Goal: Communication & Community: Share content

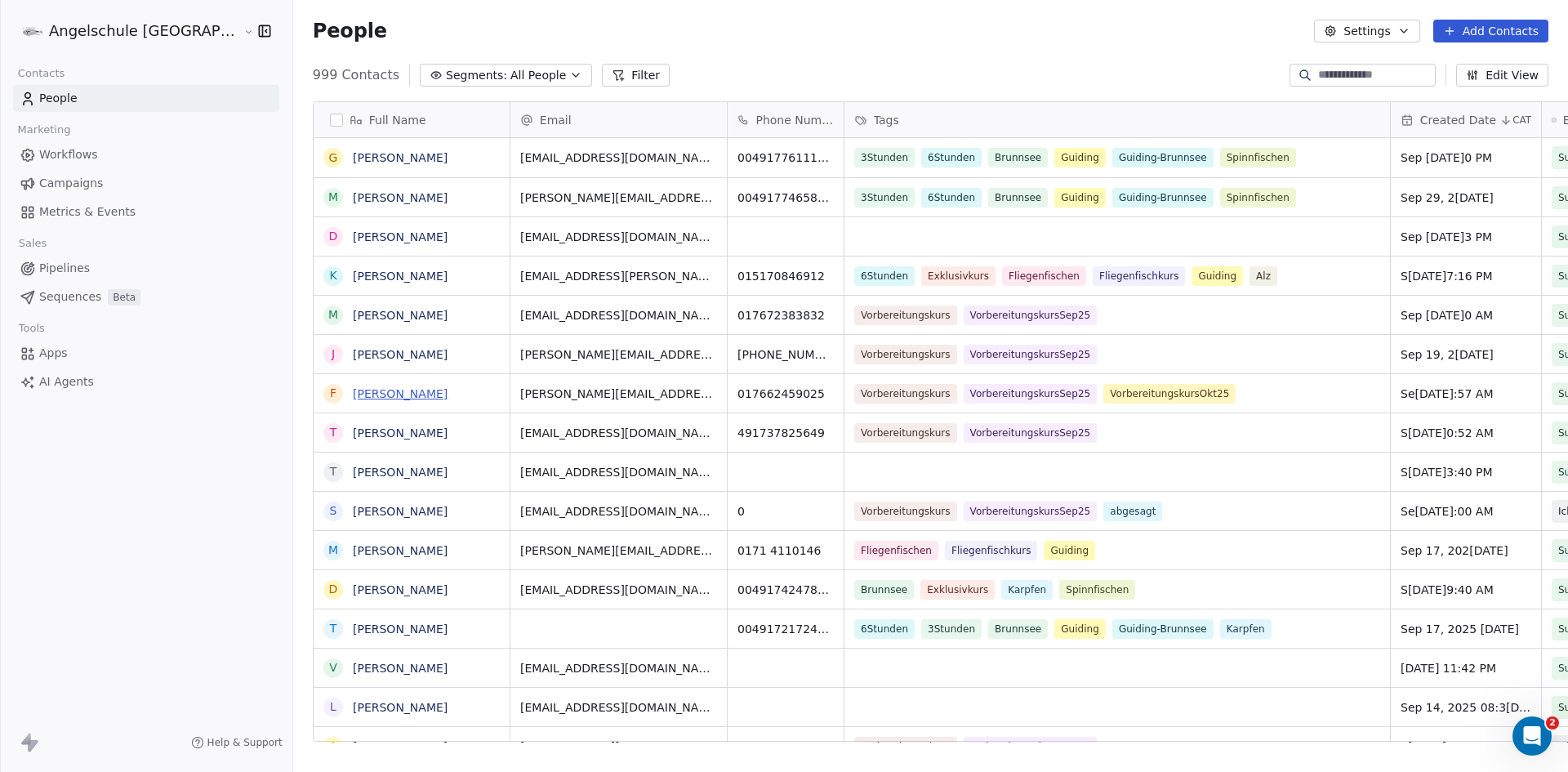
click at [353, 395] on link "[PERSON_NAME]" at bounding box center [400, 394] width 95 height 13
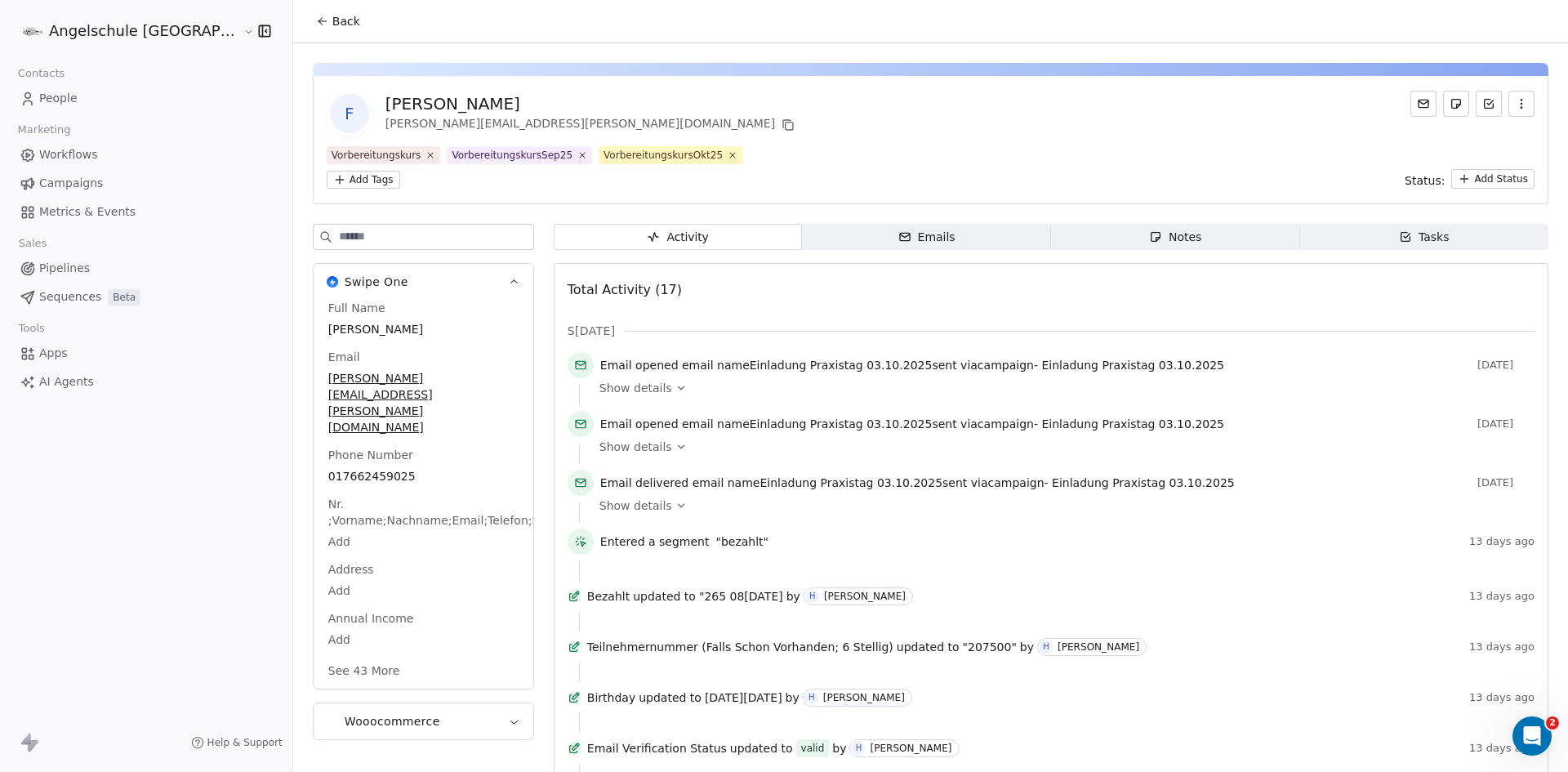
click at [925, 223] on span "Emails Emails" at bounding box center [927, 237] width 249 height 26
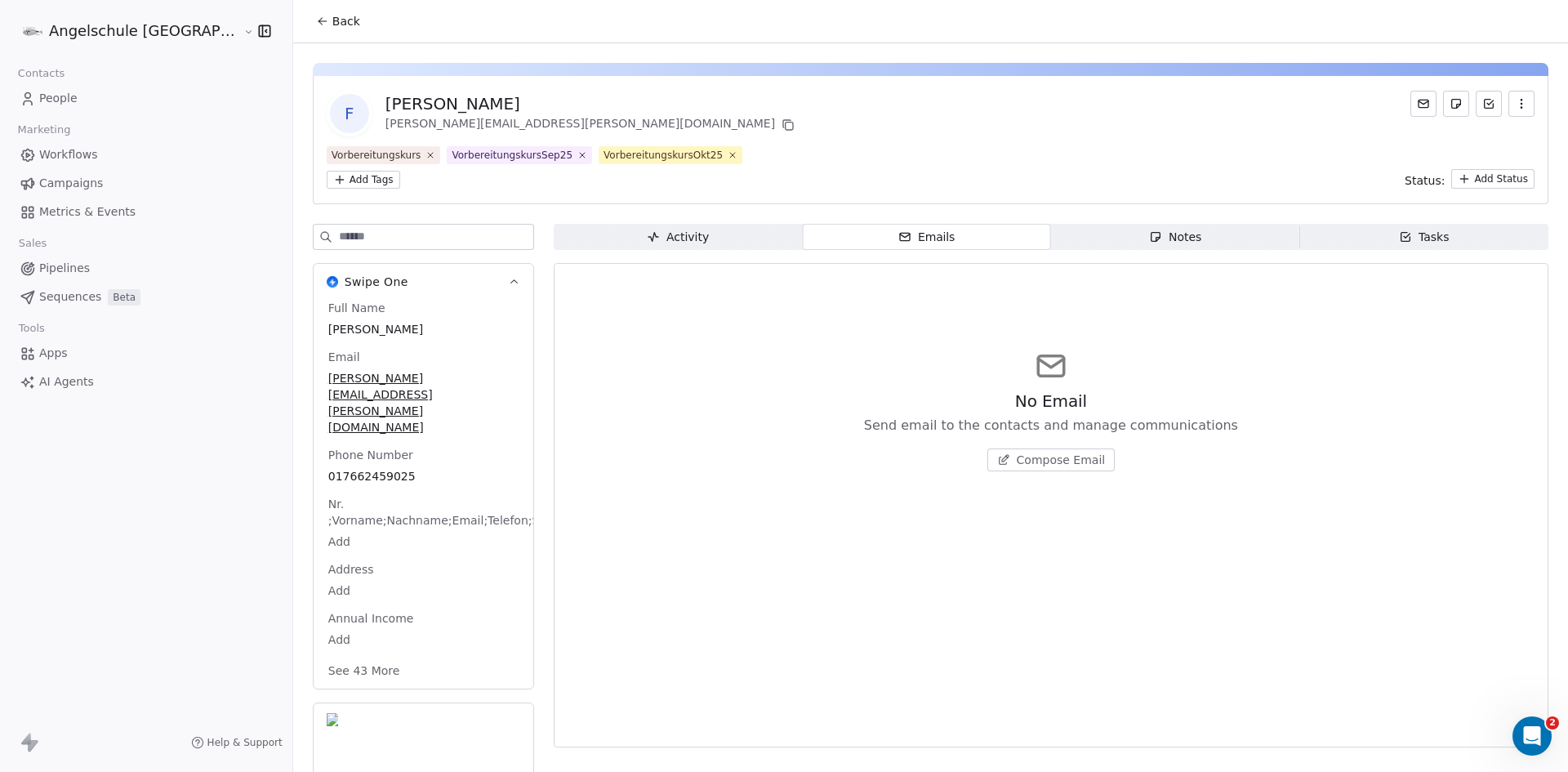
click at [319, 21] on icon at bounding box center [322, 21] width 7 height 0
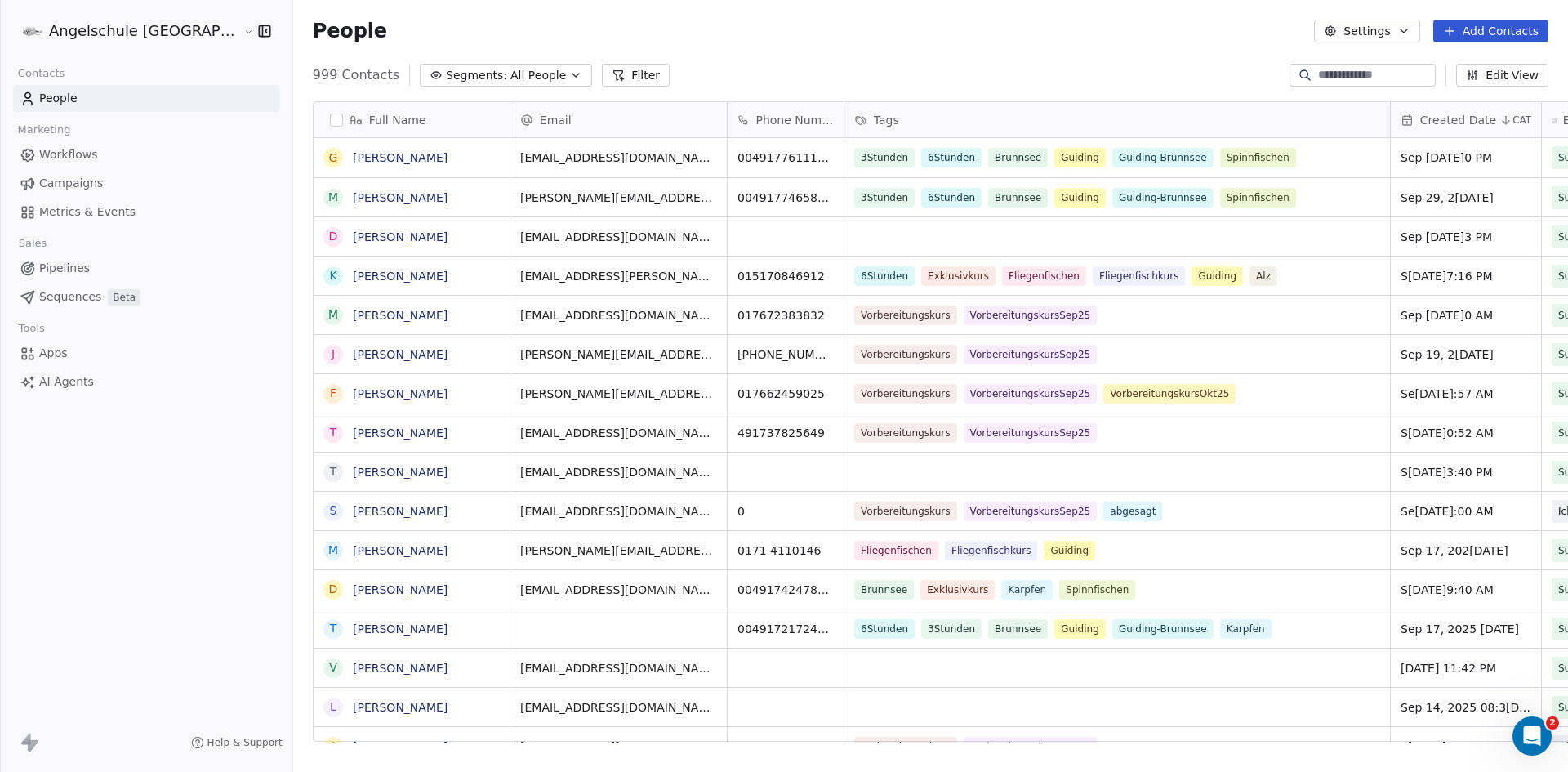
scroll to position [666, 1335]
click at [1322, 70] on input at bounding box center [1376, 75] width 115 height 16
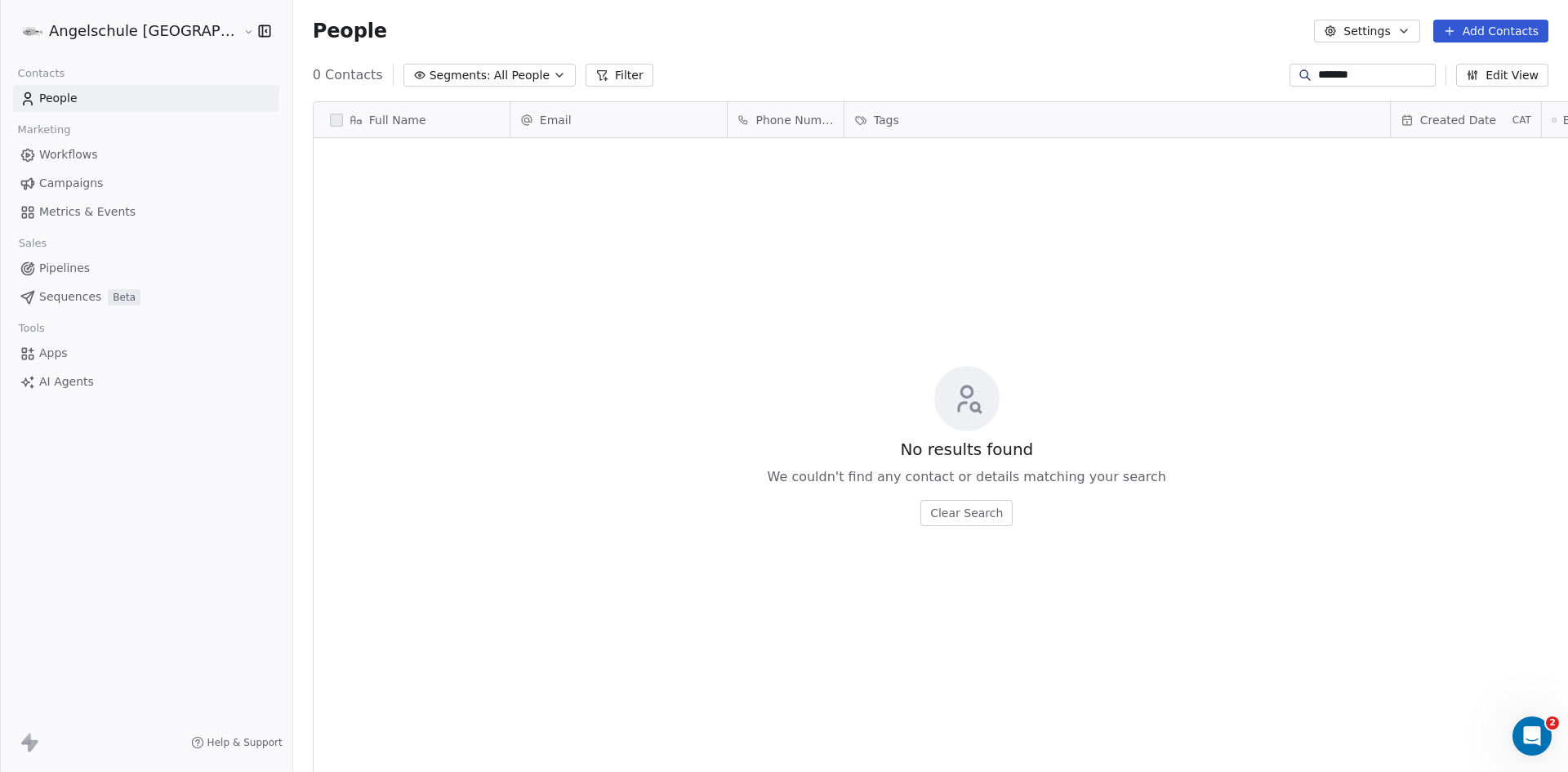
type input "*******"
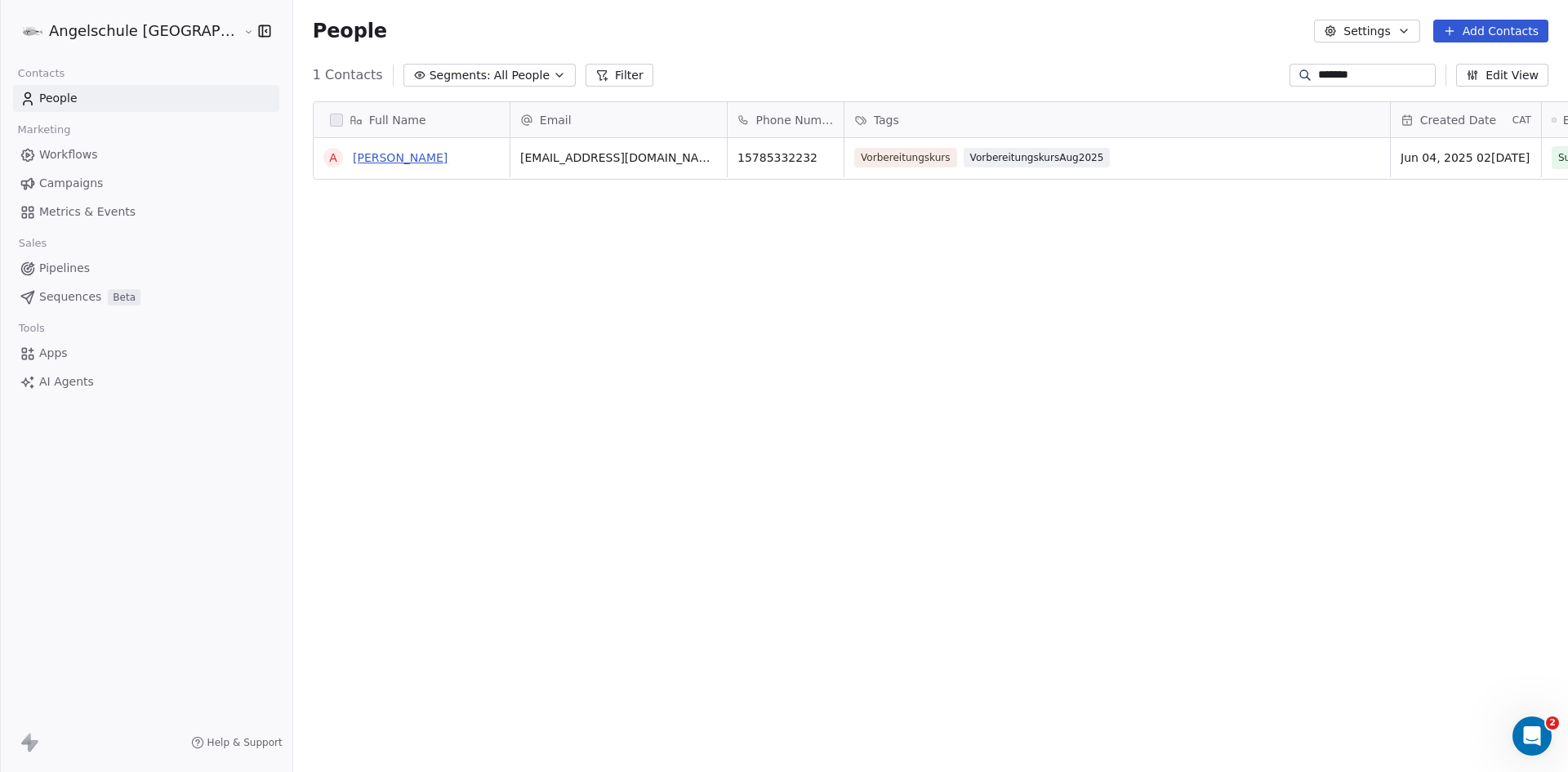
click at [353, 153] on link "[PERSON_NAME]" at bounding box center [400, 158] width 95 height 13
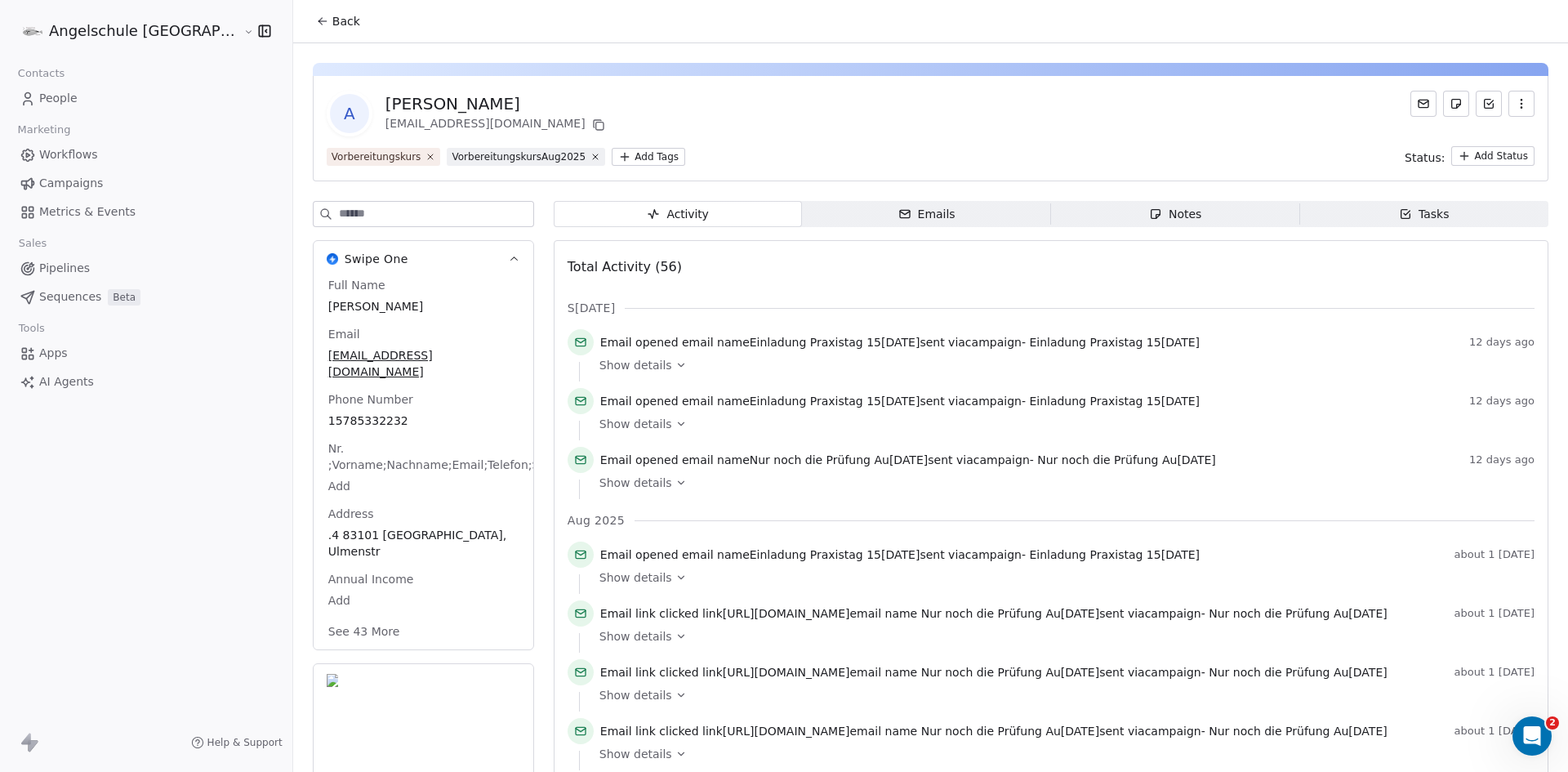
click at [898, 218] on div "Emails" at bounding box center [927, 214] width 57 height 17
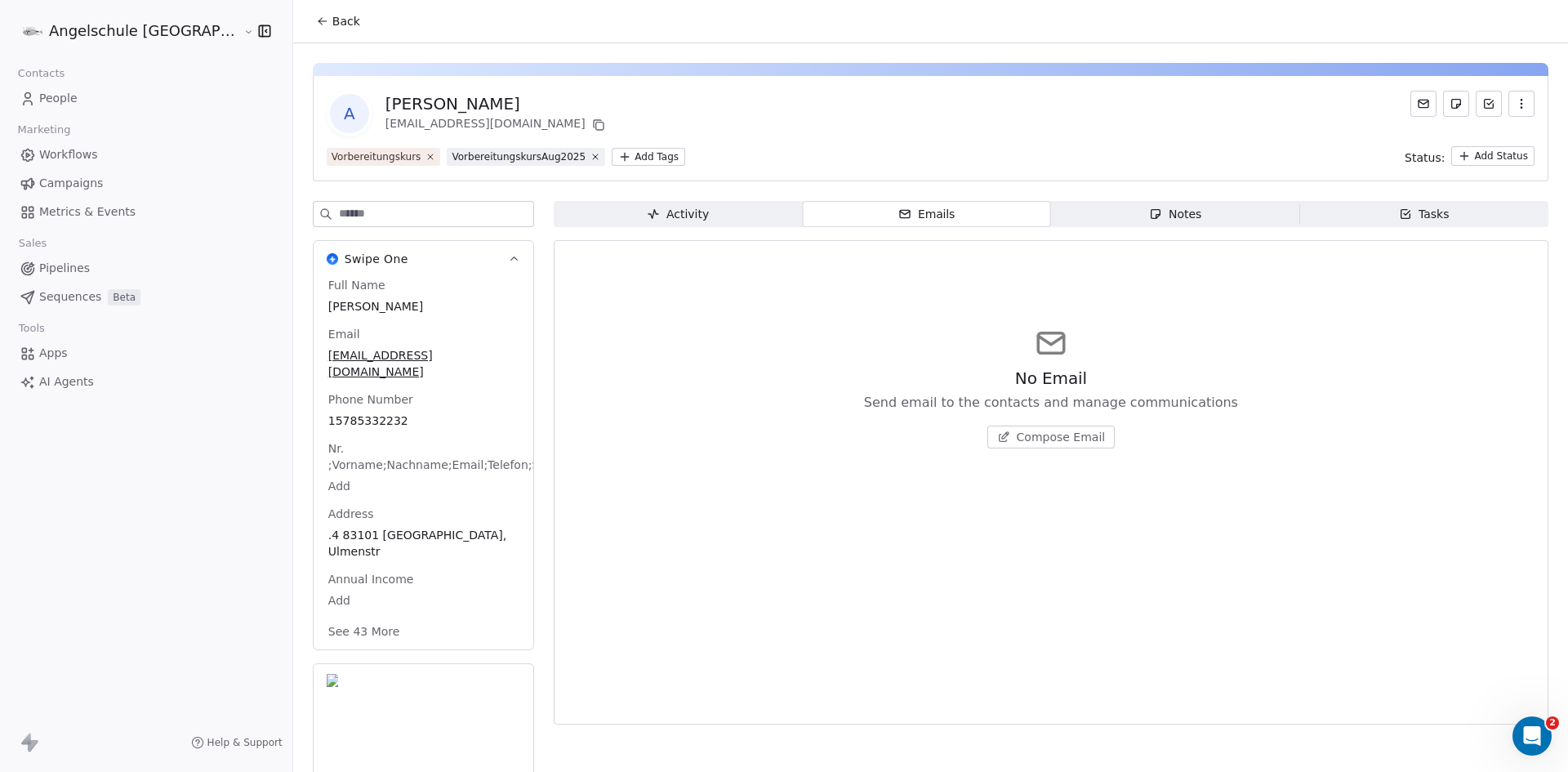
click at [1017, 436] on span "Compose Email" at bounding box center [1061, 437] width 89 height 16
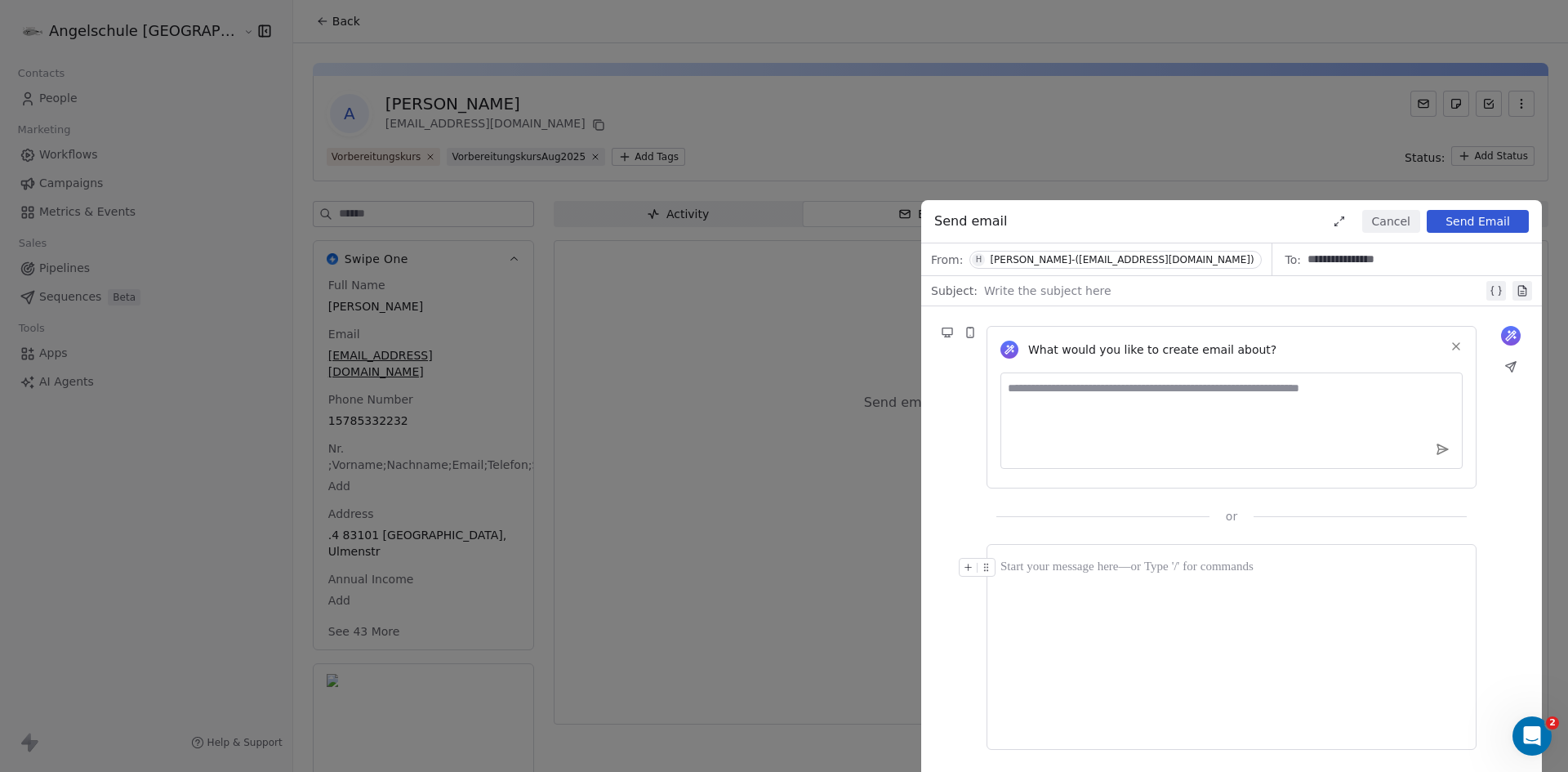
click at [243, 19] on div "**********" at bounding box center [784, 386] width 1568 height 772
click at [1082, 562] on div at bounding box center [1231, 567] width 463 height 20
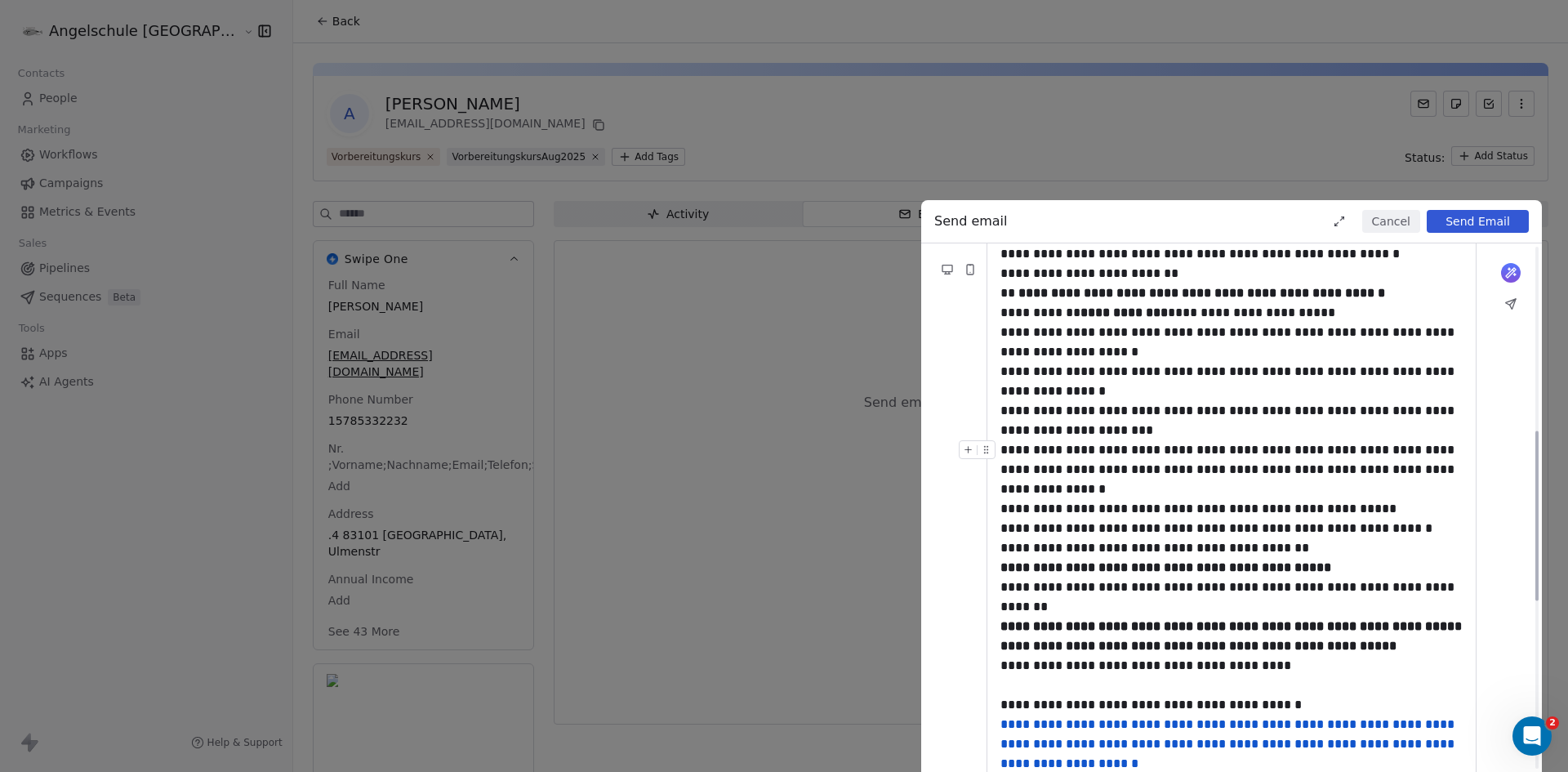
scroll to position [571, 0]
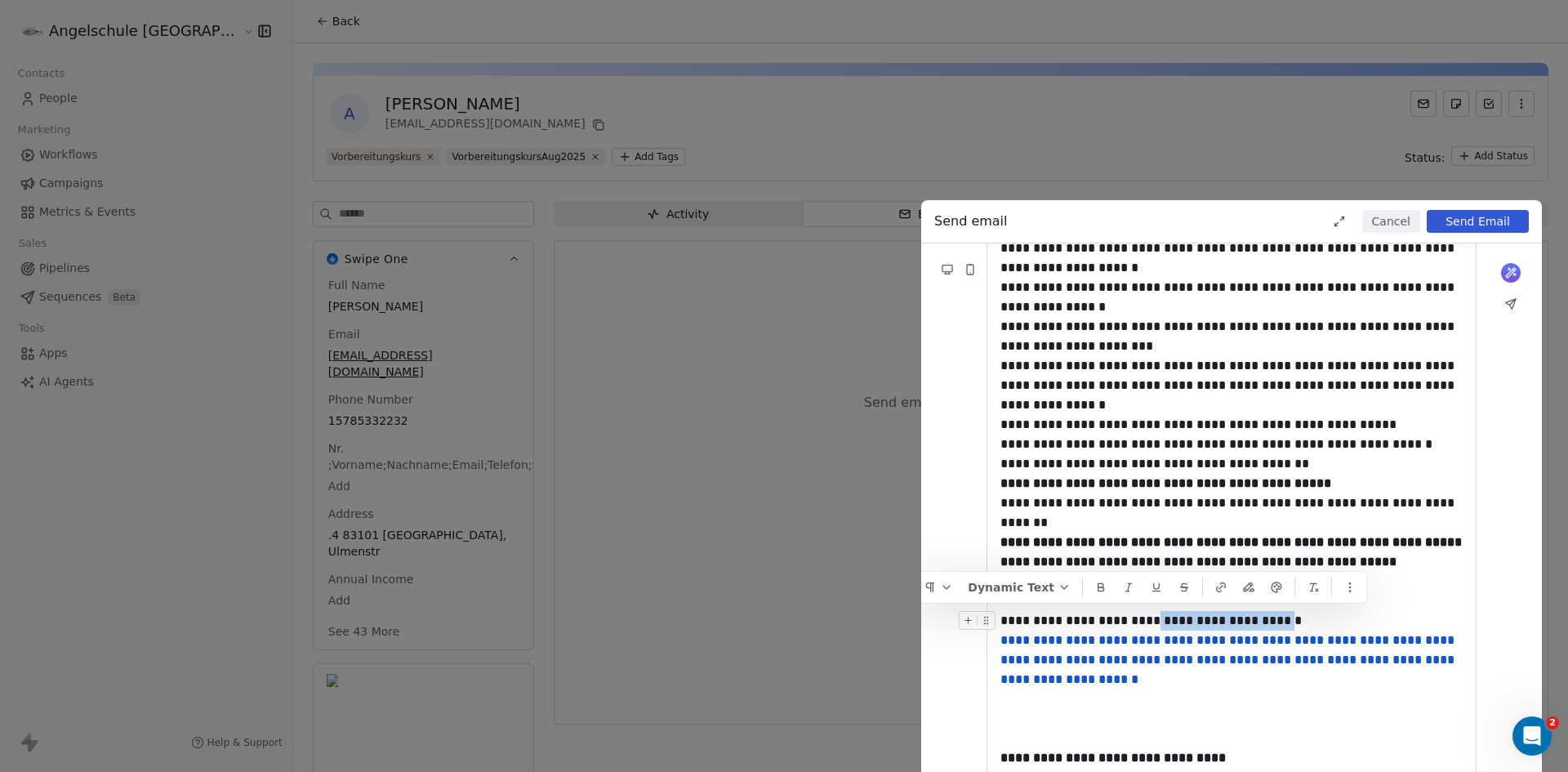
drag, startPoint x: 1281, startPoint y: 620, endPoint x: 1156, endPoint y: 623, distance: 125.0
click at [1156, 623] on div "**********" at bounding box center [1231, 621] width 463 height 20
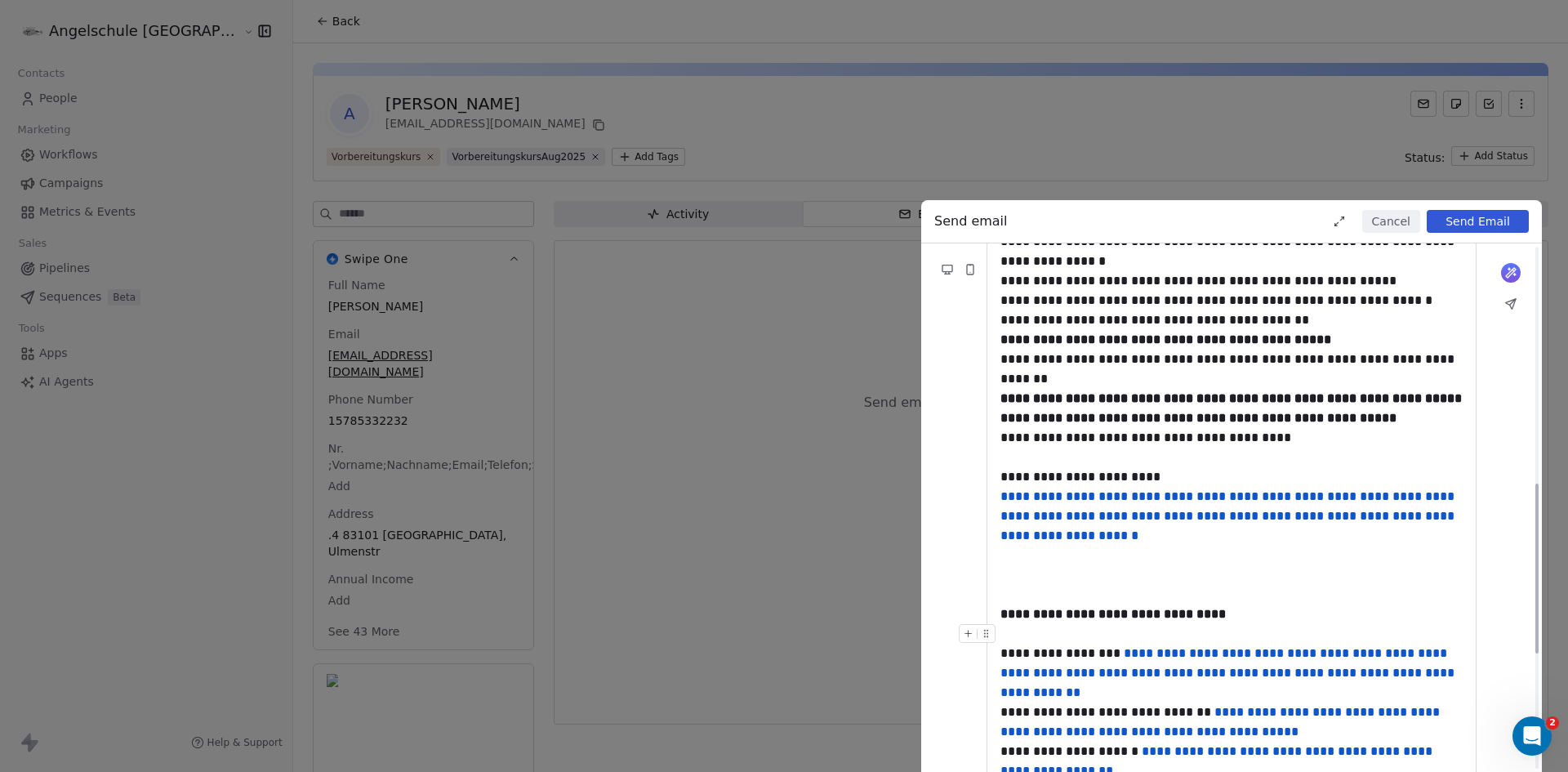
scroll to position [735, 0]
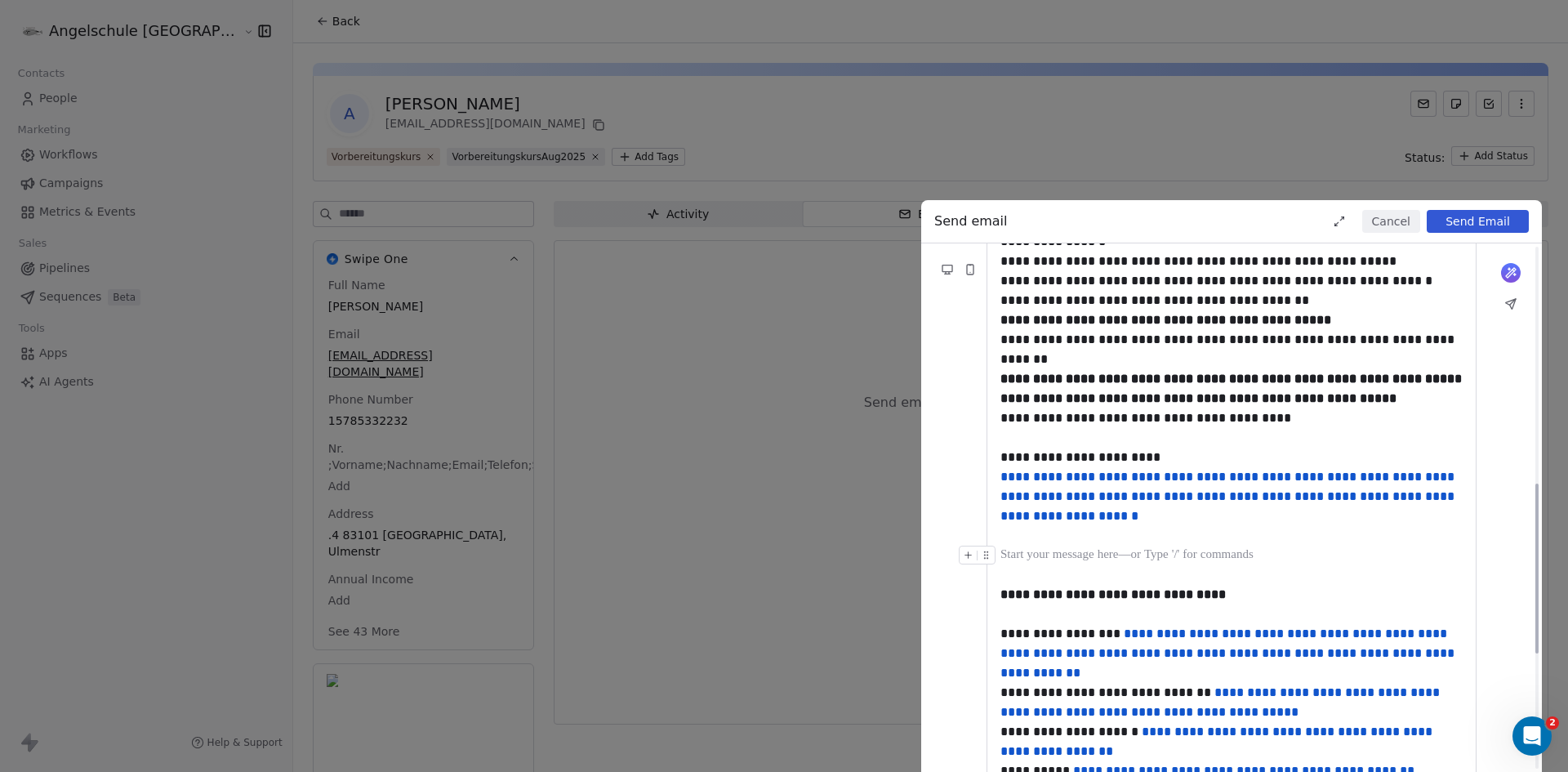
click at [1093, 550] on div at bounding box center [1231, 555] width 463 height 20
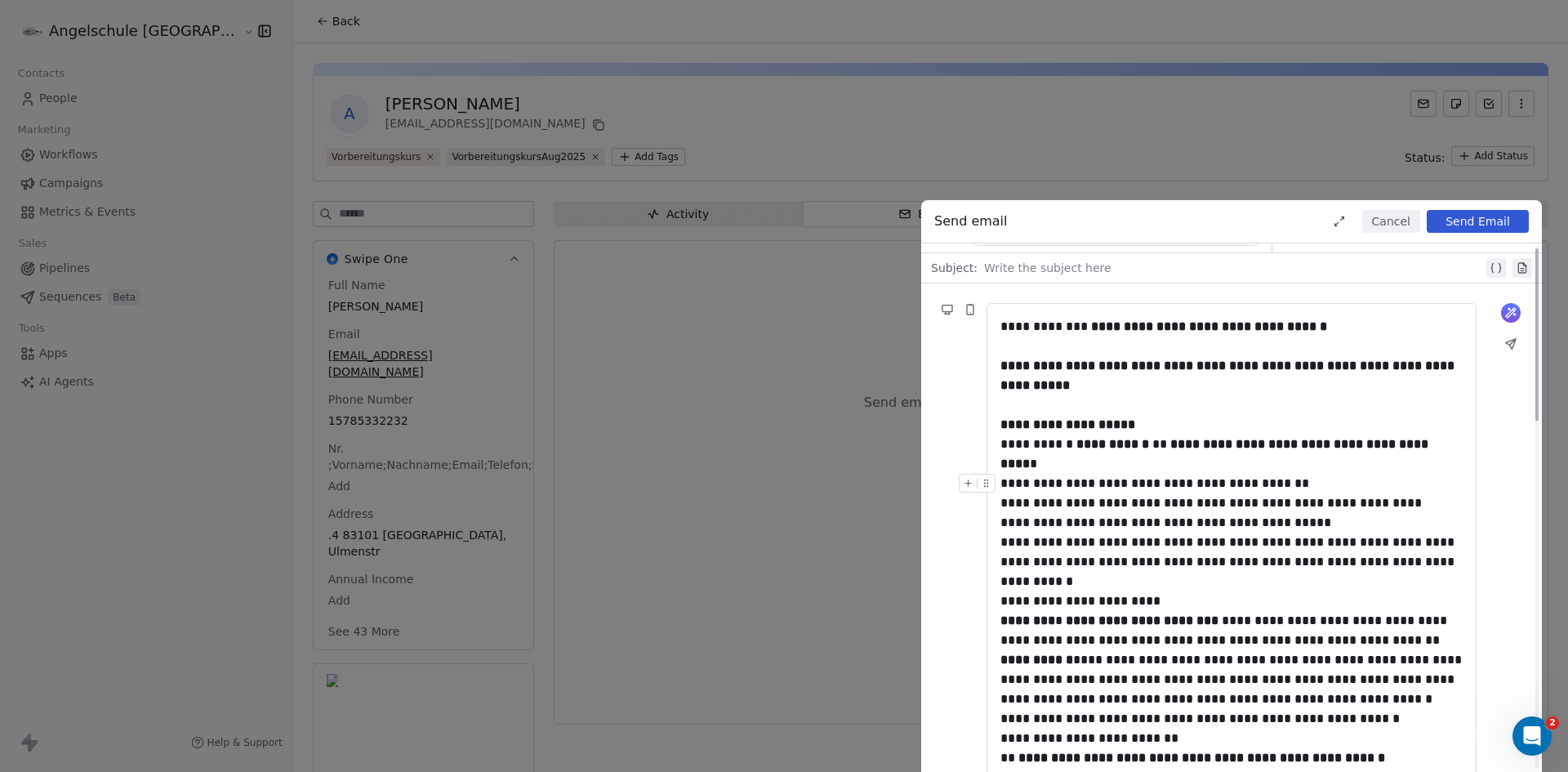
scroll to position [0, 0]
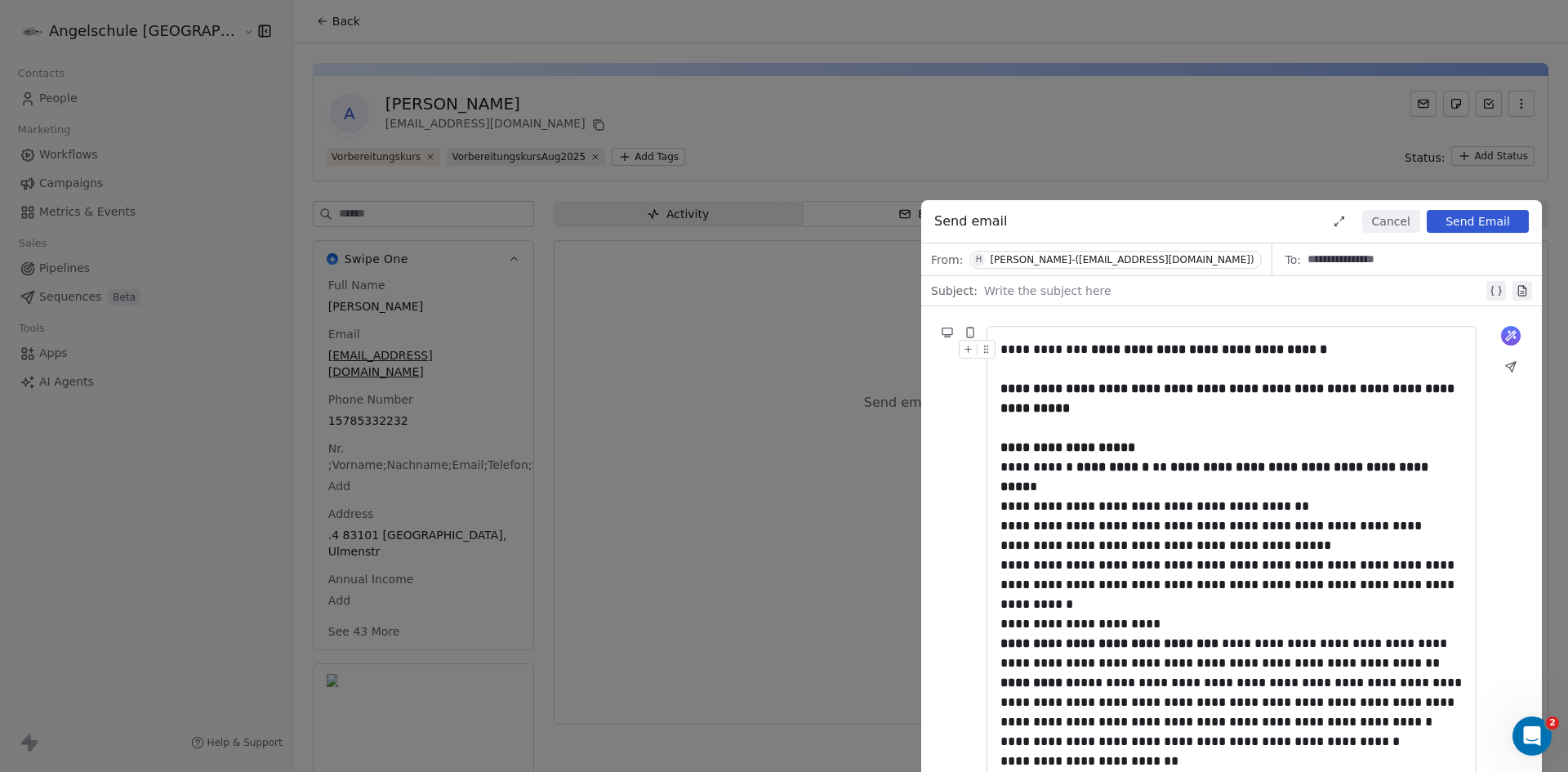
click at [1019, 291] on div at bounding box center [1233, 291] width 499 height 20
click at [1001, 347] on div at bounding box center [980, 354] width 43 height 29
click at [1003, 350] on div "**********" at bounding box center [1231, 350] width 463 height 20
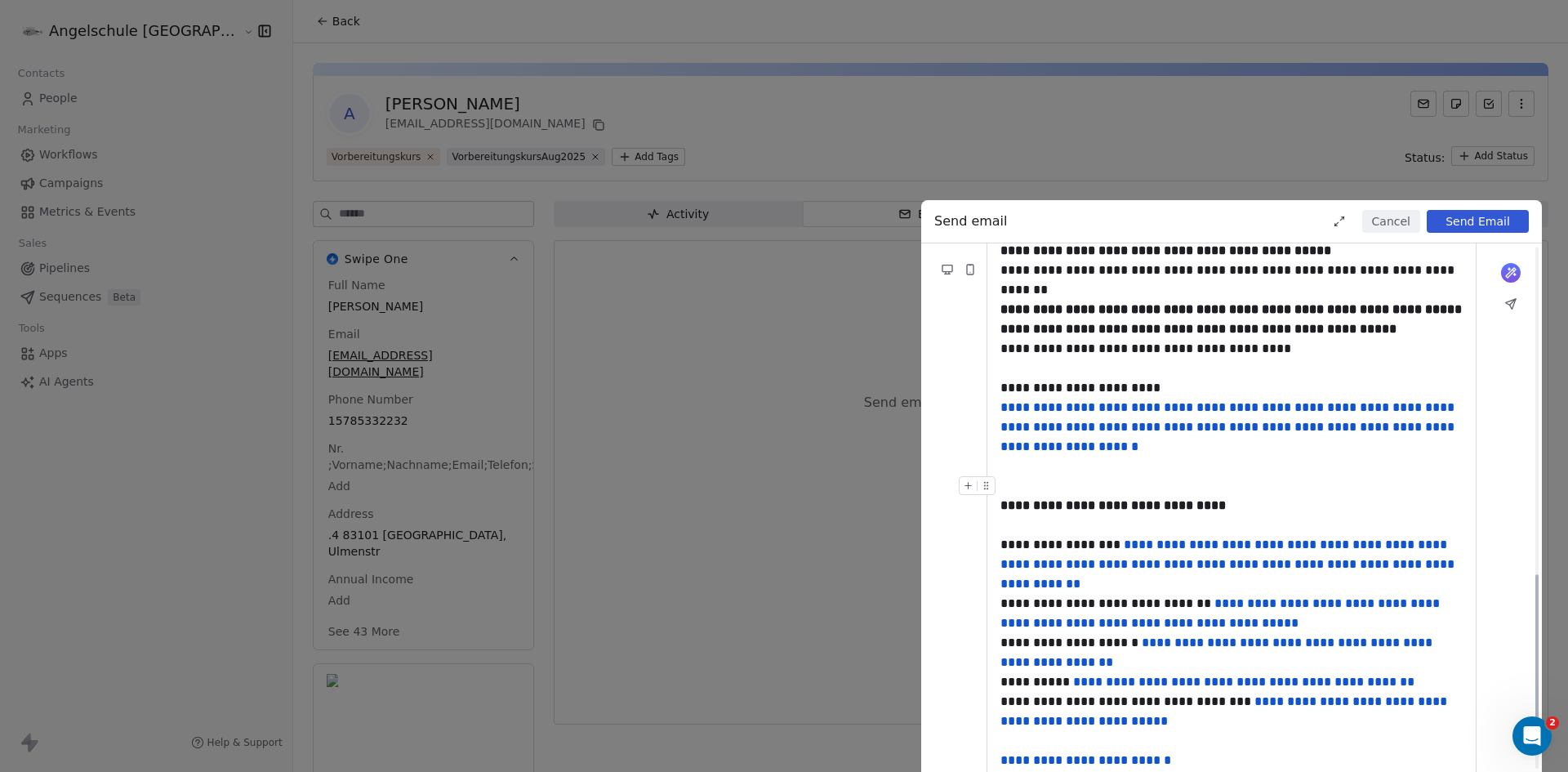
scroll to position [702, 0]
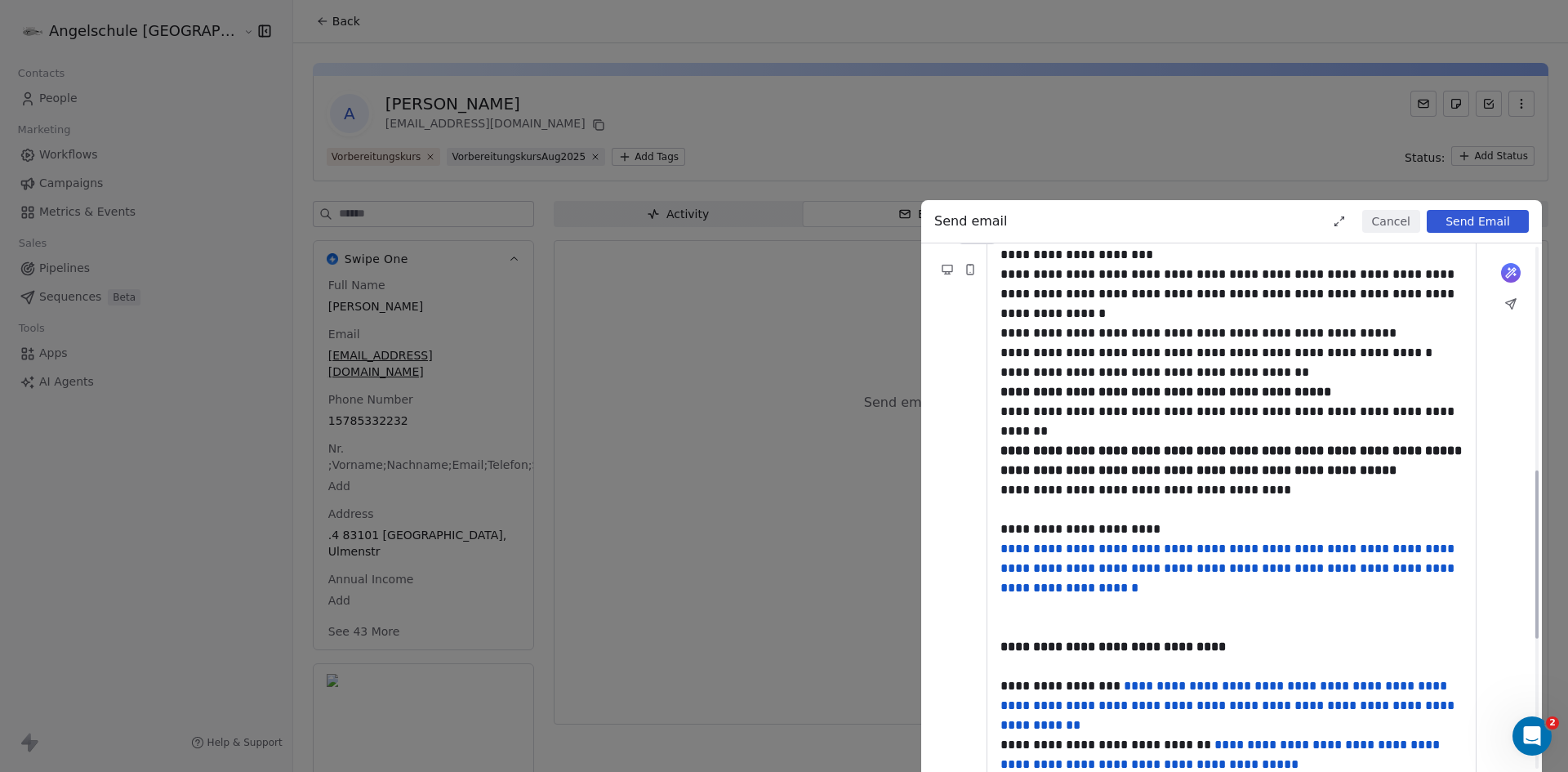
click at [1475, 214] on button "Send Email" at bounding box center [1478, 221] width 102 height 23
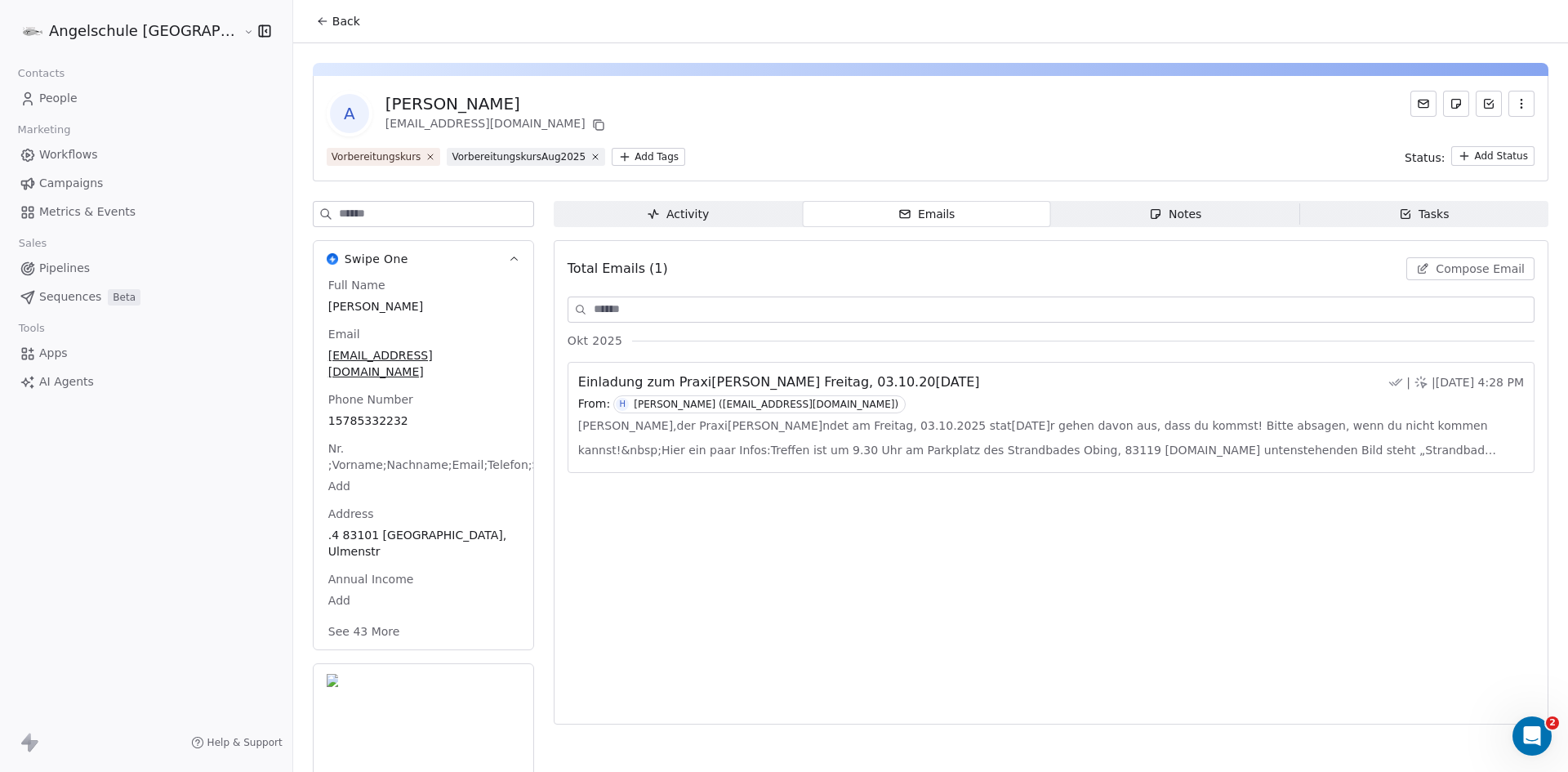
click at [552, 156] on html "Angelschule Bayern Contacts People Marketing Workflows Campaigns Metrics & Even…" at bounding box center [784, 386] width 1568 height 772
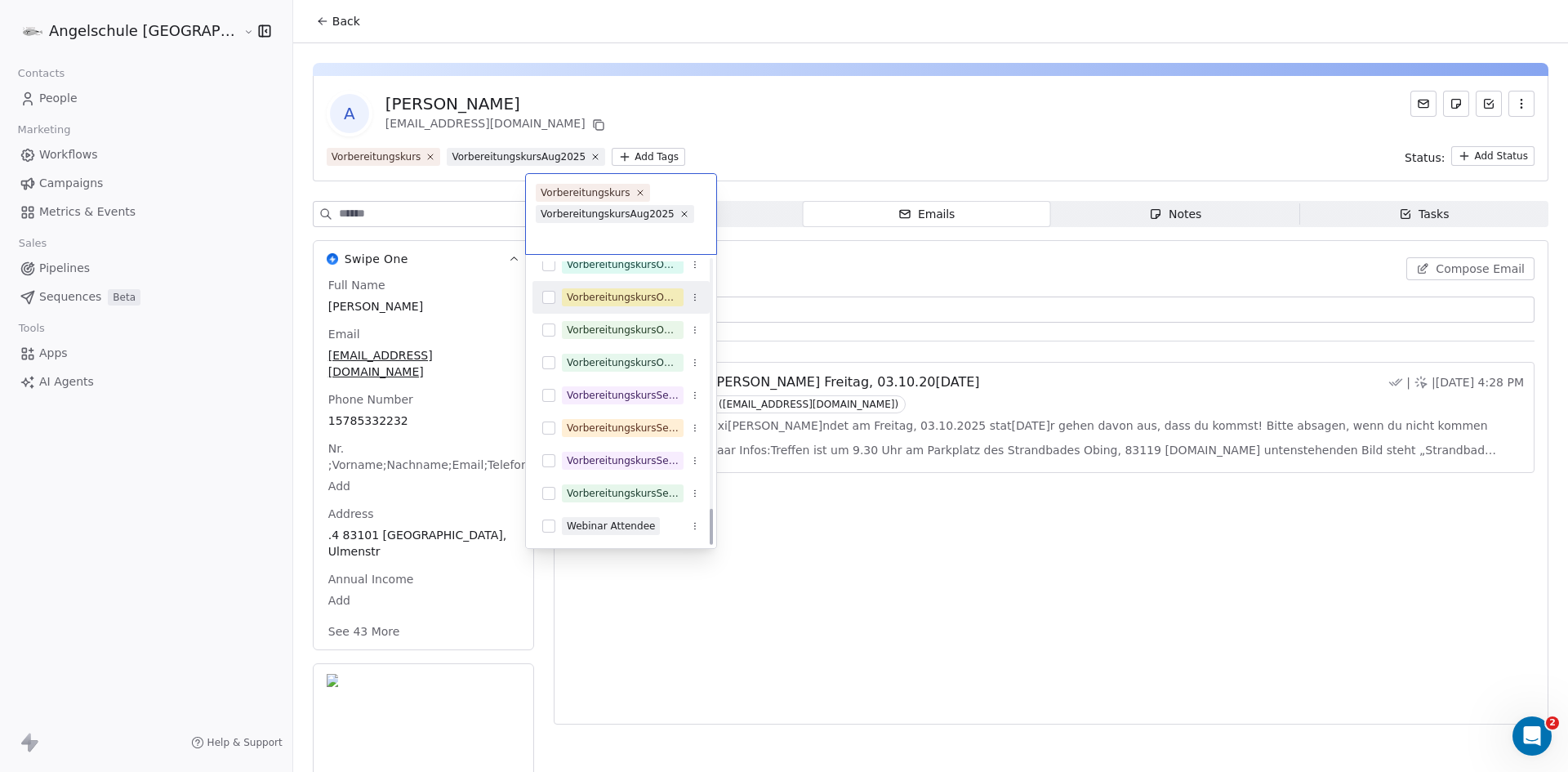
scroll to position [1941, 0]
click at [652, 395] on div "VorbereitungskursSep25" at bounding box center [622, 395] width 112 height 15
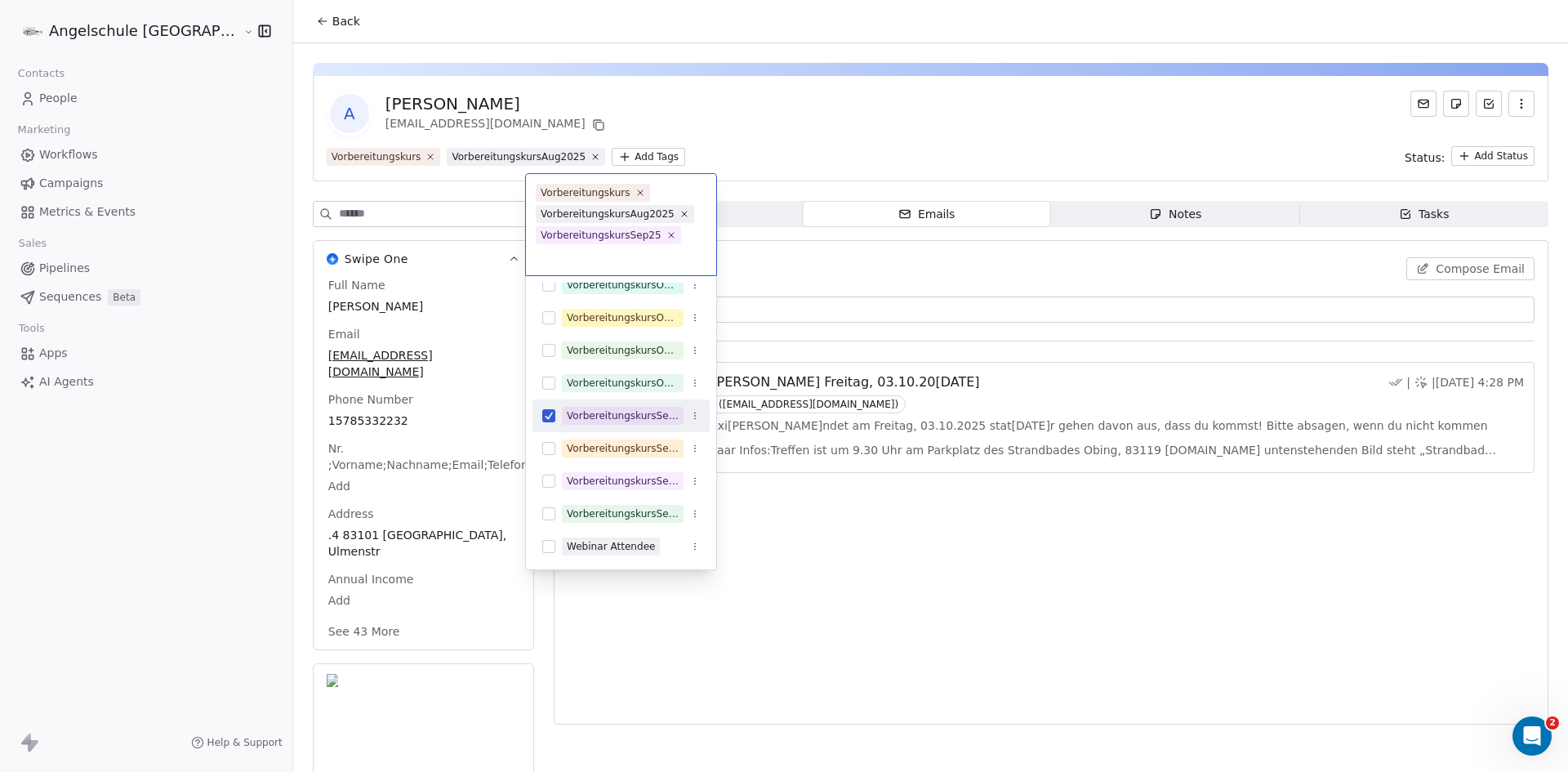
click at [832, 530] on html "Angelschule Bayern Contacts People Marketing Workflows Campaigns Metrics & Even…" at bounding box center [784, 386] width 1568 height 772
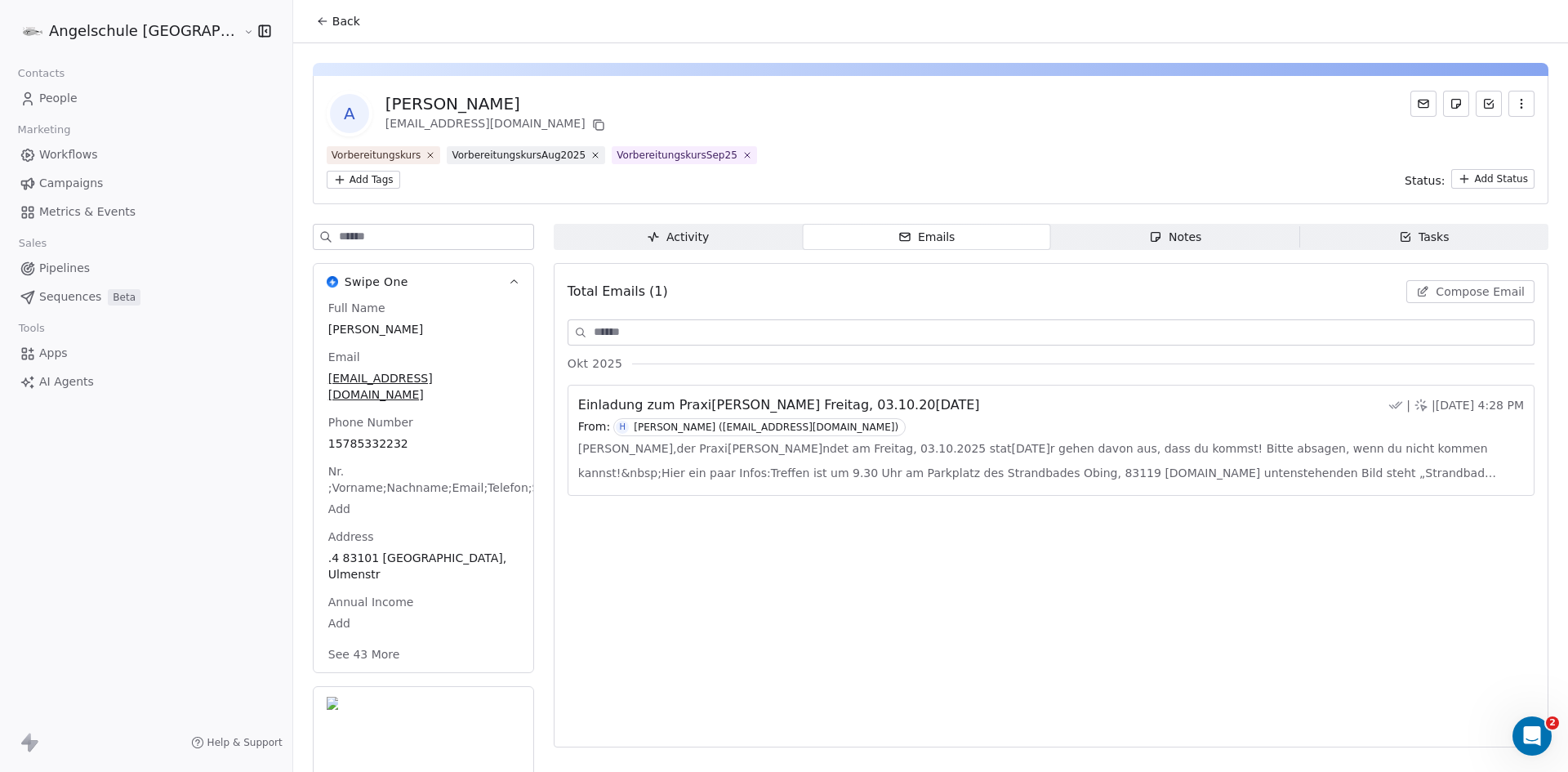
click at [316, 19] on icon at bounding box center [323, 21] width 13 height 13
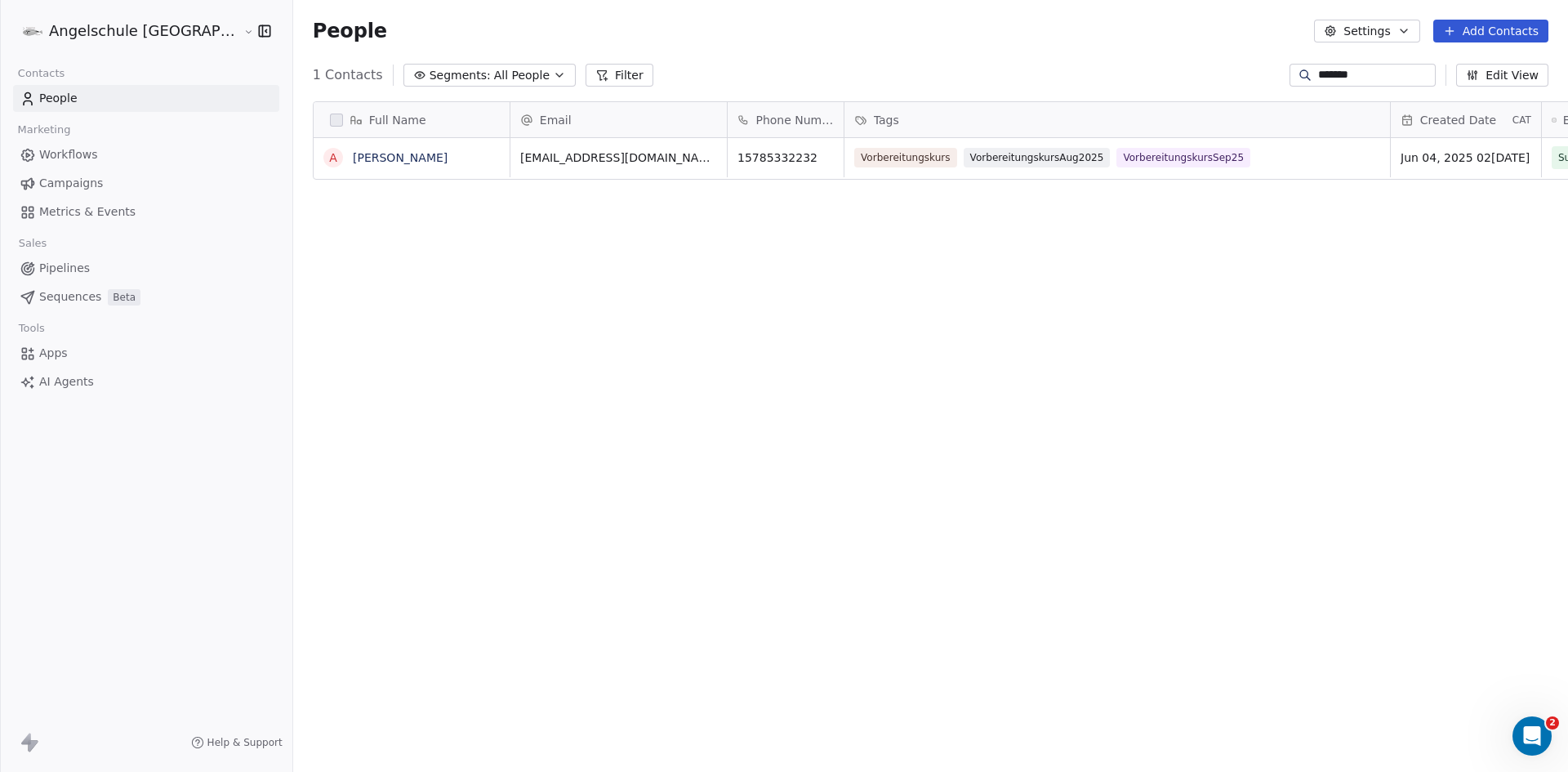
scroll to position [666, 1335]
click at [72, 180] on span "Campaigns" at bounding box center [71, 183] width 64 height 17
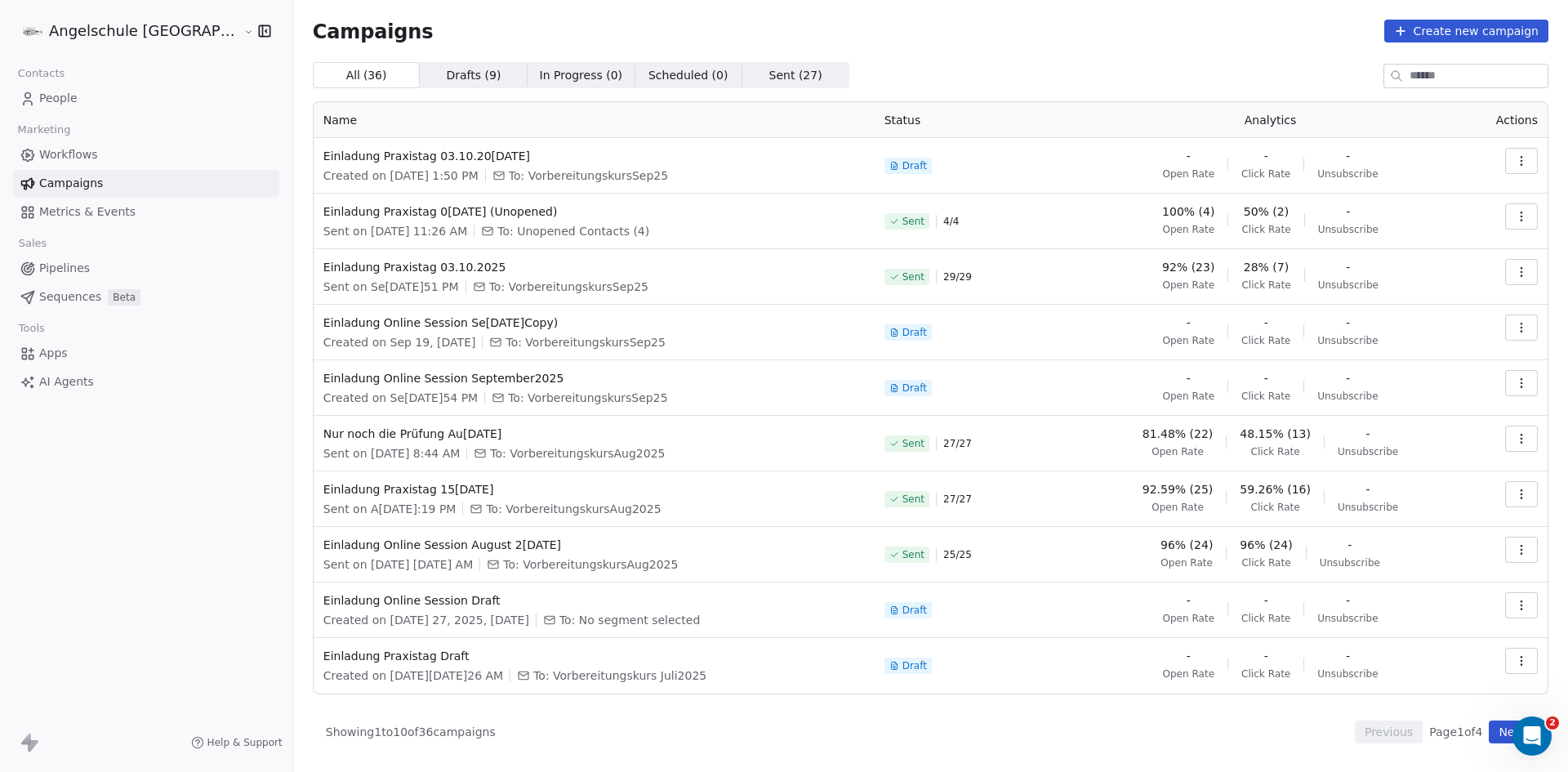
click at [1527, 327] on icon "button" at bounding box center [1521, 327] width 13 height 13
click at [1419, 413] on span "Duplicate" at bounding box center [1423, 417] width 62 height 20
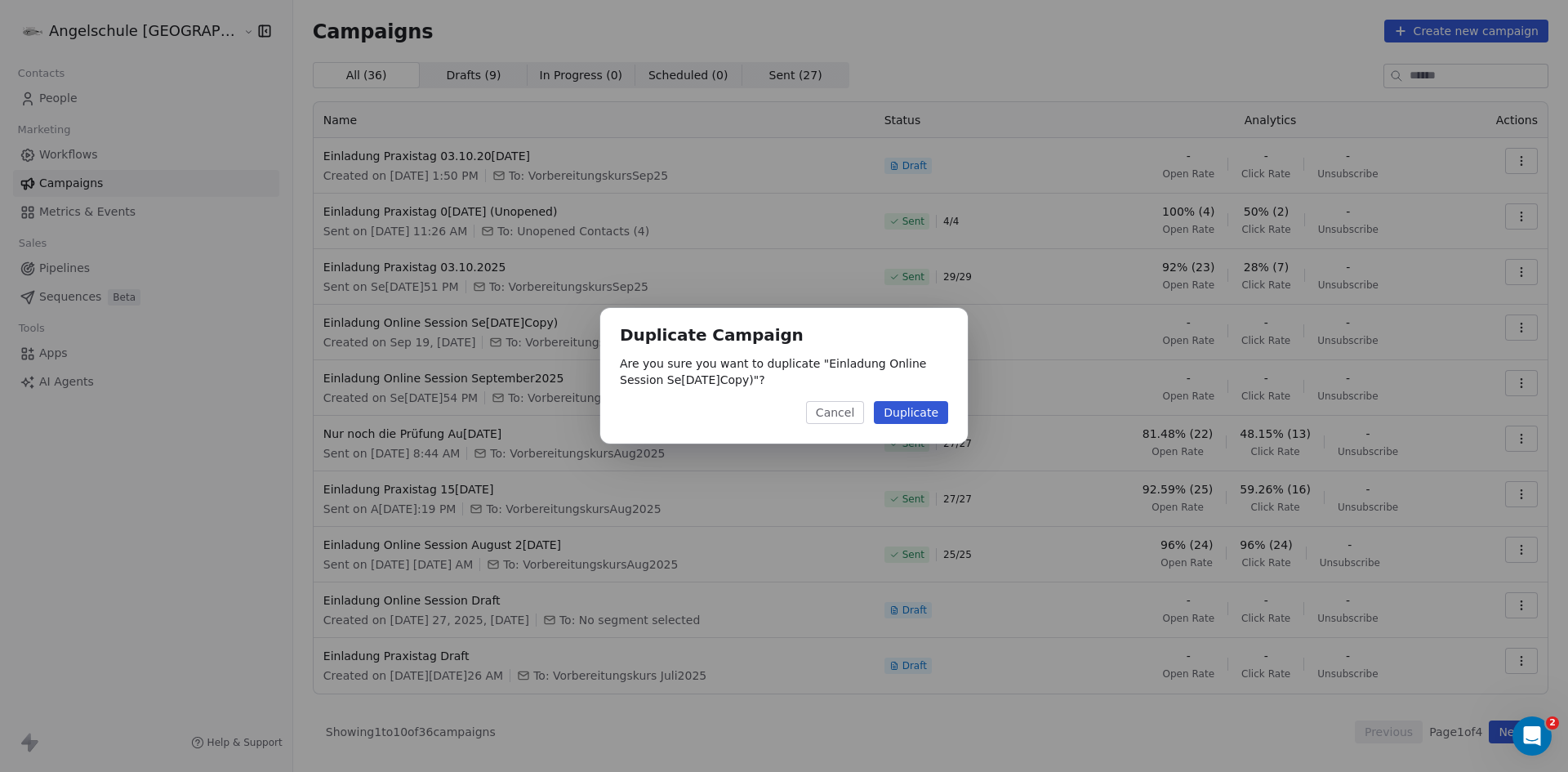
click at [920, 410] on button "Duplicate" at bounding box center [911, 413] width 75 height 23
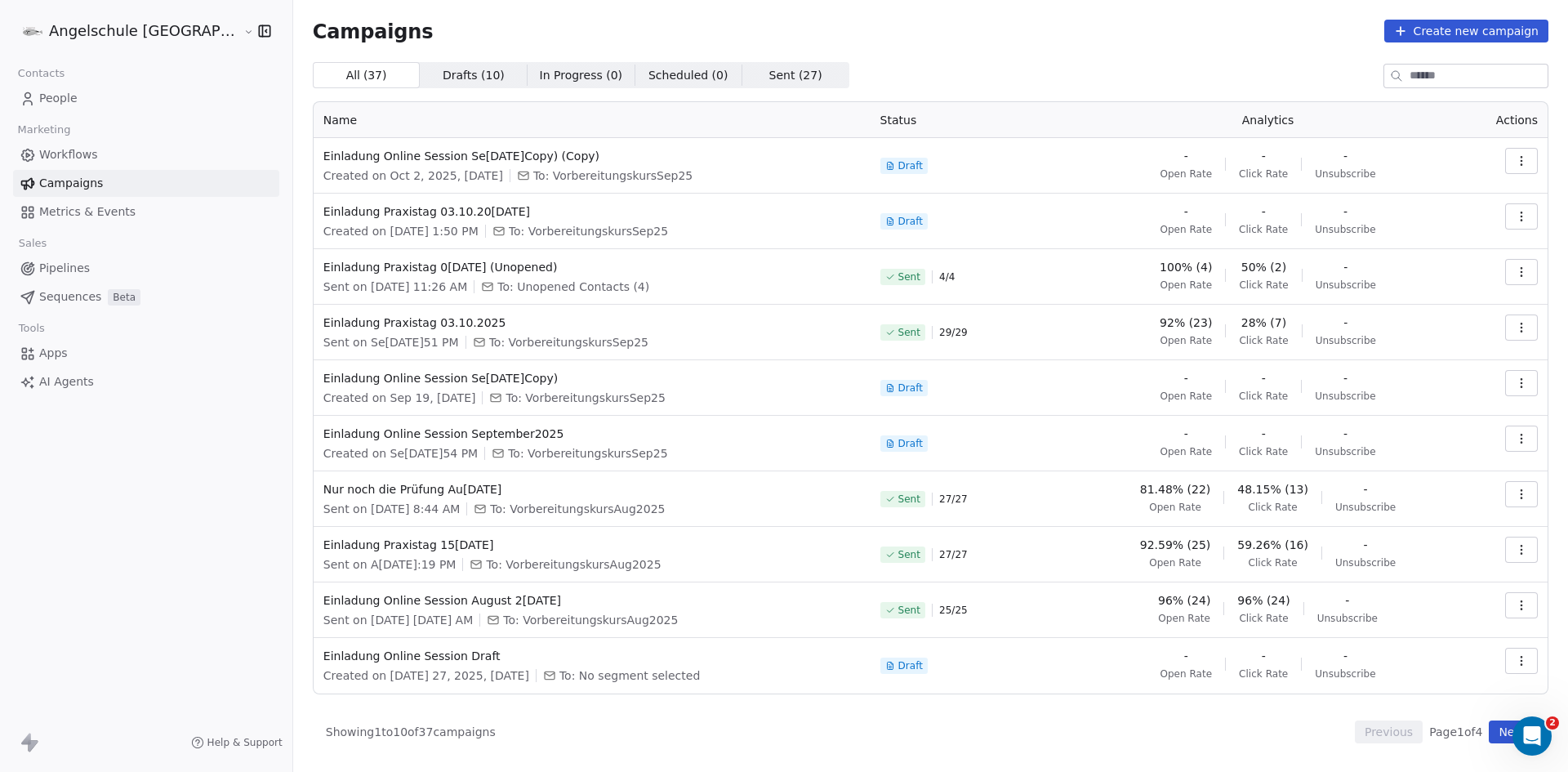
click at [1521, 157] on icon "button" at bounding box center [1521, 157] width 1 height 1
click at [1430, 215] on span "Rename" at bounding box center [1419, 223] width 54 height 20
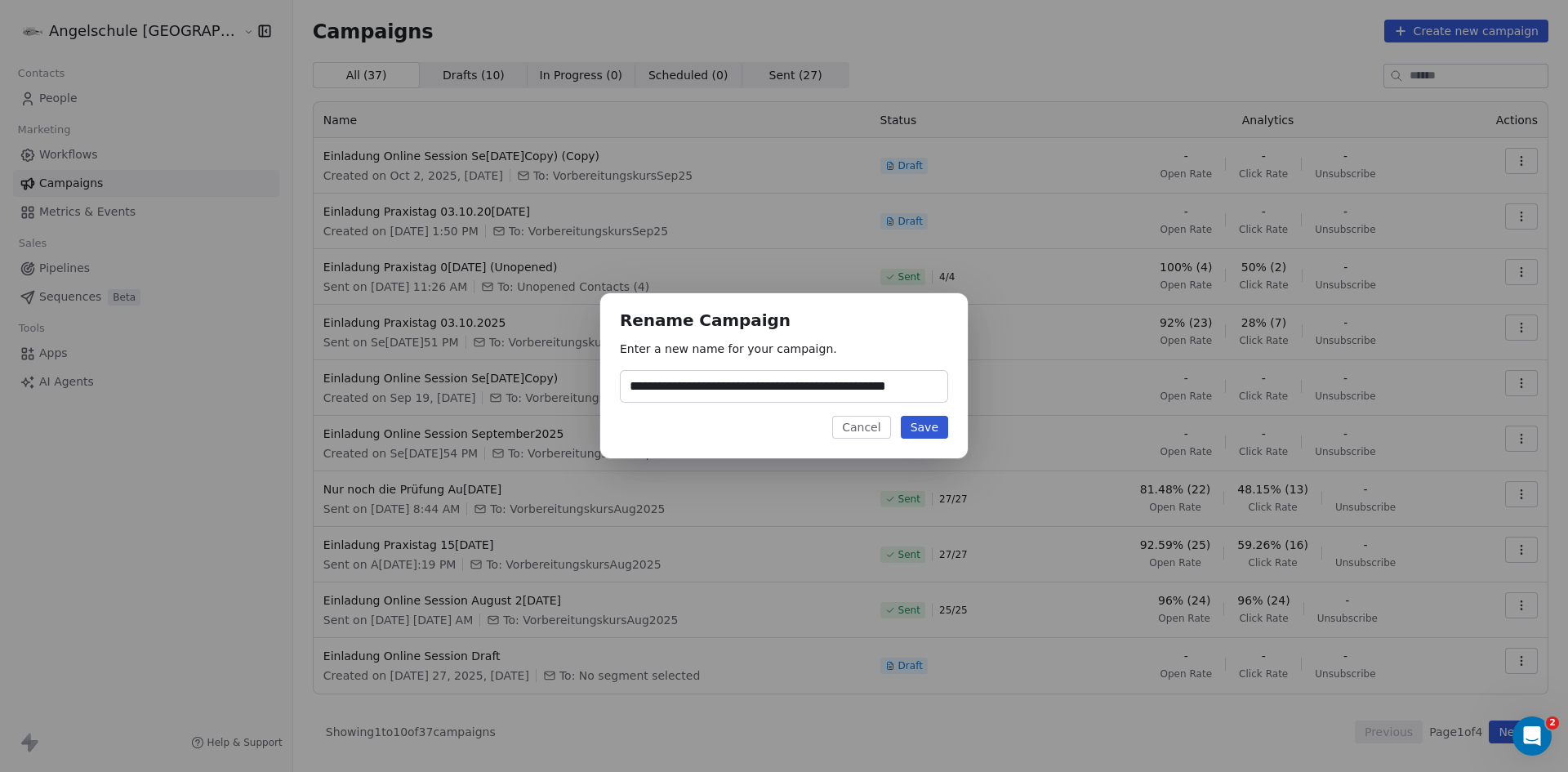
click at [826, 389] on input "**********" at bounding box center [784, 386] width 327 height 31
drag, startPoint x: 859, startPoint y: 388, endPoint x: 1046, endPoint y: 399, distance: 187.3
click at [1046, 399] on div "**********" at bounding box center [784, 385] width 1568 height 237
type input "**********"
click at [934, 432] on button "Save" at bounding box center [924, 427] width 47 height 23
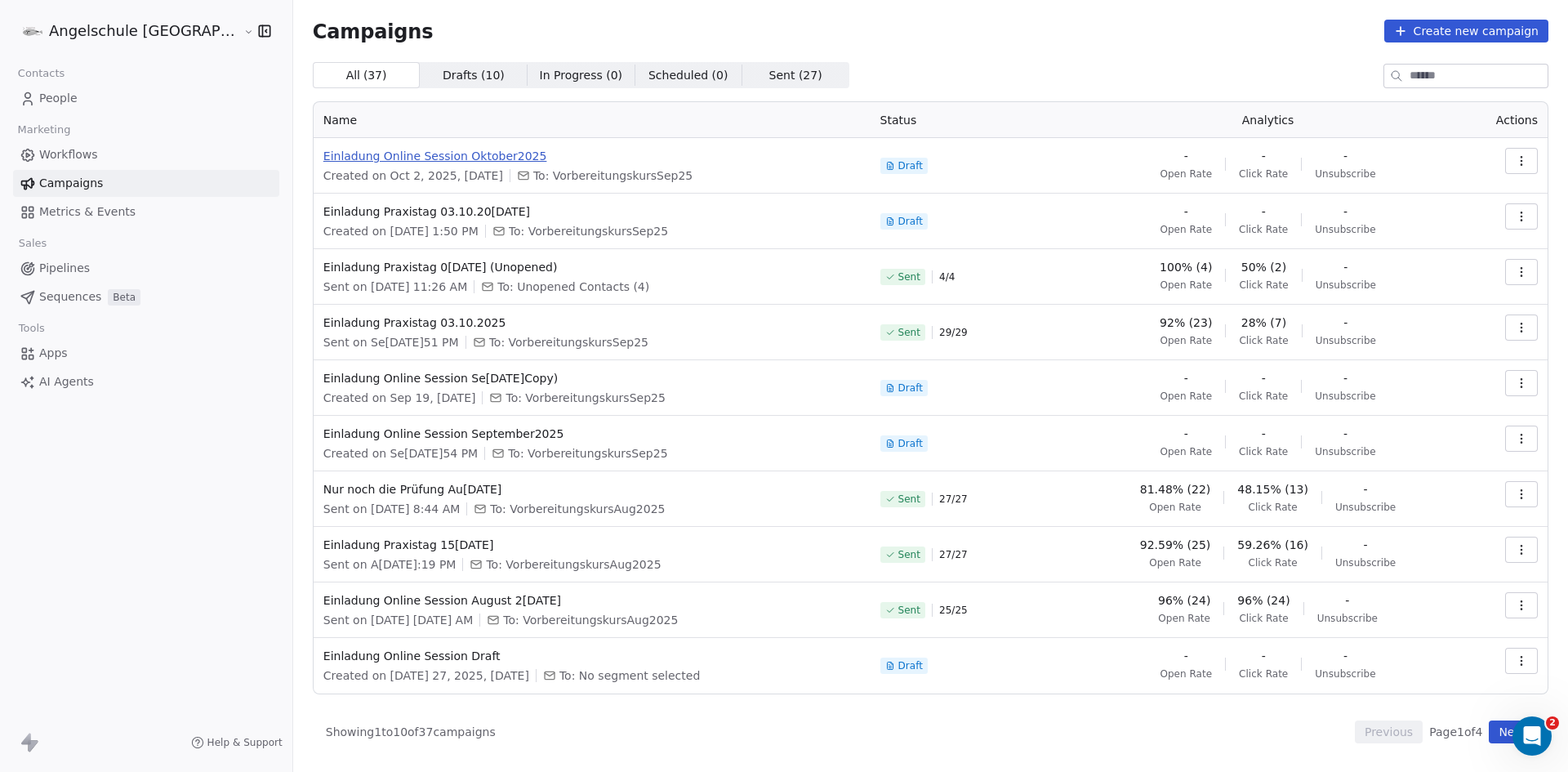
click at [350, 155] on span "Einladung Online Session Oktober2025" at bounding box center [592, 156] width 537 height 16
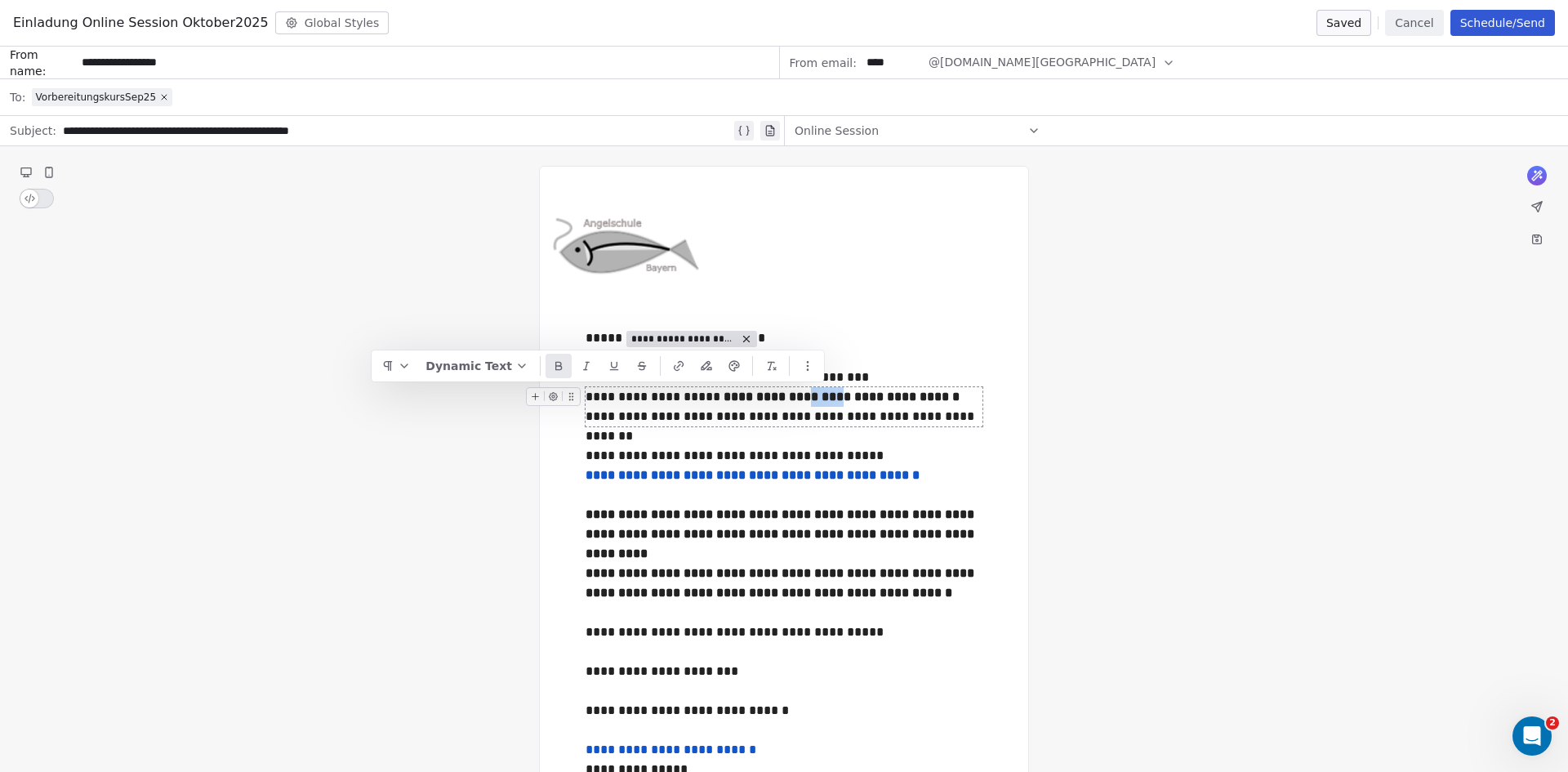
drag, startPoint x: 823, startPoint y: 396, endPoint x: 793, endPoint y: 399, distance: 30.1
click at [793, 399] on strong "**********" at bounding box center [843, 396] width 239 height 12
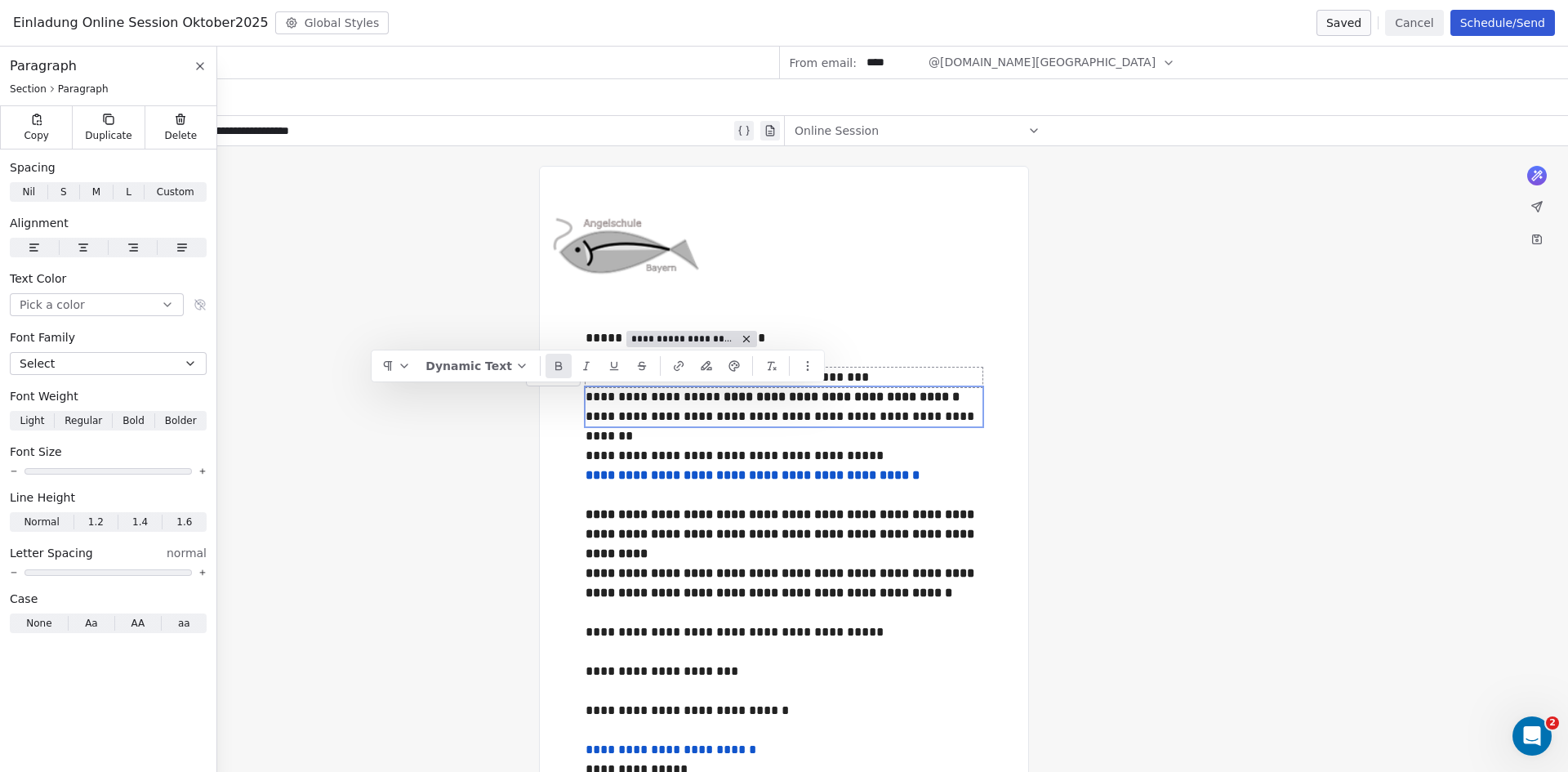
click at [852, 337] on div "**********" at bounding box center [784, 338] width 397 height 20
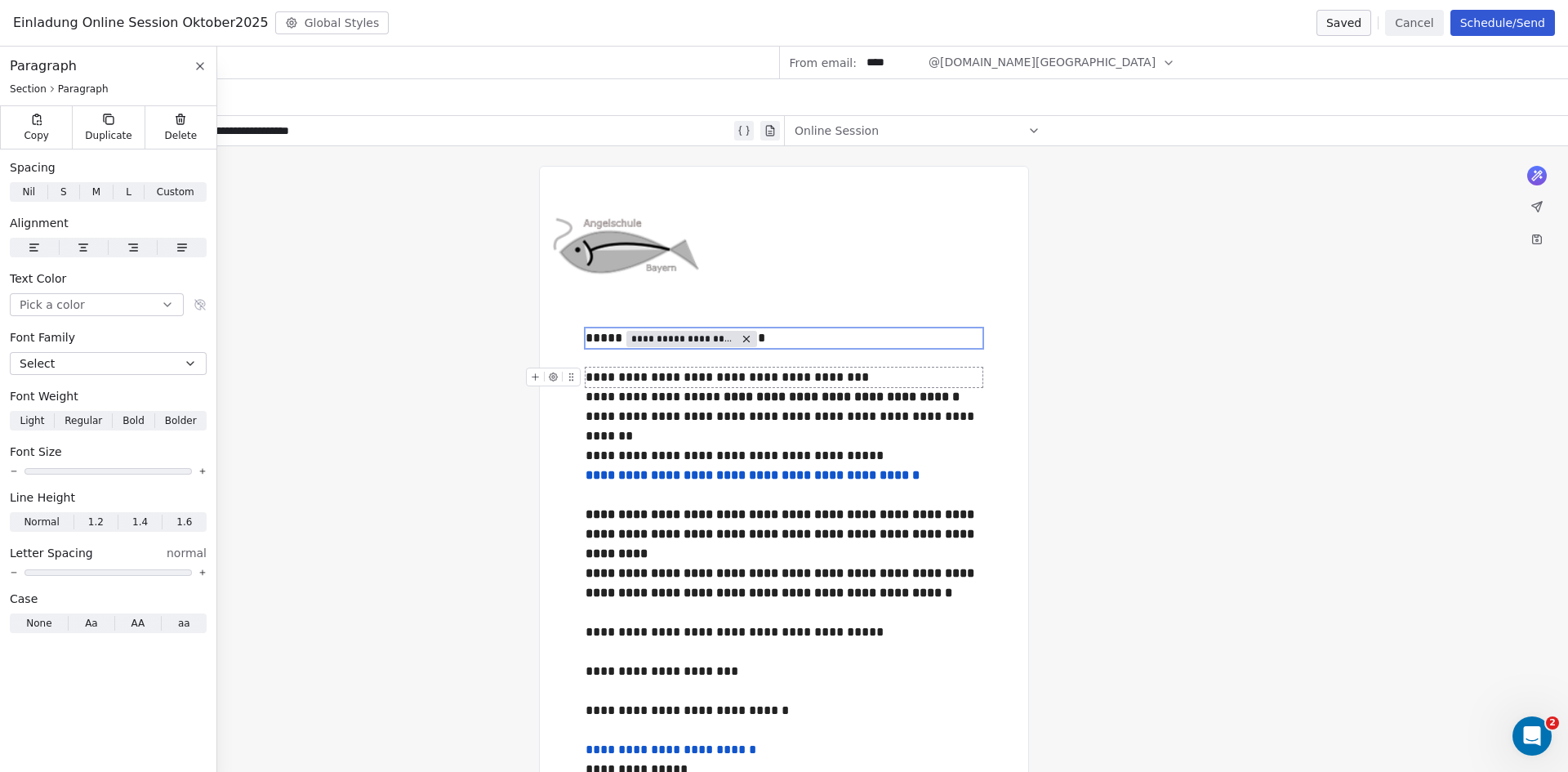
click at [685, 377] on div "**********" at bounding box center [784, 377] width 397 height 20
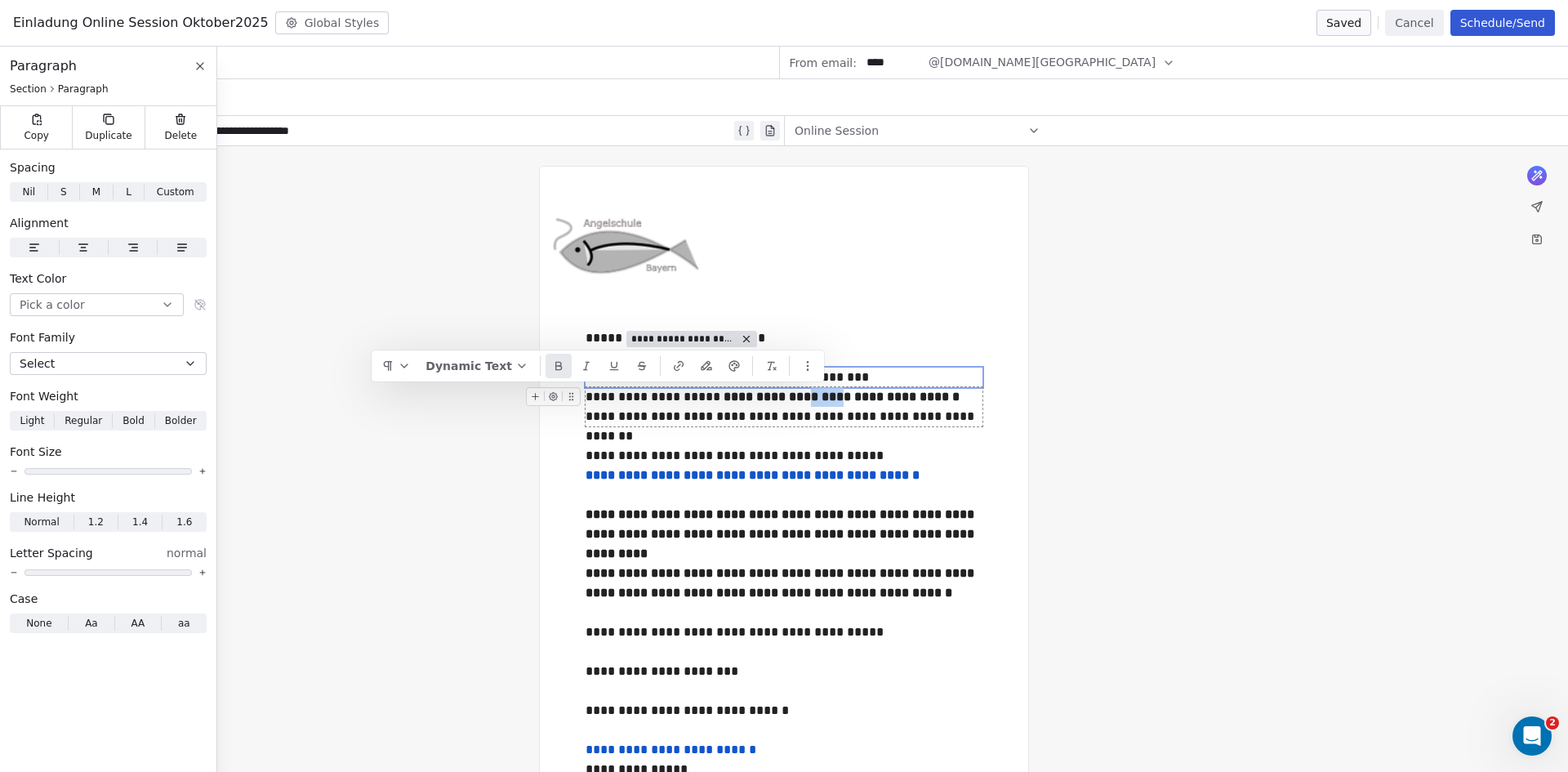
drag, startPoint x: 823, startPoint y: 395, endPoint x: 801, endPoint y: 418, distance: 31.8
click at [790, 397] on strong "**********" at bounding box center [843, 396] width 239 height 12
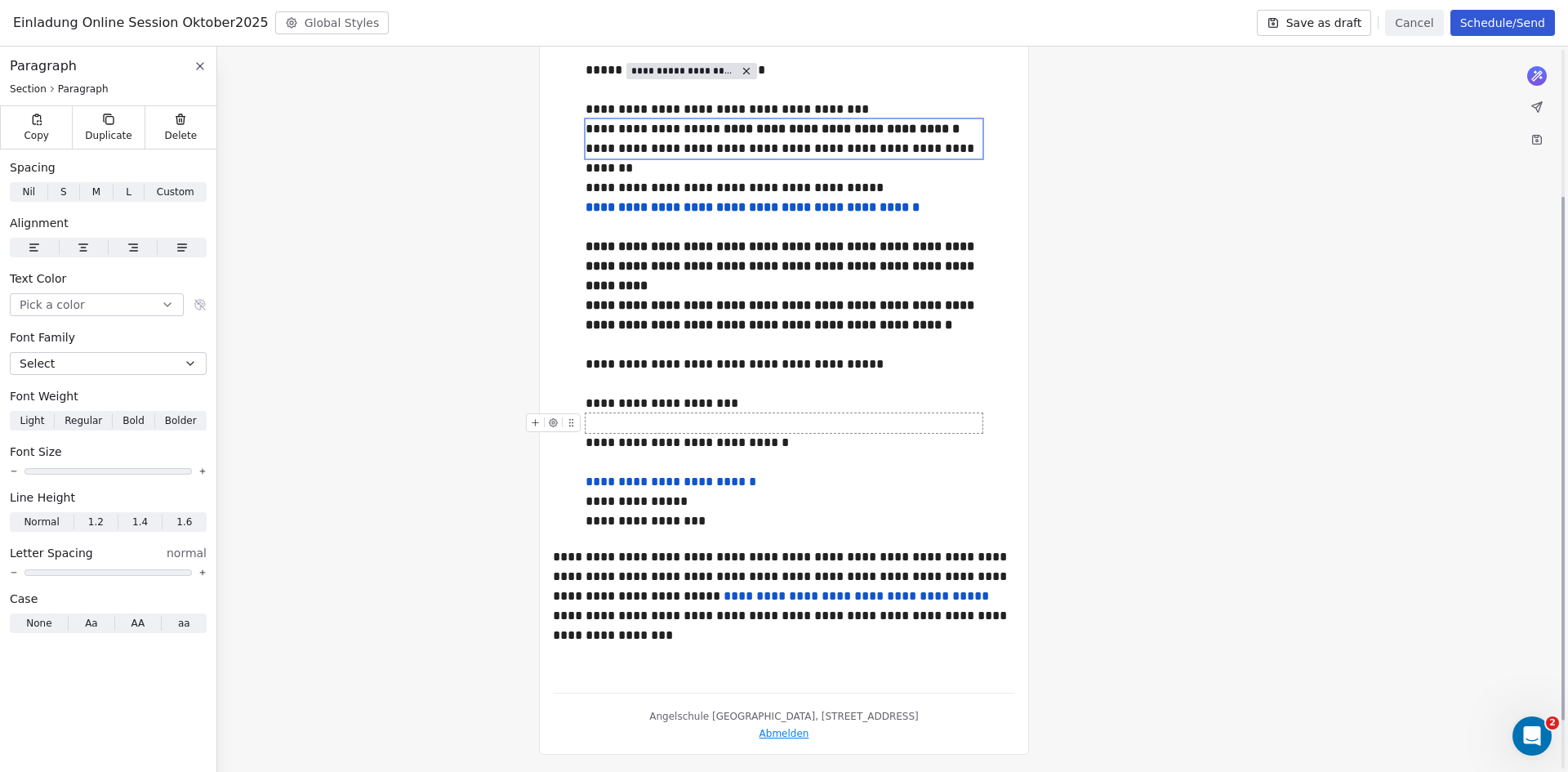
scroll to position [270, 0]
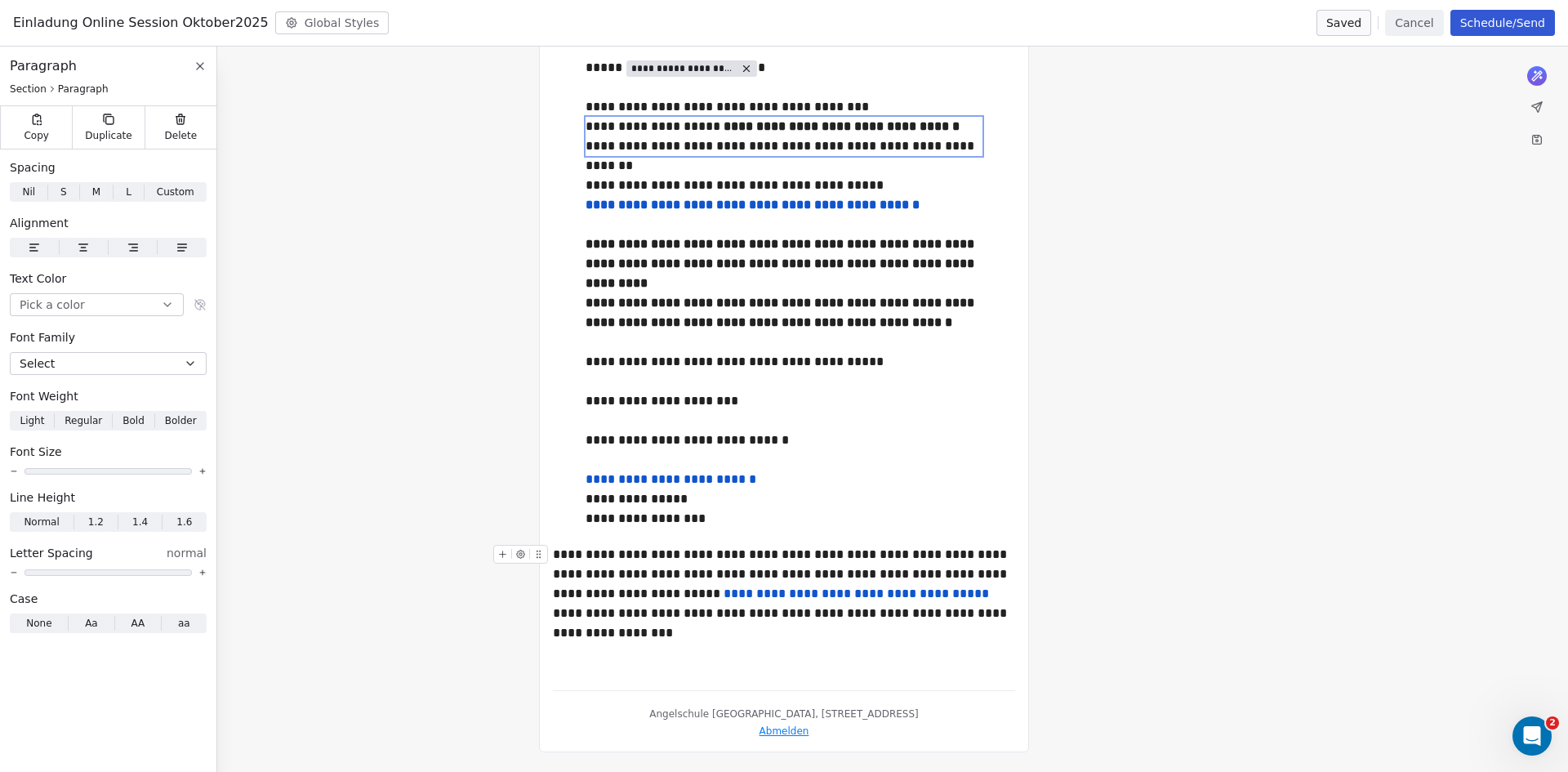
click at [967, 613] on div "**********" at bounding box center [784, 584] width 463 height 79
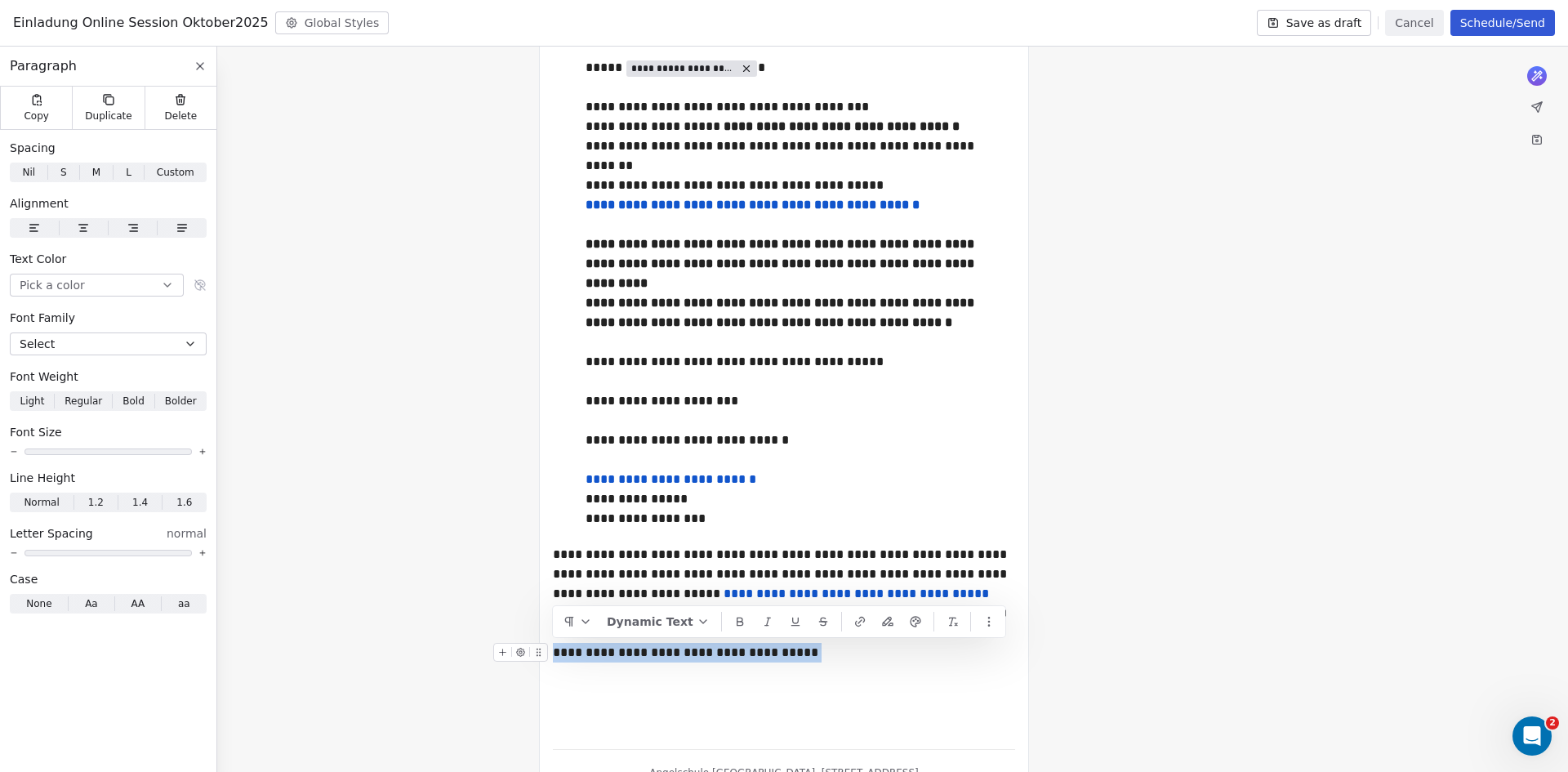
drag, startPoint x: 566, startPoint y: 668, endPoint x: 554, endPoint y: 653, distance: 19.2
click at [554, 653] on div "**********" at bounding box center [784, 662] width 463 height 39
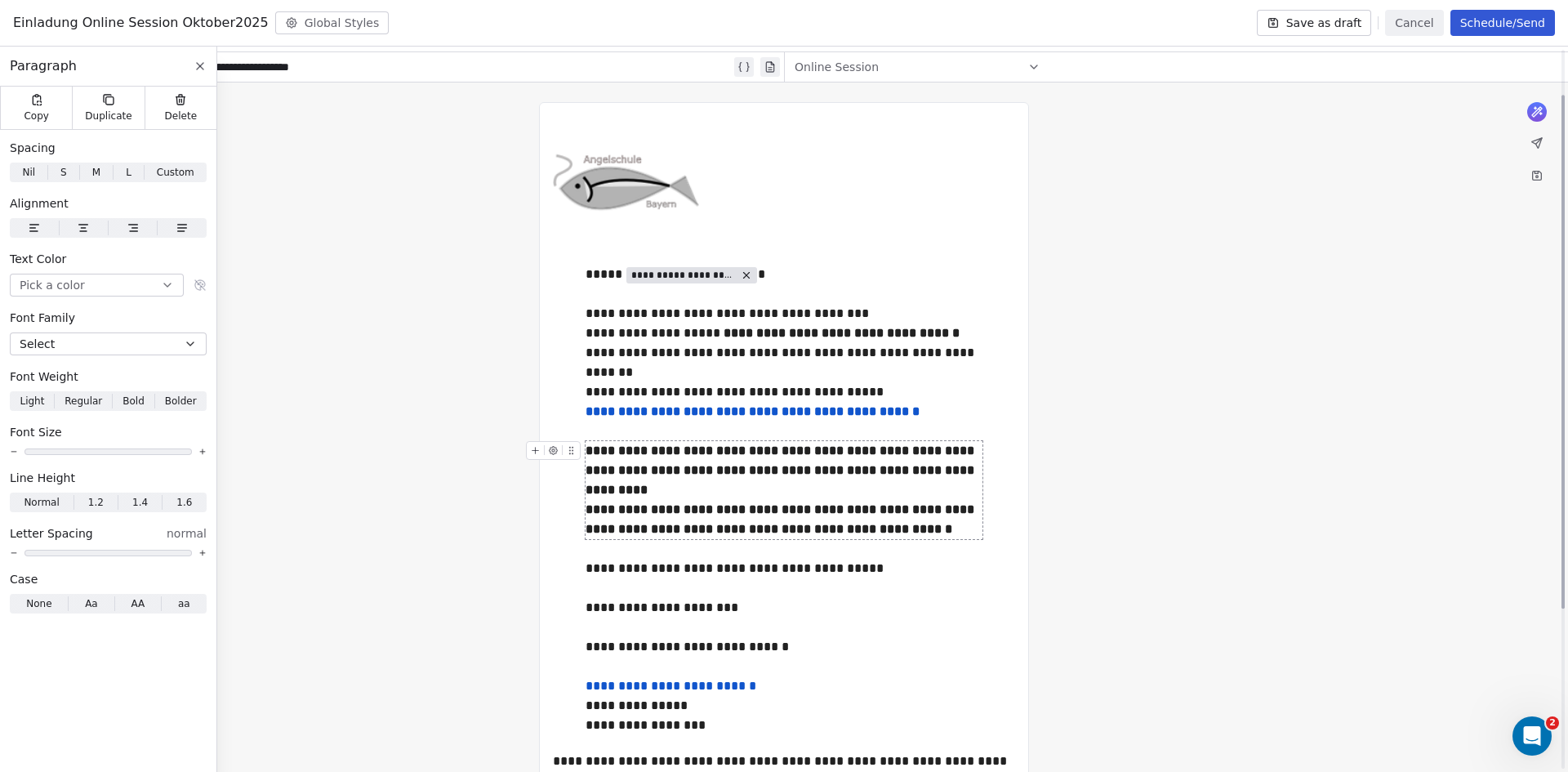
scroll to position [0, 0]
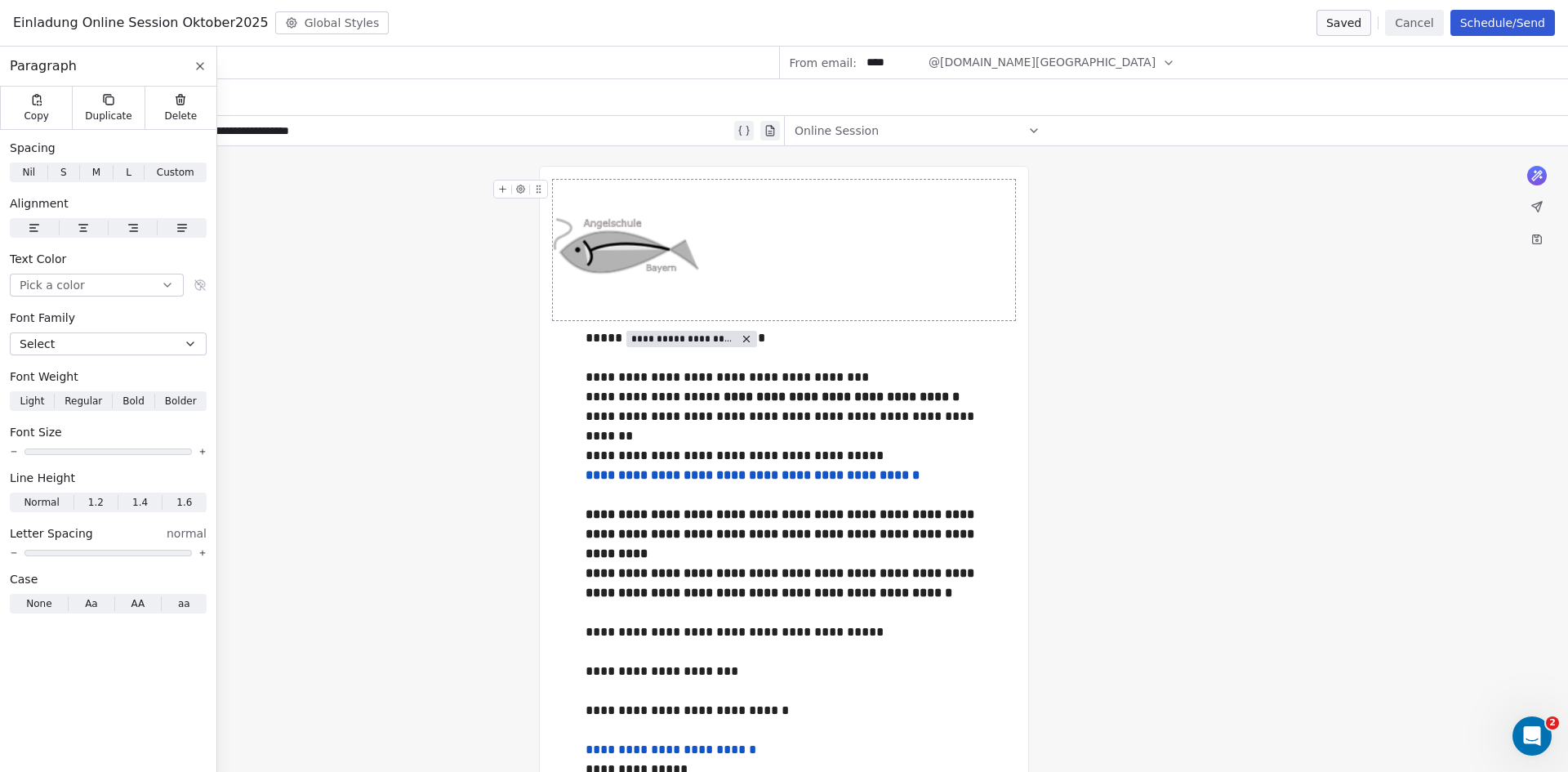
click at [343, 209] on div "**********" at bounding box center [784, 604] width 1568 height 915
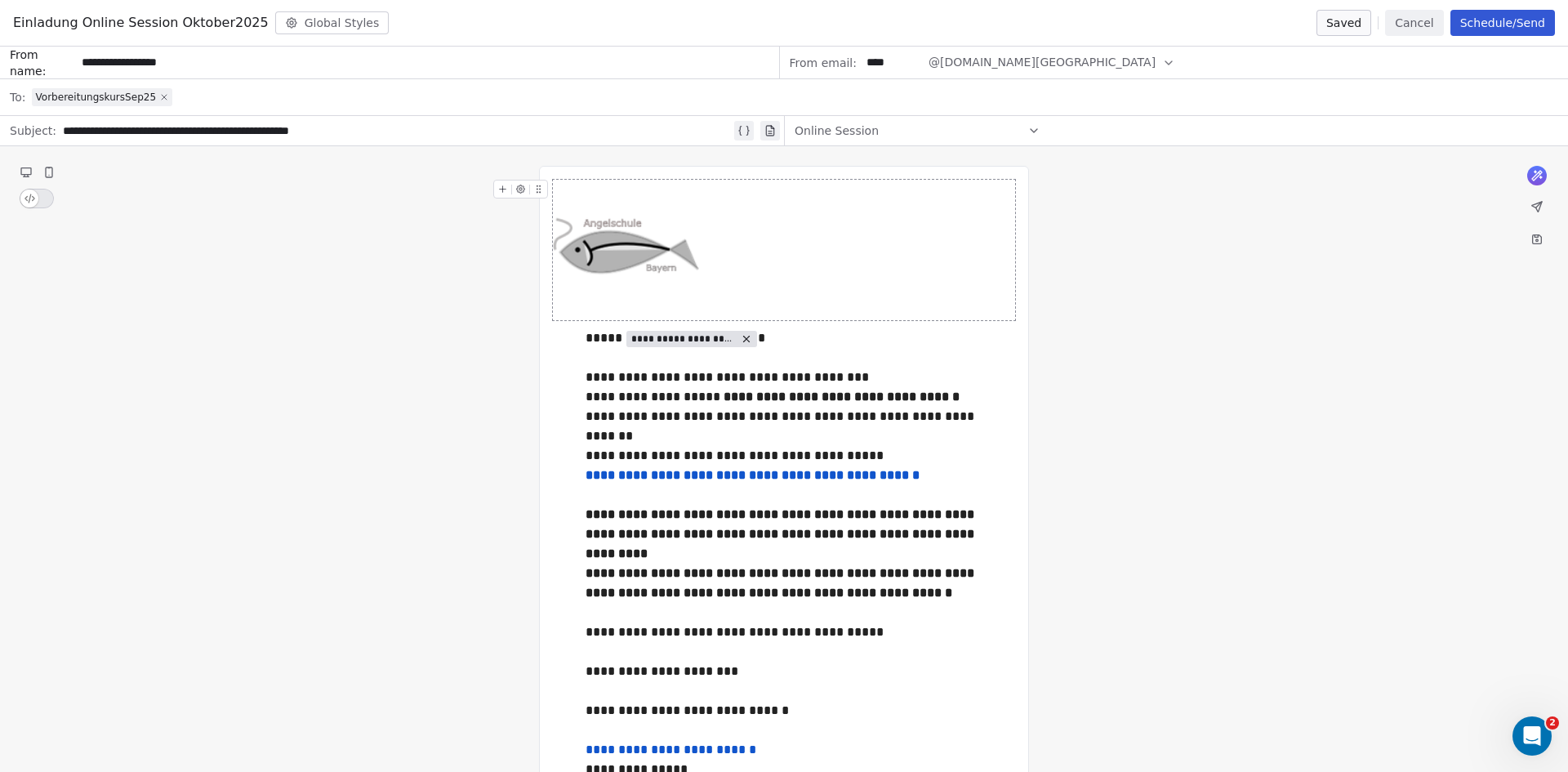
click at [160, 93] on icon at bounding box center [165, 97] width 10 height 10
click at [1333, 19] on button "Save as draft" at bounding box center [1314, 23] width 115 height 26
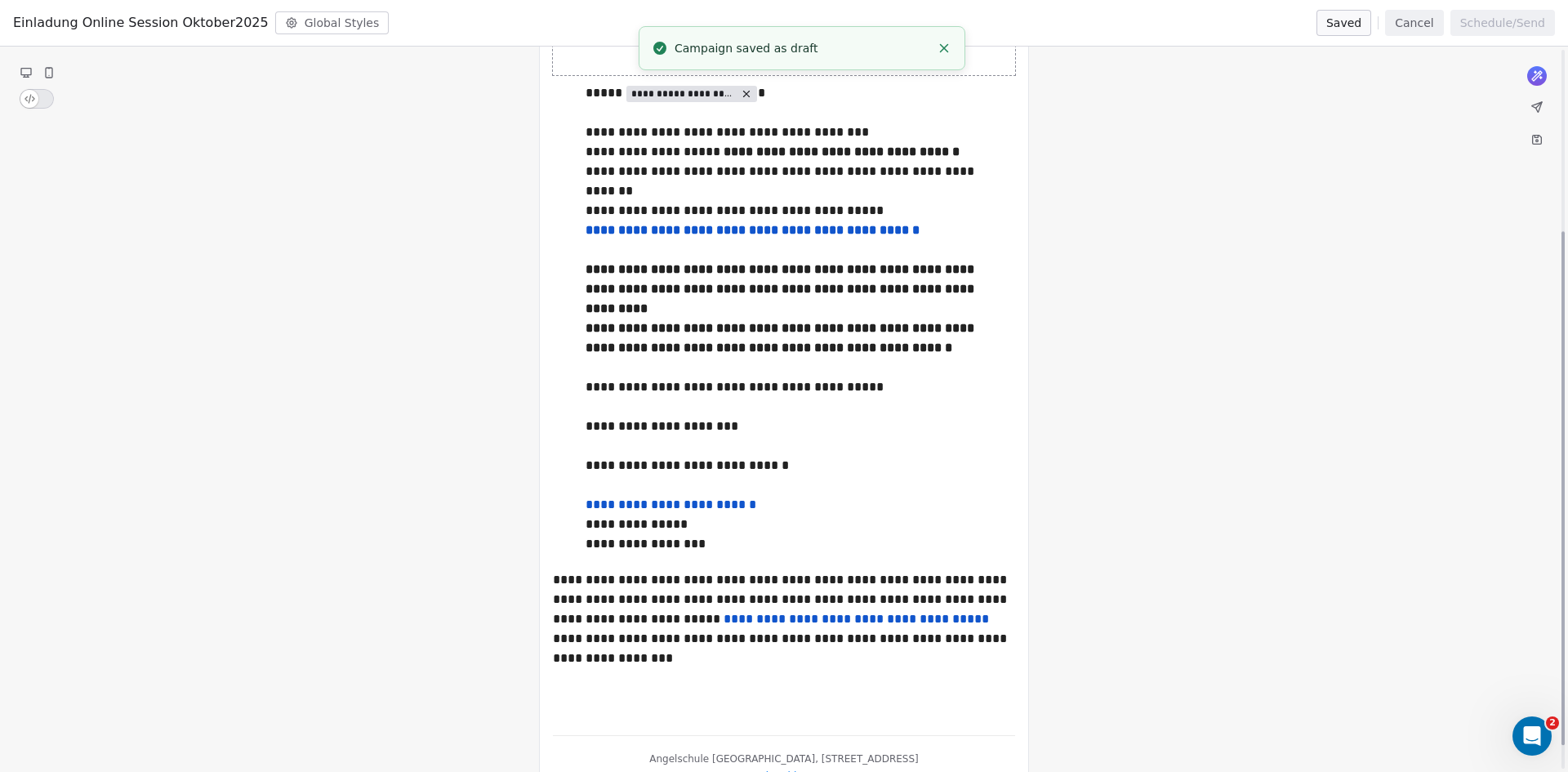
scroll to position [290, 0]
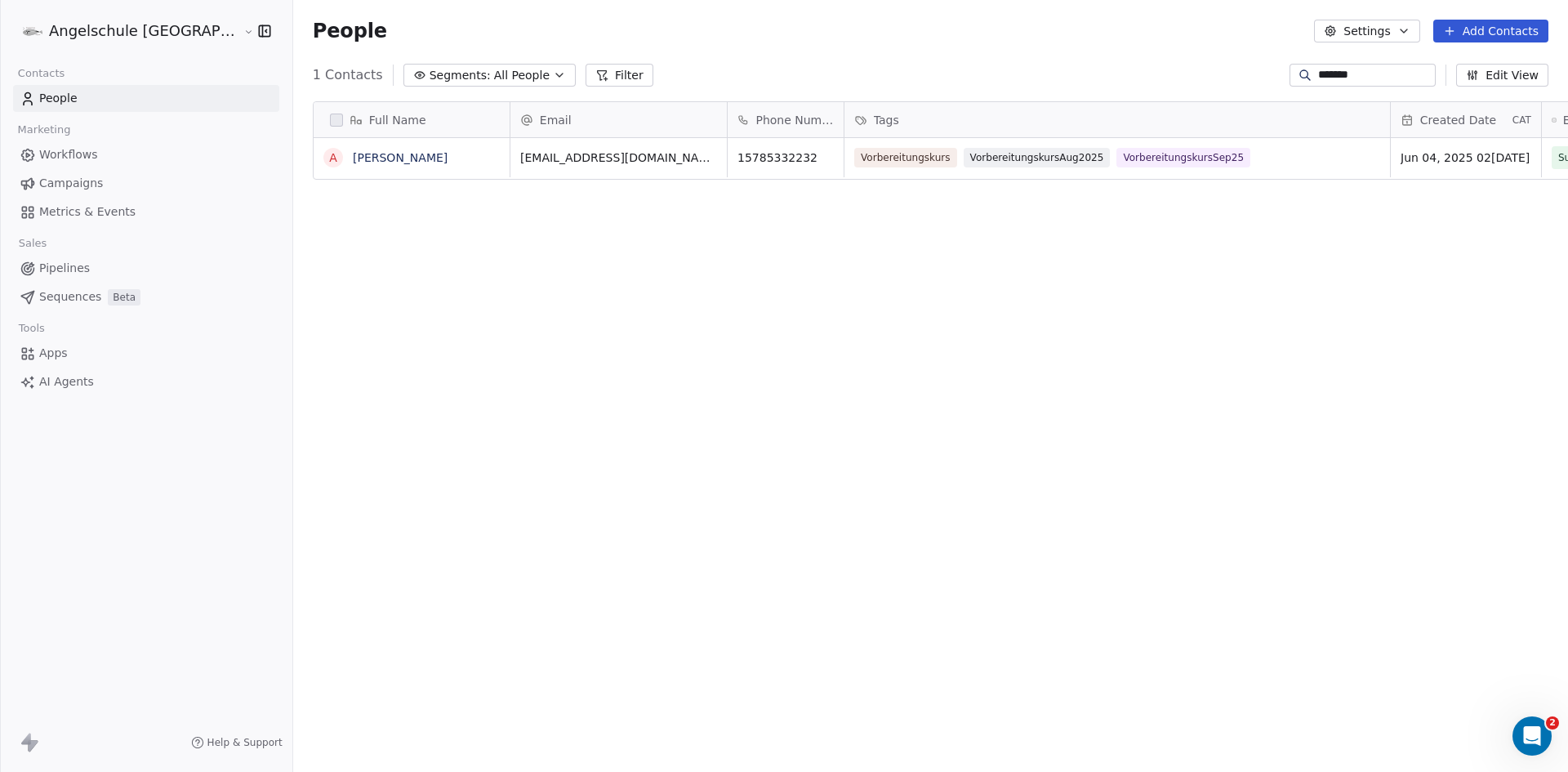
scroll to position [666, 1335]
drag, startPoint x: 1379, startPoint y: 70, endPoint x: 1286, endPoint y: 68, distance: 93.0
click at [1290, 68] on div "*******" at bounding box center [1362, 75] width 147 height 23
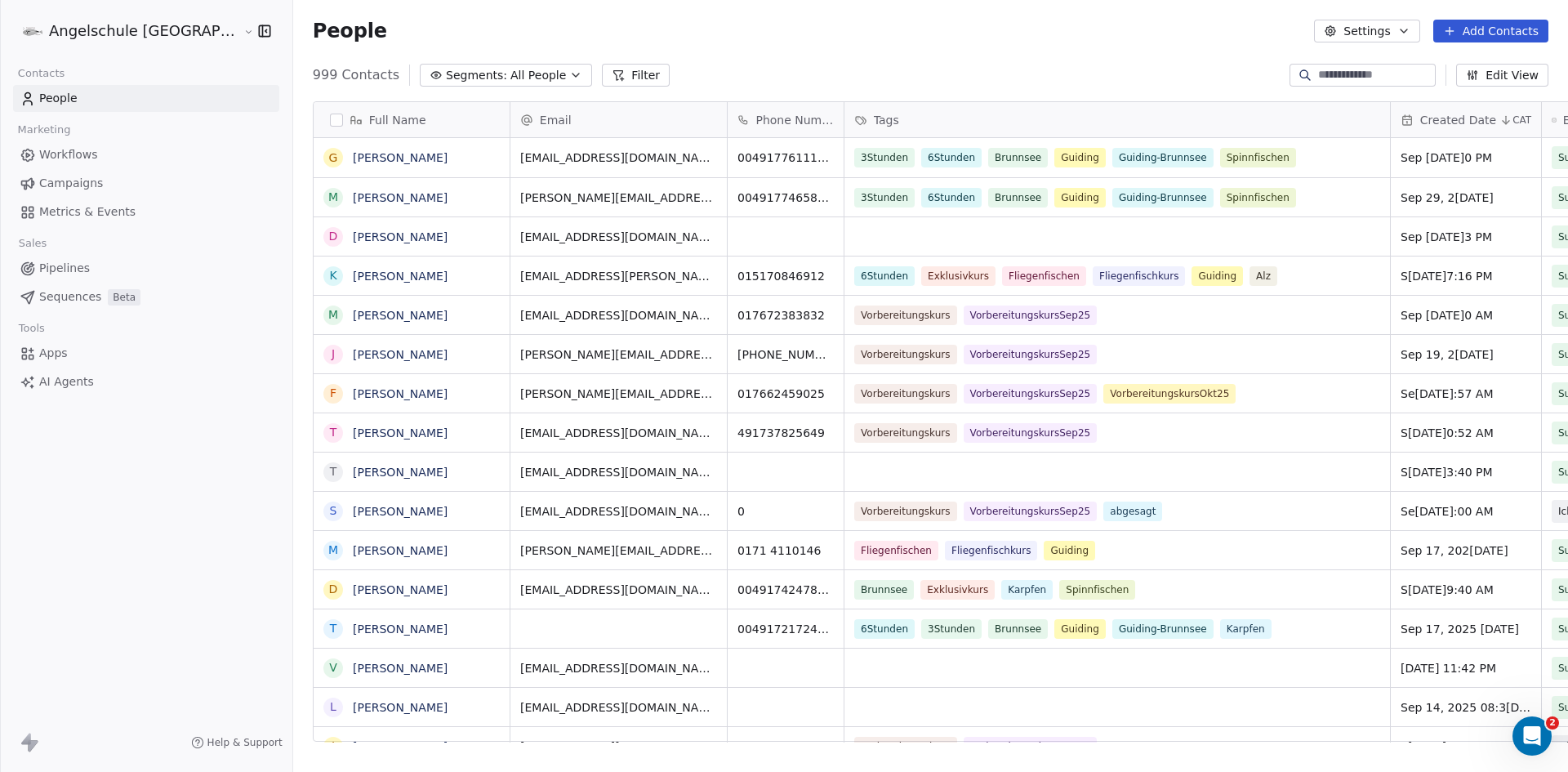
click at [1478, 25] on button "Add Contacts" at bounding box center [1491, 31] width 115 height 23
click at [1212, 4] on html "Angelschule [GEOGRAPHIC_DATA] Contacts People Marketing Workflows Campaigns Met…" at bounding box center [784, 386] width 1568 height 772
click at [1472, 37] on button "Add Contacts" at bounding box center [1491, 31] width 115 height 23
click at [1471, 95] on span "Import from CSV" at bounding box center [1491, 93] width 95 height 17
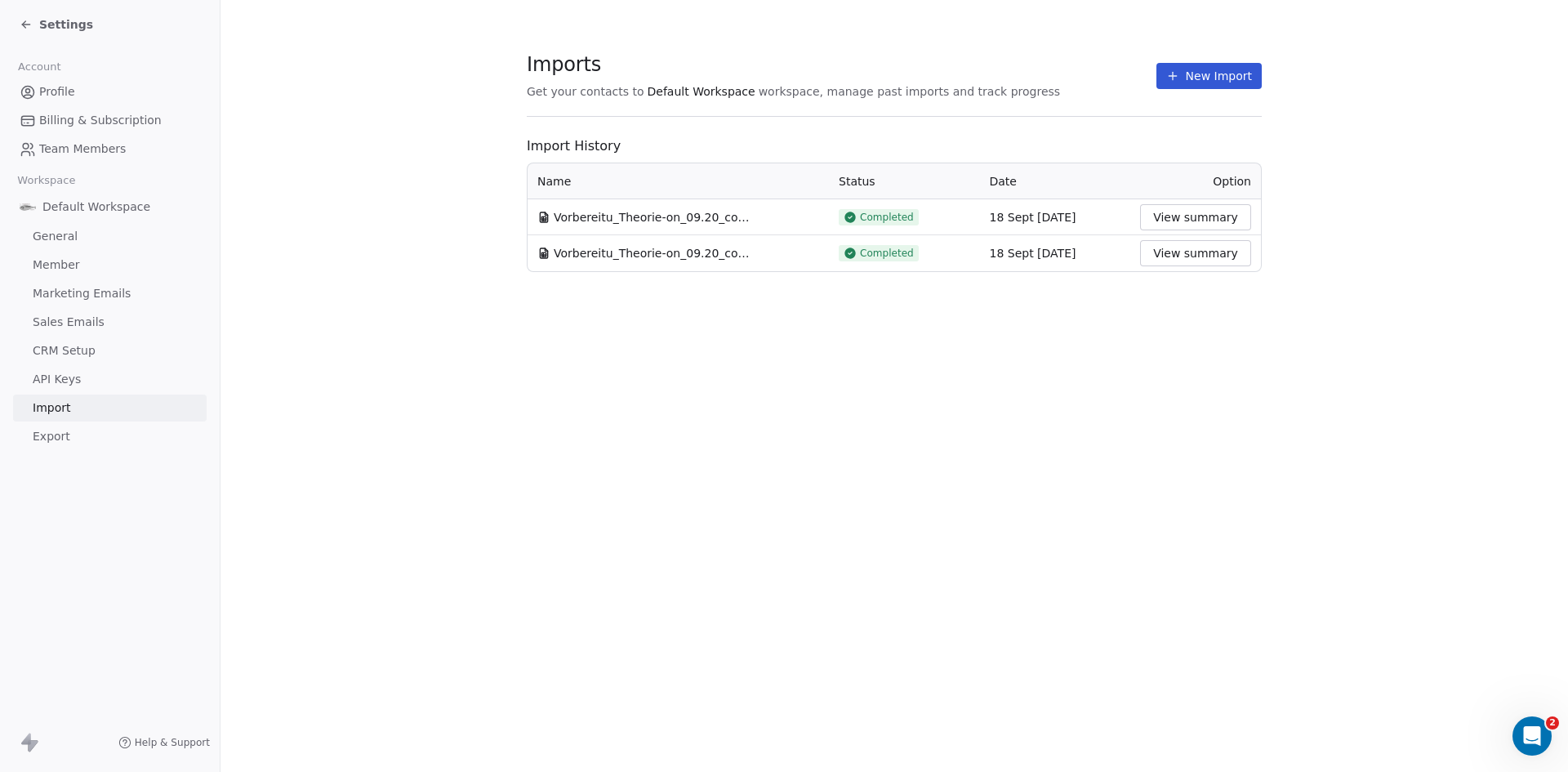
click at [1213, 73] on button "New Import" at bounding box center [1209, 76] width 106 height 26
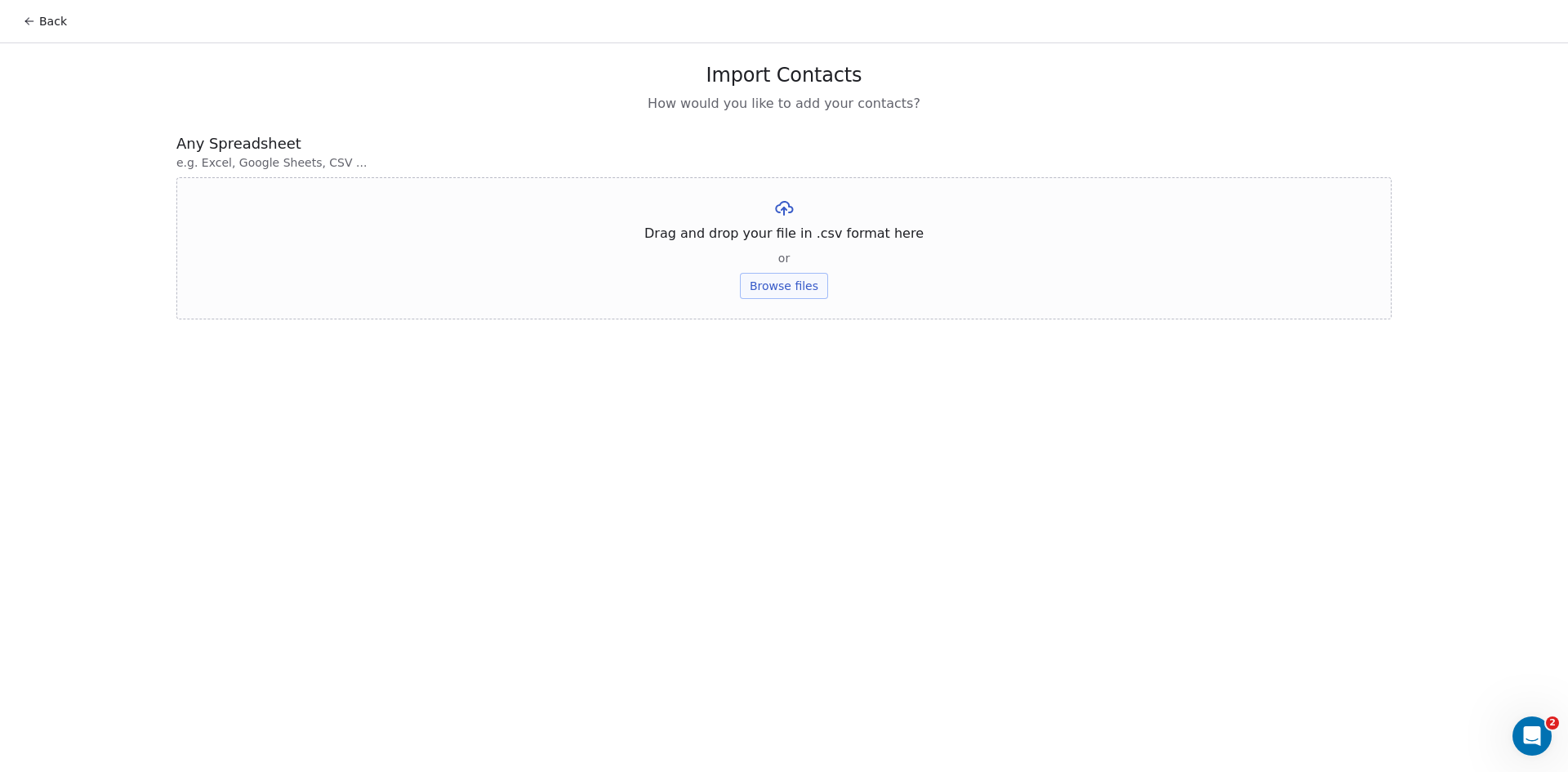
click at [798, 288] on button "Browse files" at bounding box center [784, 286] width 88 height 26
click at [783, 237] on button "Upload" at bounding box center [784, 240] width 60 height 26
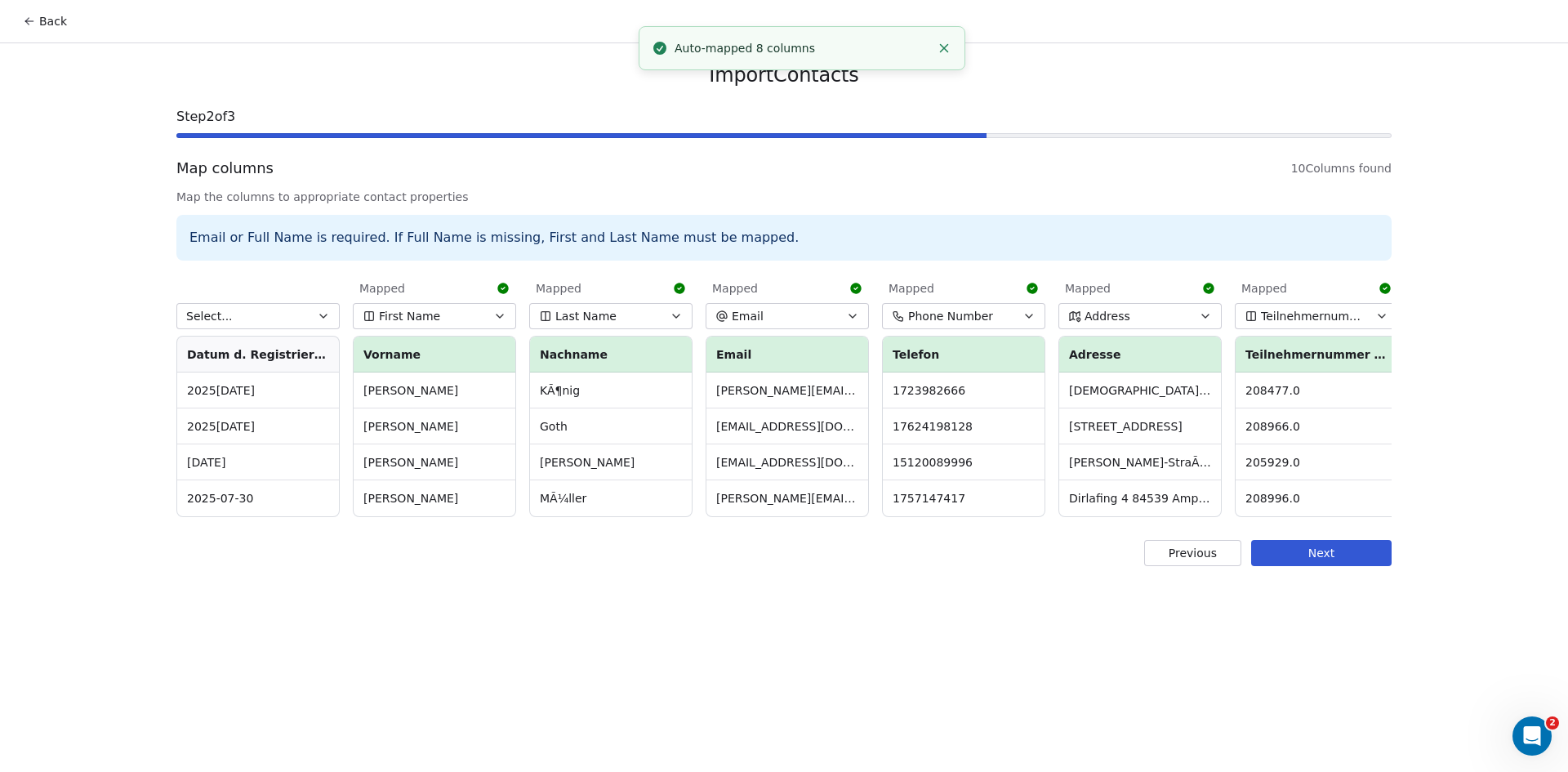
click at [323, 316] on icon "button" at bounding box center [323, 316] width 13 height 13
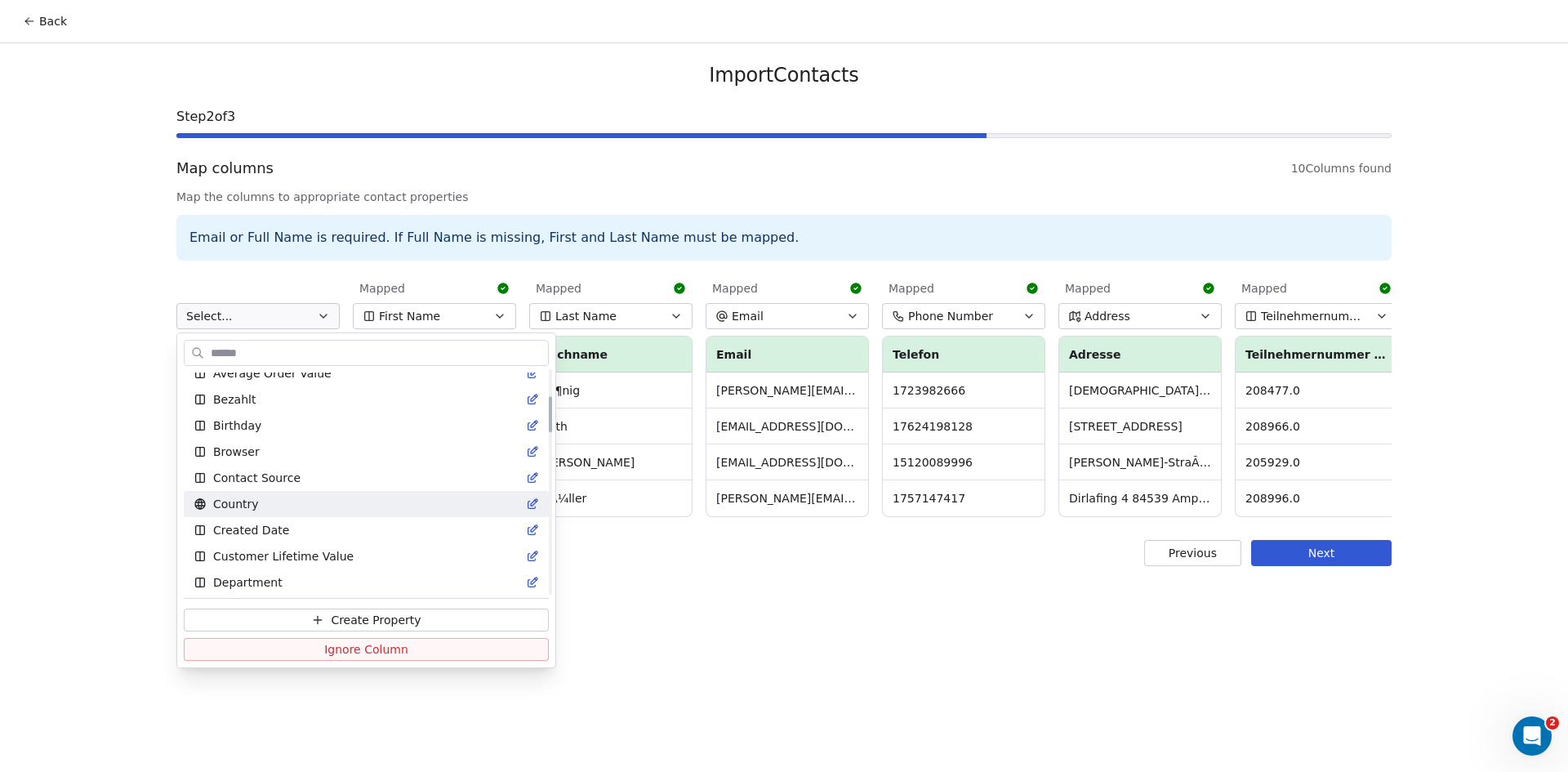
scroll to position [164, 0]
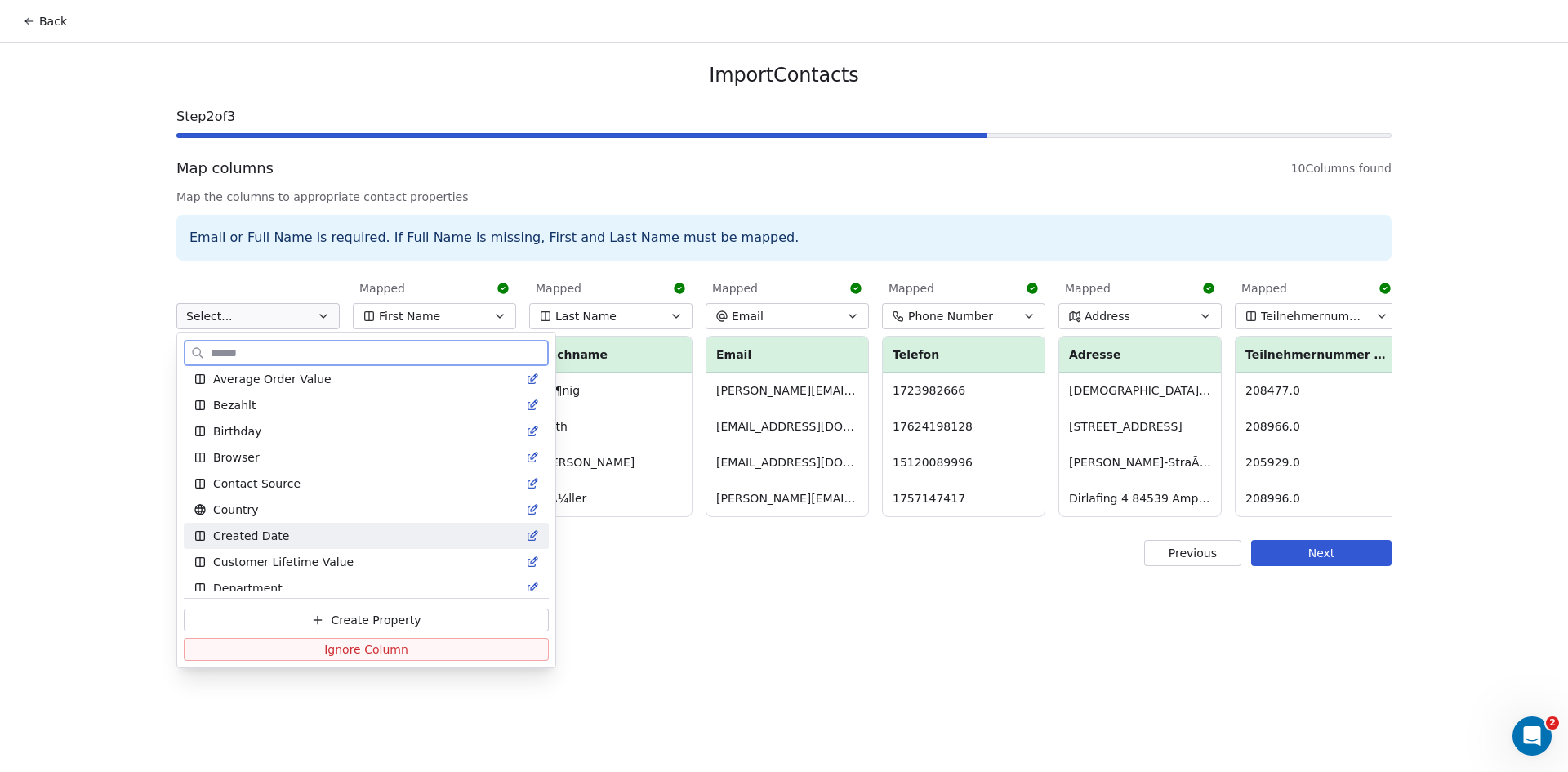
click at [264, 533] on span "Created Date" at bounding box center [251, 535] width 76 height 16
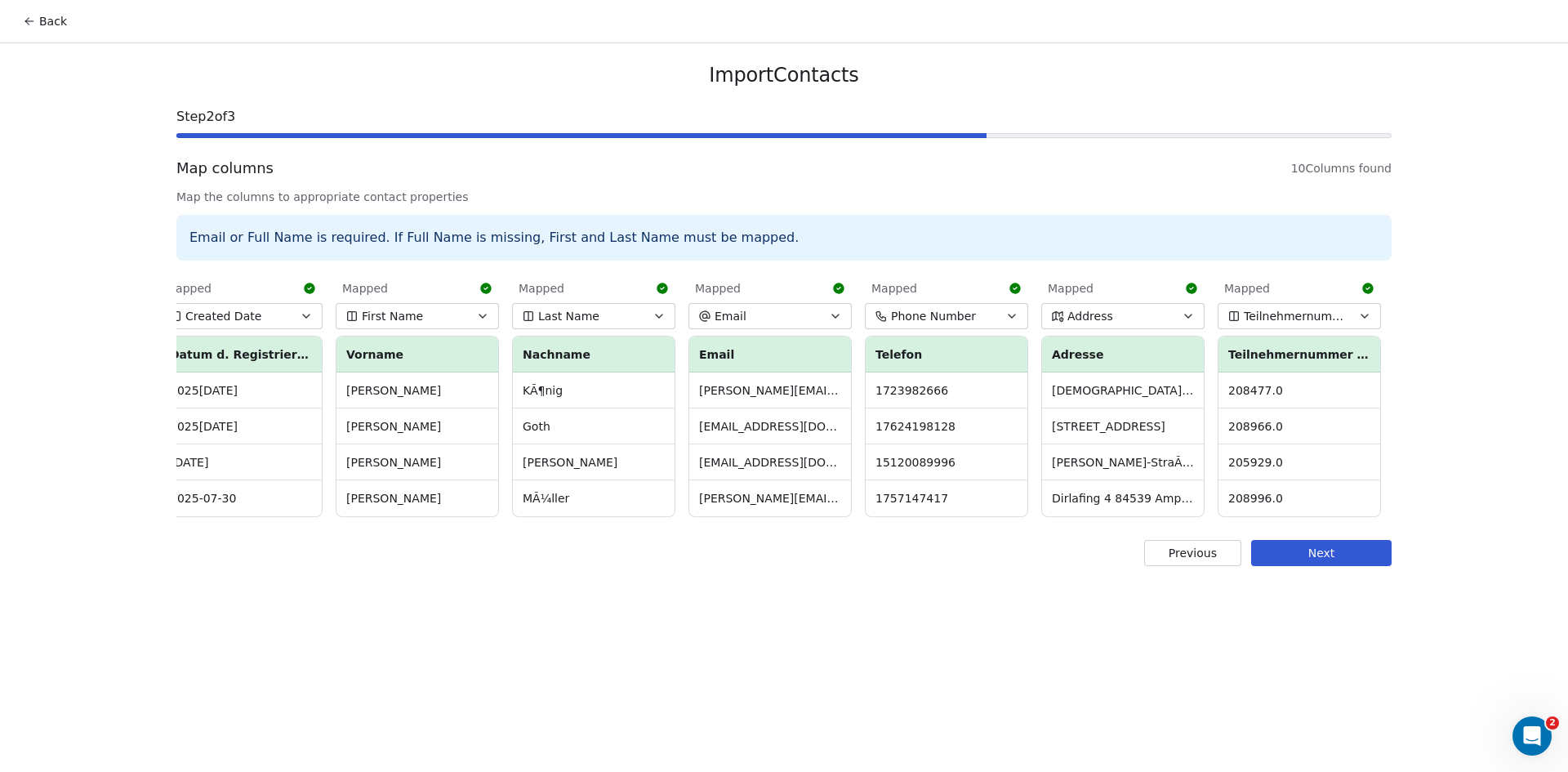
scroll to position [0, 0]
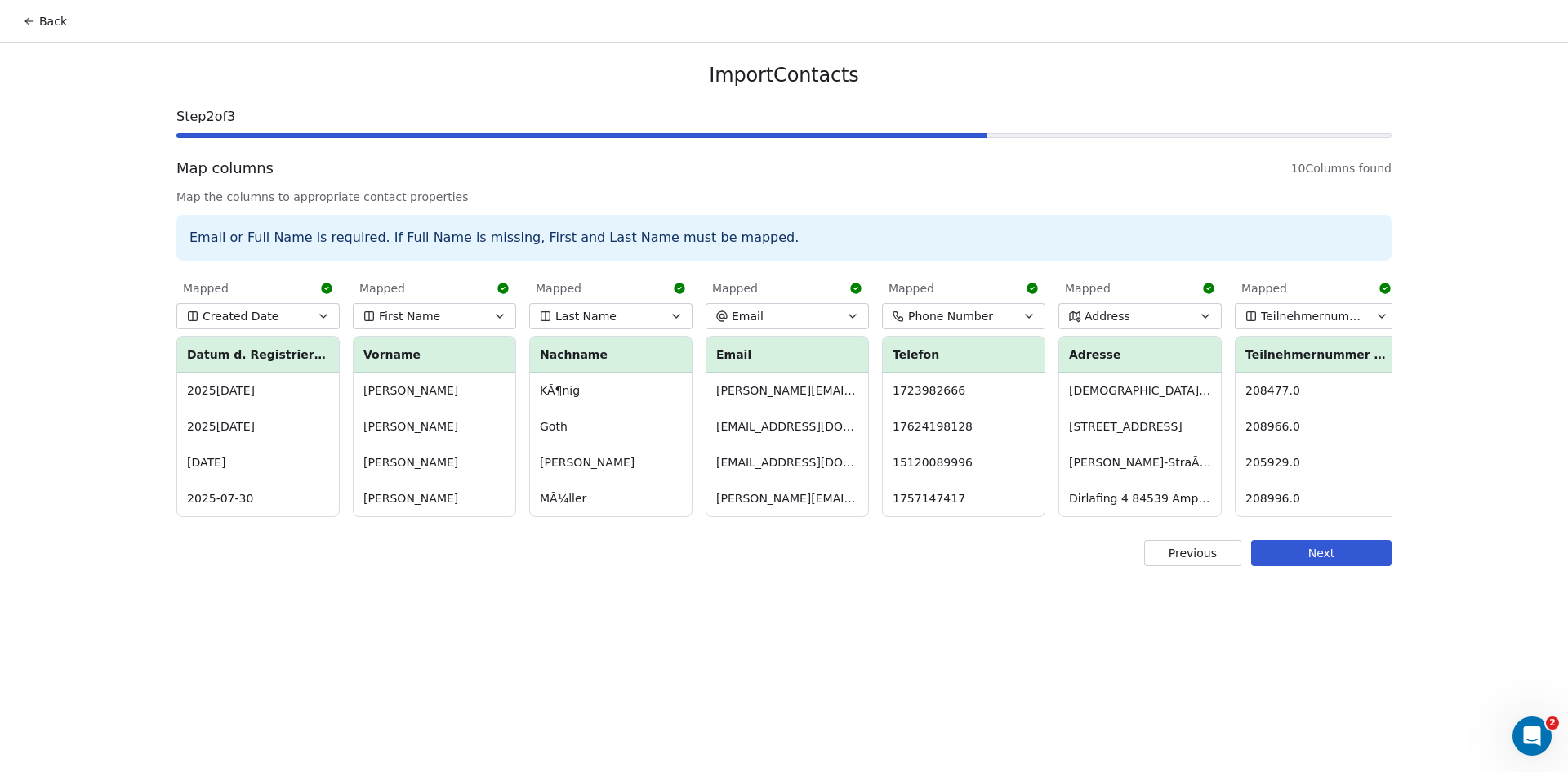
click at [1354, 562] on button "Next" at bounding box center [1322, 553] width 141 height 26
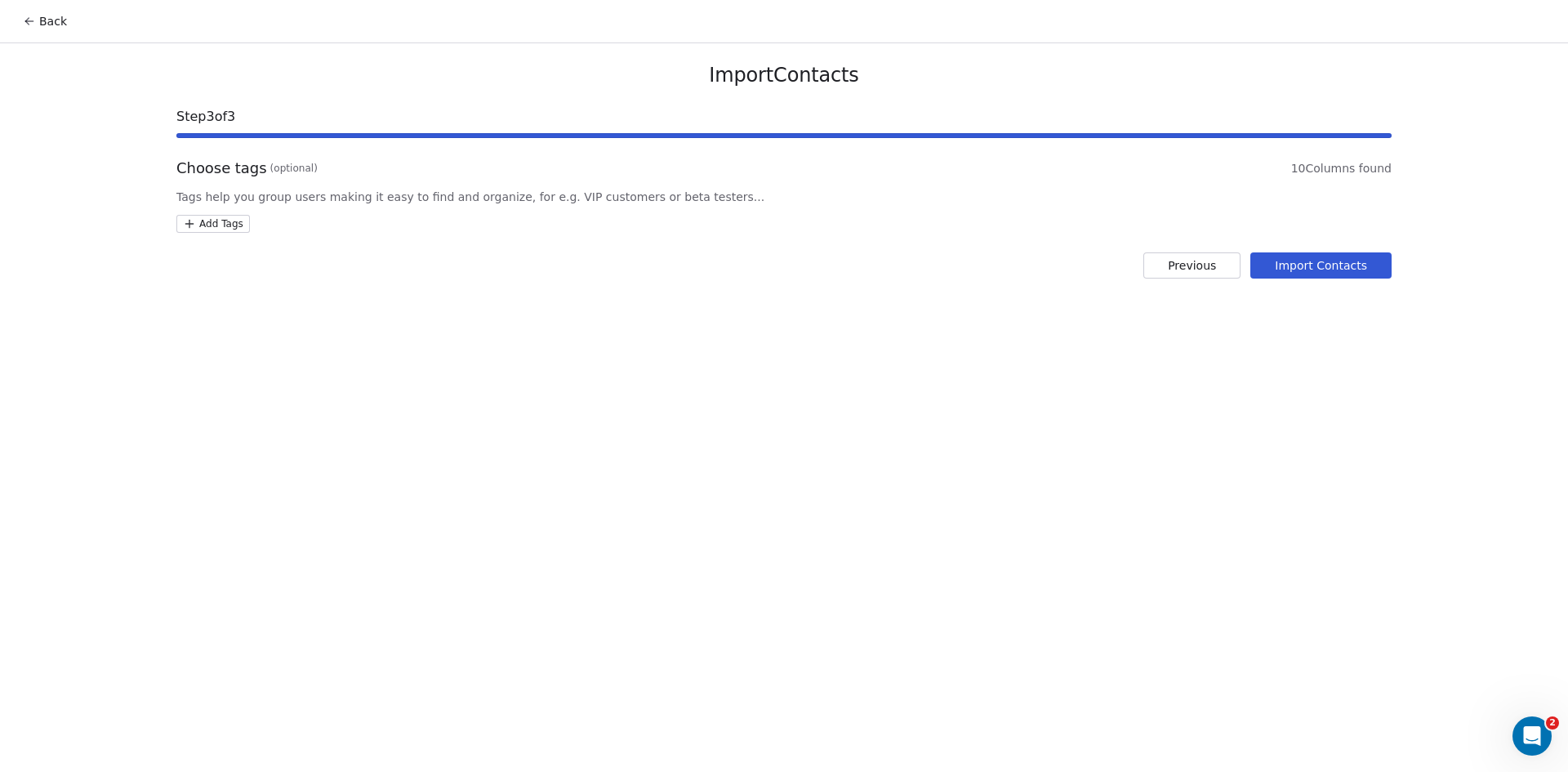
click at [234, 224] on html "Back Import Contacts Step 3 of 3 Choose tags (optional) 10 Columns found Tags h…" at bounding box center [784, 386] width 1568 height 772
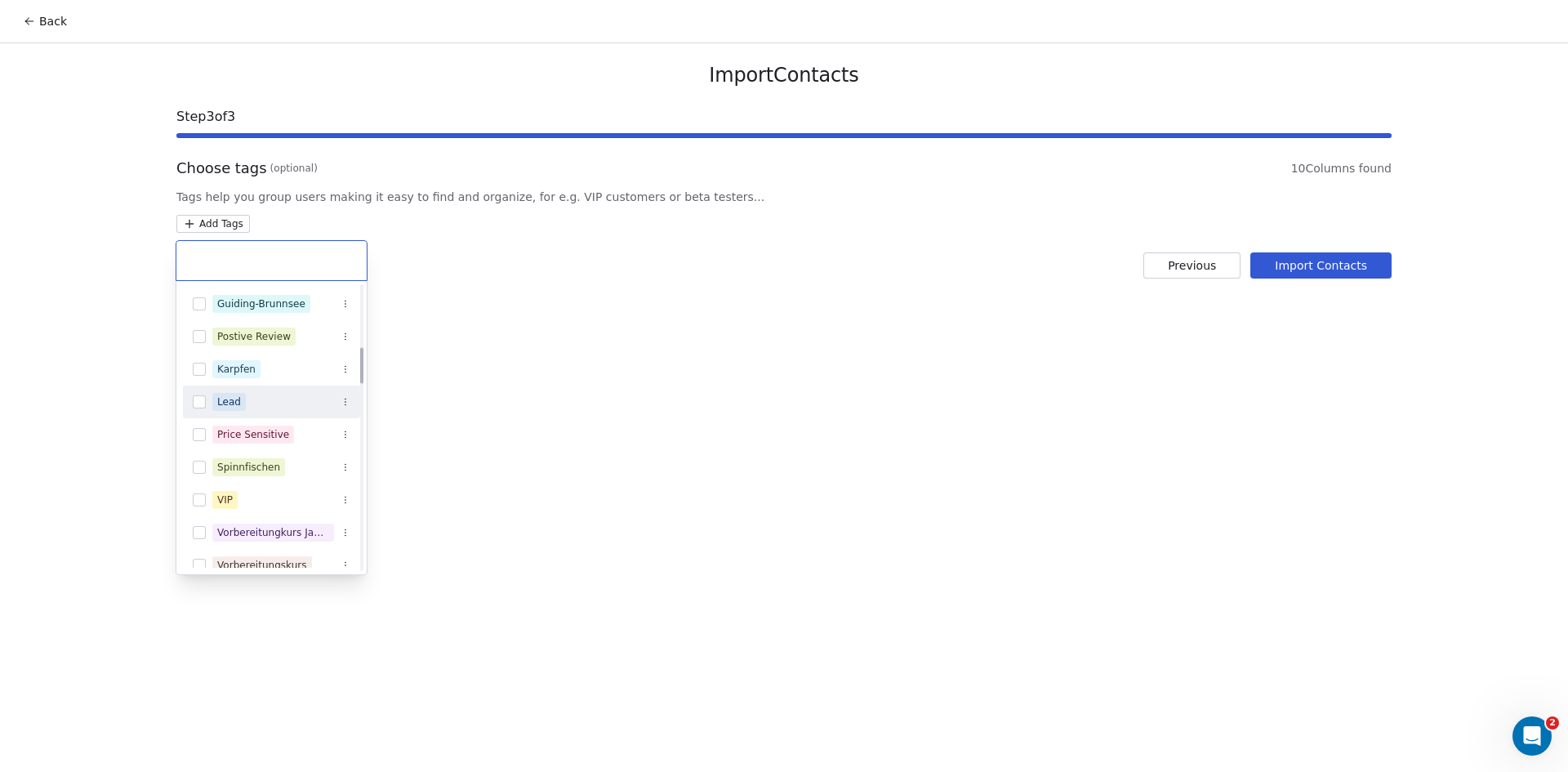
scroll to position [571, 0]
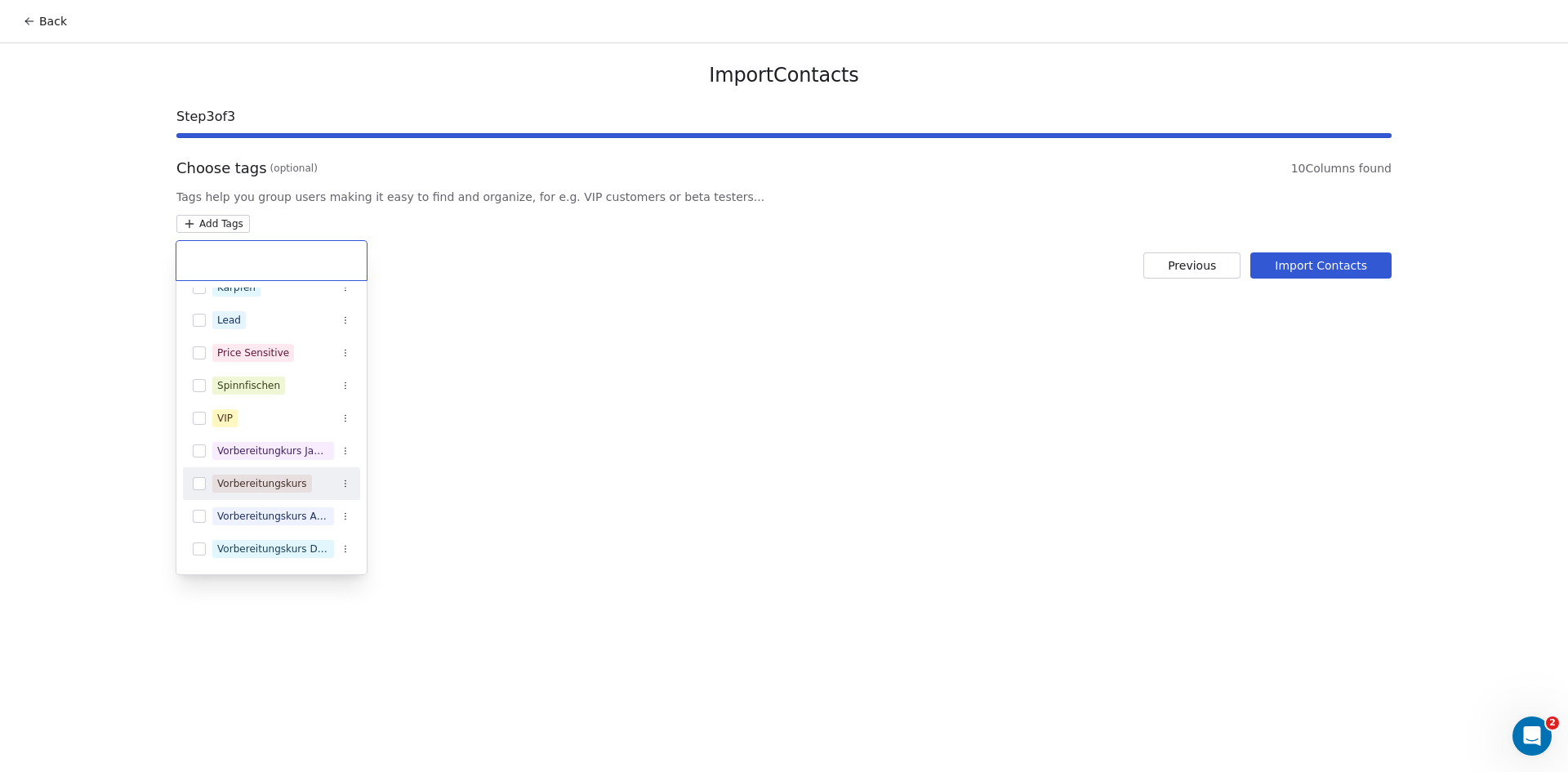
click at [202, 485] on button "Suggestions" at bounding box center [199, 484] width 13 height 13
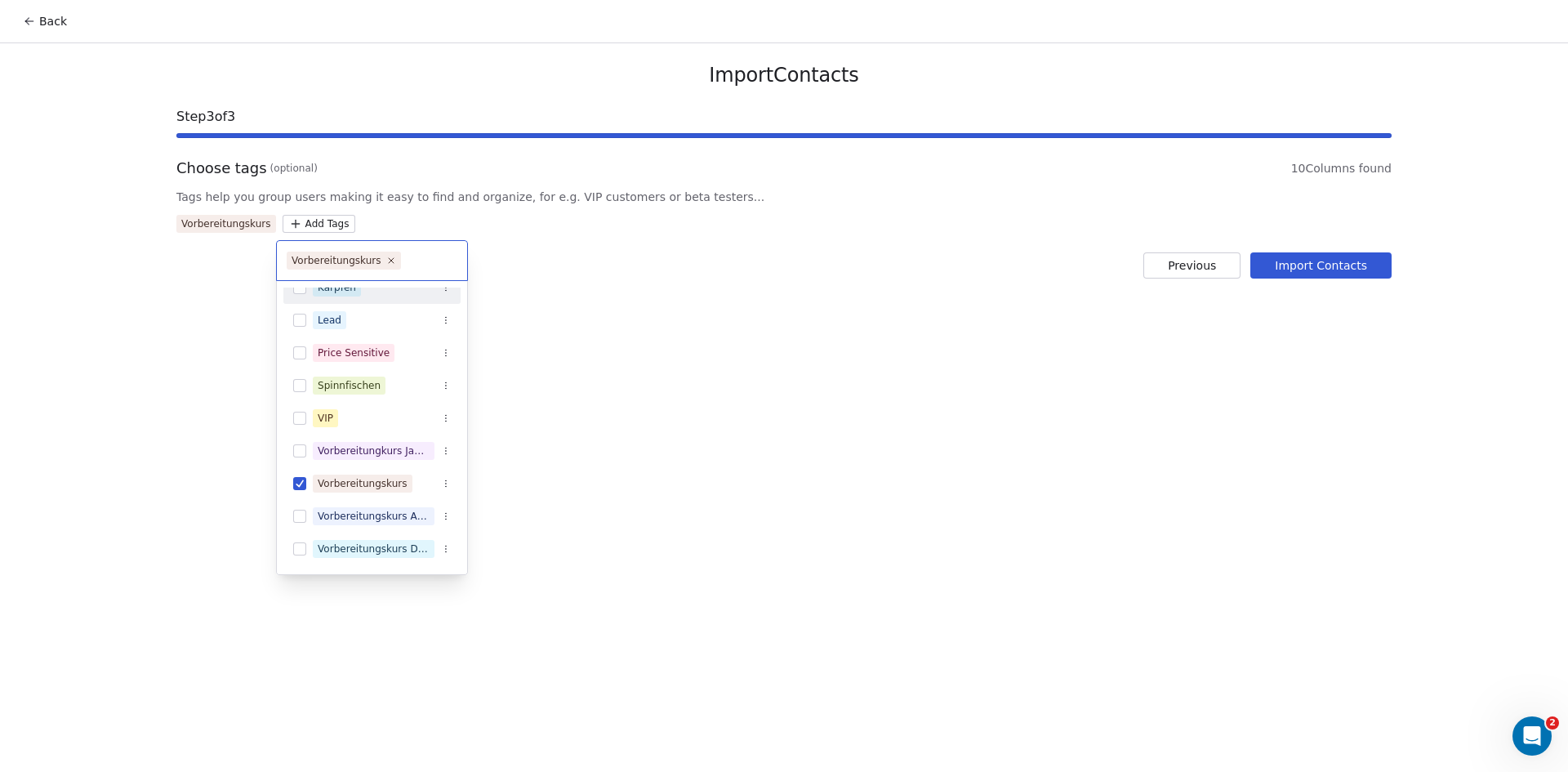
click at [215, 220] on html "Back Import Contacts Step 3 of 3 Choose tags (optional) 10 Columns found Tags h…" at bounding box center [784, 386] width 1568 height 772
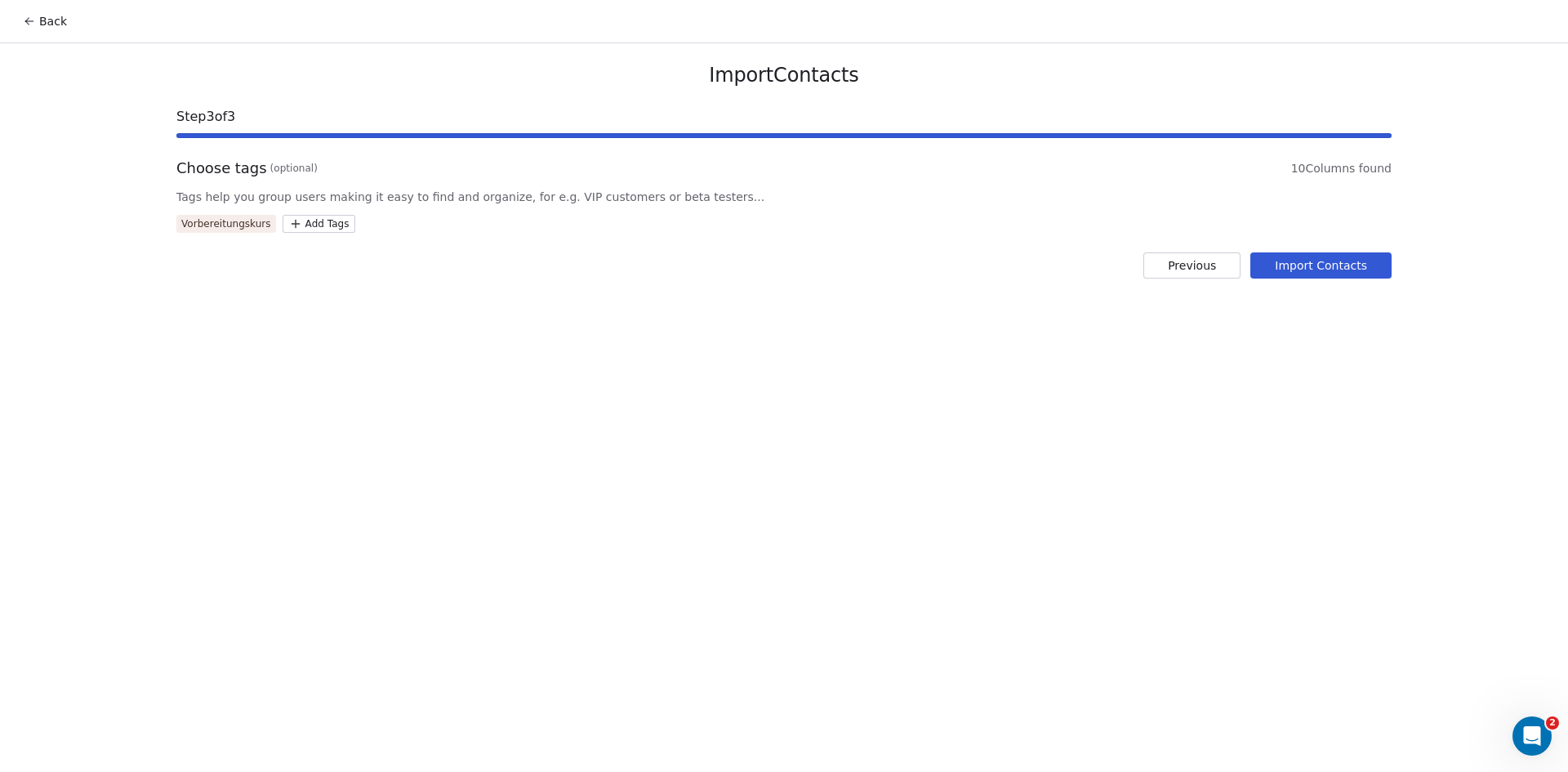
click at [324, 226] on html "Back Import Contacts Step 3 of 3 Choose tags (optional) 10 Columns found Tags h…" at bounding box center [784, 386] width 1568 height 772
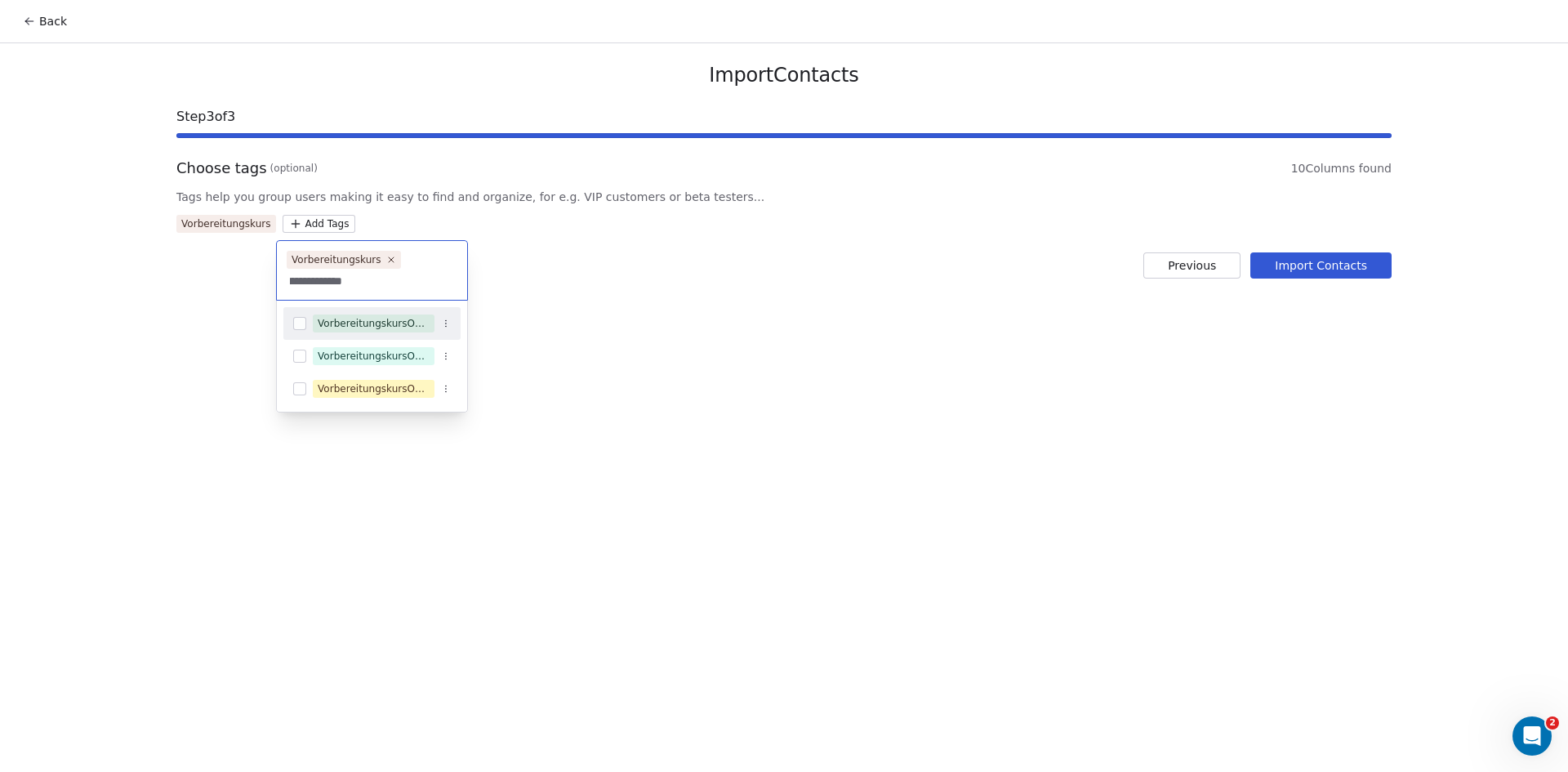
scroll to position [0, 74]
type input "**********"
click at [302, 317] on button "Suggestions" at bounding box center [300, 323] width 13 height 13
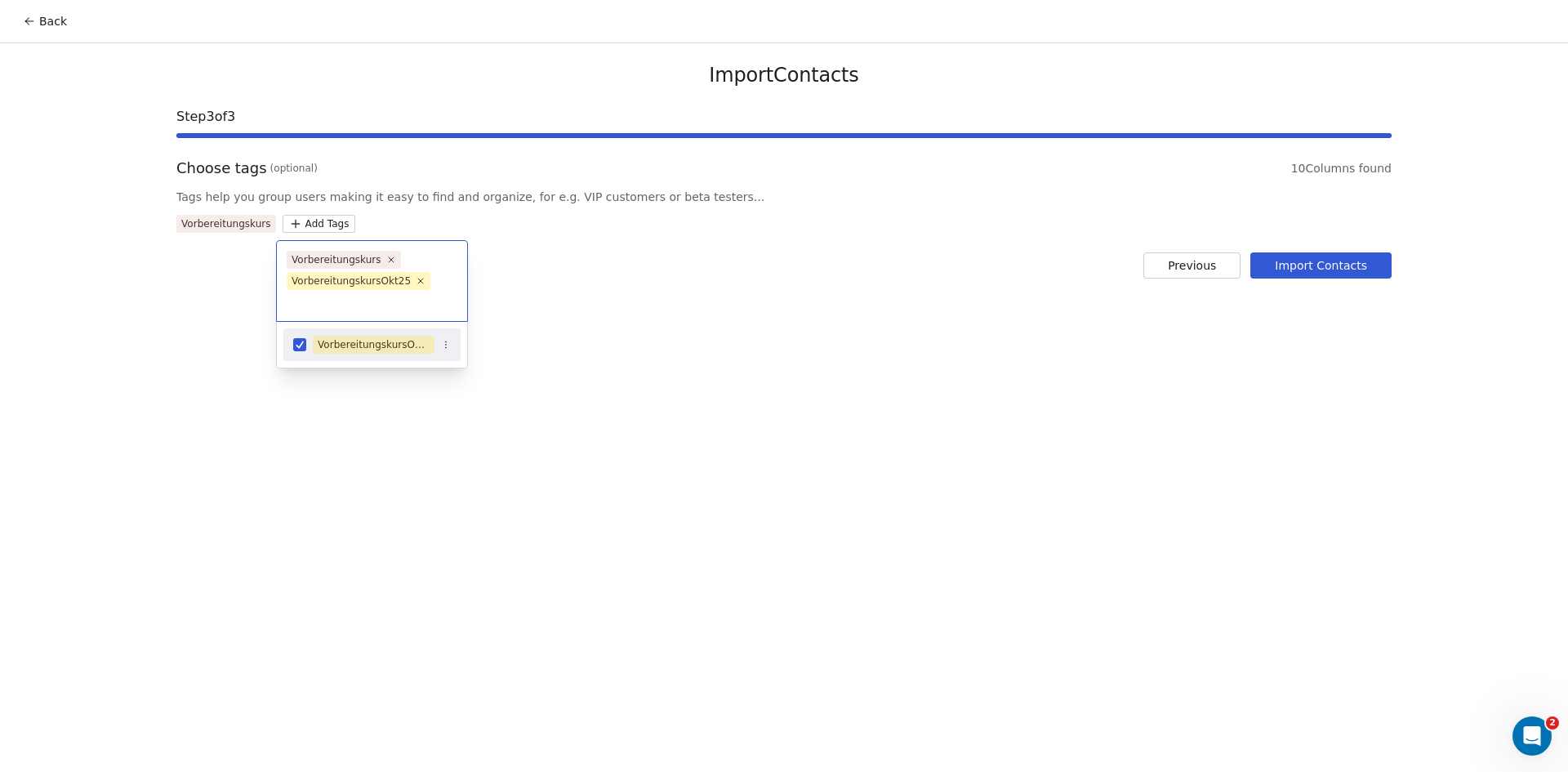
scroll to position [0, 0]
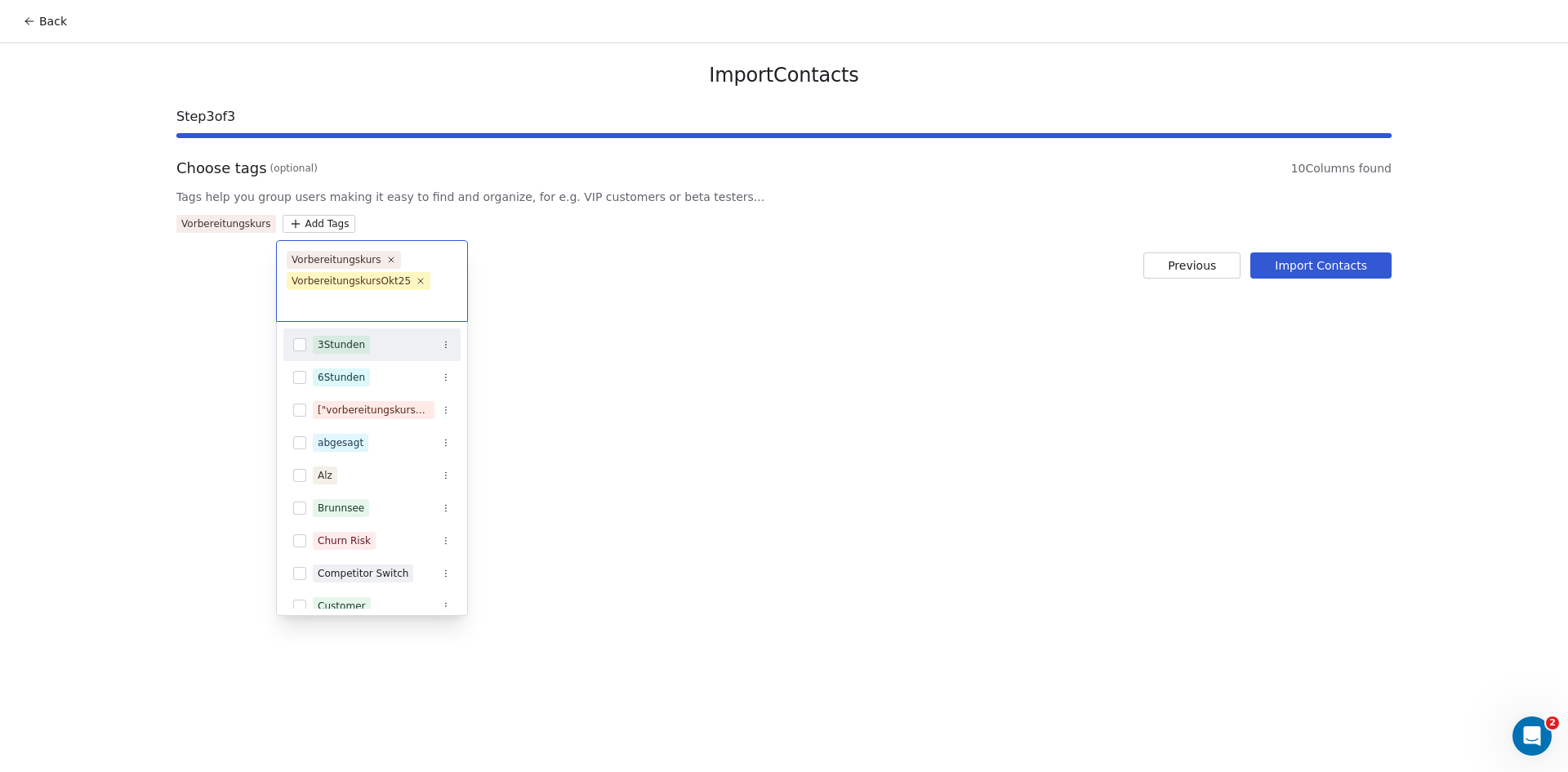
click at [467, 212] on html "Back Import Contacts Step 3 of 3 Choose tags (optional) 10 Columns found Tags h…" at bounding box center [784, 386] width 1568 height 772
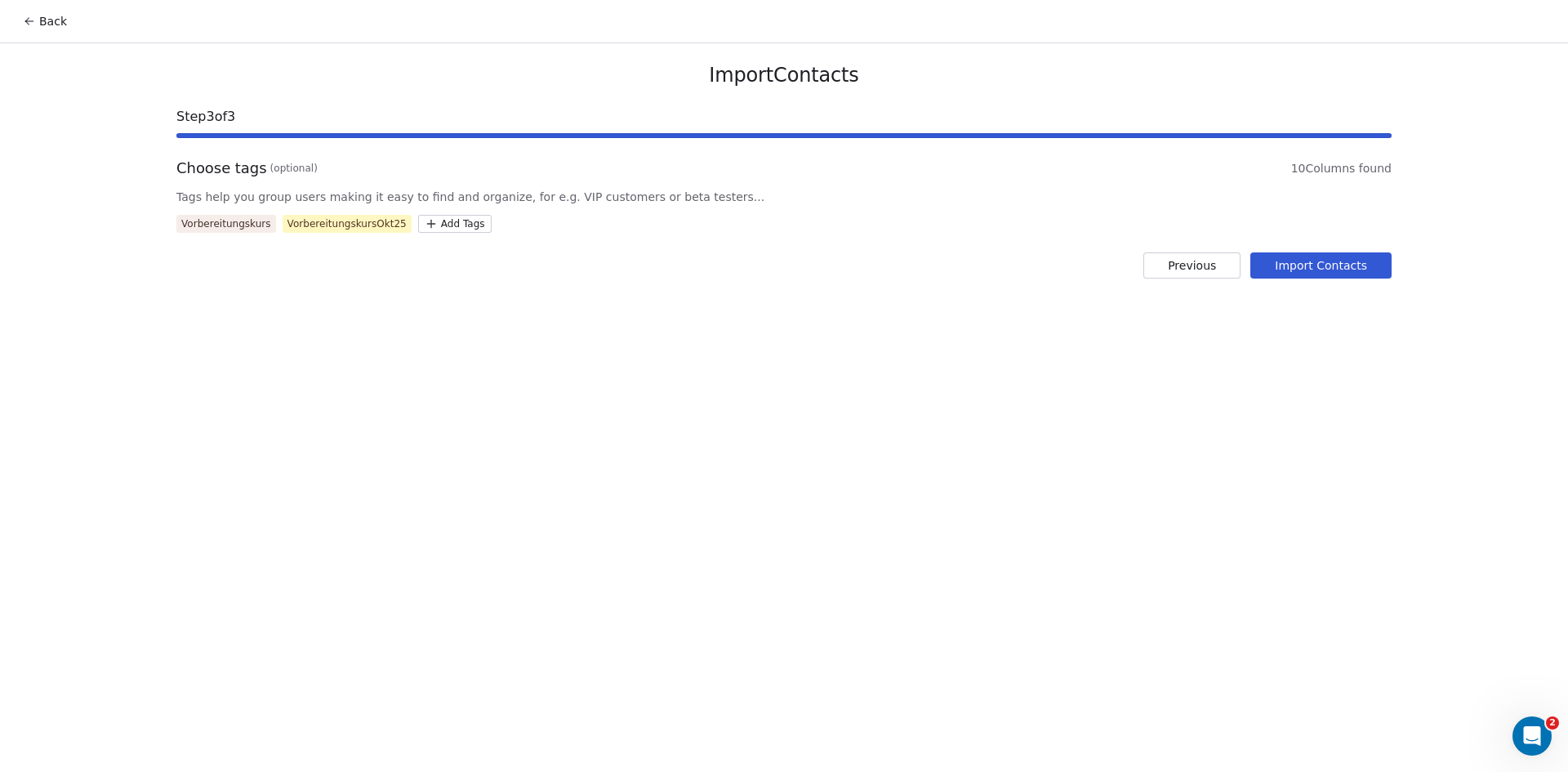
click at [1347, 260] on button "Import Contacts" at bounding box center [1321, 265] width 142 height 26
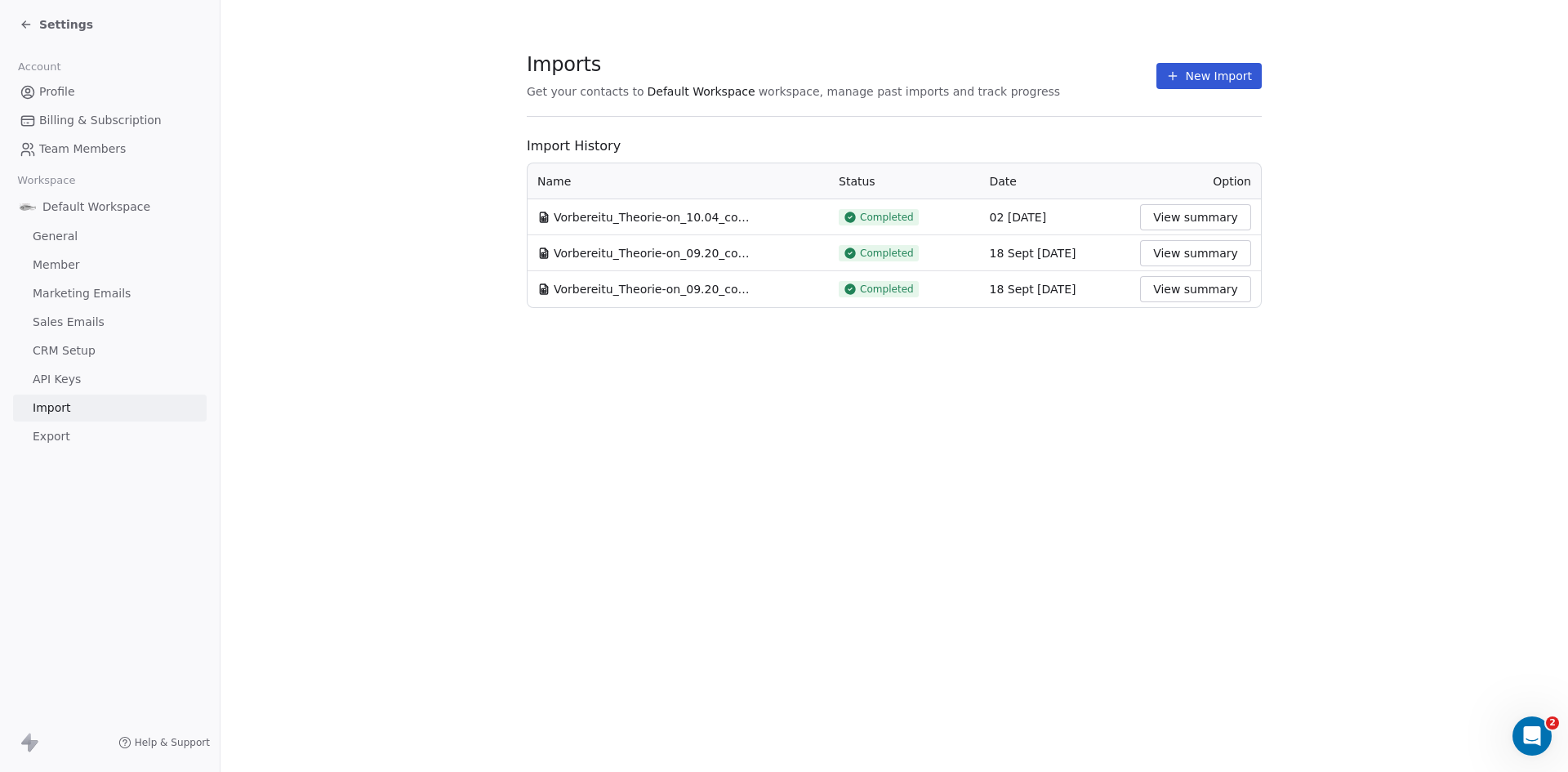
click at [29, 23] on icon at bounding box center [26, 25] width 13 height 13
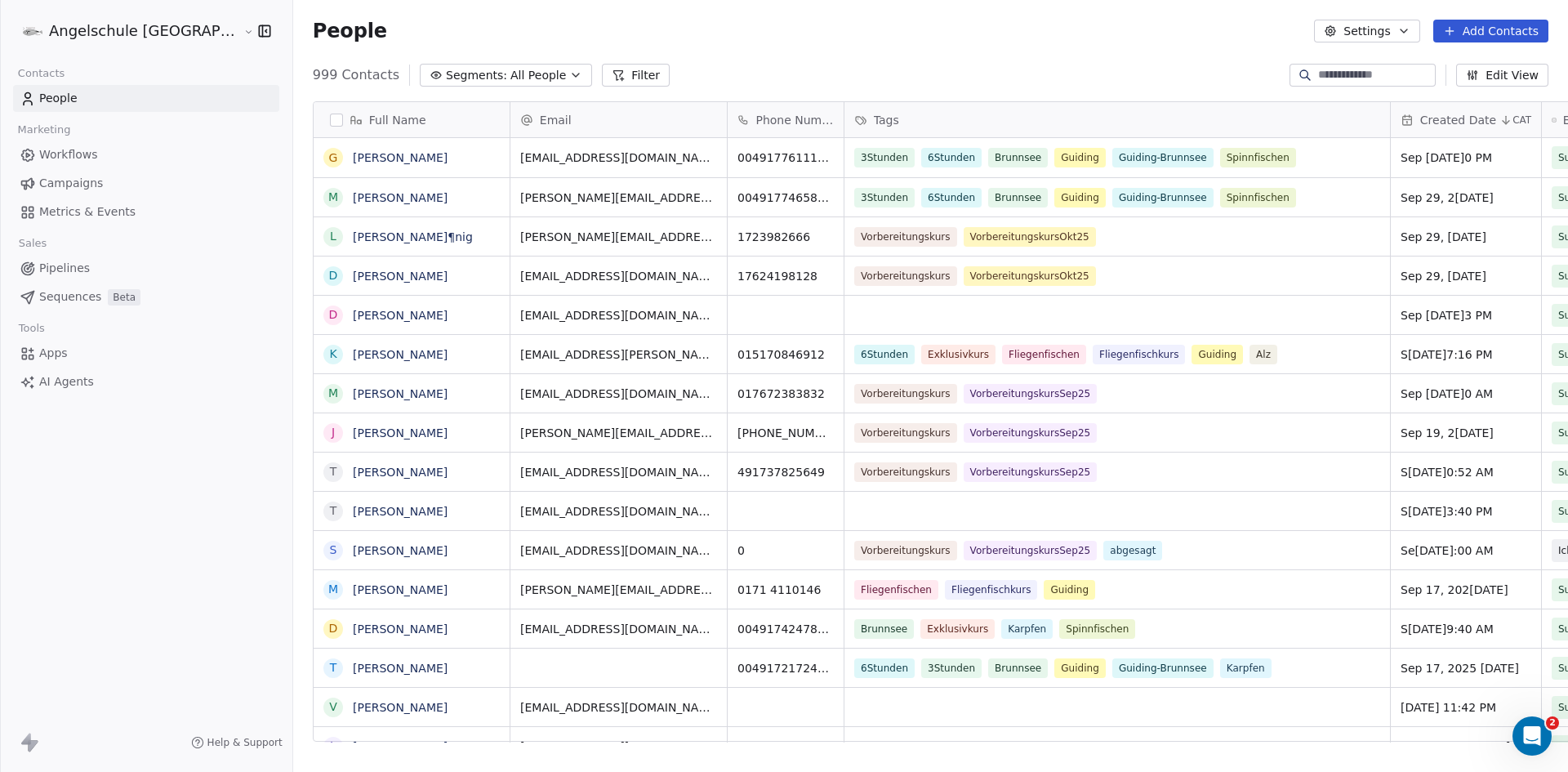
scroll to position [666, 1335]
click at [612, 72] on icon at bounding box center [618, 75] width 13 height 13
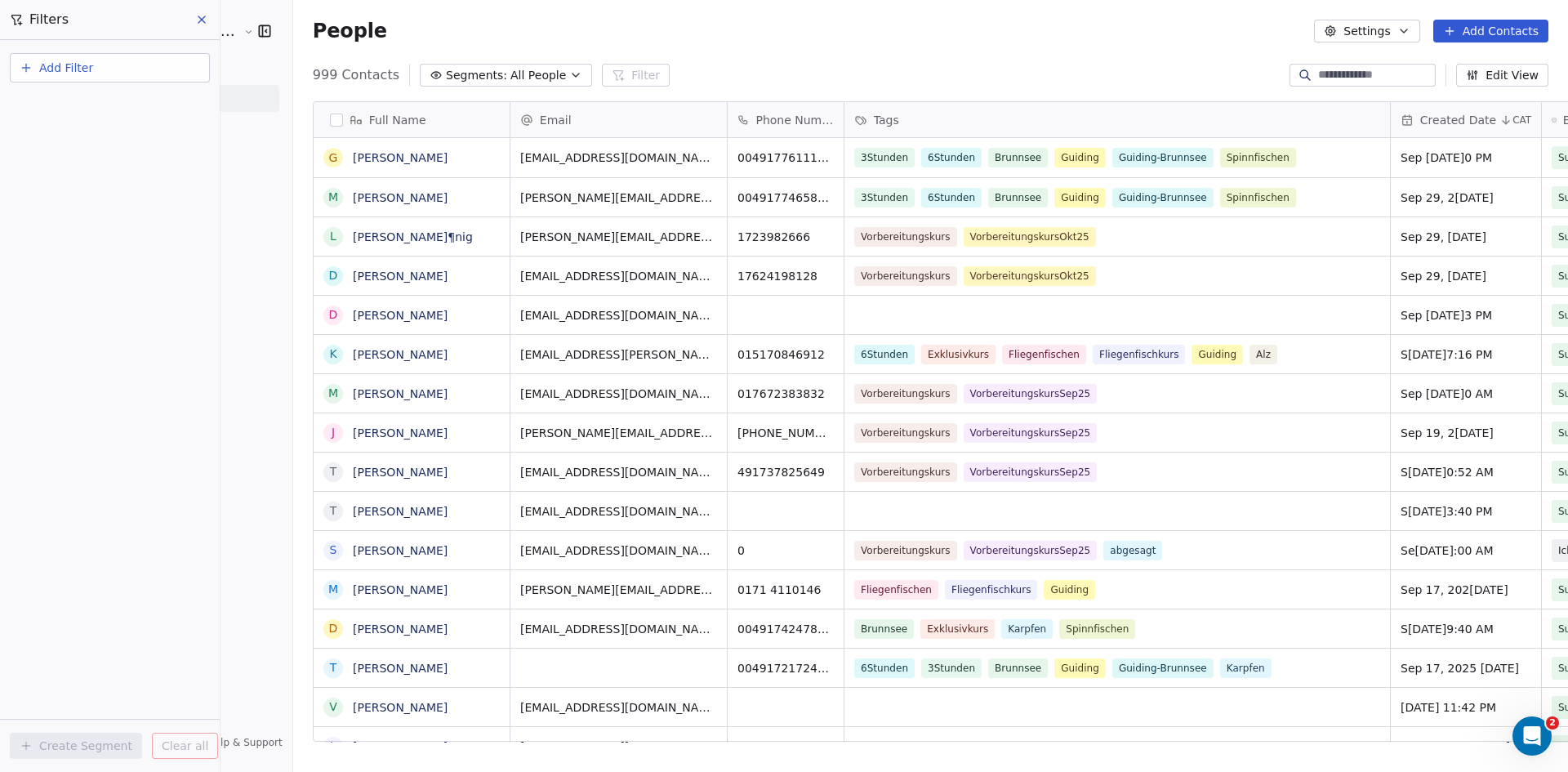
click at [25, 65] on icon "button" at bounding box center [26, 68] width 13 height 13
click at [66, 103] on span "Contact properties" at bounding box center [80, 106] width 106 height 17
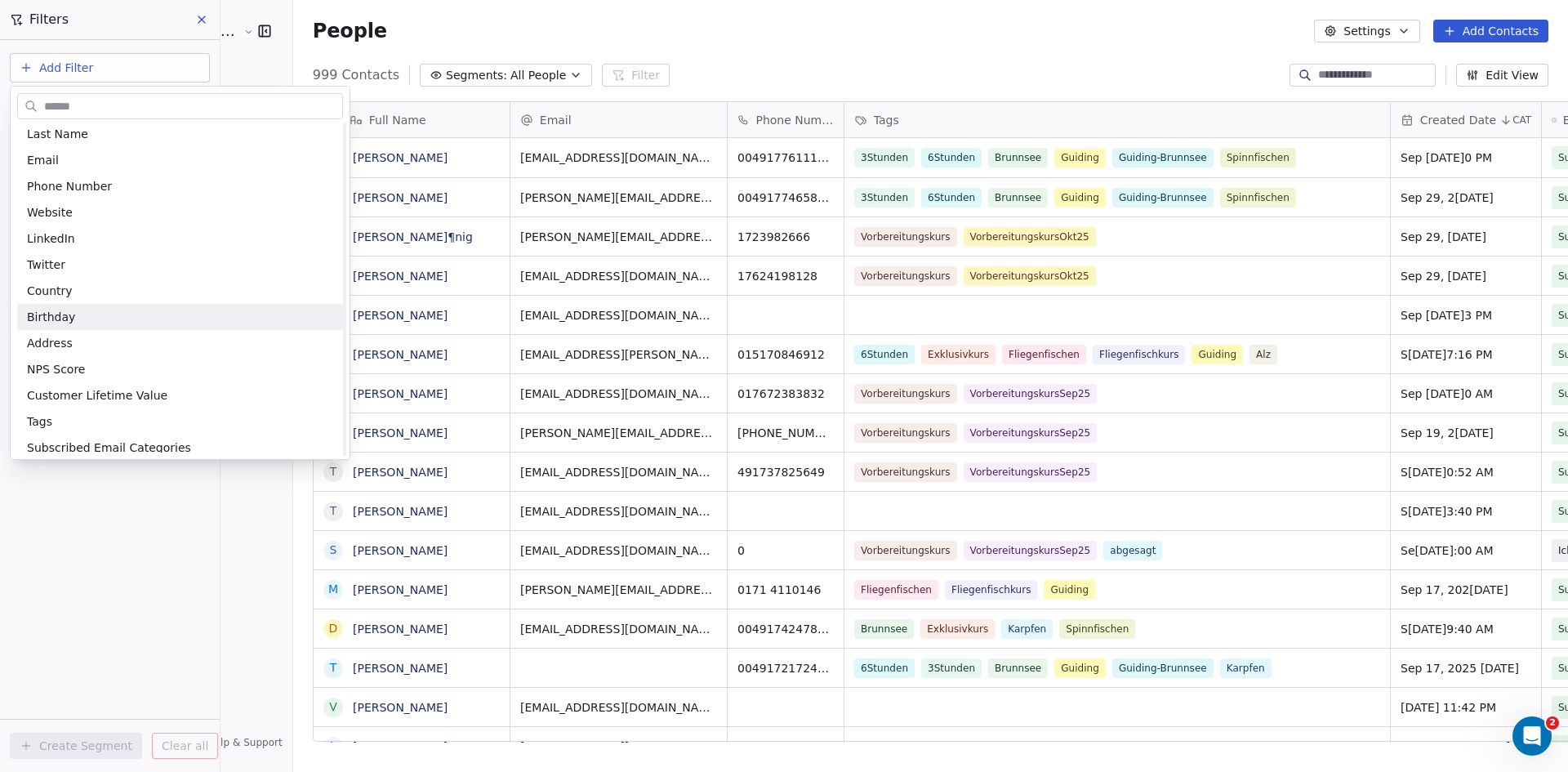
scroll to position [245, 0]
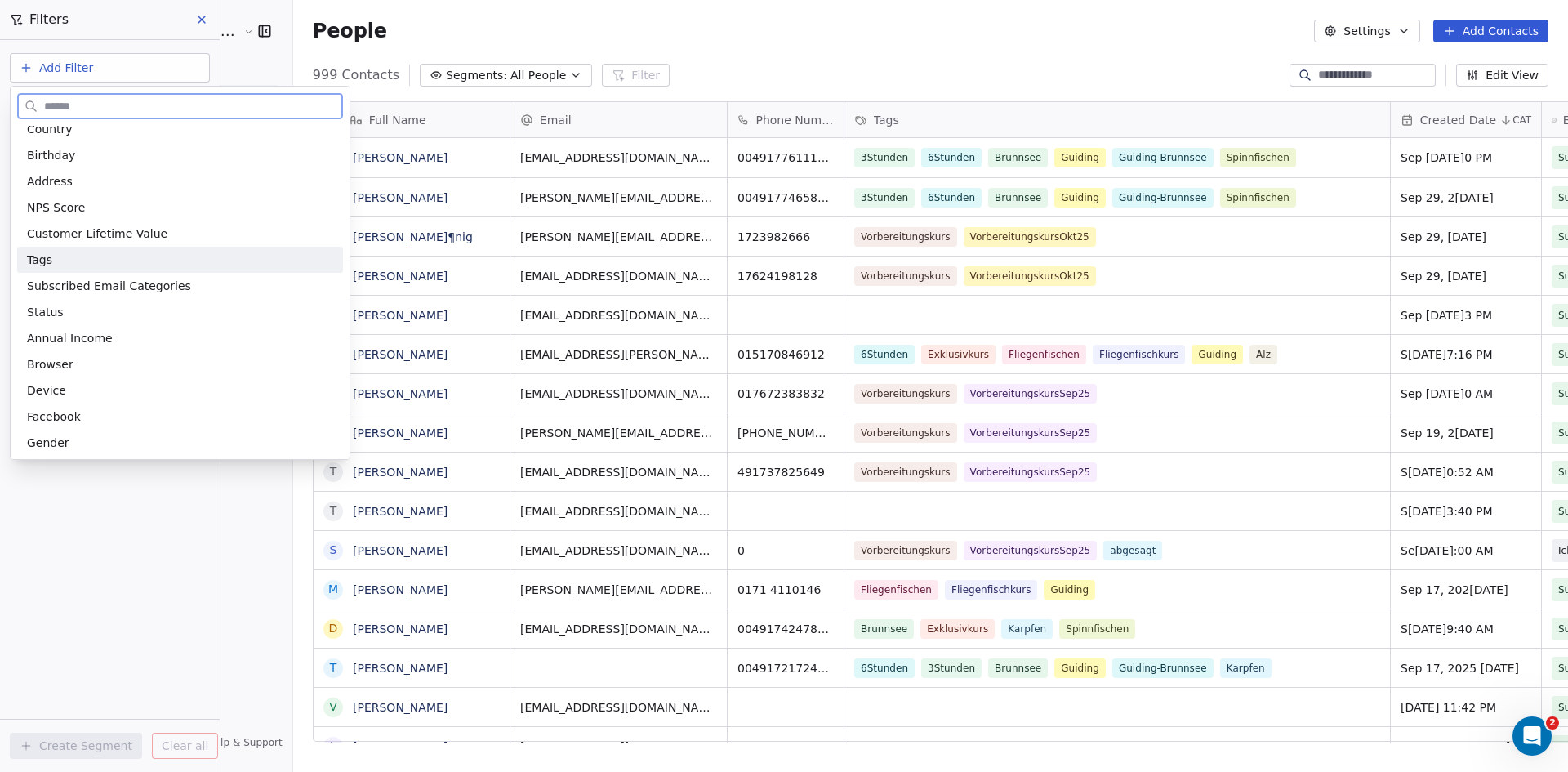
click at [51, 260] on div "Tags" at bounding box center [180, 260] width 306 height 16
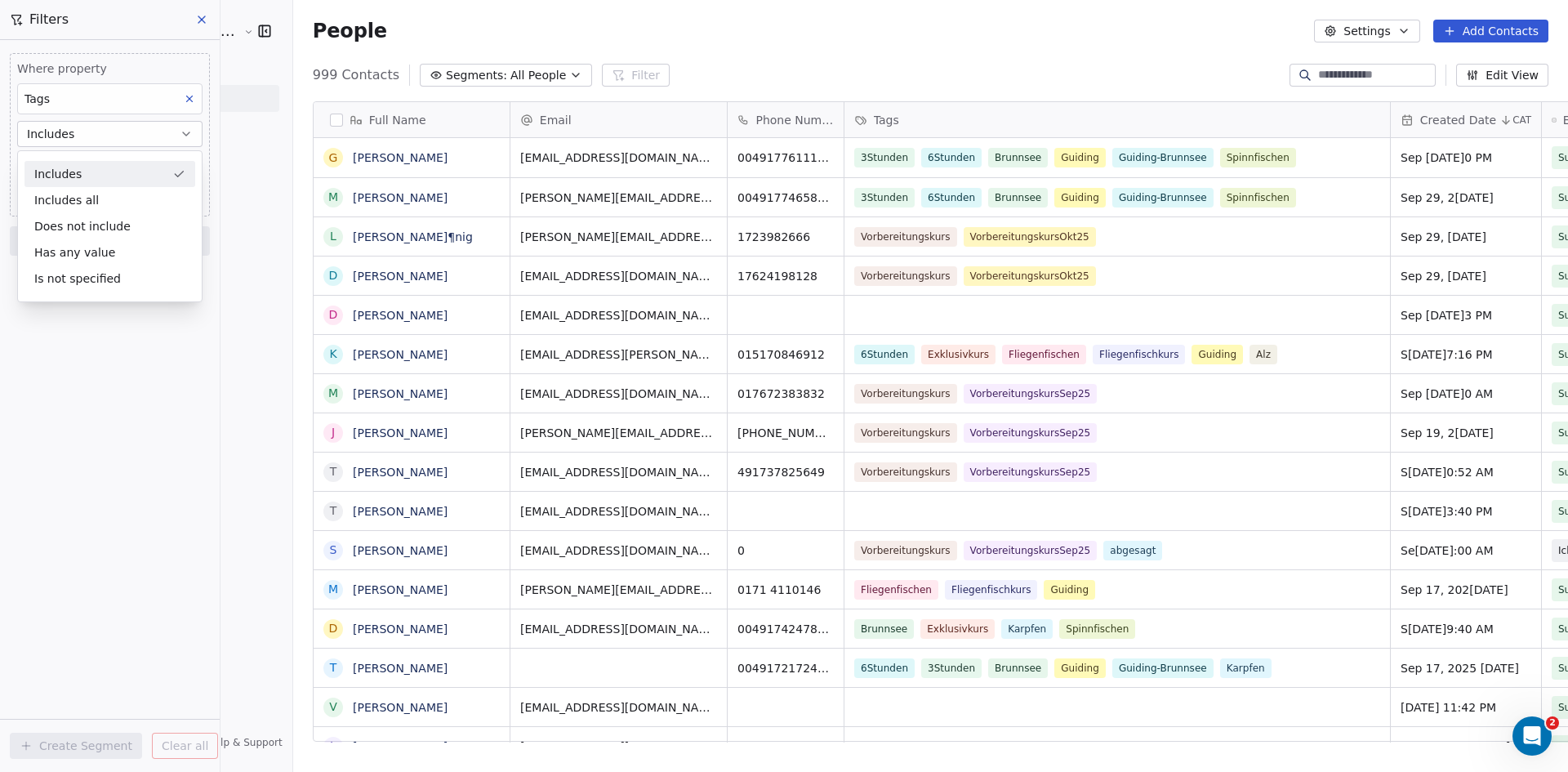
click at [81, 174] on div "Includes" at bounding box center [110, 174] width 170 height 26
click at [106, 169] on body "Angelschule [GEOGRAPHIC_DATA] Contacts People Marketing Workflows Campaigns Met…" at bounding box center [784, 386] width 1568 height 772
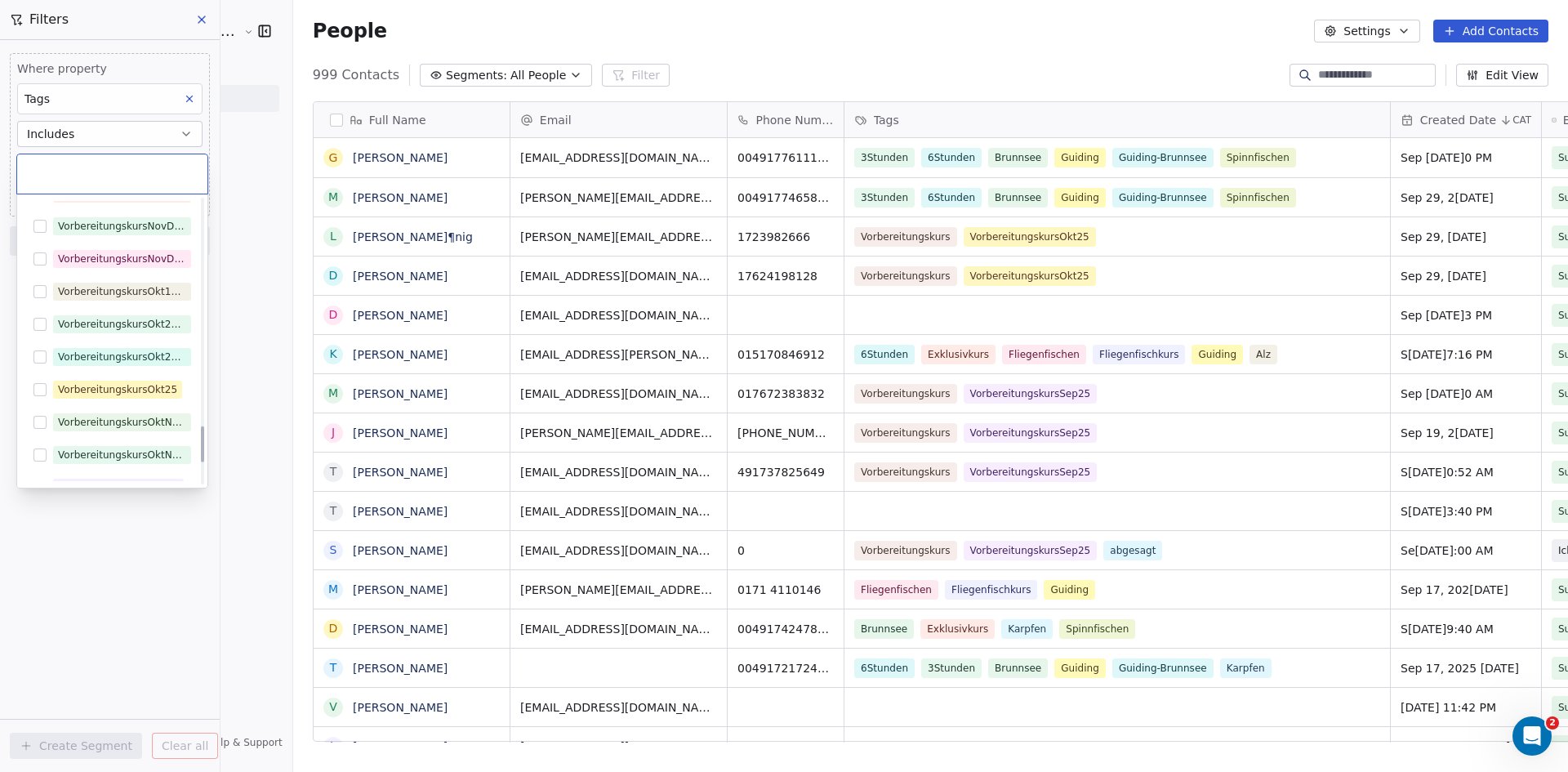
scroll to position [1797, 0]
click at [116, 375] on div "VorbereitungskursOkt25" at bounding box center [118, 381] width 120 height 15
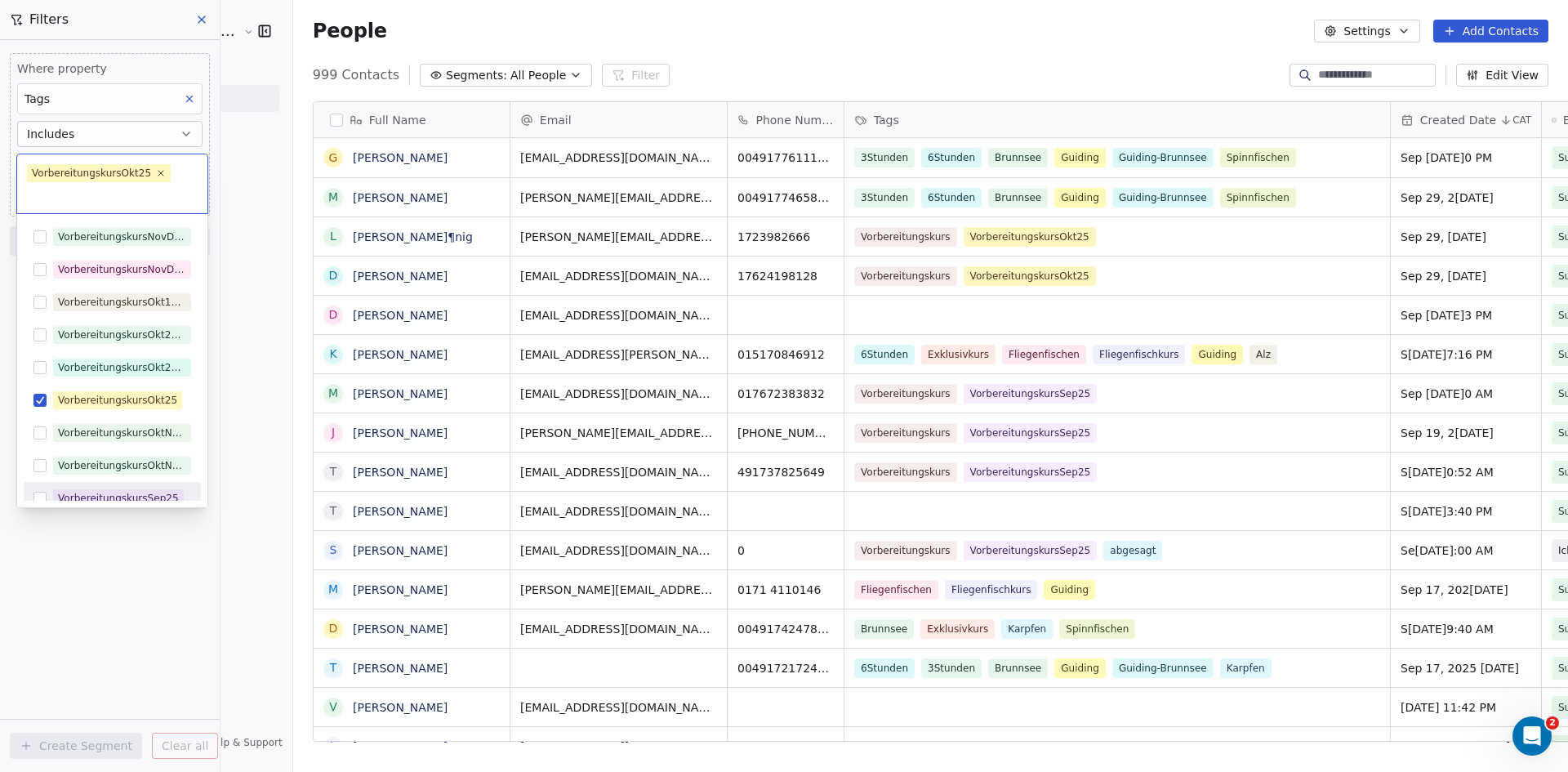
click at [110, 556] on html "Angelschule [GEOGRAPHIC_DATA] Contacts People Marketing Workflows Campaigns Met…" at bounding box center [784, 386] width 1568 height 772
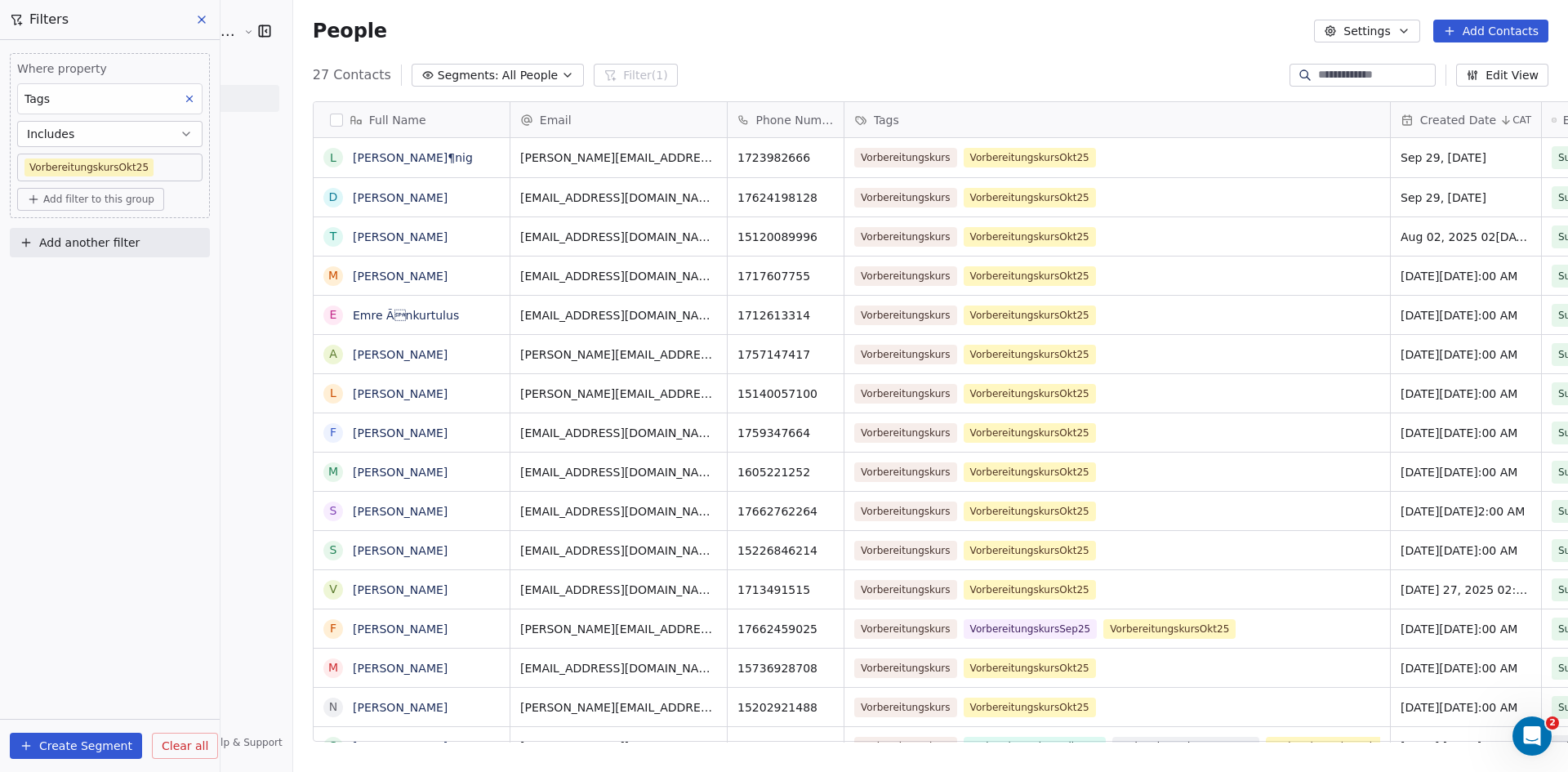
scroll to position [666, 1335]
click at [354, 152] on span "[PERSON_NAME]¶nig" at bounding box center [413, 158] width 120 height 16
click at [291, 151] on textarea "**********" at bounding box center [338, 165] width 194 height 51
type textarea "**********"
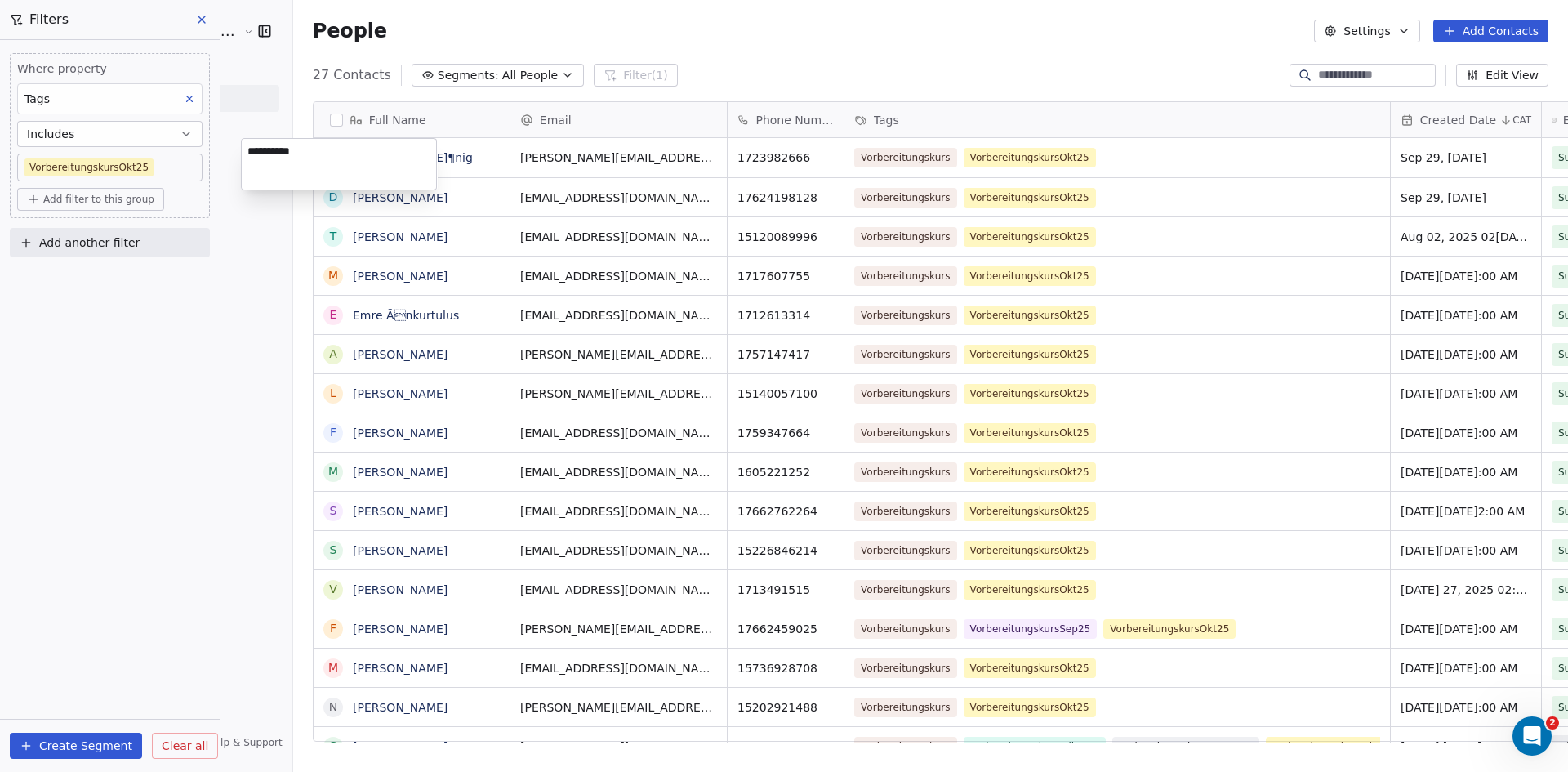
click at [355, 356] on html "Angelschule [GEOGRAPHIC_DATA] Contacts People Marketing Workflows Campaigns Met…" at bounding box center [784, 386] width 1568 height 772
click at [385, 353] on span "[PERSON_NAME]" at bounding box center [412, 354] width 116 height 16
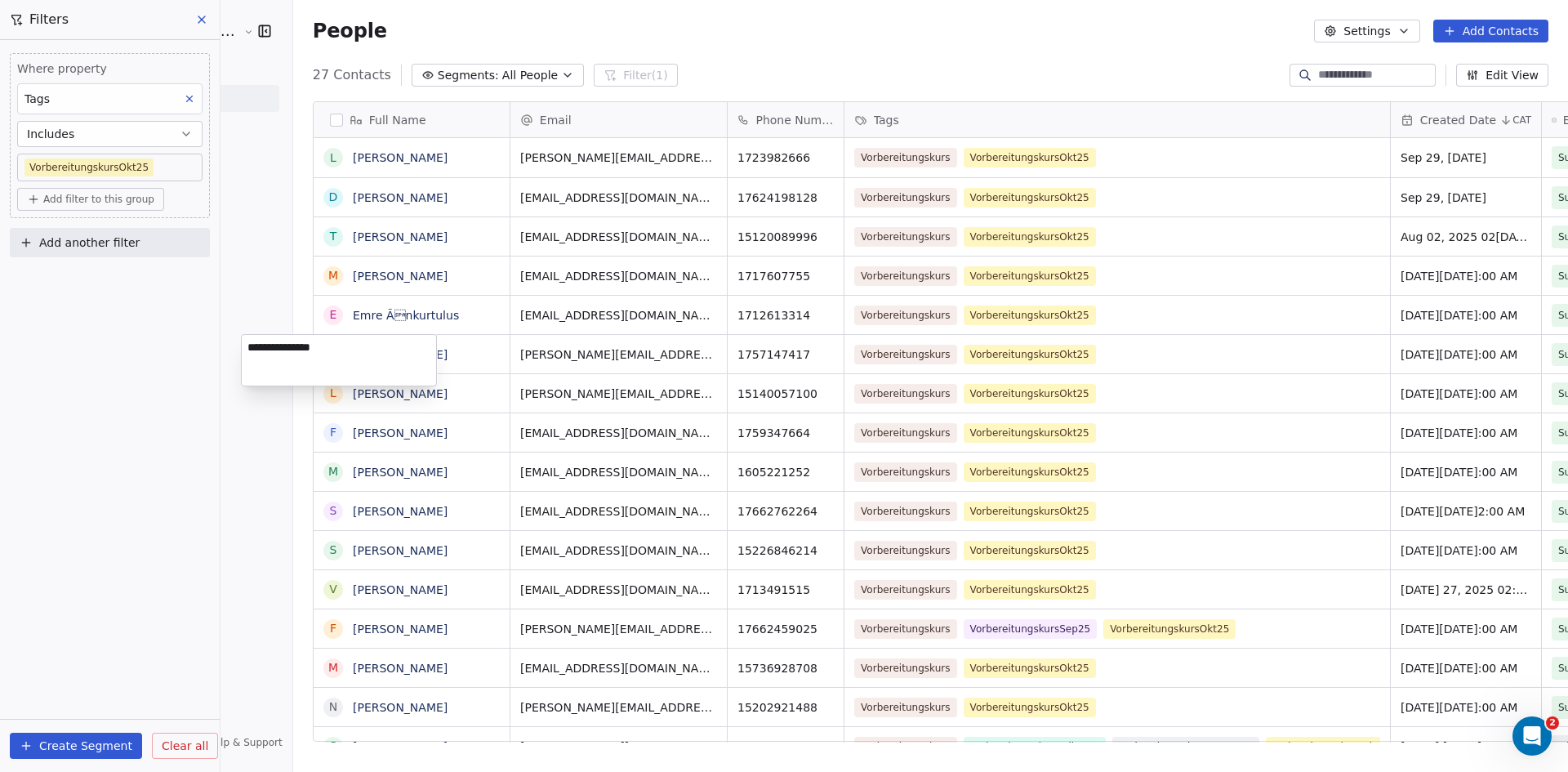
drag, startPoint x: 319, startPoint y: 348, endPoint x: 341, endPoint y: 350, distance: 22.1
click at [319, 347] on textarea "**********" at bounding box center [338, 360] width 194 height 51
type textarea "**********"
click at [369, 410] on html "Angelschule [GEOGRAPHIC_DATA] Contacts People Marketing Workflows Campaigns Met…" at bounding box center [784, 386] width 1568 height 772
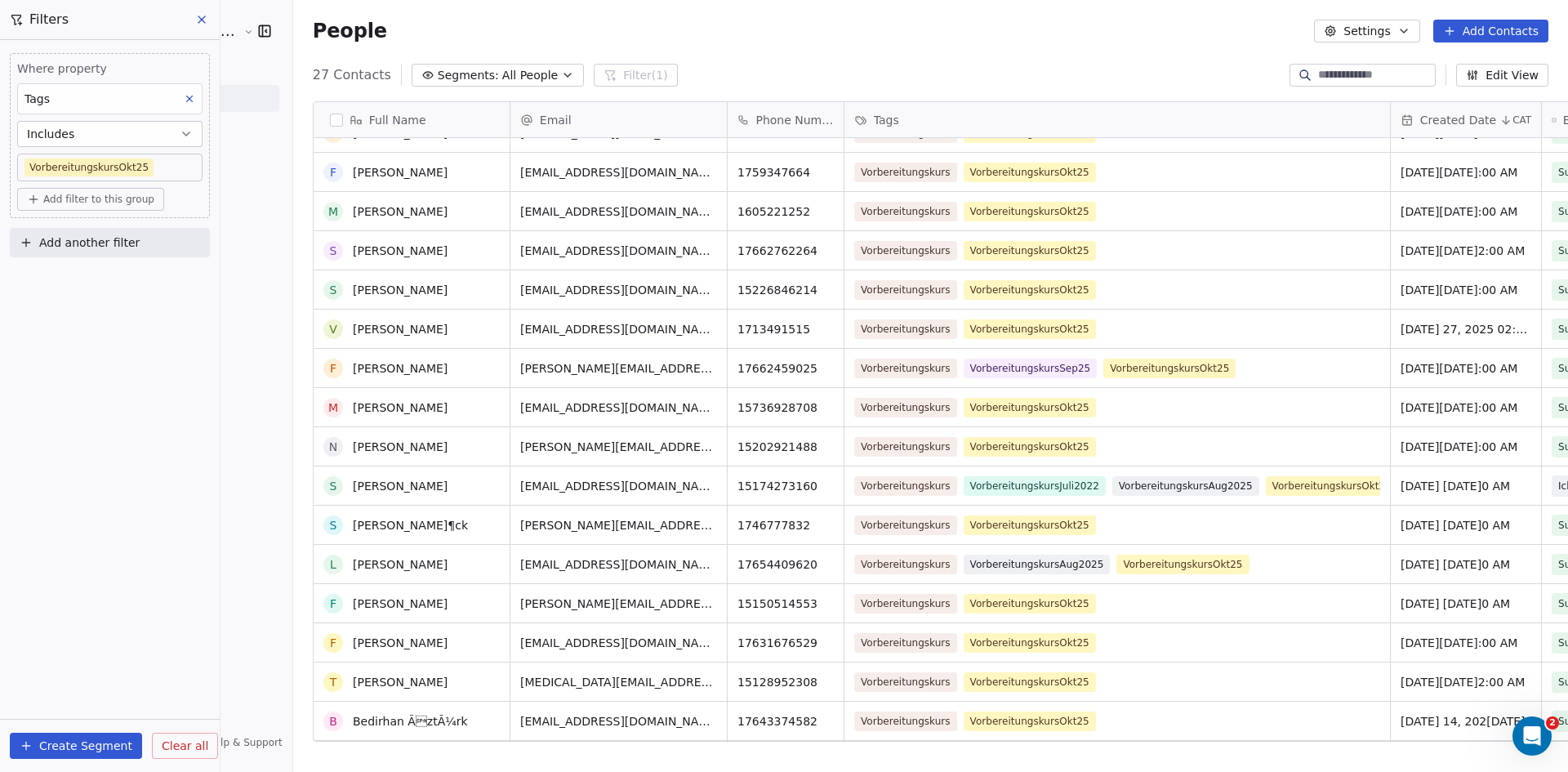
scroll to position [327, 0]
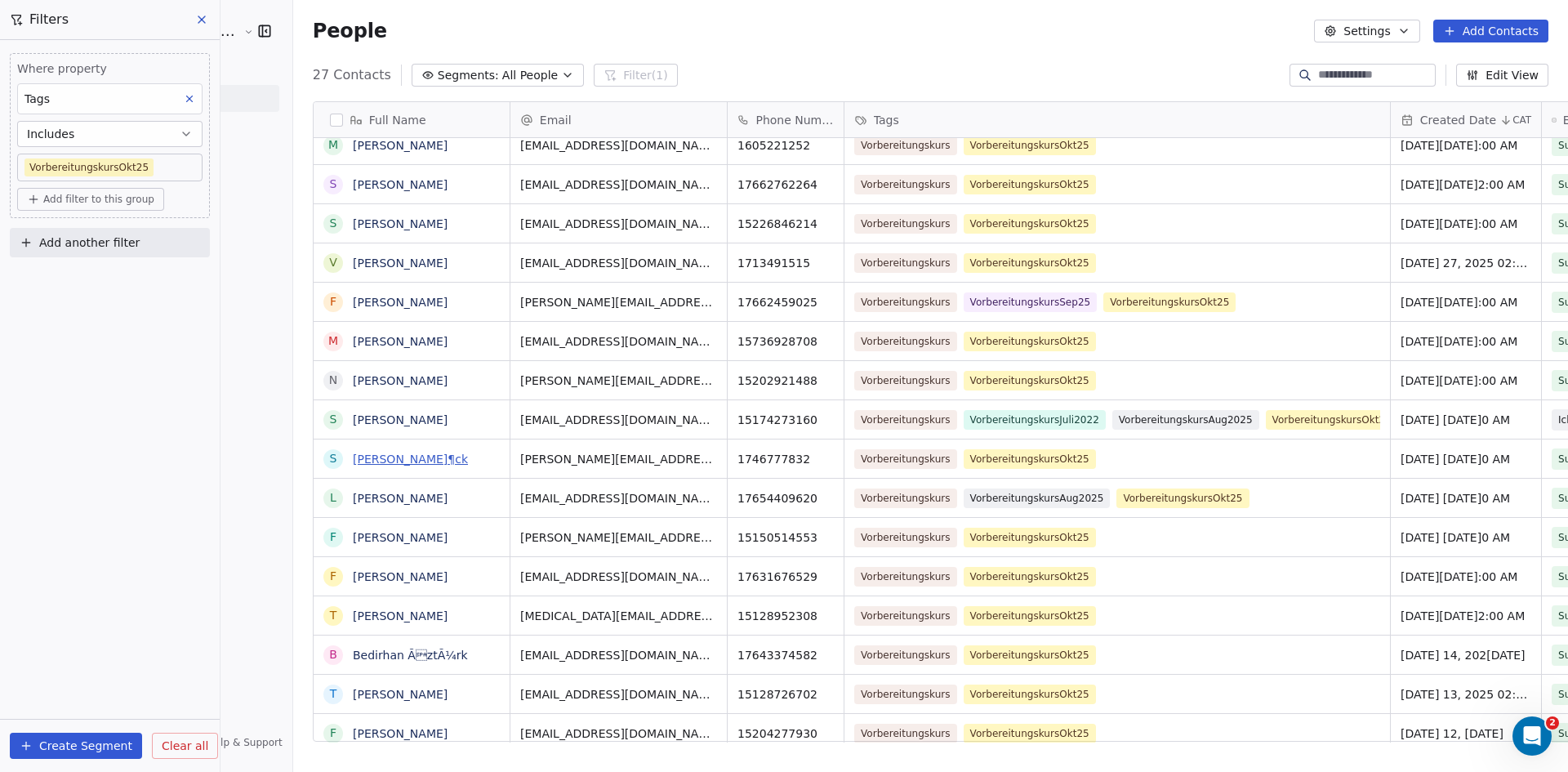
click at [368, 462] on link "[PERSON_NAME]¶ck" at bounding box center [410, 459] width 115 height 13
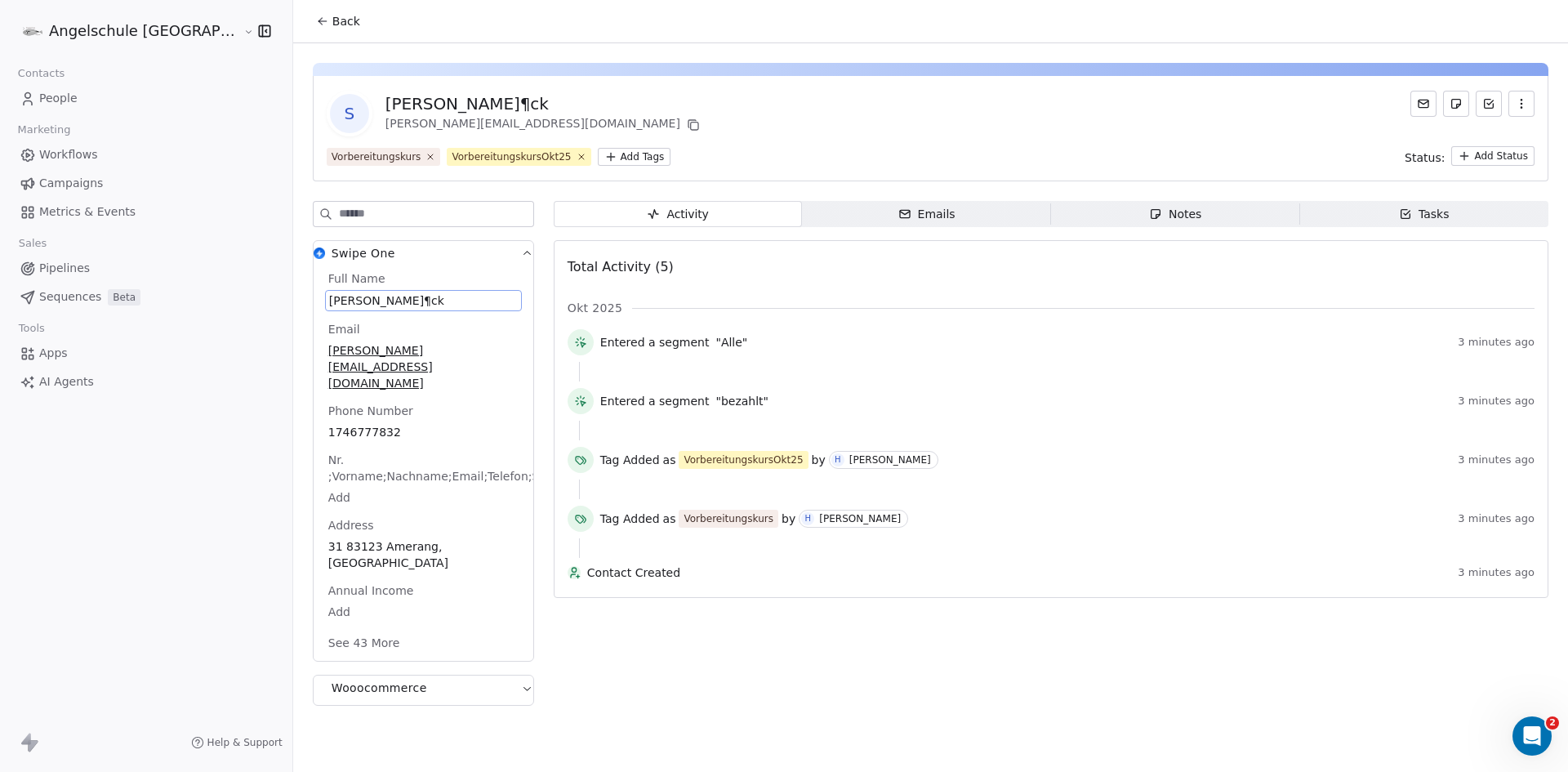
click at [376, 301] on span "[PERSON_NAME]¶ck" at bounding box center [423, 300] width 188 height 16
click at [343, 296] on span "[PERSON_NAME]¶ck" at bounding box center [423, 300] width 188 height 16
click at [316, 22] on icon at bounding box center [323, 21] width 13 height 13
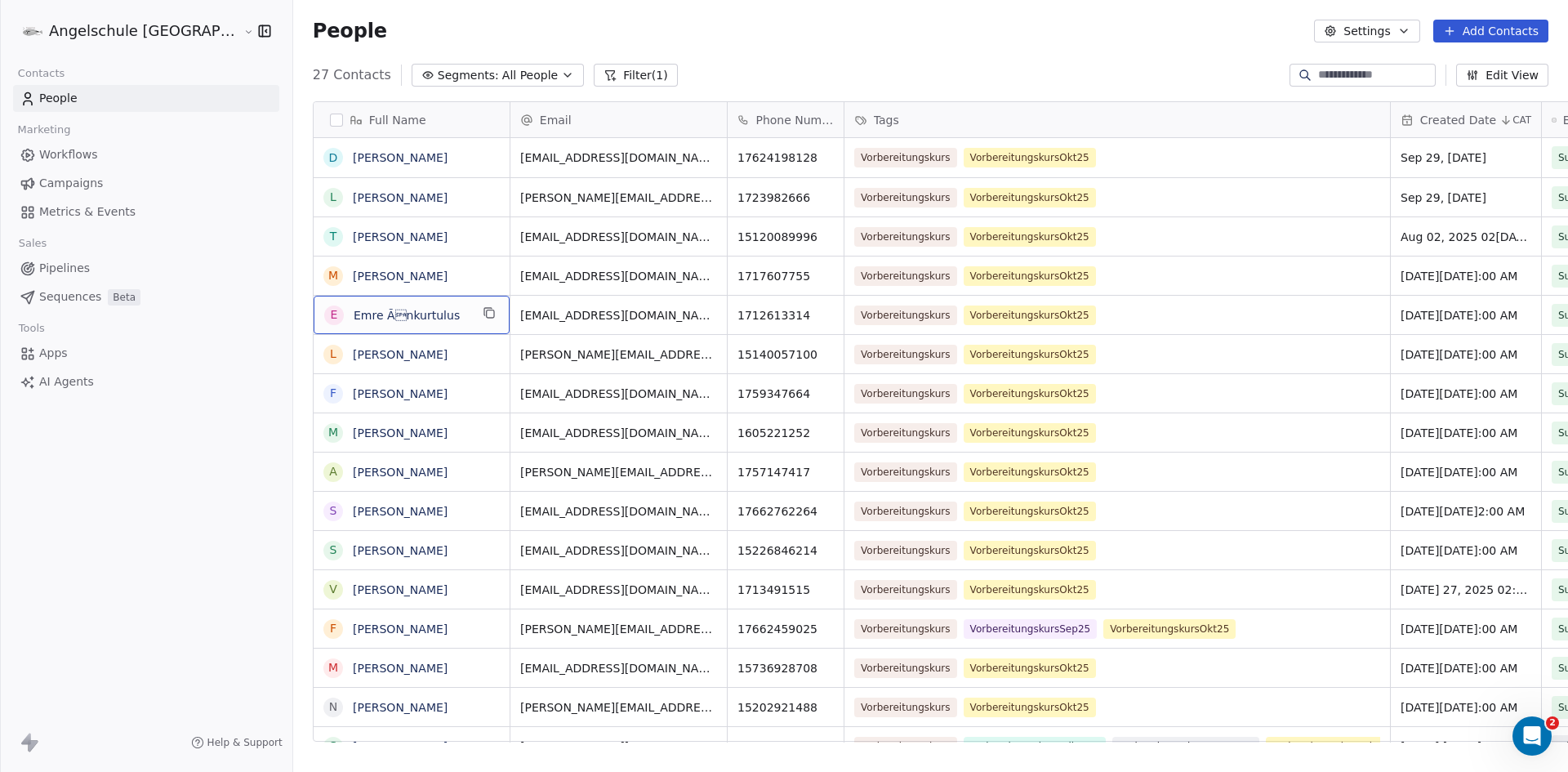
click at [393, 316] on span "Emre Ãnkurtulus" at bounding box center [412, 315] width 116 height 16
click at [389, 316] on span "Emre Ãnkurtulus" at bounding box center [412, 315] width 116 height 16
click at [293, 310] on textarea "**********" at bounding box center [338, 321] width 194 height 51
type textarea "**********"
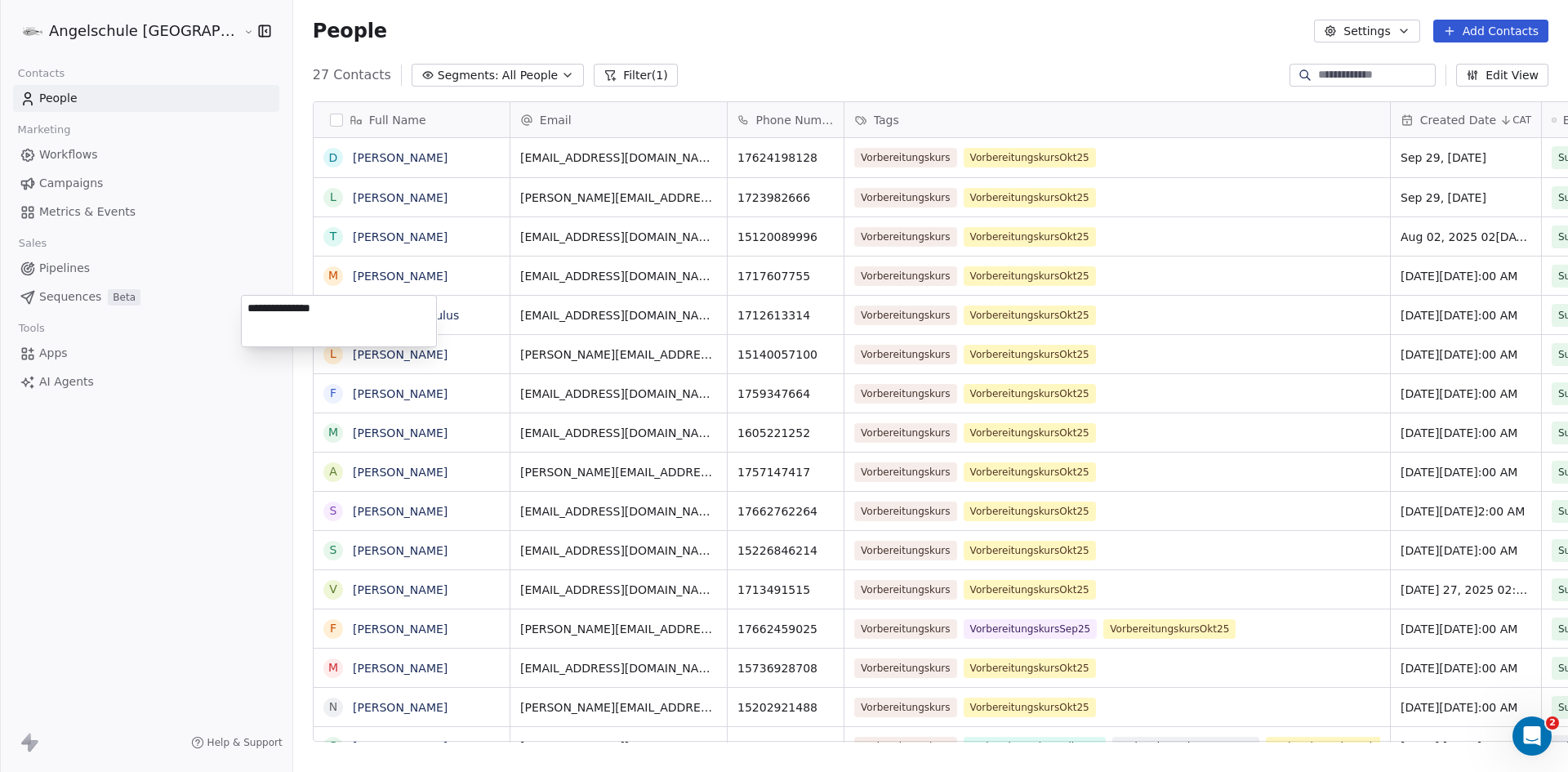
click at [369, 361] on html "Angelschule [GEOGRAPHIC_DATA] Contacts People Marketing Workflows Campaigns Met…" at bounding box center [784, 386] width 1568 height 772
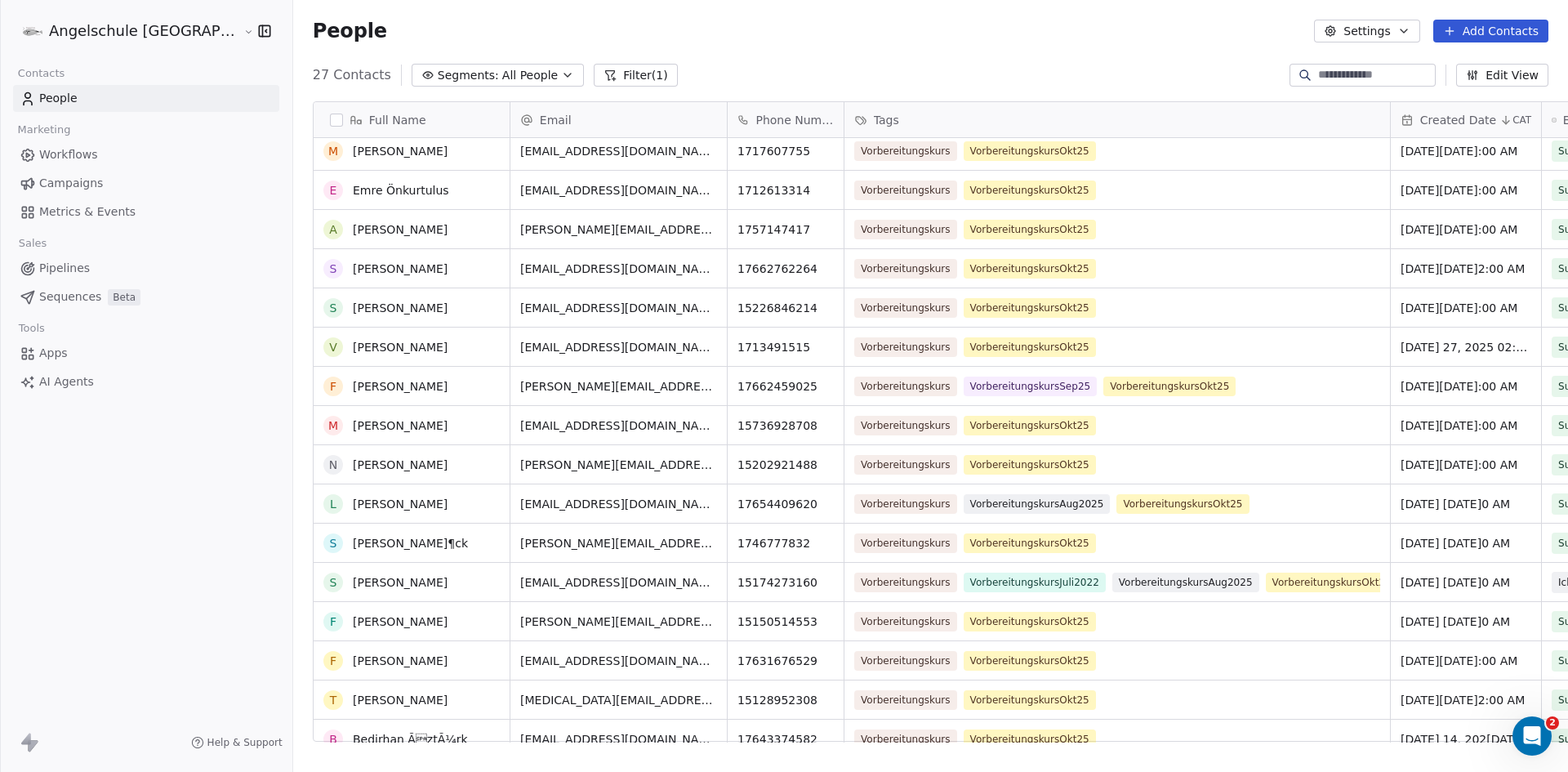
scroll to position [245, 0]
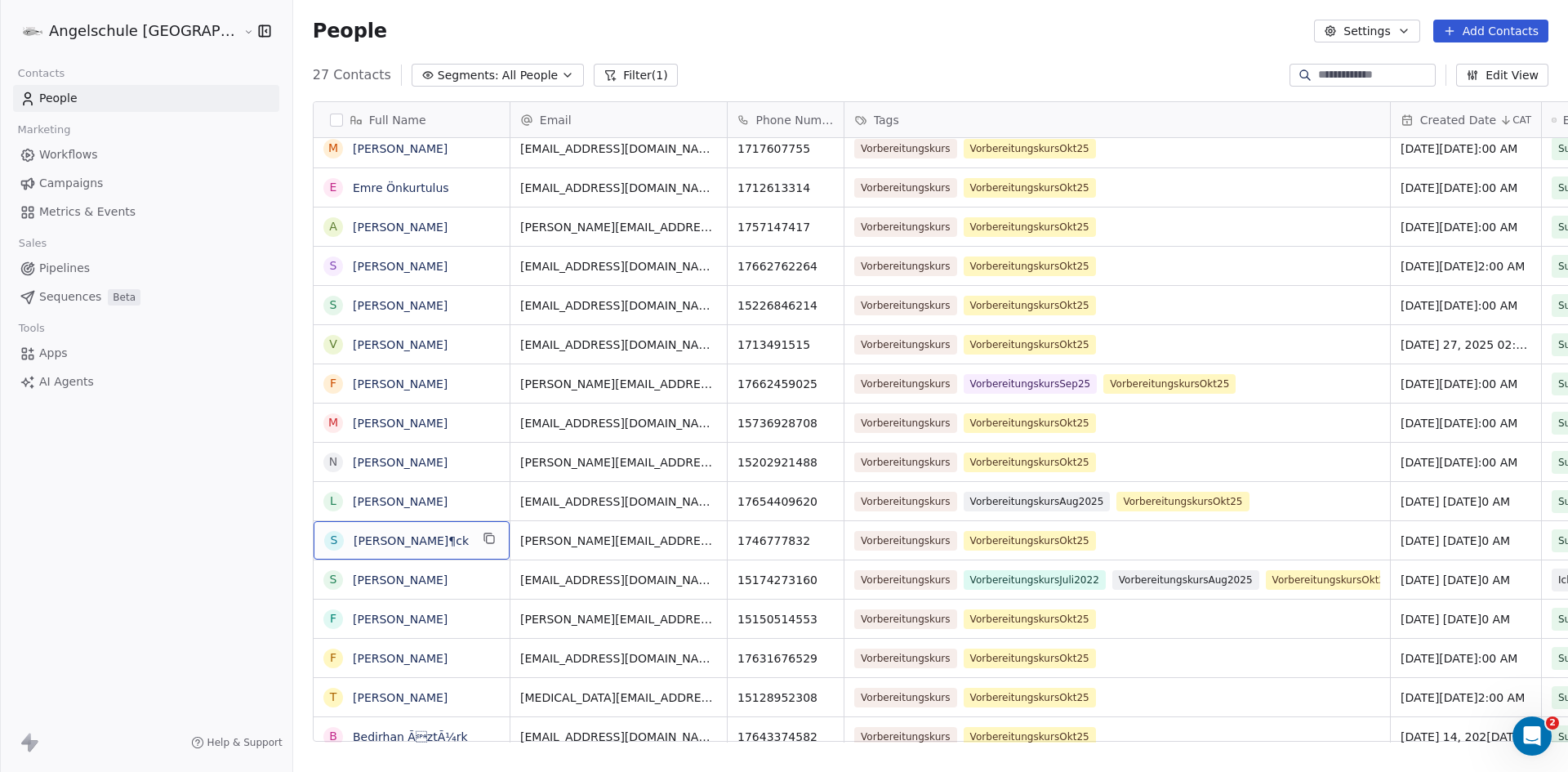
click at [385, 539] on span "[PERSON_NAME]¶ck" at bounding box center [412, 540] width 116 height 16
click at [332, 532] on textarea "**********" at bounding box center [338, 546] width 194 height 51
type textarea "**********"
click at [390, 490] on html "Angelschule [GEOGRAPHIC_DATA] Contacts People Marketing Workflows Campaigns Met…" at bounding box center [784, 386] width 1568 height 772
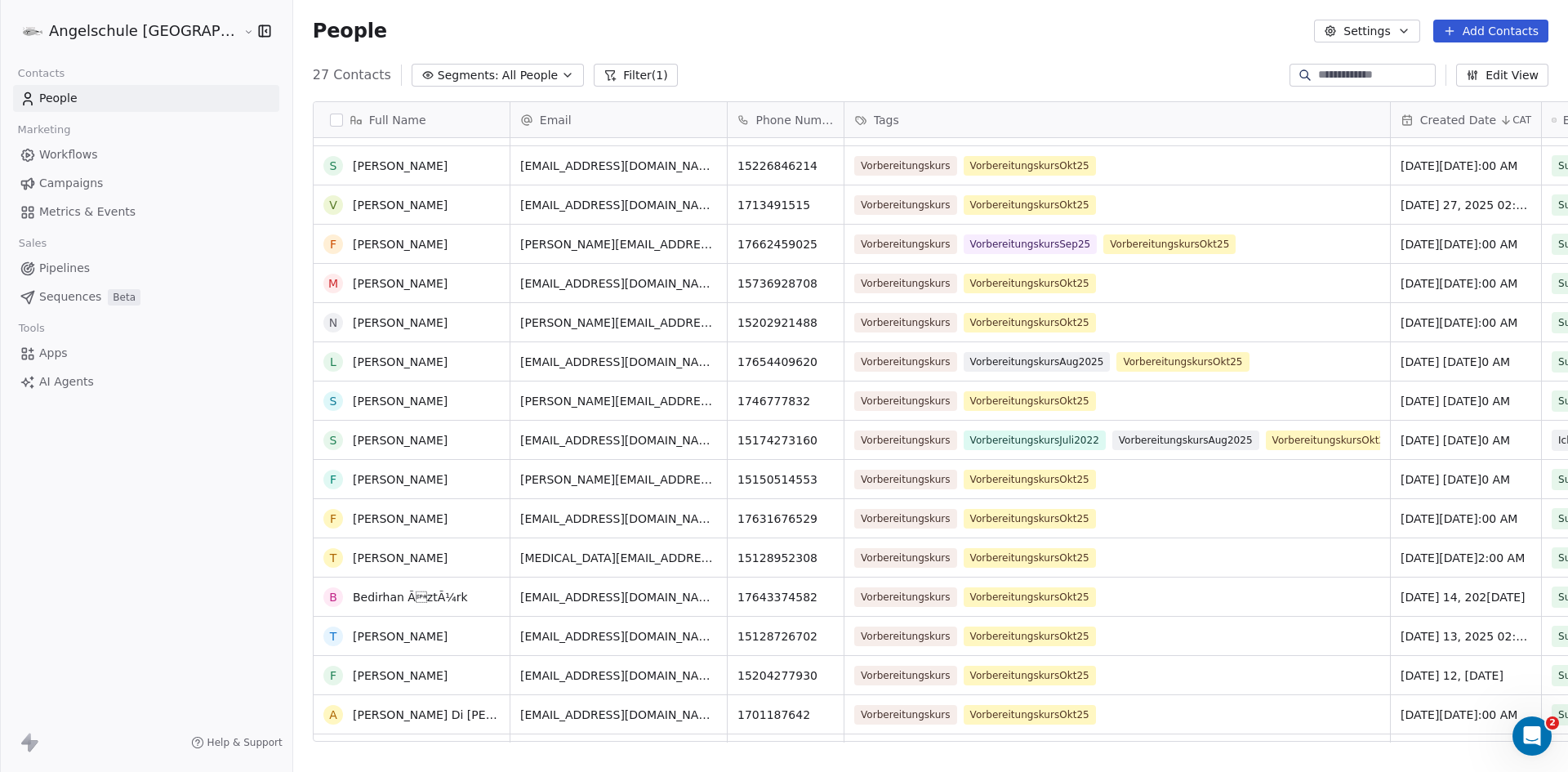
scroll to position [409, 0]
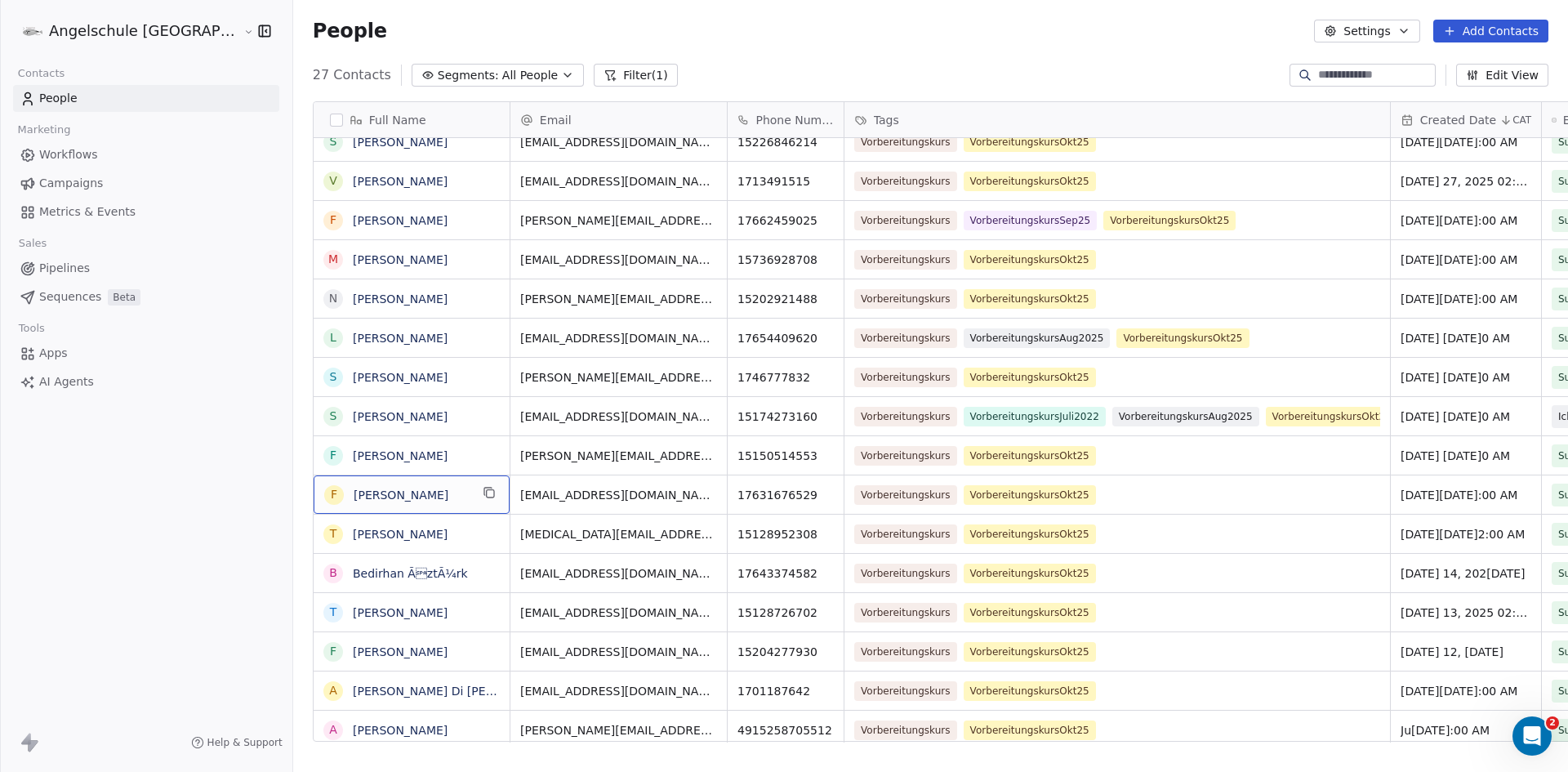
click at [389, 494] on span "[PERSON_NAME]" at bounding box center [412, 495] width 116 height 16
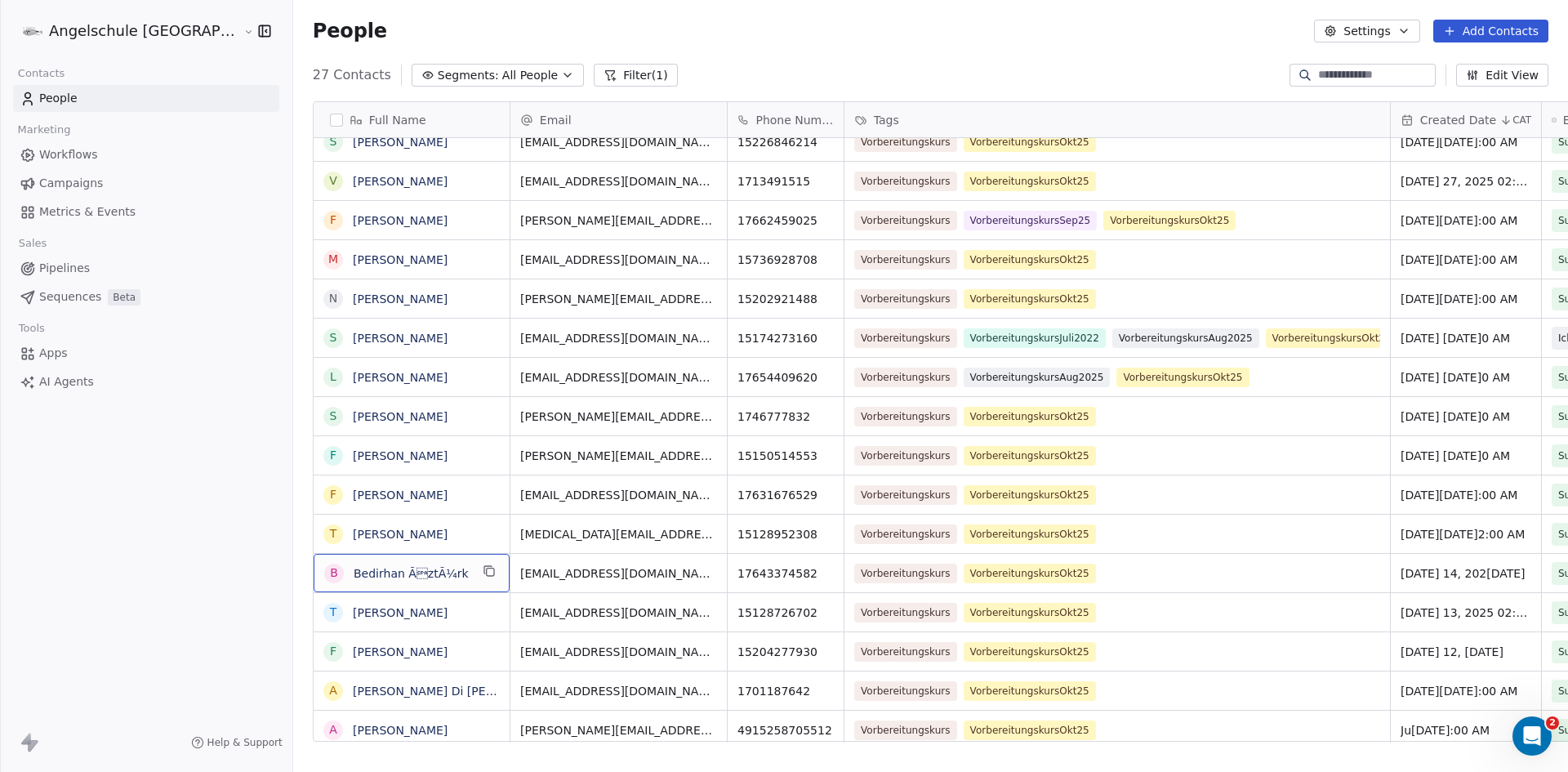
click at [401, 571] on div "B Bedirhan ÃztÃ¼rk" at bounding box center [411, 572] width 196 height 38
drag, startPoint x: 312, startPoint y: 570, endPoint x: 321, endPoint y: 567, distance: 9.5
click at [313, 569] on textarea "**********" at bounding box center [338, 579] width 194 height 51
click at [331, 564] on textarea "**********" at bounding box center [338, 579] width 194 height 51
type textarea "**********"
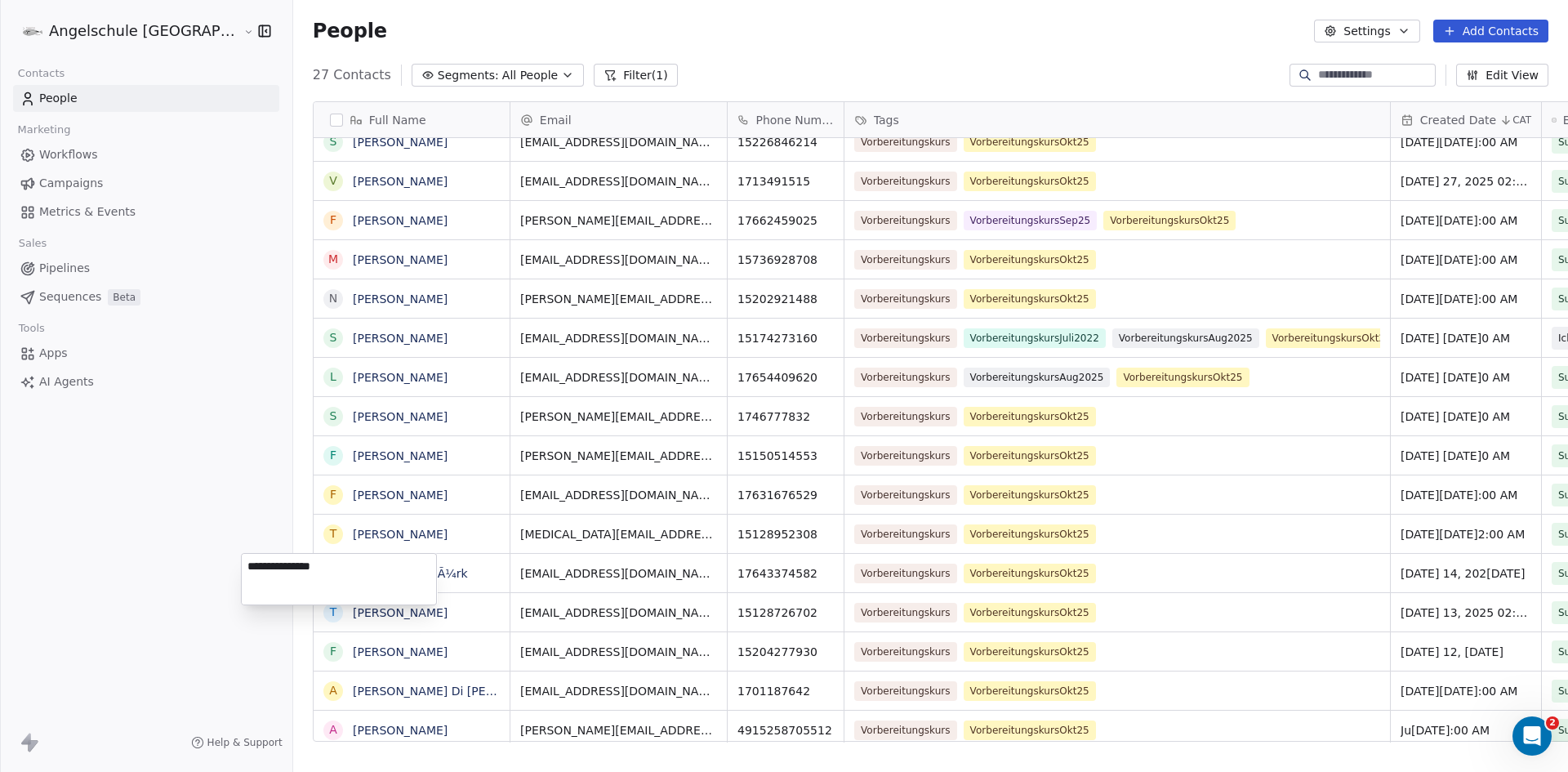
click at [395, 496] on html "Angelschule [GEOGRAPHIC_DATA] Contacts People Marketing Workflows Campaigns Met…" at bounding box center [784, 386] width 1568 height 772
click at [386, 494] on span "[PERSON_NAME]" at bounding box center [412, 495] width 116 height 16
click at [330, 488] on textarea "**********" at bounding box center [338, 501] width 194 height 51
type textarea "**********"
click at [387, 526] on html "Angelschule [GEOGRAPHIC_DATA] Contacts People Marketing Workflows Campaigns Met…" at bounding box center [784, 386] width 1568 height 772
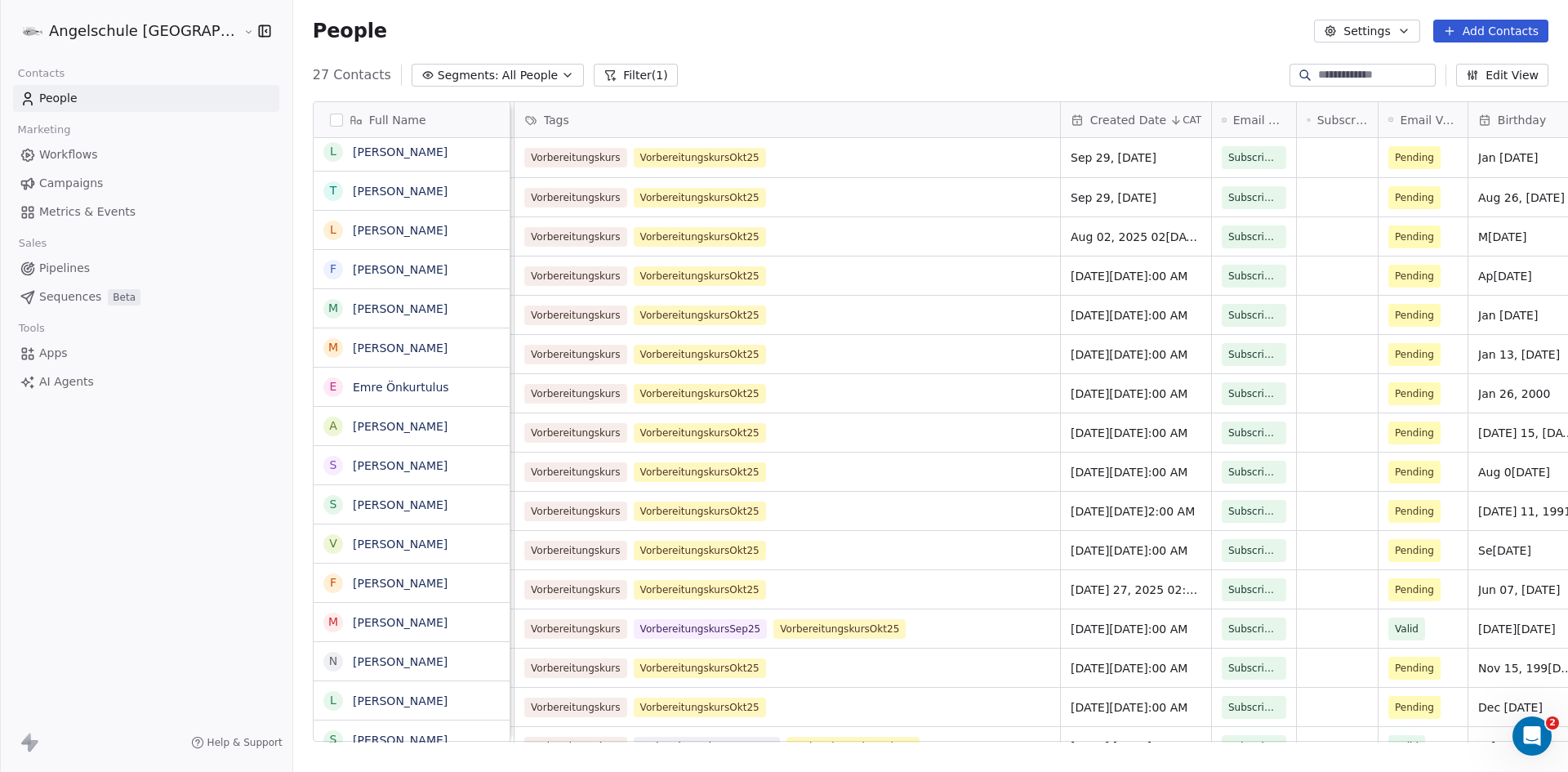
scroll to position [0, 0]
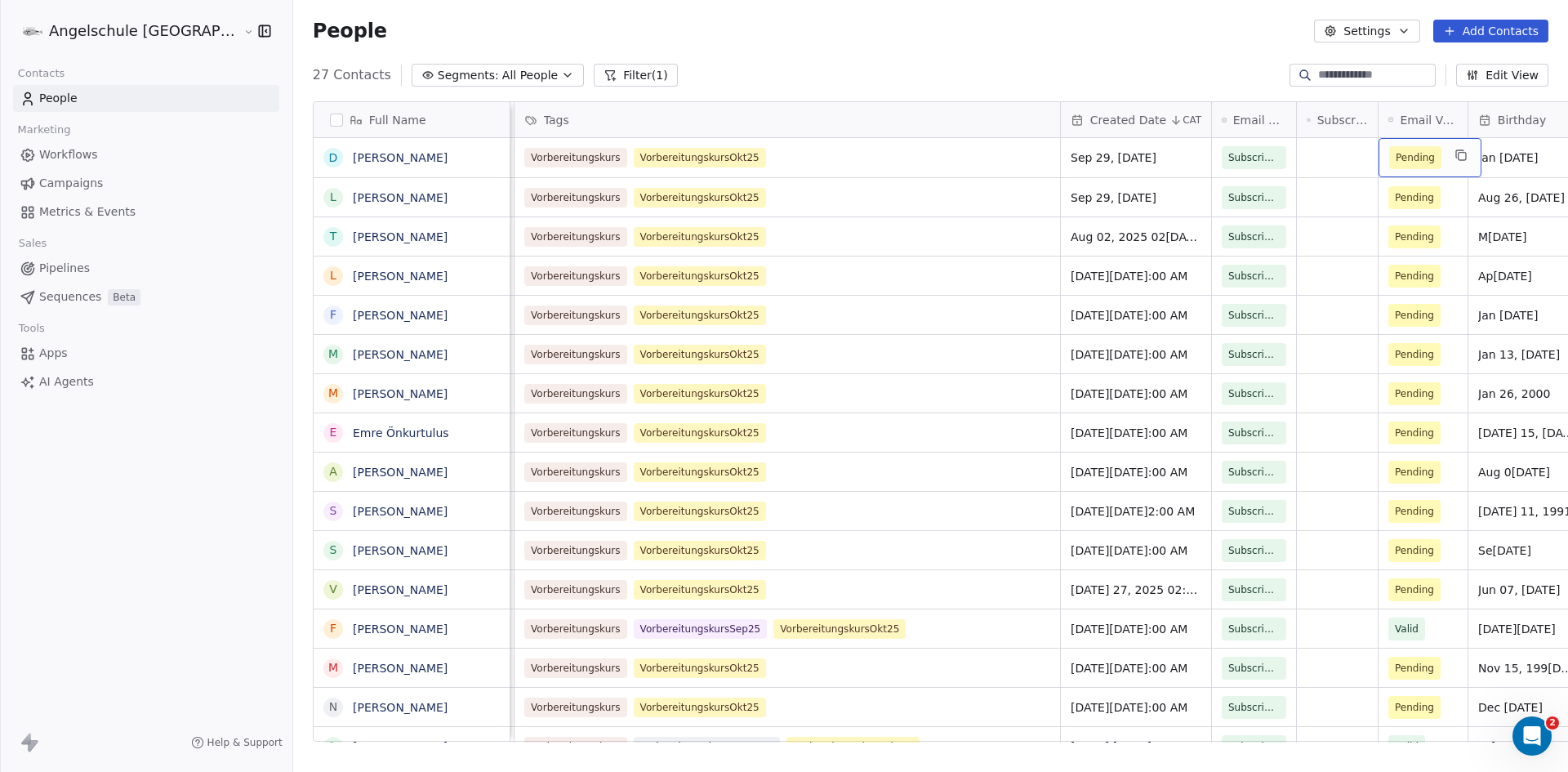
click at [1390, 147] on span "Pending" at bounding box center [1416, 158] width 52 height 23
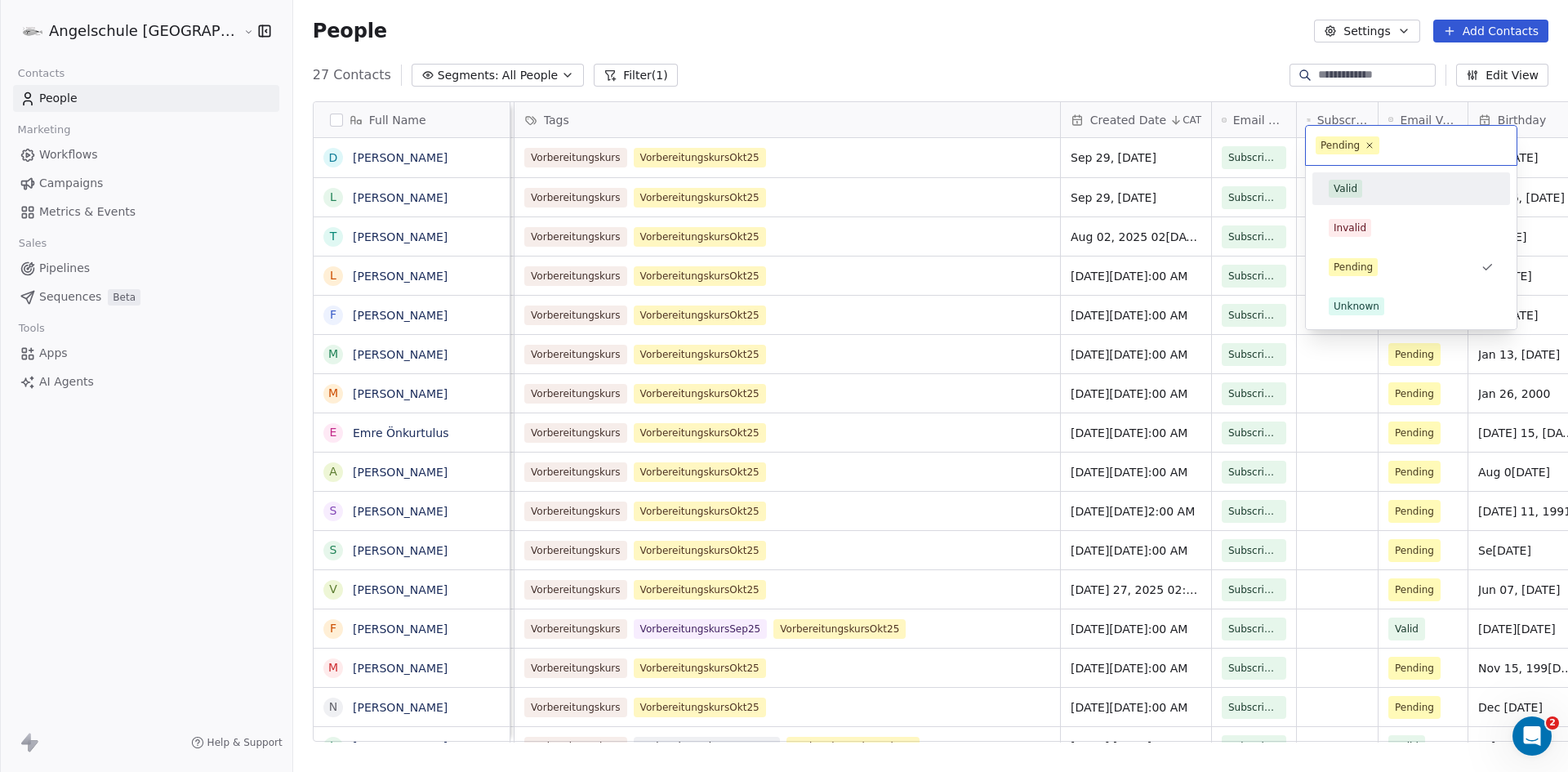
click at [1353, 188] on div "Valid" at bounding box center [1345, 188] width 24 height 15
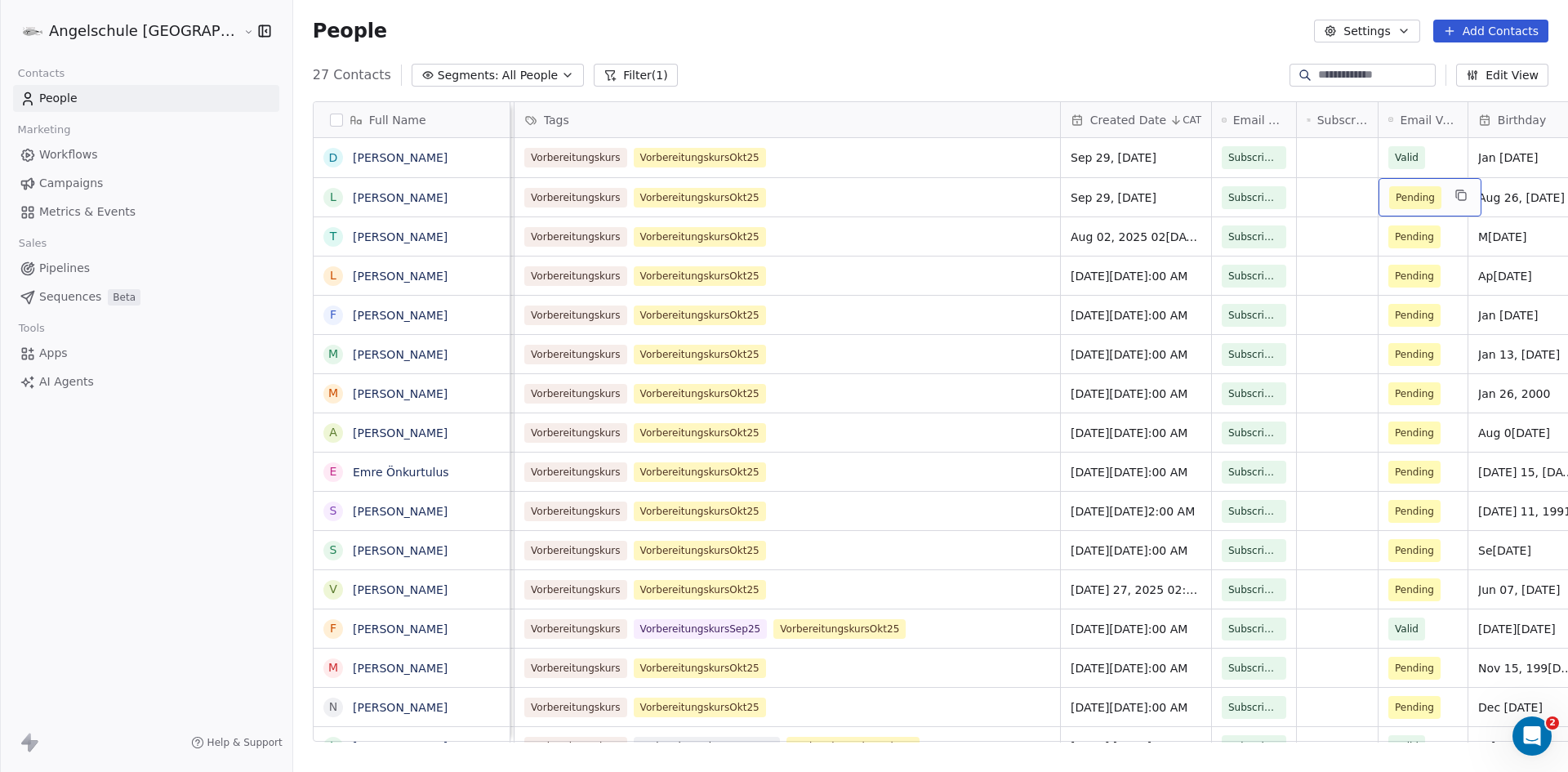
click at [1396, 189] on span "Pending" at bounding box center [1416, 197] width 39 height 16
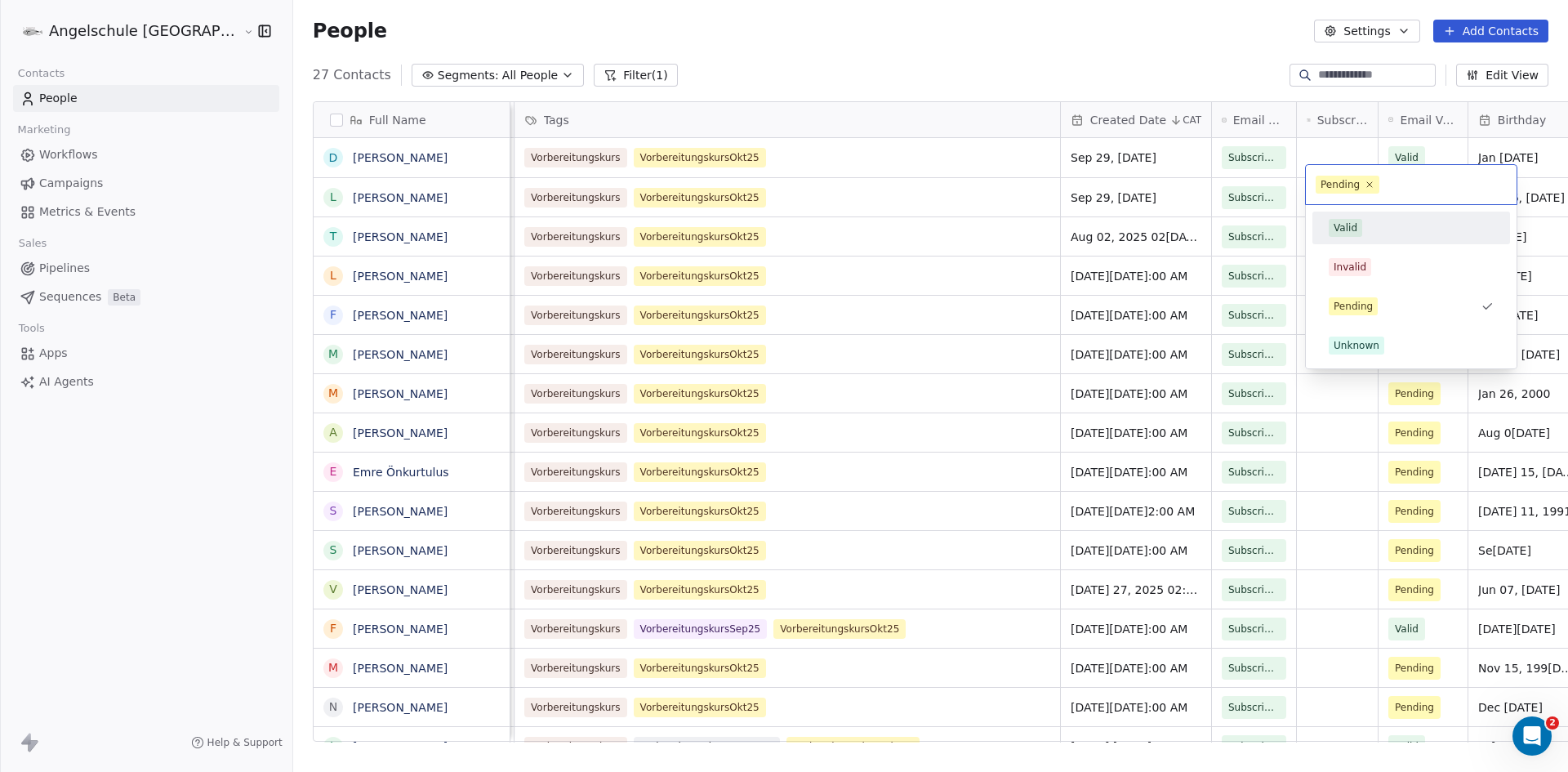
click at [1353, 219] on span "Valid" at bounding box center [1345, 228] width 34 height 18
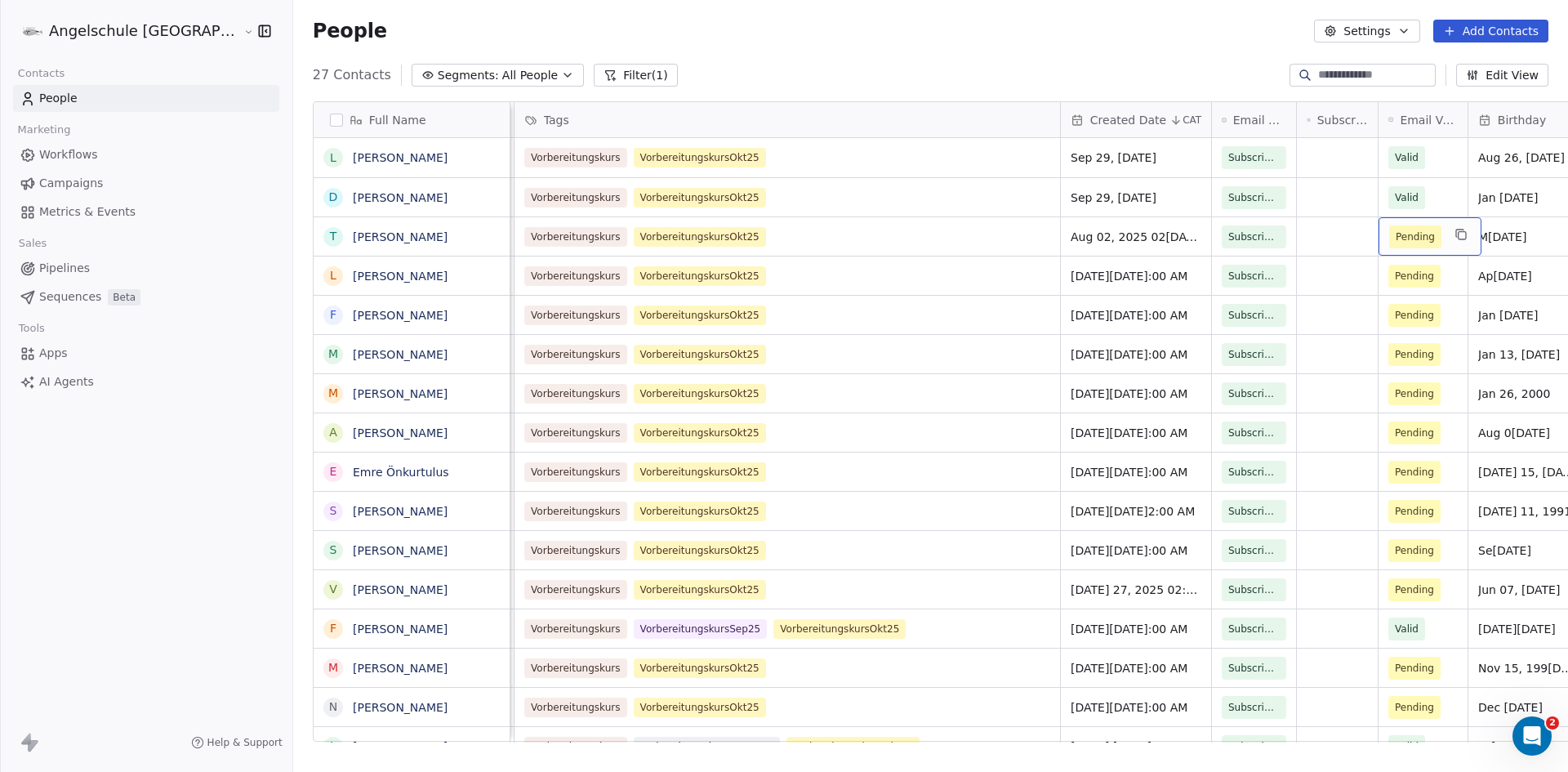
click at [1396, 230] on span "Pending" at bounding box center [1416, 237] width 39 height 16
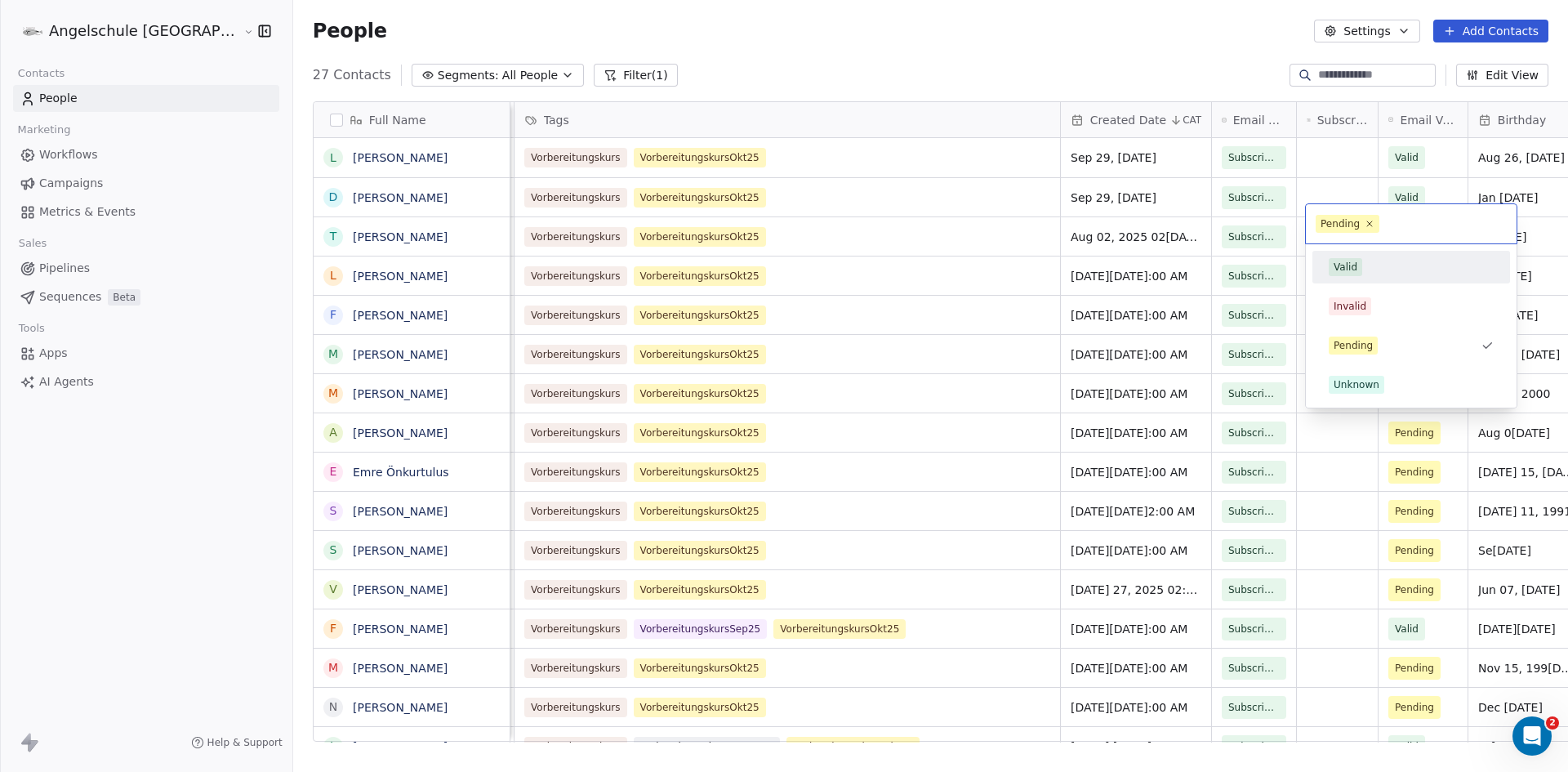
click at [1353, 271] on div "Valid" at bounding box center [1345, 267] width 24 height 15
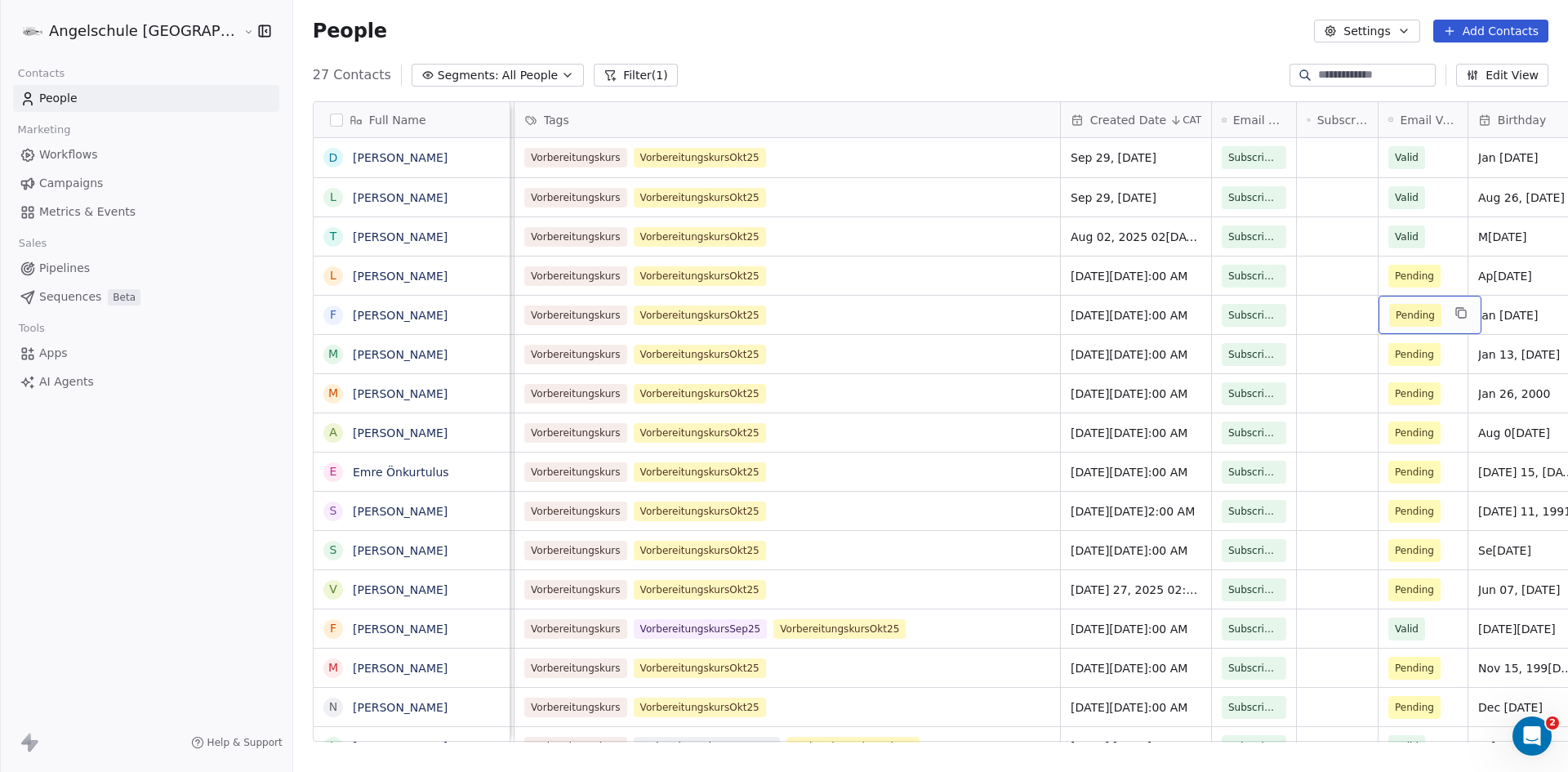
click at [1396, 307] on span "Pending" at bounding box center [1416, 315] width 39 height 16
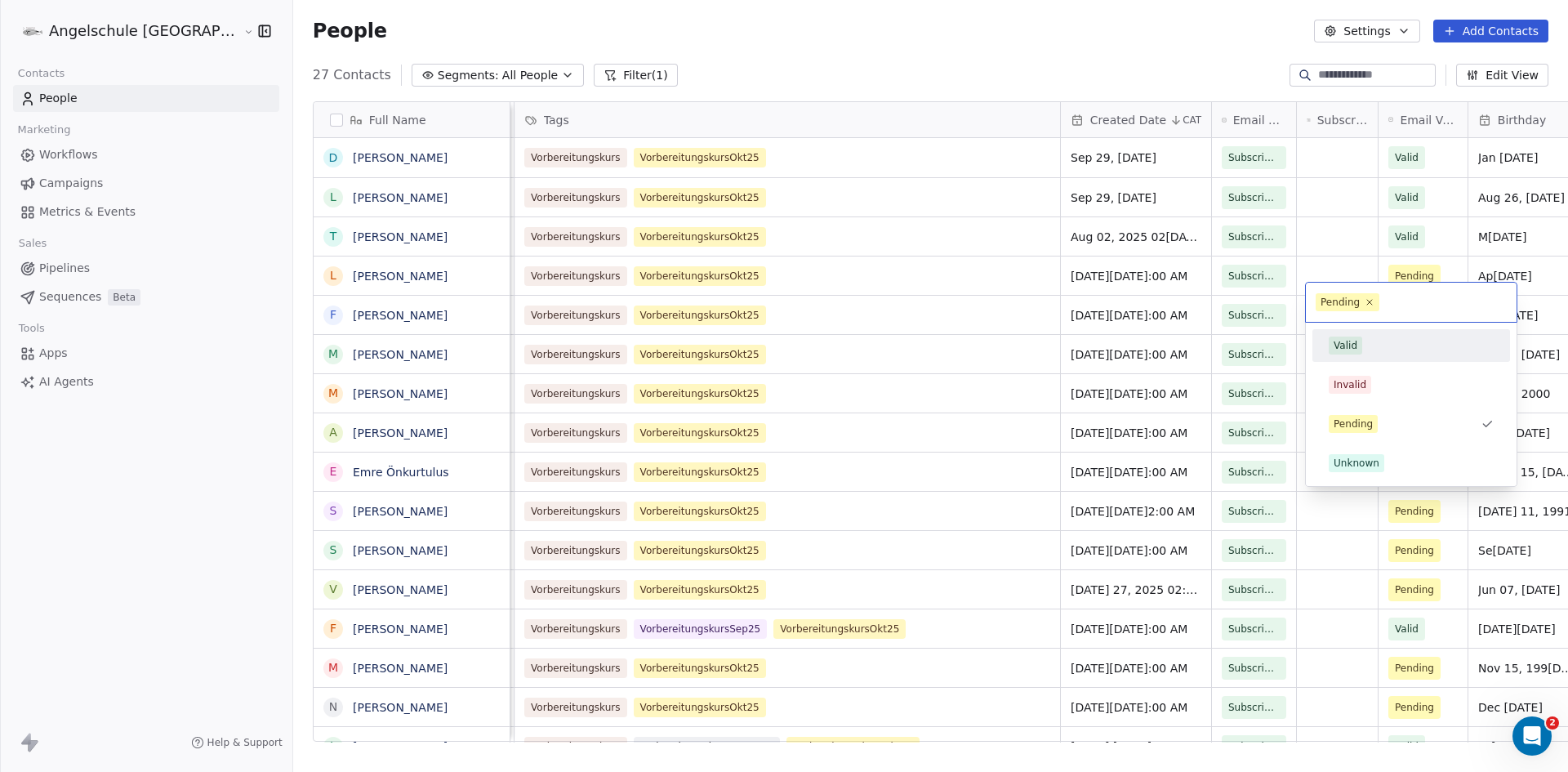
click at [1350, 348] on div "Valid" at bounding box center [1345, 345] width 24 height 15
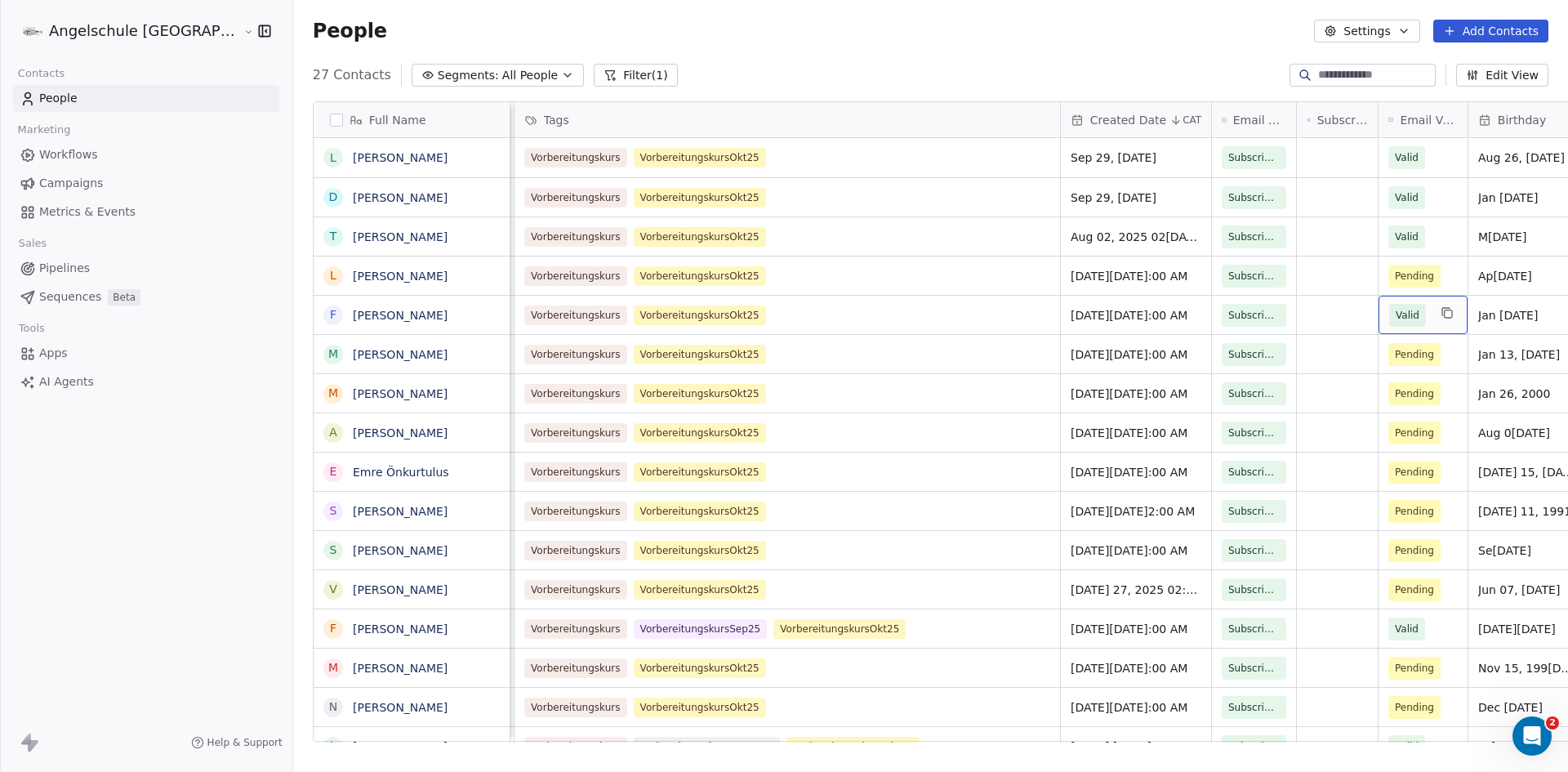
click at [1390, 306] on span "Valid" at bounding box center [1408, 315] width 37 height 23
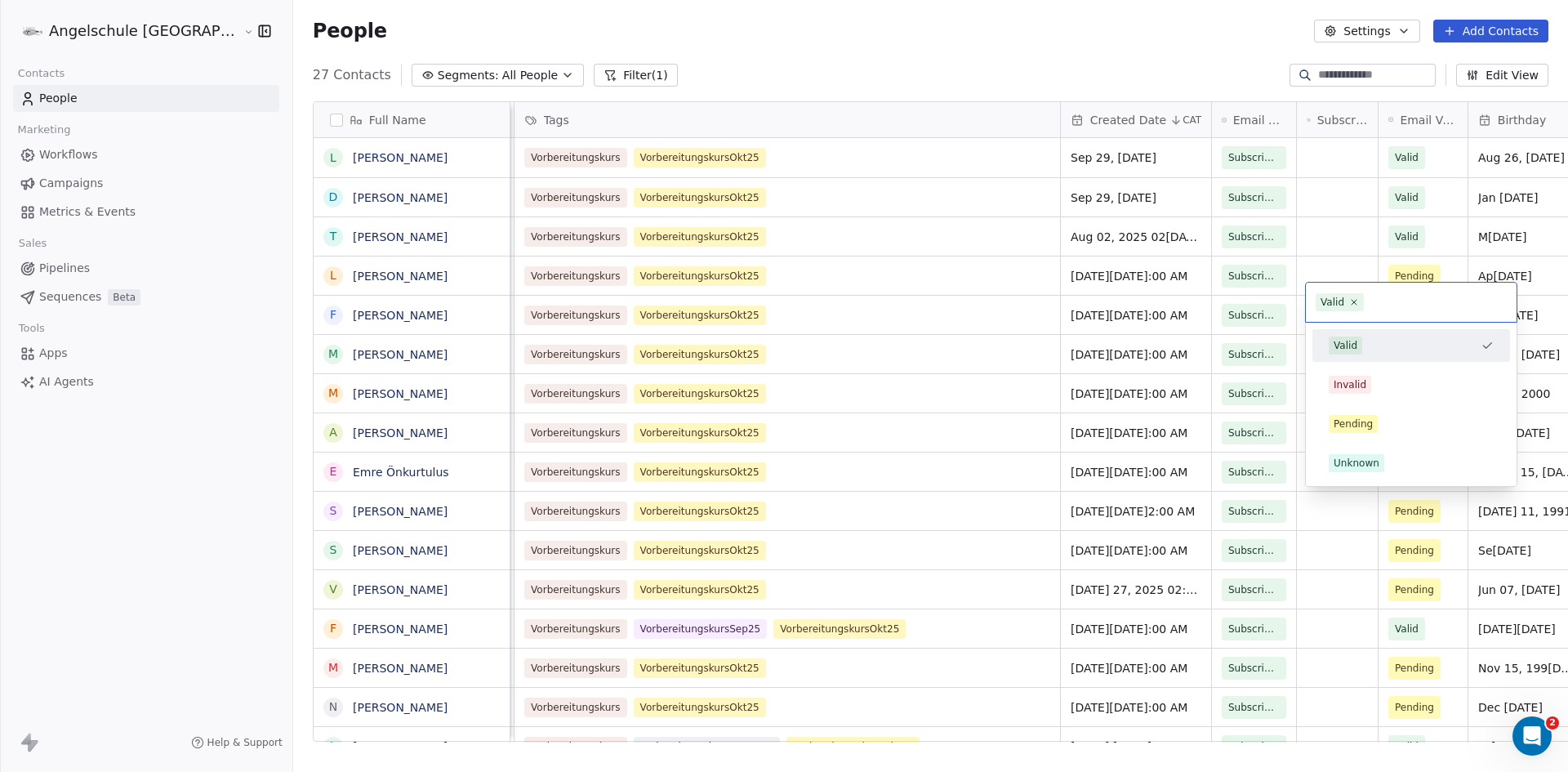
click at [1356, 343] on div "Valid" at bounding box center [1345, 345] width 24 height 15
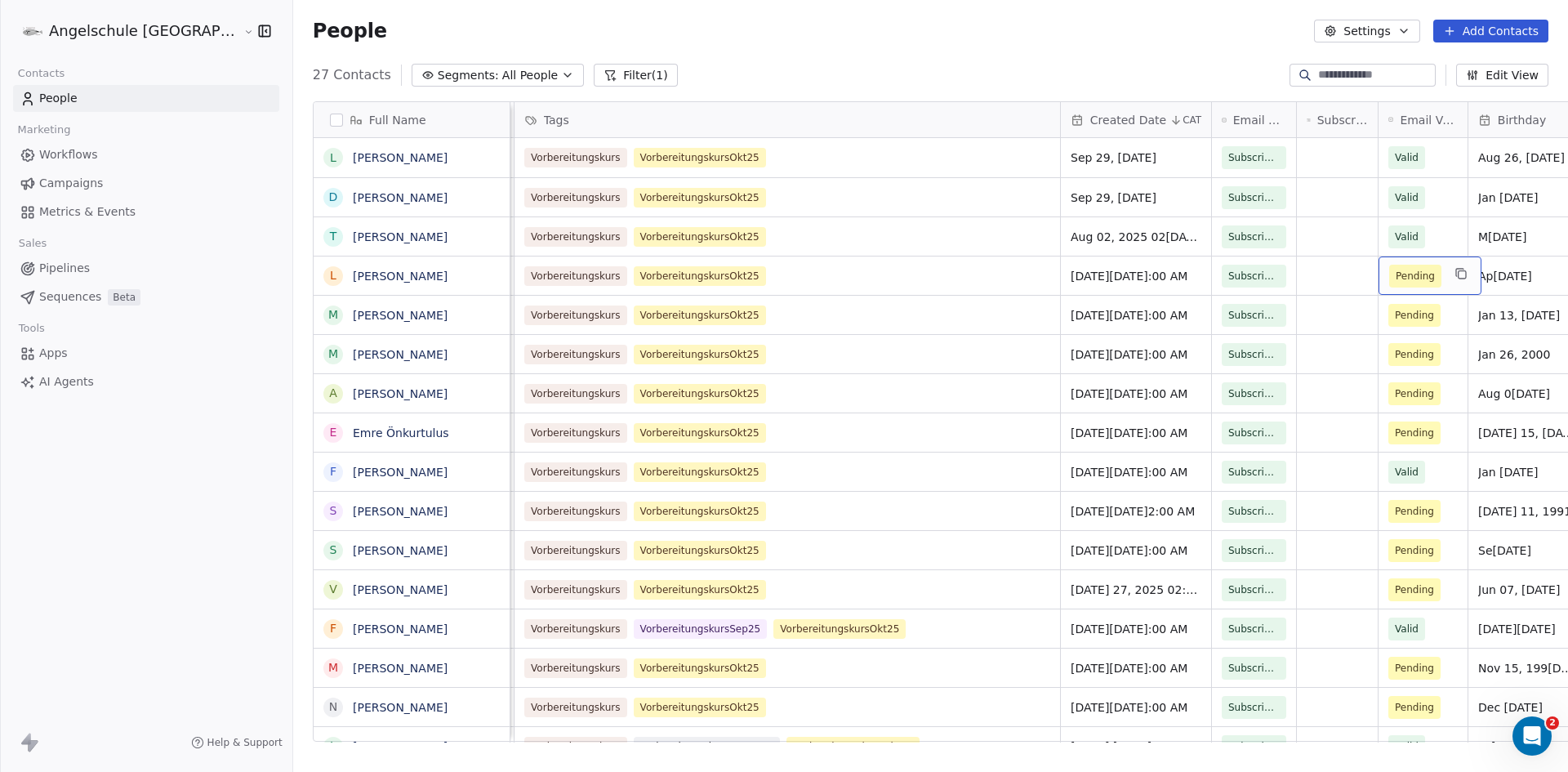
click at [1396, 268] on span "Pending" at bounding box center [1416, 276] width 39 height 16
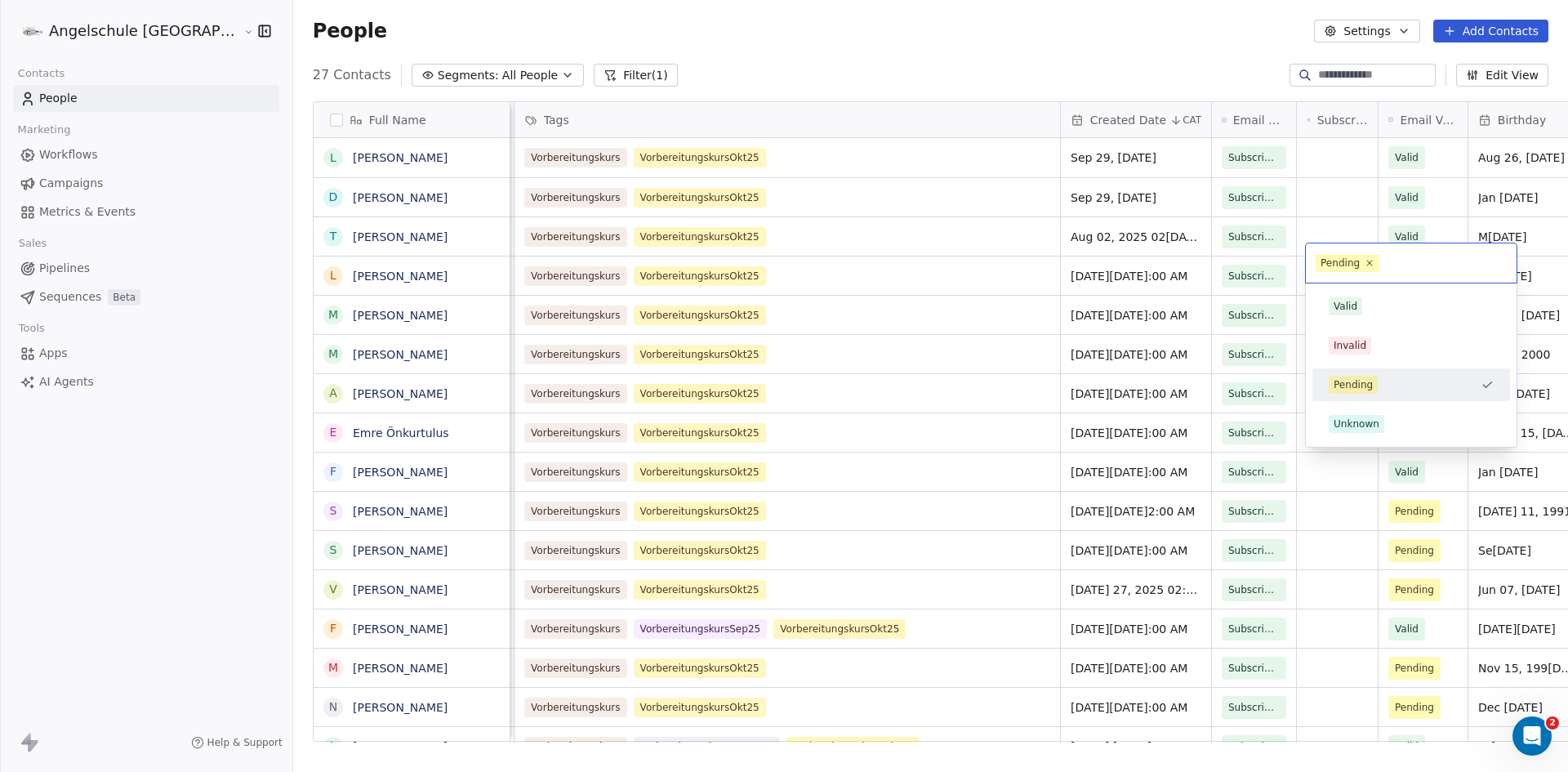
click at [1340, 260] on div "Pending" at bounding box center [1340, 263] width 39 height 15
click at [1343, 296] on div "Valid" at bounding box center [1411, 306] width 184 height 26
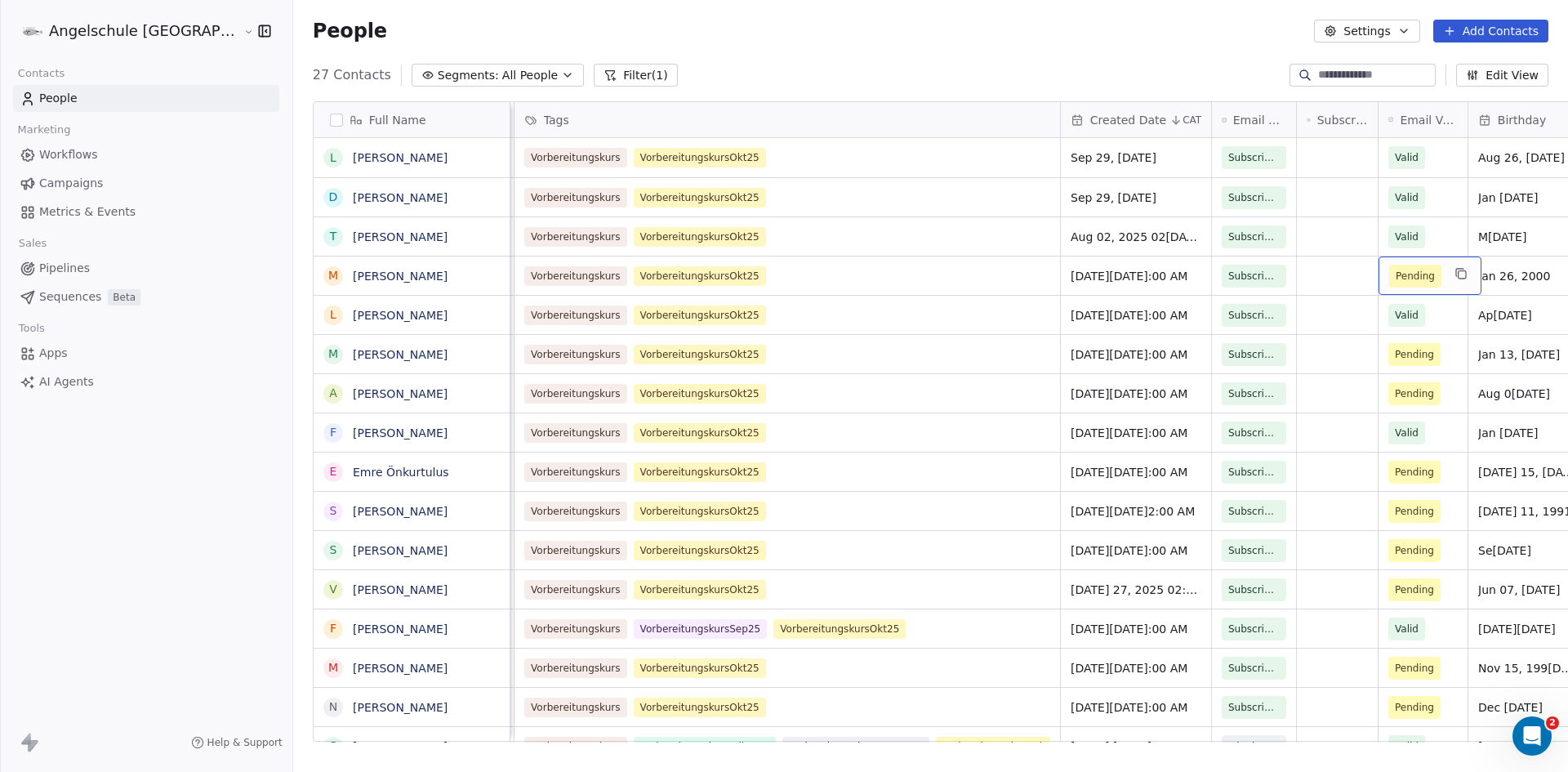
click at [1396, 268] on span "Pending" at bounding box center [1416, 276] width 39 height 16
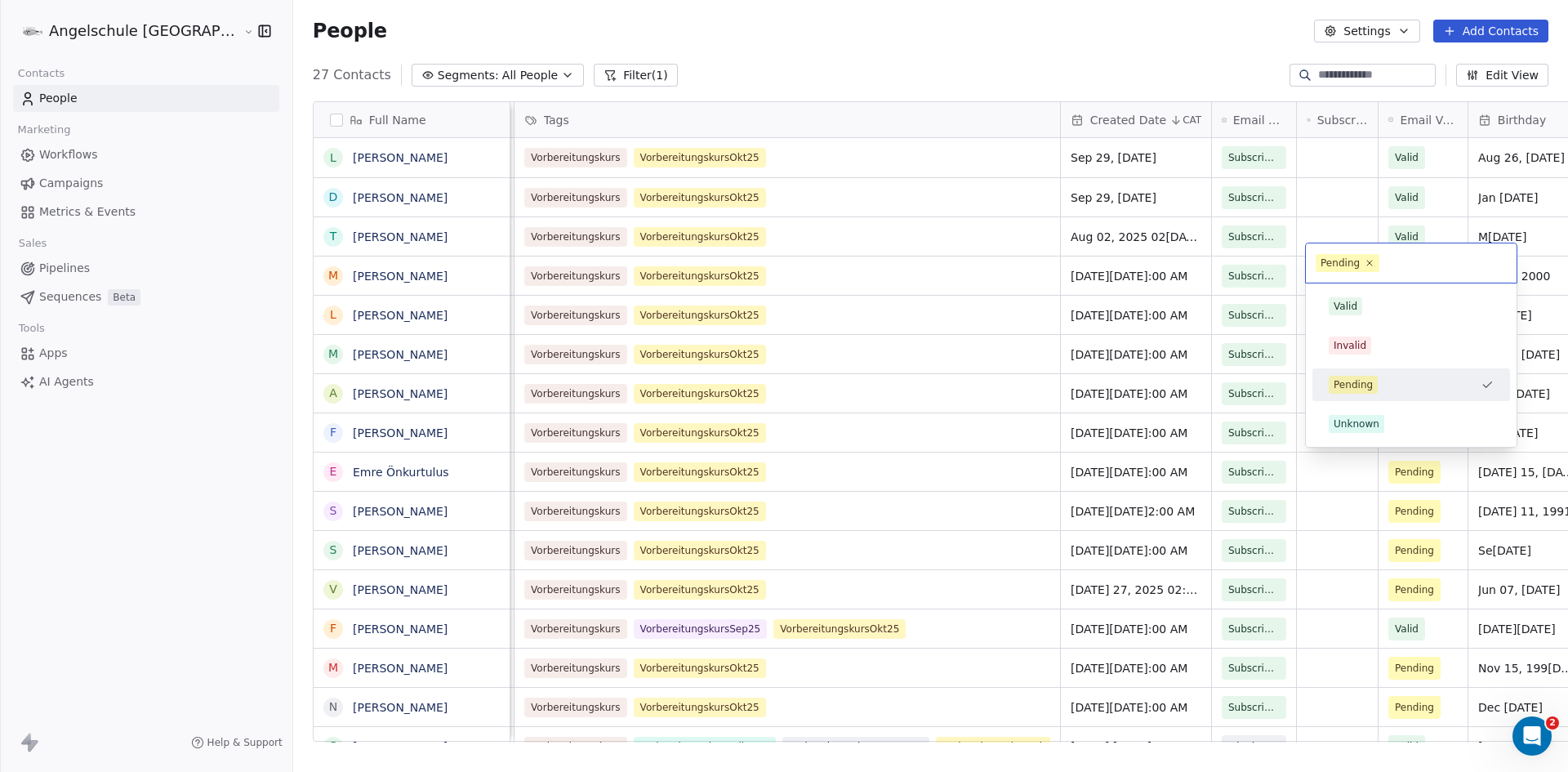
click at [1342, 271] on span "Pending" at bounding box center [1348, 263] width 64 height 18
click at [1344, 298] on span "Valid" at bounding box center [1345, 306] width 34 height 18
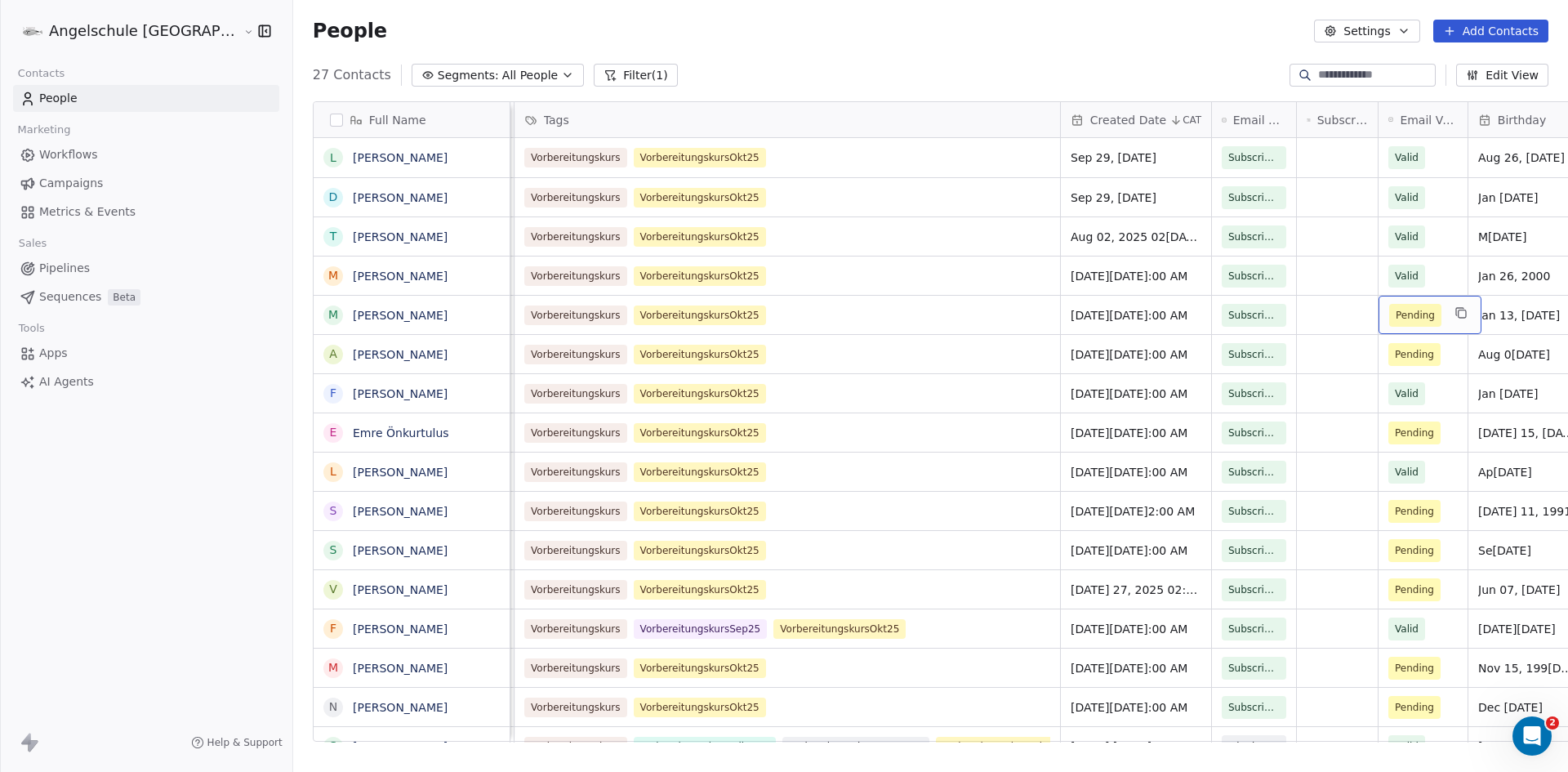
click at [1396, 307] on span "Pending" at bounding box center [1416, 315] width 39 height 16
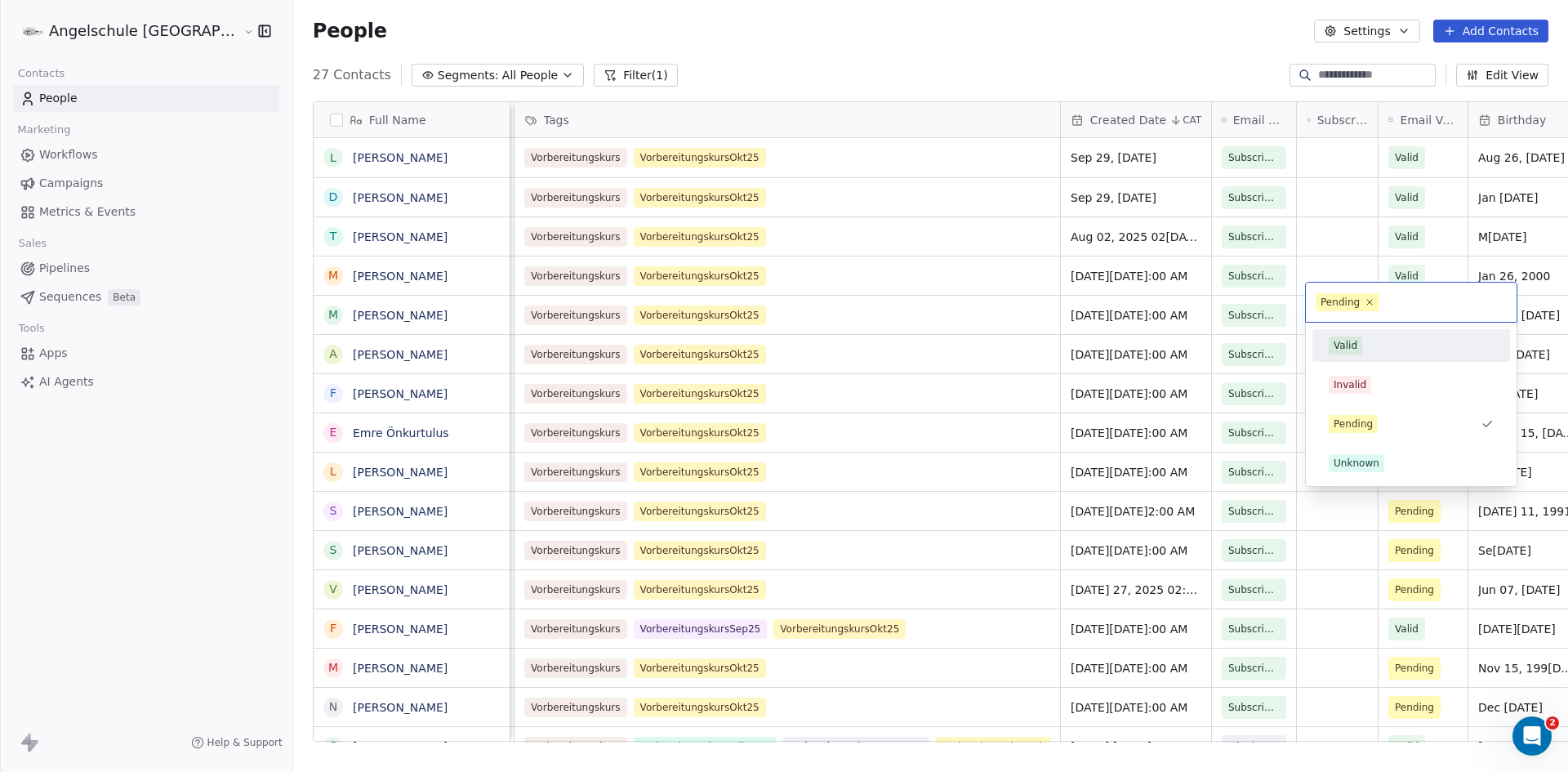
click at [1352, 345] on div "Valid" at bounding box center [1345, 345] width 24 height 15
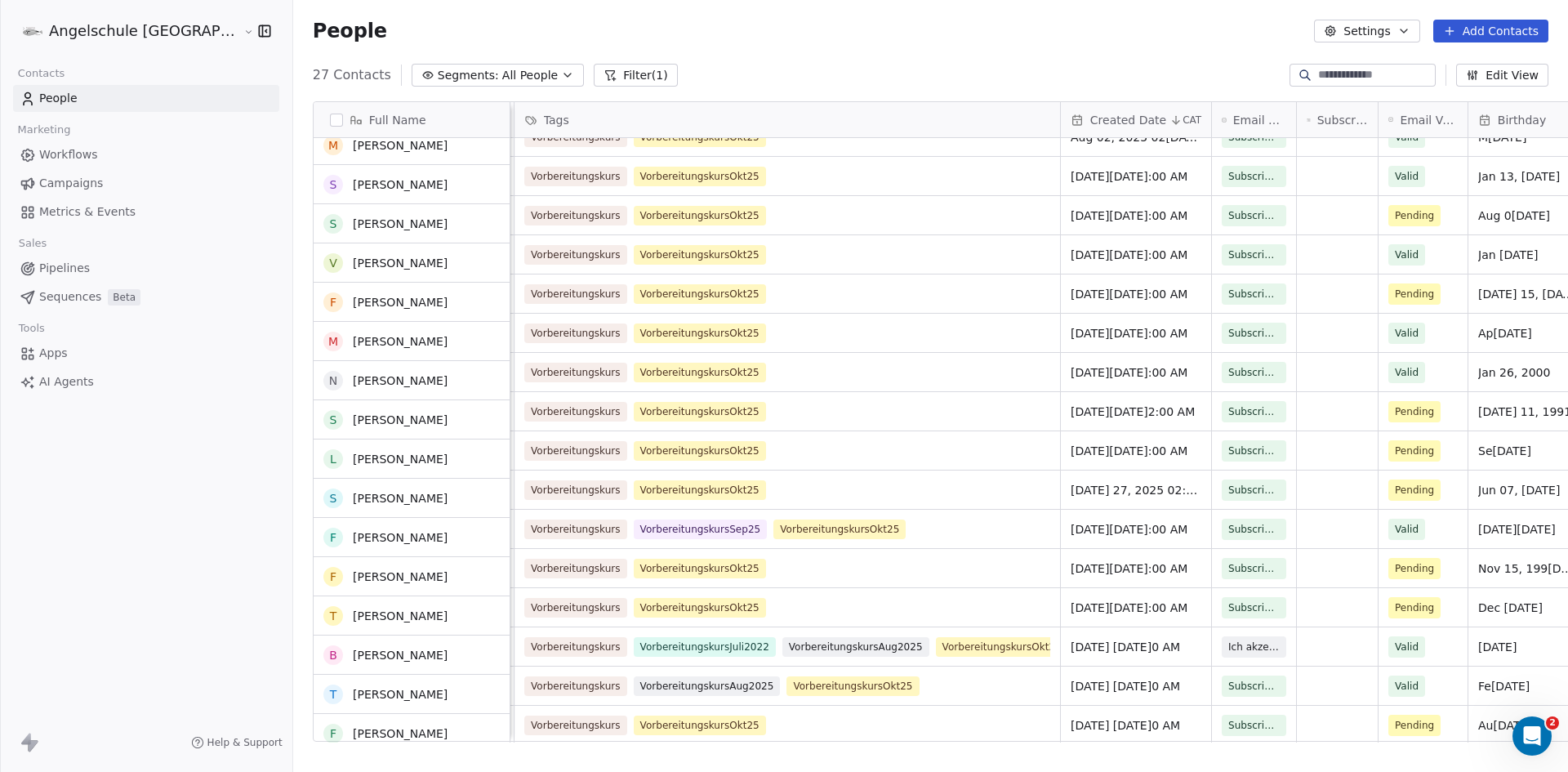
scroll to position [82, 0]
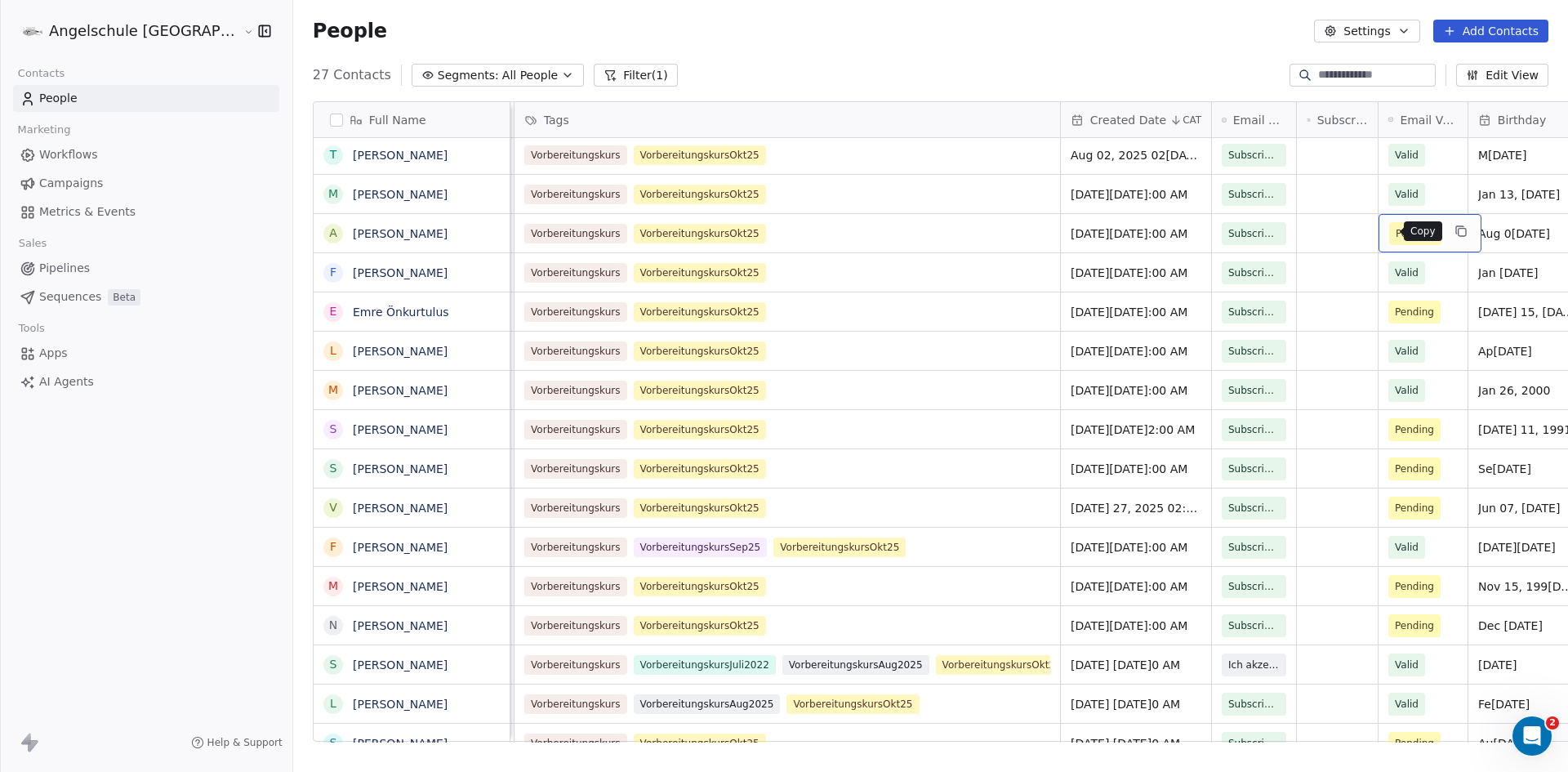
click at [1452, 232] on button "grid" at bounding box center [1462, 231] width 20 height 20
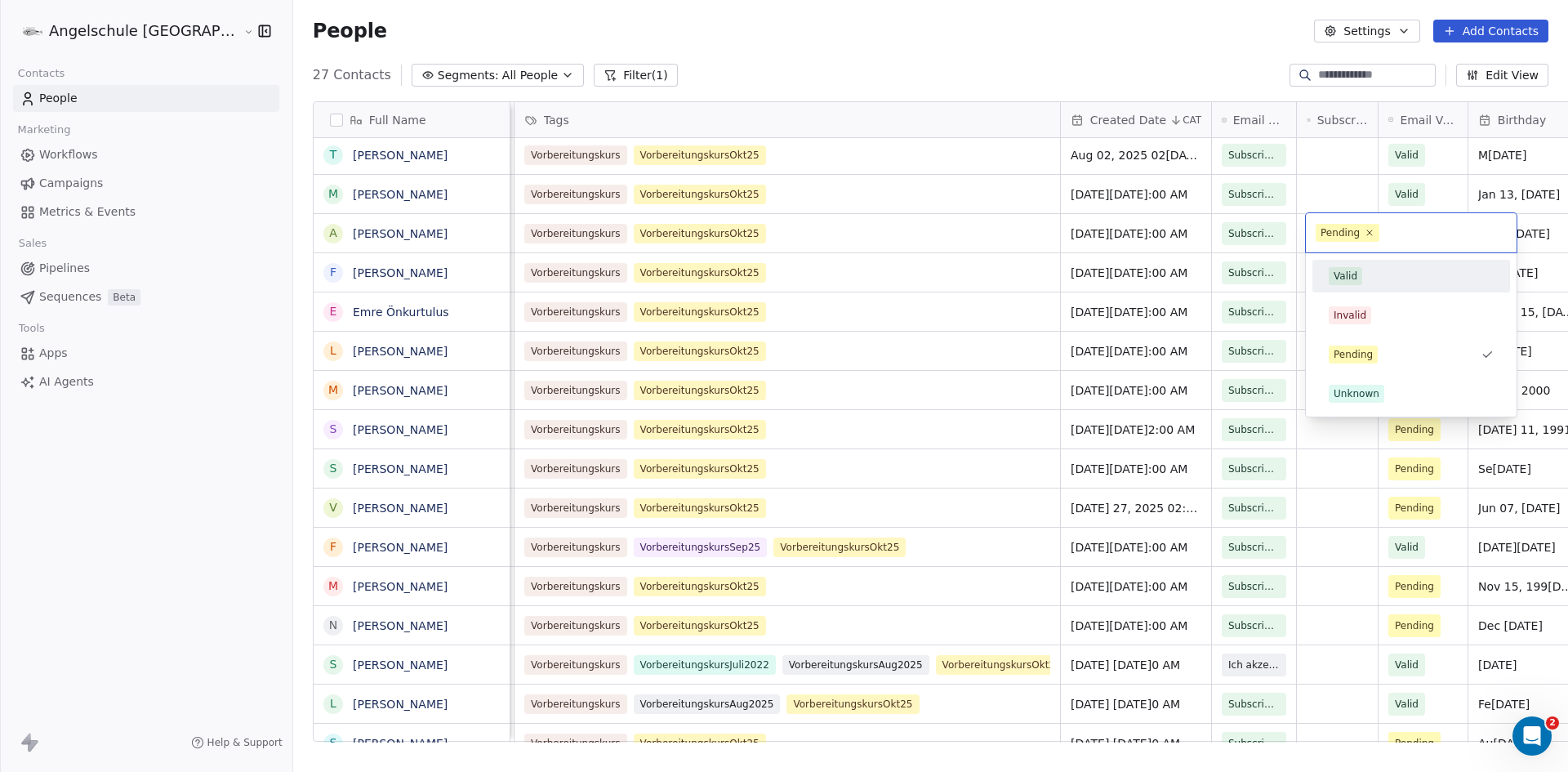
click at [1345, 273] on div "Valid" at bounding box center [1345, 276] width 24 height 15
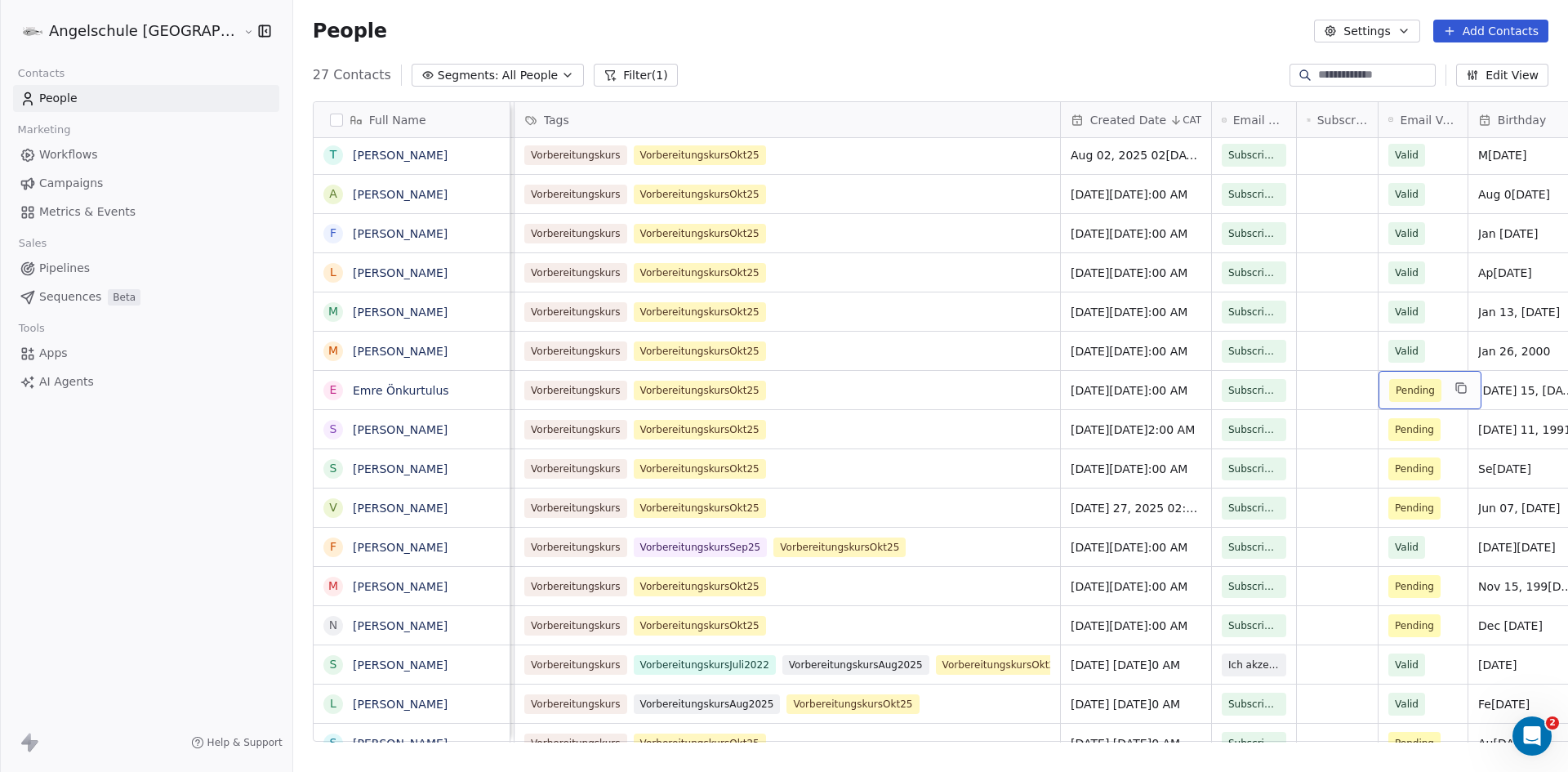
click at [1379, 386] on div "Pending" at bounding box center [1430, 390] width 103 height 38
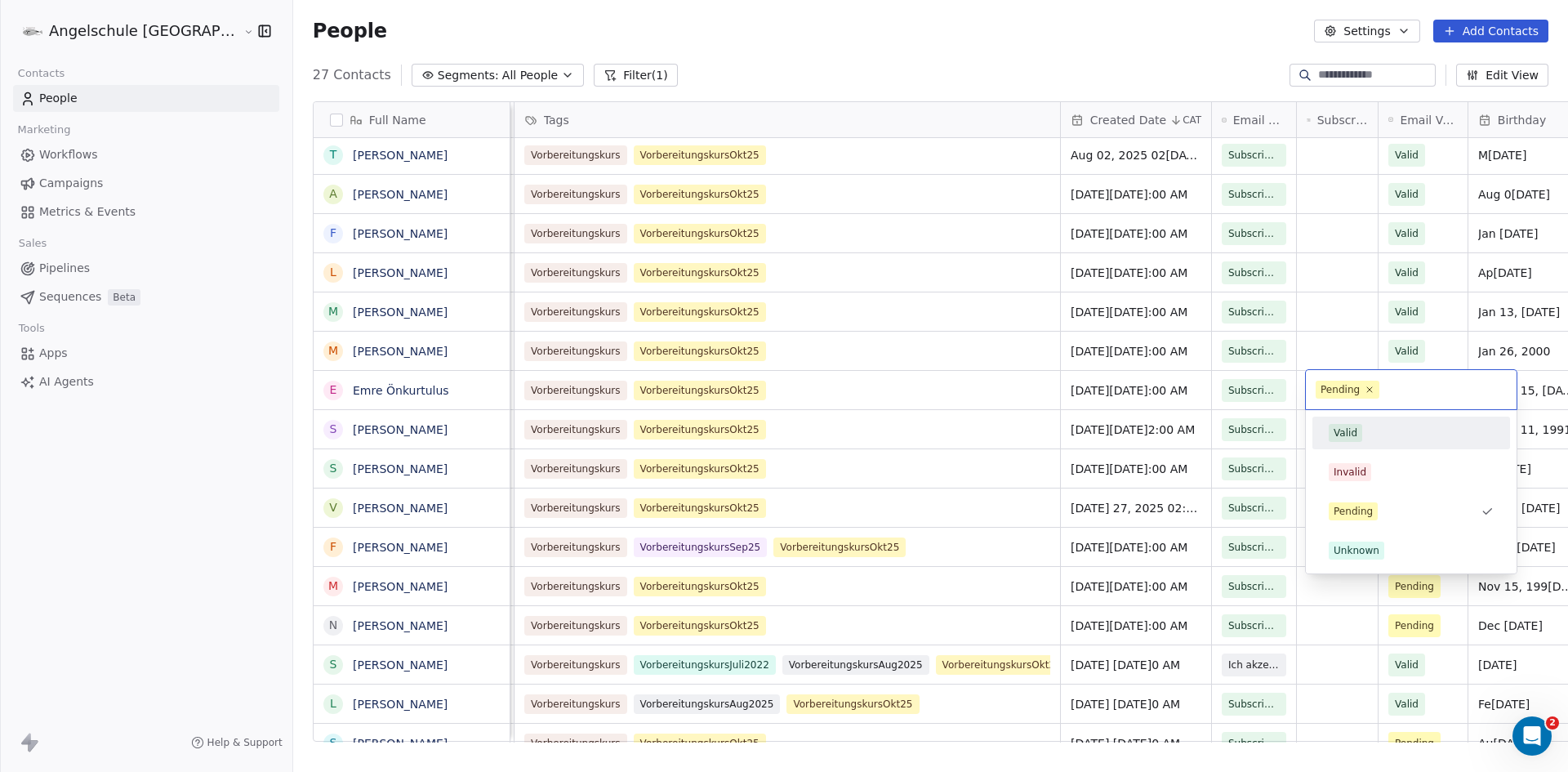
click at [1356, 436] on div "Valid" at bounding box center [1345, 433] width 24 height 15
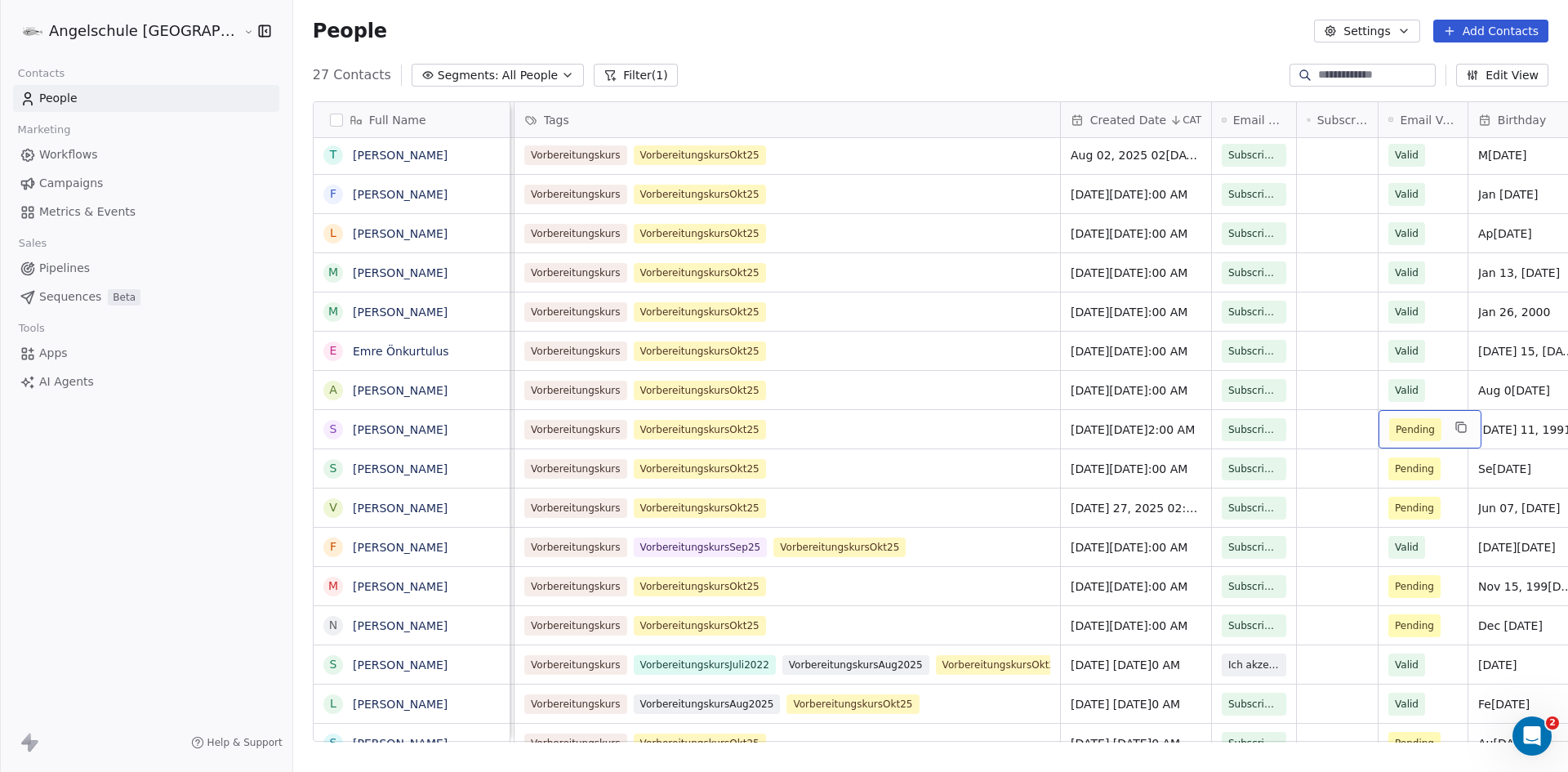
click at [1379, 425] on div "Pending" at bounding box center [1430, 429] width 103 height 38
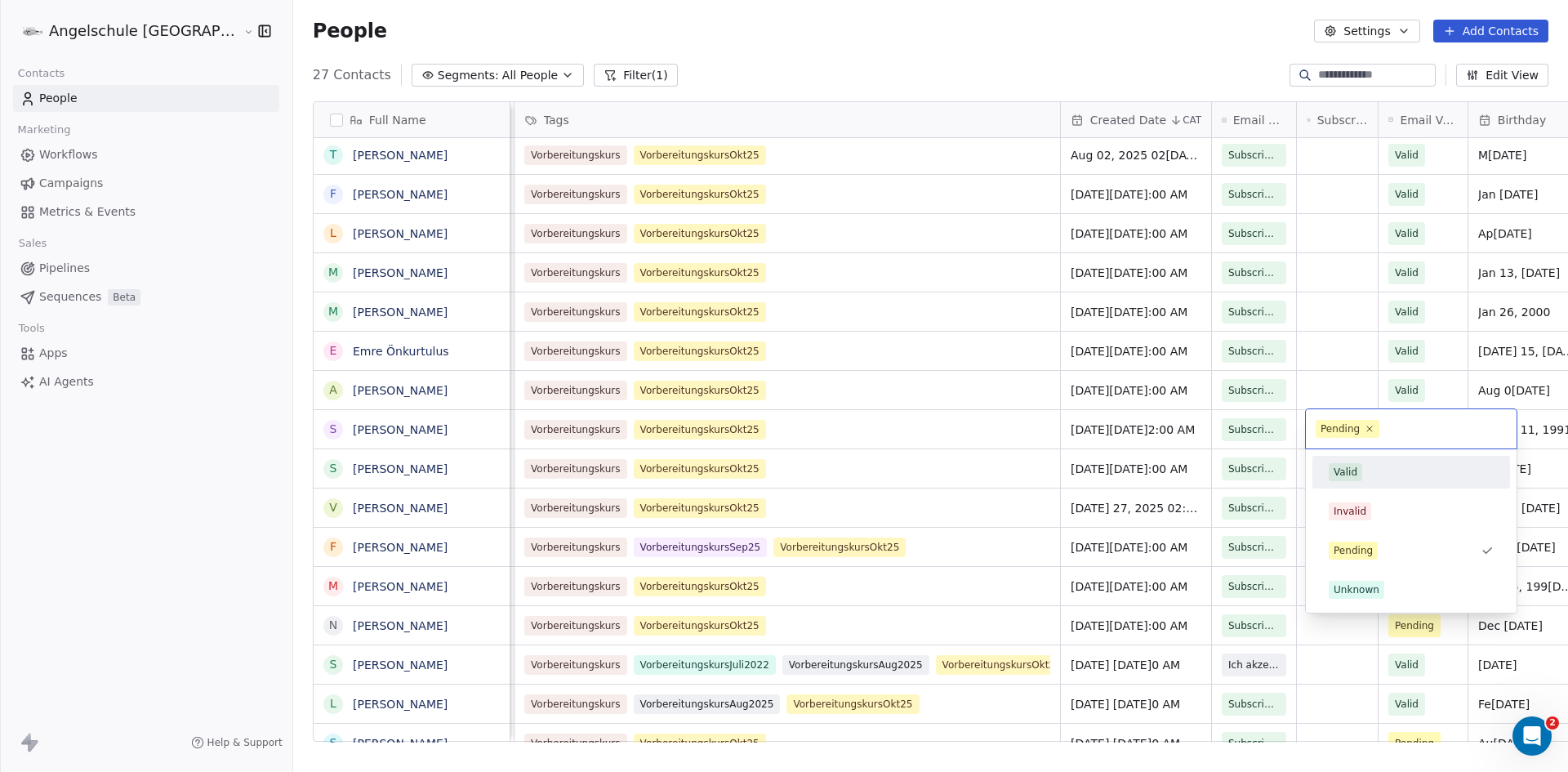
click at [1353, 468] on div "Valid" at bounding box center [1345, 472] width 24 height 15
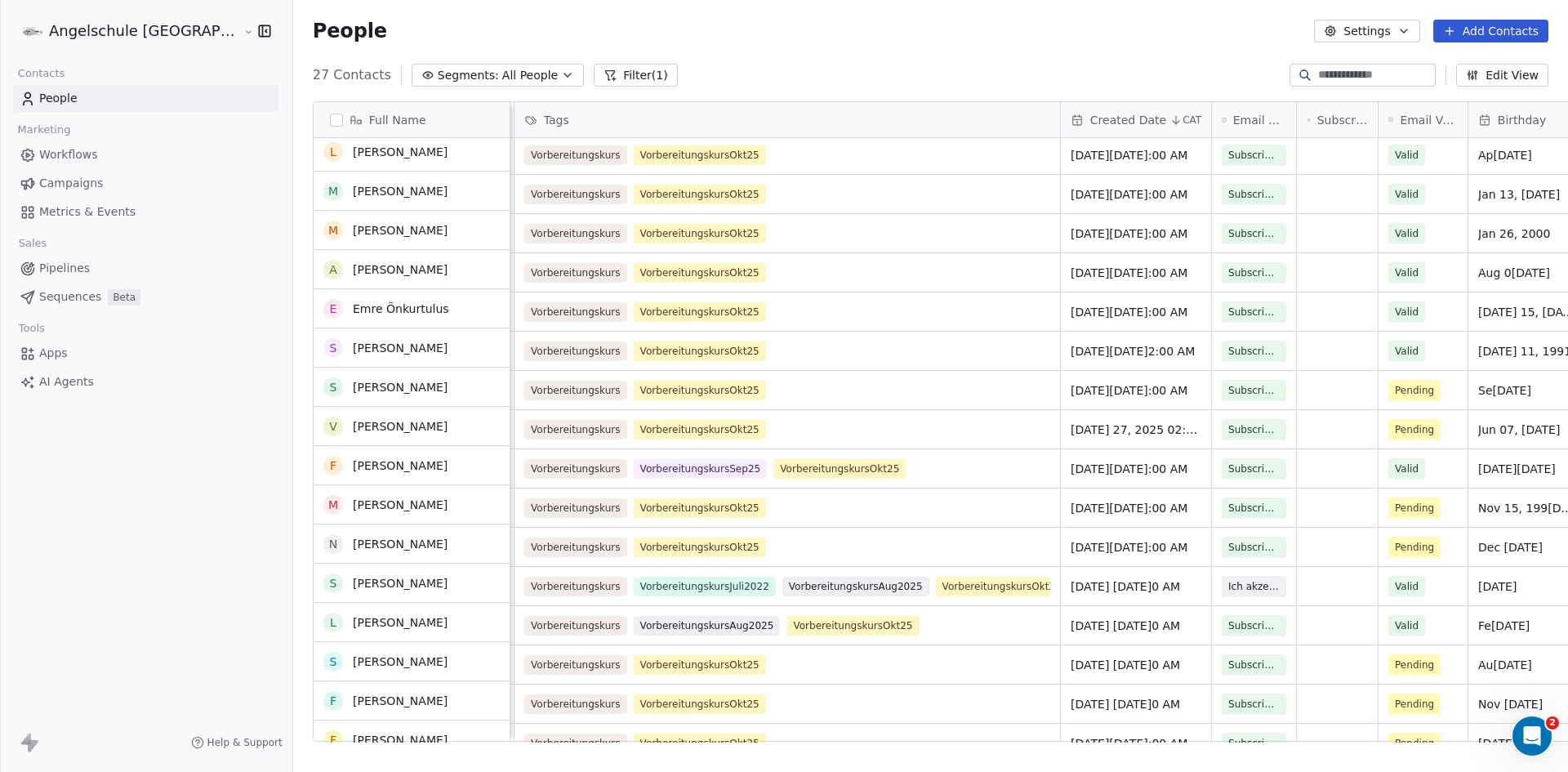
scroll to position [164, 0]
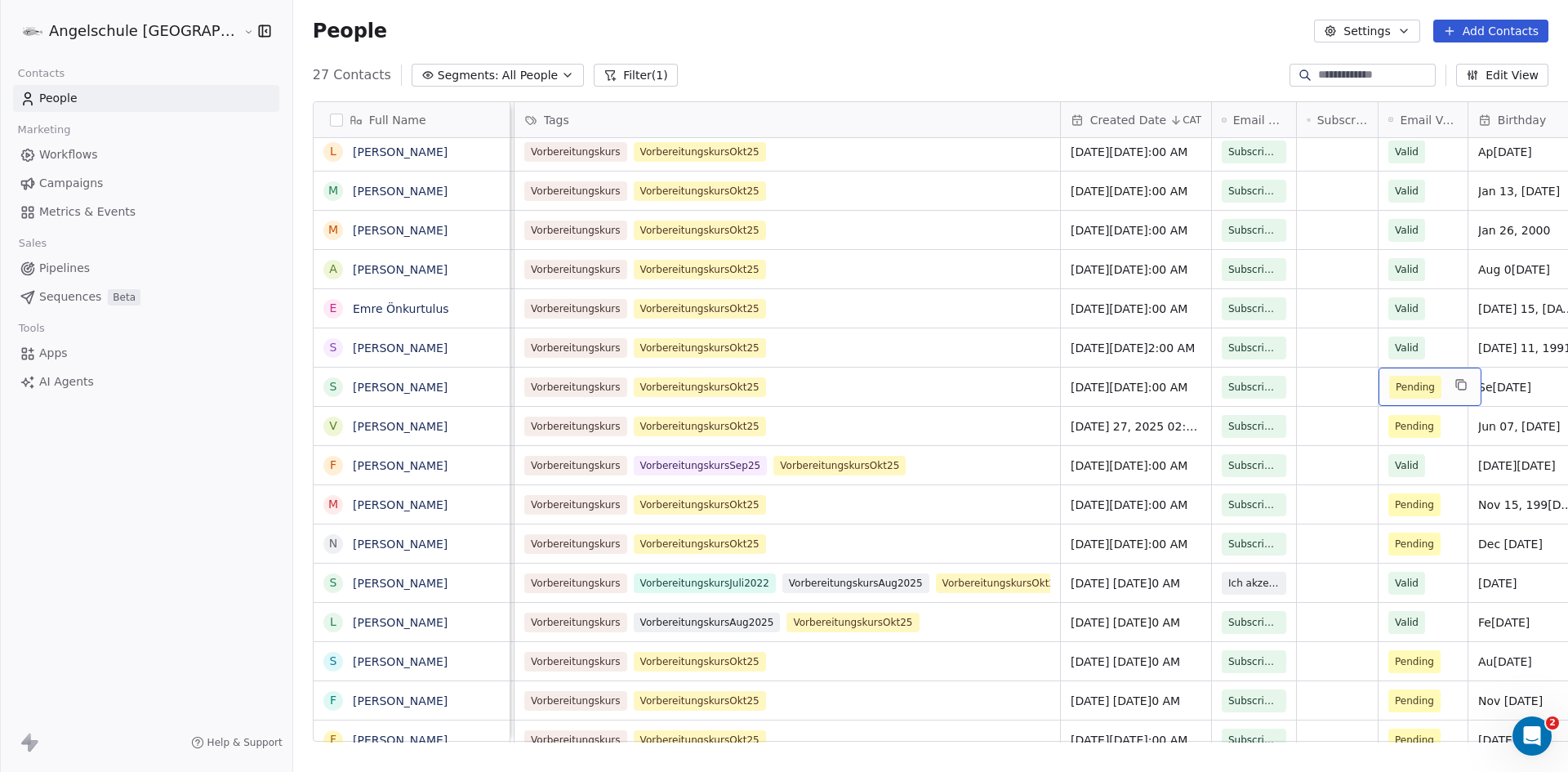
click at [1379, 386] on div "Pending" at bounding box center [1430, 386] width 103 height 38
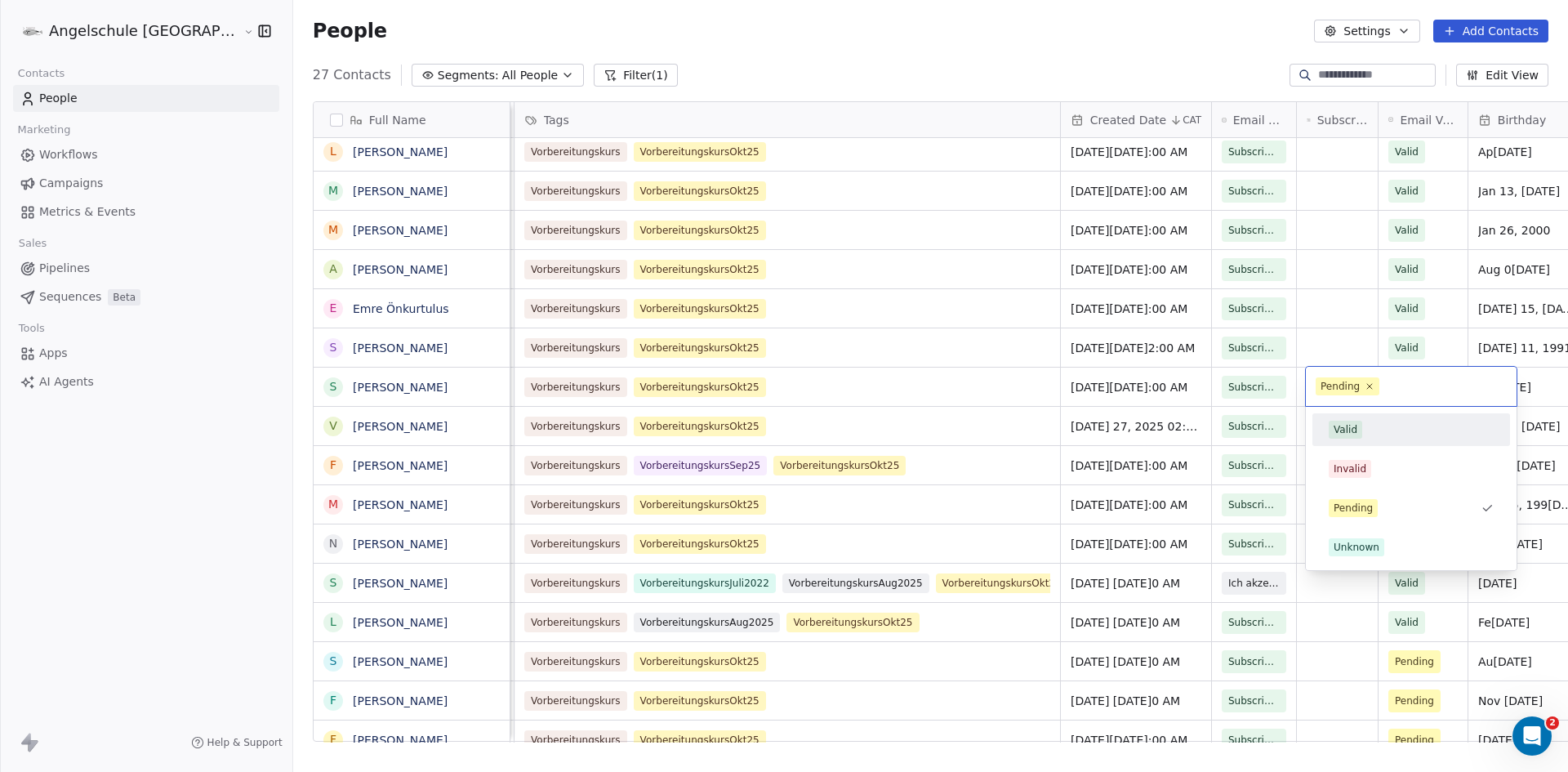
click at [1349, 425] on div "Valid" at bounding box center [1345, 430] width 24 height 15
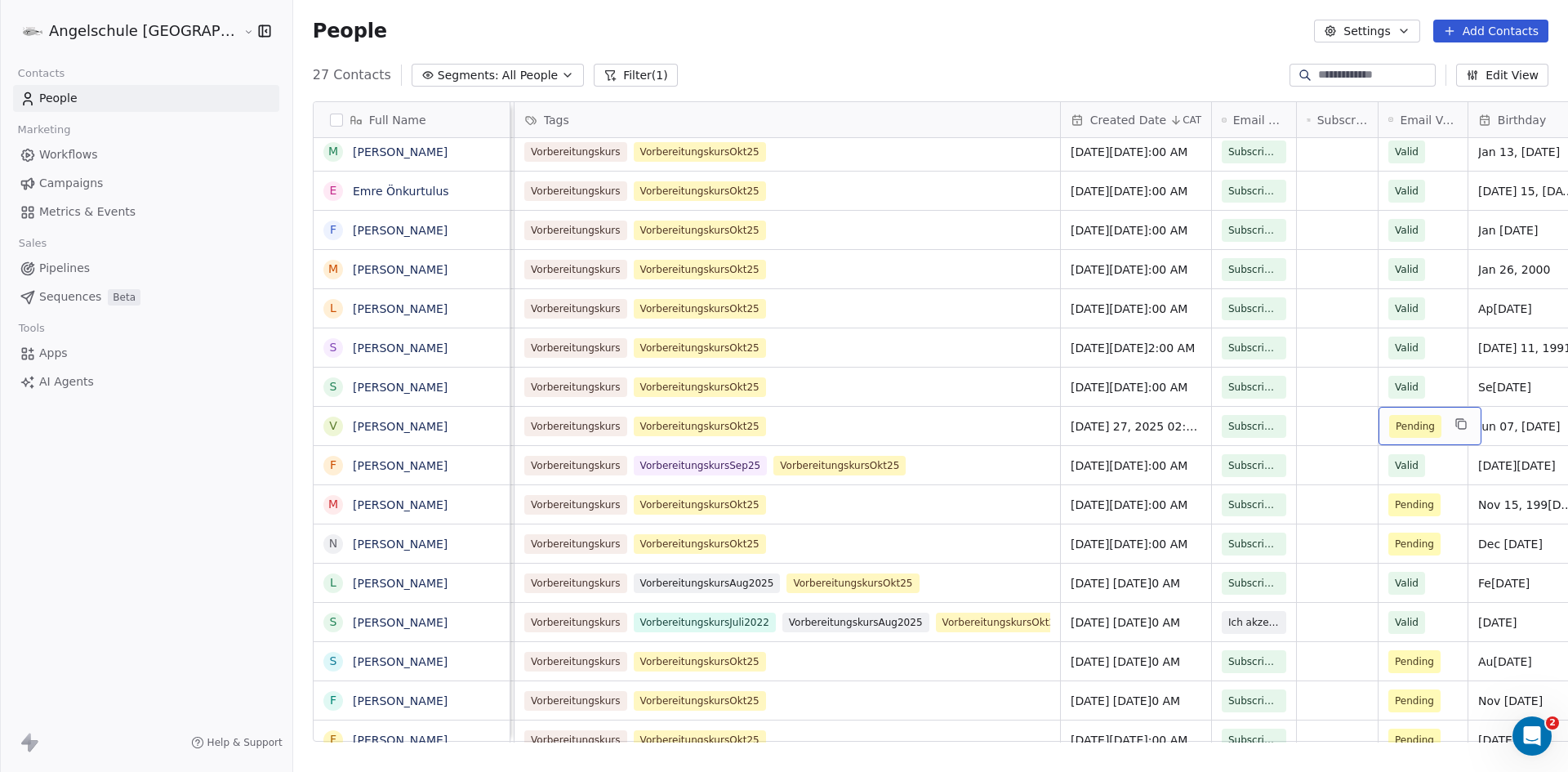
click at [1379, 429] on div "Pending" at bounding box center [1430, 426] width 103 height 38
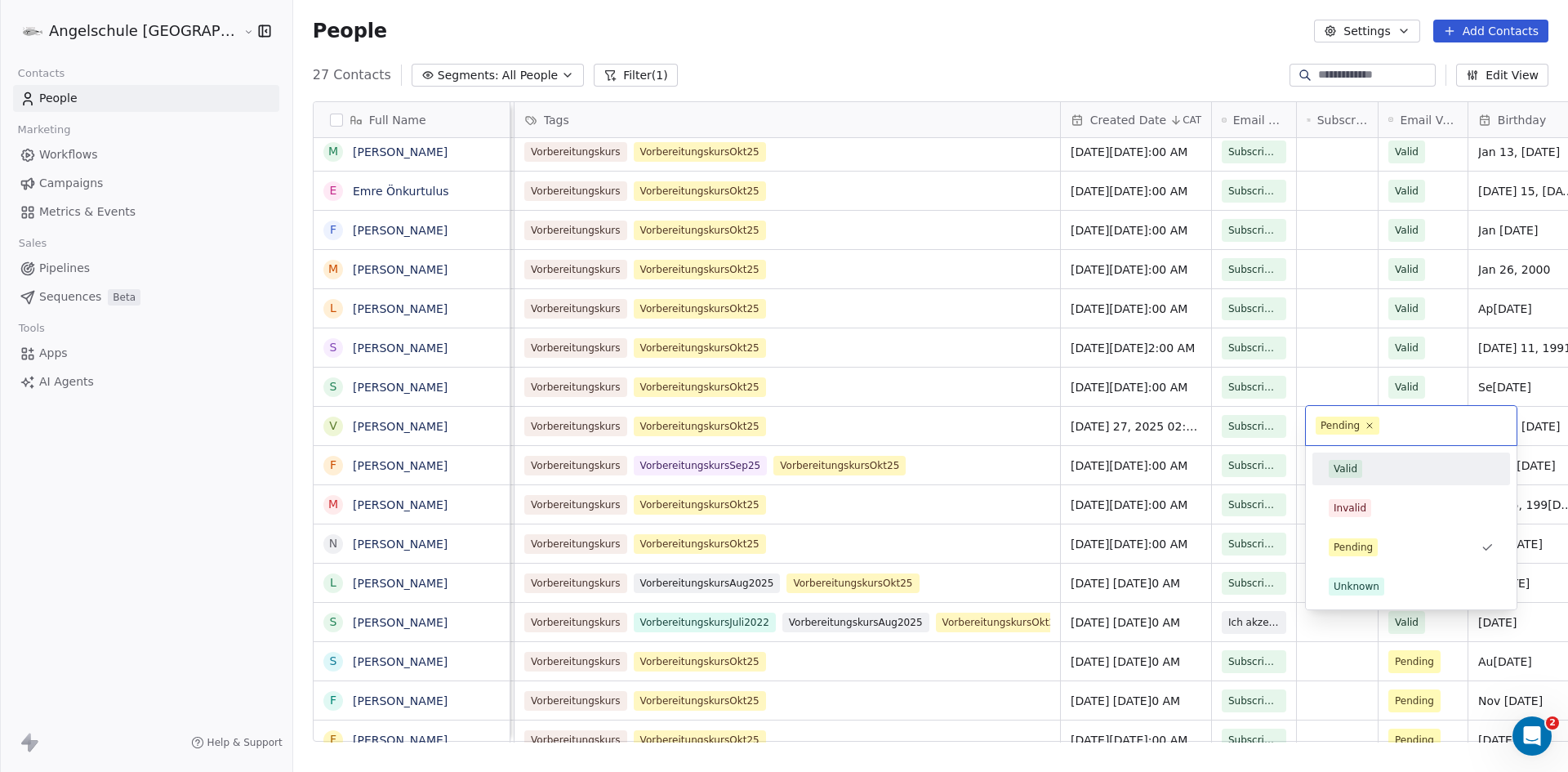
click at [1358, 473] on span "Valid" at bounding box center [1345, 469] width 34 height 18
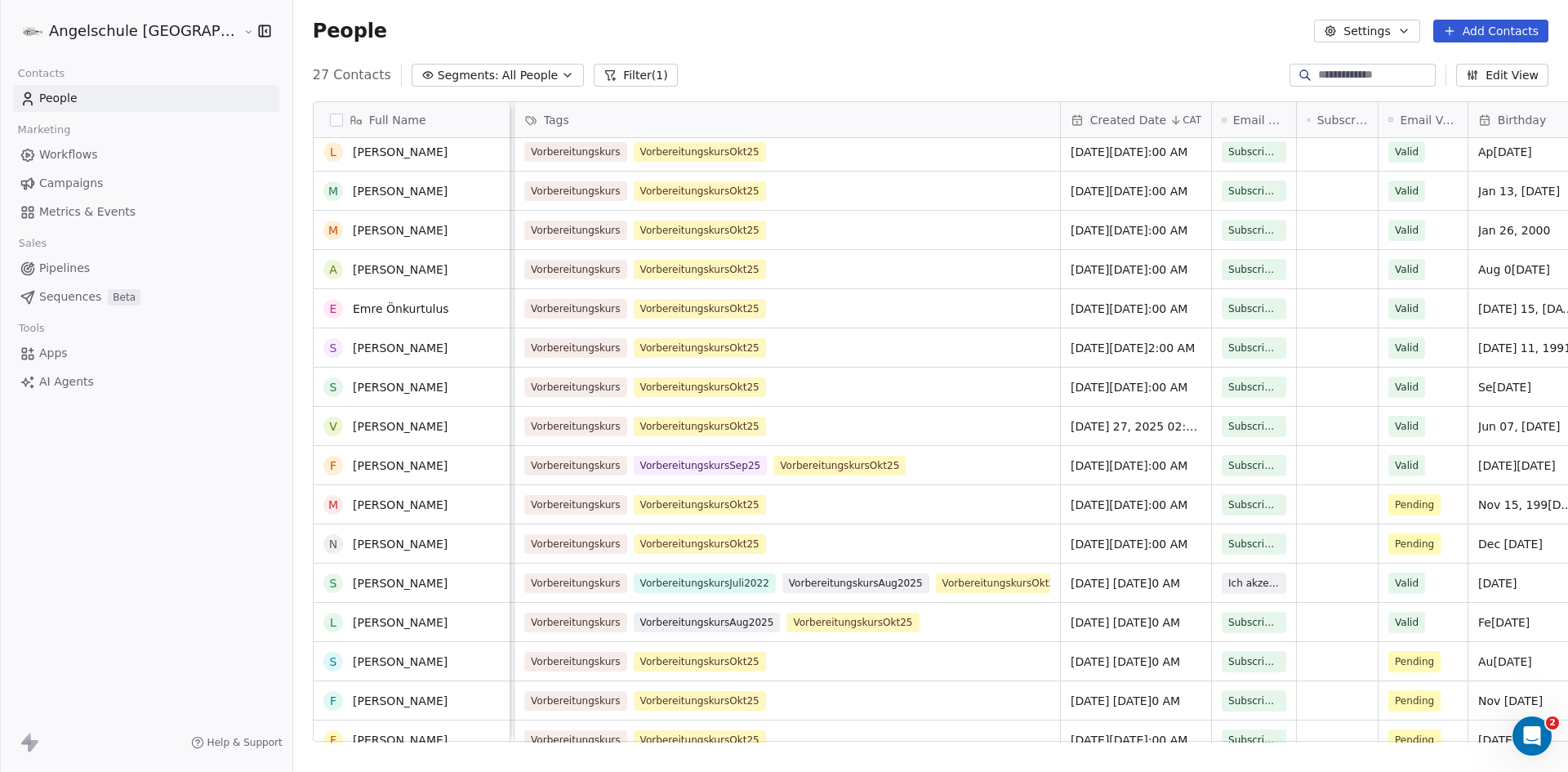
scroll to position [327, 0]
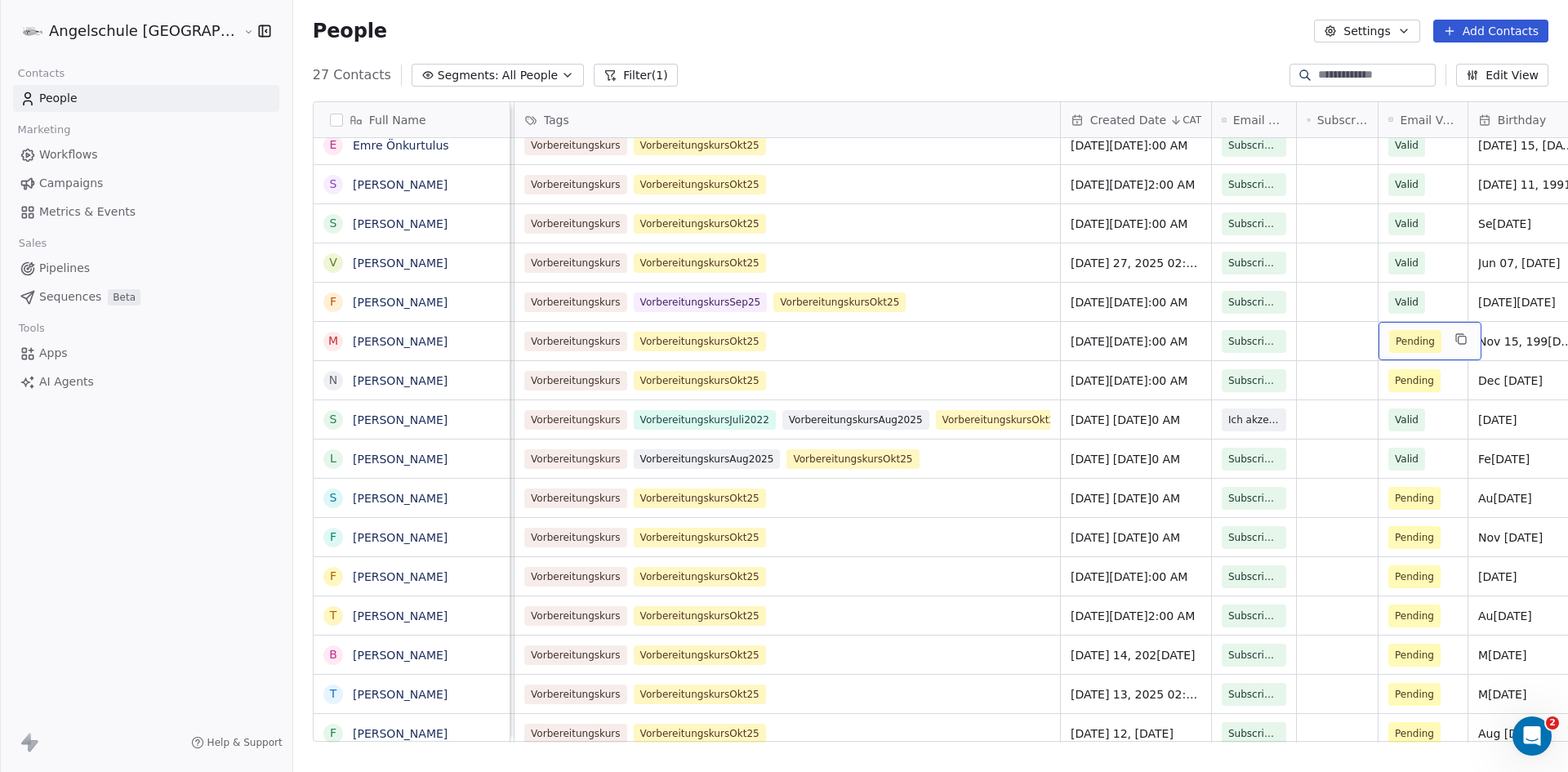
click at [1390, 345] on span "Pending" at bounding box center [1416, 341] width 52 height 23
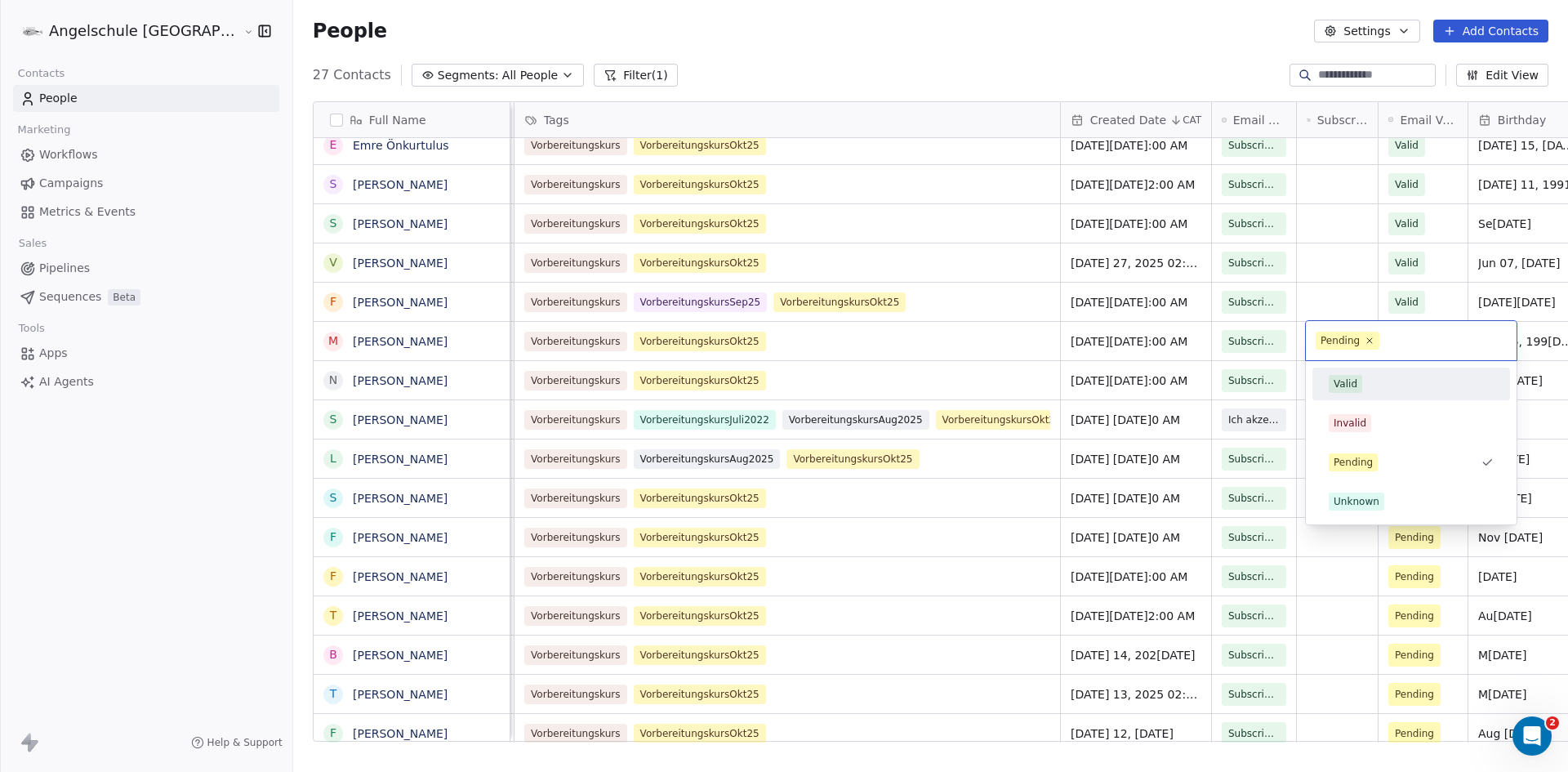
click at [1353, 382] on div "Valid" at bounding box center [1345, 384] width 24 height 15
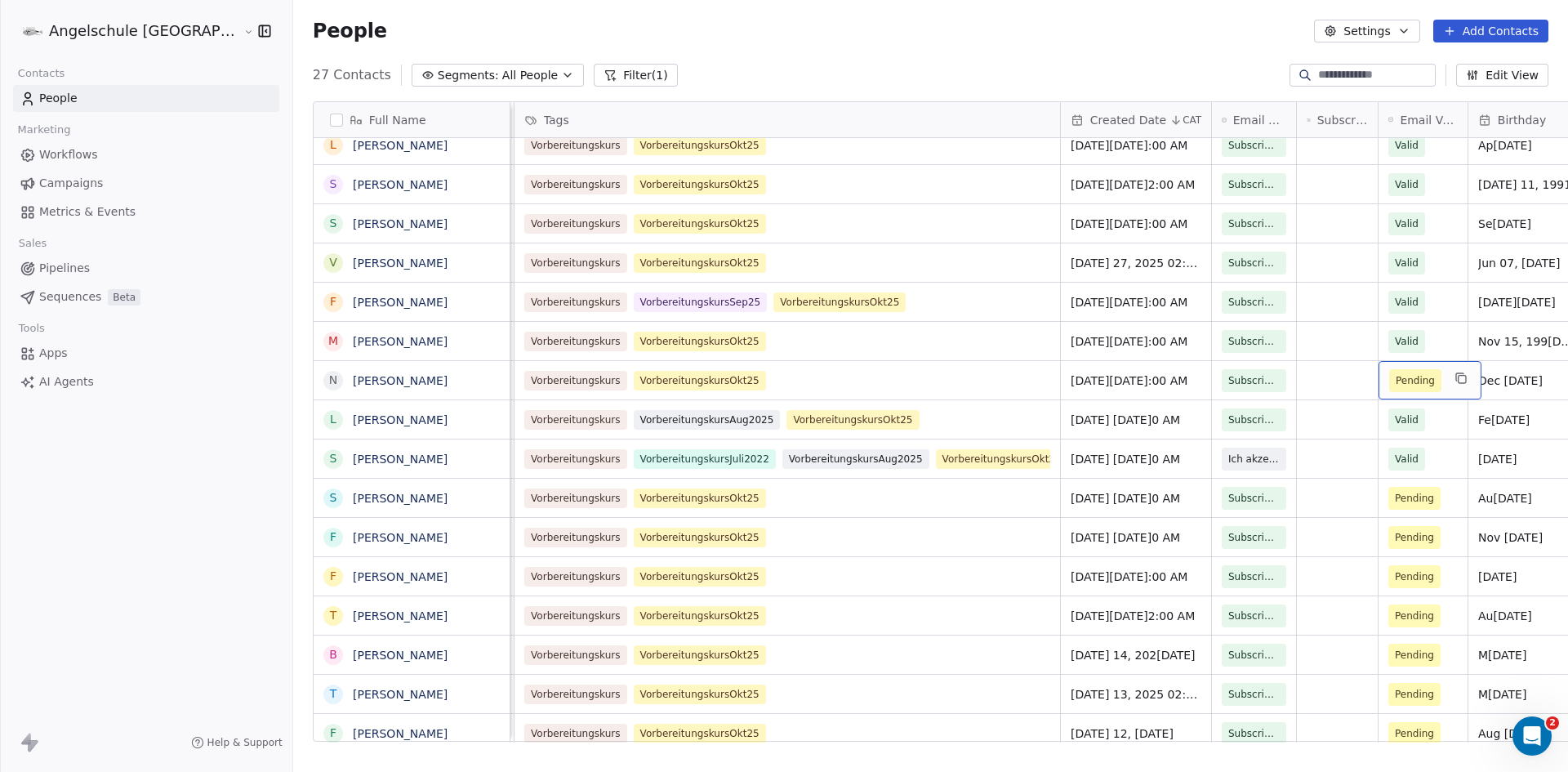
click at [1379, 385] on div "Pending" at bounding box center [1430, 380] width 103 height 38
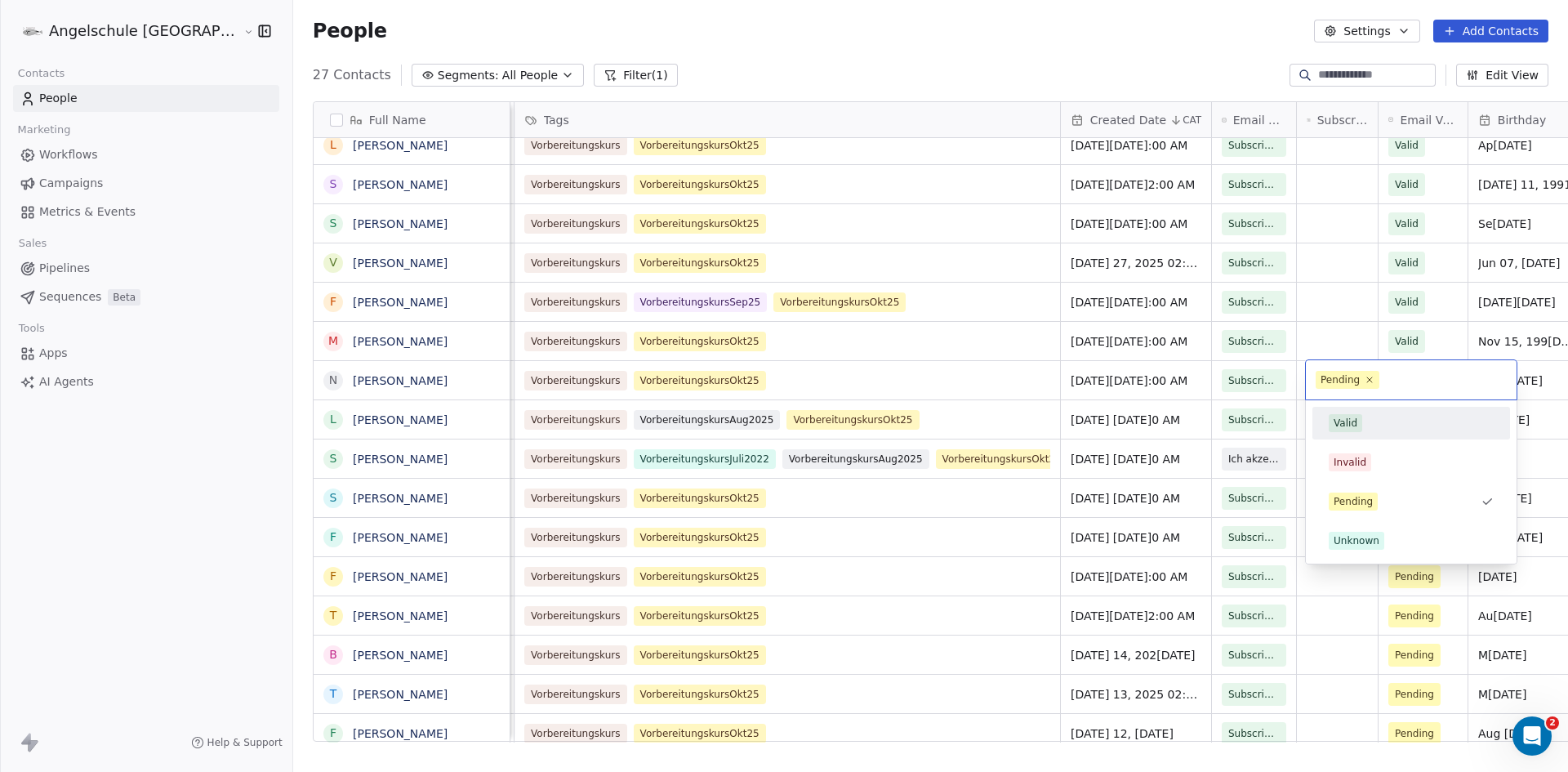
click at [1351, 427] on div "Valid" at bounding box center [1345, 423] width 24 height 15
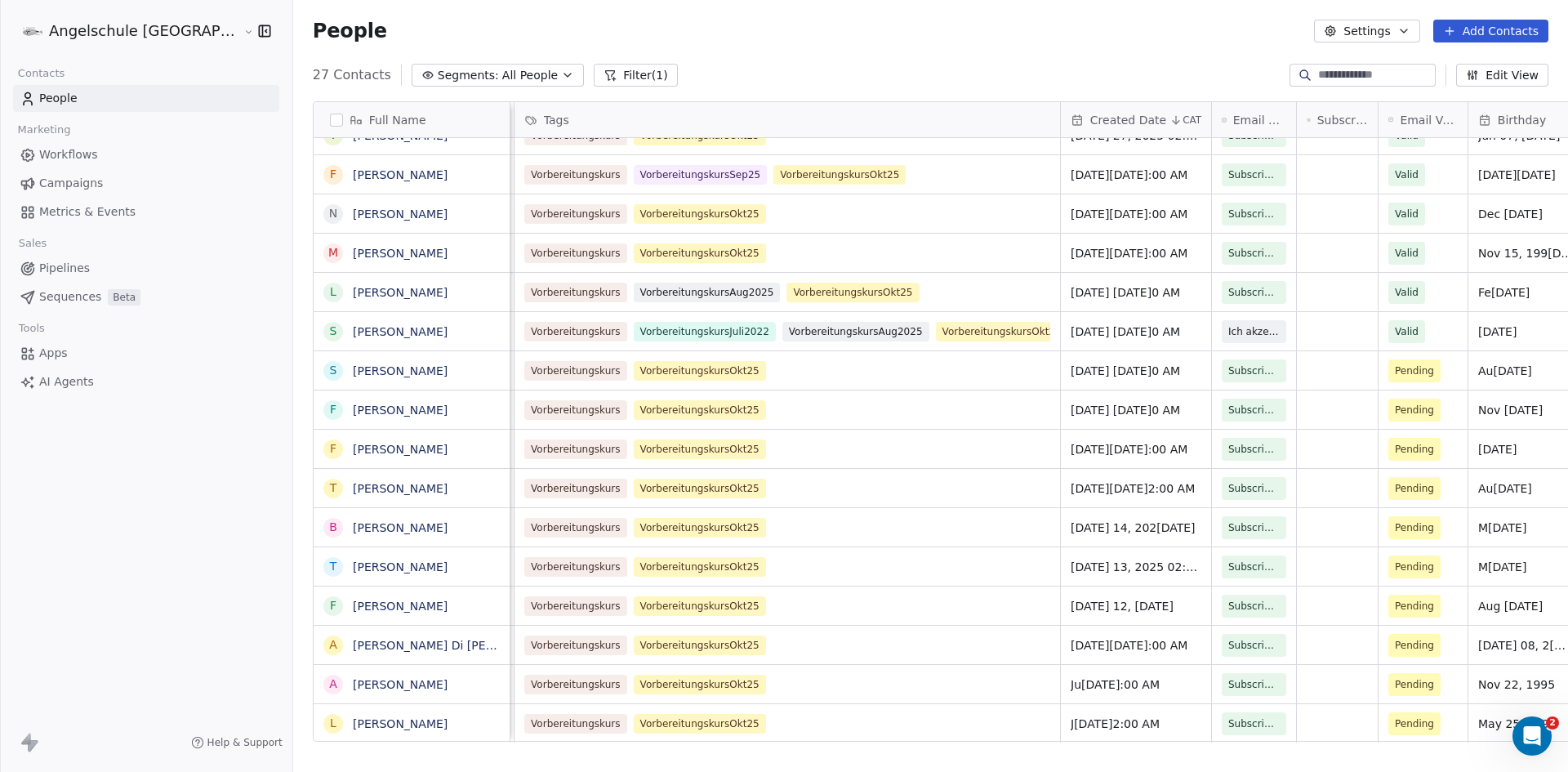
scroll to position [12, 330]
click at [1379, 368] on div "Pending" at bounding box center [1430, 370] width 103 height 38
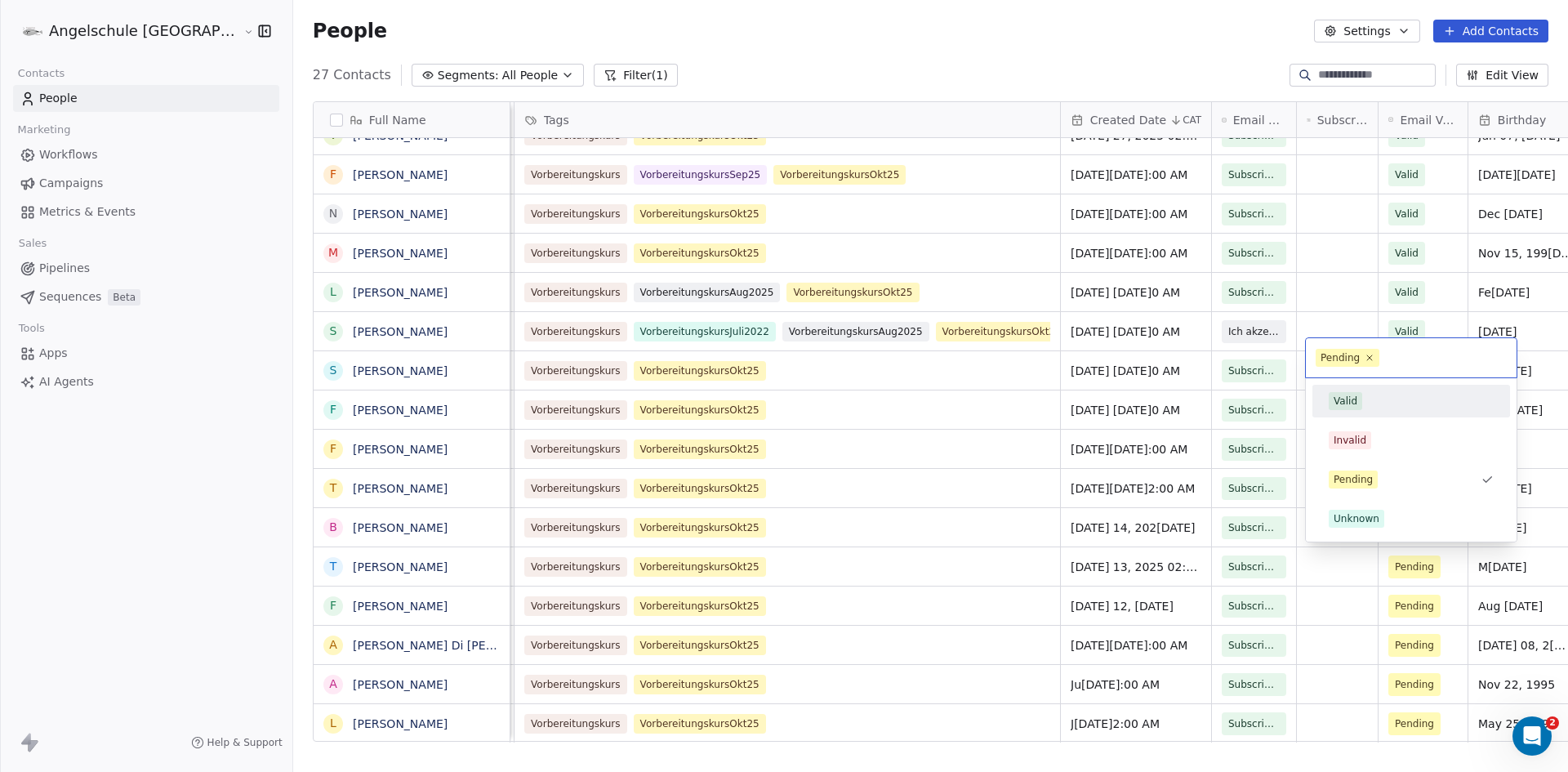
click at [1342, 402] on div "Valid" at bounding box center [1345, 401] width 24 height 15
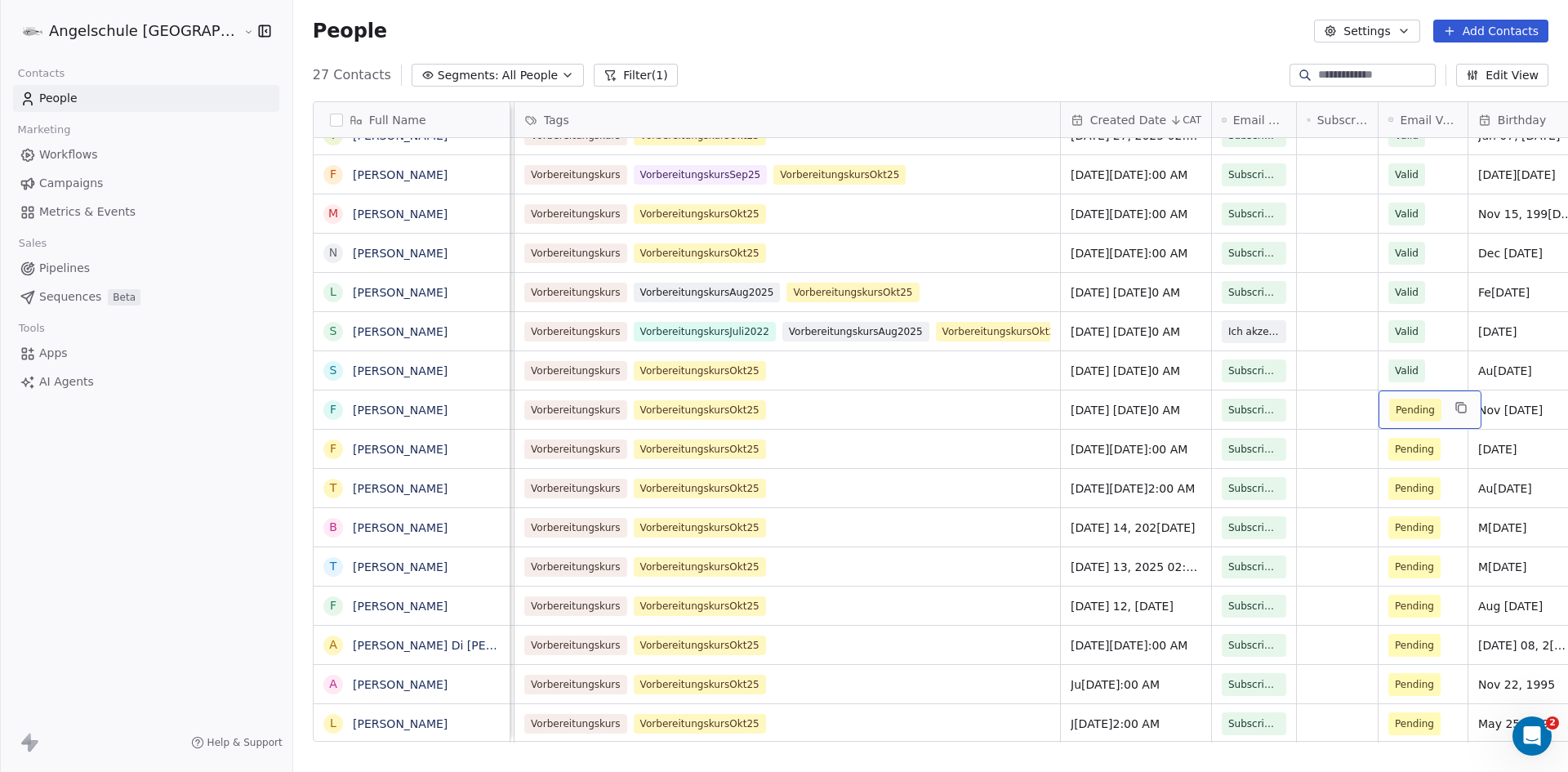
click at [1379, 391] on div "Pending" at bounding box center [1430, 409] width 103 height 38
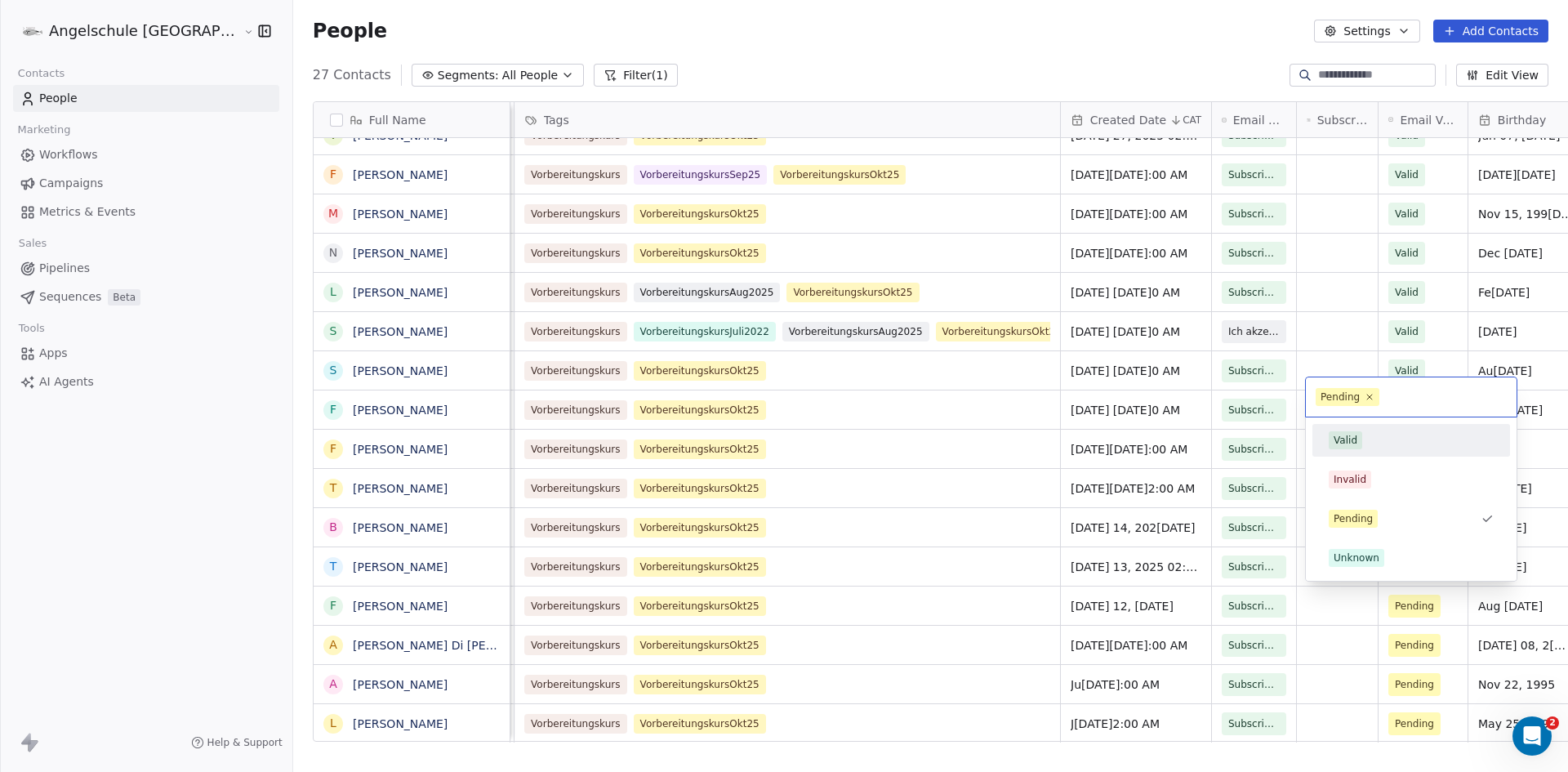
click at [1353, 433] on div "Valid" at bounding box center [1345, 440] width 24 height 15
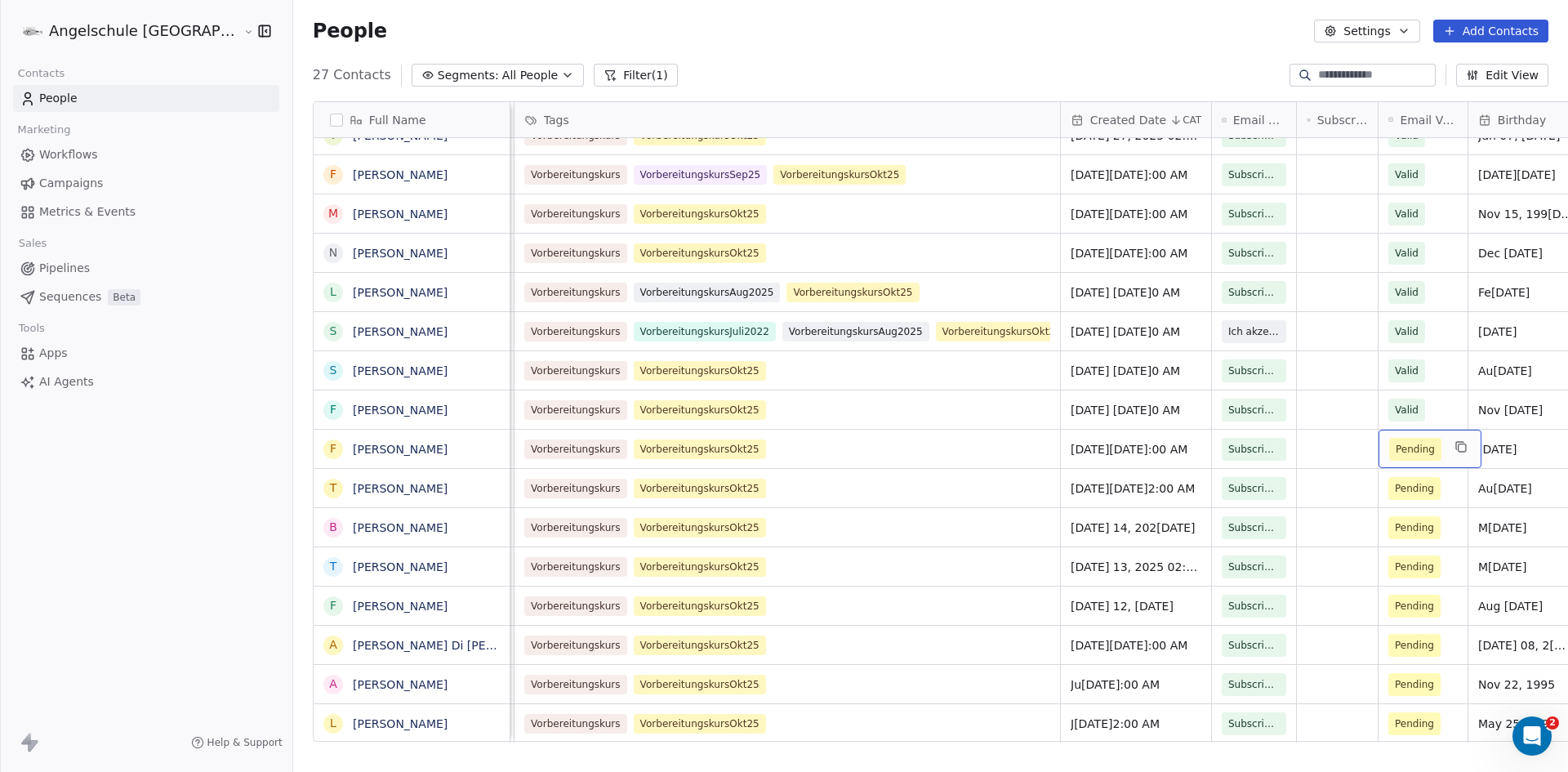
click at [1379, 447] on div "Pending" at bounding box center [1430, 449] width 103 height 38
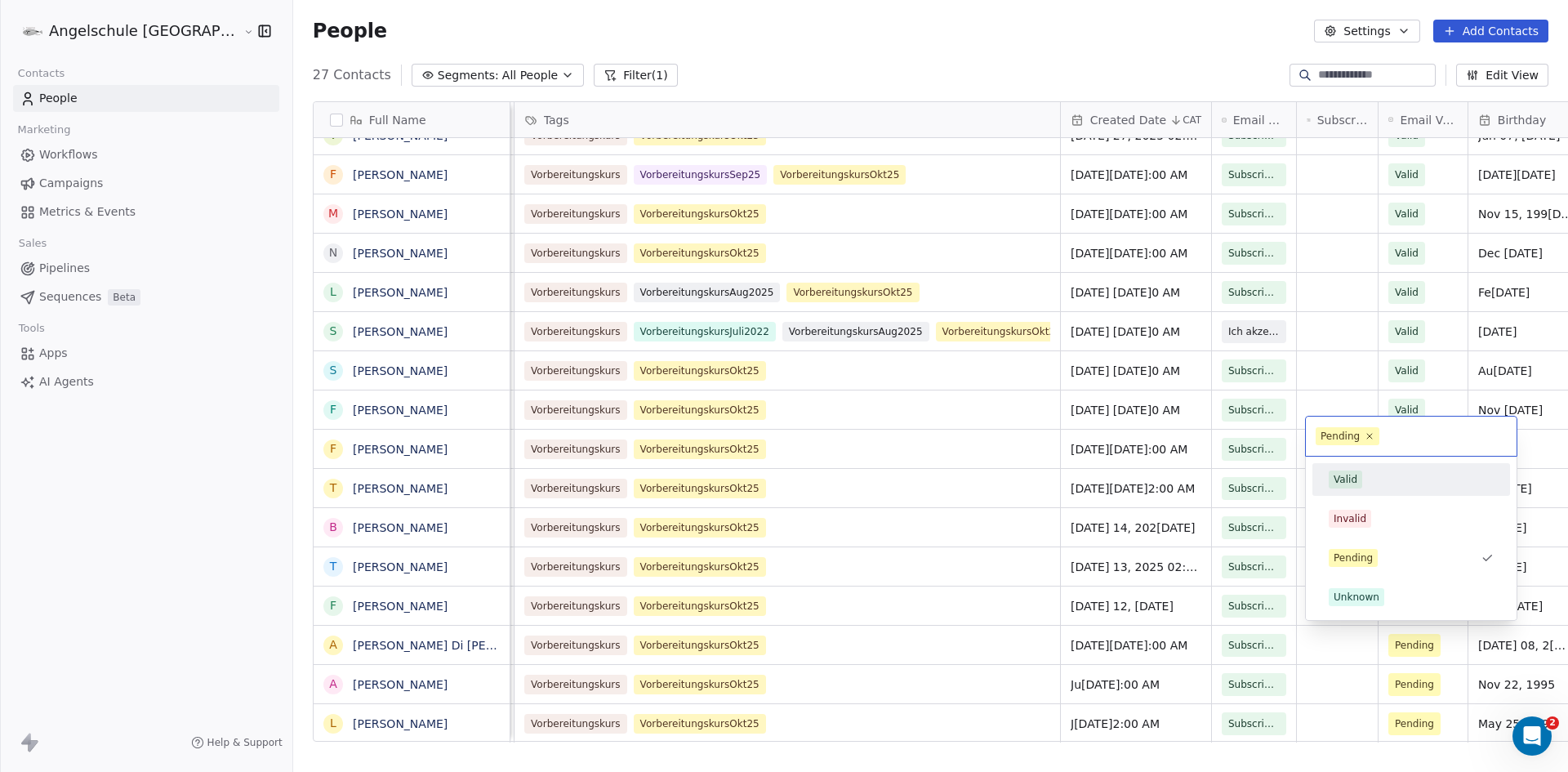
click at [1345, 481] on div "Valid" at bounding box center [1345, 480] width 24 height 15
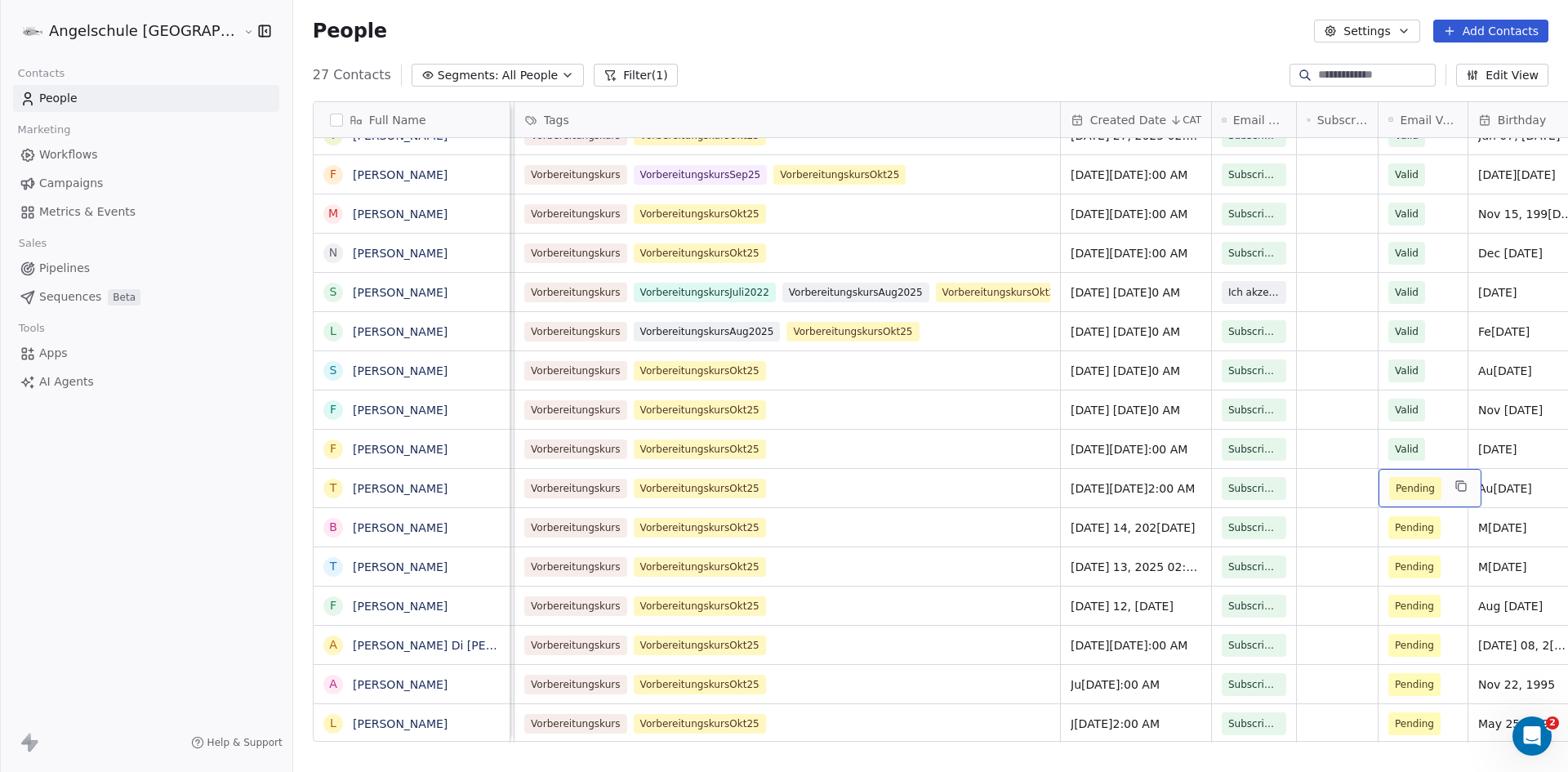
click at [1379, 478] on div "Pending" at bounding box center [1430, 488] width 103 height 38
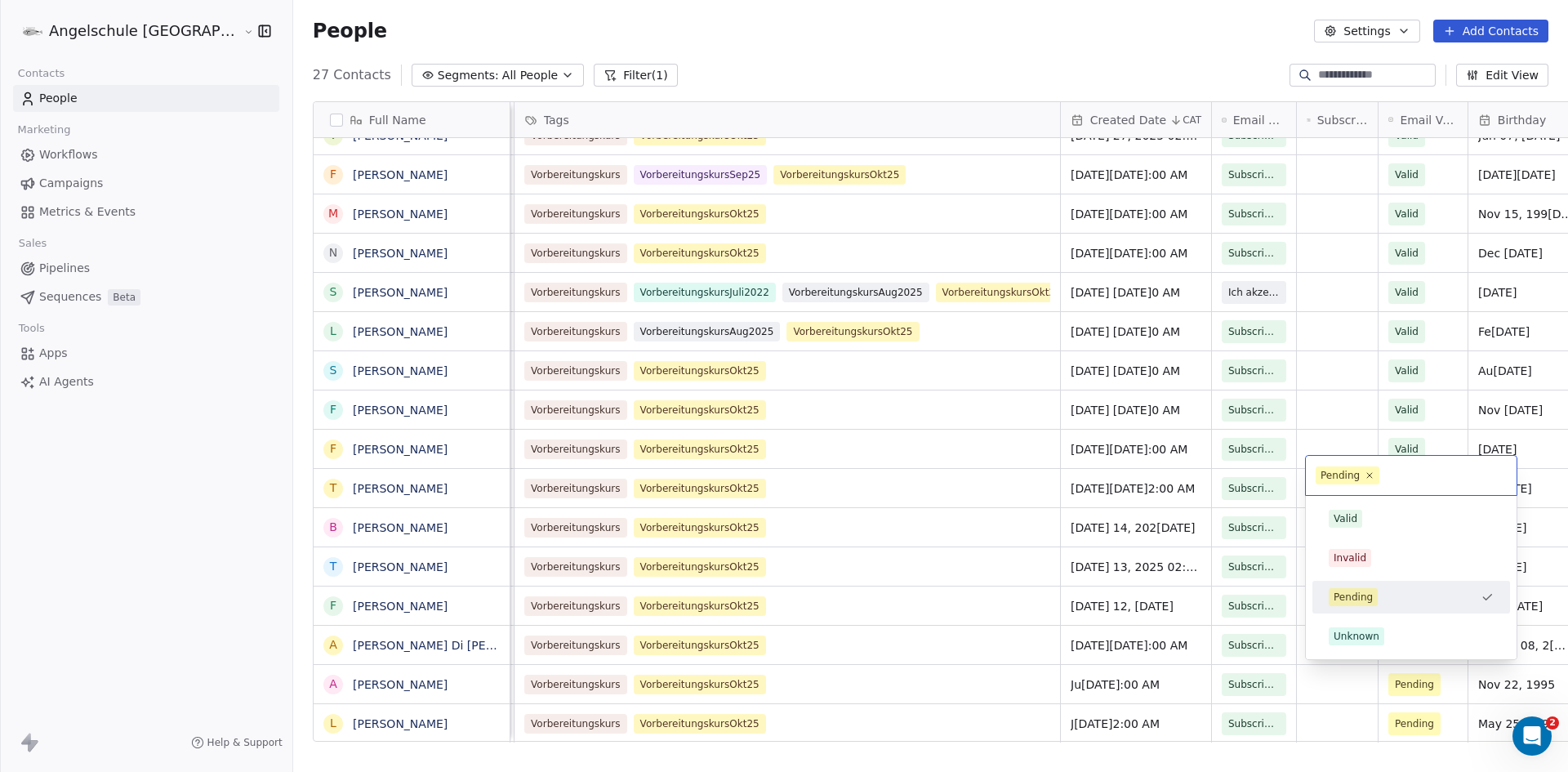
click at [1344, 479] on div "Pending" at bounding box center [1340, 476] width 39 height 15
click at [1345, 517] on div "Valid" at bounding box center [1345, 518] width 24 height 15
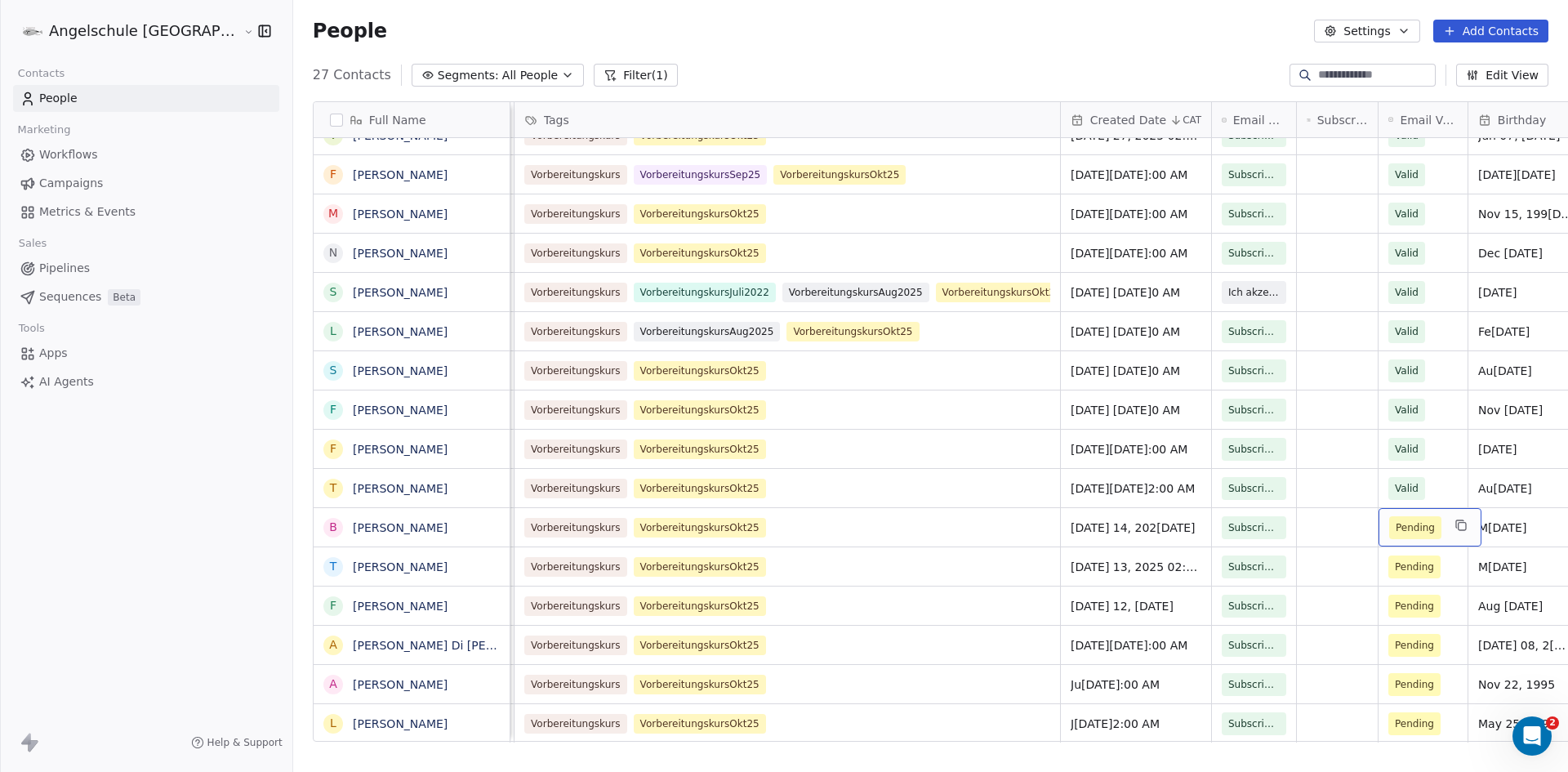
click at [1379, 518] on div "Pending" at bounding box center [1430, 526] width 103 height 38
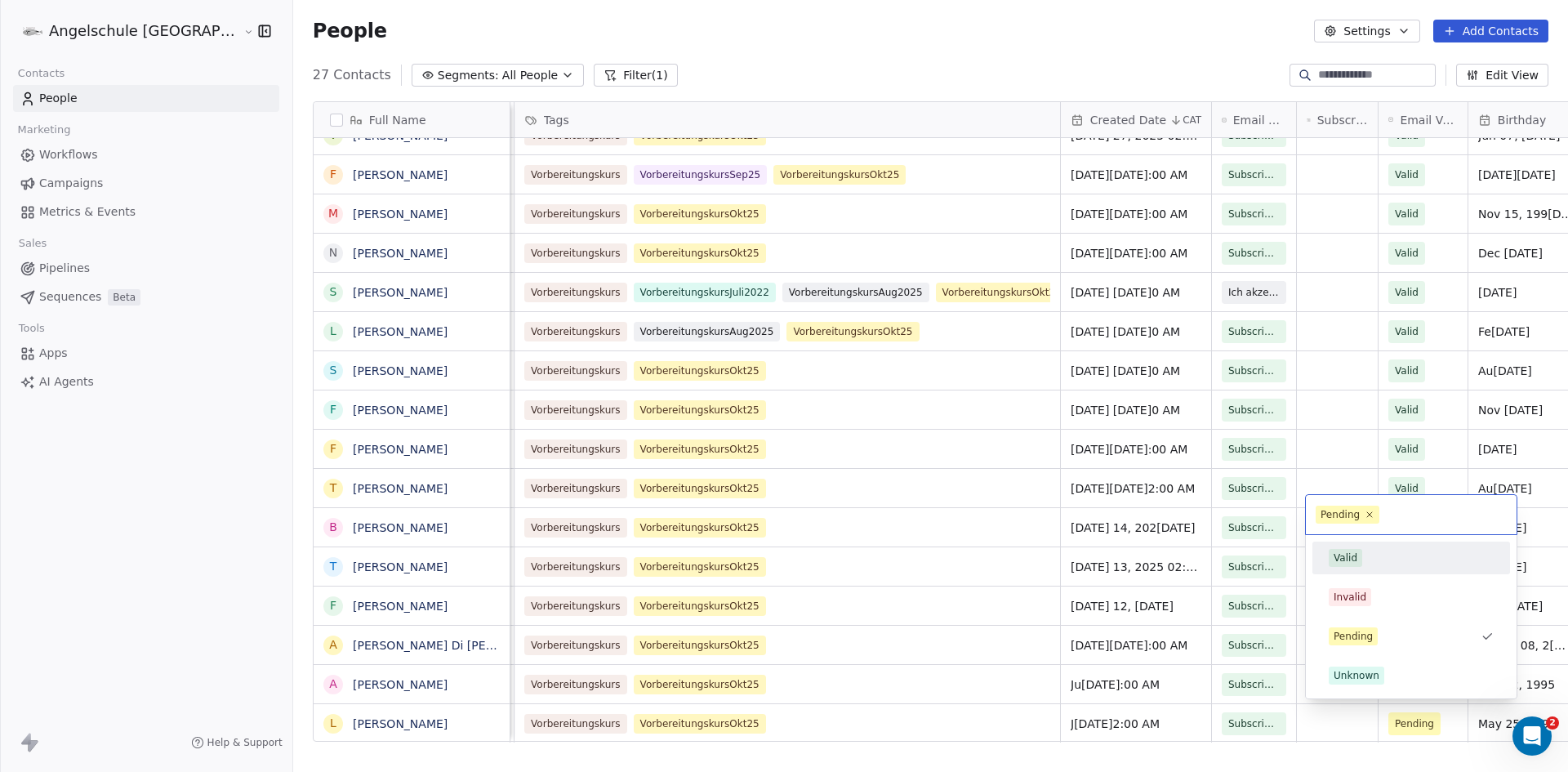
click at [1348, 558] on div "Valid" at bounding box center [1345, 558] width 24 height 15
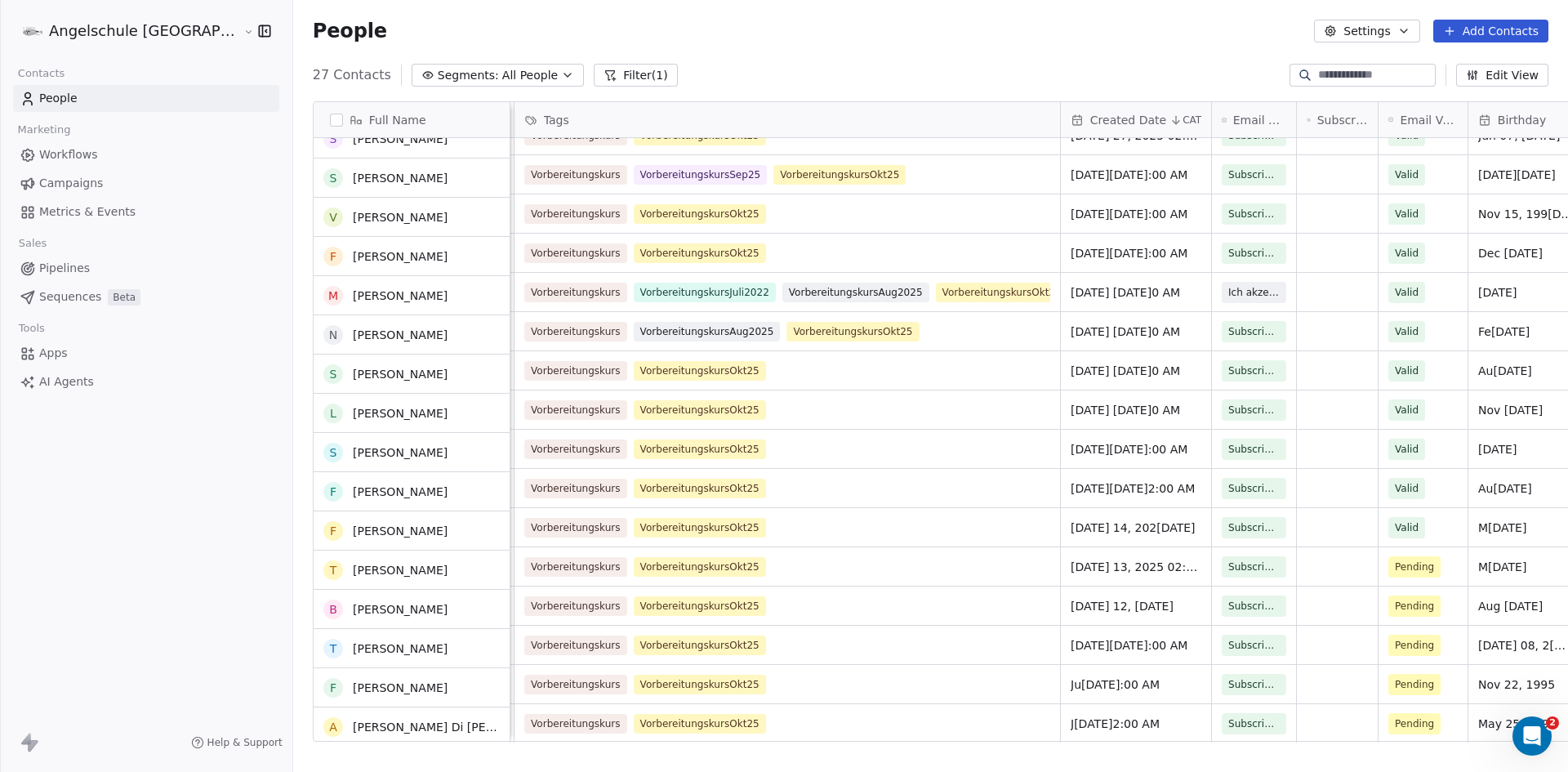
scroll to position [454, 0]
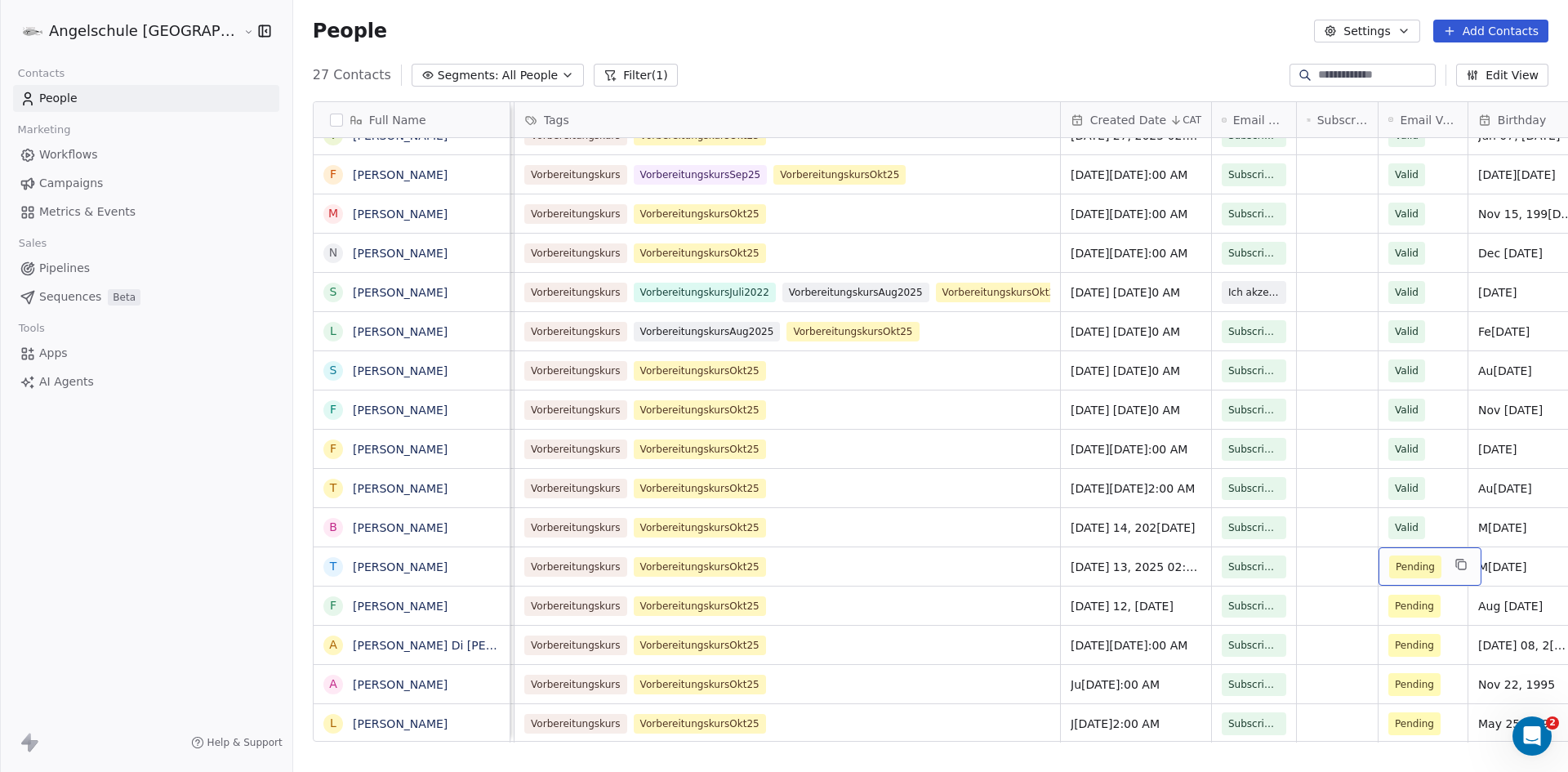
click at [1379, 549] on div "Pending" at bounding box center [1430, 566] width 103 height 38
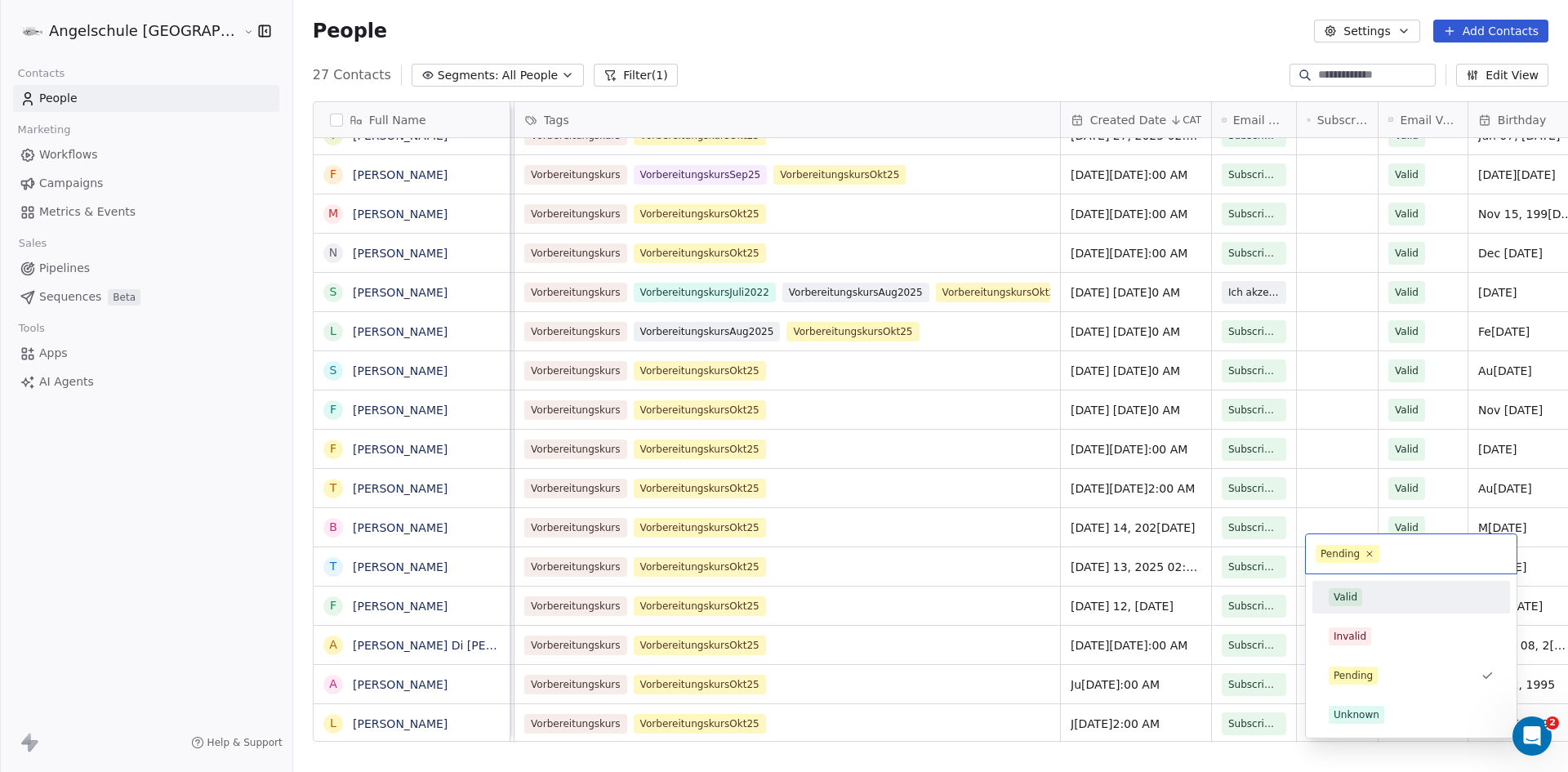
click at [1357, 598] on span "Valid" at bounding box center [1345, 597] width 34 height 18
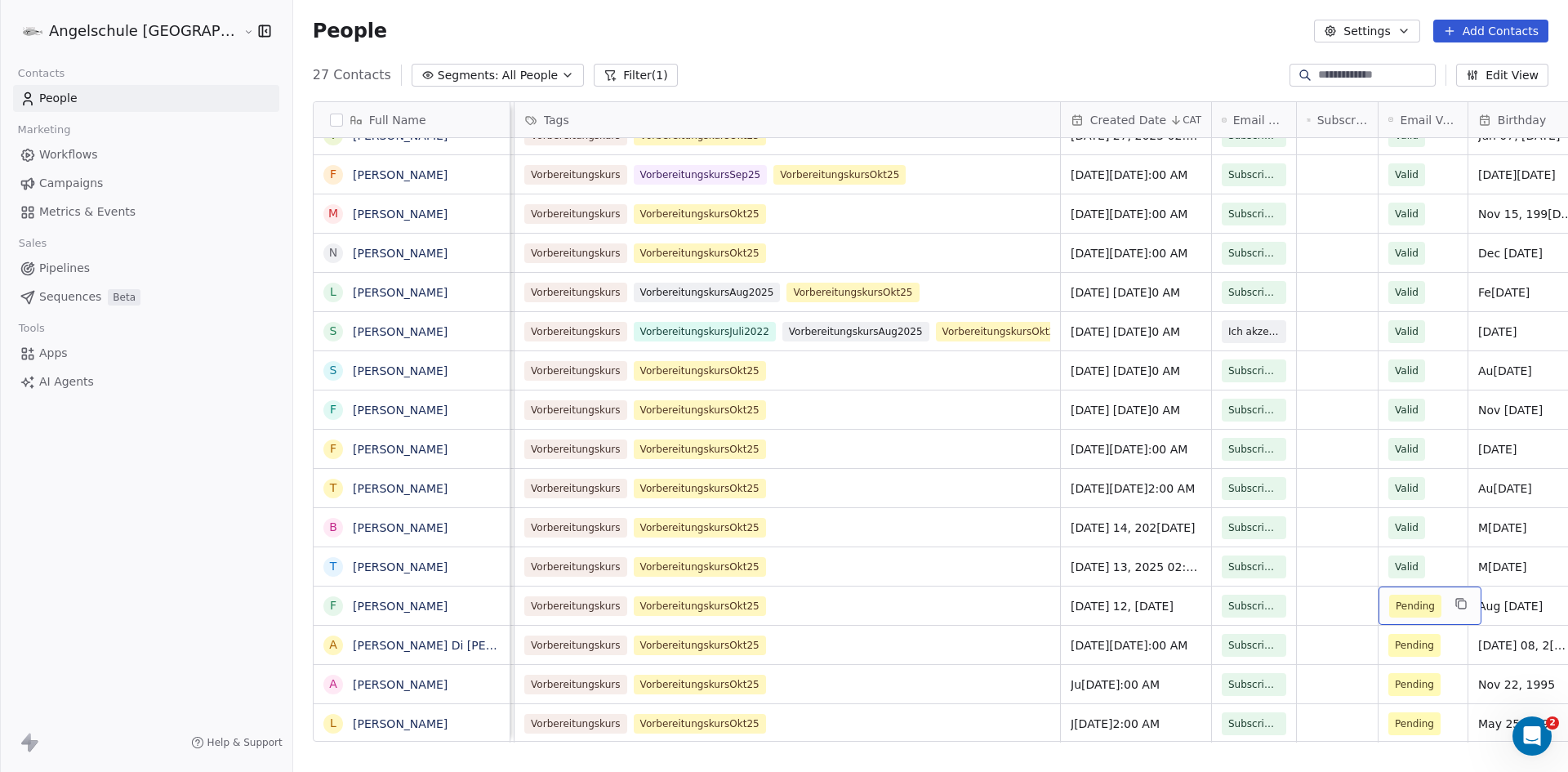
click at [1379, 599] on div "Pending" at bounding box center [1430, 605] width 103 height 38
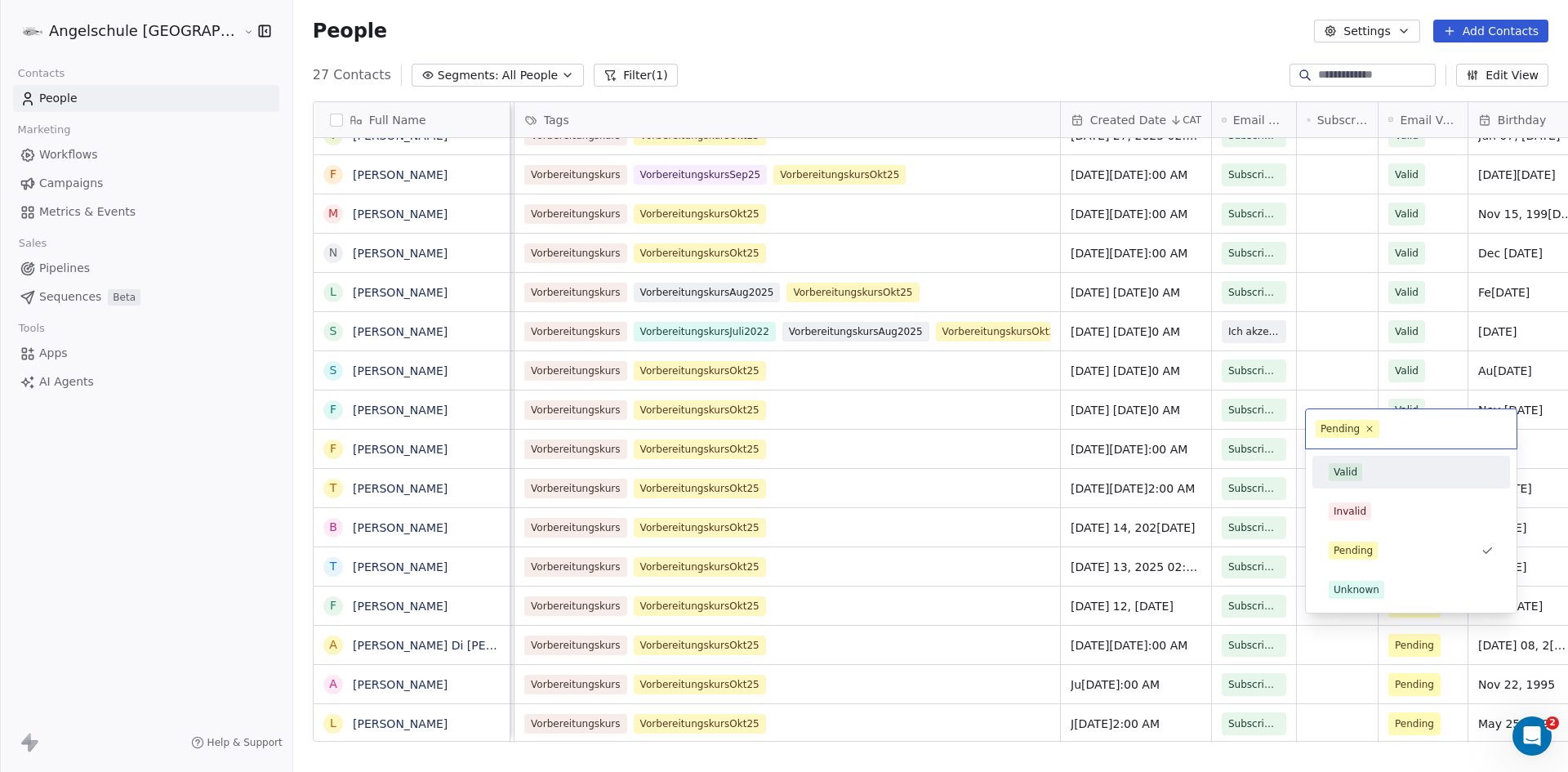
click at [1369, 472] on div "Valid" at bounding box center [1412, 472] width 165 height 18
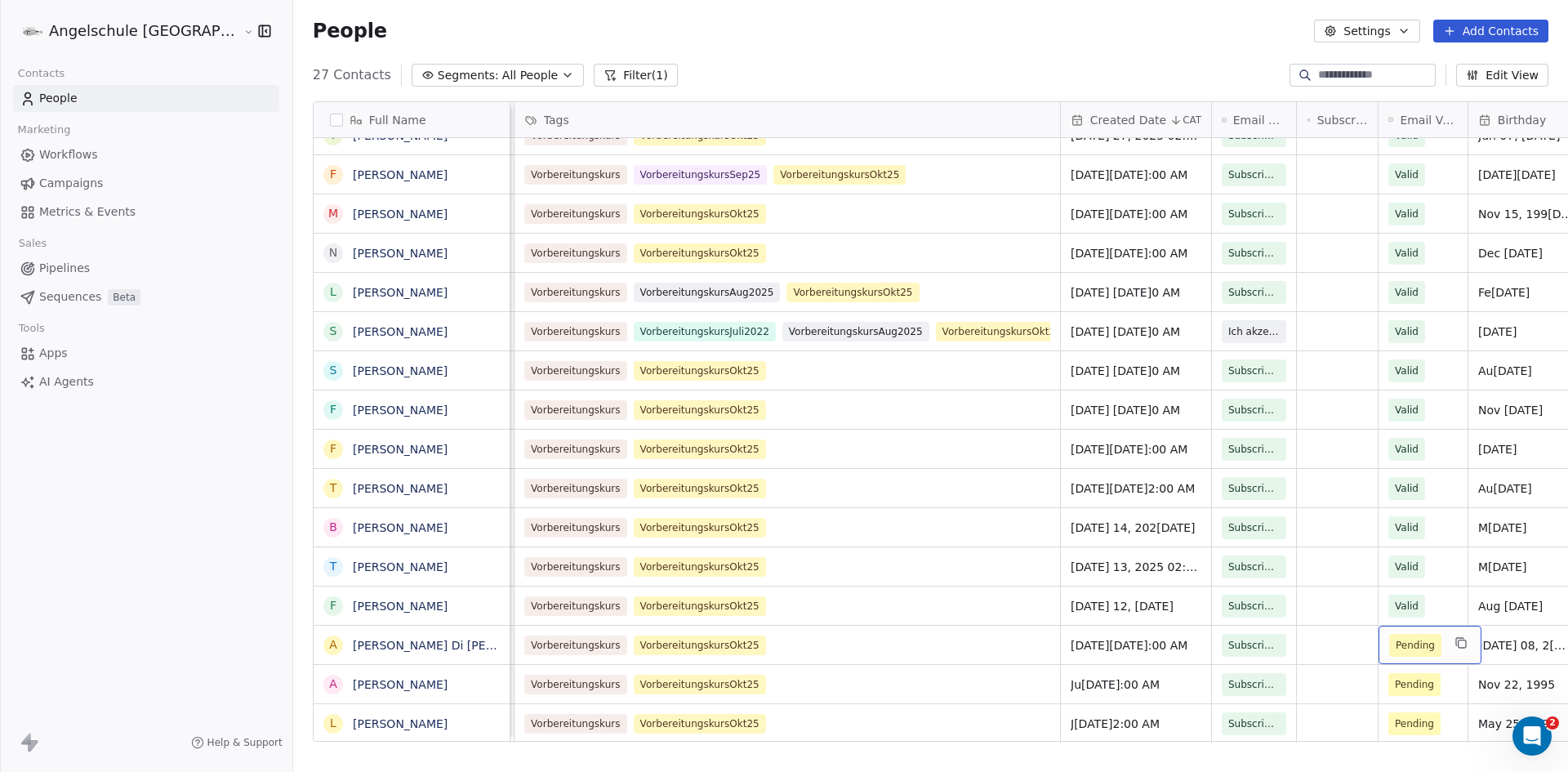
click at [1379, 630] on div "Pending" at bounding box center [1430, 644] width 103 height 38
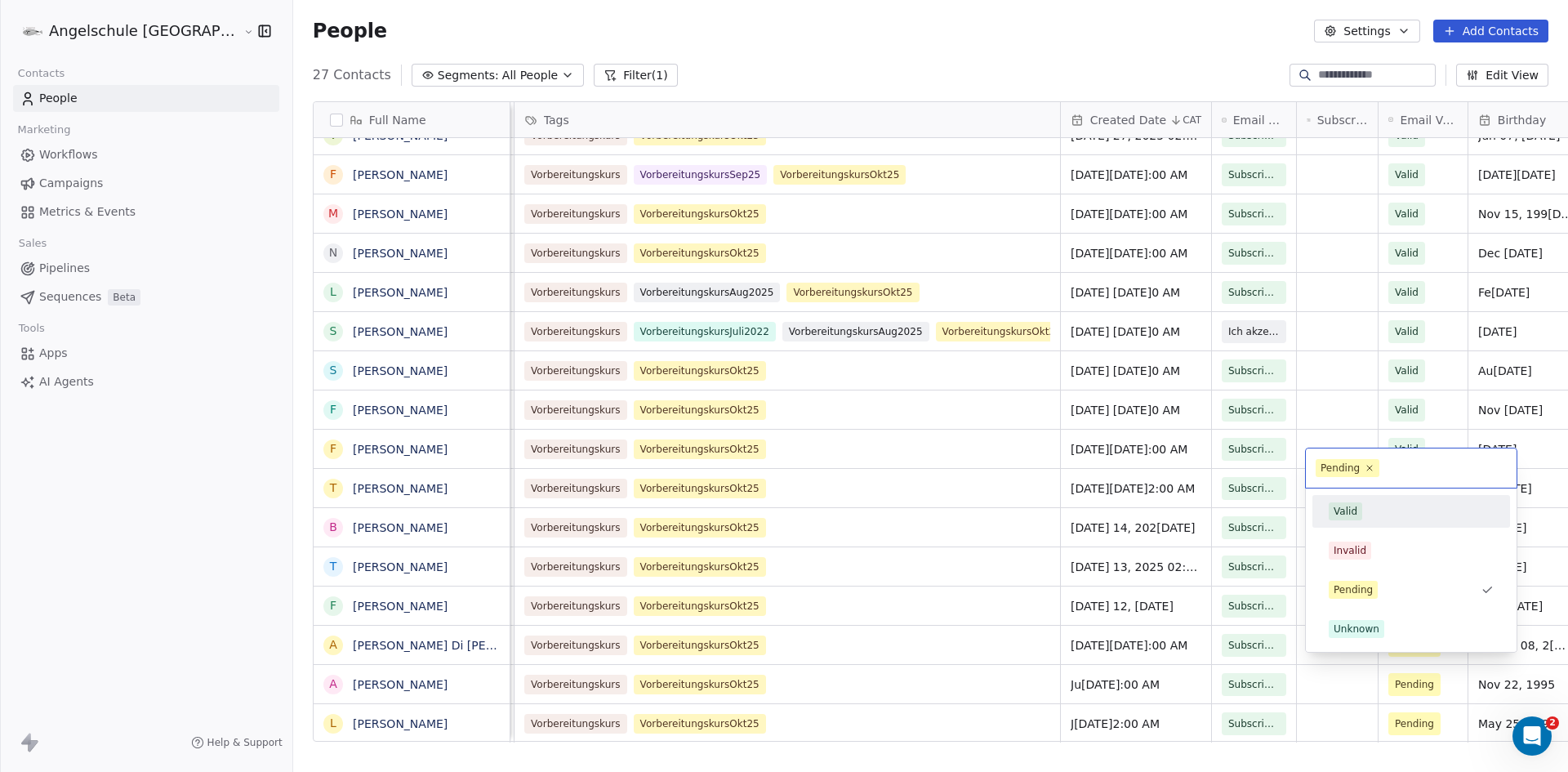
click at [1352, 512] on div "Valid" at bounding box center [1345, 511] width 24 height 15
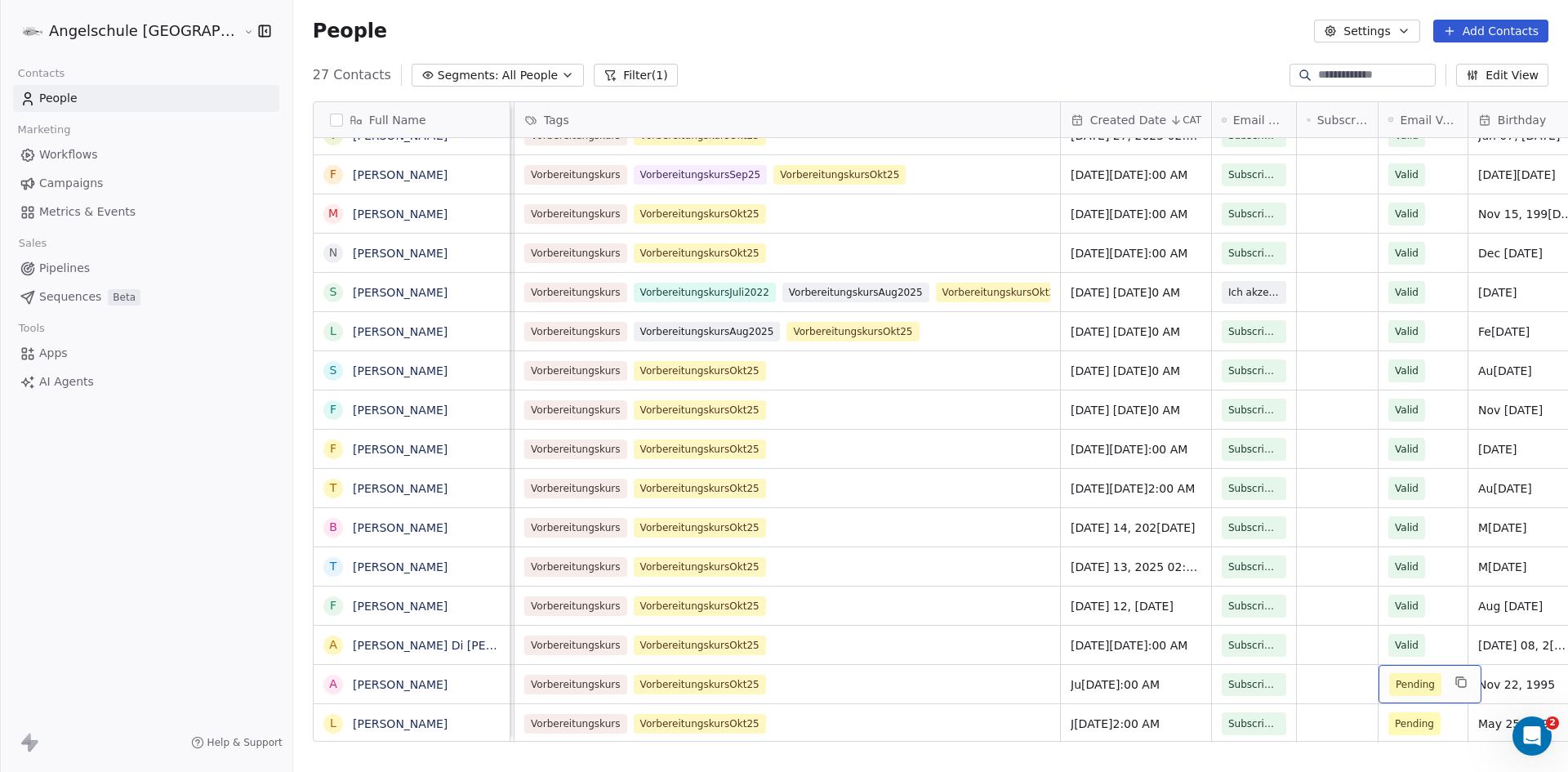
click at [1379, 671] on div "Pending" at bounding box center [1430, 684] width 103 height 38
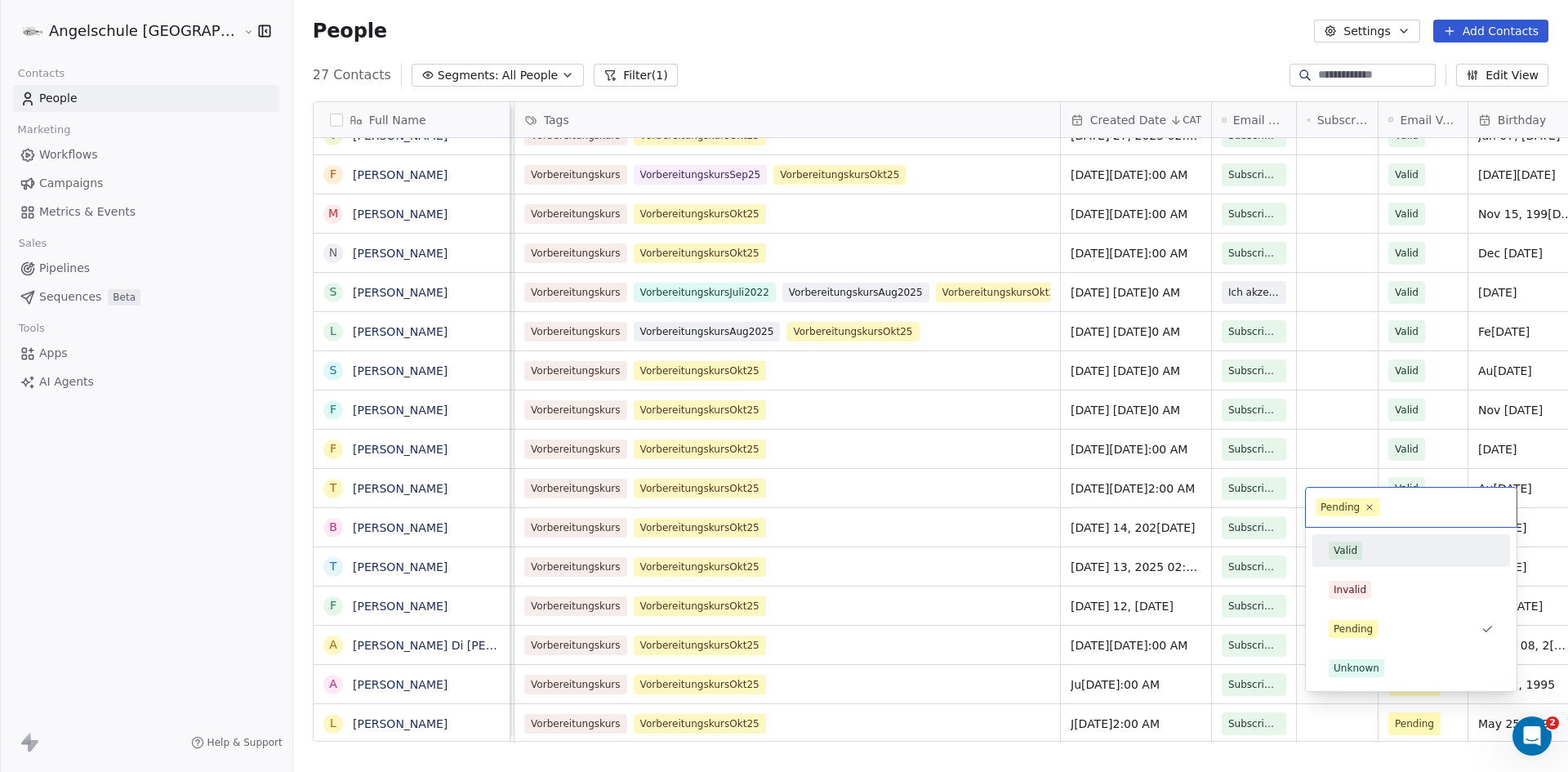
click at [1358, 553] on span "Valid" at bounding box center [1345, 550] width 34 height 18
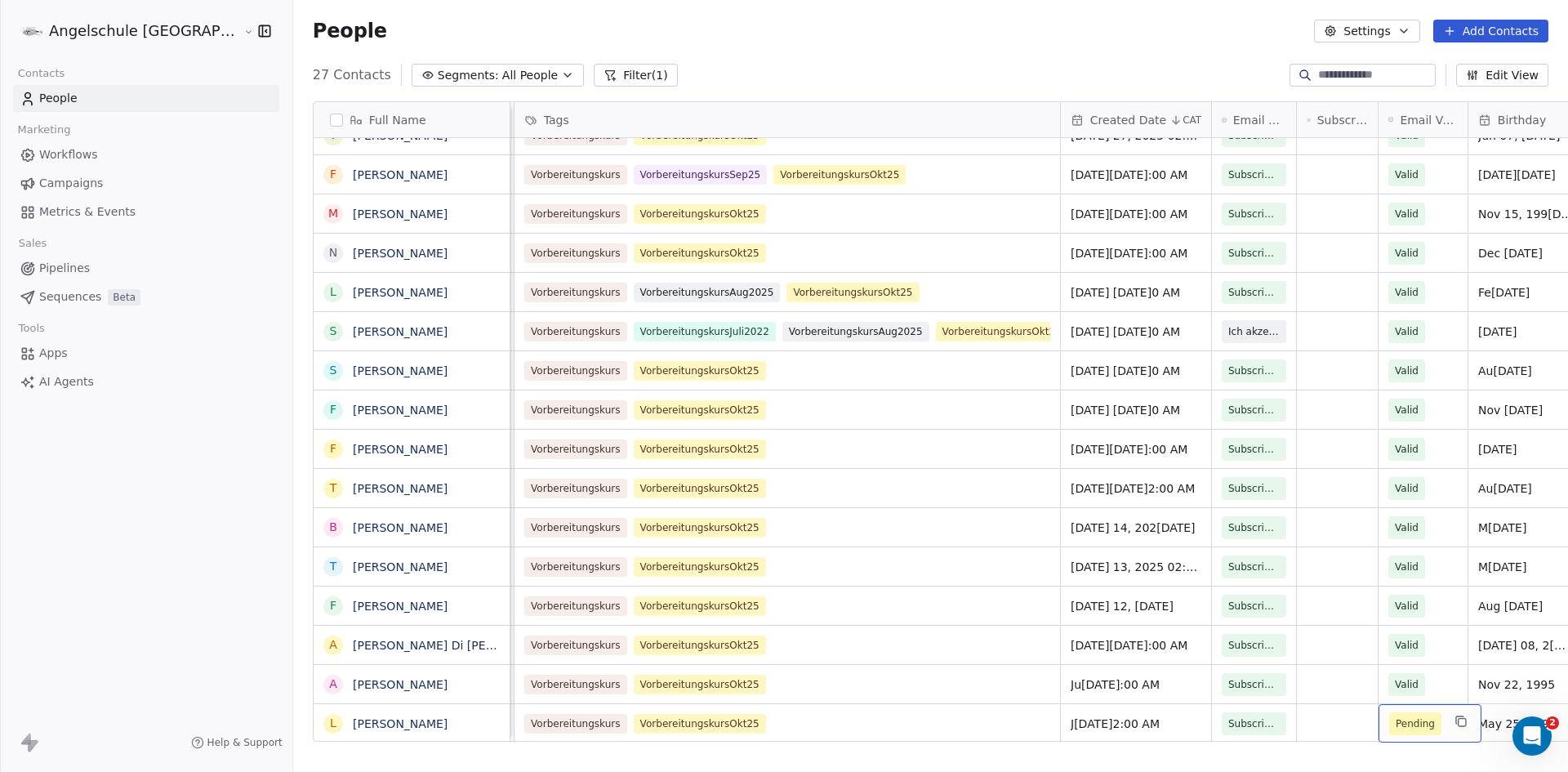
click at [1390, 715] on span "Pending" at bounding box center [1416, 724] width 52 height 23
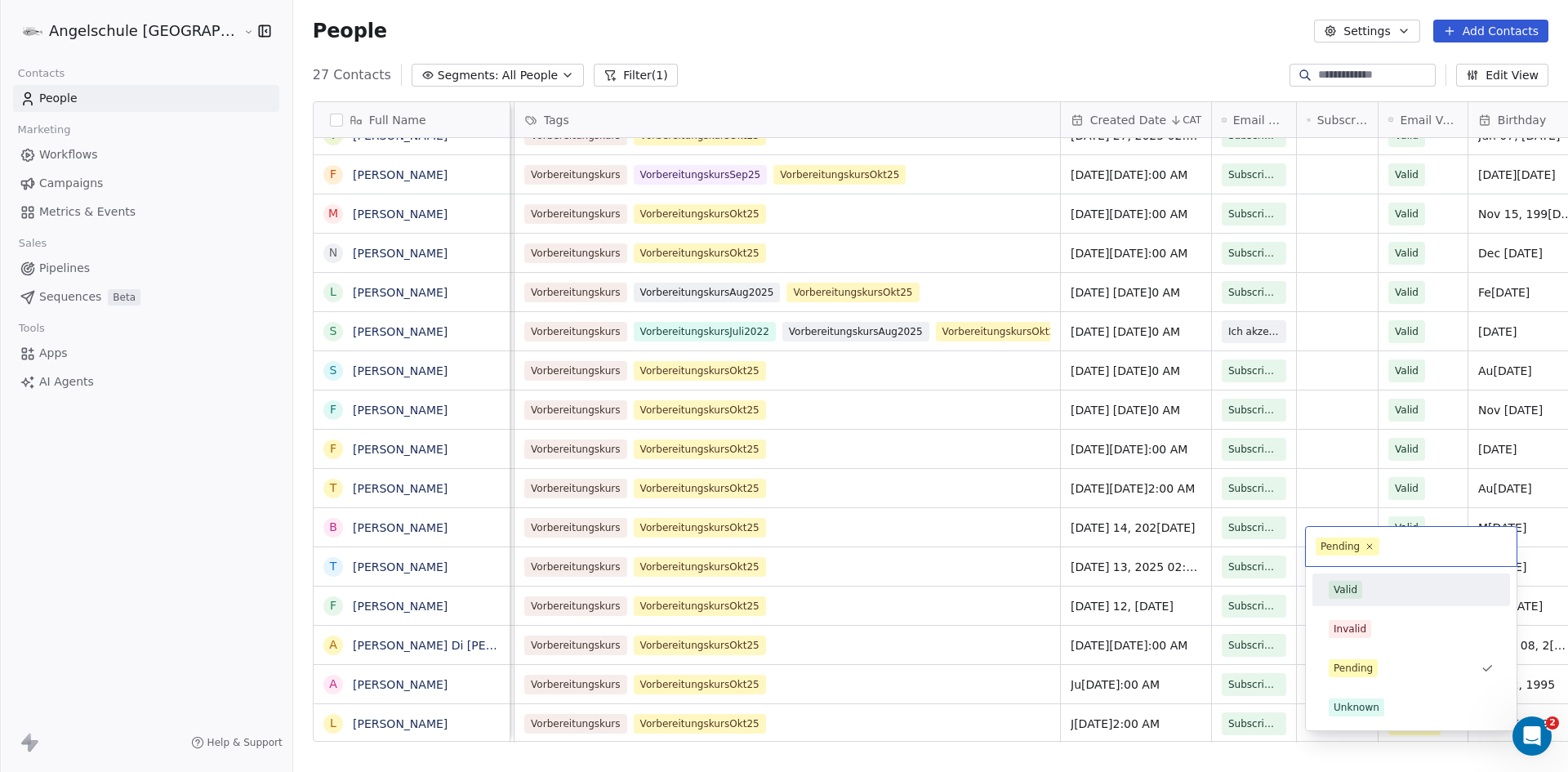
click at [1347, 594] on div "Valid" at bounding box center [1345, 589] width 24 height 15
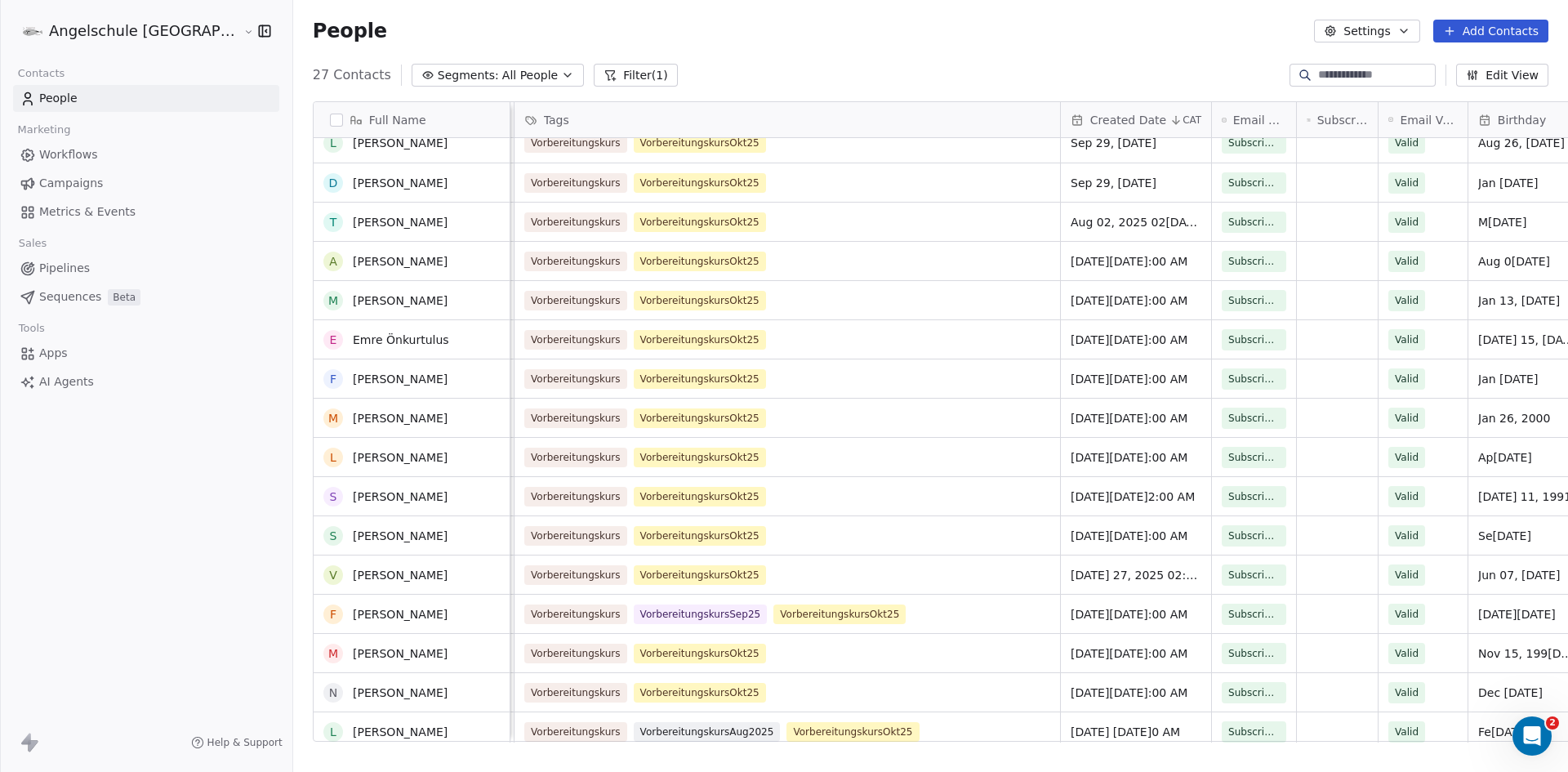
scroll to position [0, 0]
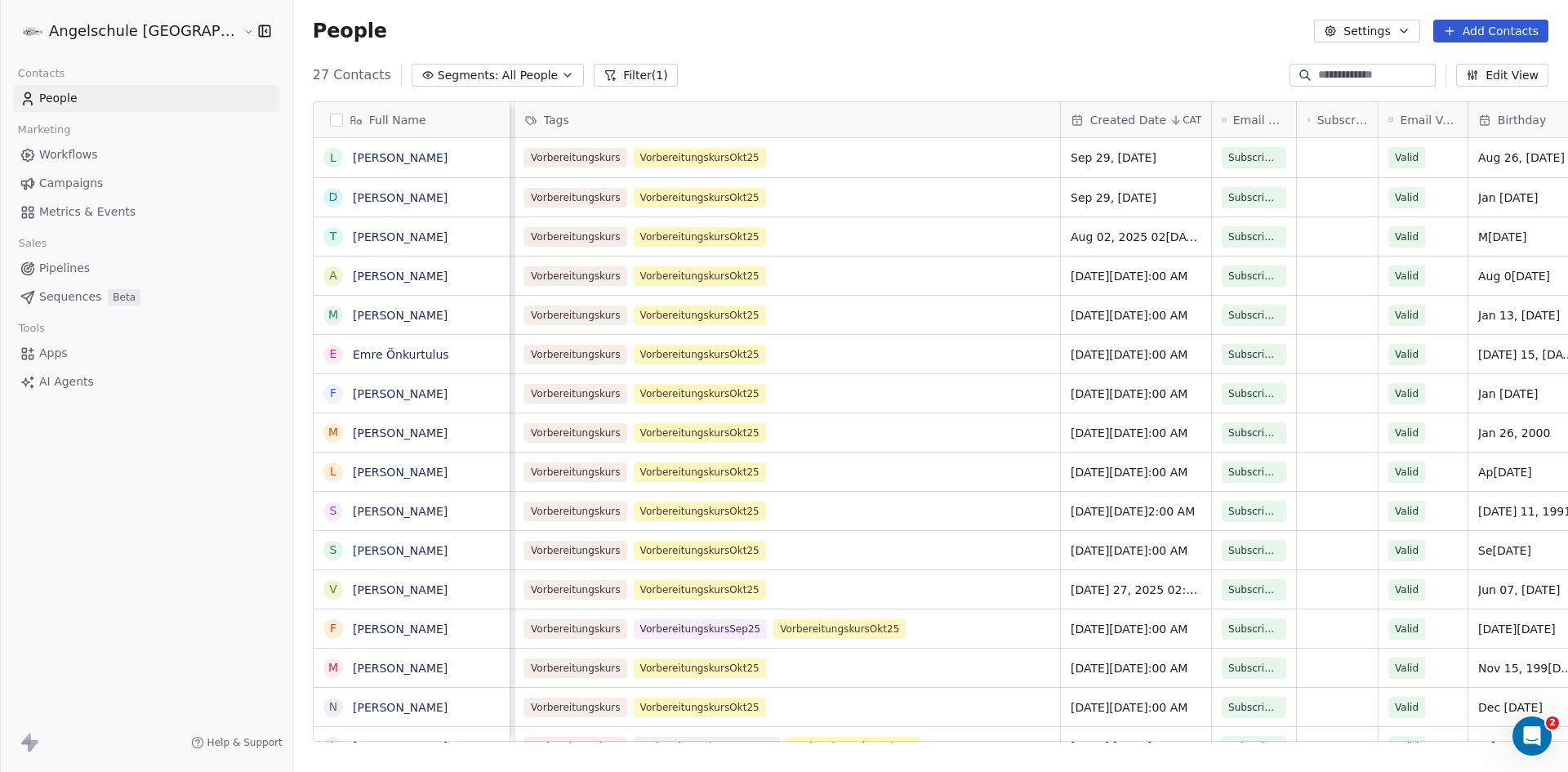
click at [862, 614] on div "Vorbereitungskurs VorbereitungskursSep25 VorbereitungskursOkt25" at bounding box center [787, 628] width 545 height 38
drag, startPoint x: 438, startPoint y: 725, endPoint x: 434, endPoint y: 700, distance: 25.3
click at [434, 700] on div "Full Name L [PERSON_NAME] D [PERSON_NAME] T [PERSON_NAME] A [PERSON_NAME] M [PE…" at bounding box center [967, 422] width 1307 height 640
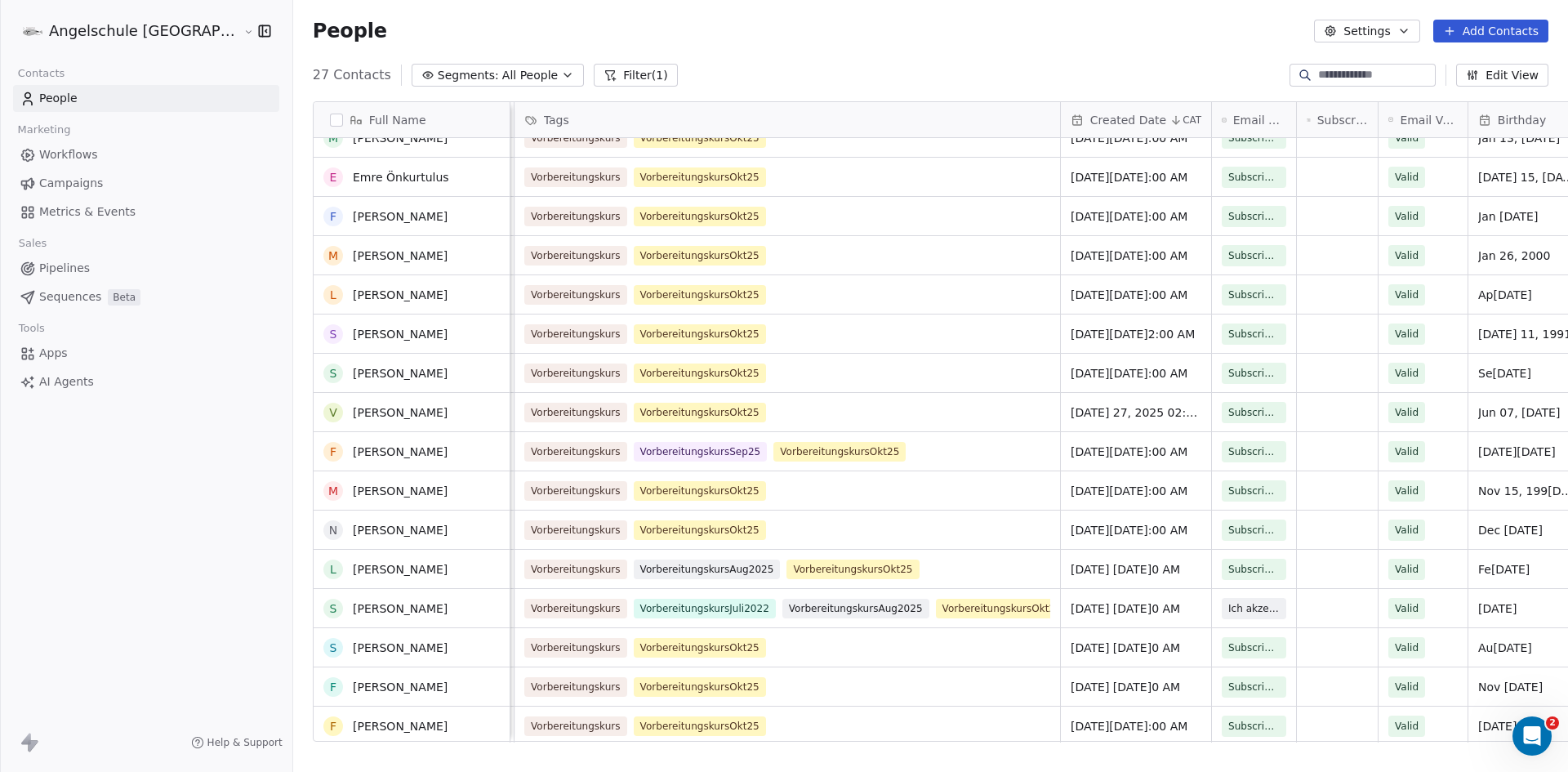
scroll to position [245, 0]
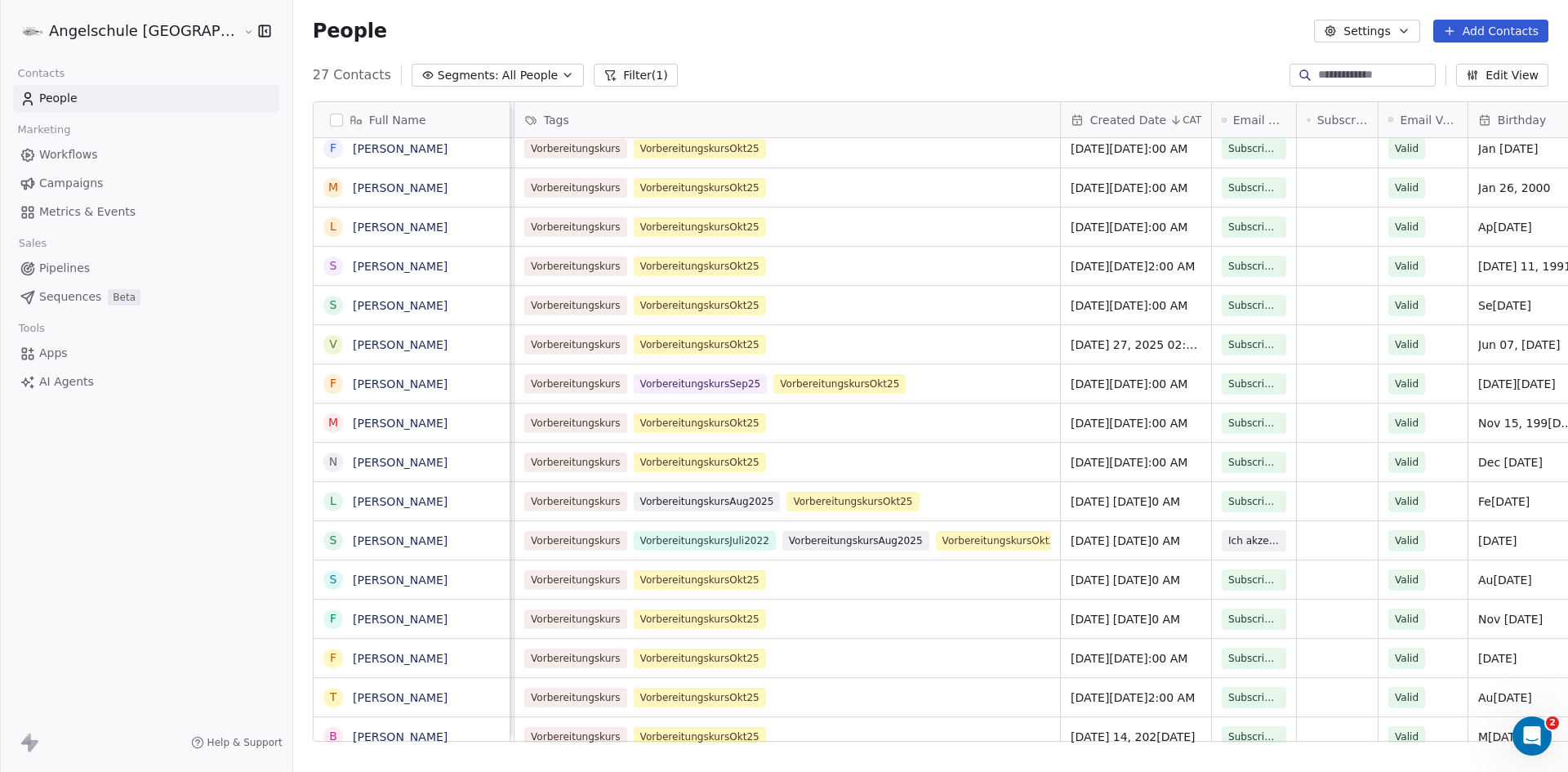
click at [743, 656] on div "Vorbereitungskurs VorbereitungskursOkt25" at bounding box center [787, 657] width 545 height 38
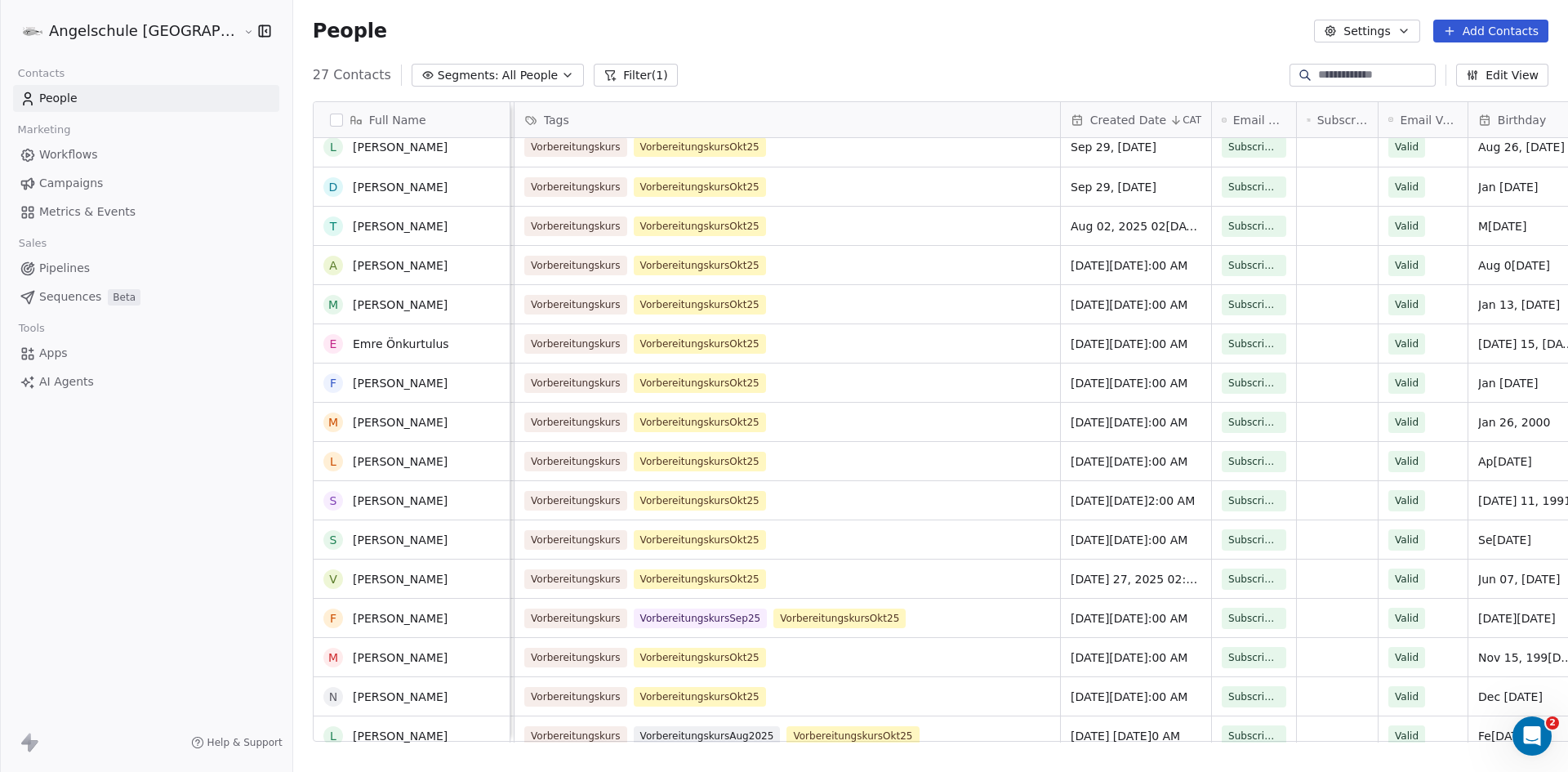
scroll to position [0, 0]
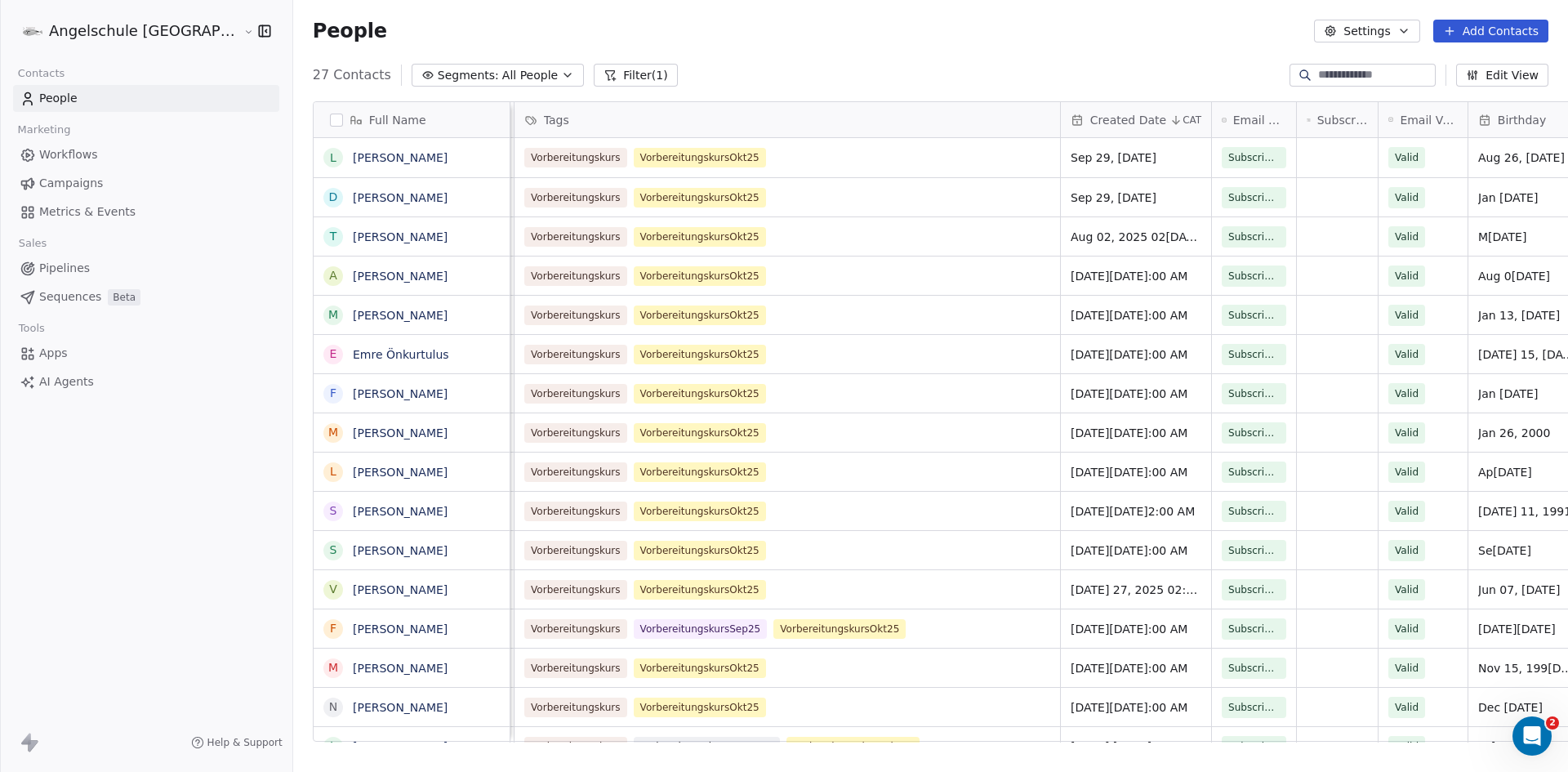
click at [594, 71] on button "Filter (1)" at bounding box center [635, 75] width 84 height 23
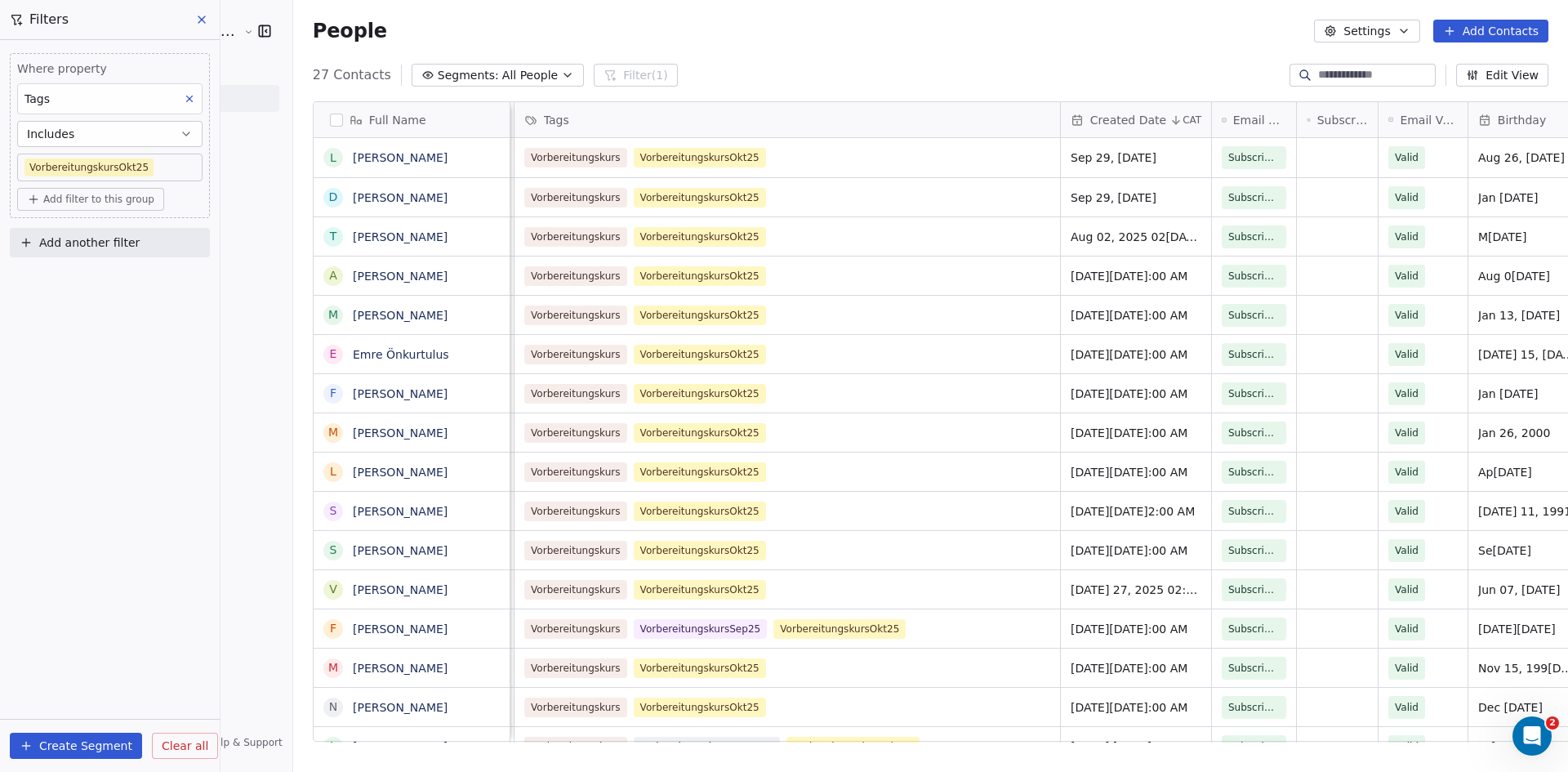
click at [182, 167] on body "Angelschule [GEOGRAPHIC_DATA] Contacts People Marketing Workflows Campaigns Met…" at bounding box center [784, 386] width 1568 height 772
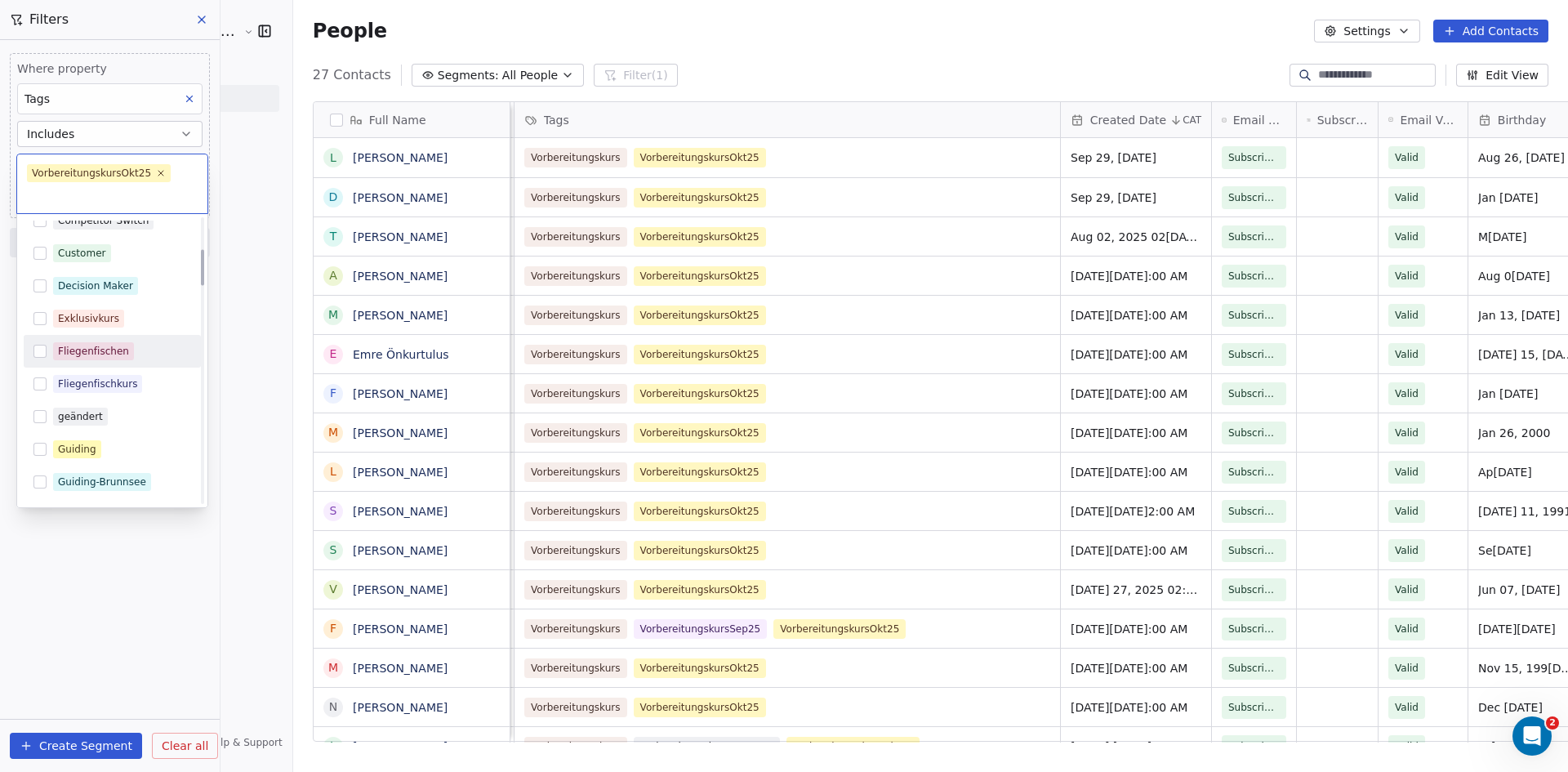
scroll to position [571, 0]
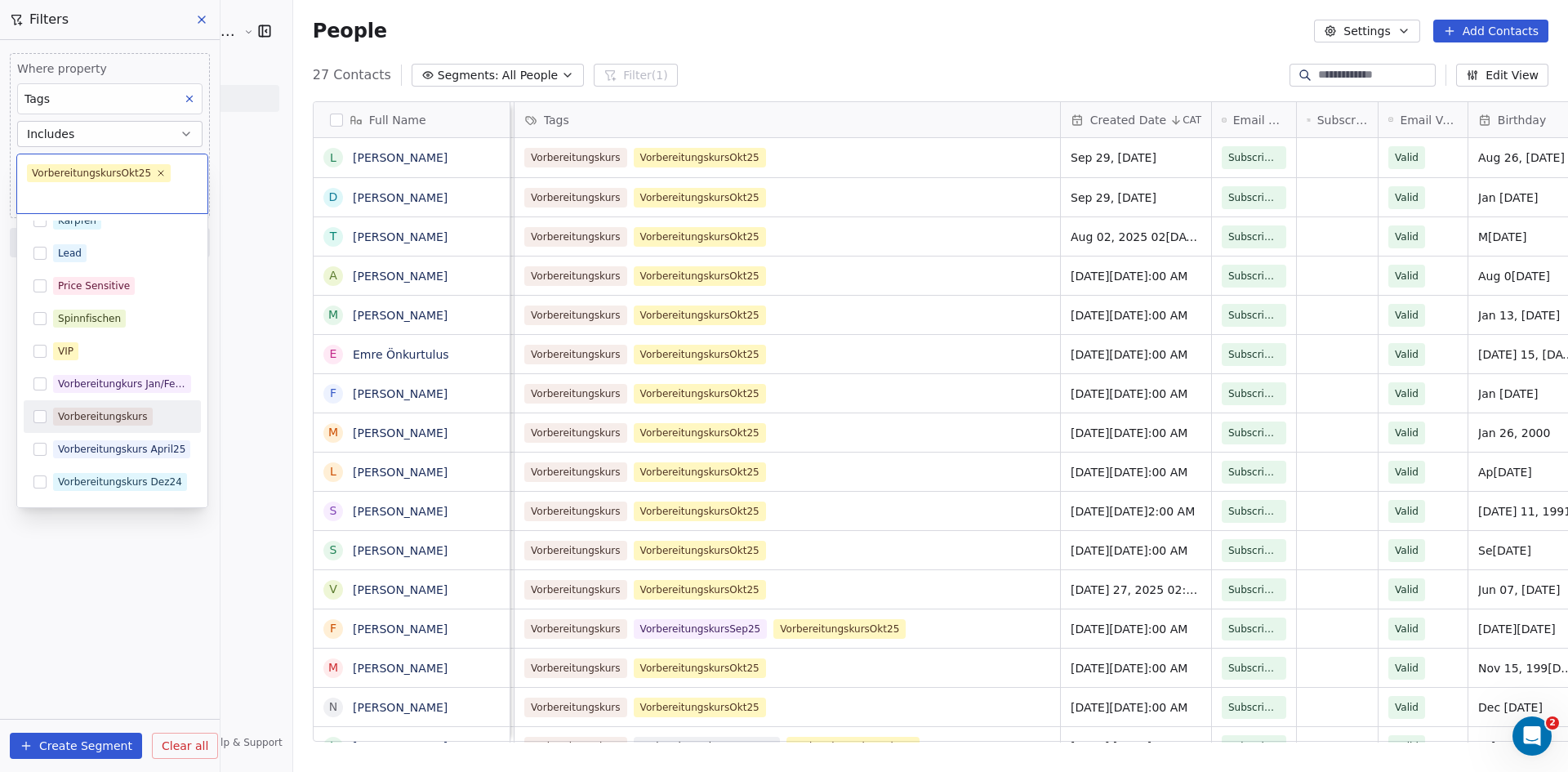
click at [39, 415] on button "Suggestions" at bounding box center [40, 417] width 13 height 13
click at [107, 661] on html "Angelschule [GEOGRAPHIC_DATA] Contacts People Marketing Workflows Campaigns Met…" at bounding box center [784, 386] width 1568 height 772
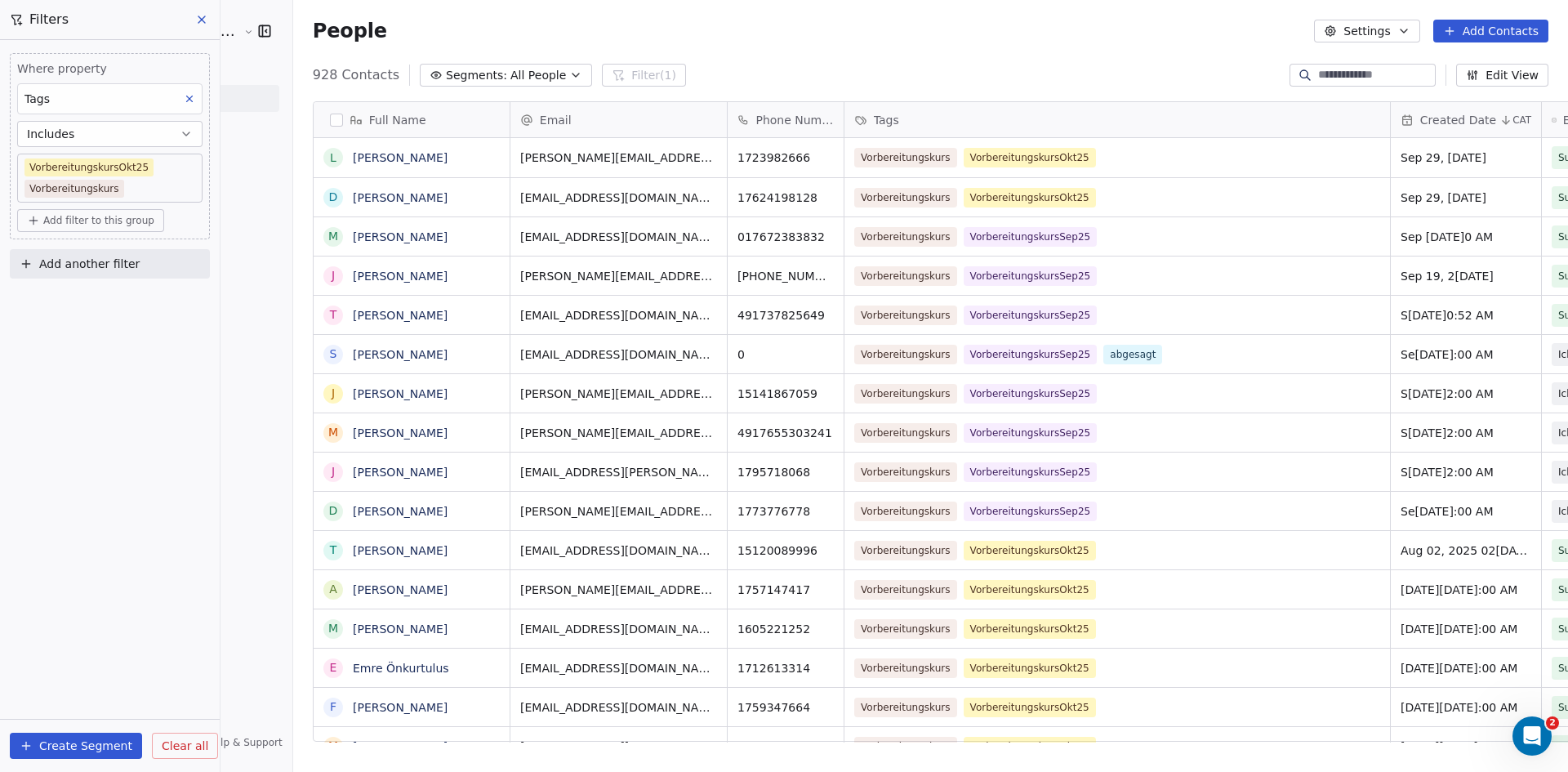
scroll to position [666, 1335]
click at [91, 745] on button "Create Segment" at bounding box center [76, 746] width 133 height 26
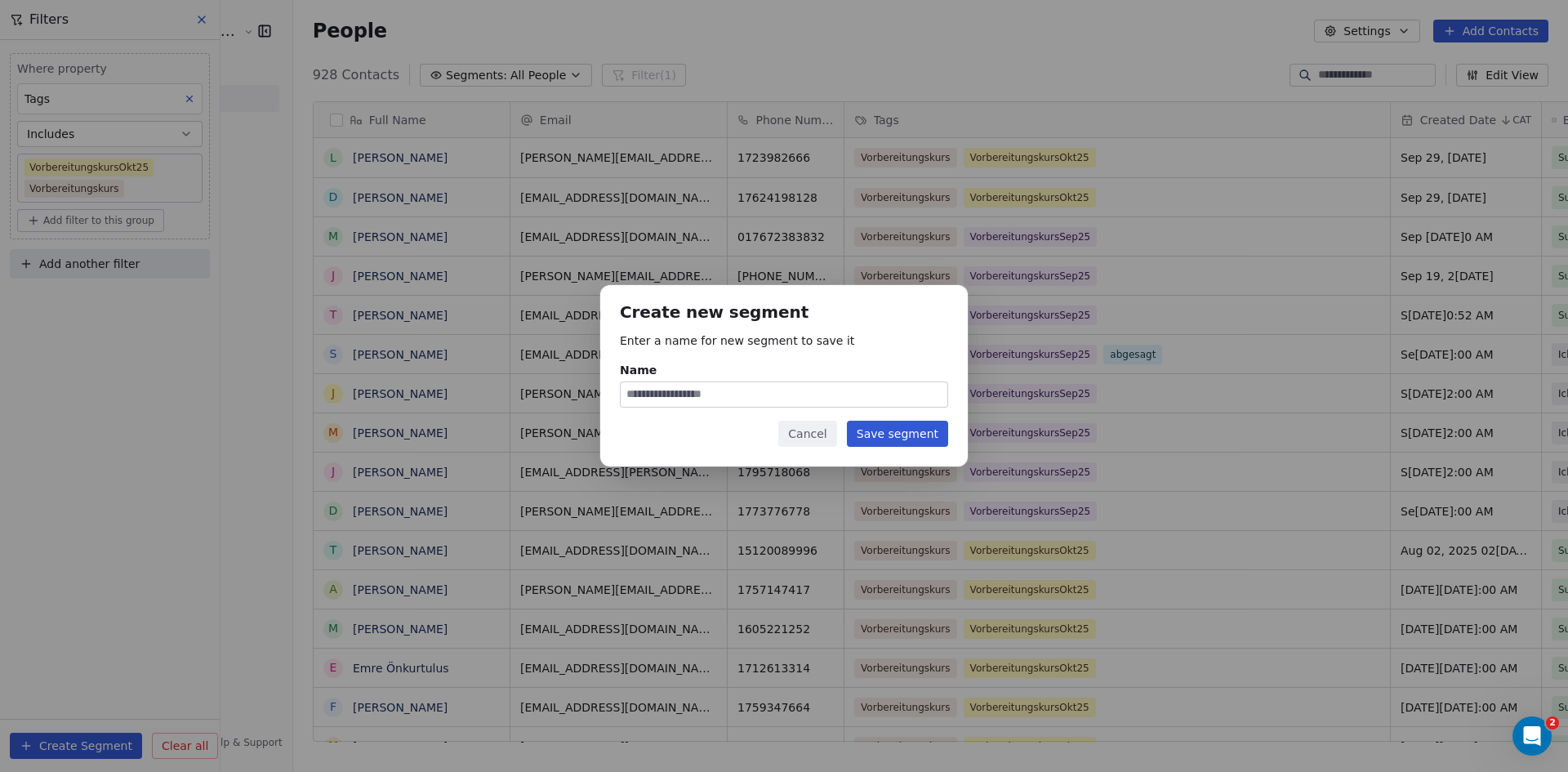
click at [802, 436] on button "Cancel" at bounding box center [807, 434] width 58 height 26
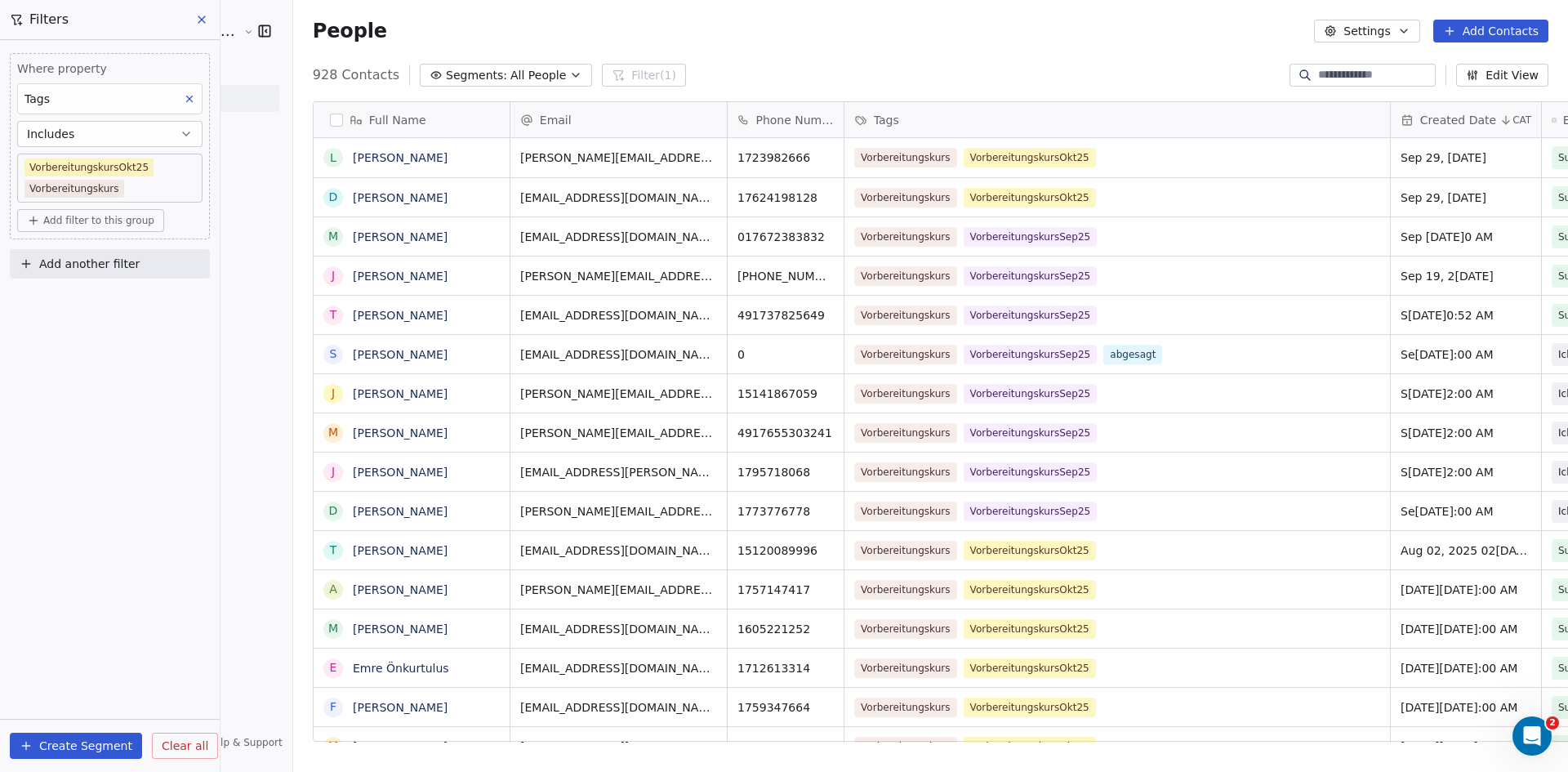
click at [78, 743] on button "Create Segment" at bounding box center [76, 746] width 133 height 26
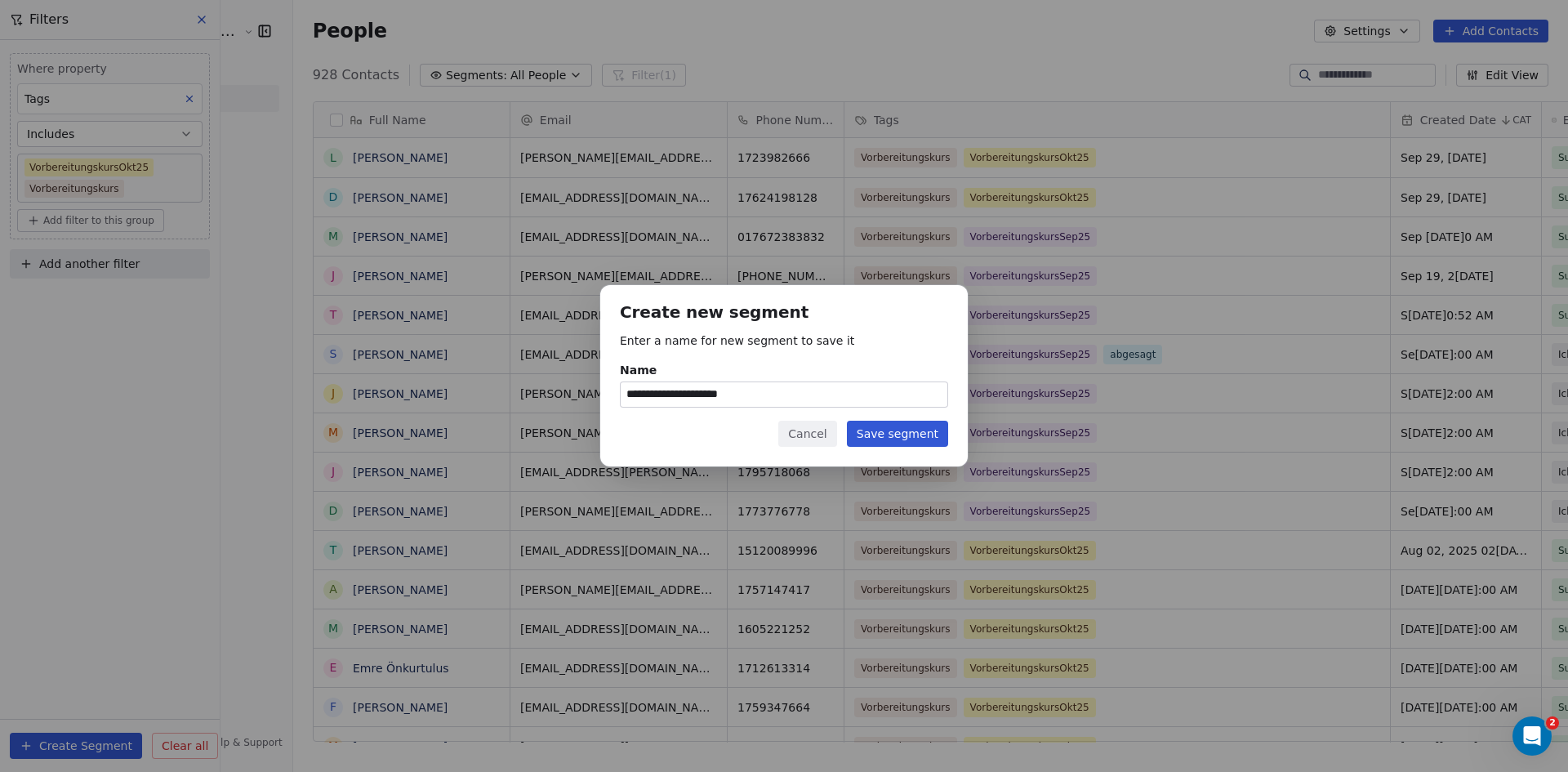
type input "**********"
click at [884, 433] on button "Save segment" at bounding box center [897, 434] width 102 height 26
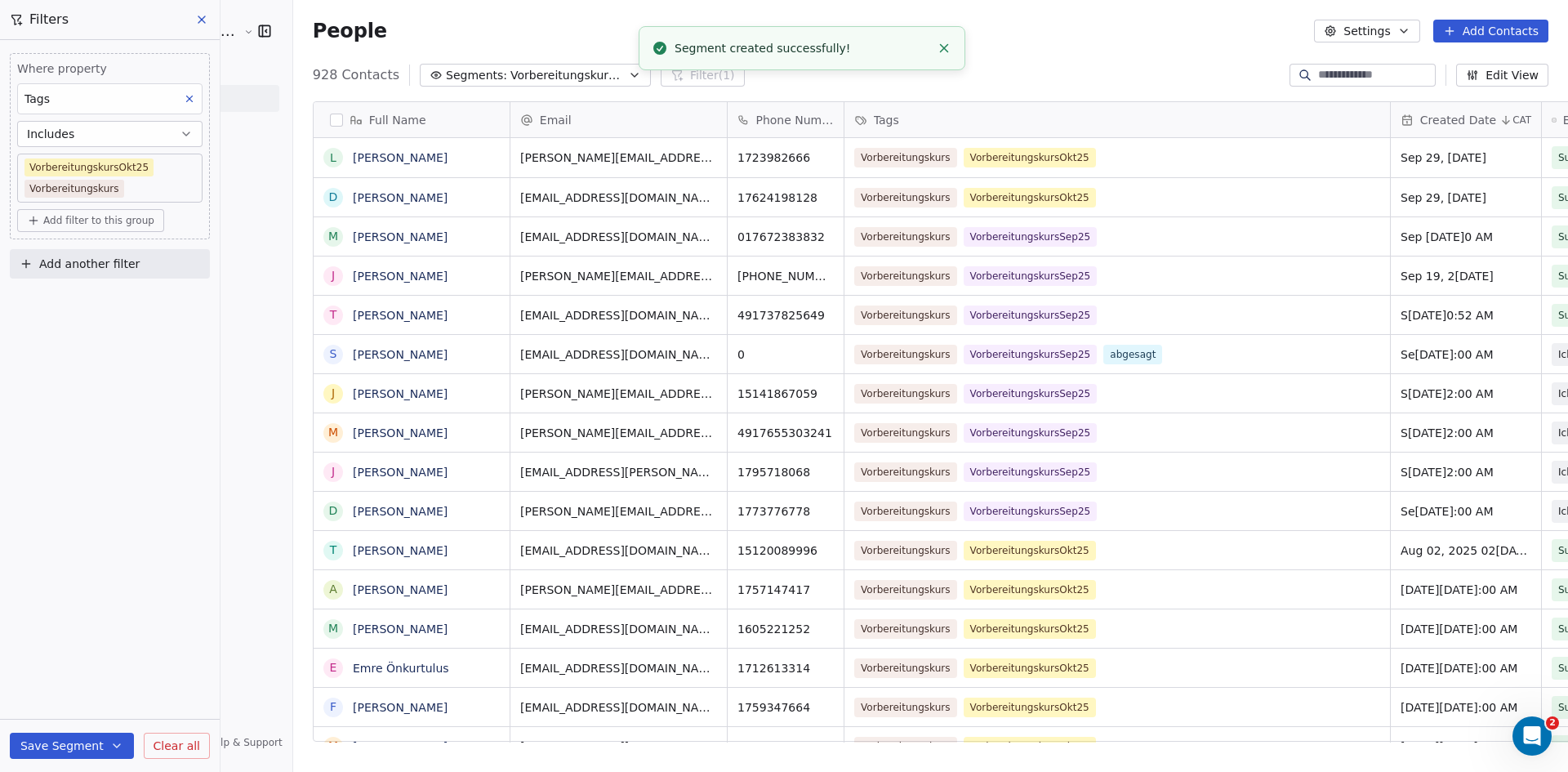
click at [628, 72] on icon "button" at bounding box center [635, 75] width 13 height 13
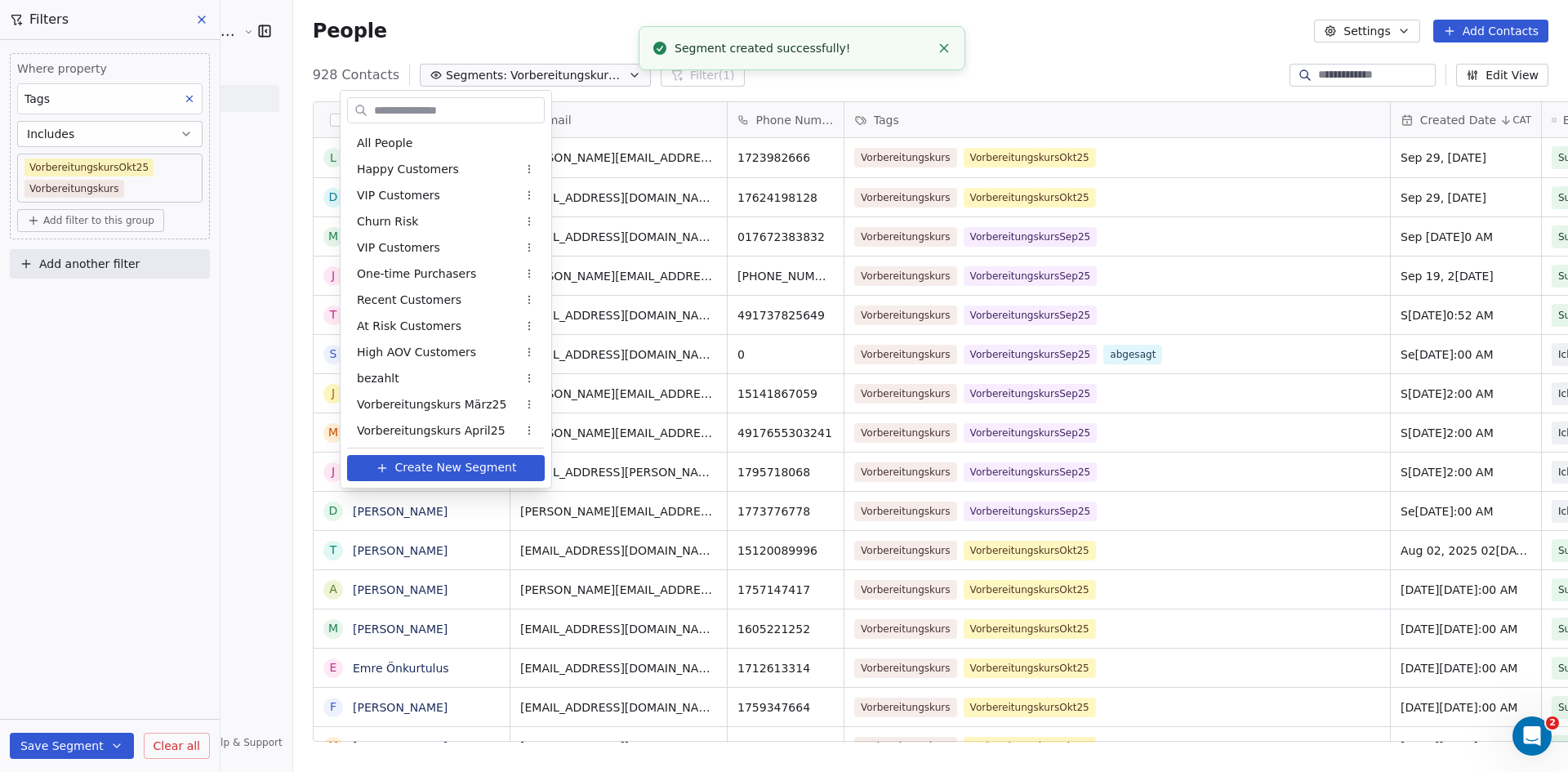
scroll to position [577, 0]
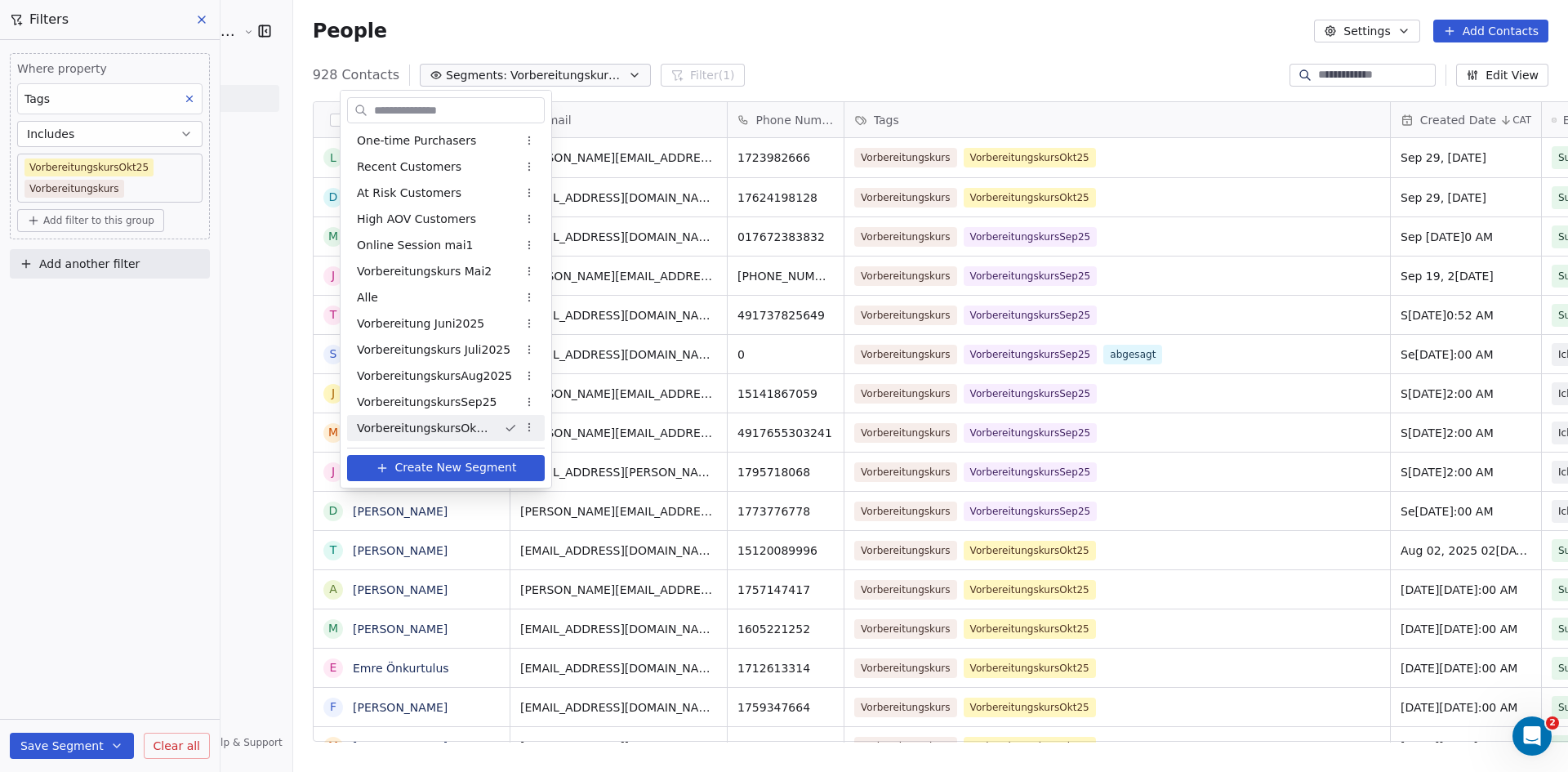
click at [432, 430] on span "VorbereitungskursOkt25" at bounding box center [424, 428] width 134 height 17
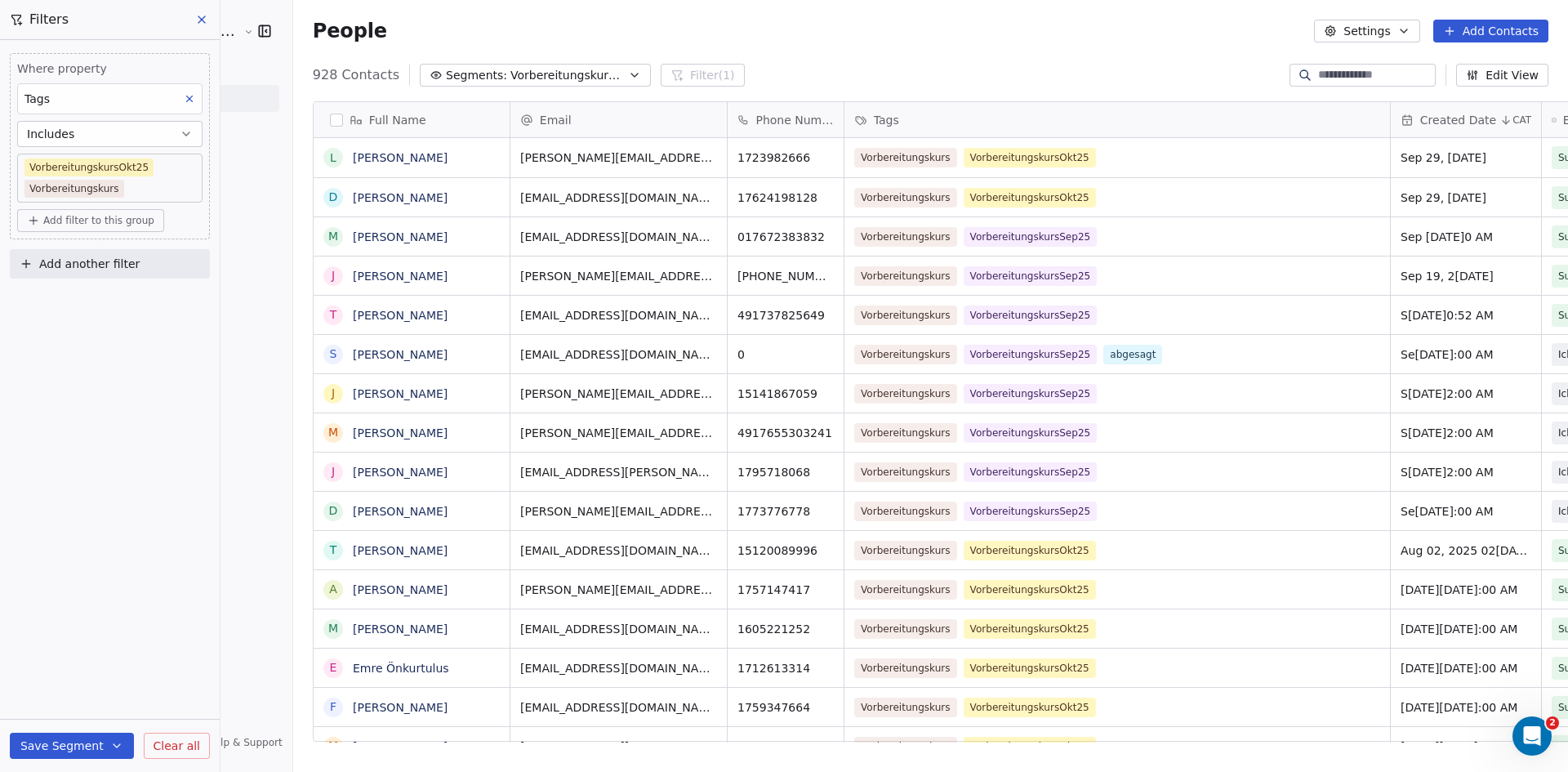
click at [628, 73] on icon "button" at bounding box center [635, 75] width 13 height 13
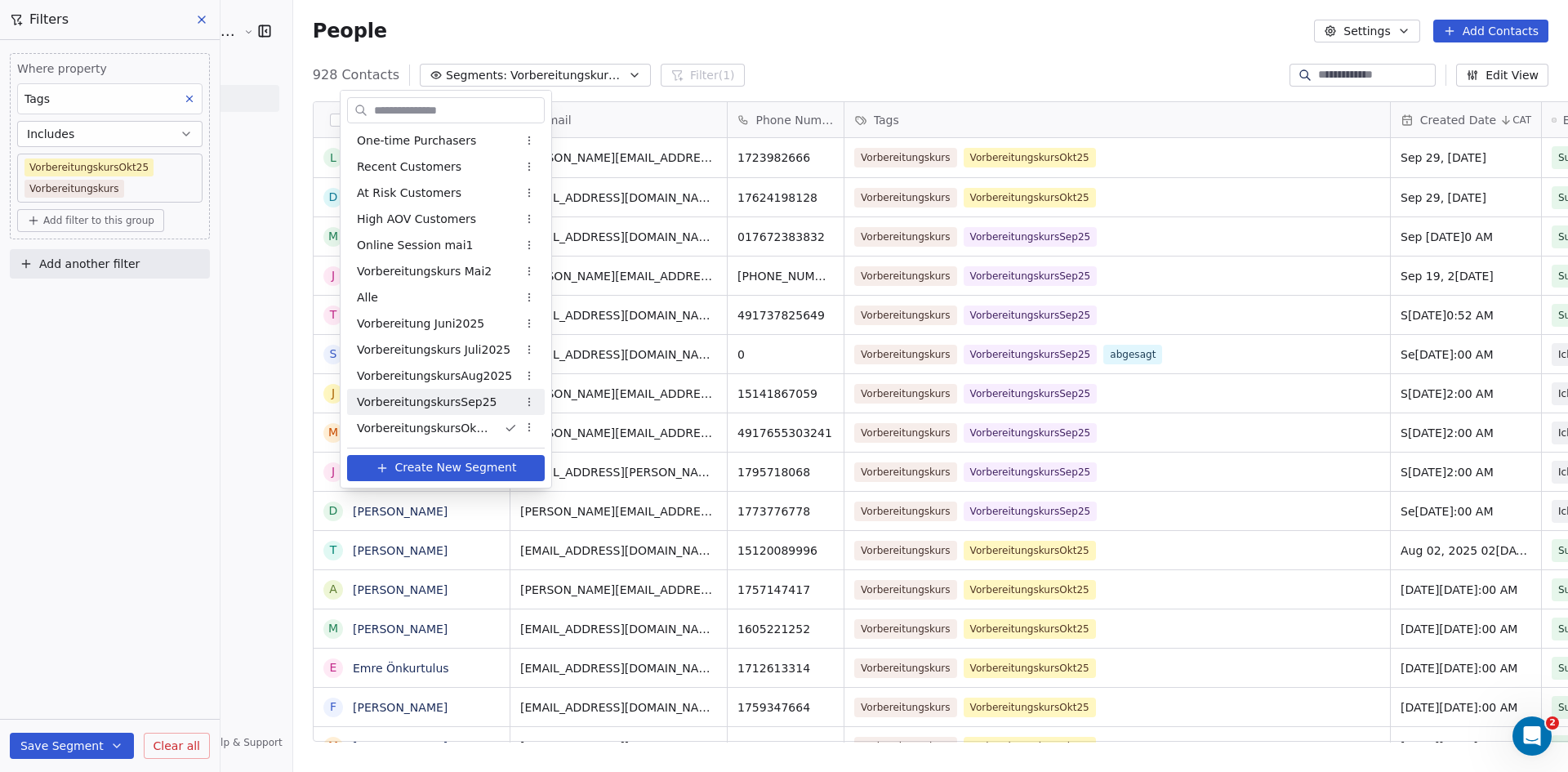
click at [131, 187] on html "Angelschule [GEOGRAPHIC_DATA] Contacts People Marketing Workflows Campaigns Met…" at bounding box center [784, 386] width 1568 height 772
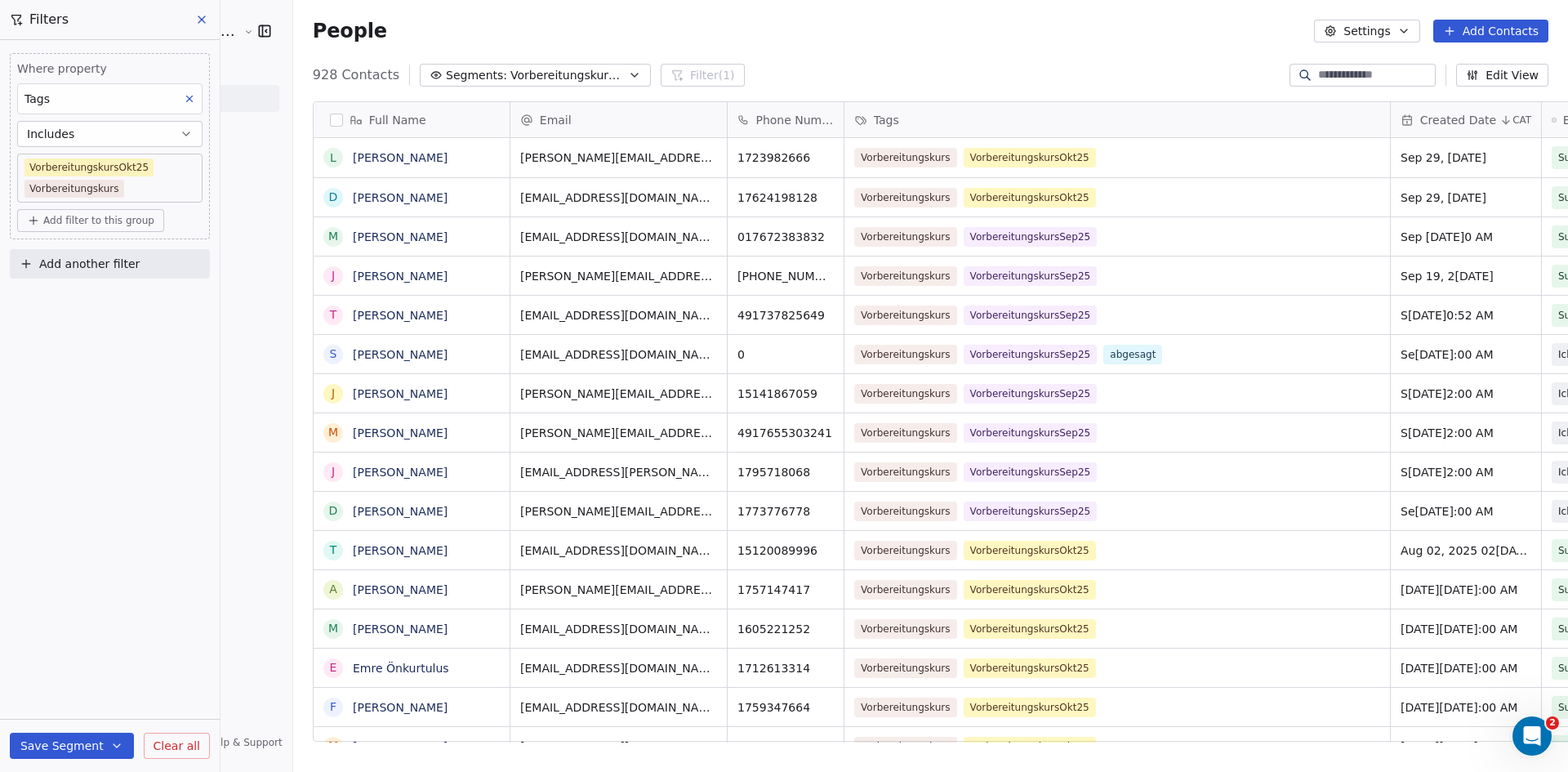
click at [131, 188] on body "Angelschule [GEOGRAPHIC_DATA] Contacts People Marketing Workflows Campaigns Met…" at bounding box center [784, 386] width 1568 height 772
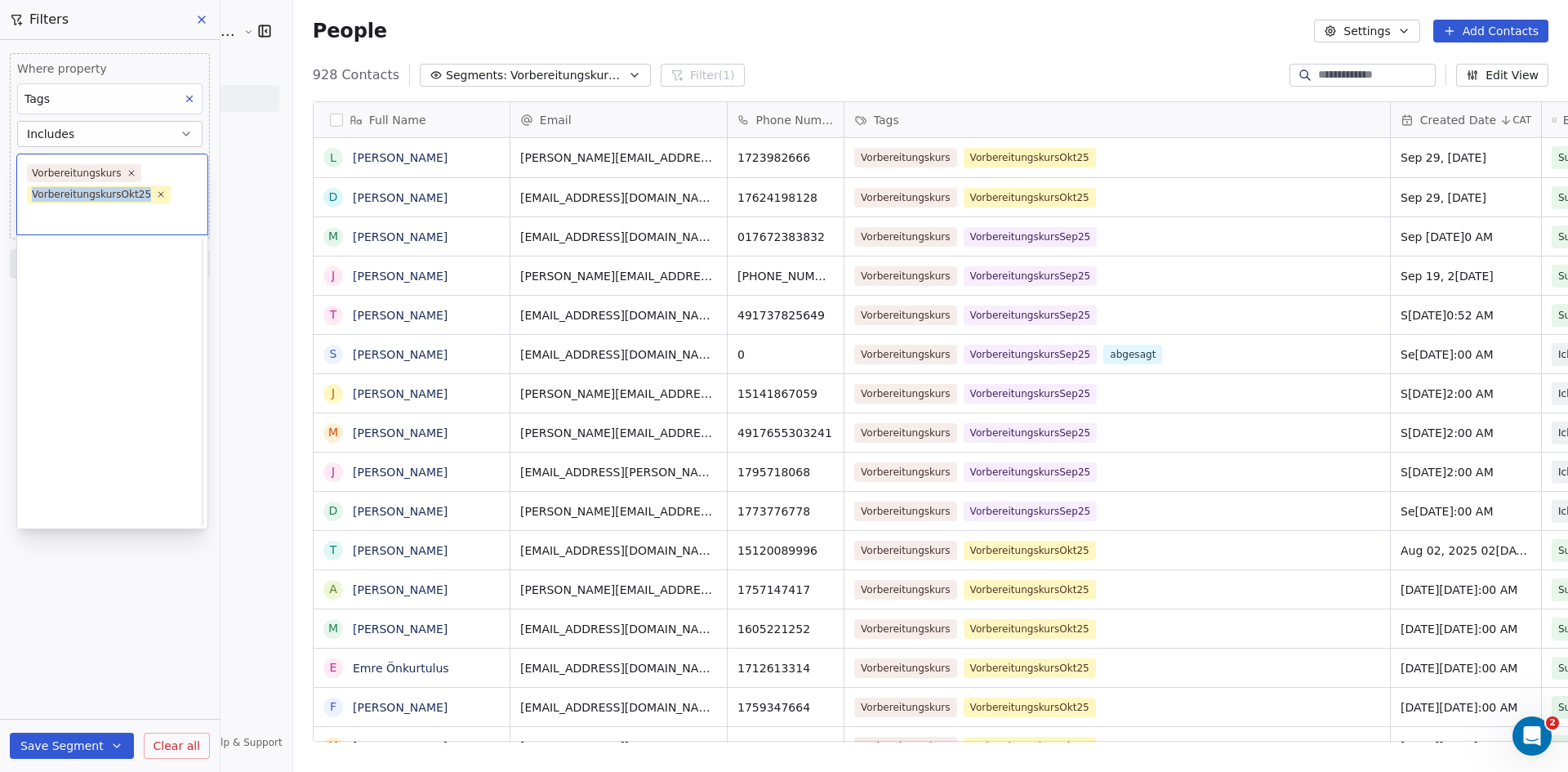
scroll to position [571, 0]
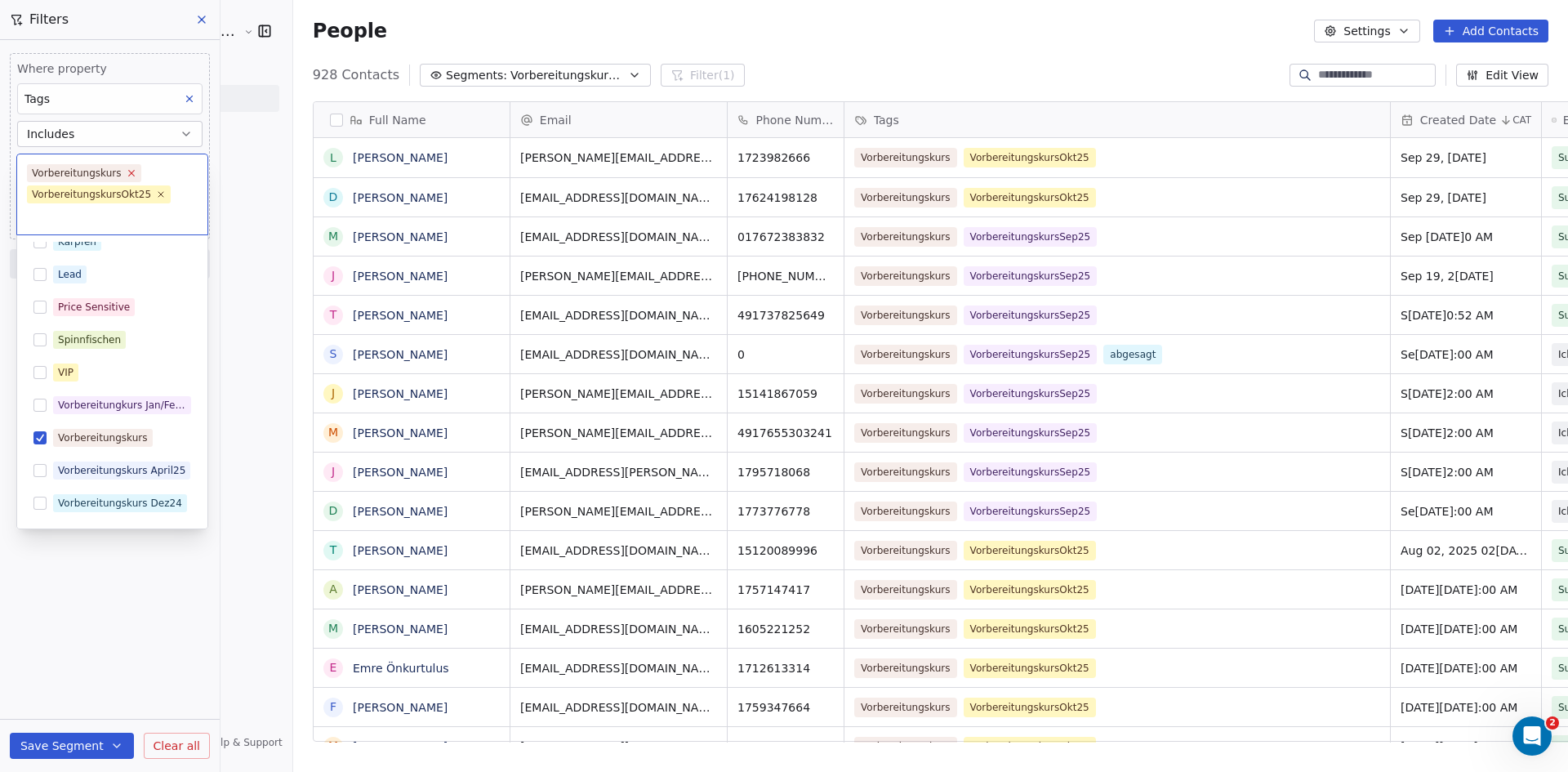
click at [126, 173] on icon at bounding box center [131, 172] width 11 height 11
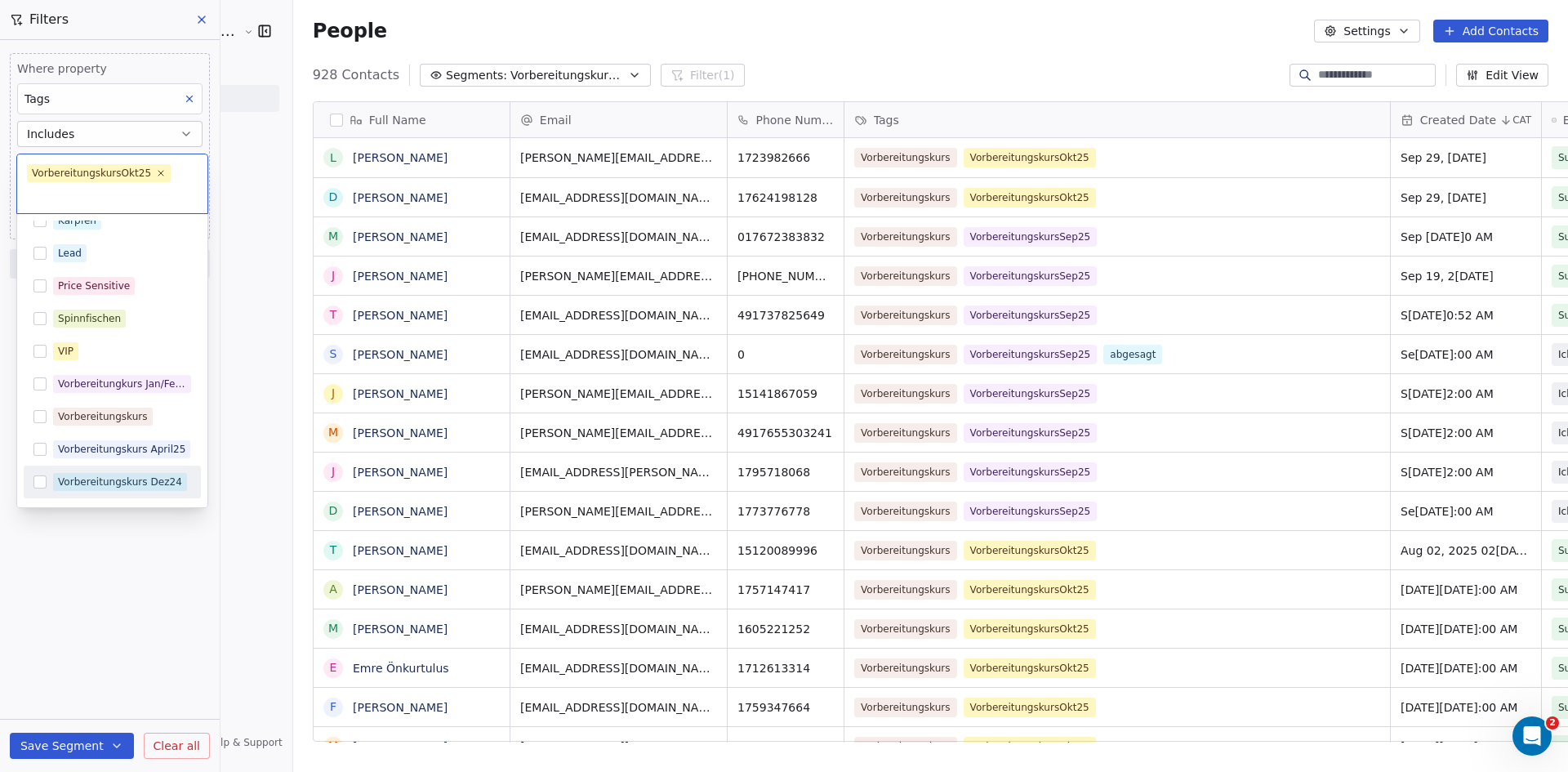
click at [105, 620] on html "Angelschule [GEOGRAPHIC_DATA] Contacts People Marketing Workflows Campaigns Met…" at bounding box center [784, 386] width 1568 height 772
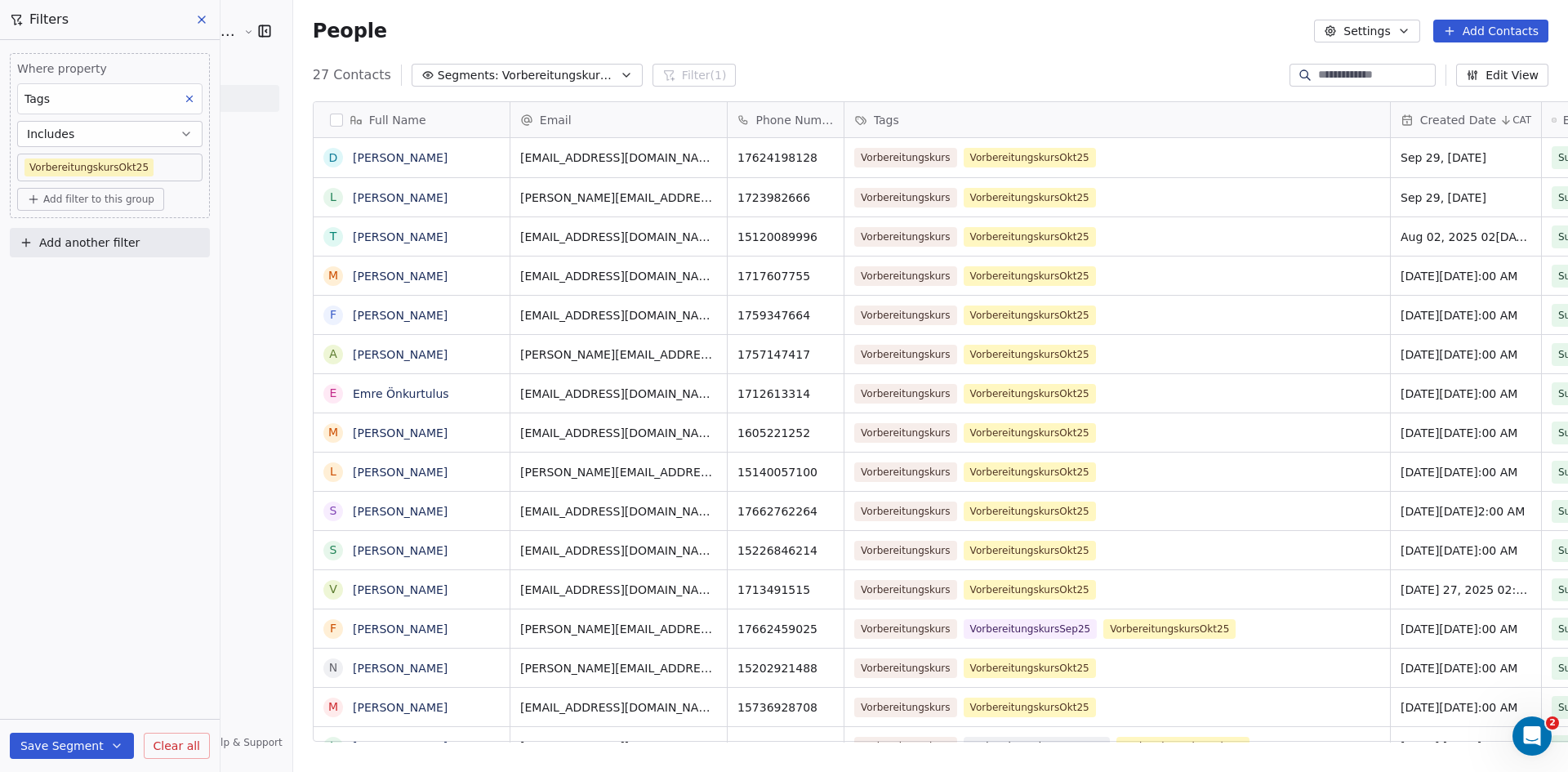
click at [72, 743] on button "Save Segment" at bounding box center [72, 746] width 124 height 26
click at [620, 74] on icon "button" at bounding box center [626, 75] width 13 height 13
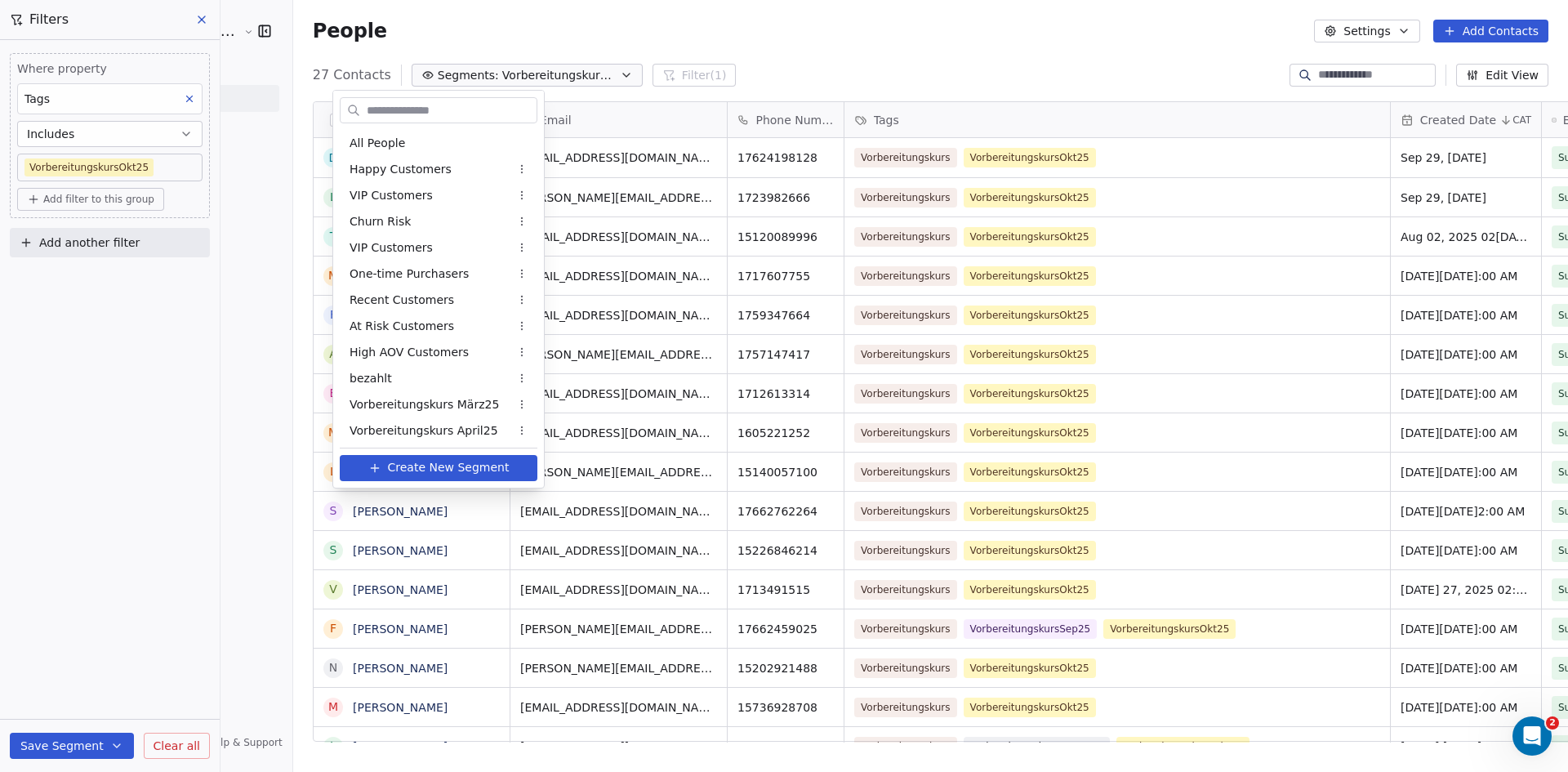
scroll to position [577, 0]
click at [813, 25] on html "Angelschule [GEOGRAPHIC_DATA] Contacts People Marketing Workflows Campaigns Met…" at bounding box center [784, 386] width 1568 height 772
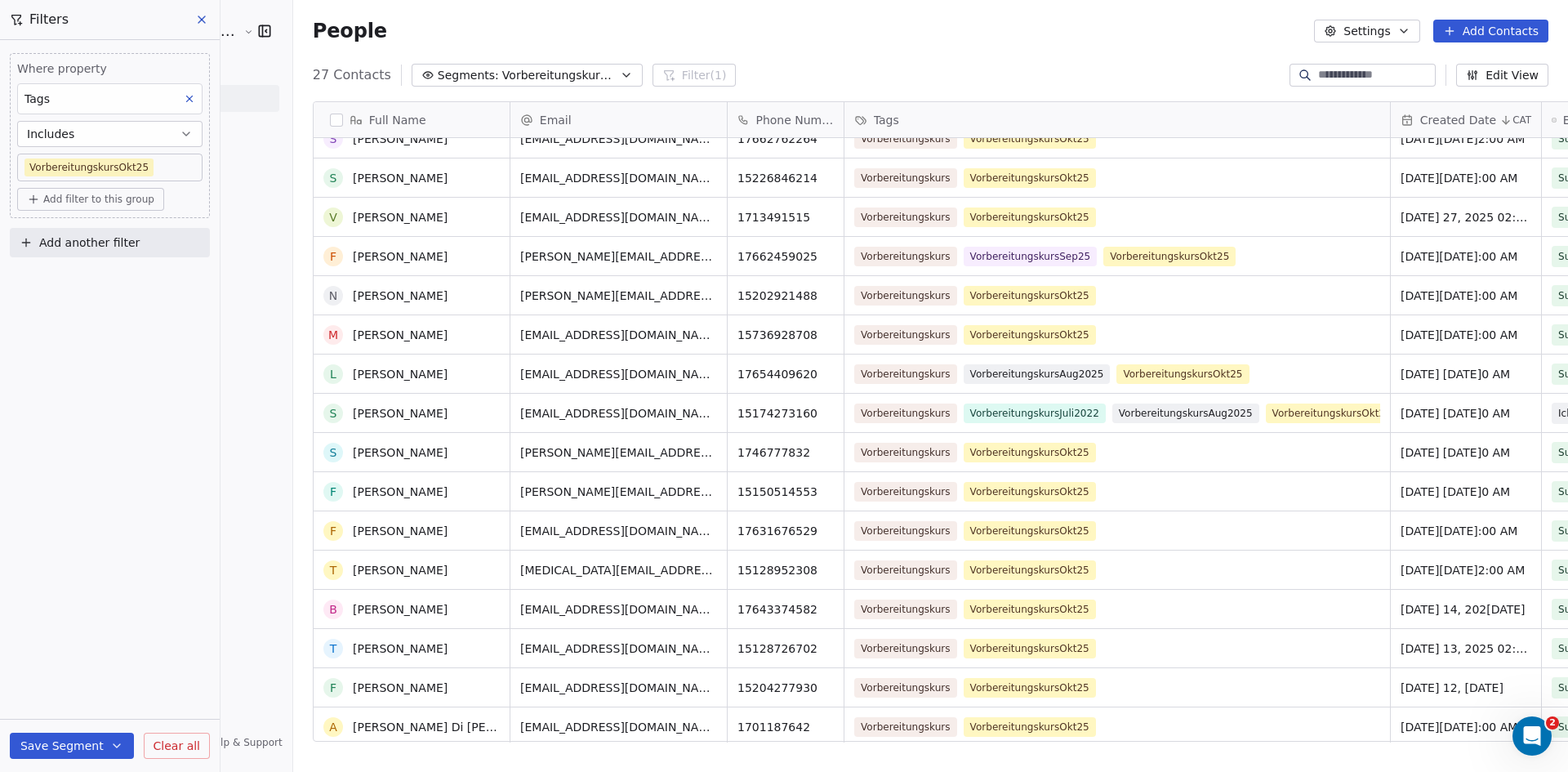
scroll to position [372, 0]
click at [201, 20] on icon at bounding box center [201, 20] width 13 height 13
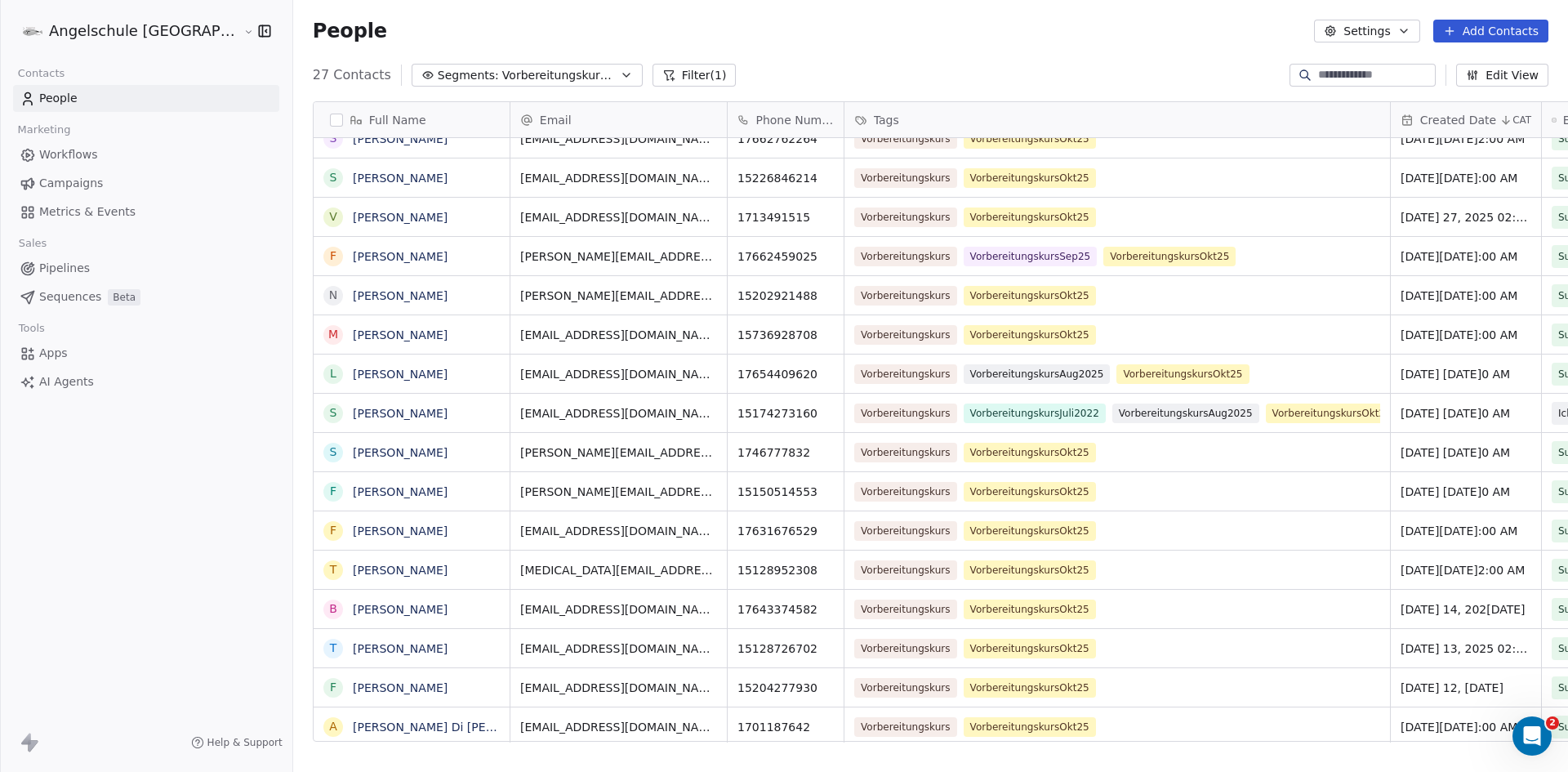
click at [65, 183] on span "Campaigns" at bounding box center [71, 183] width 64 height 17
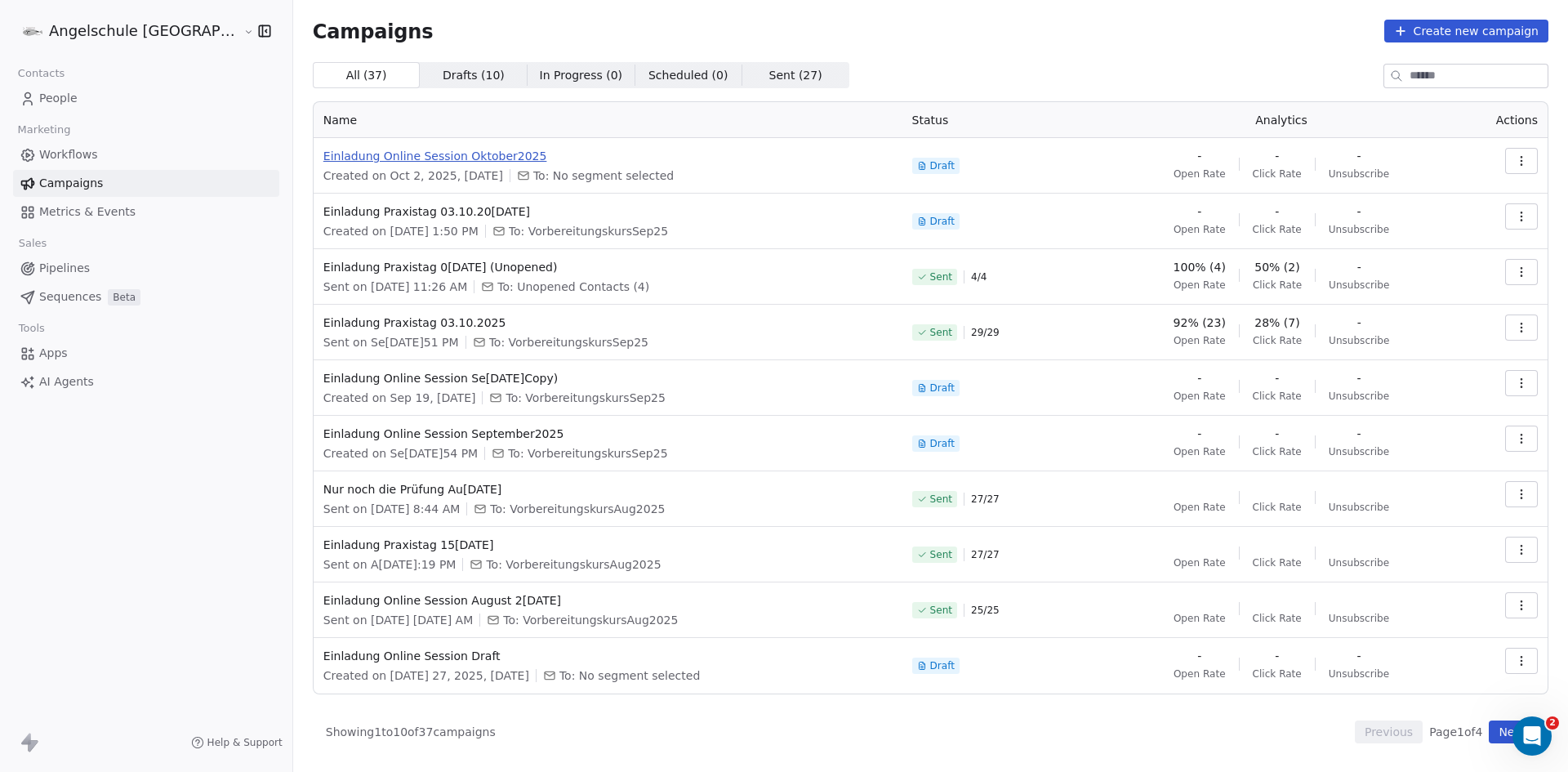
click at [377, 155] on span "Einladung Online Session Oktober2025" at bounding box center [608, 156] width 569 height 16
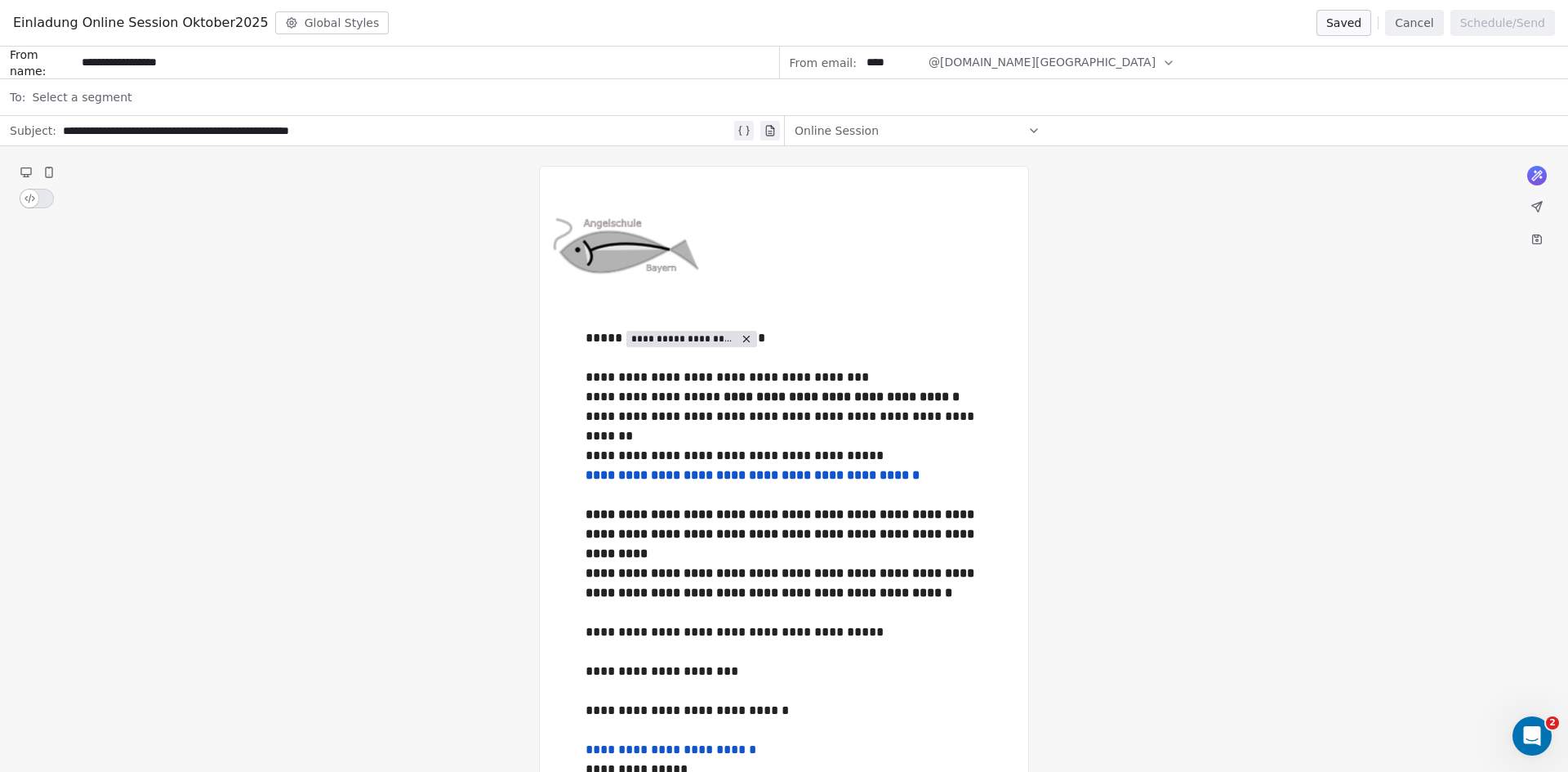
click at [136, 93] on div "Select a segment" at bounding box center [795, 97] width 1526 height 36
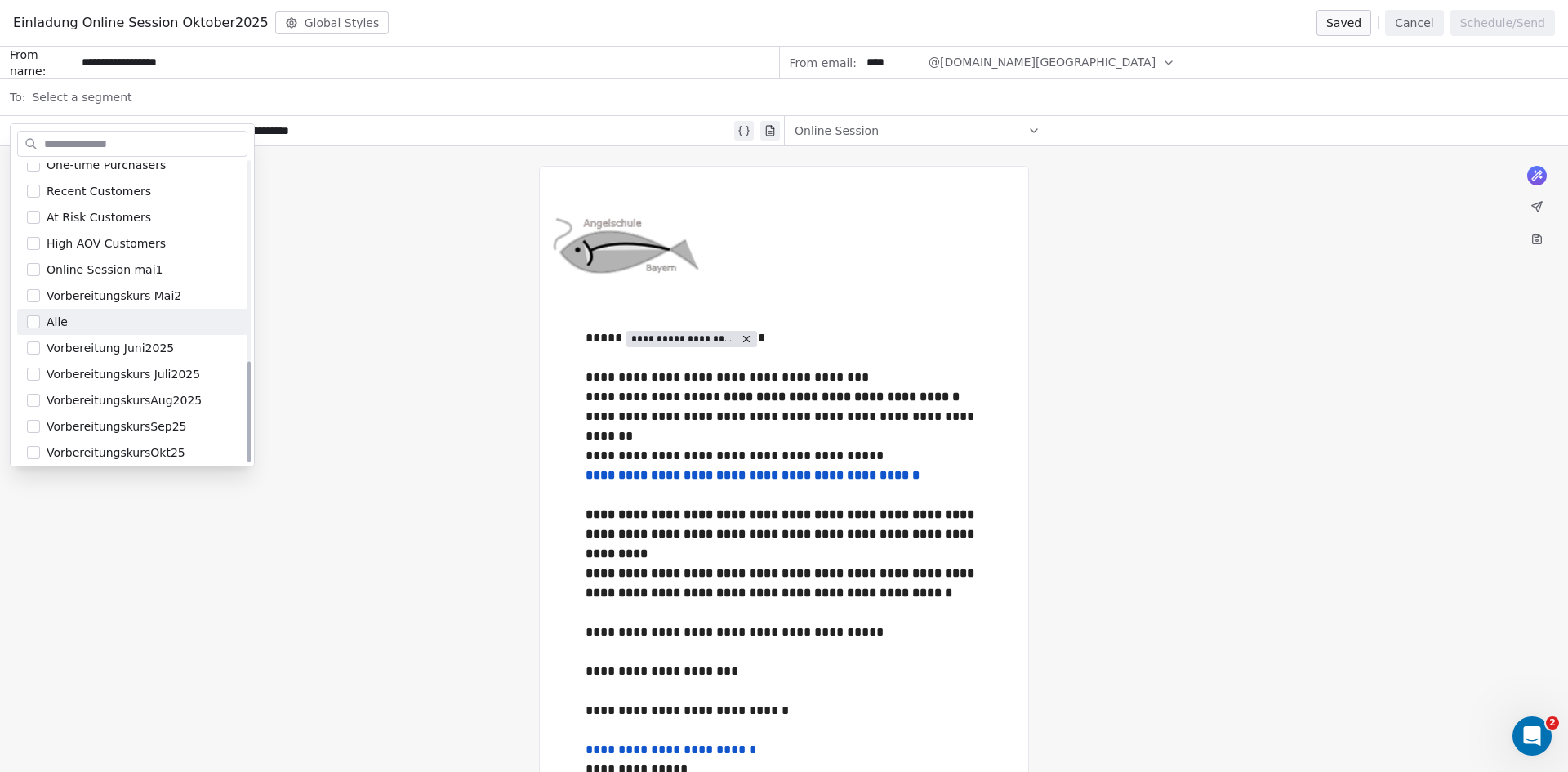
scroll to position [593, 0]
click at [34, 443] on button "Suggestions" at bounding box center [34, 446] width 13 height 13
click at [442, 306] on div "**********" at bounding box center [784, 604] width 1568 height 915
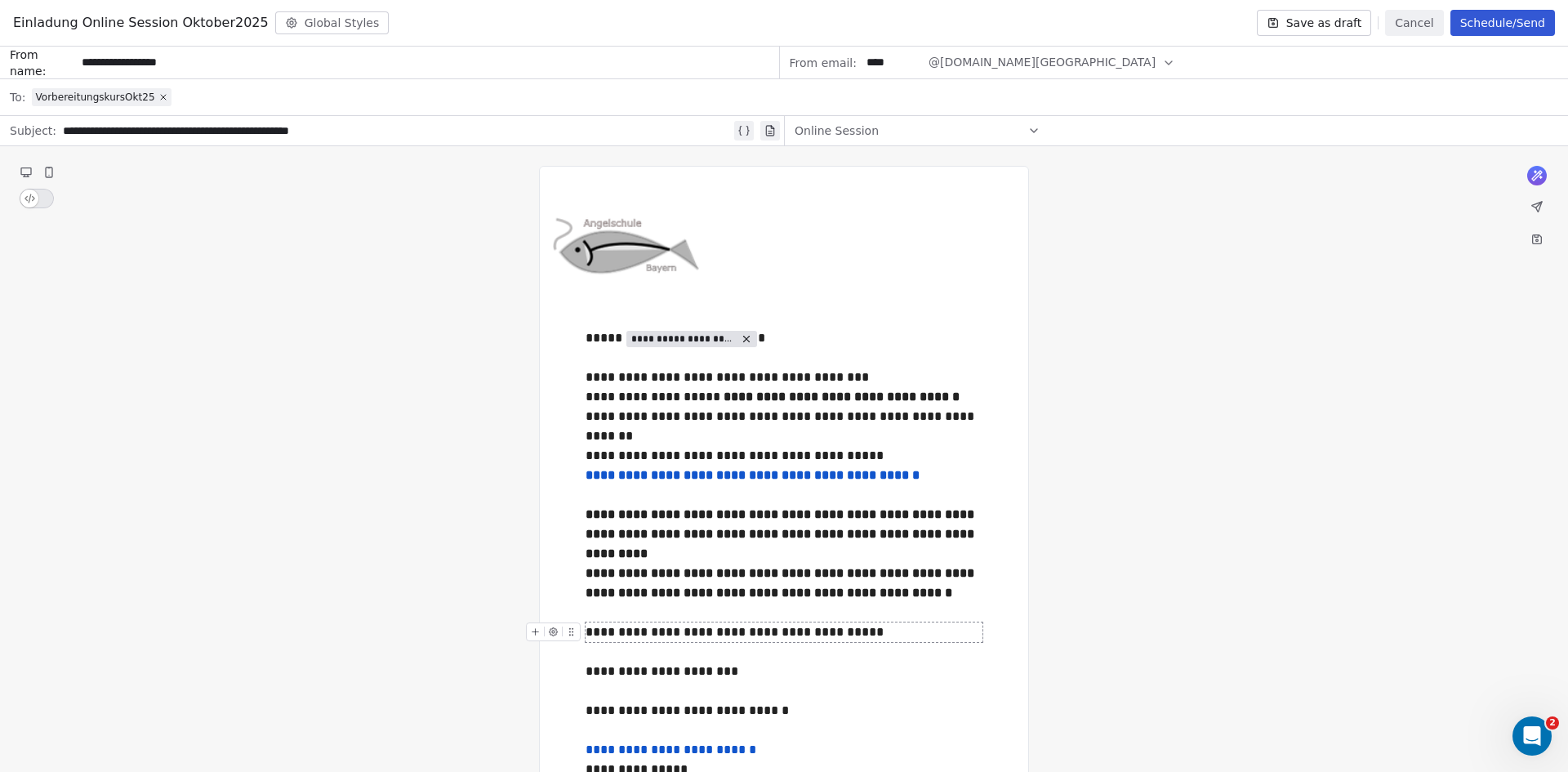
click at [881, 636] on div "**********" at bounding box center [784, 632] width 397 height 20
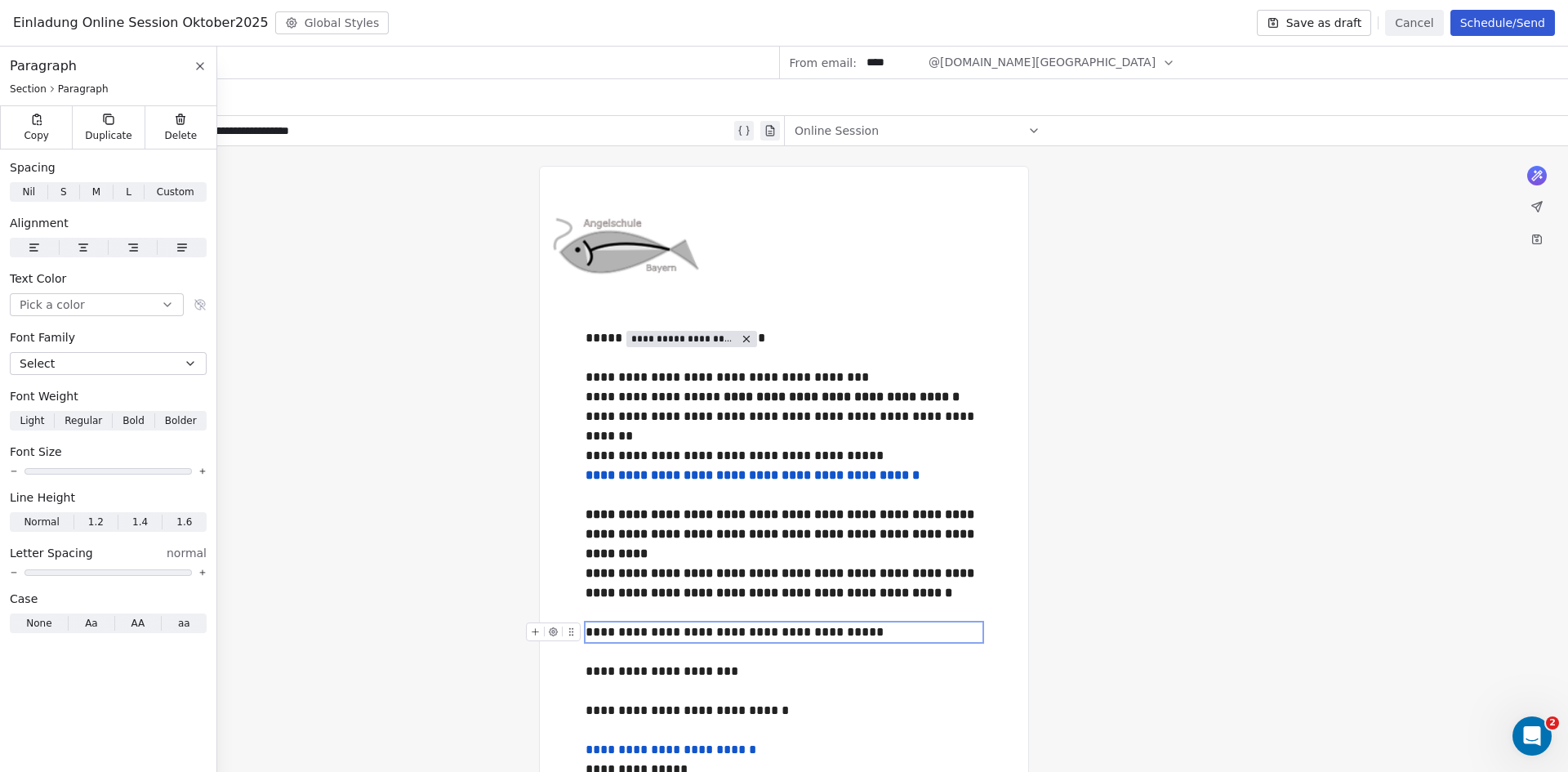
click at [870, 632] on div "**********" at bounding box center [784, 632] width 397 height 20
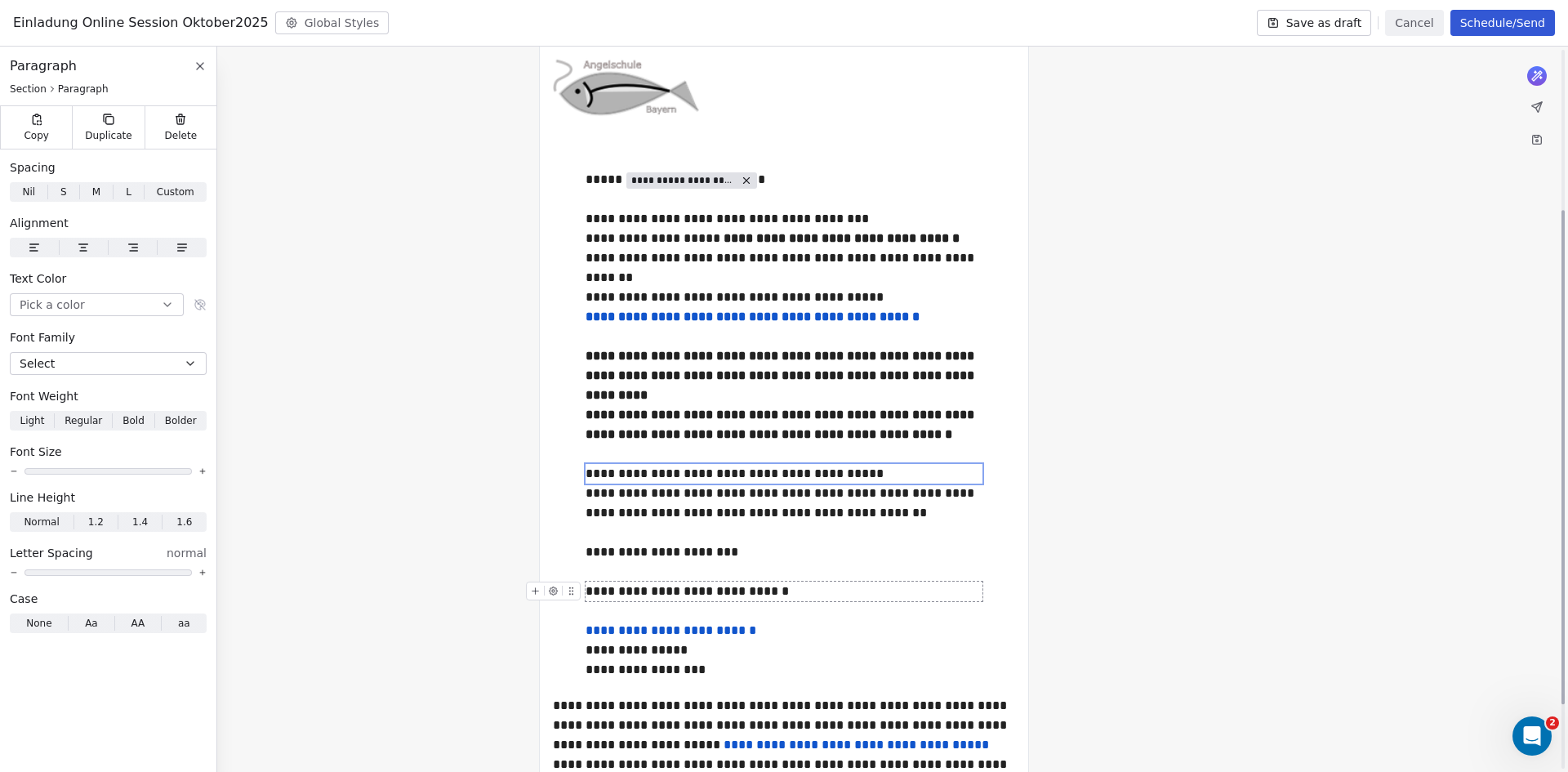
scroll to position [245, 0]
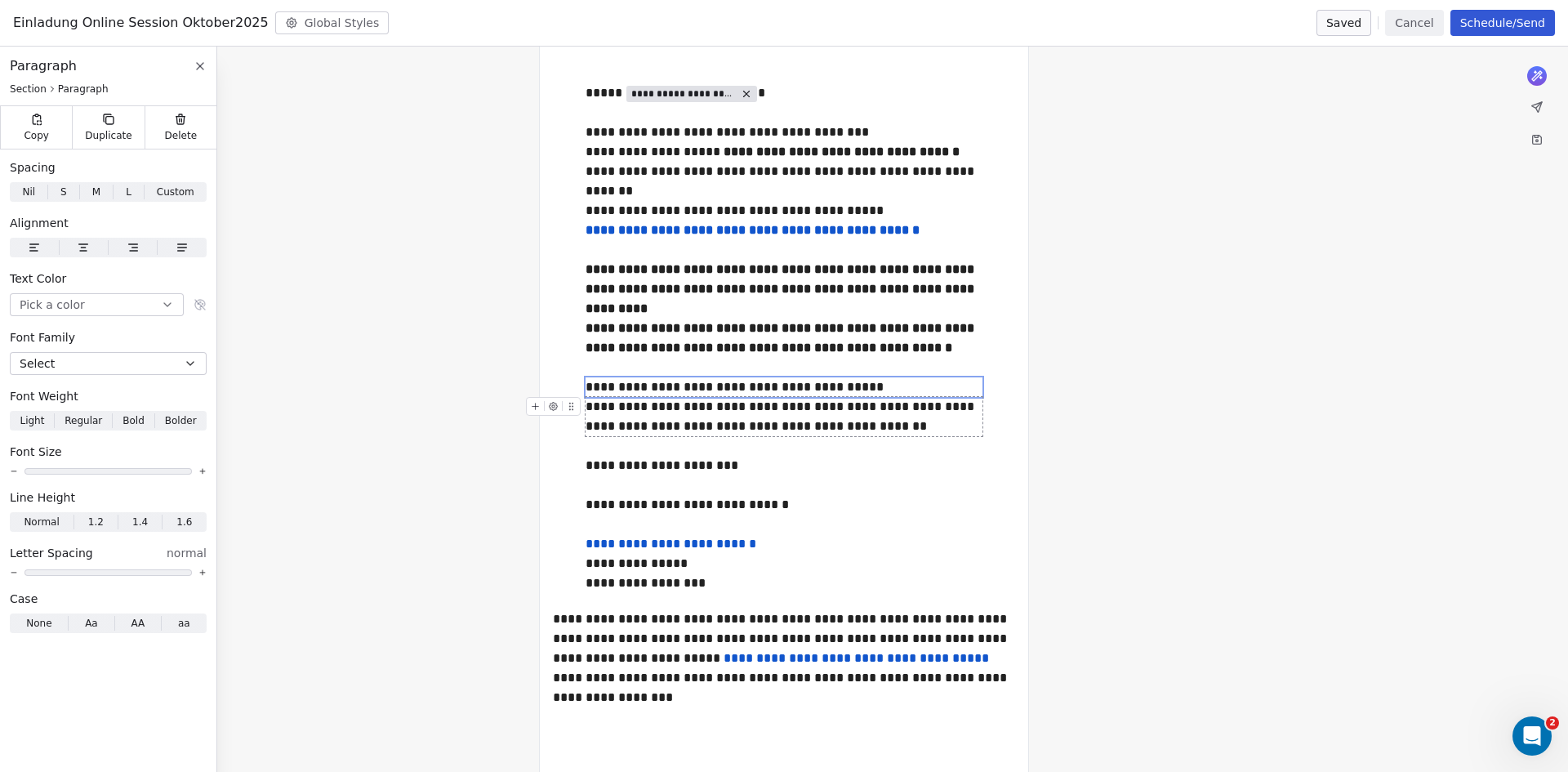
click at [790, 429] on div "**********" at bounding box center [784, 417] width 397 height 39
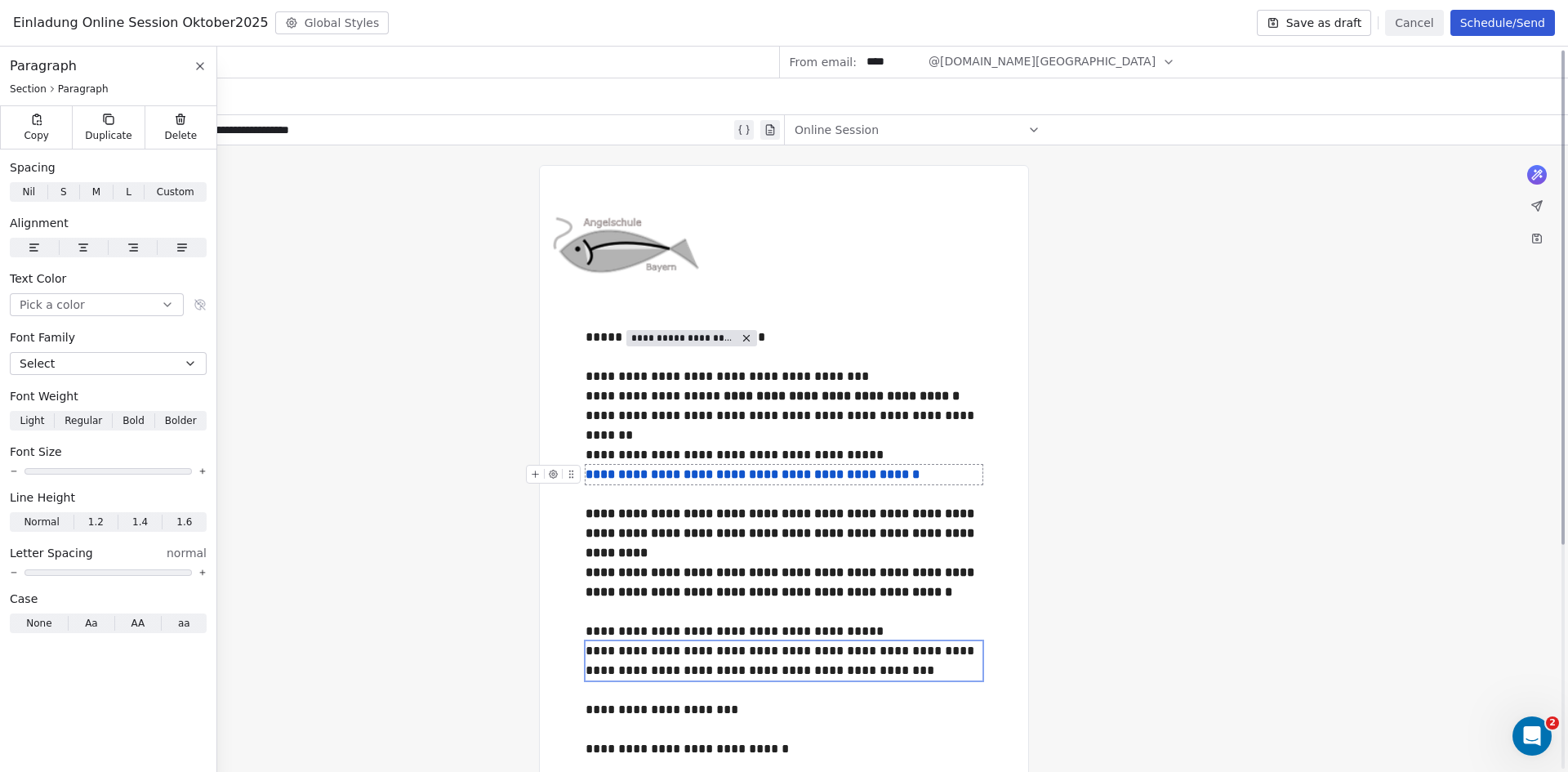
scroll to position [0, 0]
click at [1340, 19] on button "Save as draft" at bounding box center [1314, 23] width 115 height 26
click at [354, 283] on div "**********" at bounding box center [784, 624] width 1568 height 955
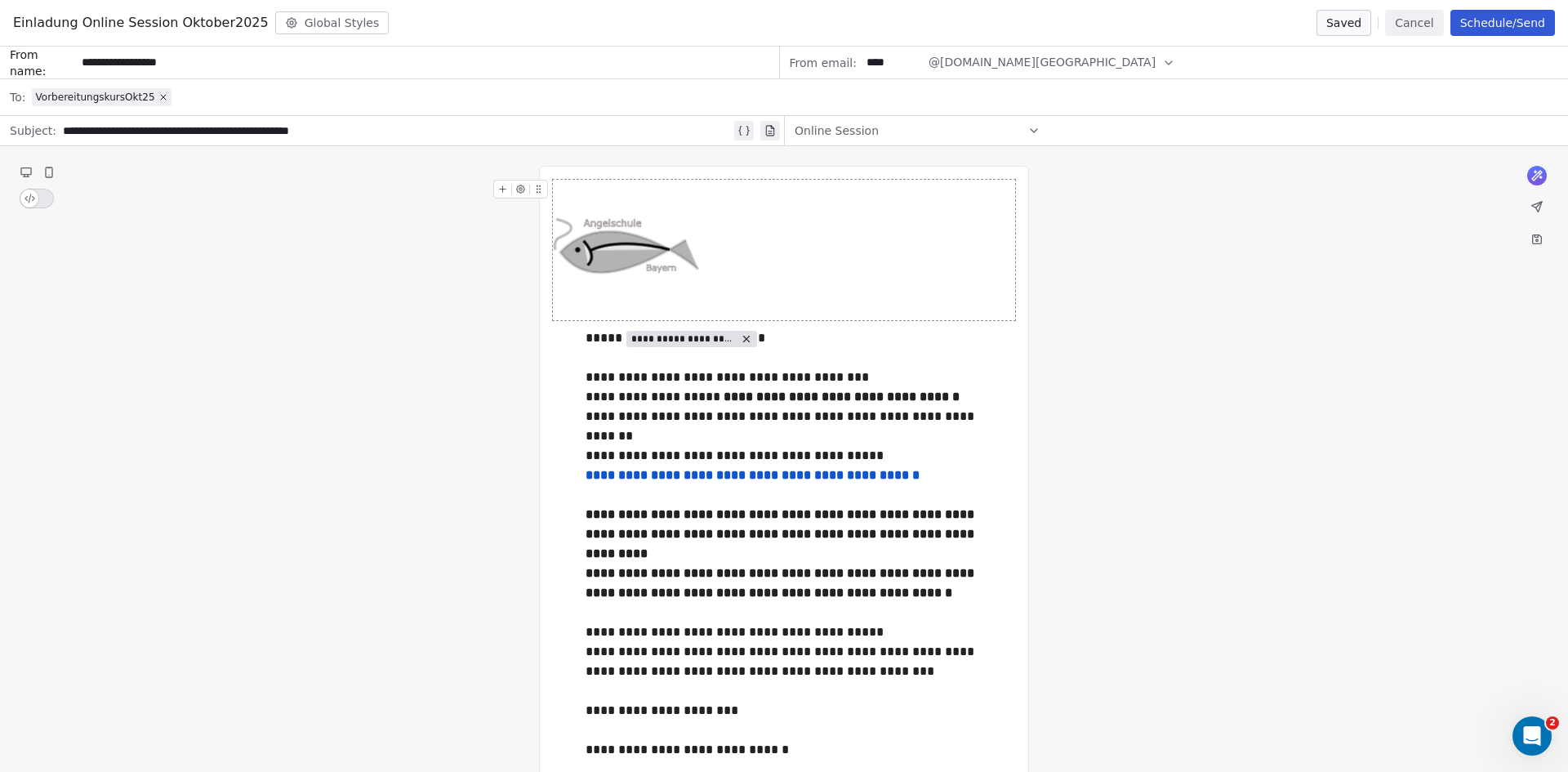
click at [1516, 9] on div "Einladung Online Session Oktober2025 Global Styles Saved Cancel Schedule/Send" at bounding box center [784, 23] width 1568 height 47
click at [1516, 17] on button "Schedule/Send" at bounding box center [1503, 23] width 105 height 26
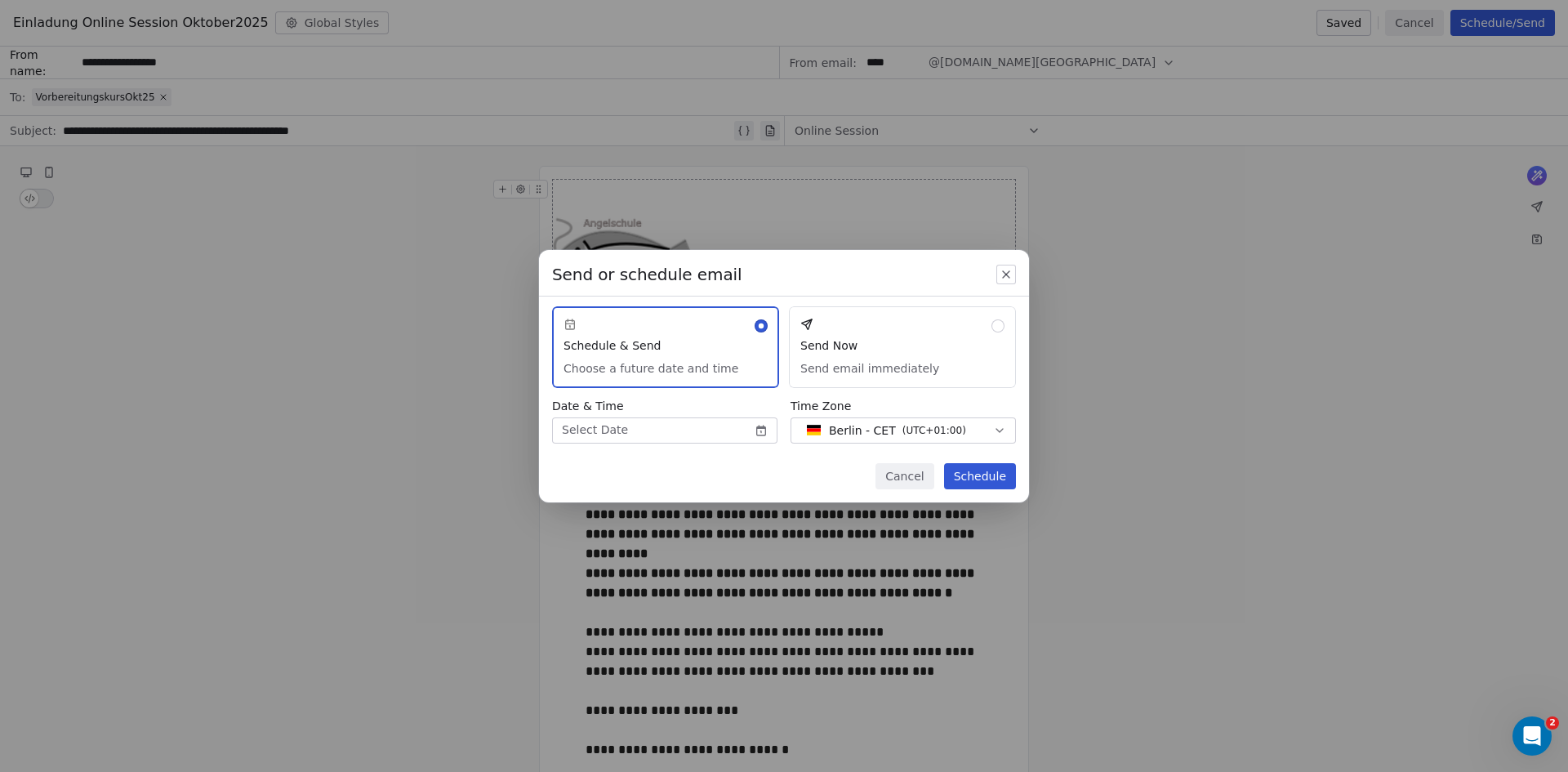
click at [997, 326] on button "Send Now Send email immediately" at bounding box center [902, 347] width 227 height 82
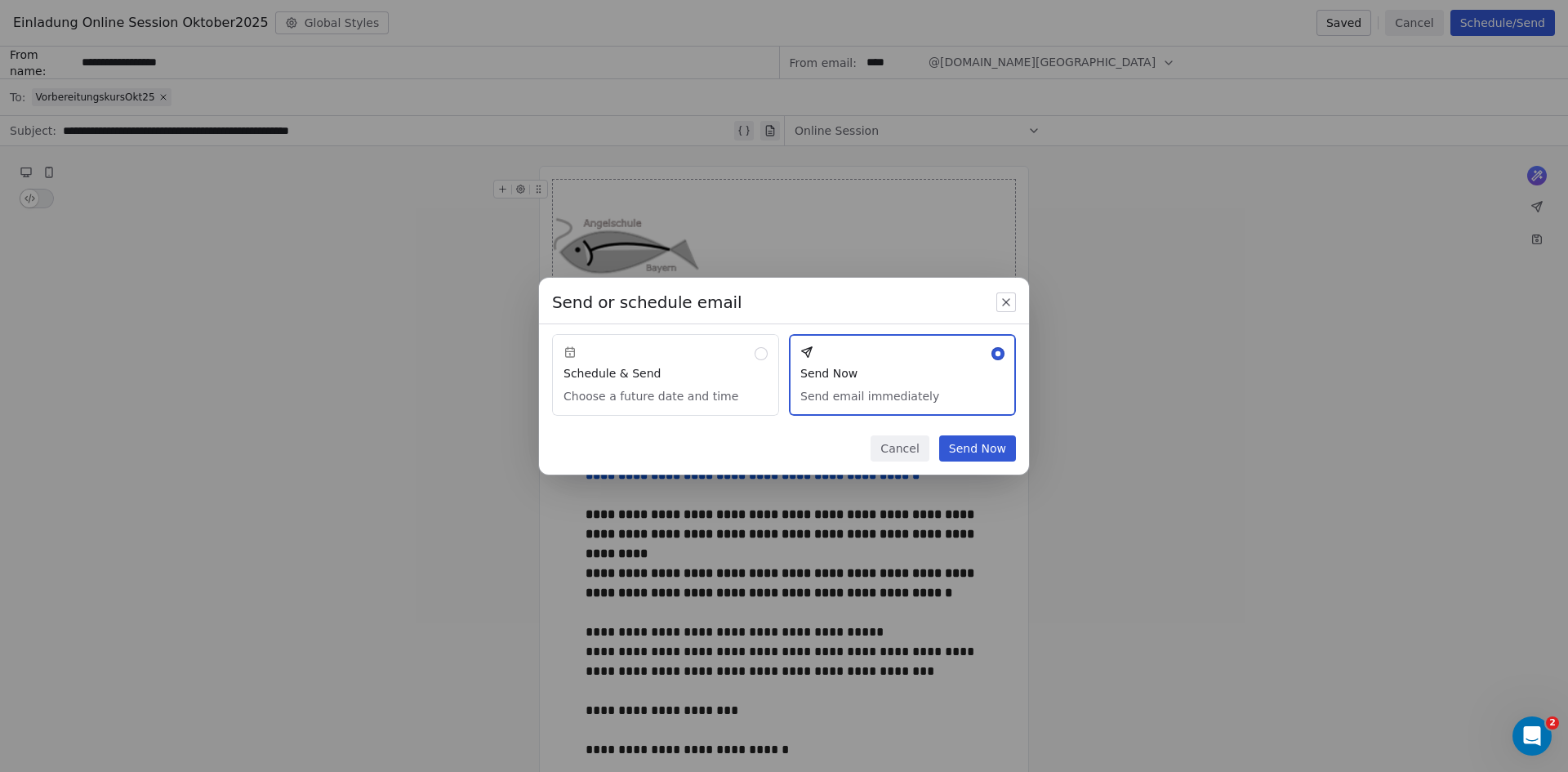
click at [1000, 299] on icon "button" at bounding box center [1006, 302] width 13 height 13
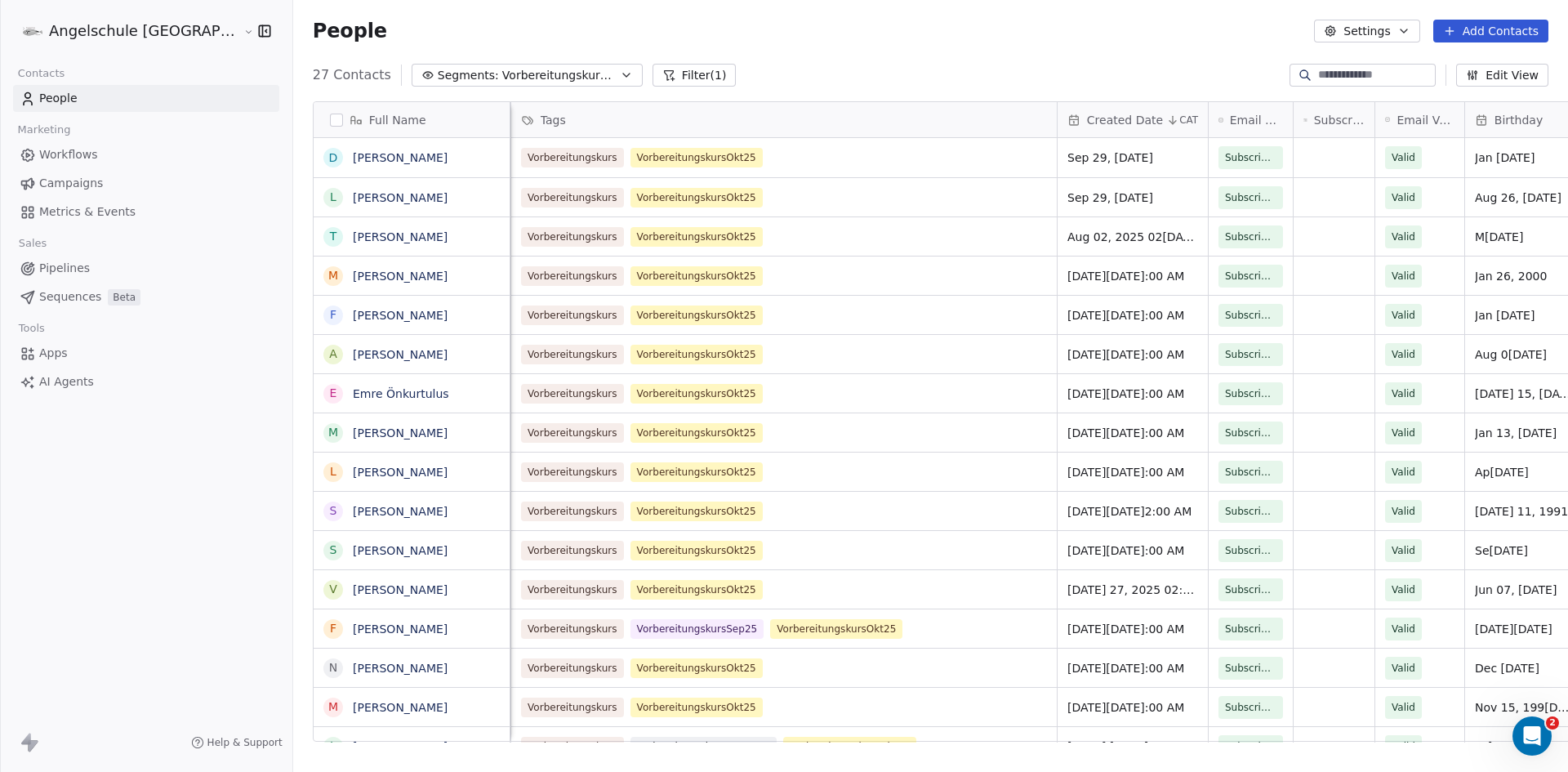
scroll to position [0, 346]
click at [87, 180] on span "Campaigns" at bounding box center [71, 183] width 64 height 17
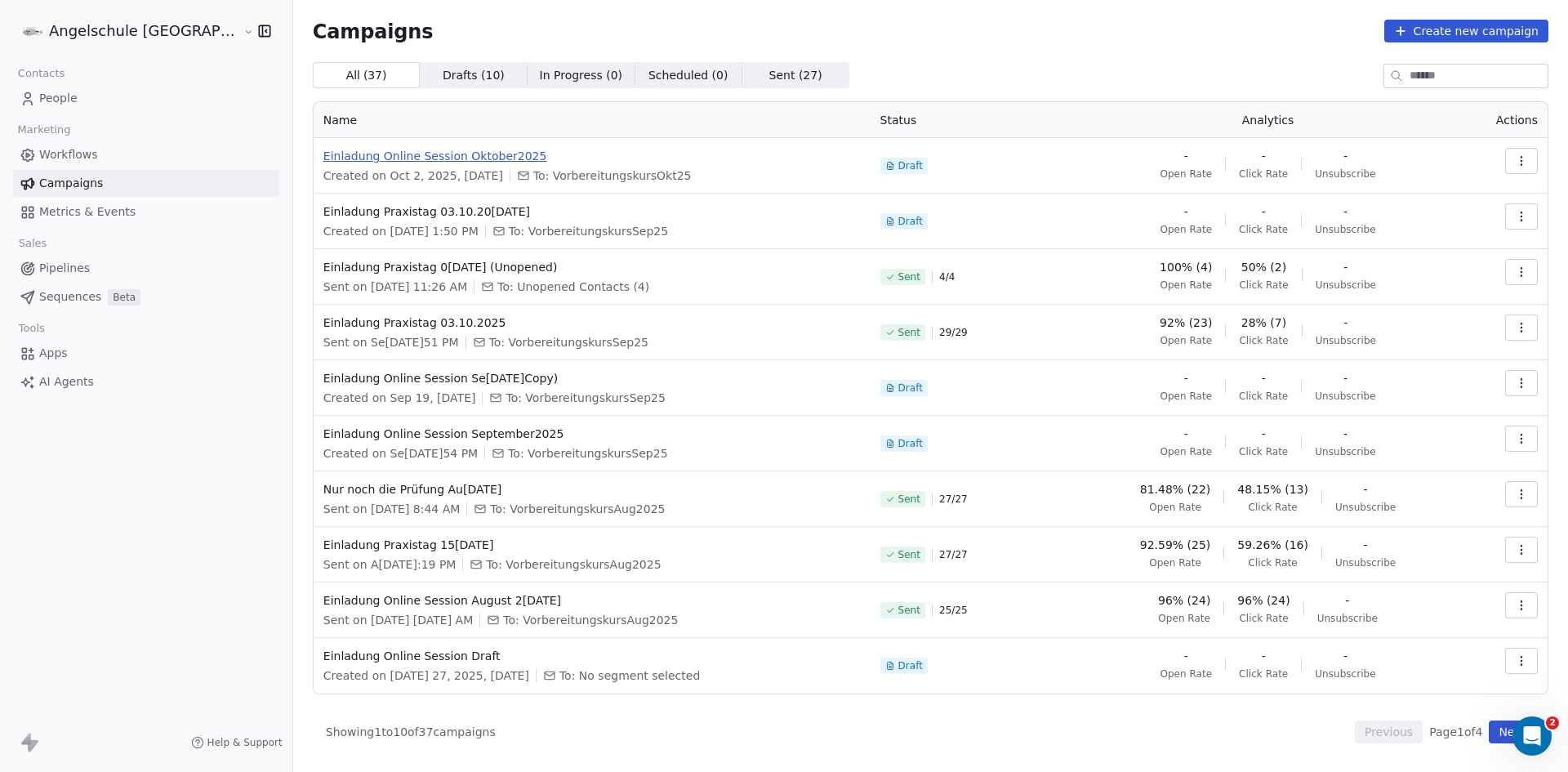
click at [409, 156] on span "Einladung Online Session Oktober2025" at bounding box center [592, 156] width 537 height 16
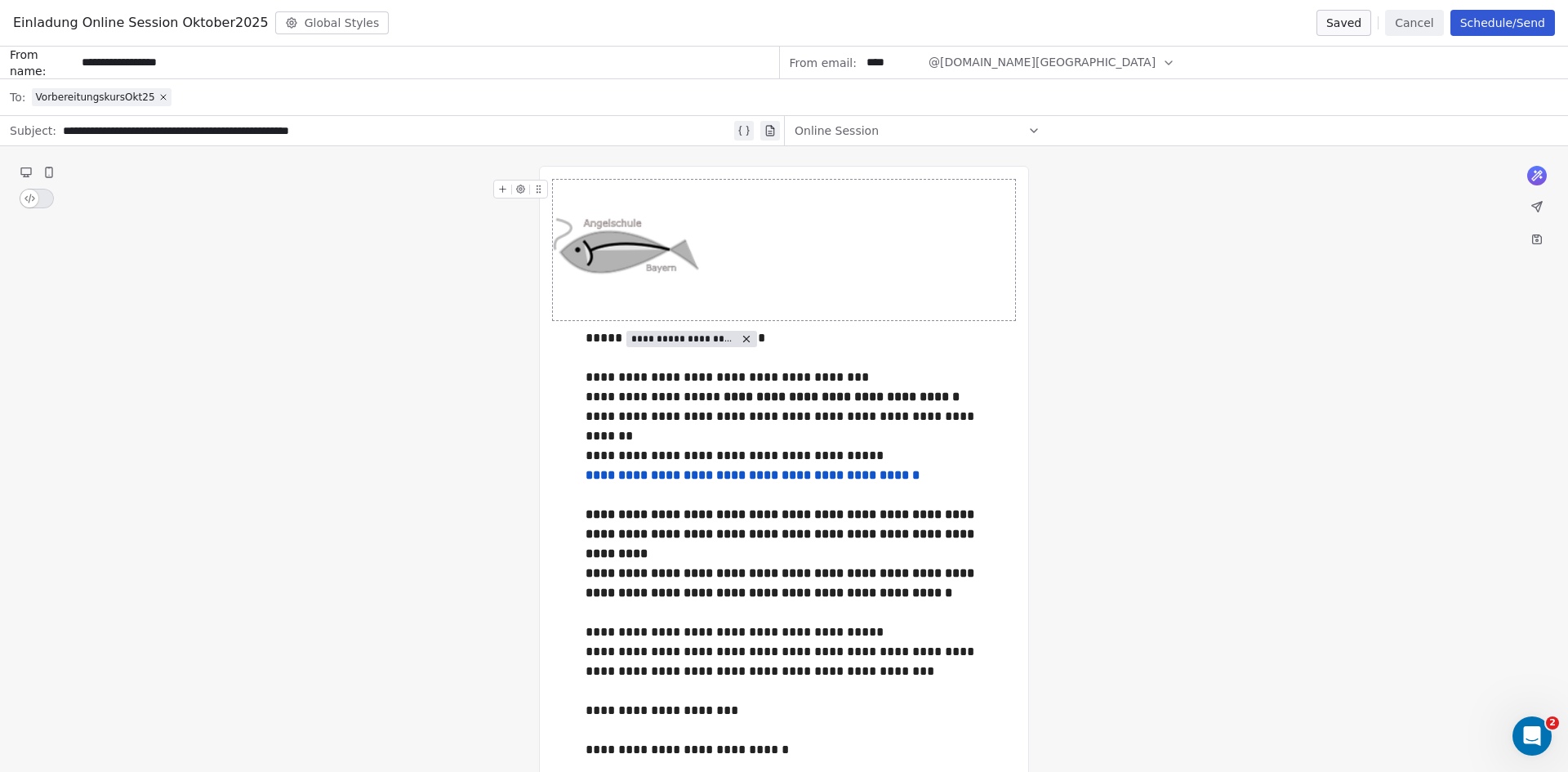
click at [1515, 20] on button "Schedule/Send" at bounding box center [1503, 23] width 105 height 26
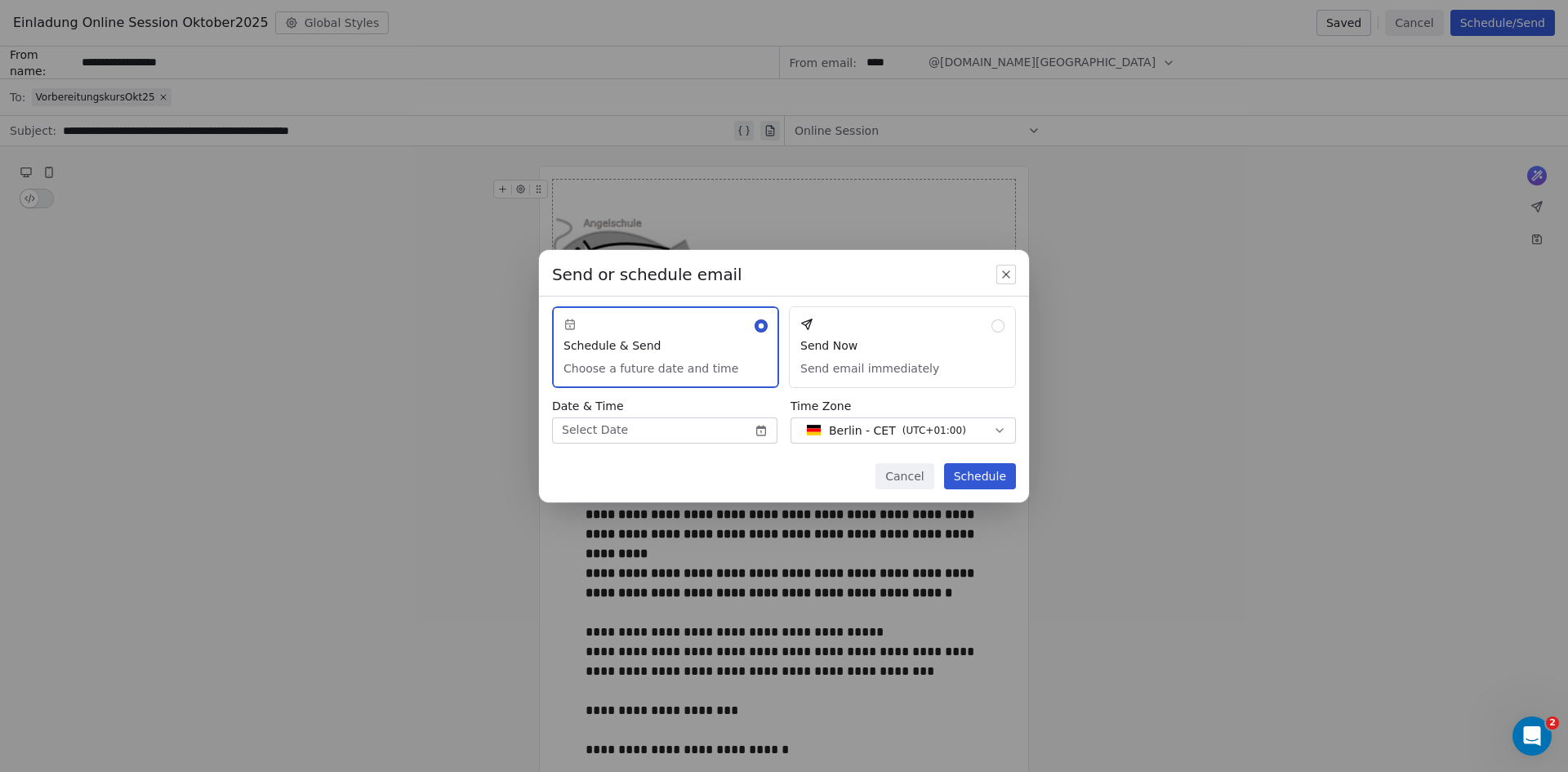
click at [1000, 327] on button "Send Now Send email immediately" at bounding box center [902, 347] width 227 height 82
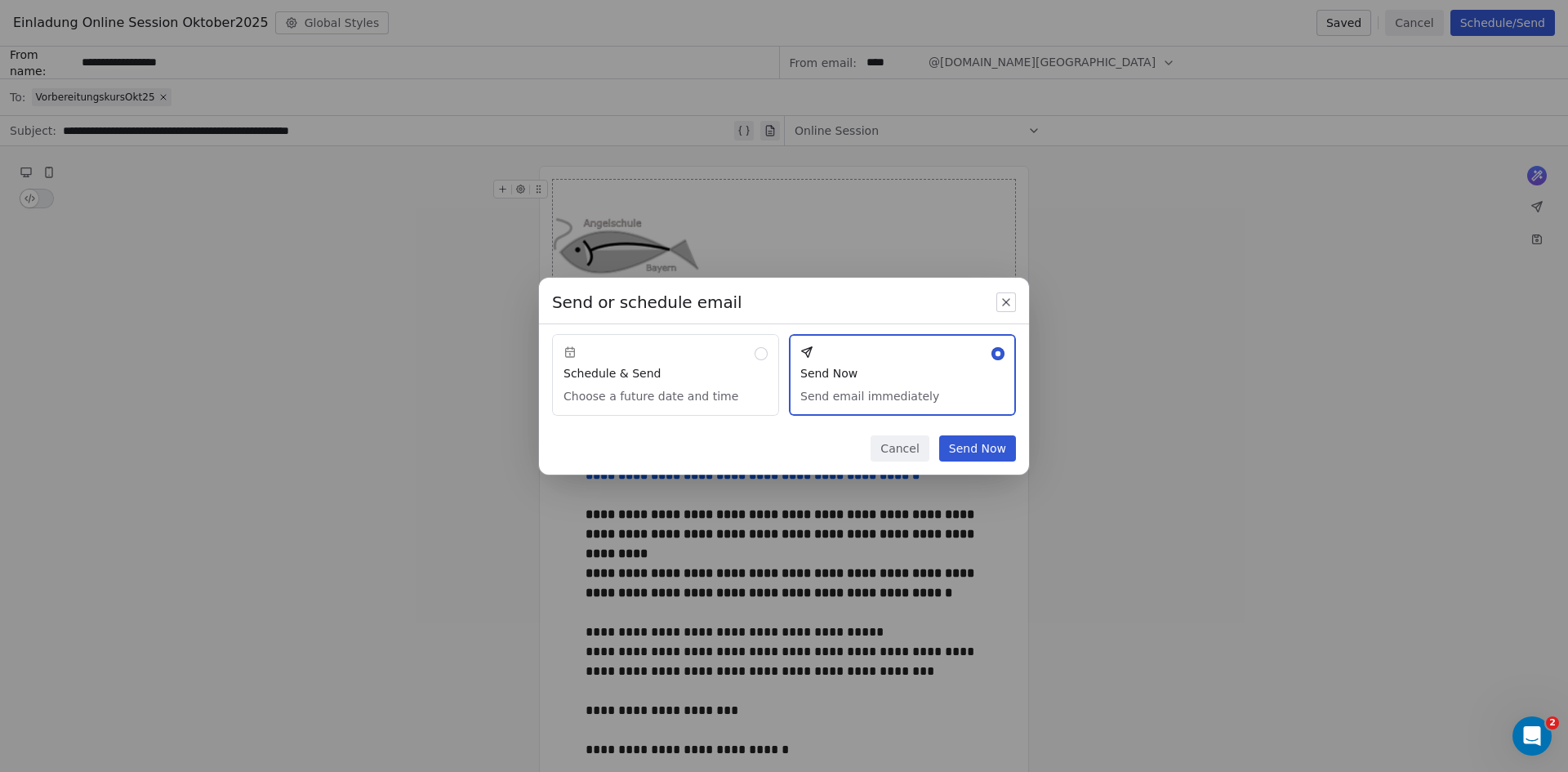
click at [990, 447] on button "Send Now" at bounding box center [978, 449] width 77 height 26
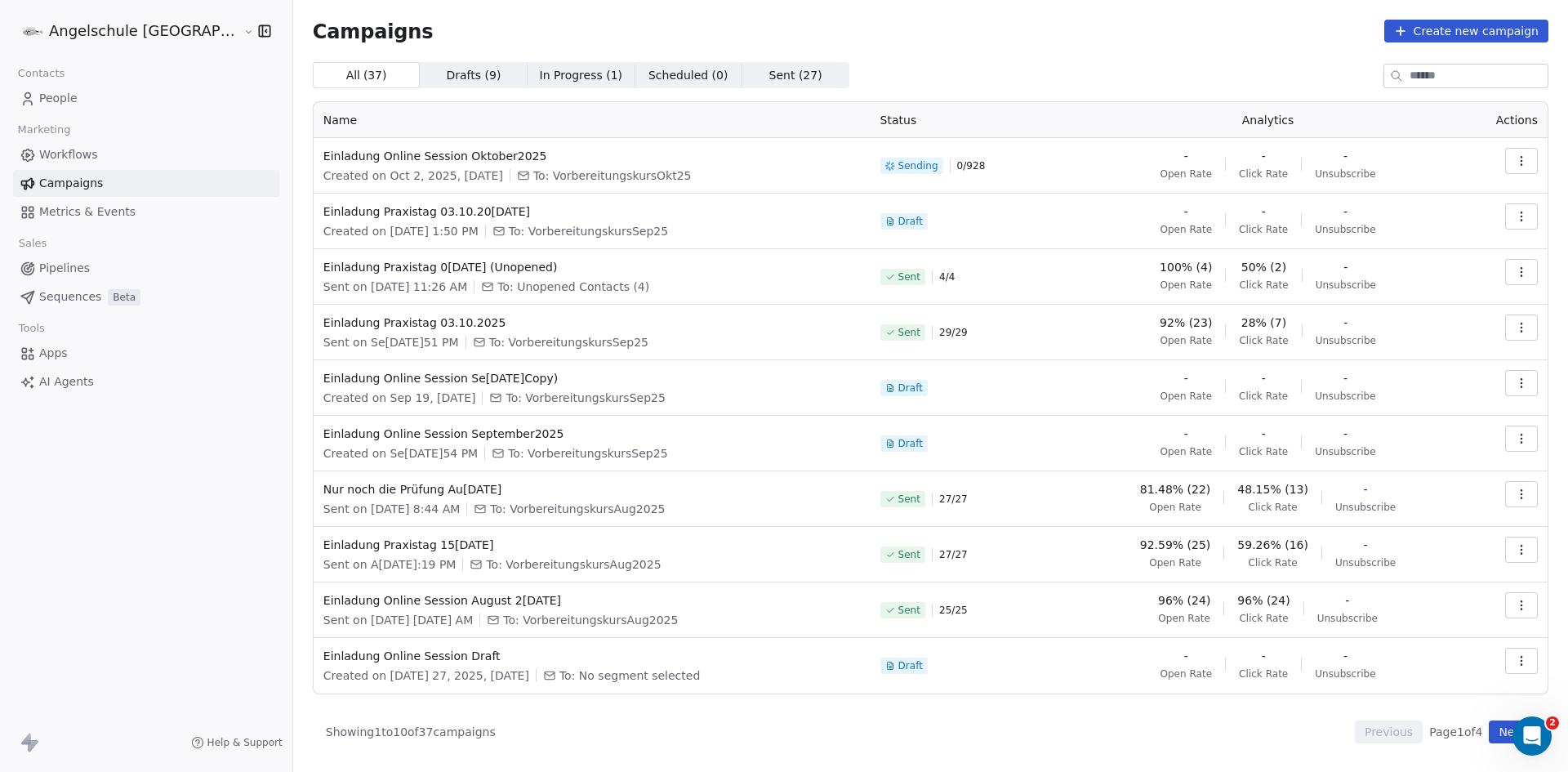
click at [1525, 156] on icon "button" at bounding box center [1521, 161] width 13 height 13
click at [1412, 295] on span "Pause" at bounding box center [1411, 302] width 38 height 20
click at [1516, 156] on icon "button" at bounding box center [1521, 161] width 13 height 13
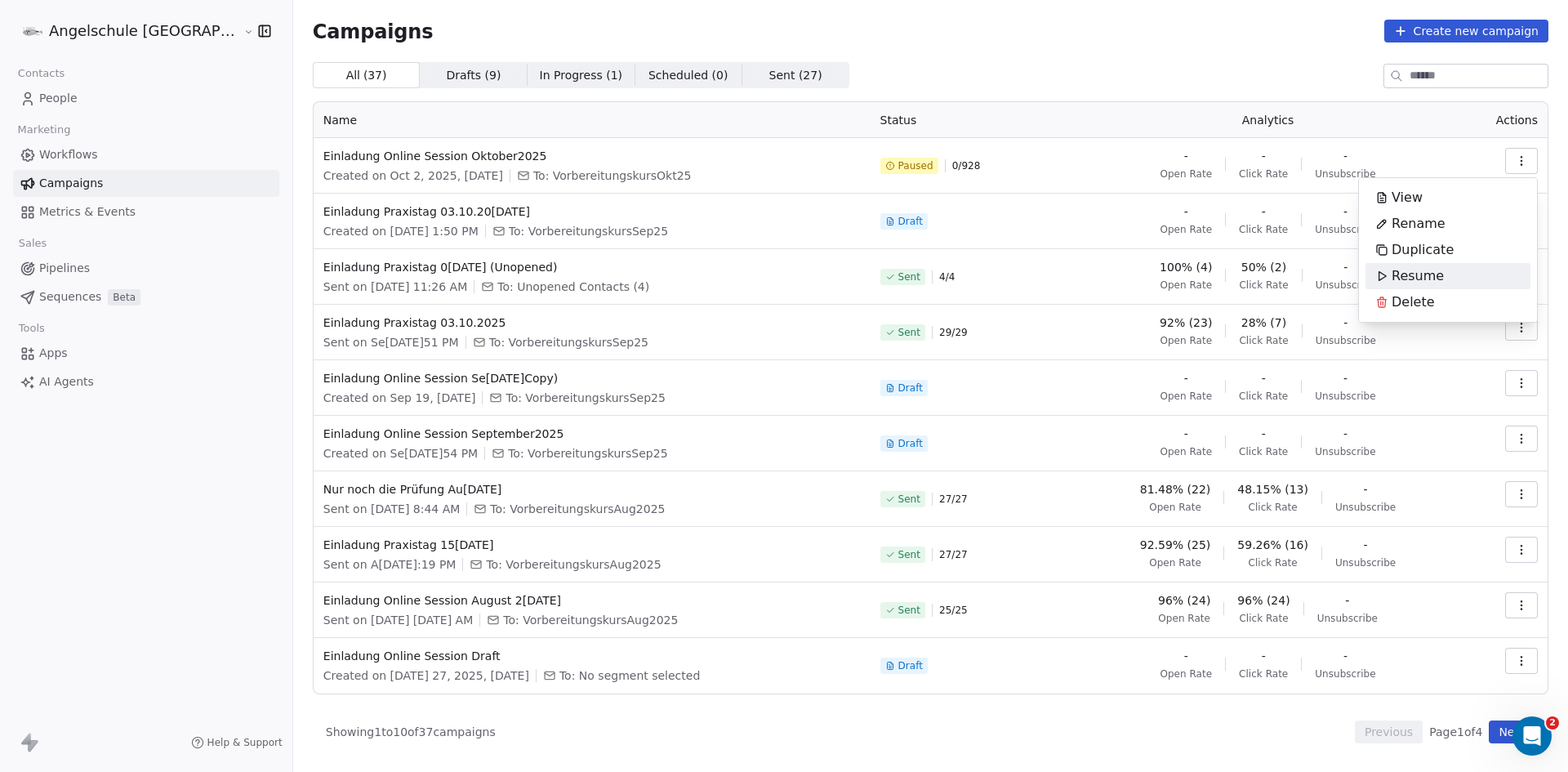
click at [1418, 269] on span "Resume" at bounding box center [1418, 276] width 52 height 20
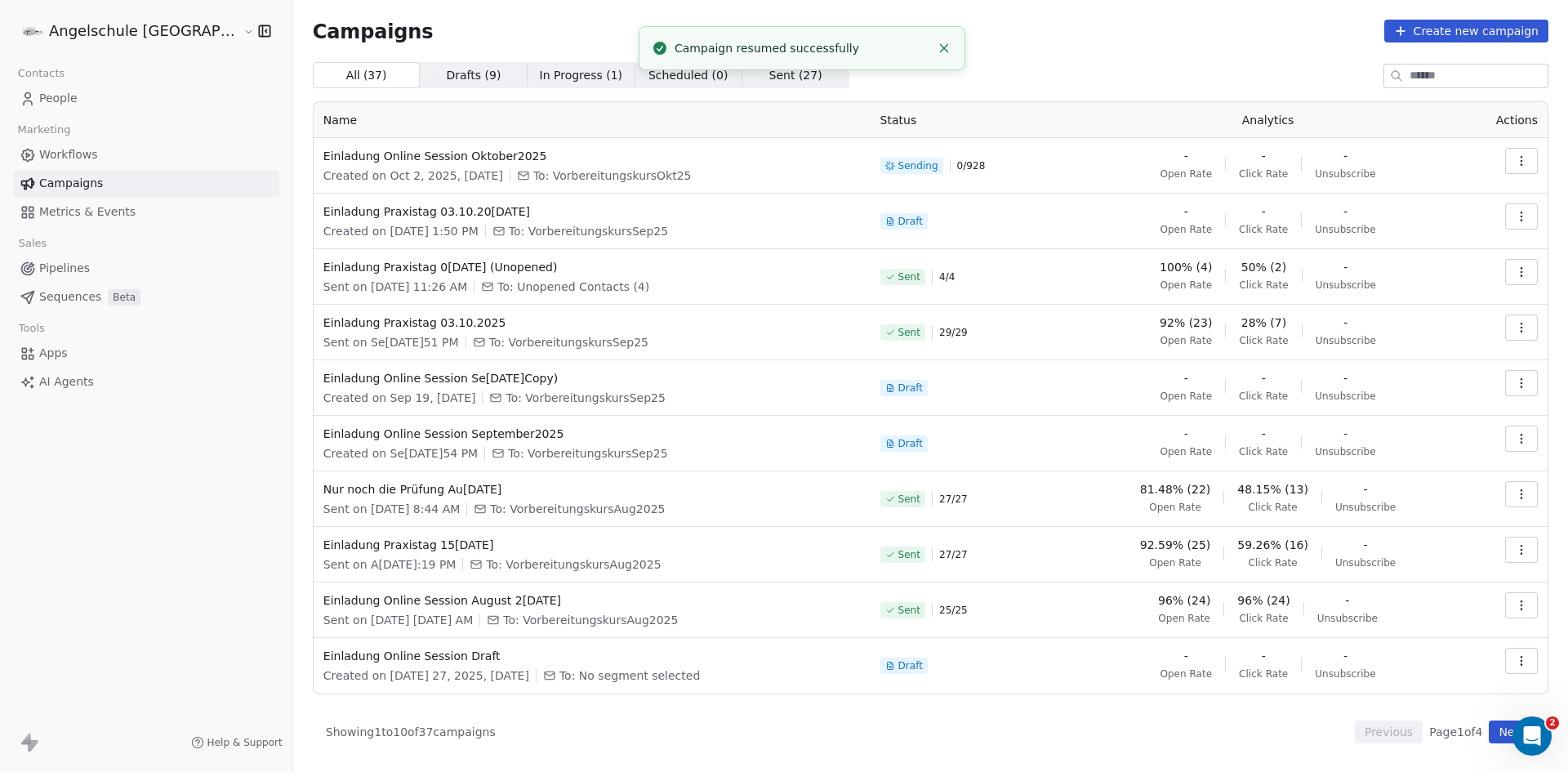
click at [1518, 160] on icon "button" at bounding box center [1521, 161] width 13 height 13
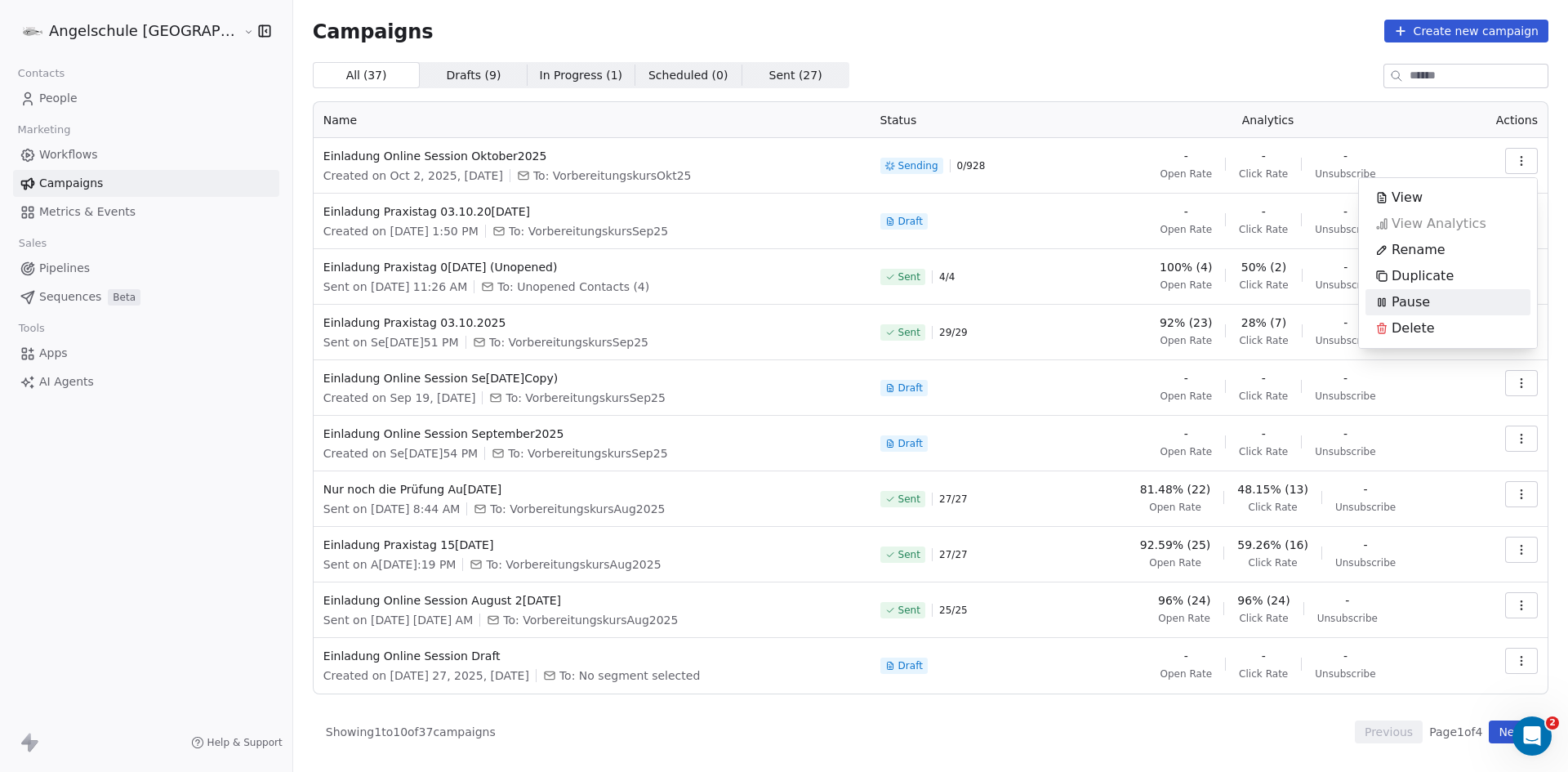
click at [1414, 295] on span "Pause" at bounding box center [1411, 302] width 38 height 20
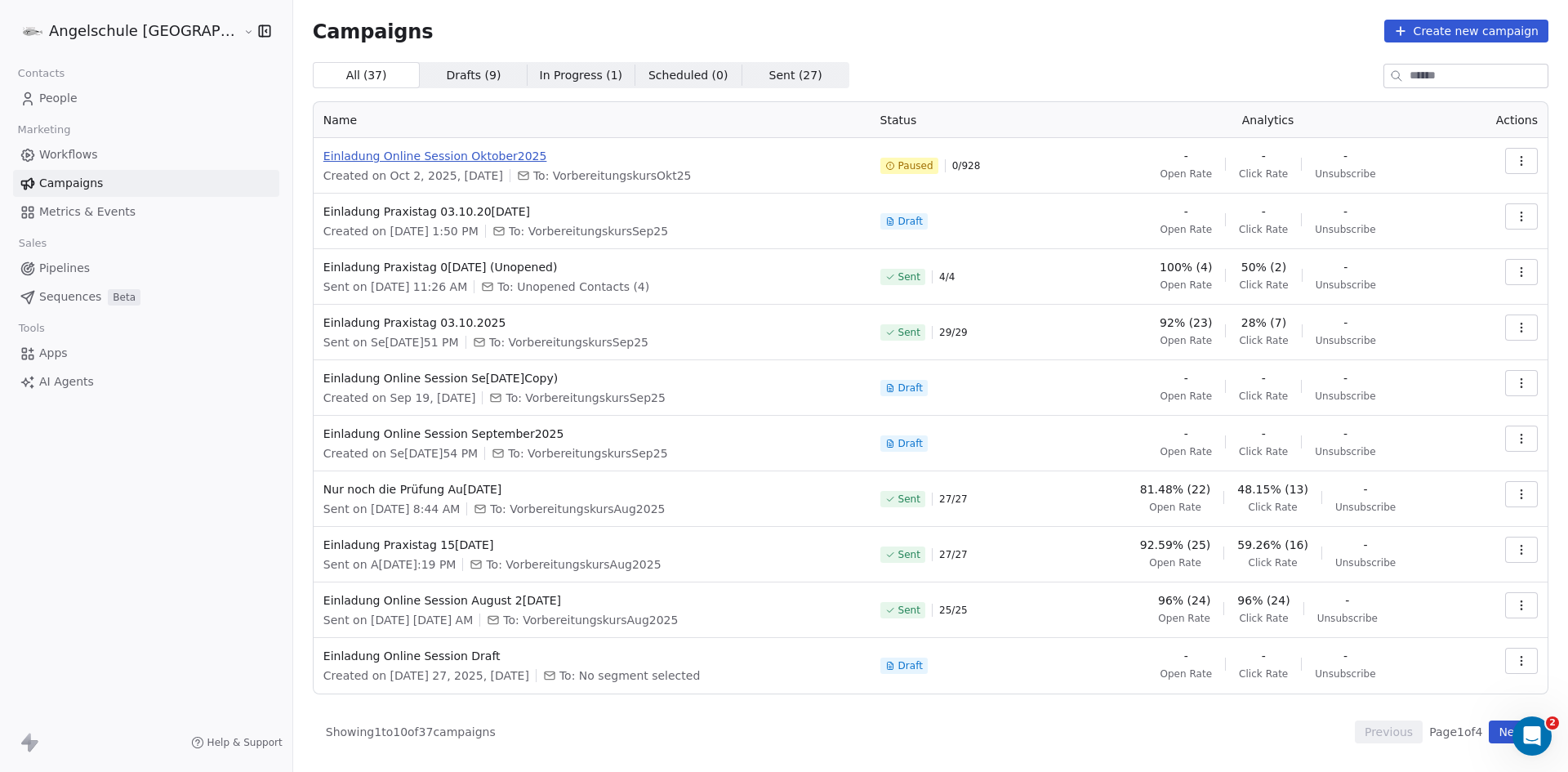
click at [402, 156] on span "Einladung Online Session Oktober2025" at bounding box center [592, 156] width 537 height 16
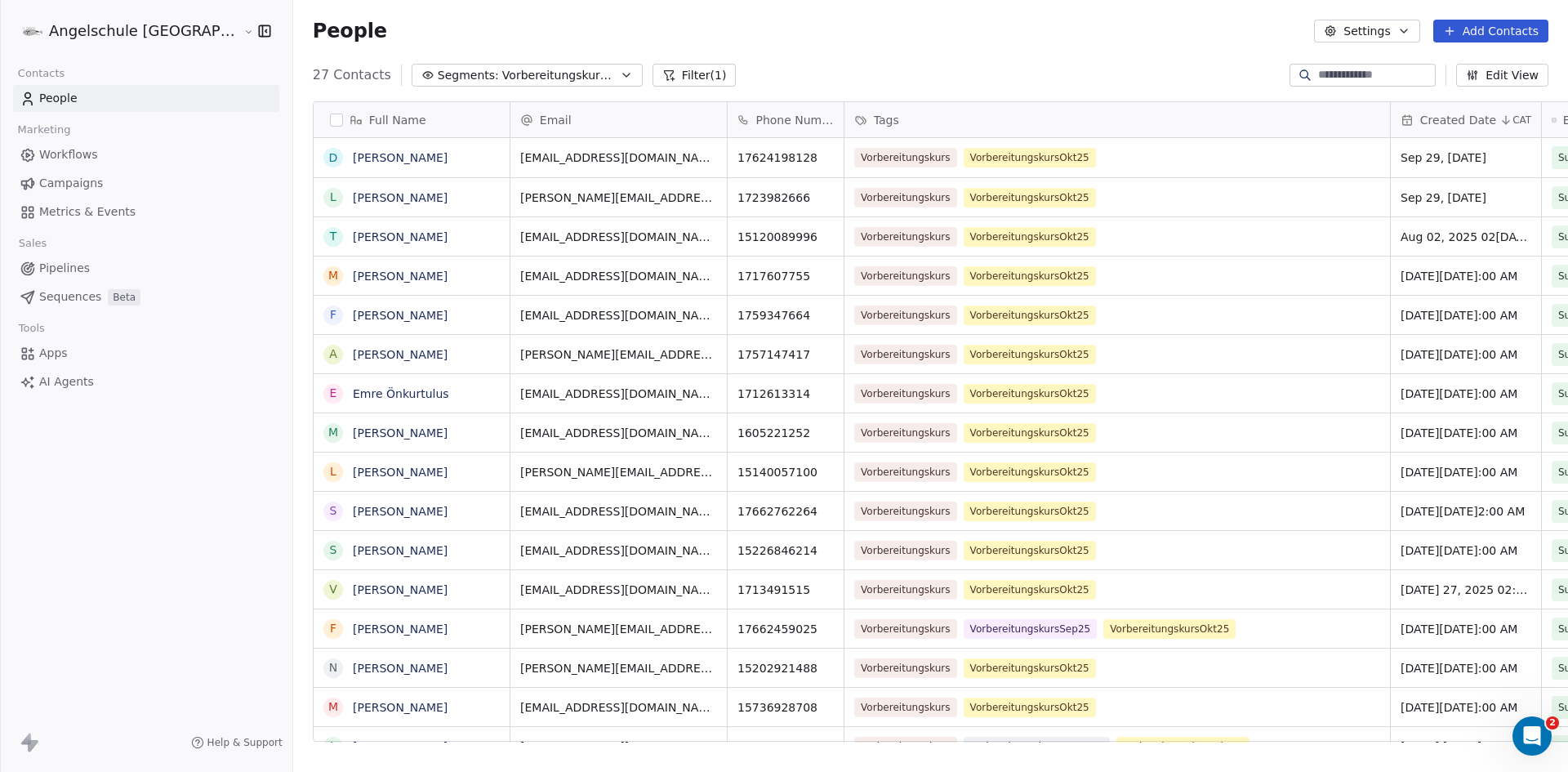
scroll to position [666, 1335]
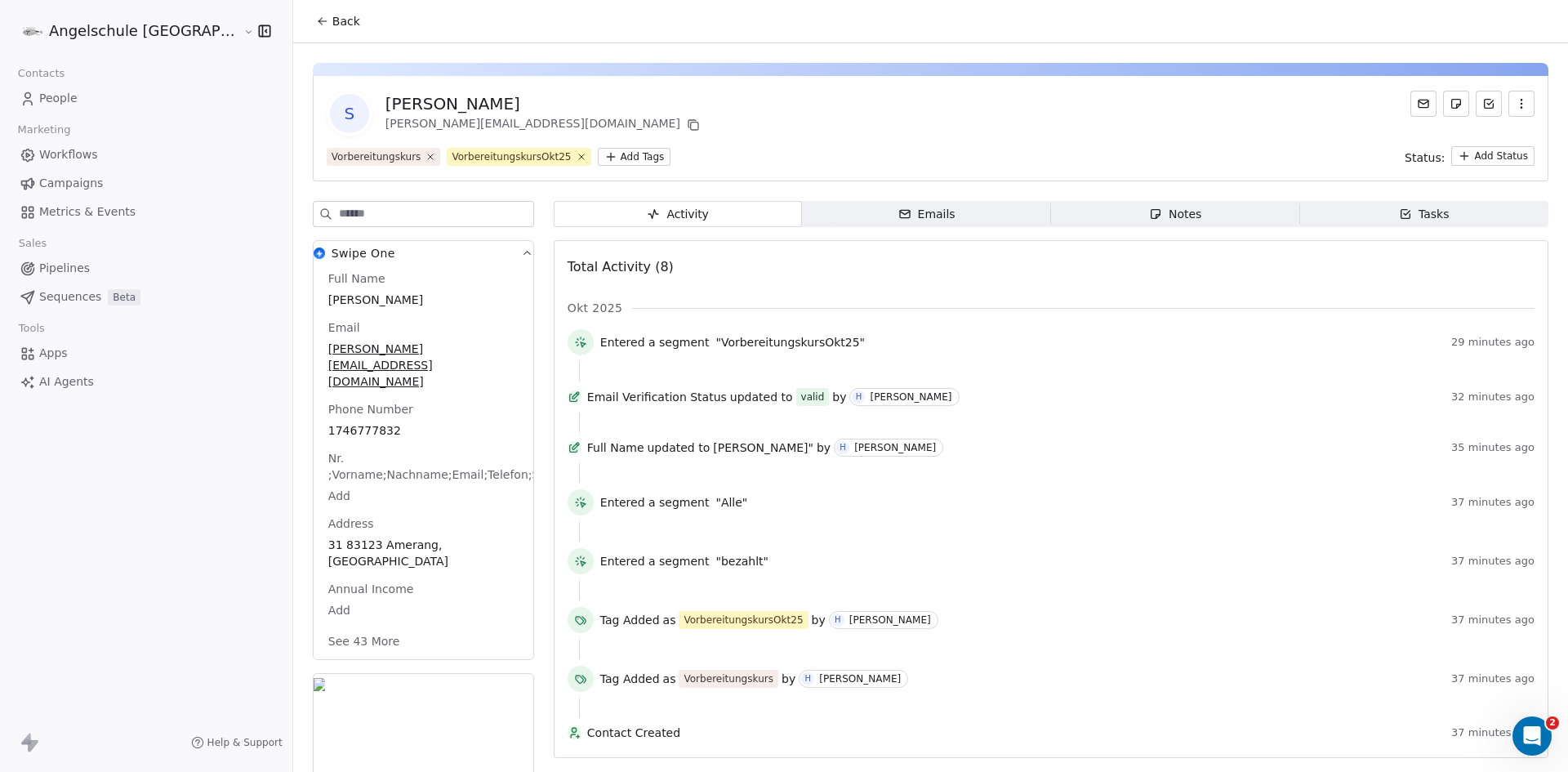
click at [61, 97] on span "People" at bounding box center [58, 98] width 38 height 17
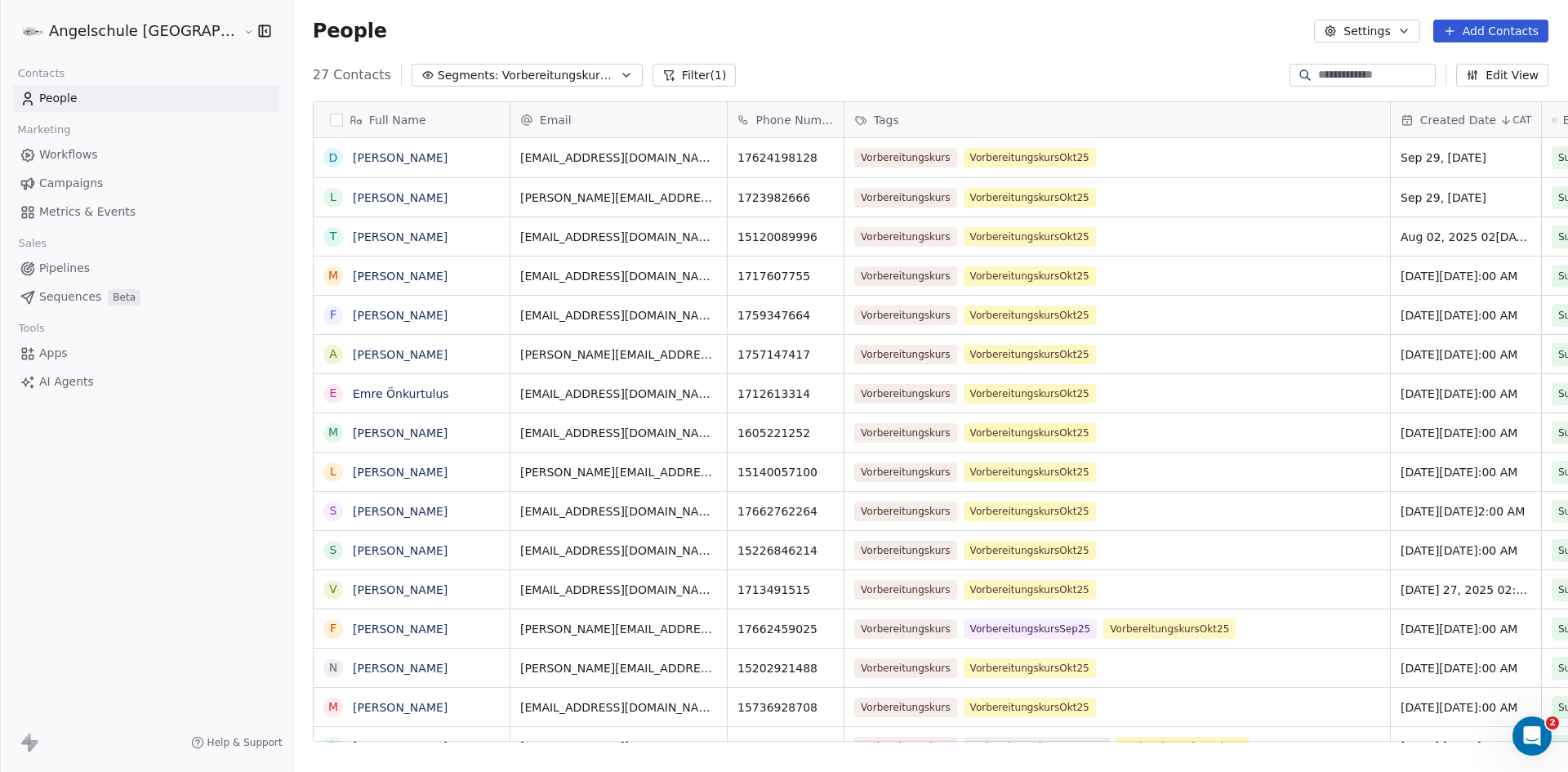
scroll to position [666, 1335]
click at [653, 72] on button "Filter (1)" at bounding box center [694, 75] width 84 height 23
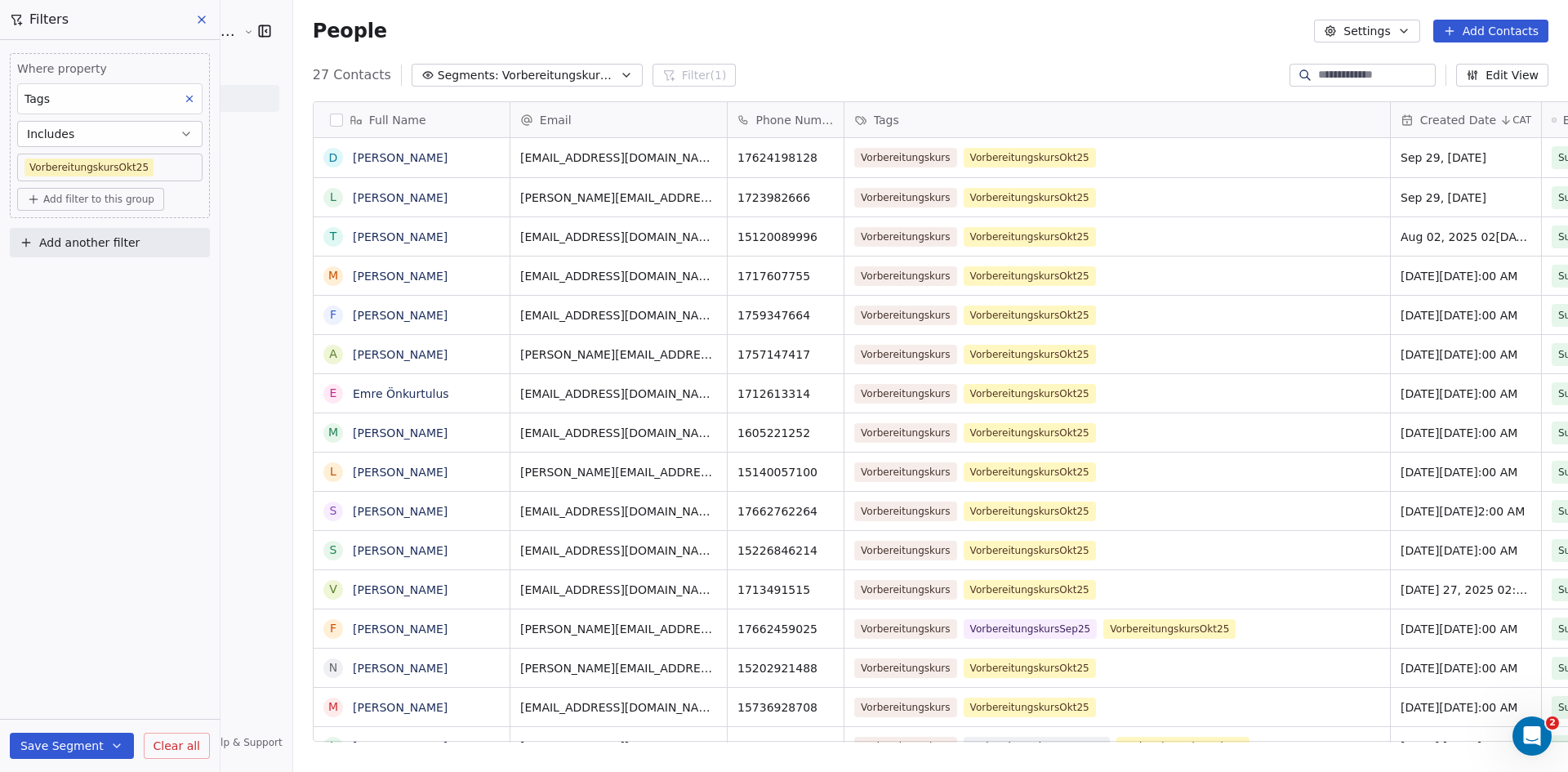
click at [81, 751] on button "Save Segment" at bounding box center [72, 746] width 124 height 26
click at [113, 703] on span "Update existing segment" at bounding box center [119, 704] width 144 height 16
click at [197, 14] on icon at bounding box center [201, 20] width 13 height 13
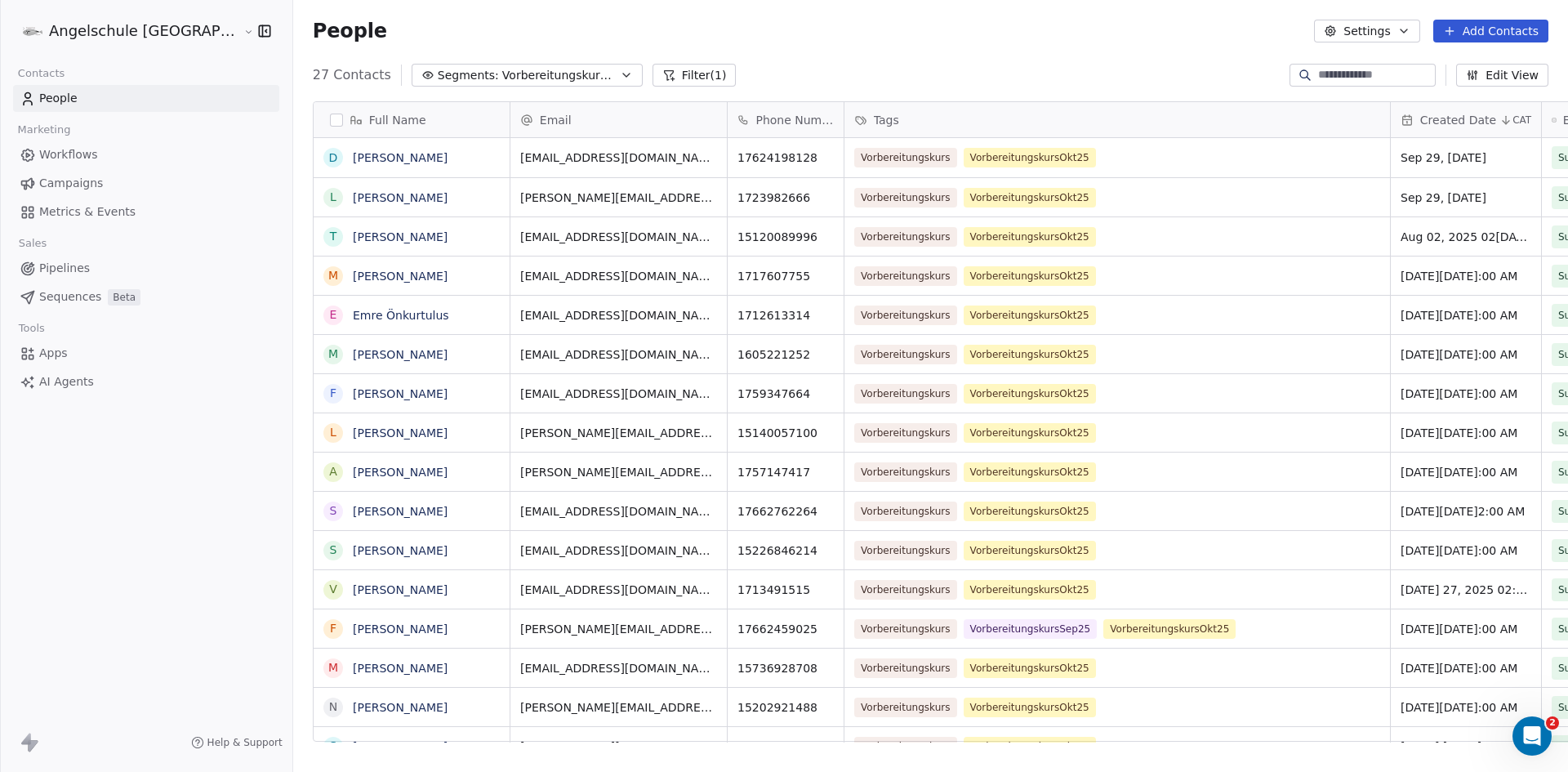
click at [620, 73] on icon "button" at bounding box center [626, 75] width 13 height 13
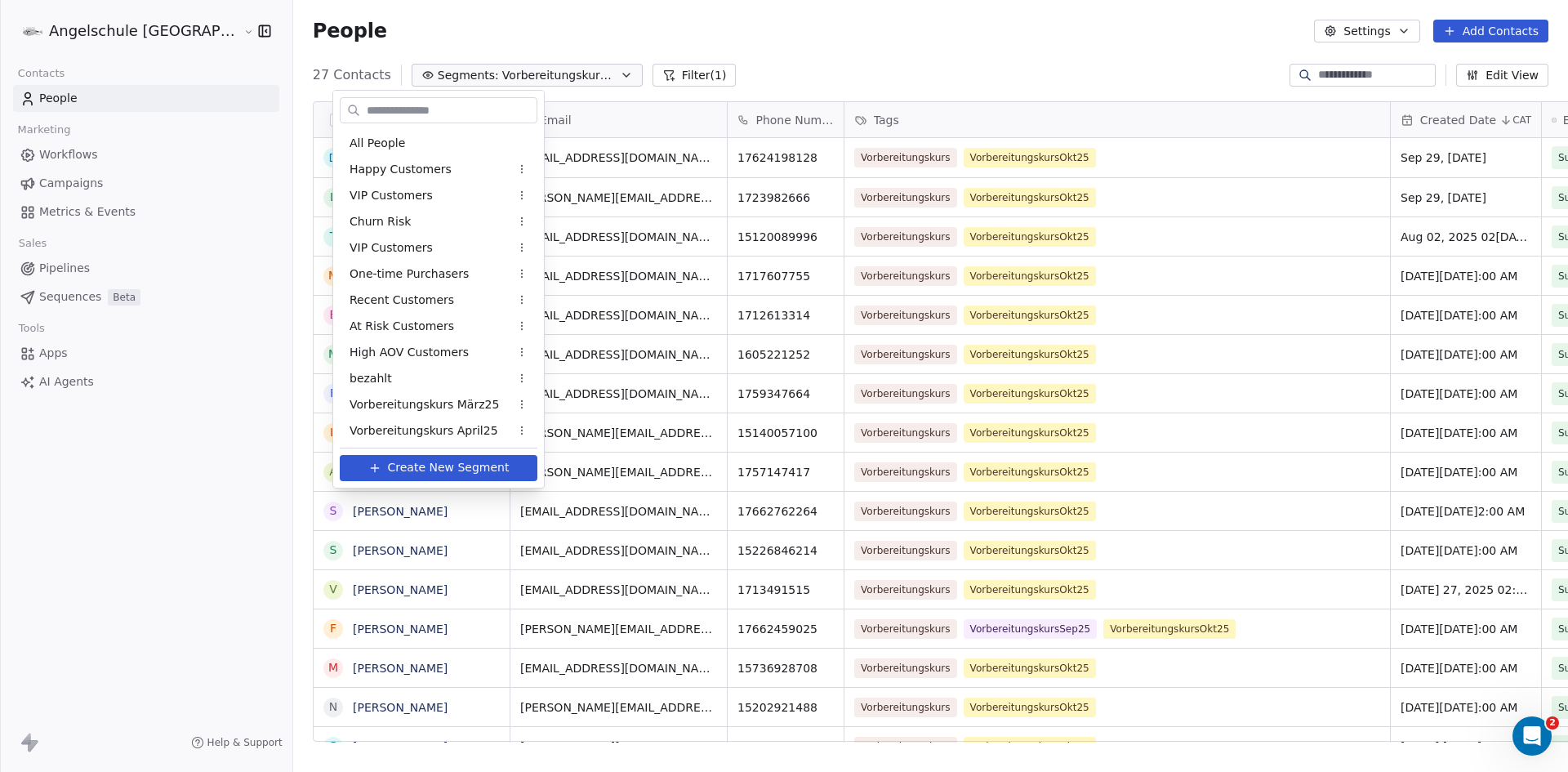
scroll to position [577, 0]
click at [612, 74] on html "Angelschule [GEOGRAPHIC_DATA] Contacts People Marketing Workflows Campaigns Met…" at bounding box center [784, 386] width 1568 height 772
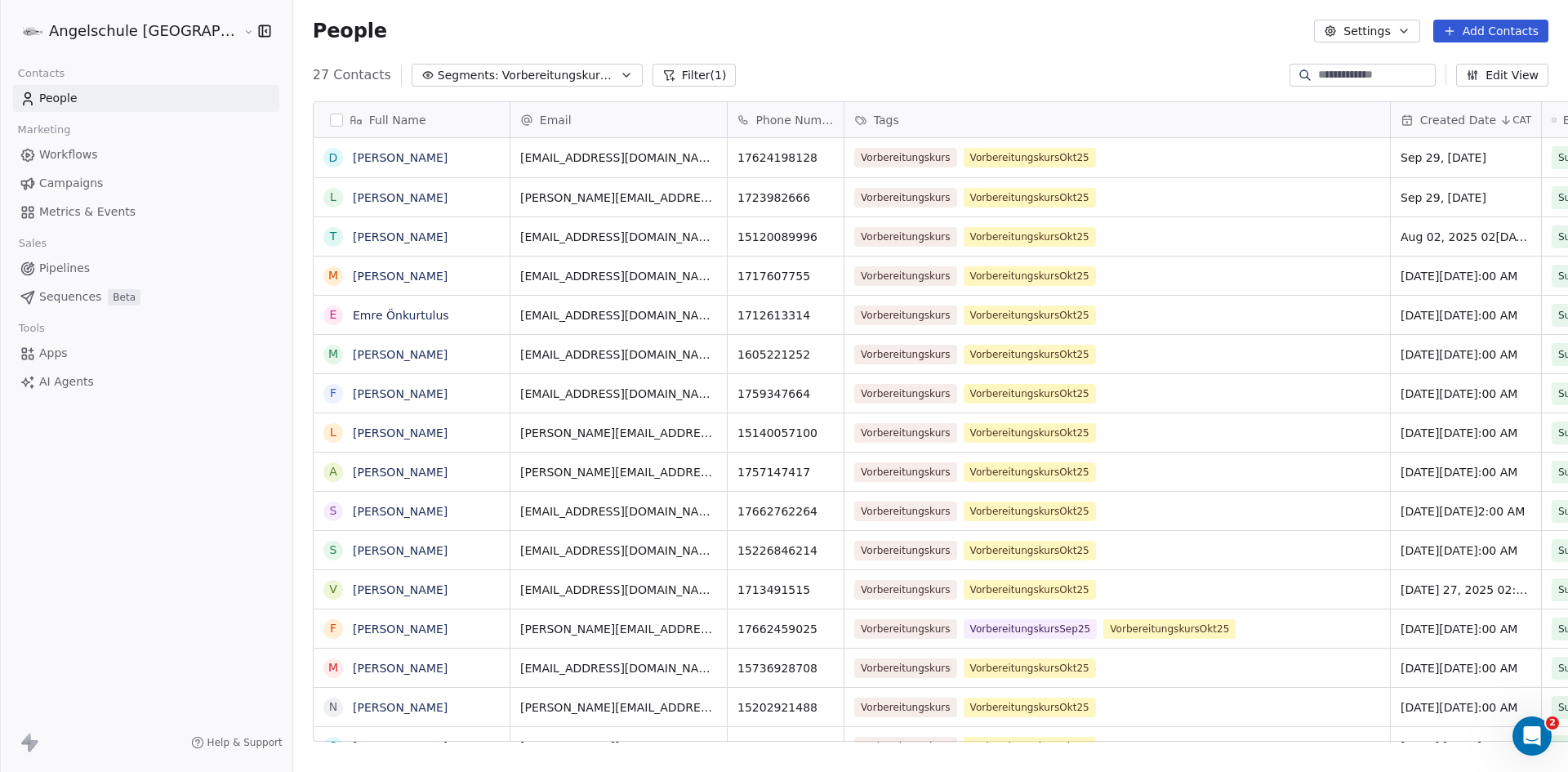
click at [653, 73] on button "Filter (1)" at bounding box center [694, 75] width 84 height 23
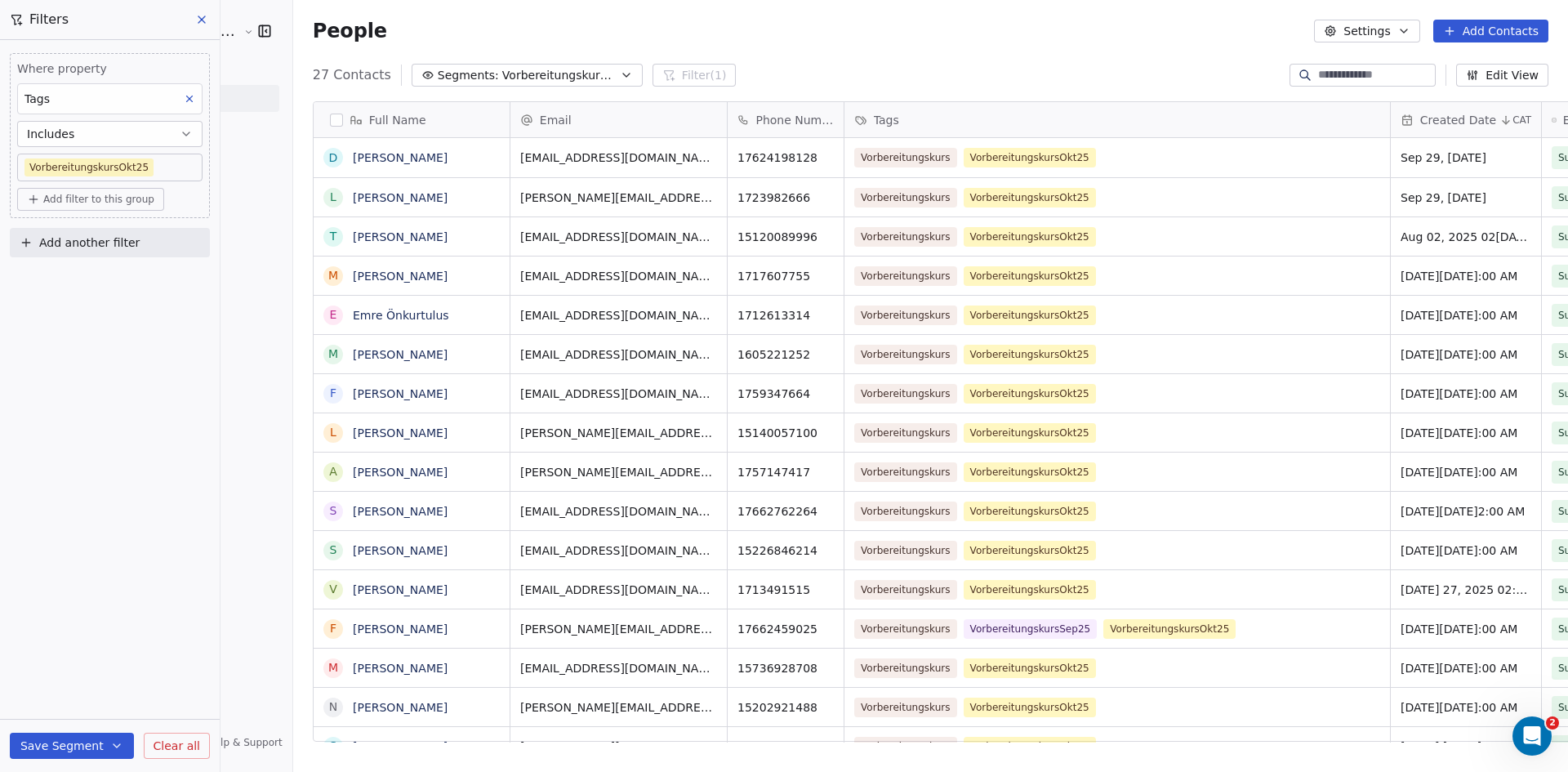
click at [620, 72] on icon "button" at bounding box center [626, 75] width 13 height 13
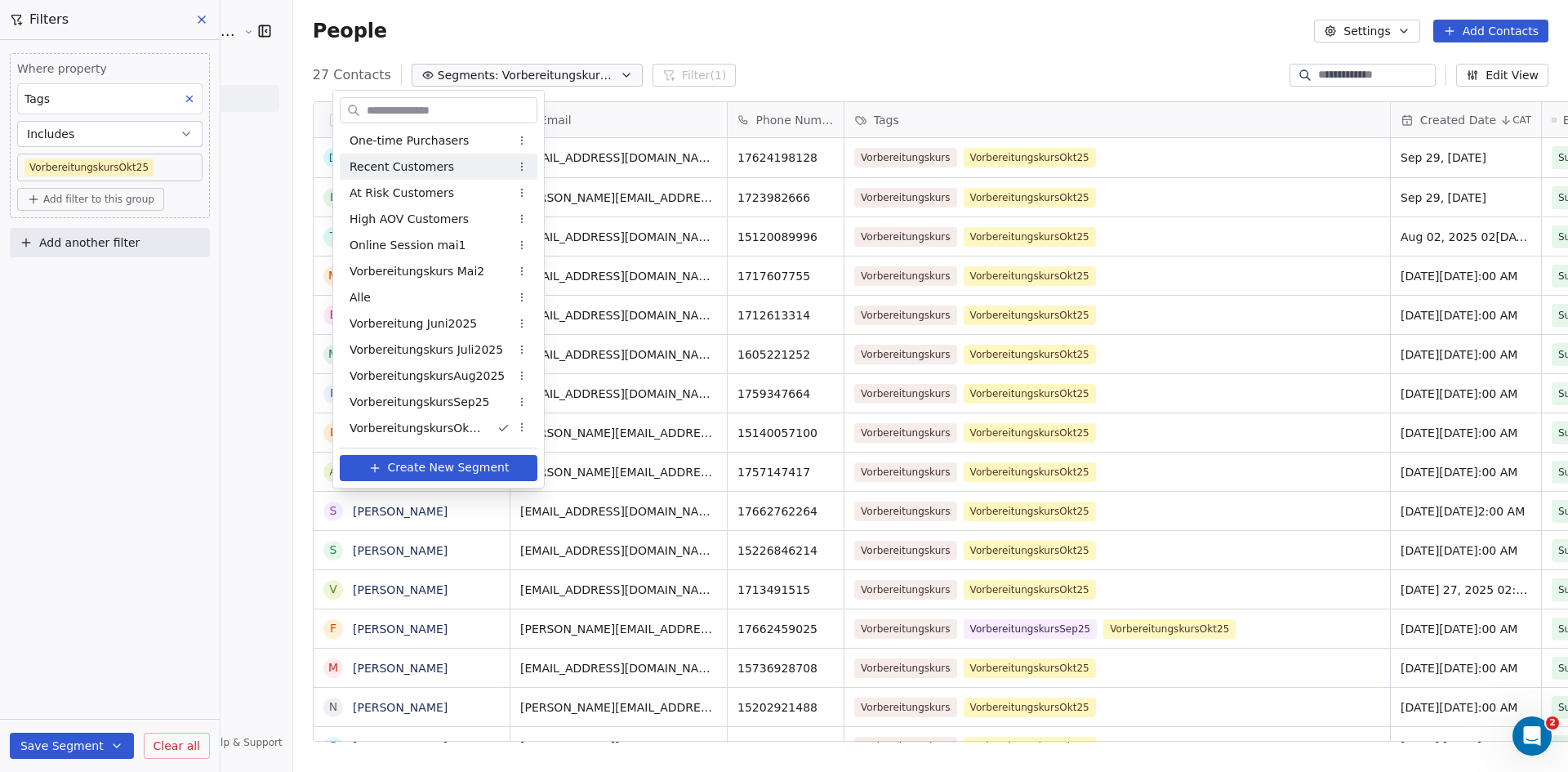
click at [437, 166] on span "Recent Customers" at bounding box center [402, 167] width 105 height 17
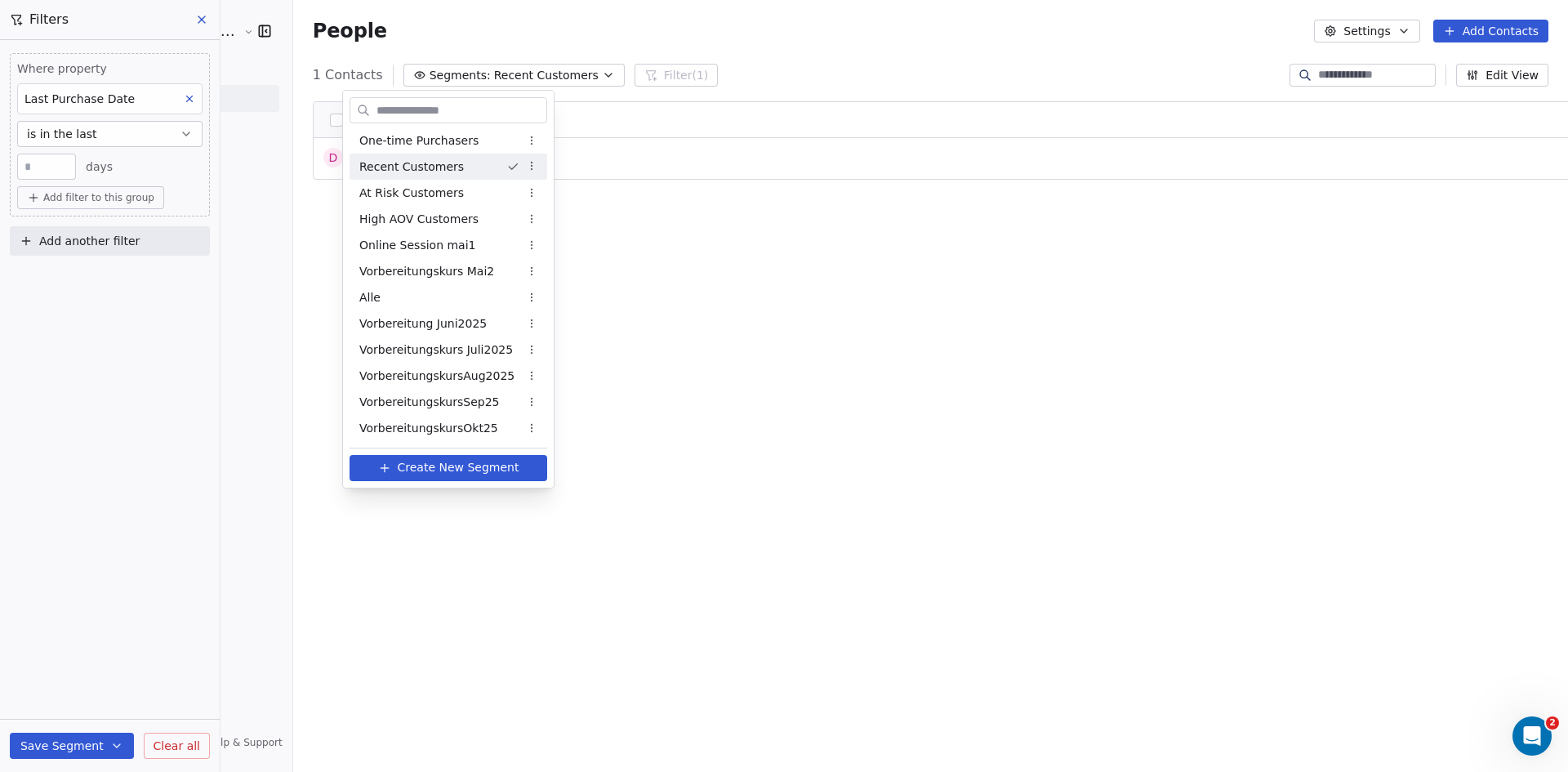
scroll to position [666, 1335]
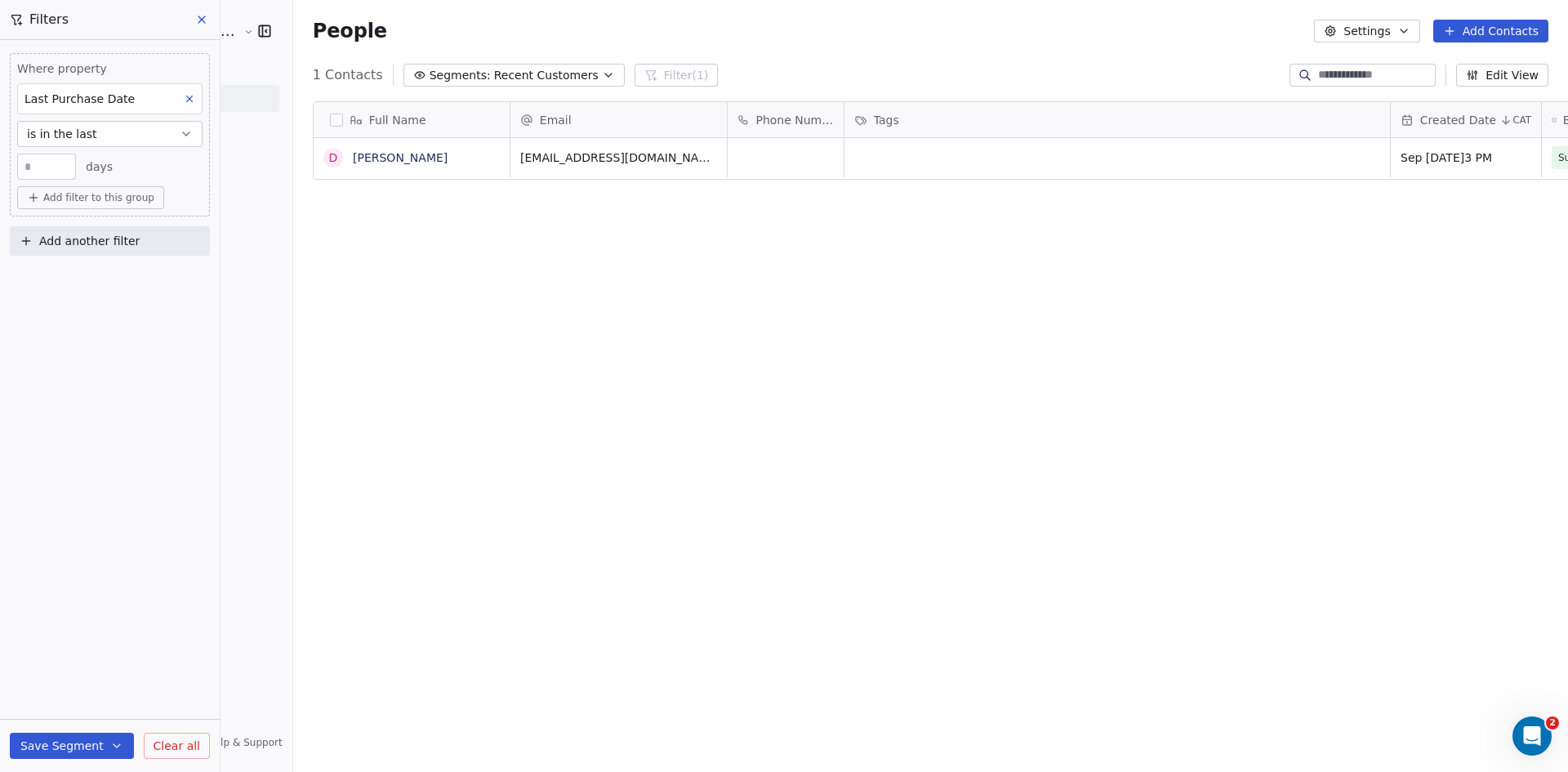
click at [602, 74] on icon "button" at bounding box center [608, 75] width 13 height 13
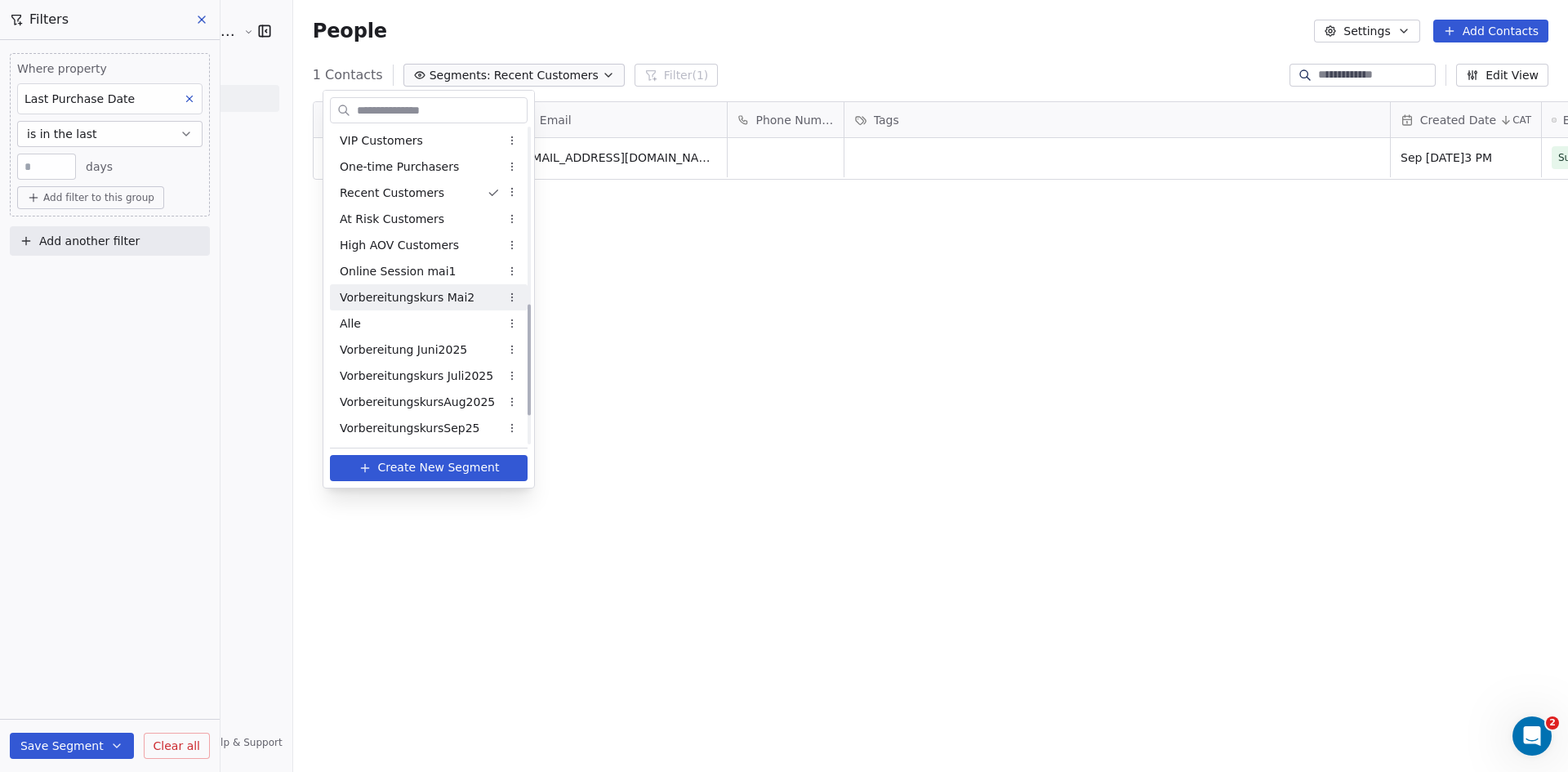
scroll to position [577, 0]
click at [428, 429] on span "VorbereitungskursOkt25" at bounding box center [409, 428] width 139 height 17
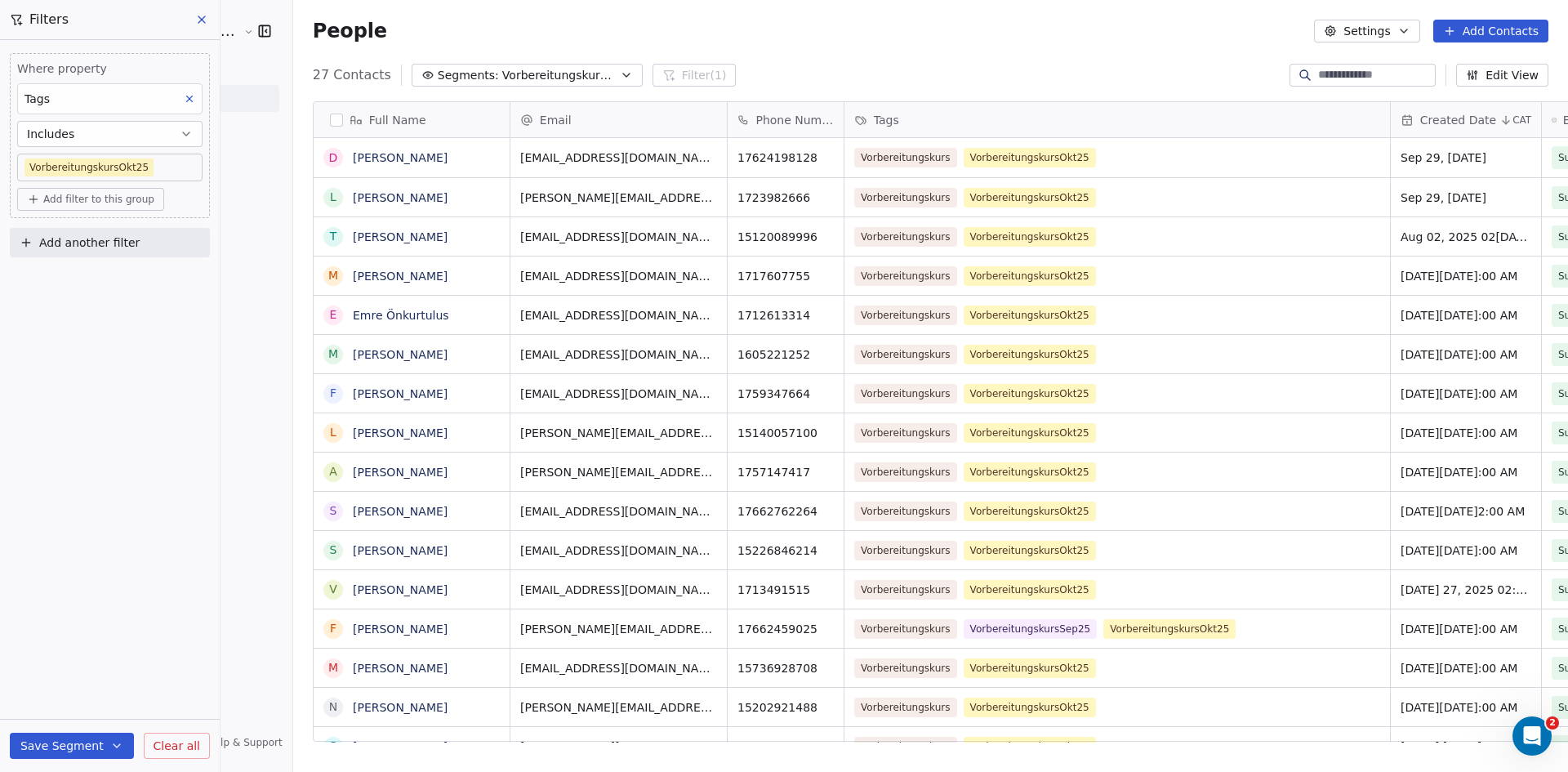
click at [197, 16] on icon at bounding box center [201, 20] width 13 height 13
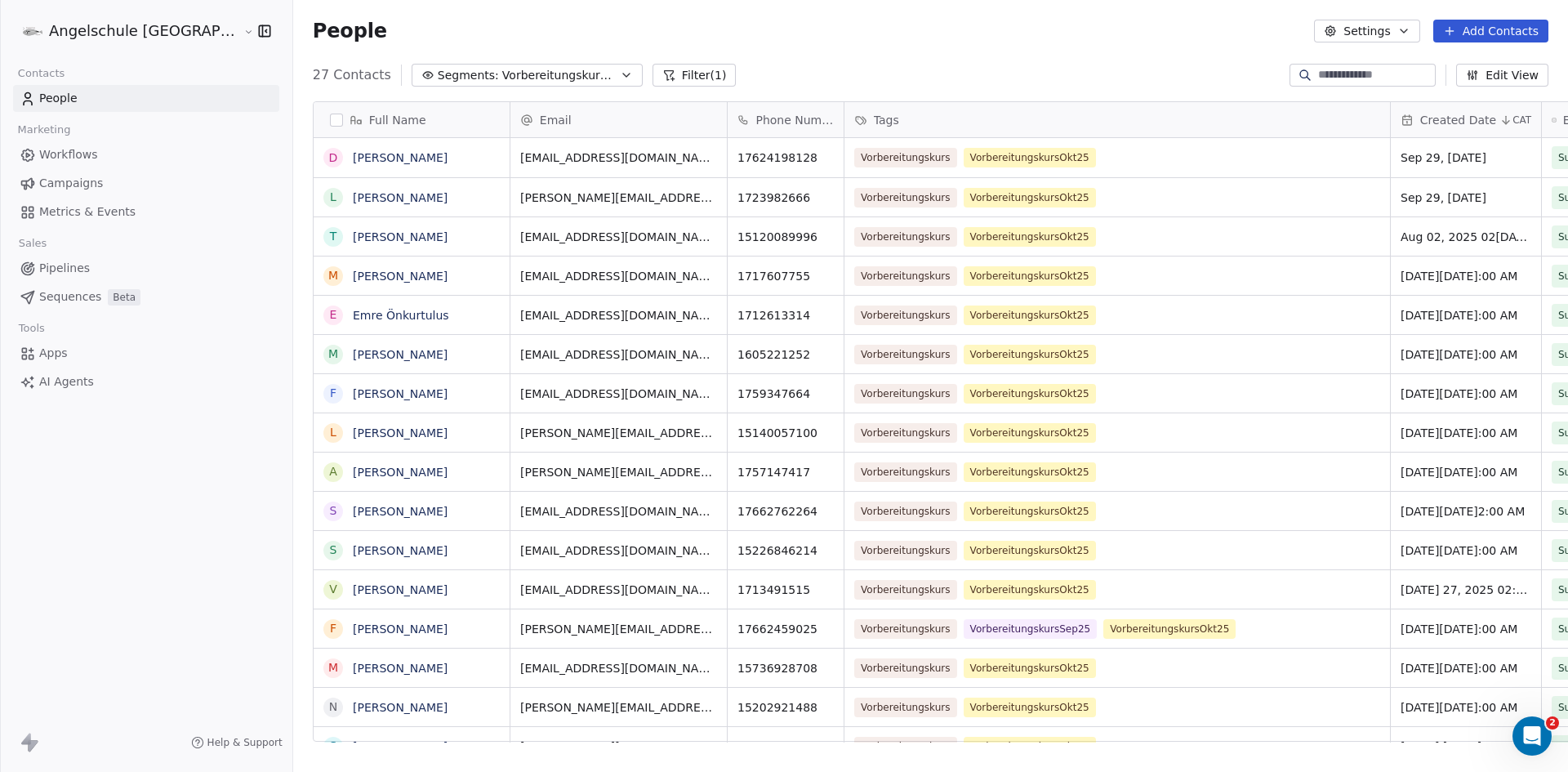
click at [75, 178] on span "Campaigns" at bounding box center [71, 183] width 64 height 17
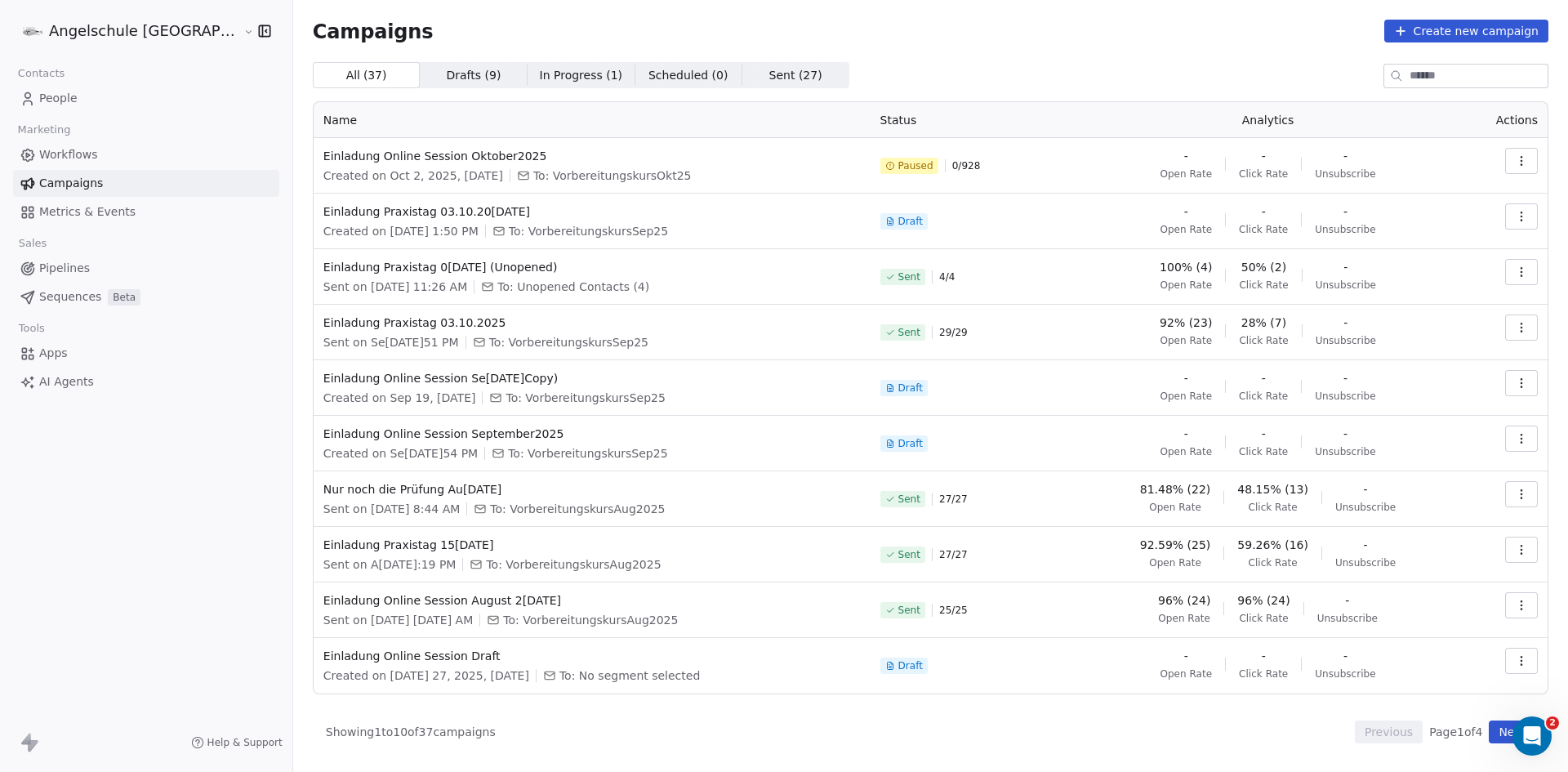
click at [1516, 164] on icon "button" at bounding box center [1521, 161] width 13 height 13
click at [1428, 246] on span "Duplicate" at bounding box center [1423, 250] width 62 height 20
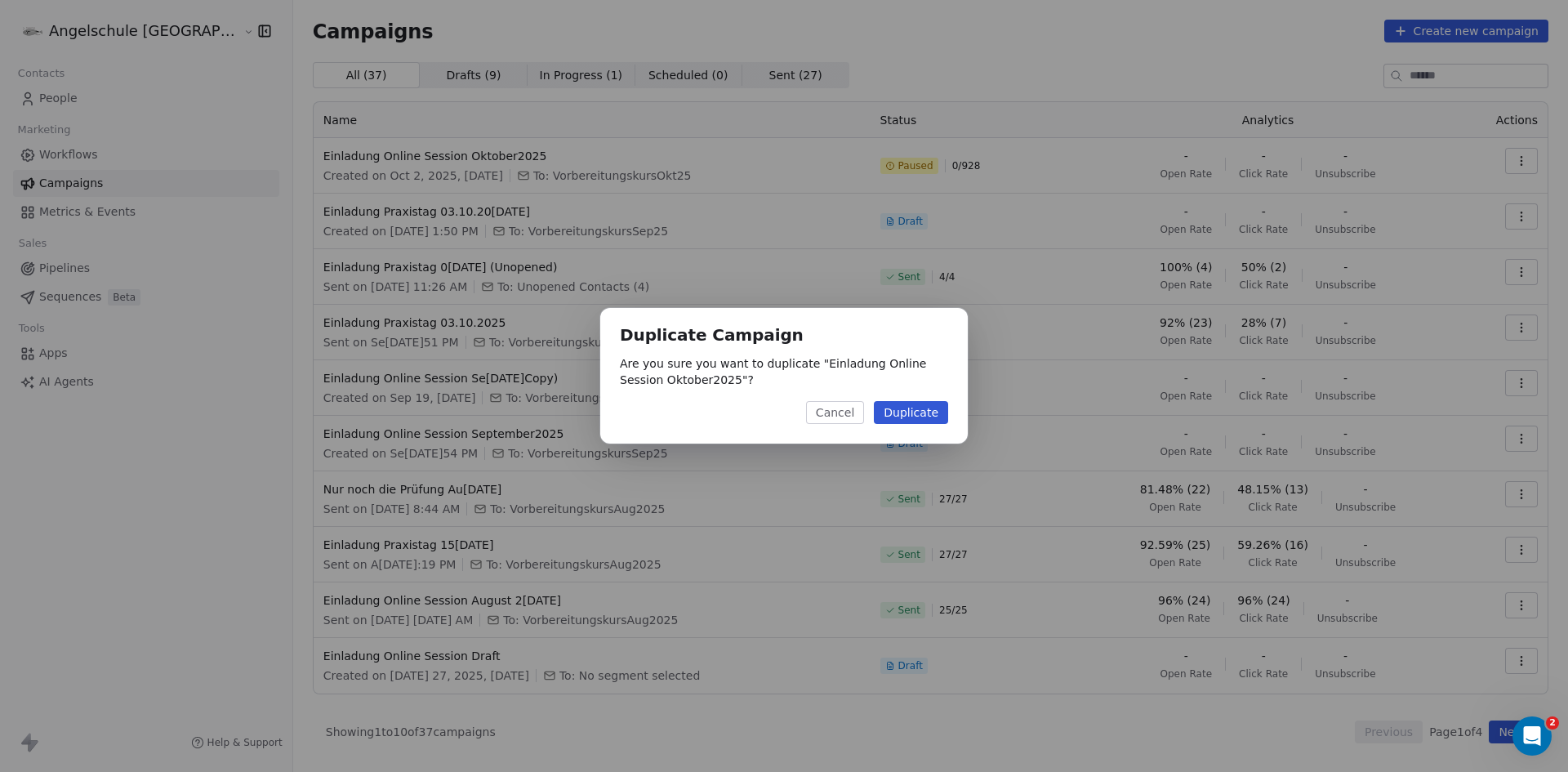
click at [934, 402] on button "Duplicate" at bounding box center [911, 413] width 75 height 23
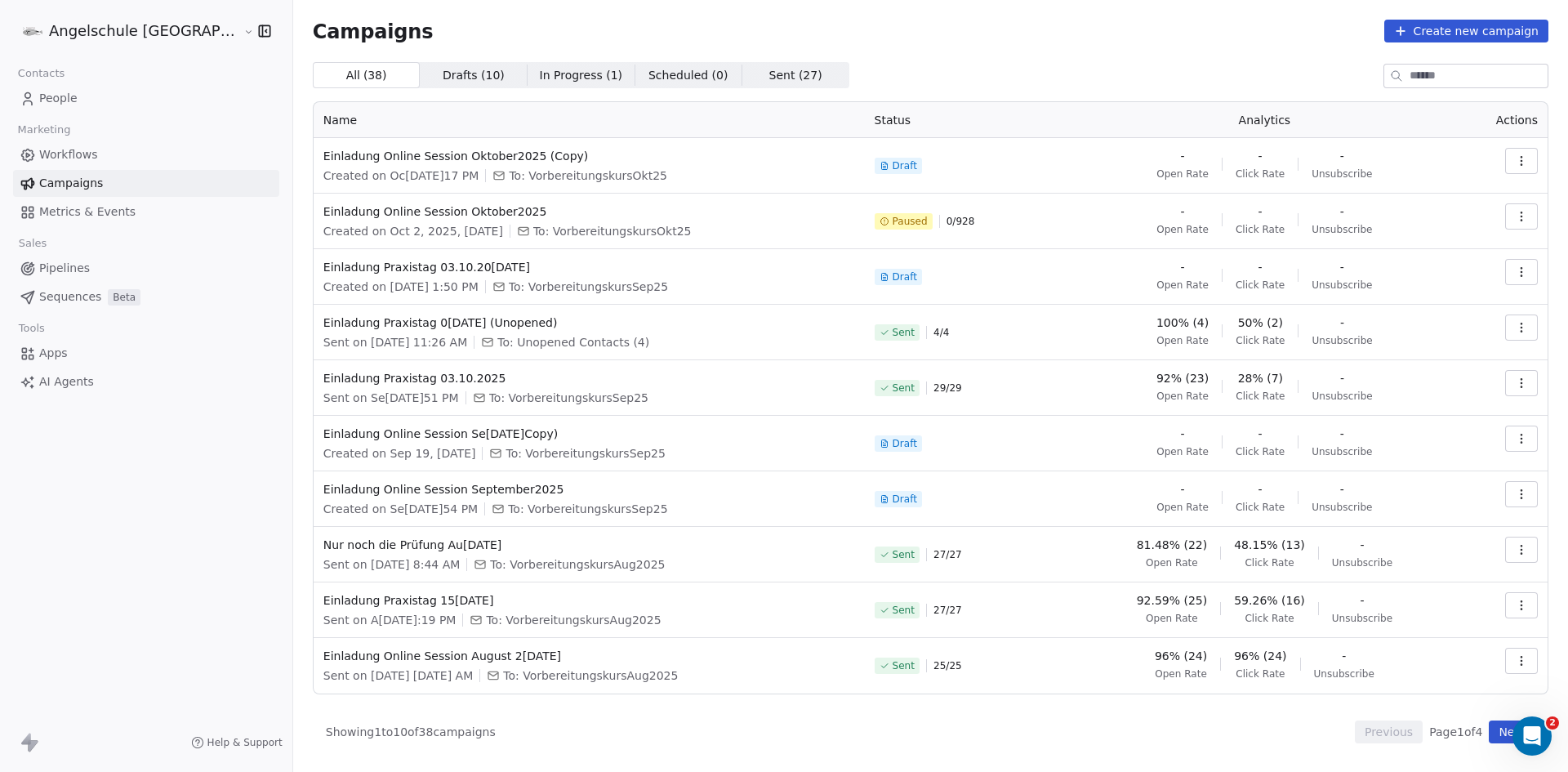
click at [1527, 163] on icon "button" at bounding box center [1521, 161] width 13 height 13
click at [1433, 226] on span "Rename" at bounding box center [1419, 223] width 54 height 20
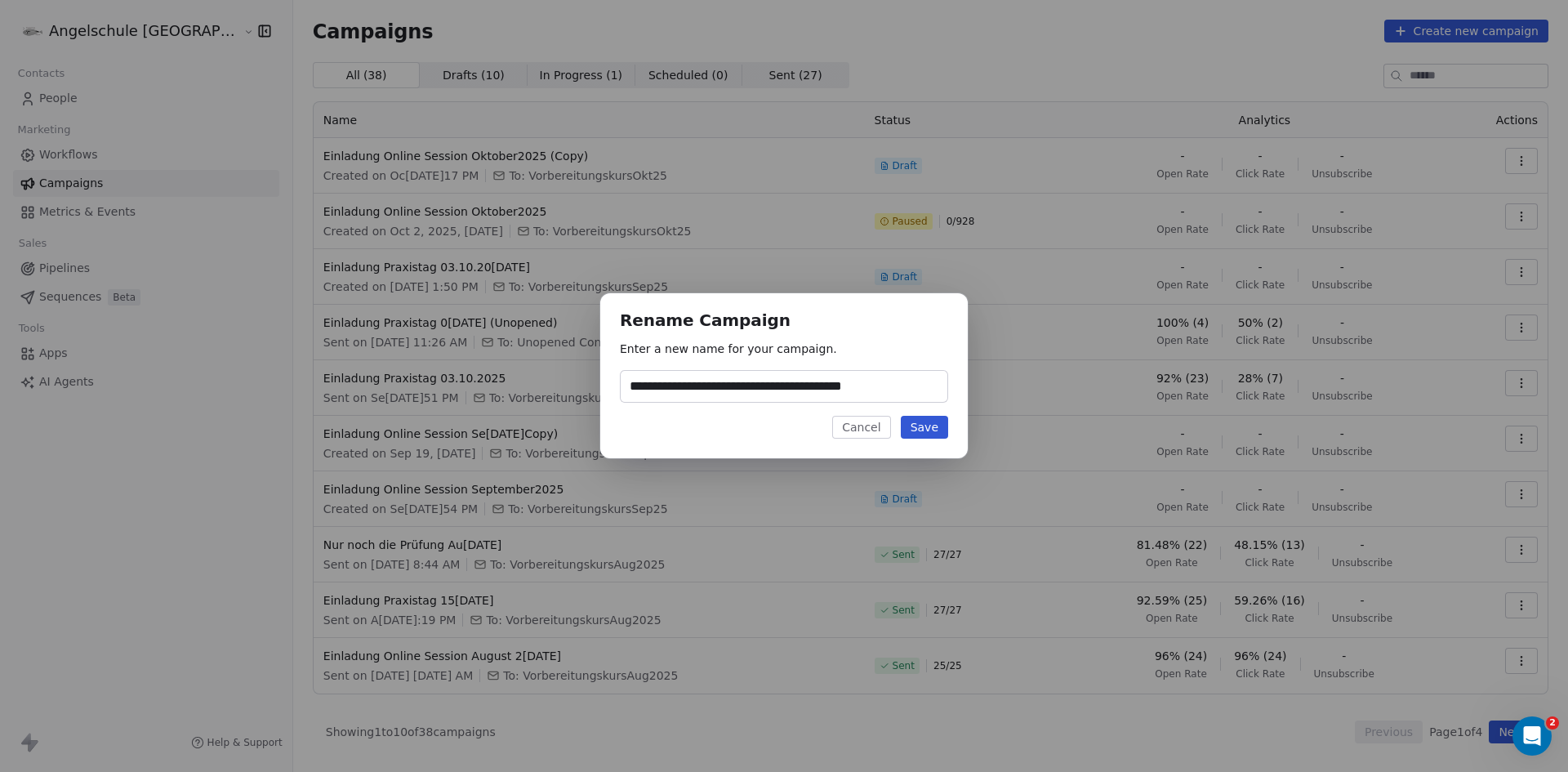
click at [831, 384] on input "**********" at bounding box center [784, 386] width 327 height 31
drag, startPoint x: 911, startPoint y: 386, endPoint x: 866, endPoint y: 387, distance: 45.0
click at [866, 387] on input "**********" at bounding box center [784, 386] width 327 height 31
type input "**********"
click at [935, 425] on button "Save" at bounding box center [924, 427] width 47 height 23
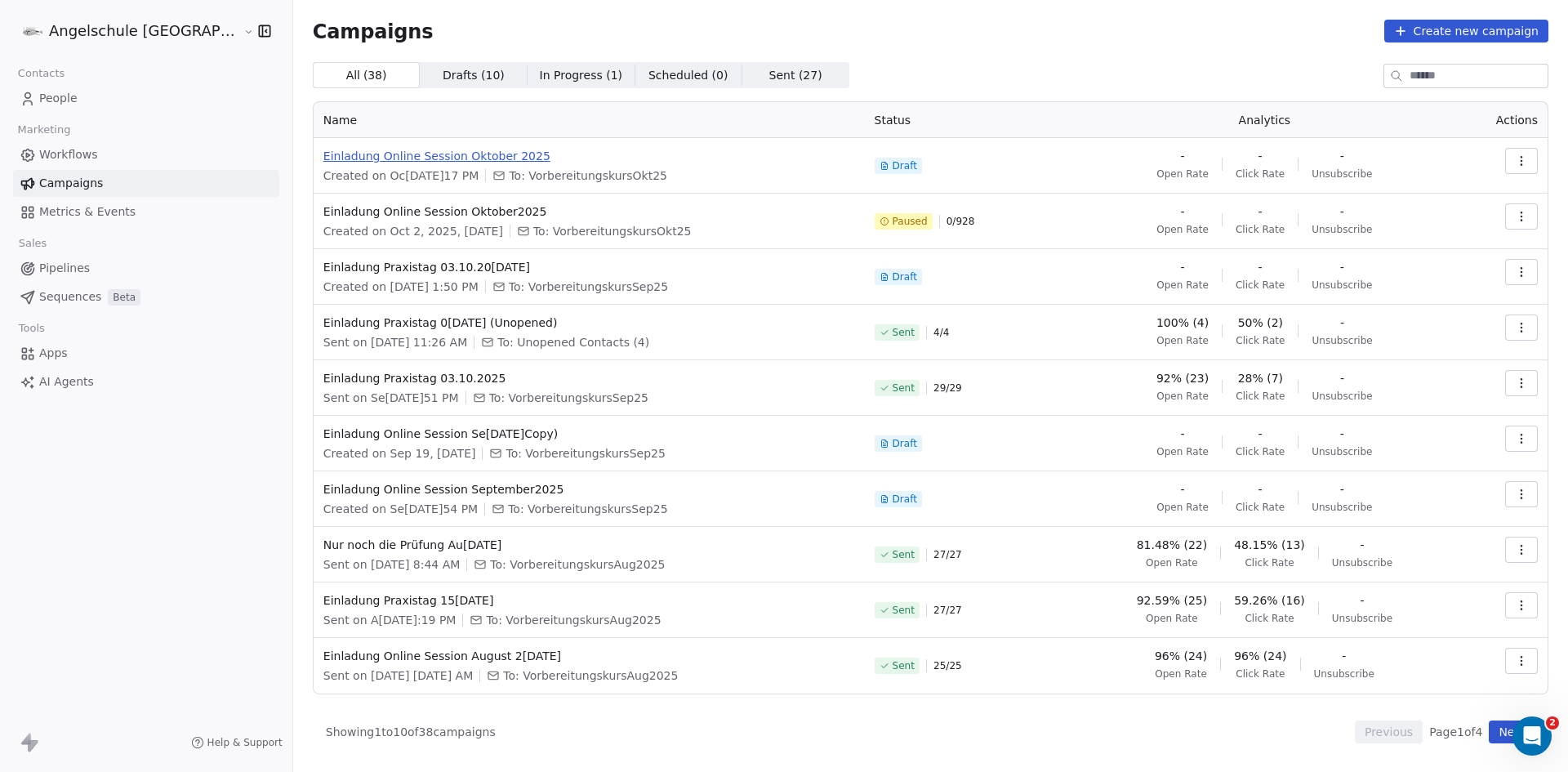
click at [404, 153] on span "Einladung Online Session Oktober 2025" at bounding box center [589, 156] width 531 height 16
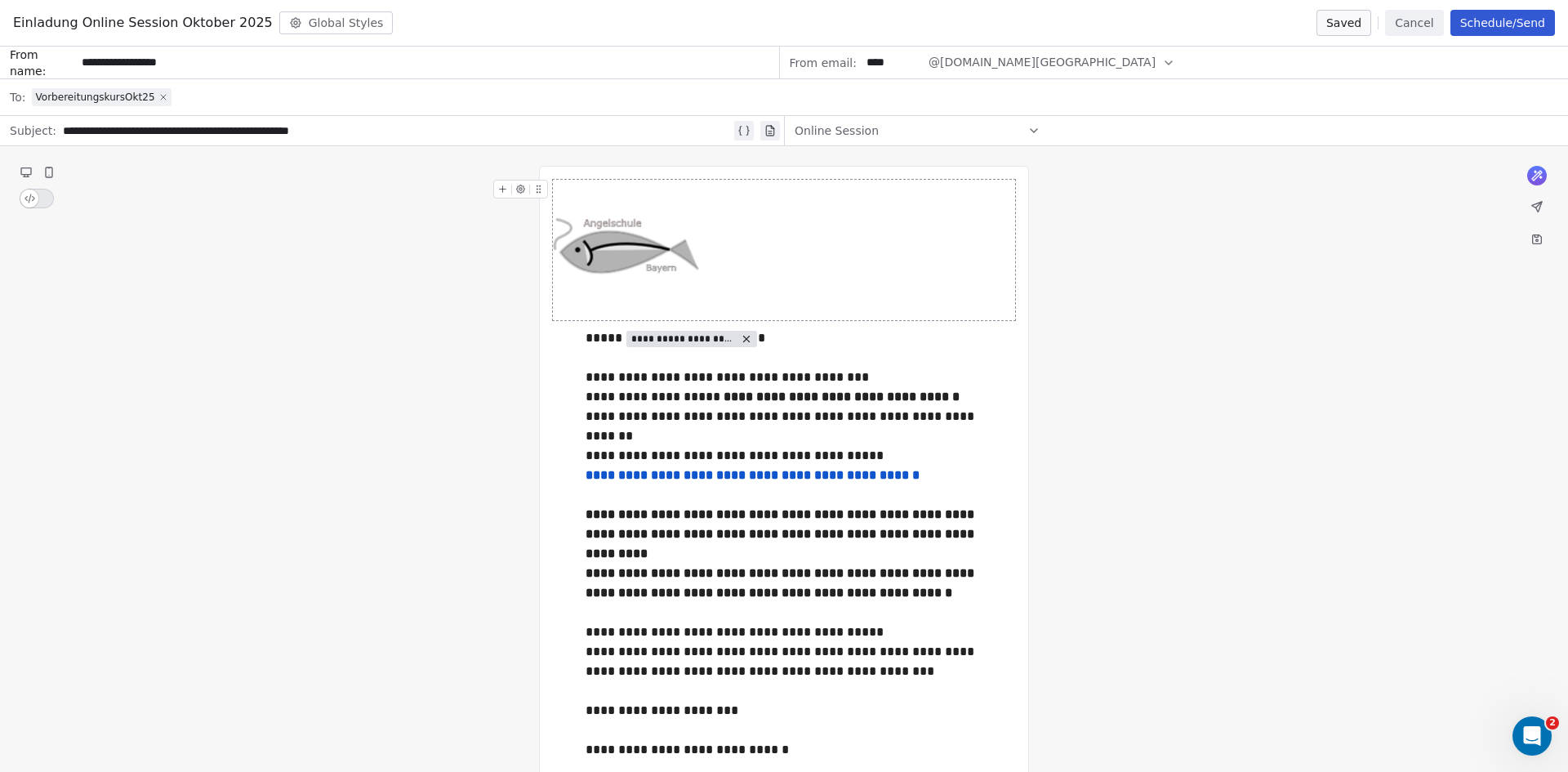
click at [159, 96] on icon at bounding box center [164, 97] width 10 height 10
click at [164, 93] on div "Select a segment" at bounding box center [795, 97] width 1526 height 36
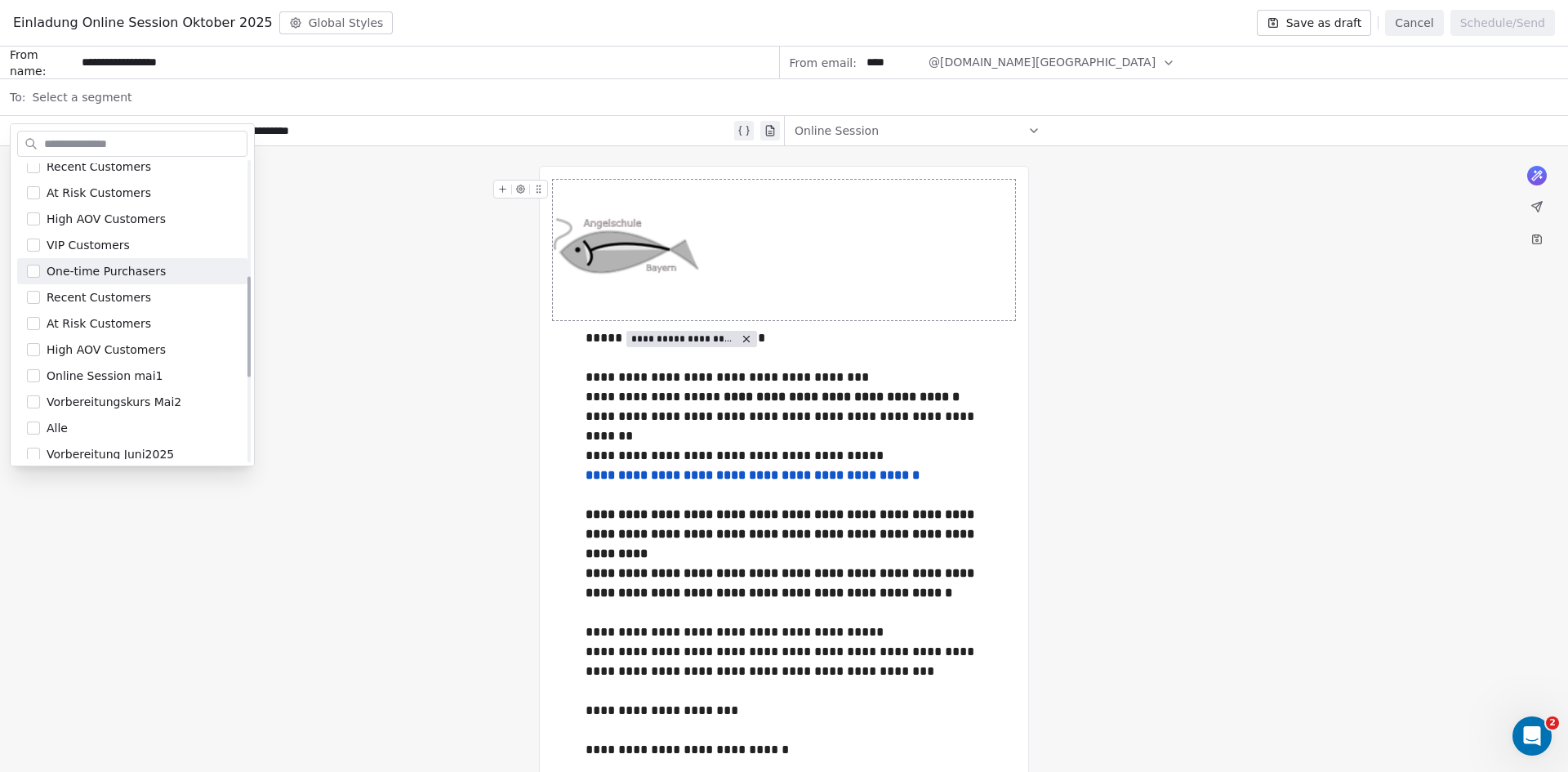
scroll to position [593, 0]
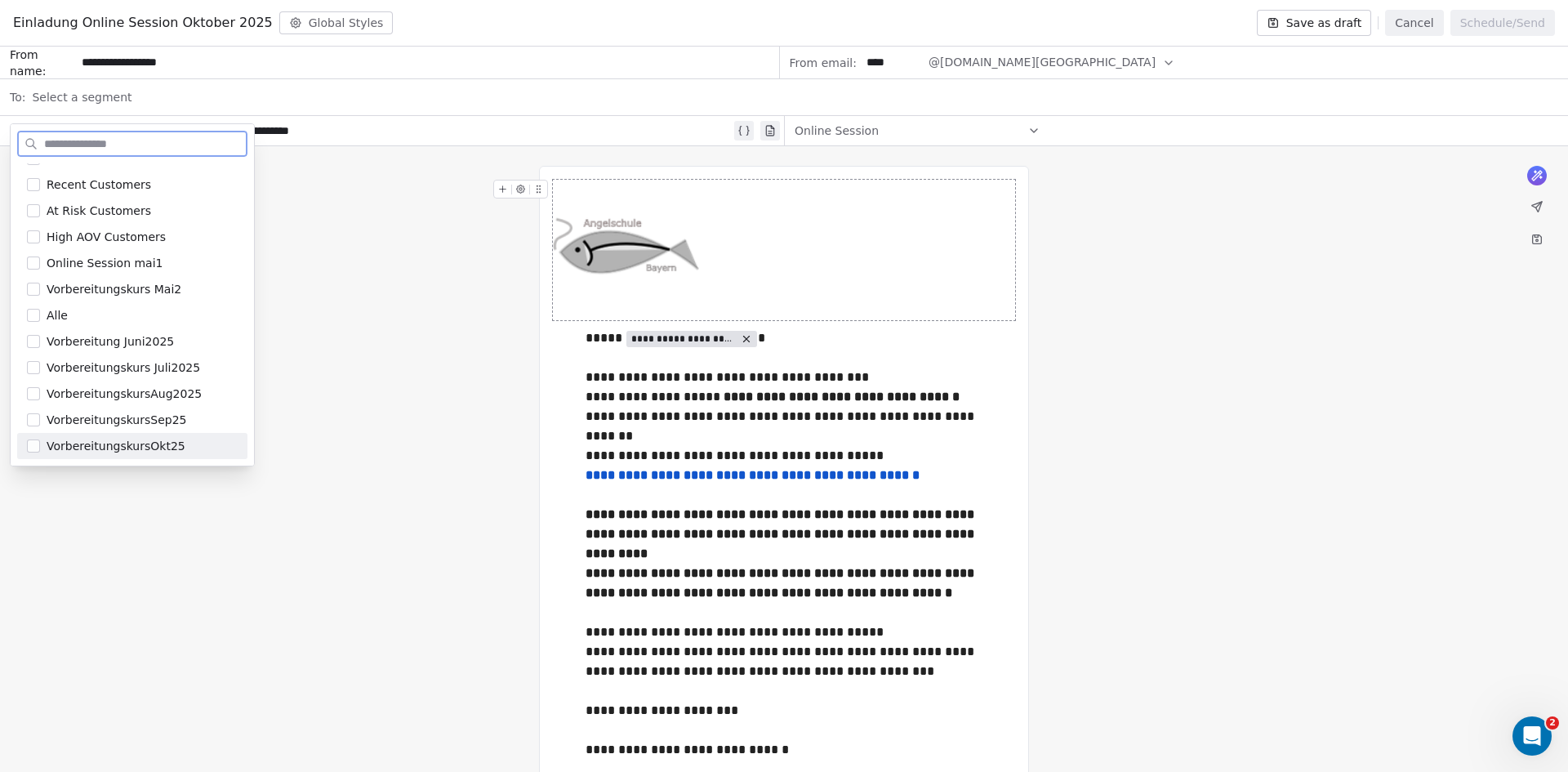
click at [35, 447] on button "Suggestions" at bounding box center [34, 446] width 13 height 13
click at [294, 228] on div "**********" at bounding box center [784, 624] width 1568 height 955
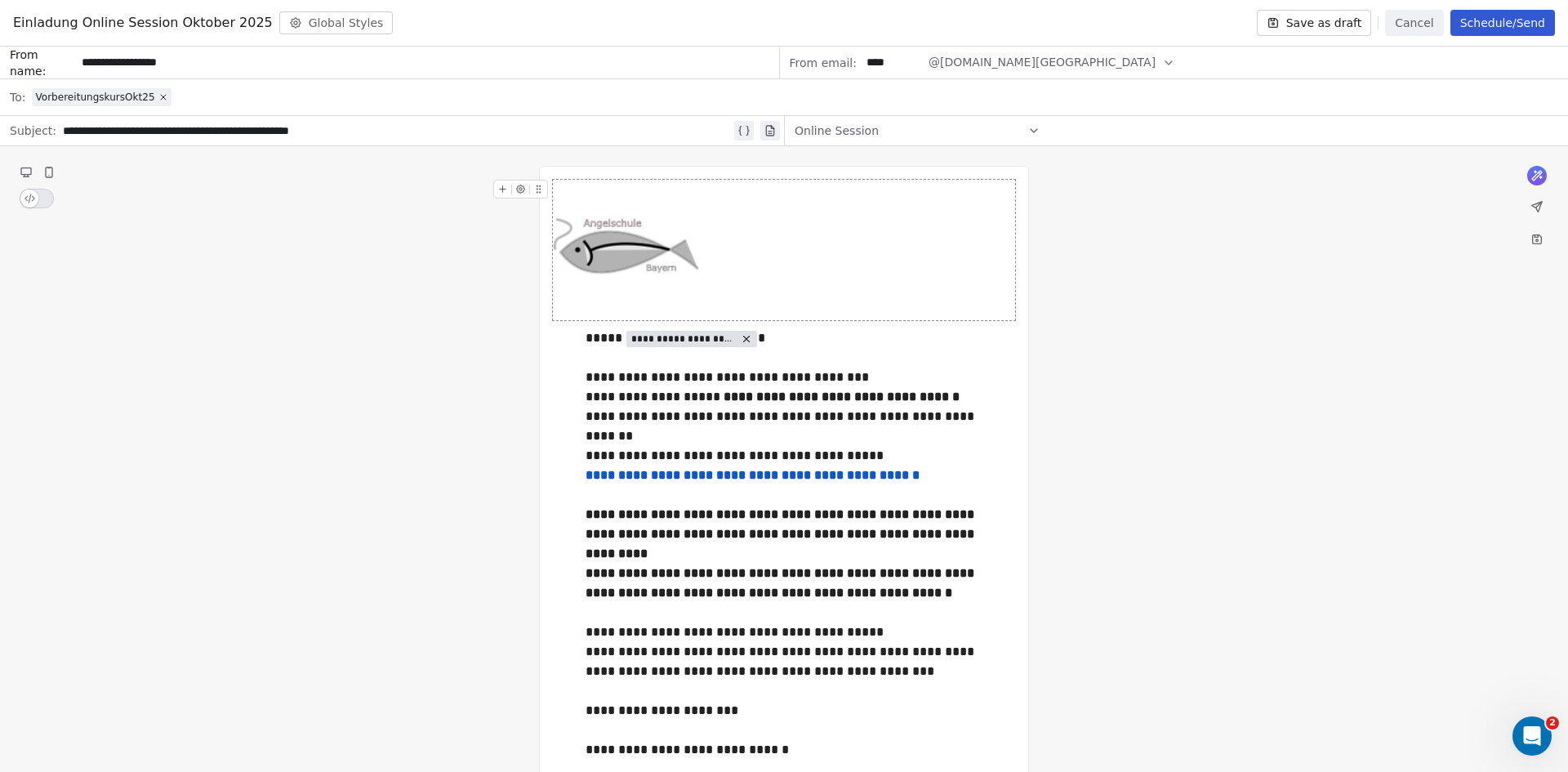
click at [1337, 22] on button "Save as draft" at bounding box center [1314, 23] width 115 height 26
click at [1495, 21] on button "Schedule/Send" at bounding box center [1503, 23] width 105 height 26
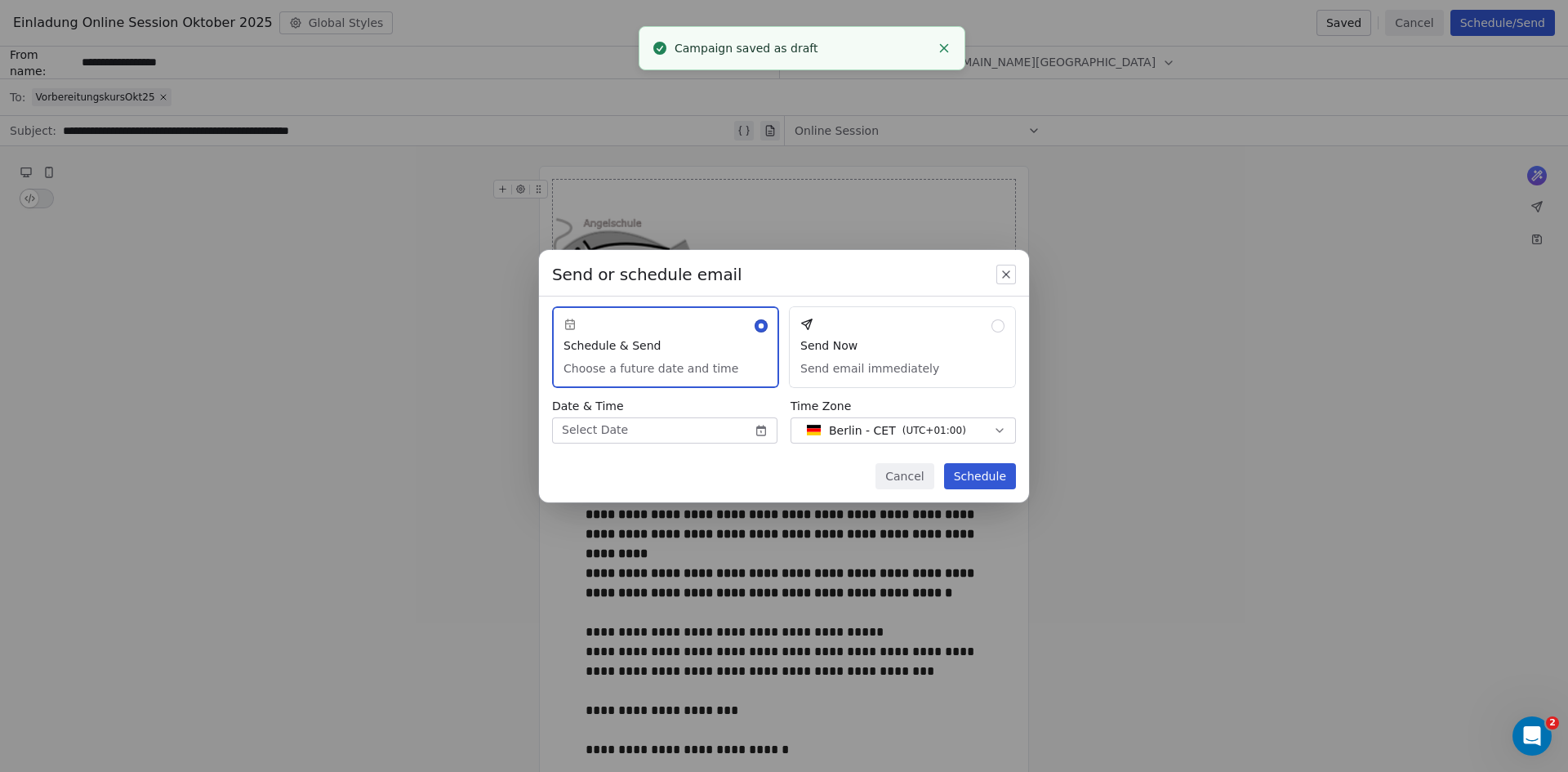
click at [996, 324] on button "Send Now Send email immediately" at bounding box center [902, 347] width 227 height 82
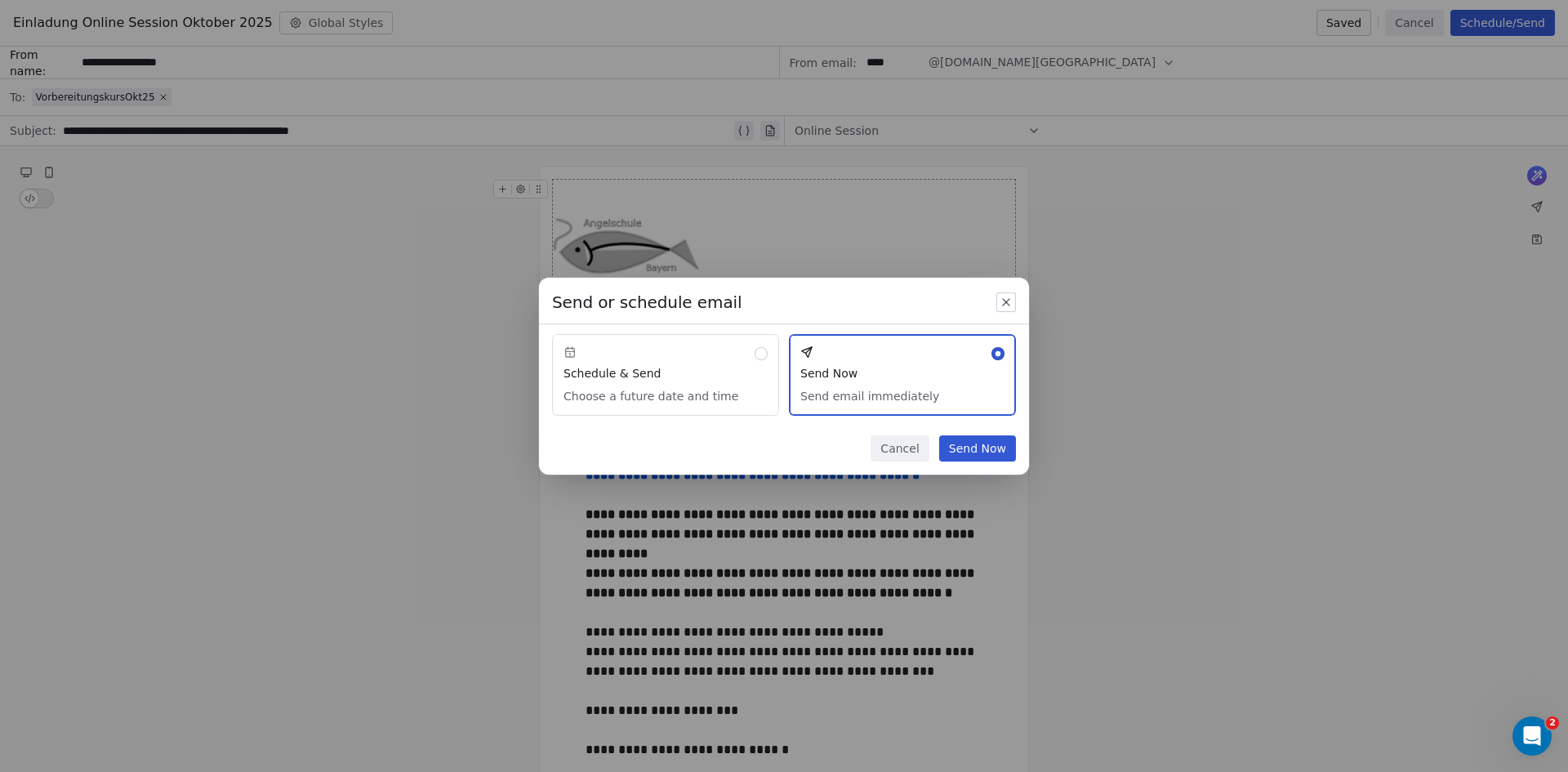
click at [988, 449] on button "Send Now" at bounding box center [978, 449] width 77 height 26
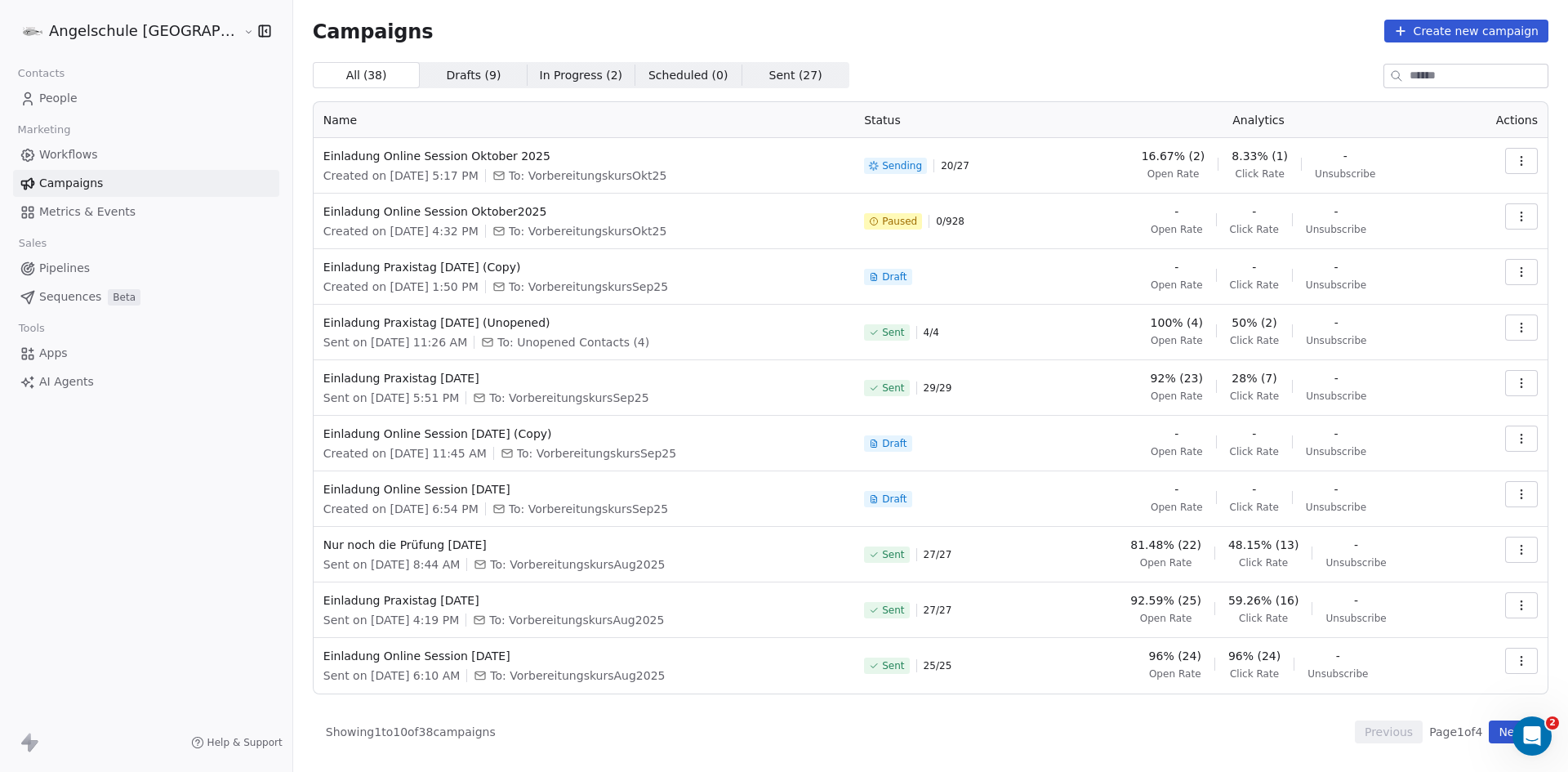
click at [1521, 218] on icon "button" at bounding box center [1521, 216] width 13 height 13
click at [400, 210] on html "Angelschule [GEOGRAPHIC_DATA] Contacts People Marketing Workflows Campaigns Met…" at bounding box center [784, 386] width 1568 height 772
click at [418, 209] on span "Einladung Online Session Oktober2025" at bounding box center [584, 211] width 521 height 16
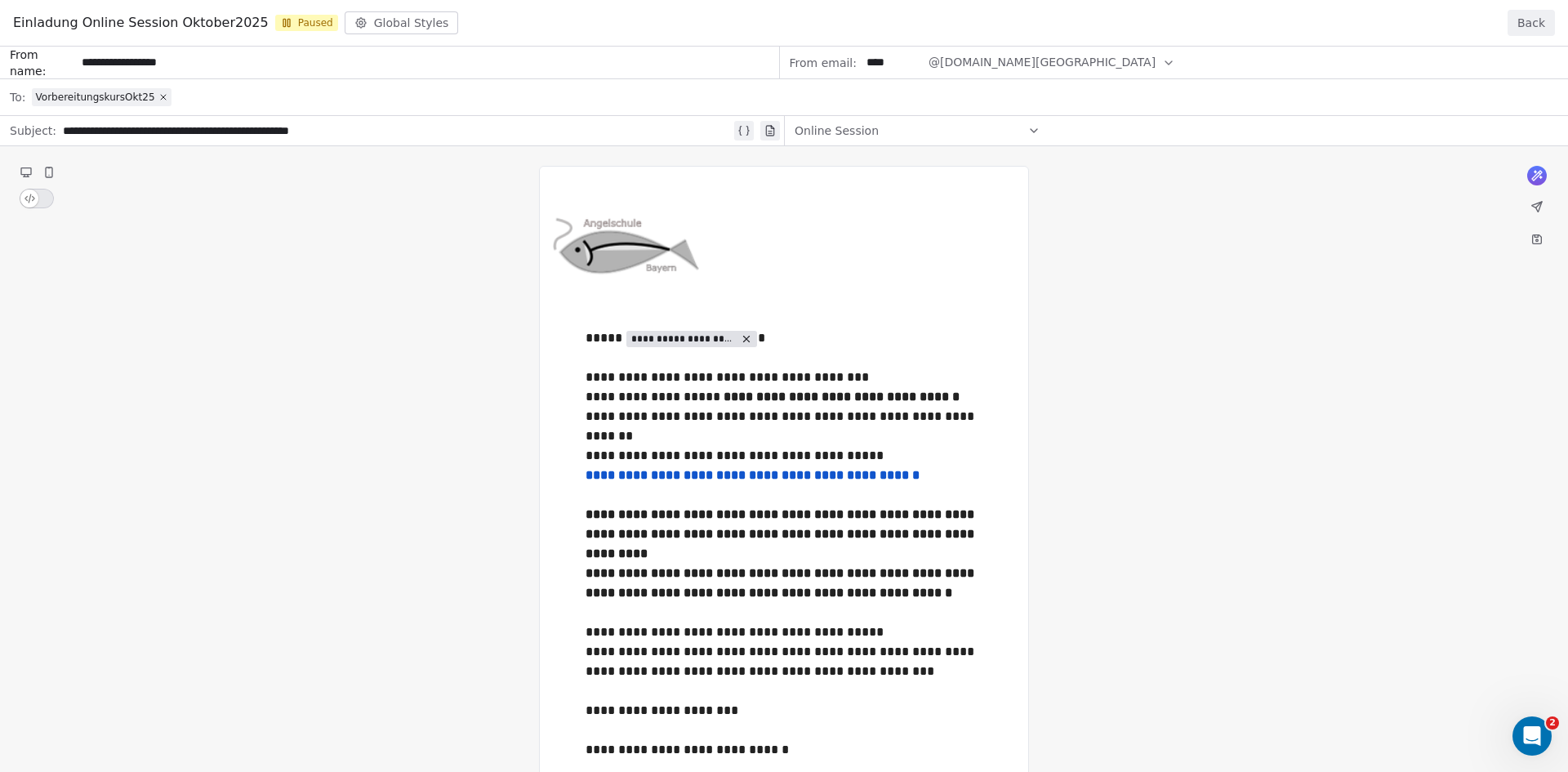
drag, startPoint x: 586, startPoint y: 377, endPoint x: 635, endPoint y: 385, distance: 49.6
click at [635, 385] on div "**********" at bounding box center [784, 557] width 1568 height 1020
click at [622, 383] on div "**********" at bounding box center [784, 557] width 1568 height 1020
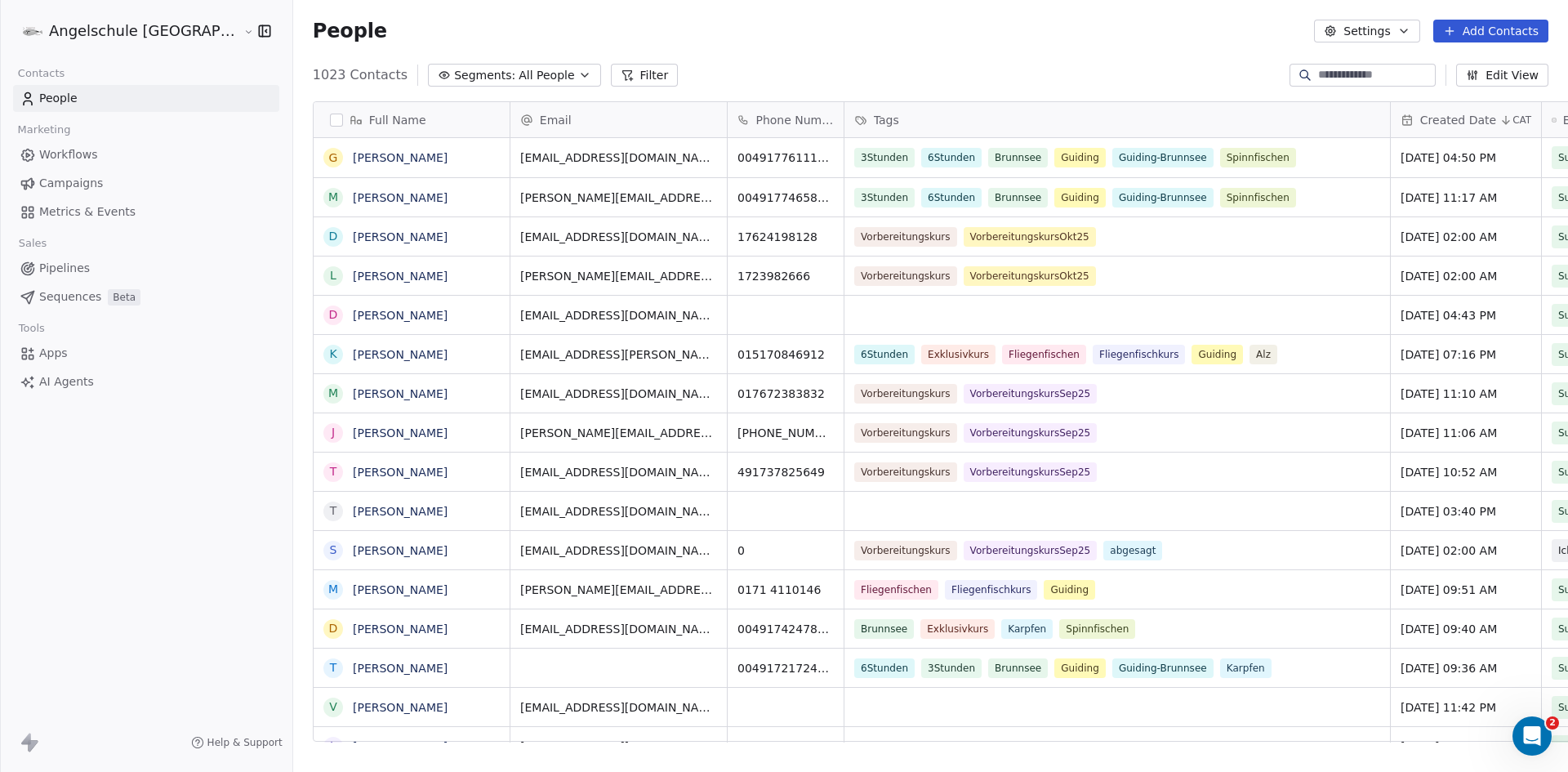
scroll to position [666, 1335]
click at [79, 174] on link "Campaigns" at bounding box center [146, 183] width 266 height 27
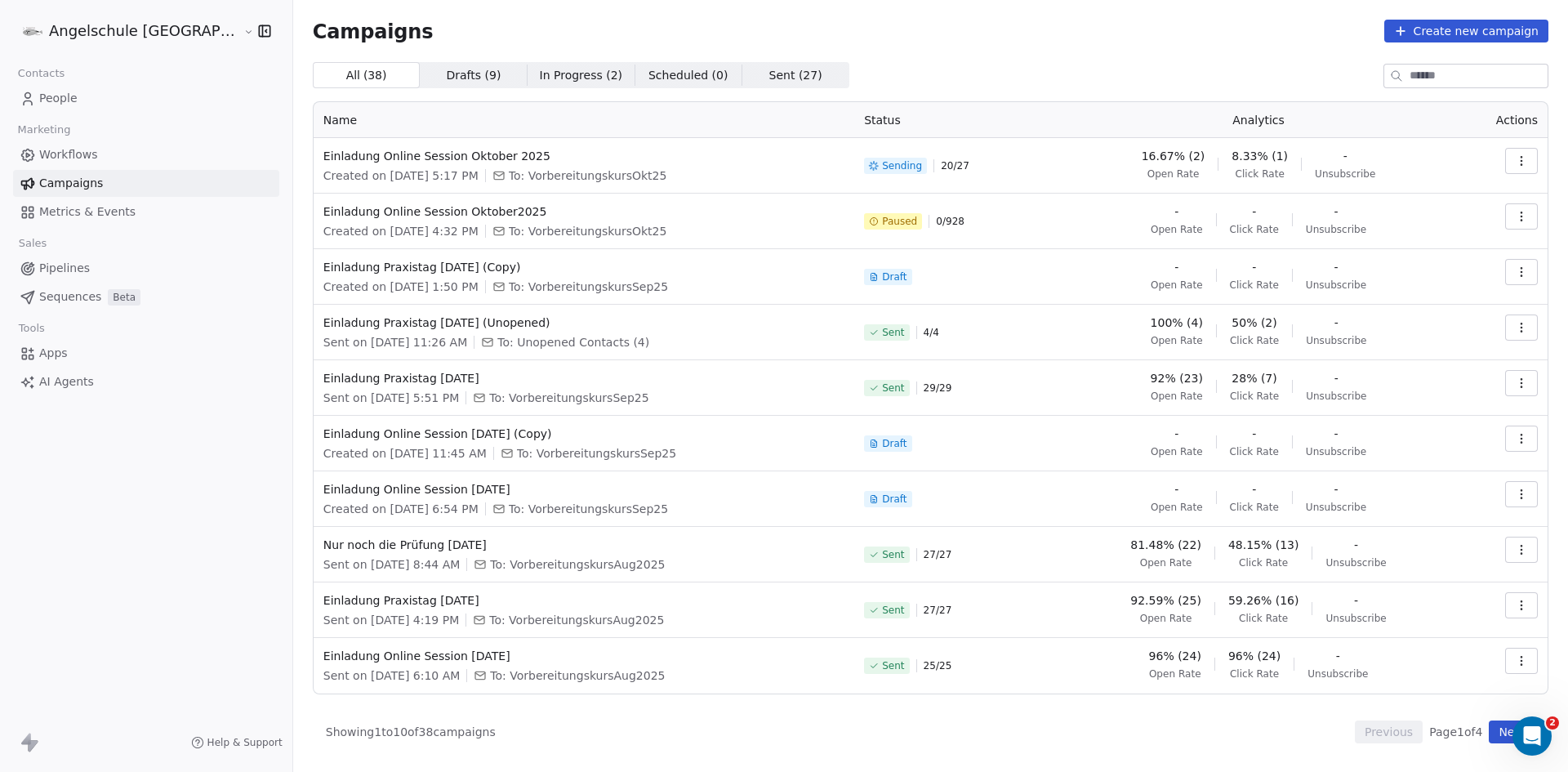
click at [1529, 215] on button "button" at bounding box center [1521, 216] width 33 height 26
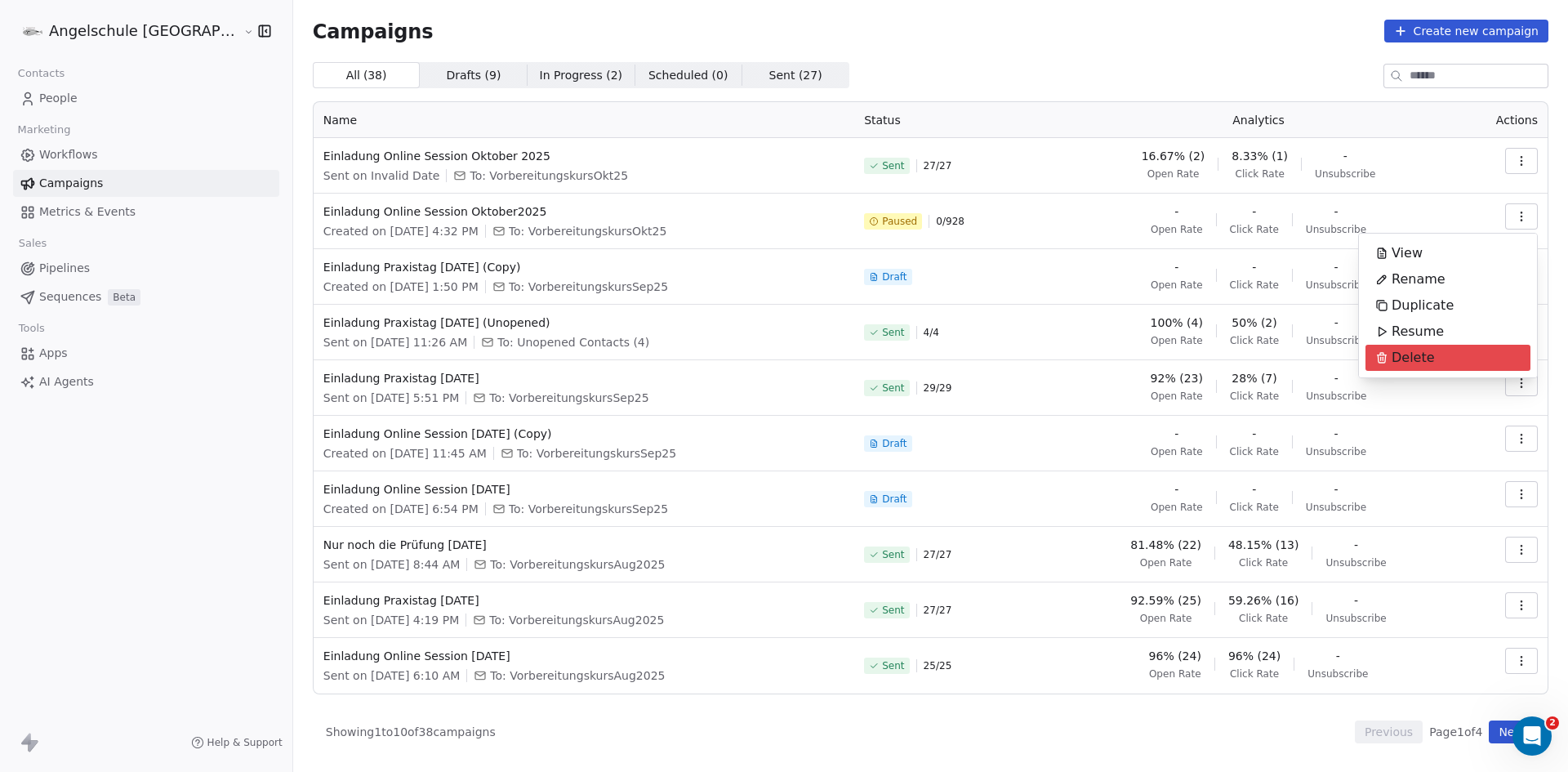
click at [1518, 154] on html "Angelschule Bayern Contacts People Marketing Workflows Campaigns Metrics & Even…" at bounding box center [784, 386] width 1568 height 772
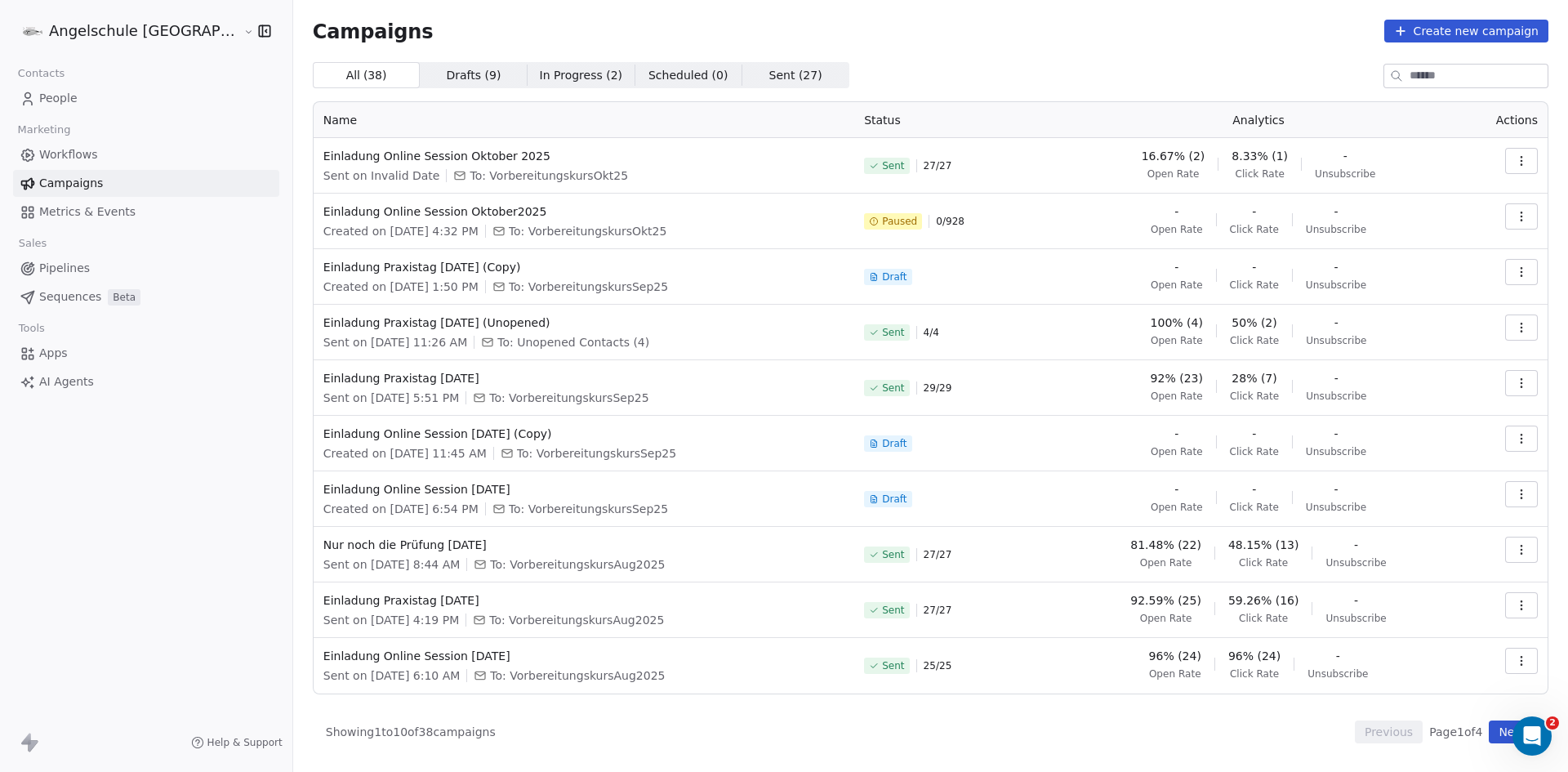
click at [1521, 159] on icon "button" at bounding box center [1521, 161] width 13 height 13
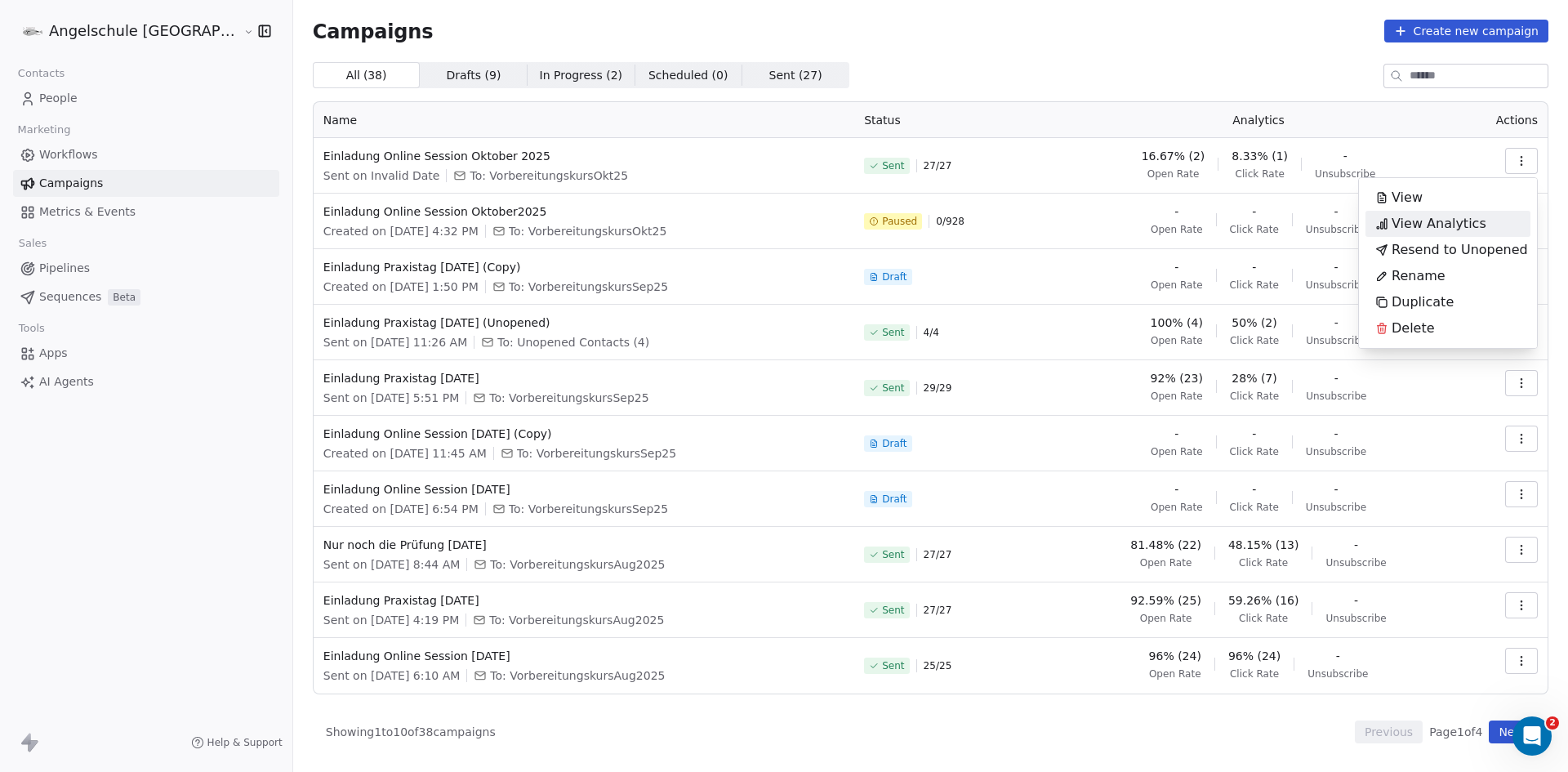
click at [1461, 223] on span "View Analytics" at bounding box center [1439, 223] width 95 height 20
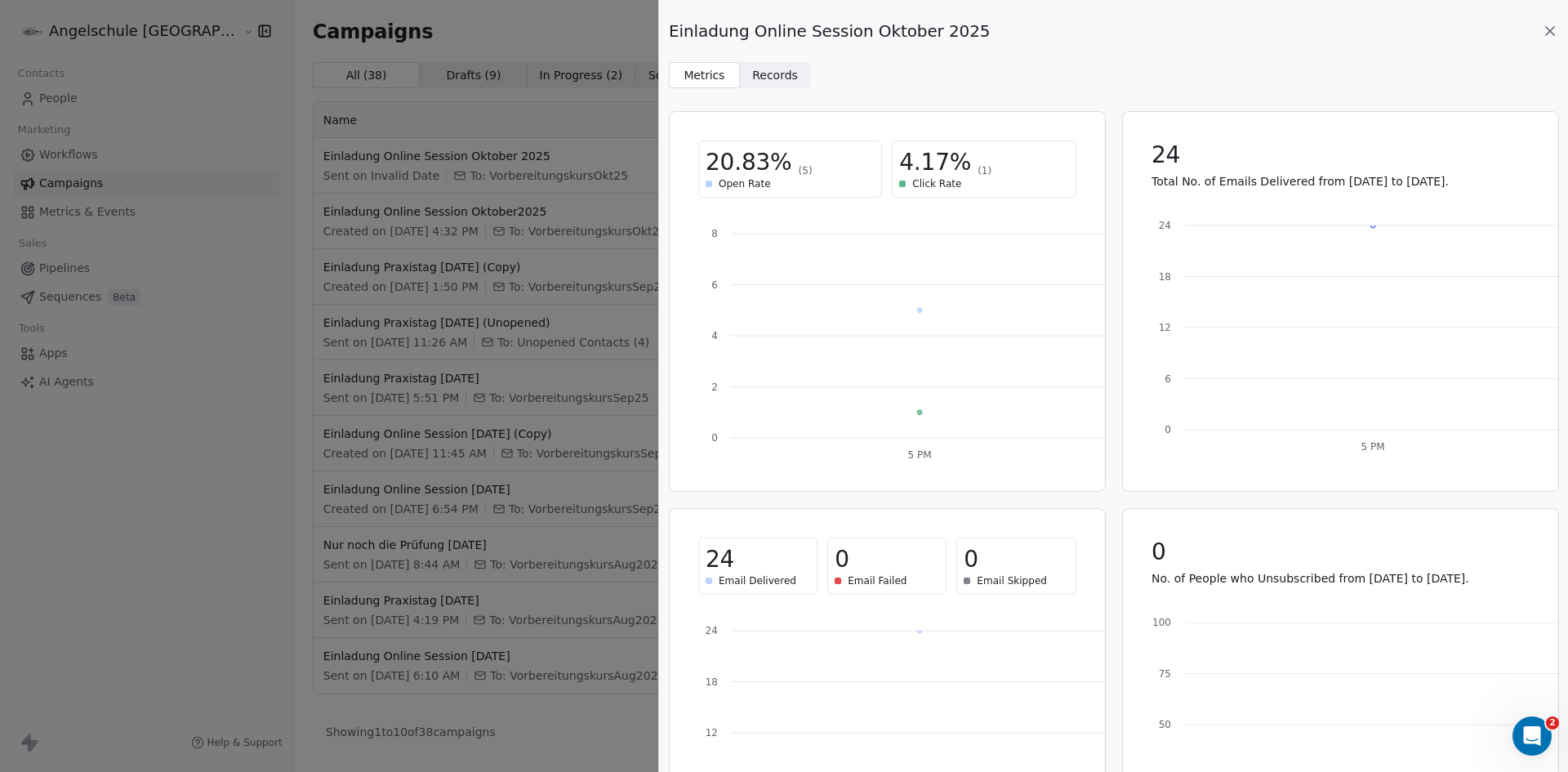
click at [779, 73] on span "Records" at bounding box center [775, 75] width 46 height 17
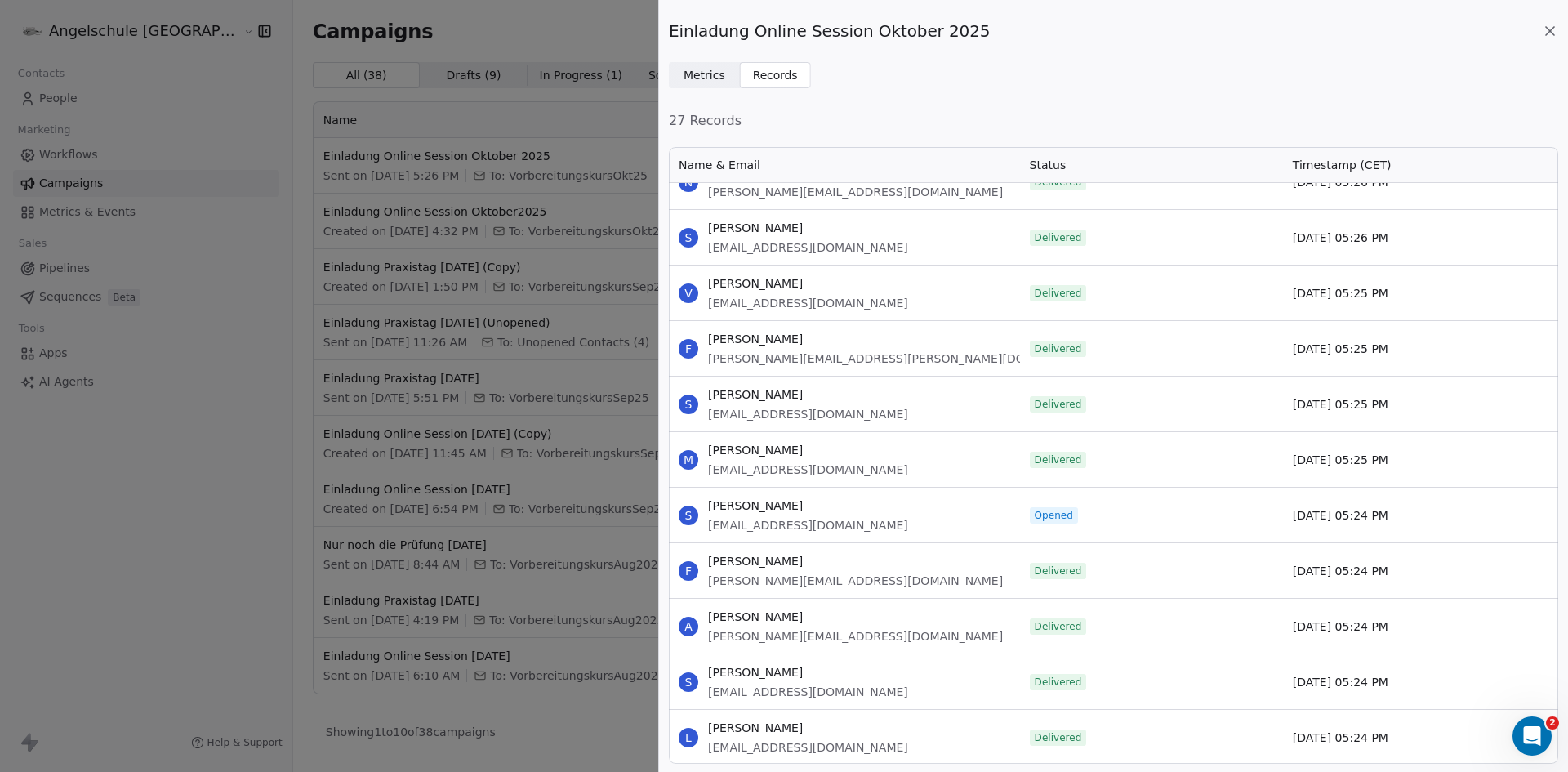
scroll to position [164, 0]
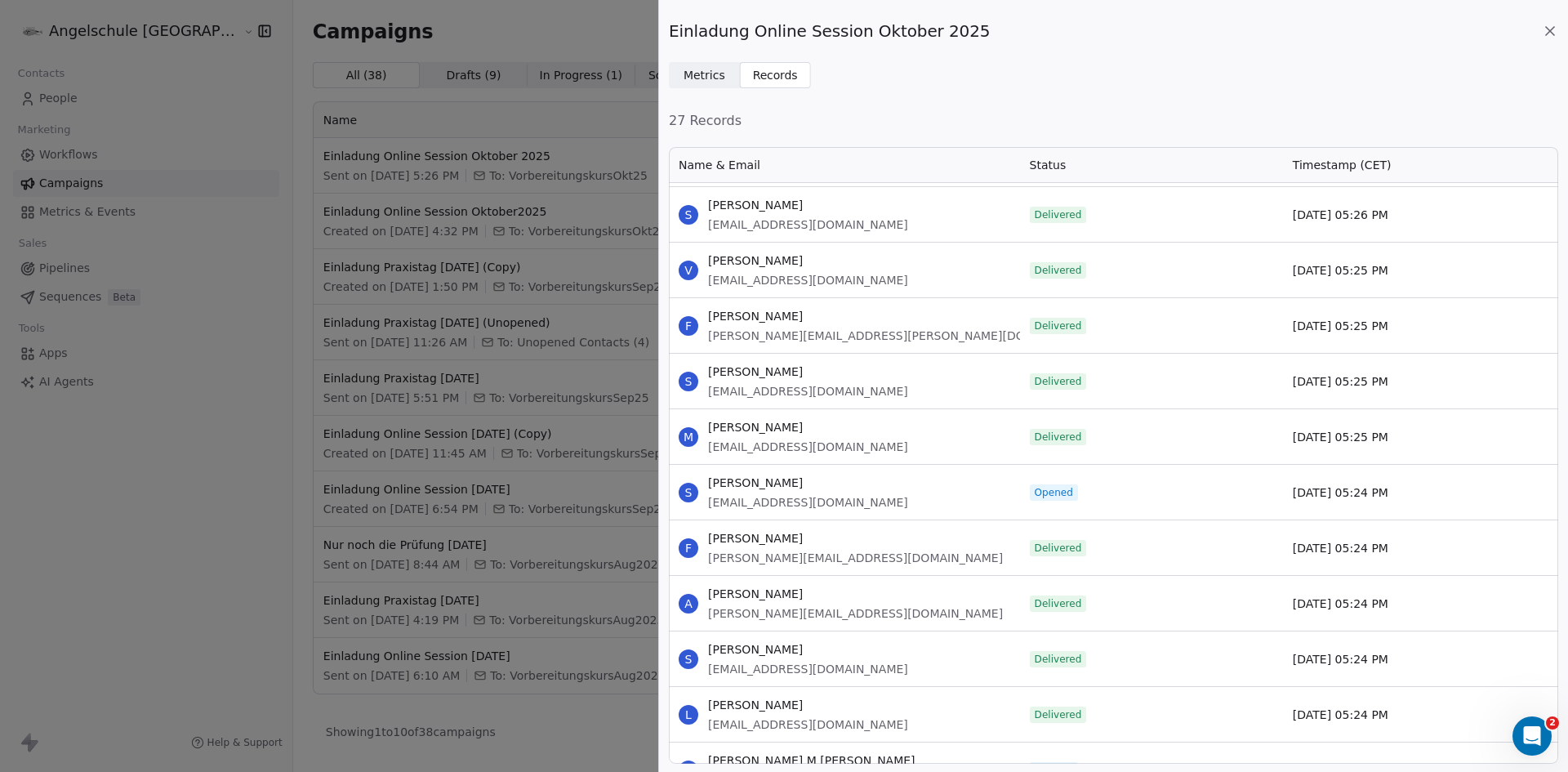
click at [687, 69] on span "Metrics" at bounding box center [704, 75] width 42 height 17
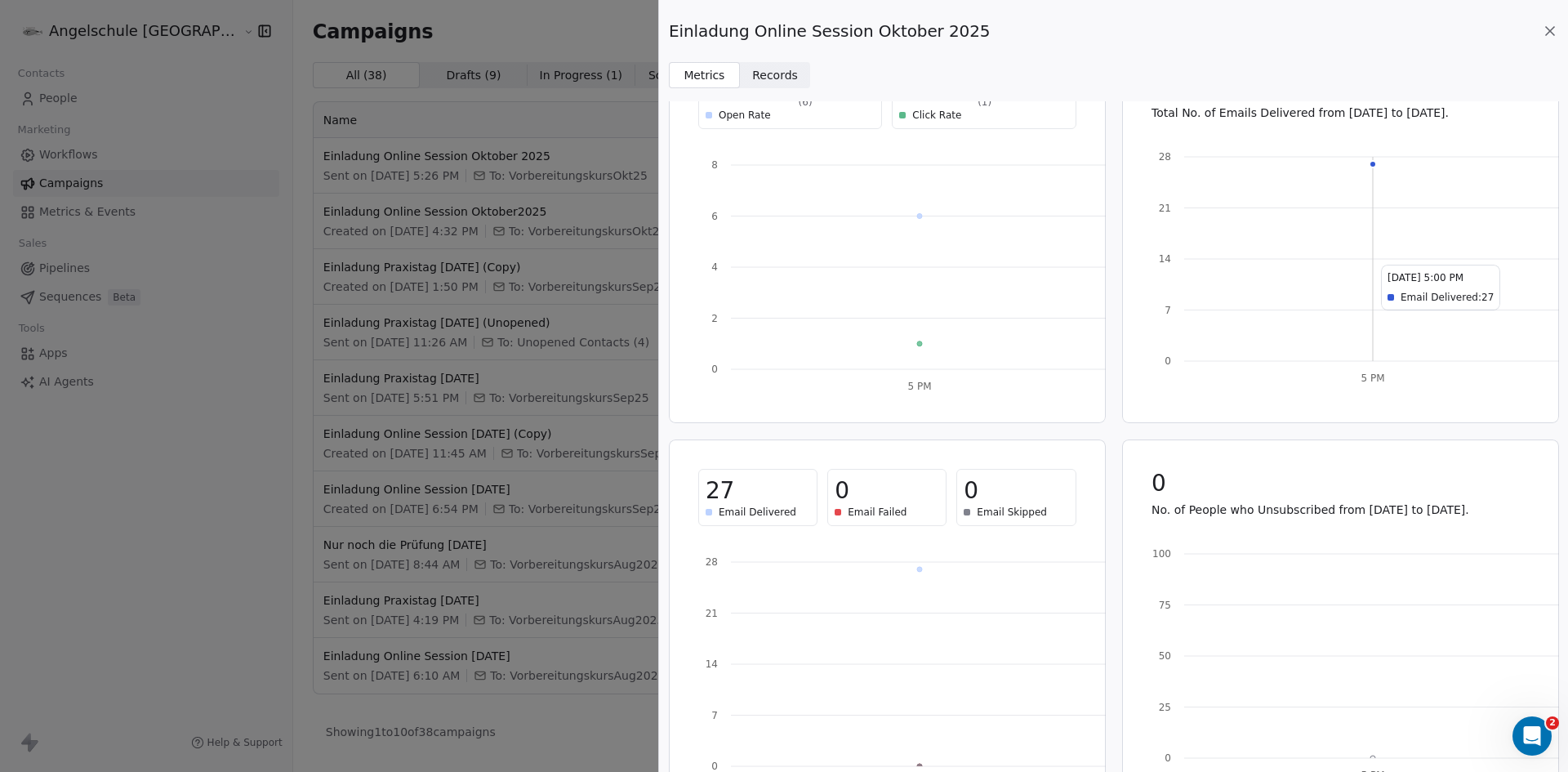
scroll to position [0, 0]
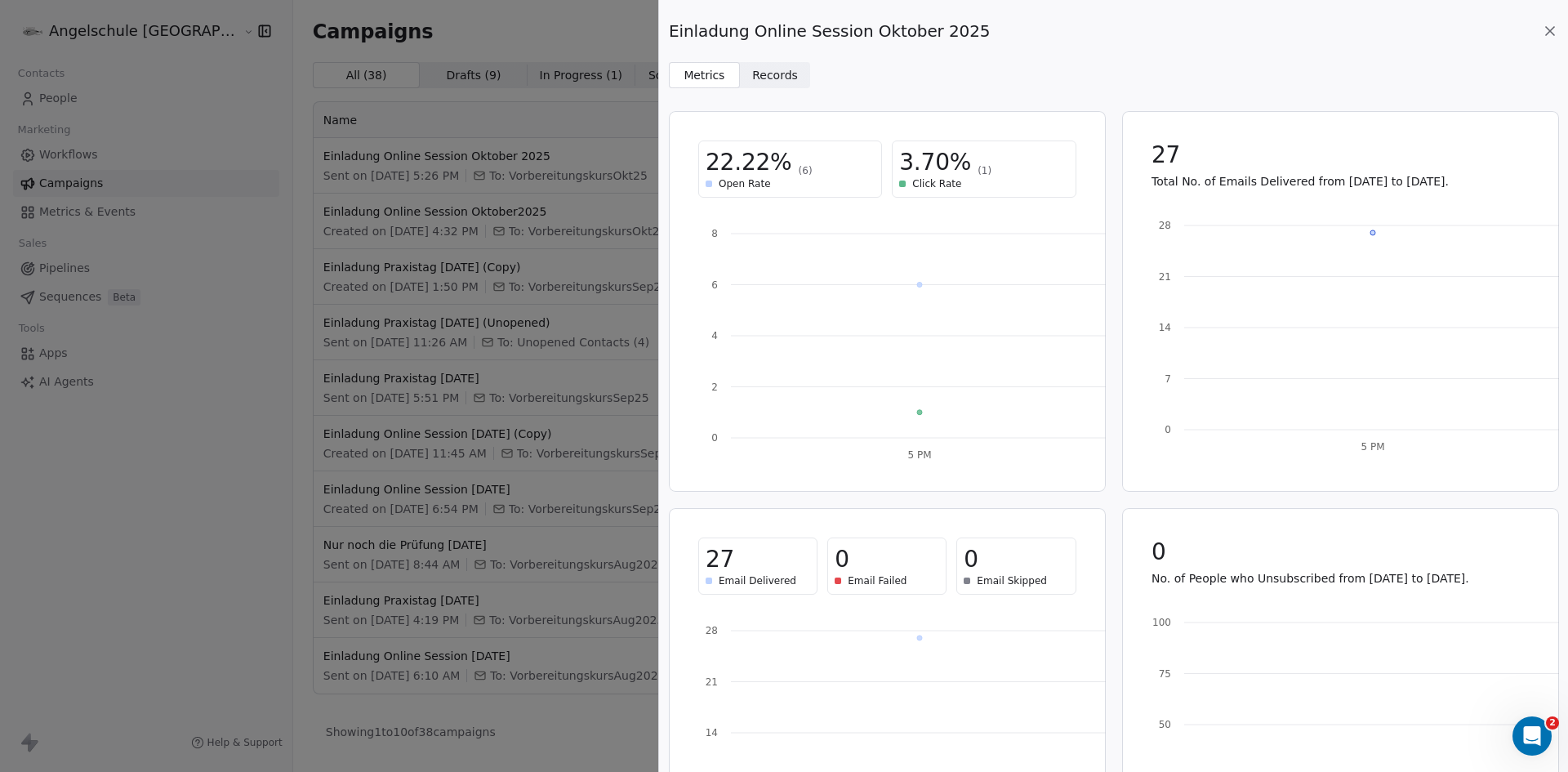
click at [761, 74] on span "Records" at bounding box center [775, 75] width 46 height 17
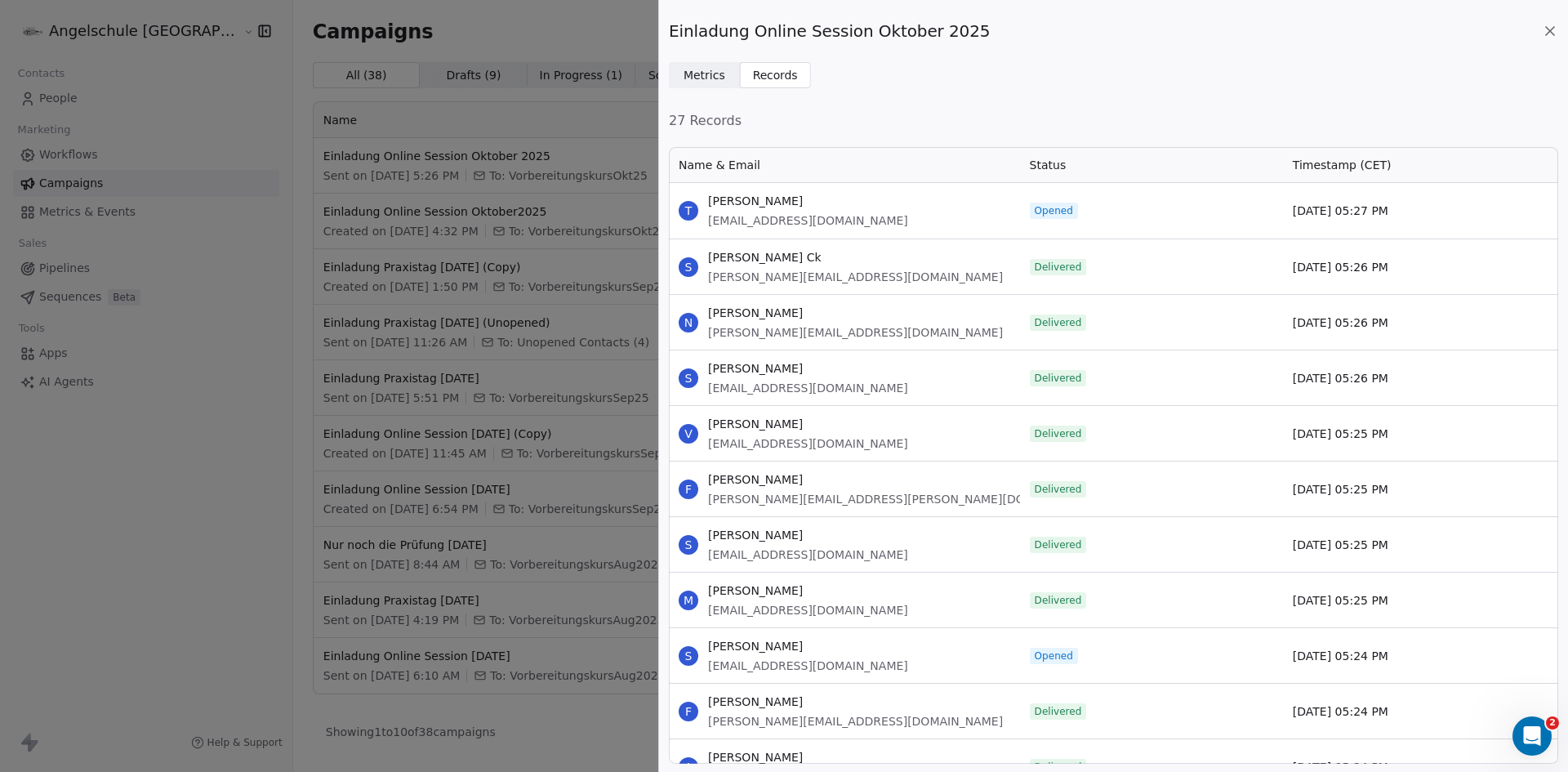
click at [700, 74] on span "Metrics" at bounding box center [704, 75] width 42 height 17
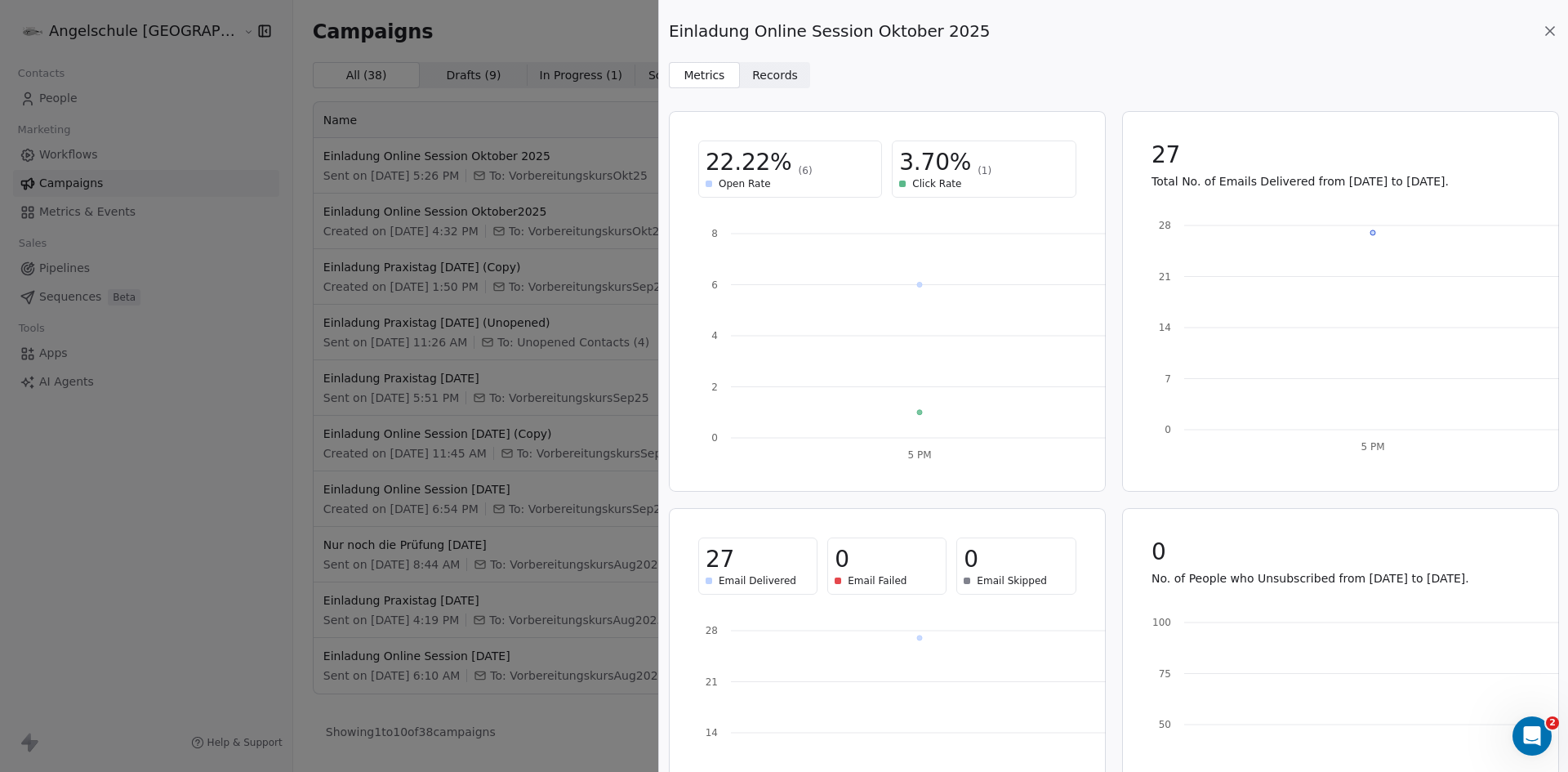
click at [1552, 29] on icon at bounding box center [1550, 31] width 8 height 8
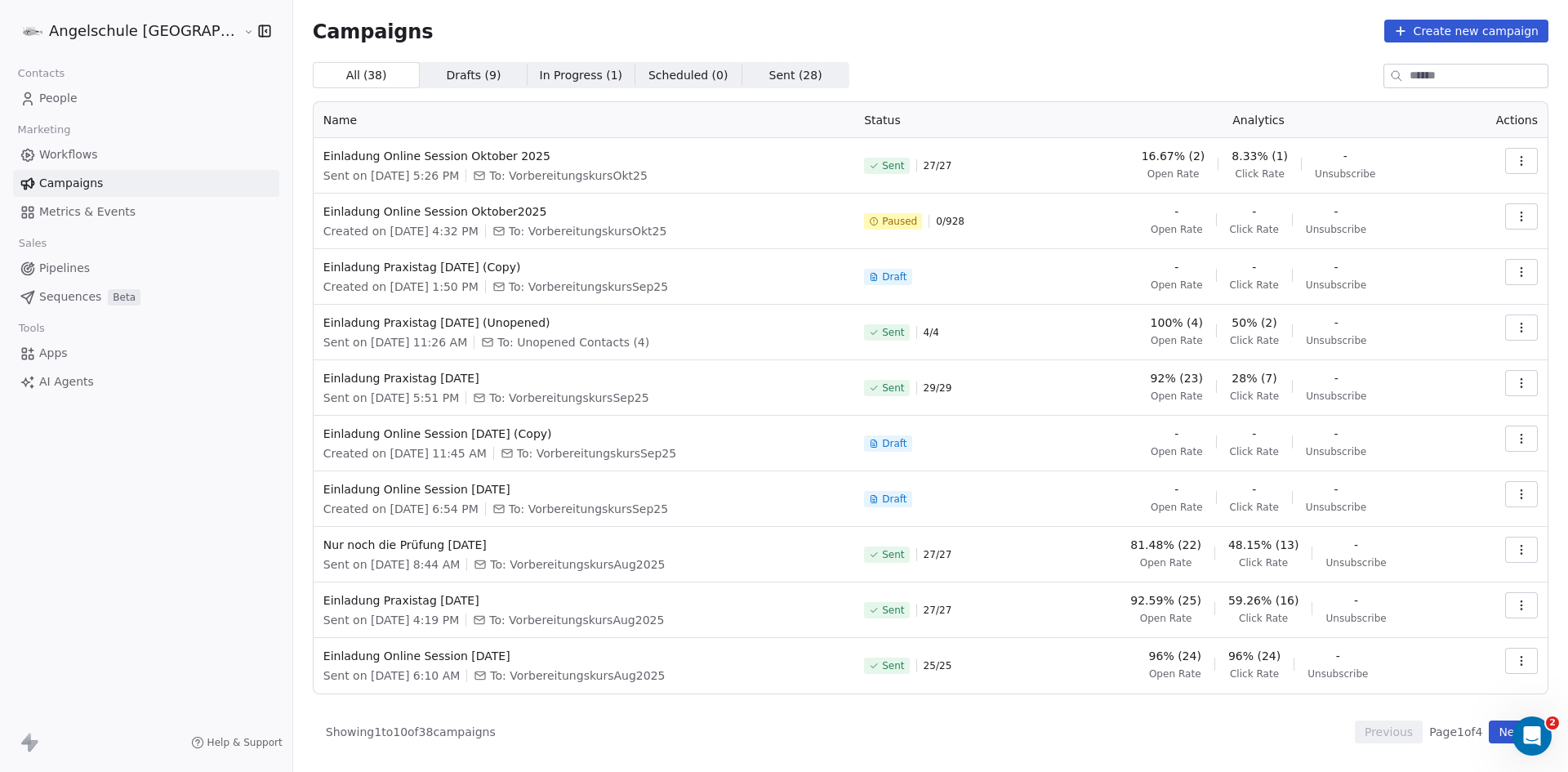
click at [1525, 214] on icon "button" at bounding box center [1521, 216] width 13 height 13
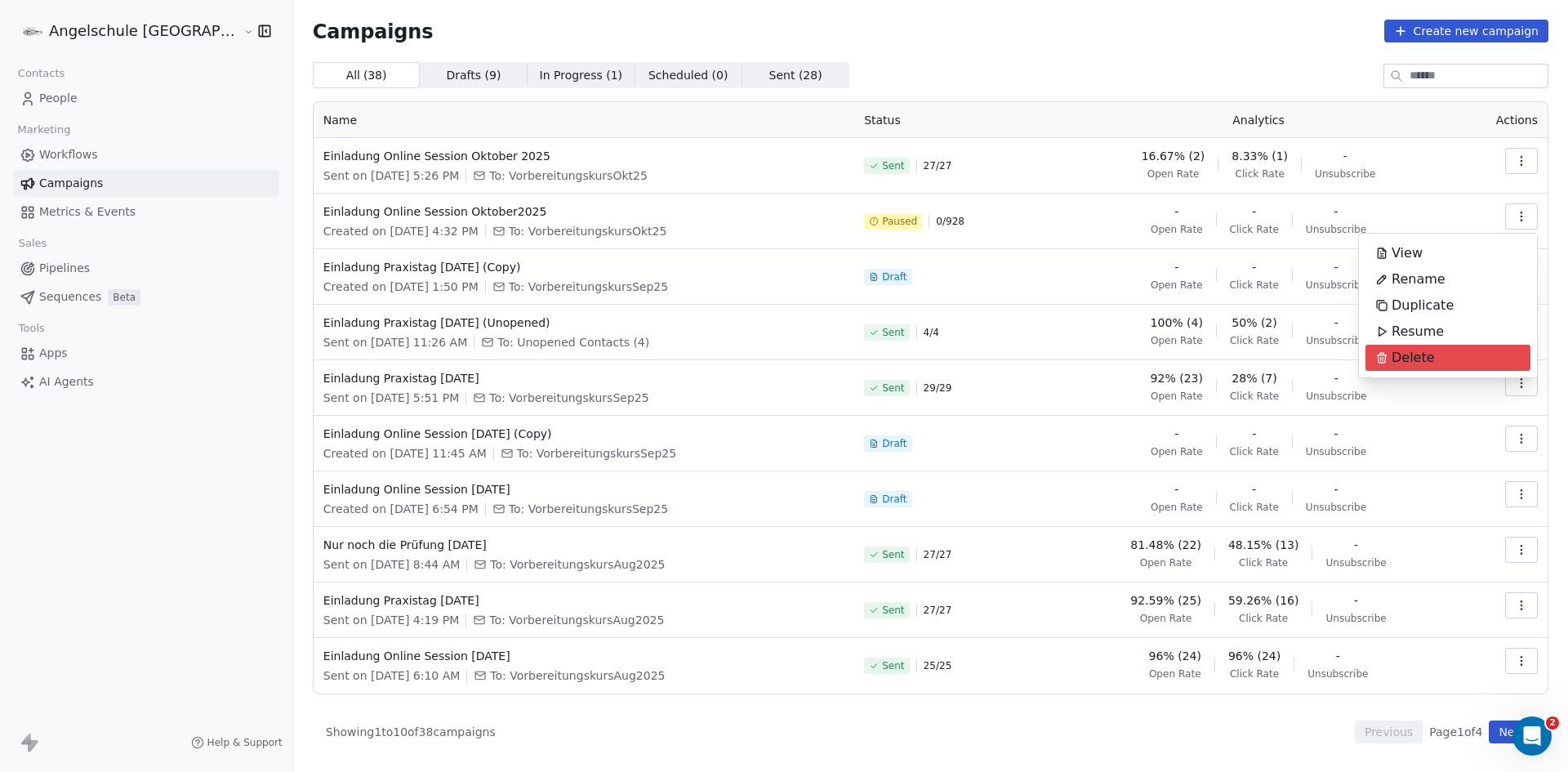
click at [1436, 357] on div "Delete" at bounding box center [1405, 358] width 79 height 26
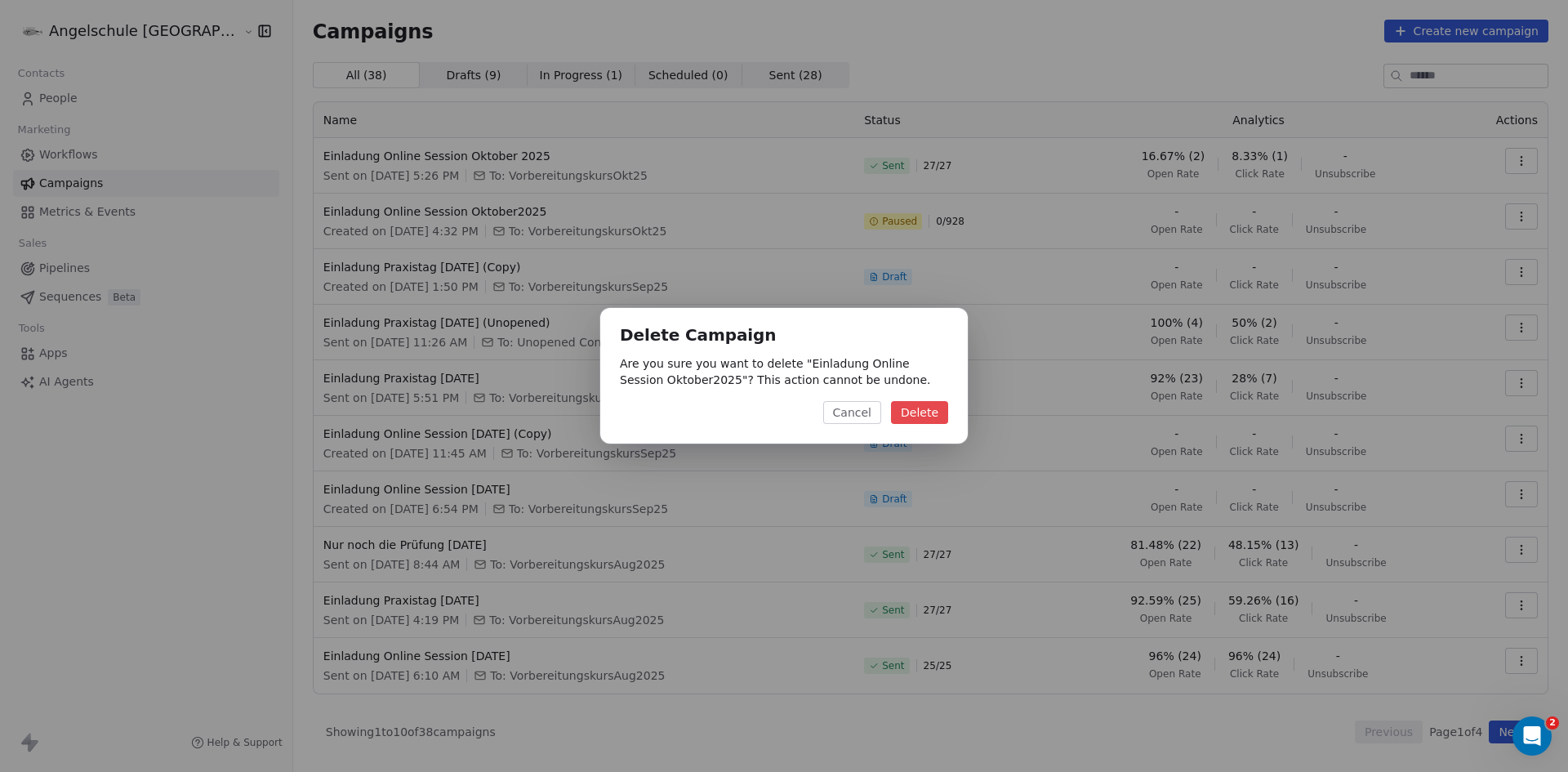
click at [924, 410] on button "Delete" at bounding box center [920, 413] width 57 height 23
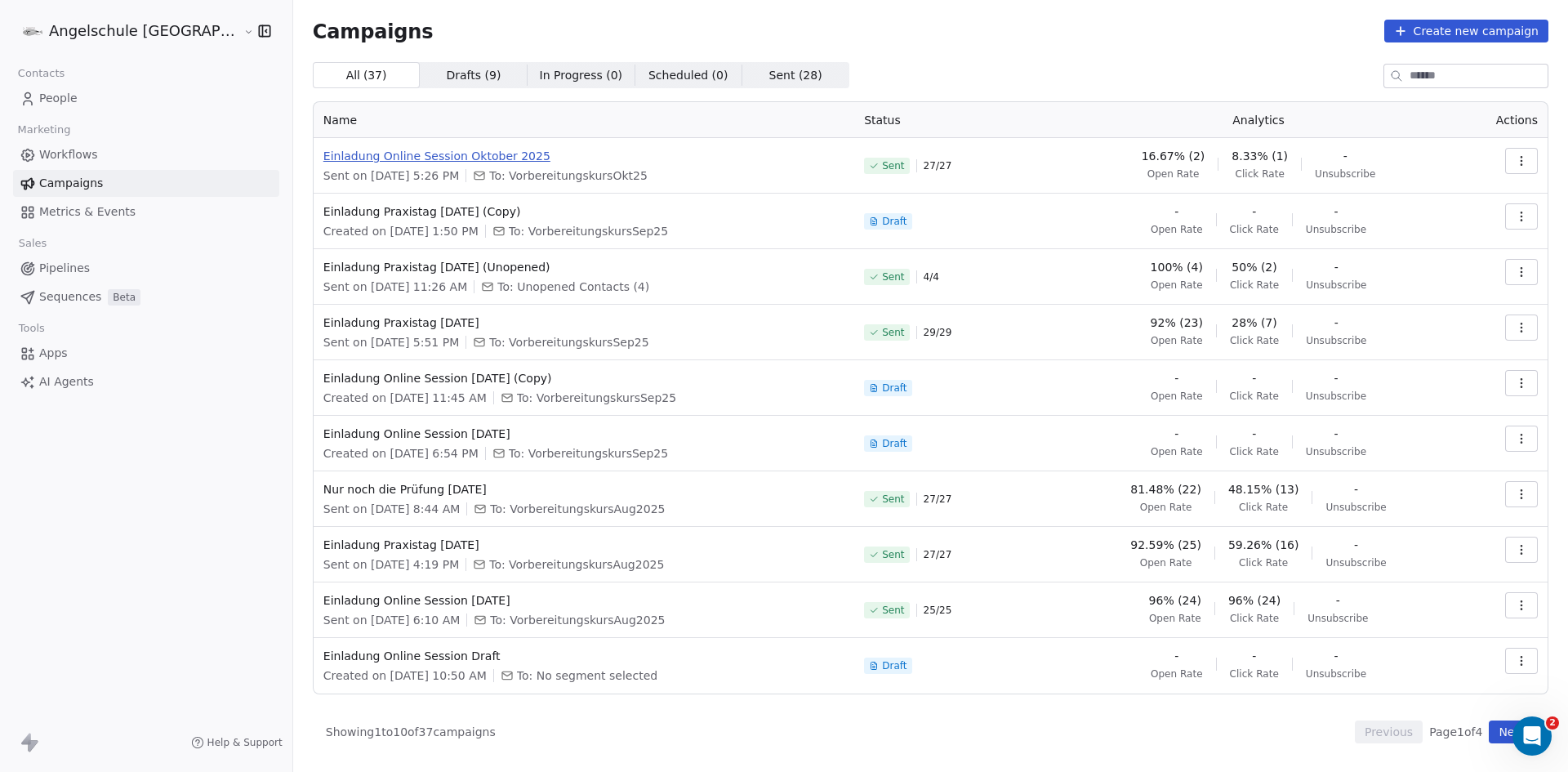
click at [509, 151] on span "Einladung Online Session Oktober 2025" at bounding box center [584, 156] width 521 height 16
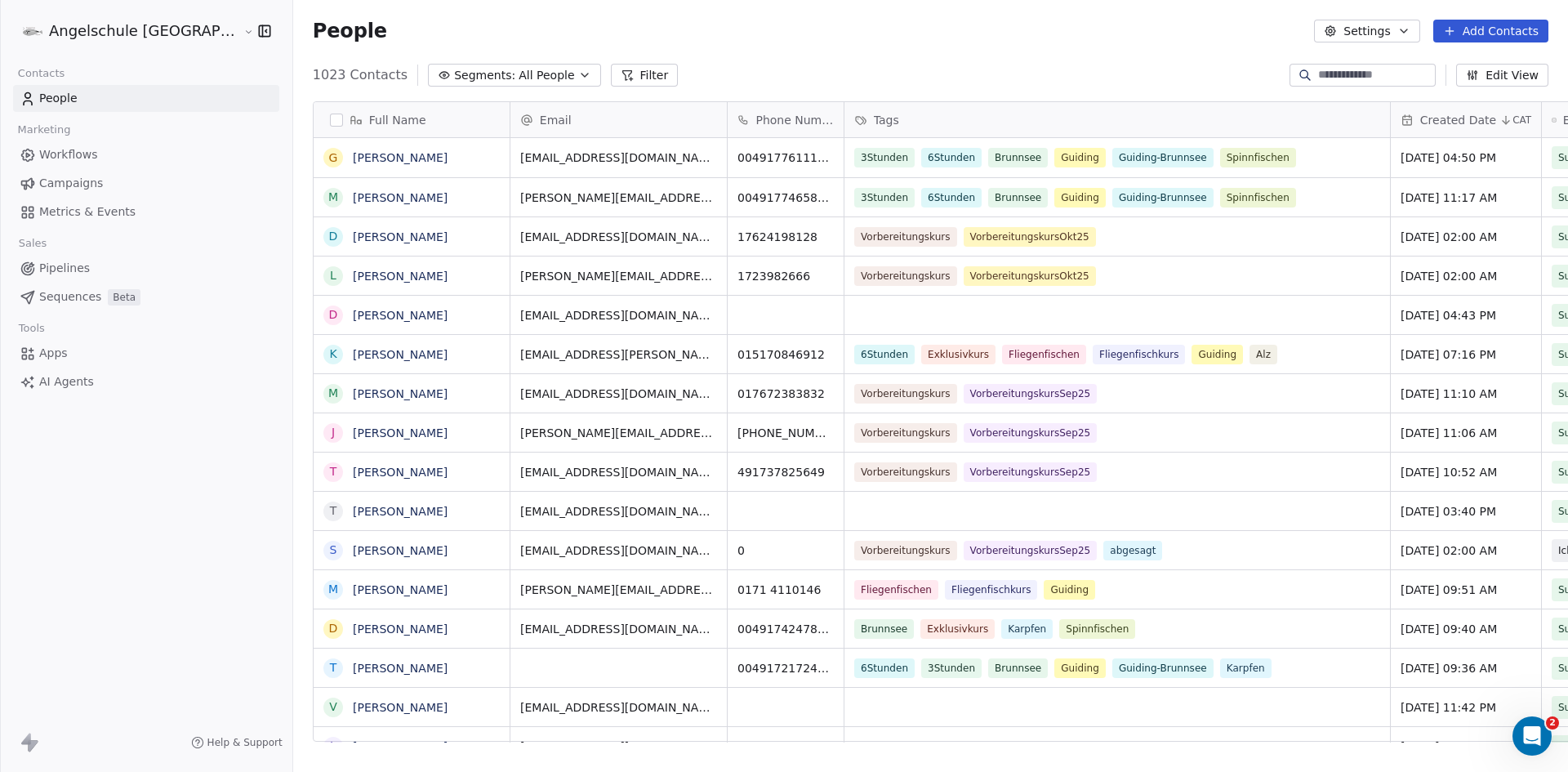
scroll to position [666, 1335]
click at [70, 185] on span "Campaigns" at bounding box center [71, 183] width 64 height 17
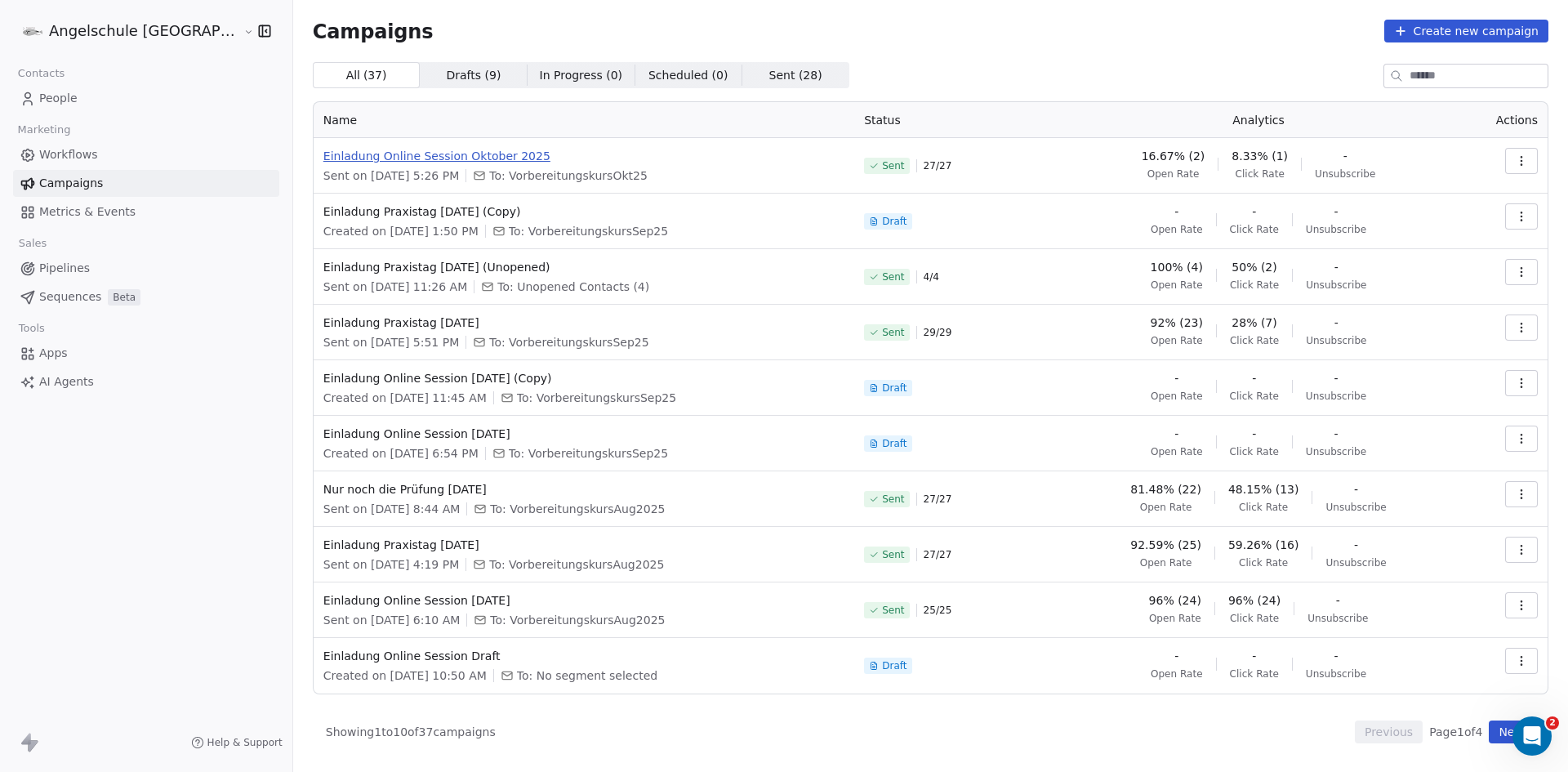
click at [405, 156] on span "Einladung Online Session Oktober 2025" at bounding box center [584, 156] width 521 height 16
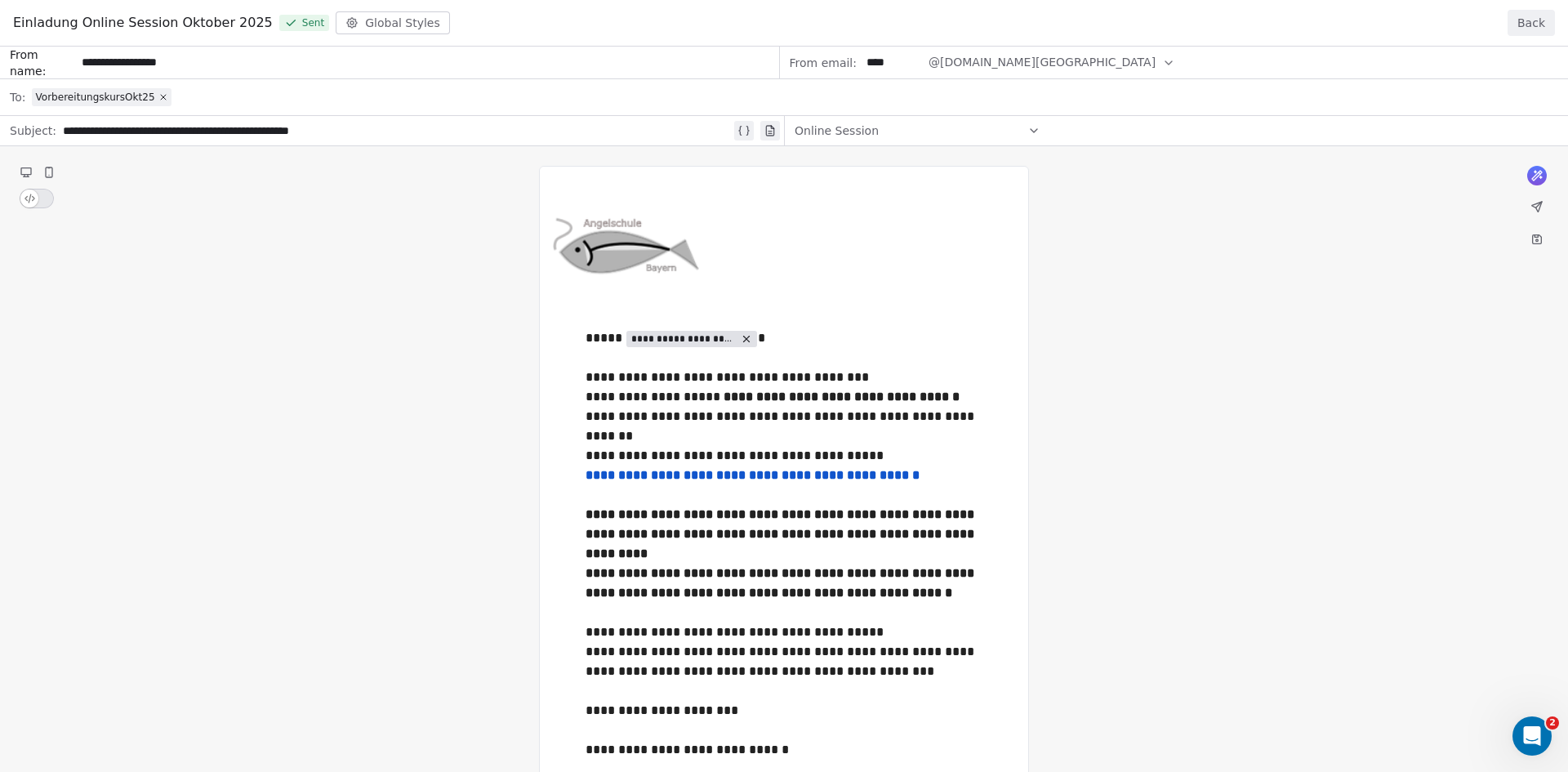
drag, startPoint x: 586, startPoint y: 373, endPoint x: 733, endPoint y: 422, distance: 155.0
click at [733, 422] on div "**********" at bounding box center [784, 557] width 1568 height 1020
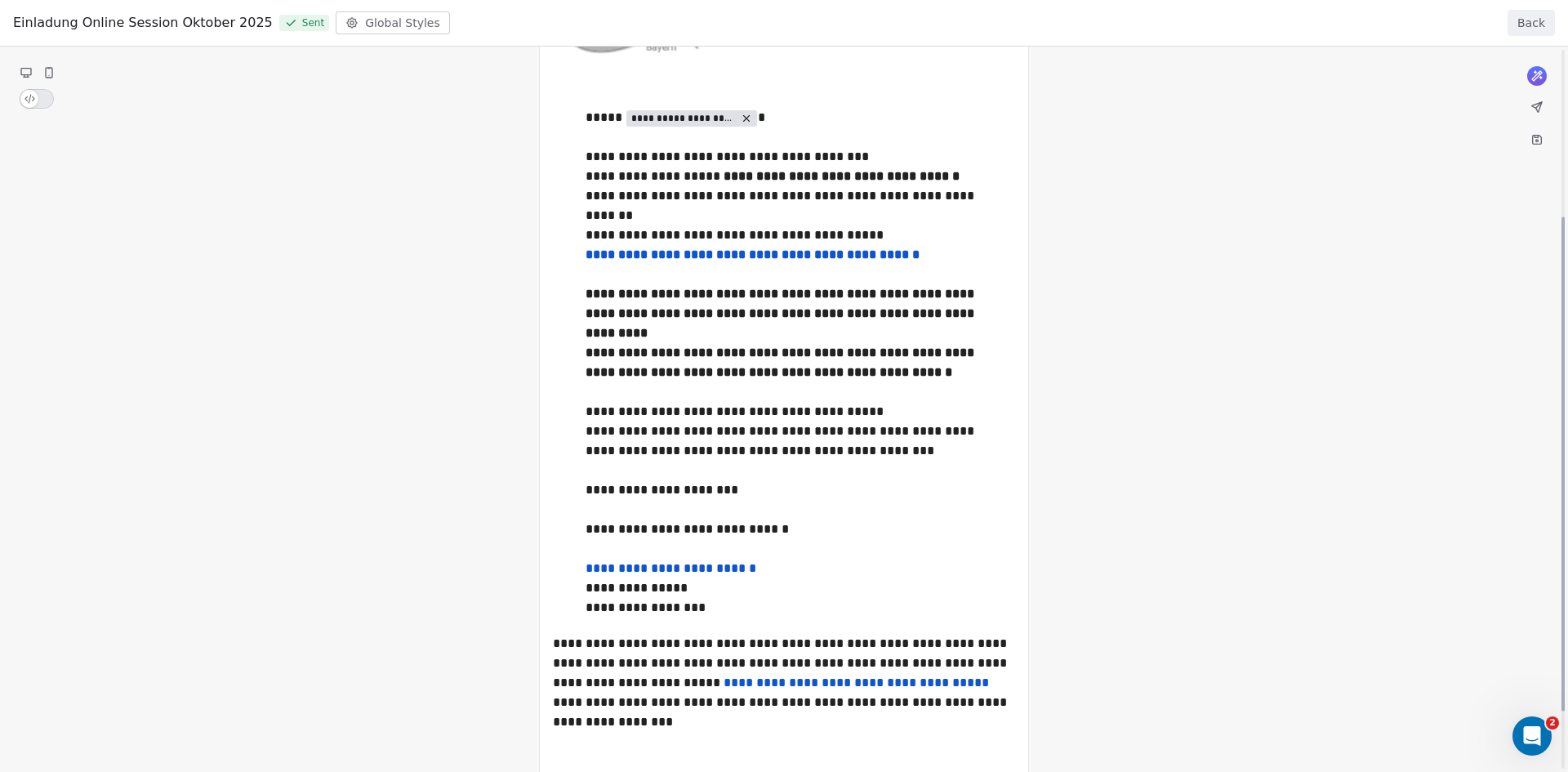
scroll to position [245, 0]
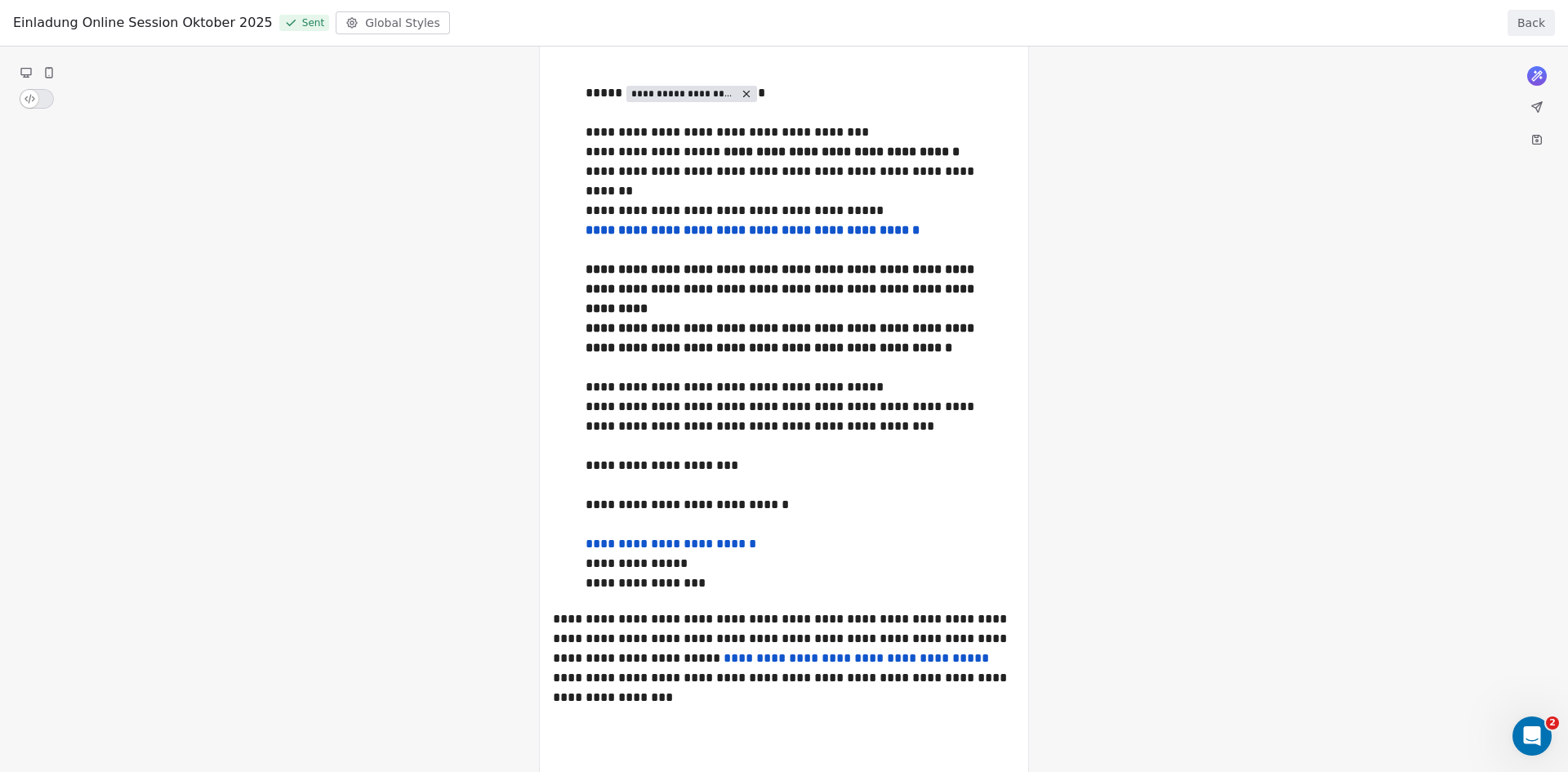
click at [1533, 13] on button "Back" at bounding box center [1531, 23] width 47 height 26
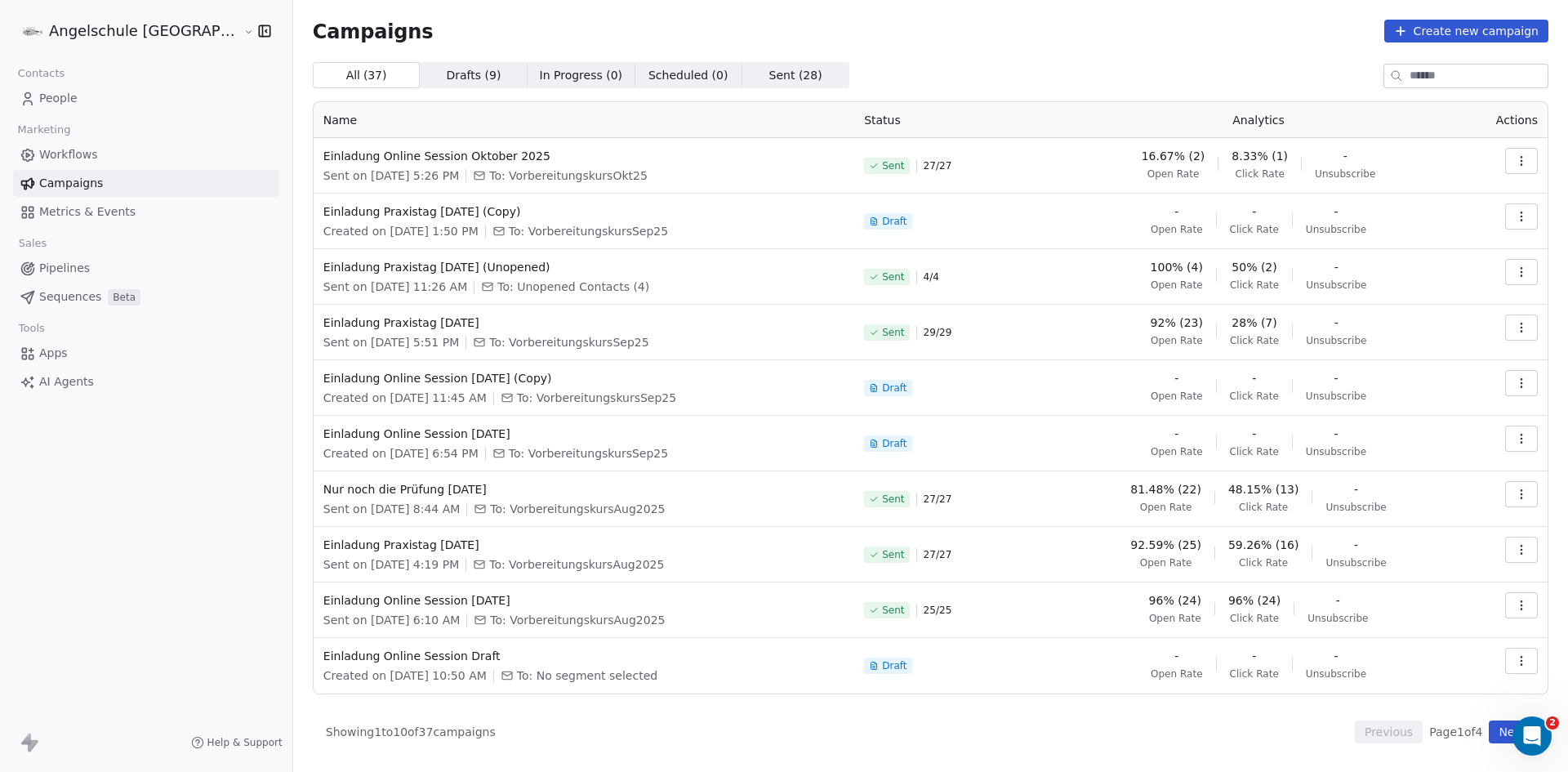
click at [1517, 158] on icon "button" at bounding box center [1521, 161] width 13 height 13
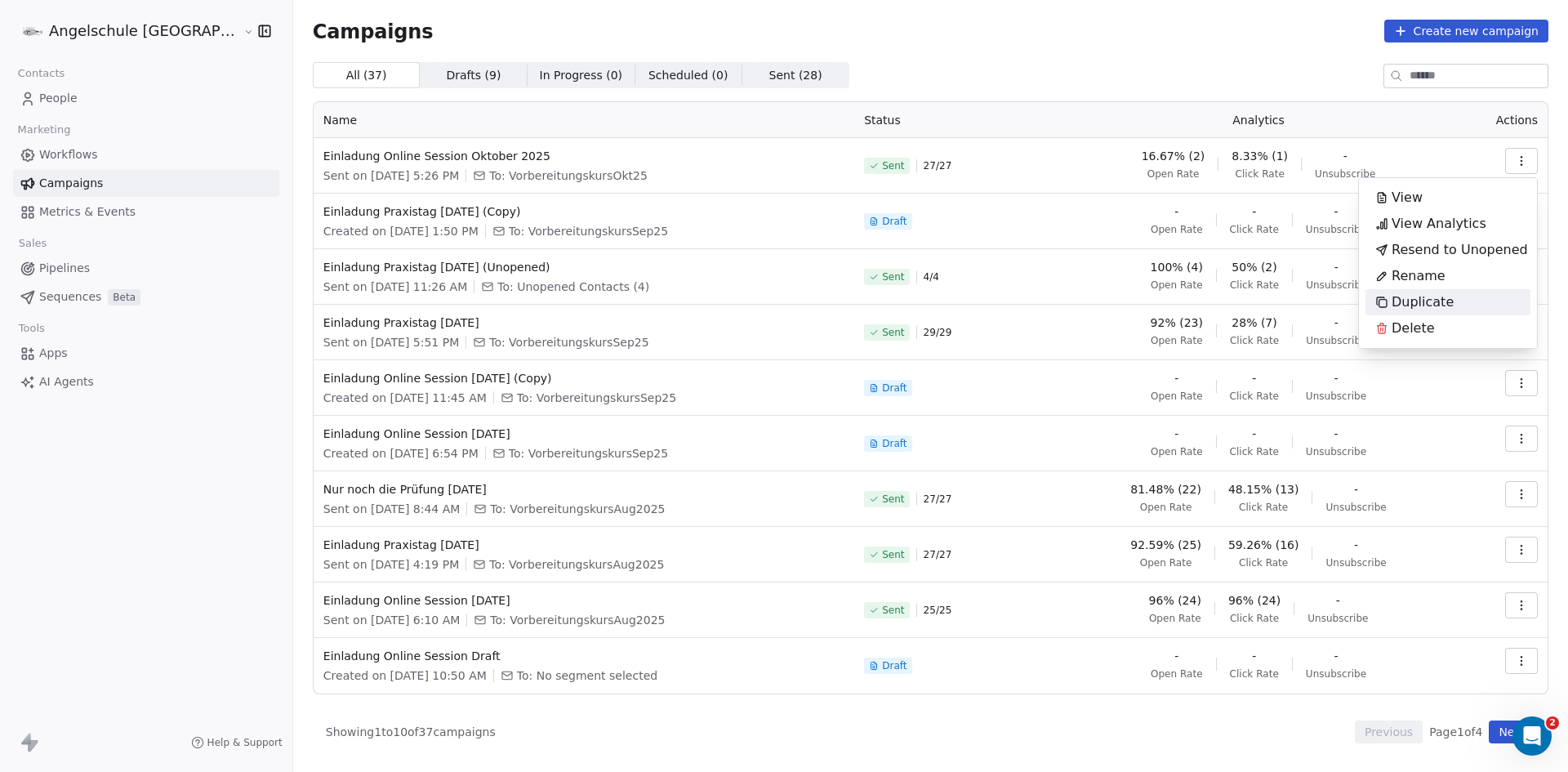
click at [1417, 297] on span "Duplicate" at bounding box center [1423, 302] width 62 height 20
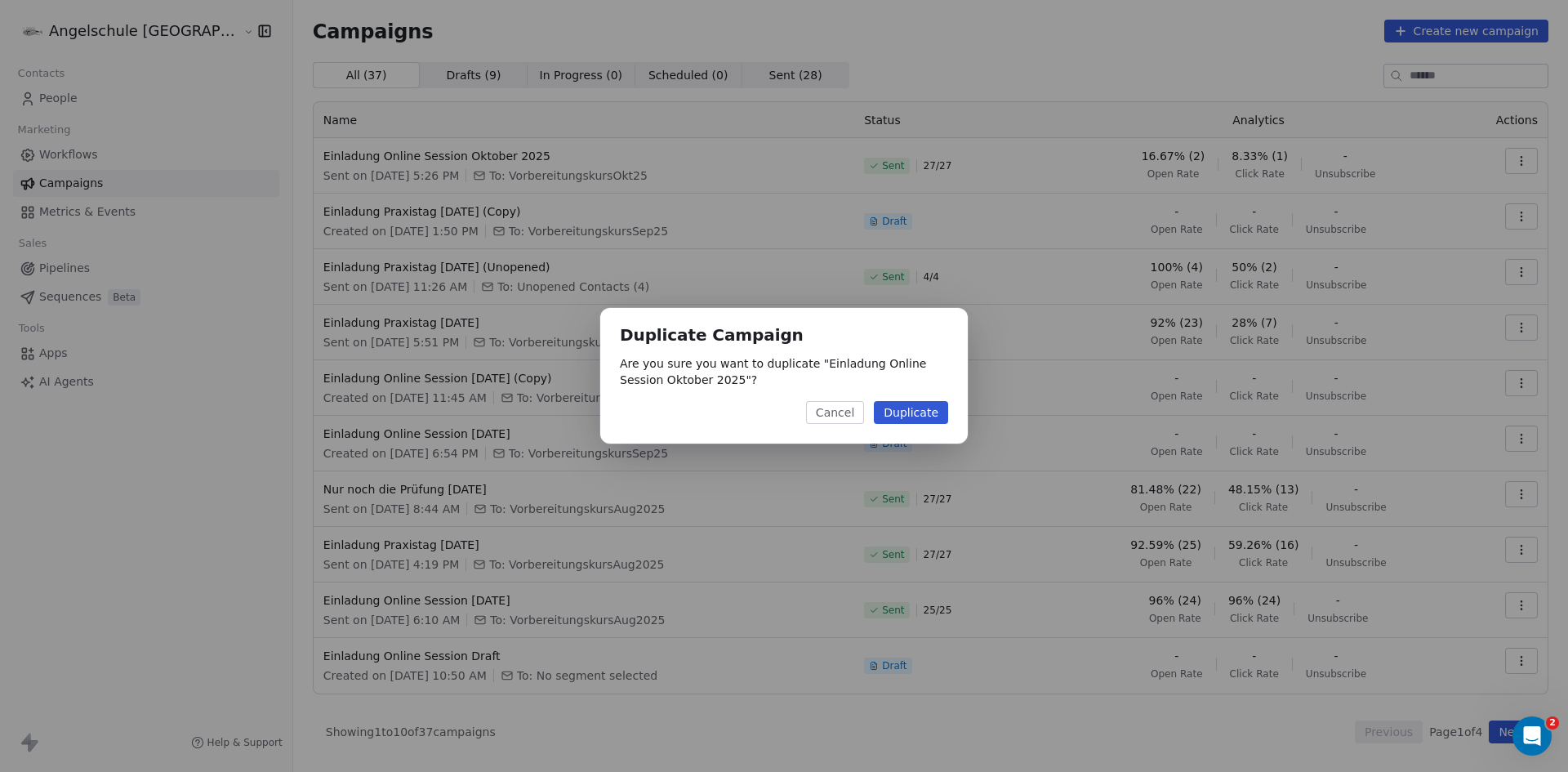
click at [933, 405] on button "Duplicate" at bounding box center [911, 413] width 75 height 23
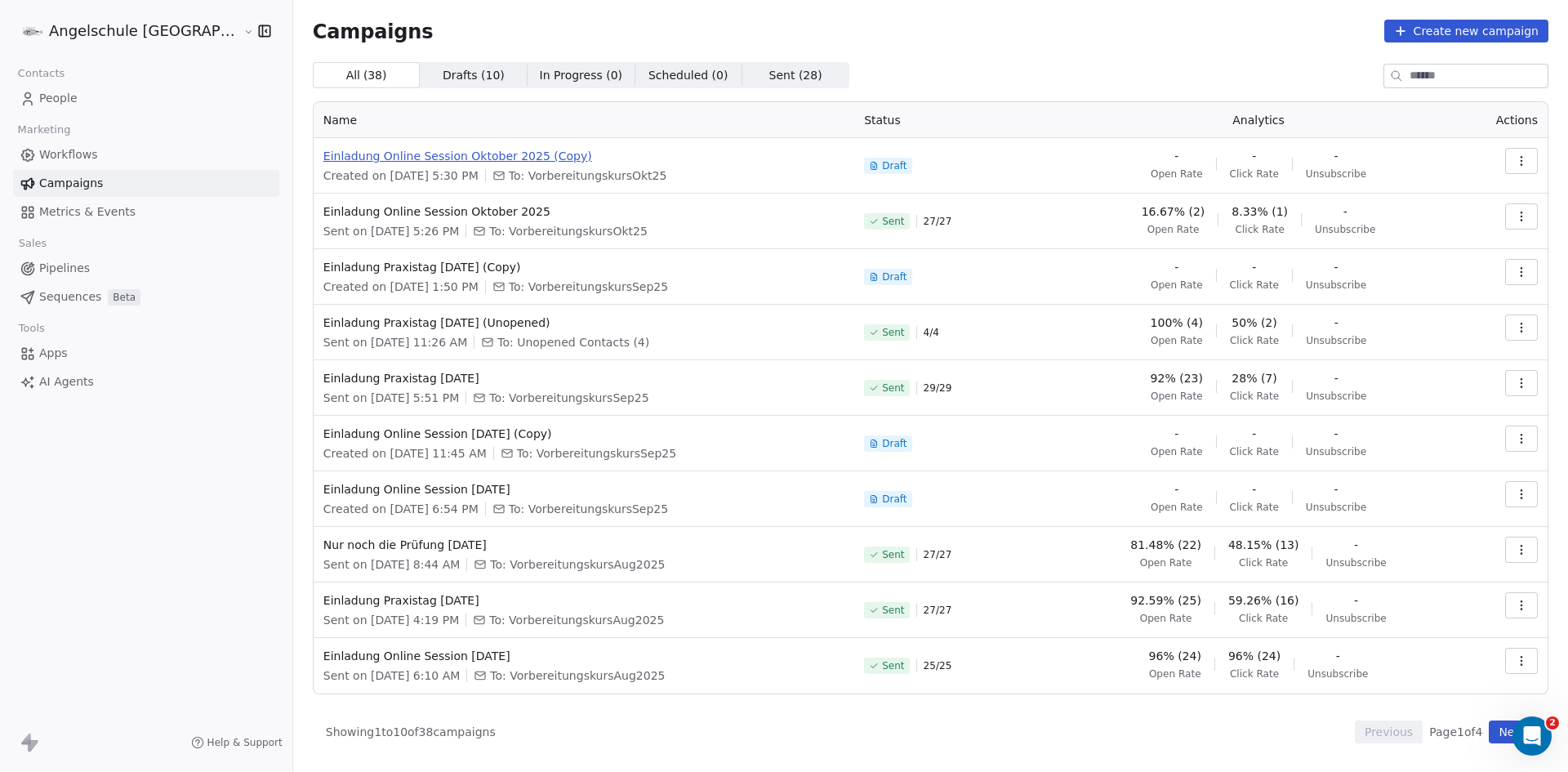
click at [377, 154] on span "Einladung Online Session Oktober 2025 (Copy)" at bounding box center [584, 156] width 521 height 16
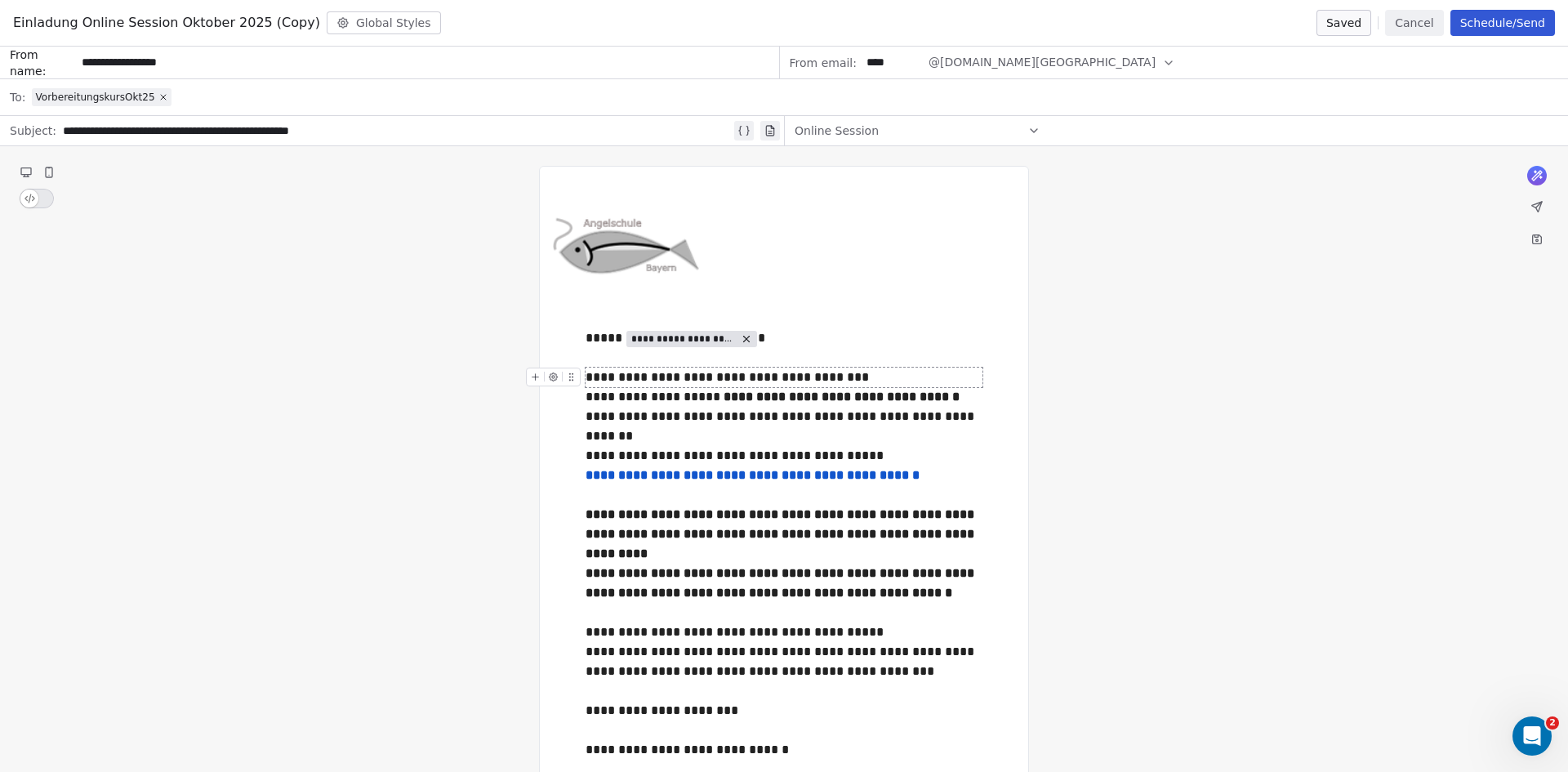
click at [586, 377] on div at bounding box center [556, 381] width 61 height 29
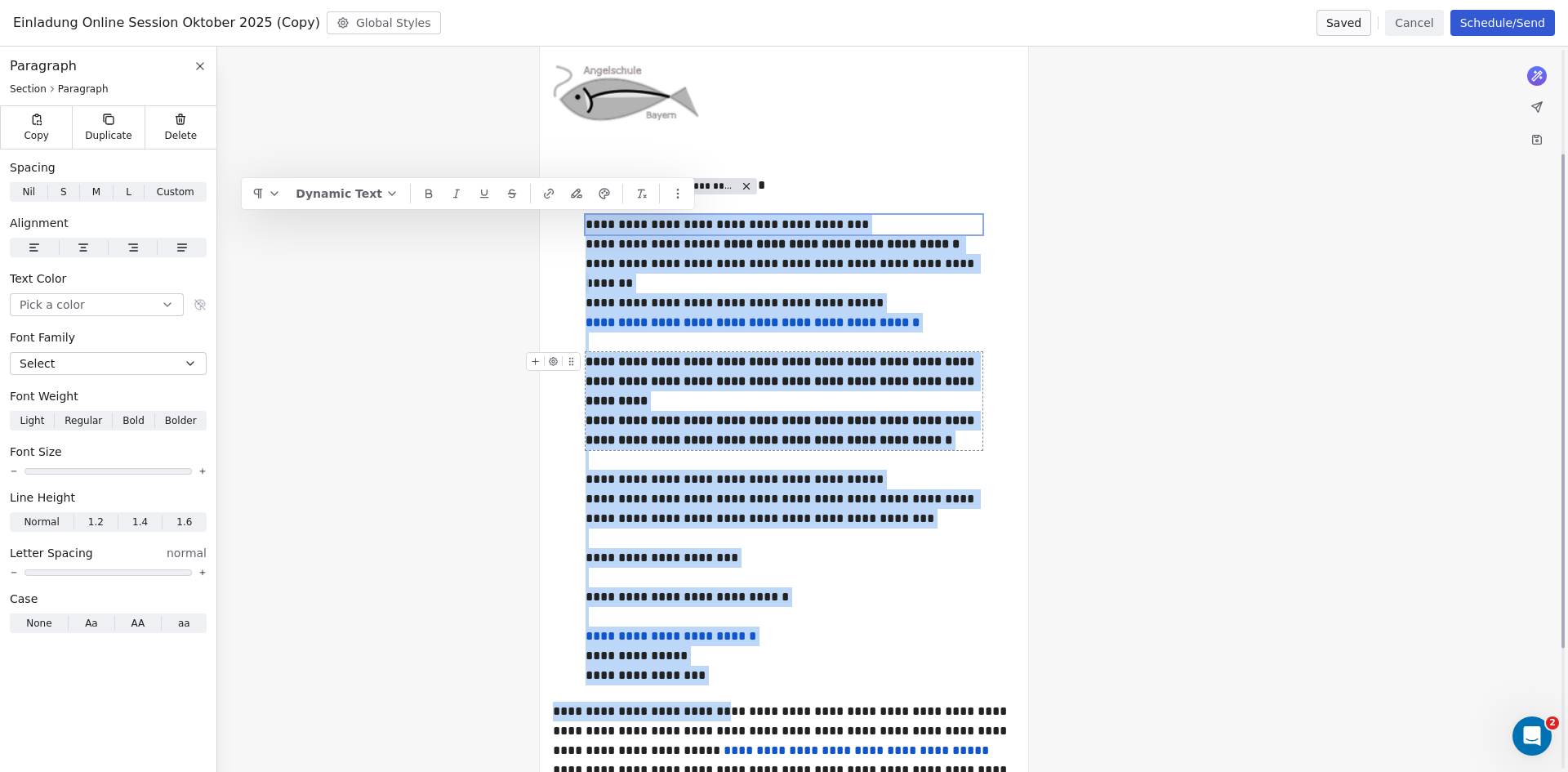
scroll to position [327, 0]
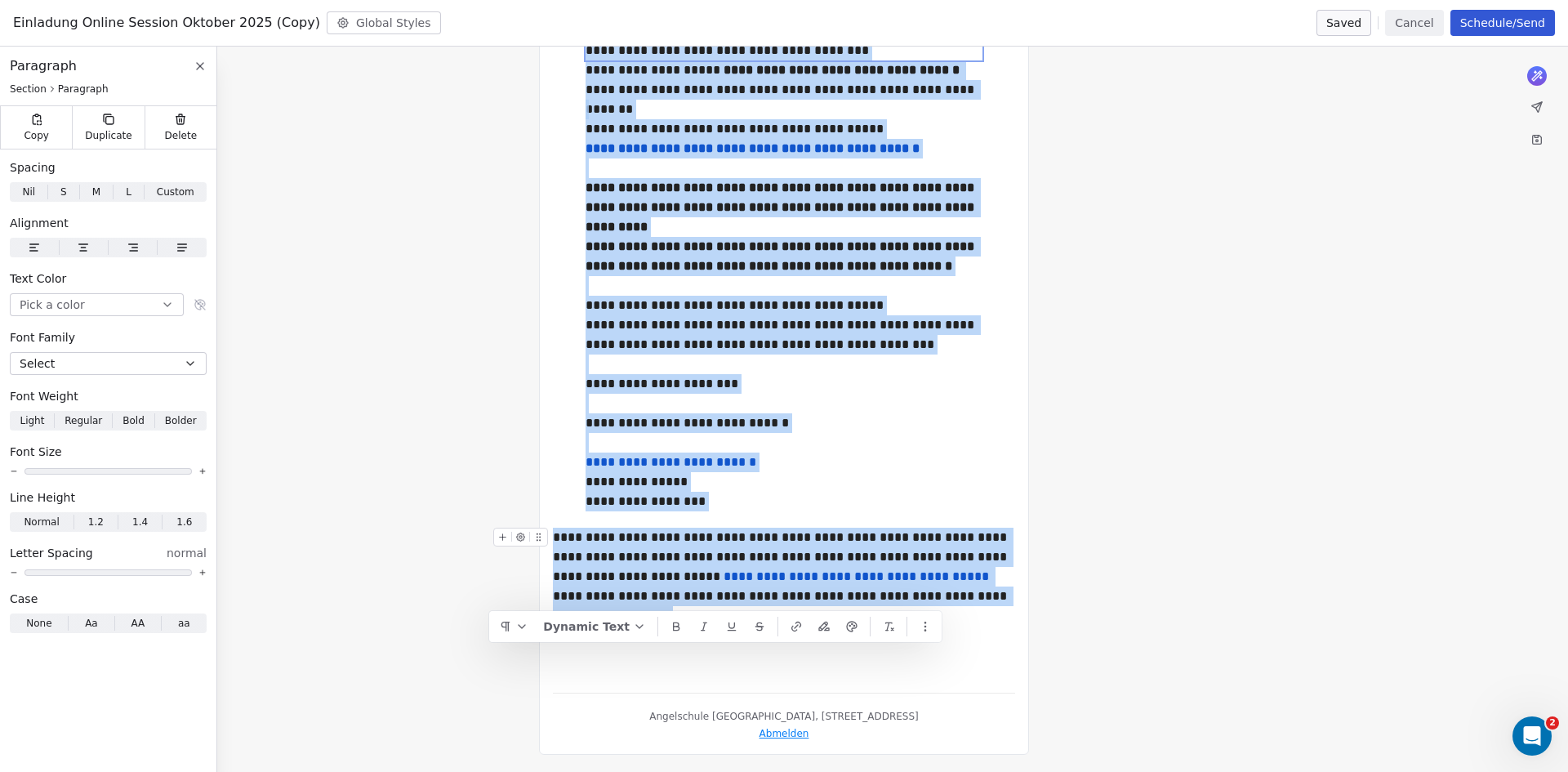
drag, startPoint x: 588, startPoint y: 376, endPoint x: 992, endPoint y: 598, distance: 461.0
click at [992, 598] on div "**********" at bounding box center [784, 266] width 463 height 827
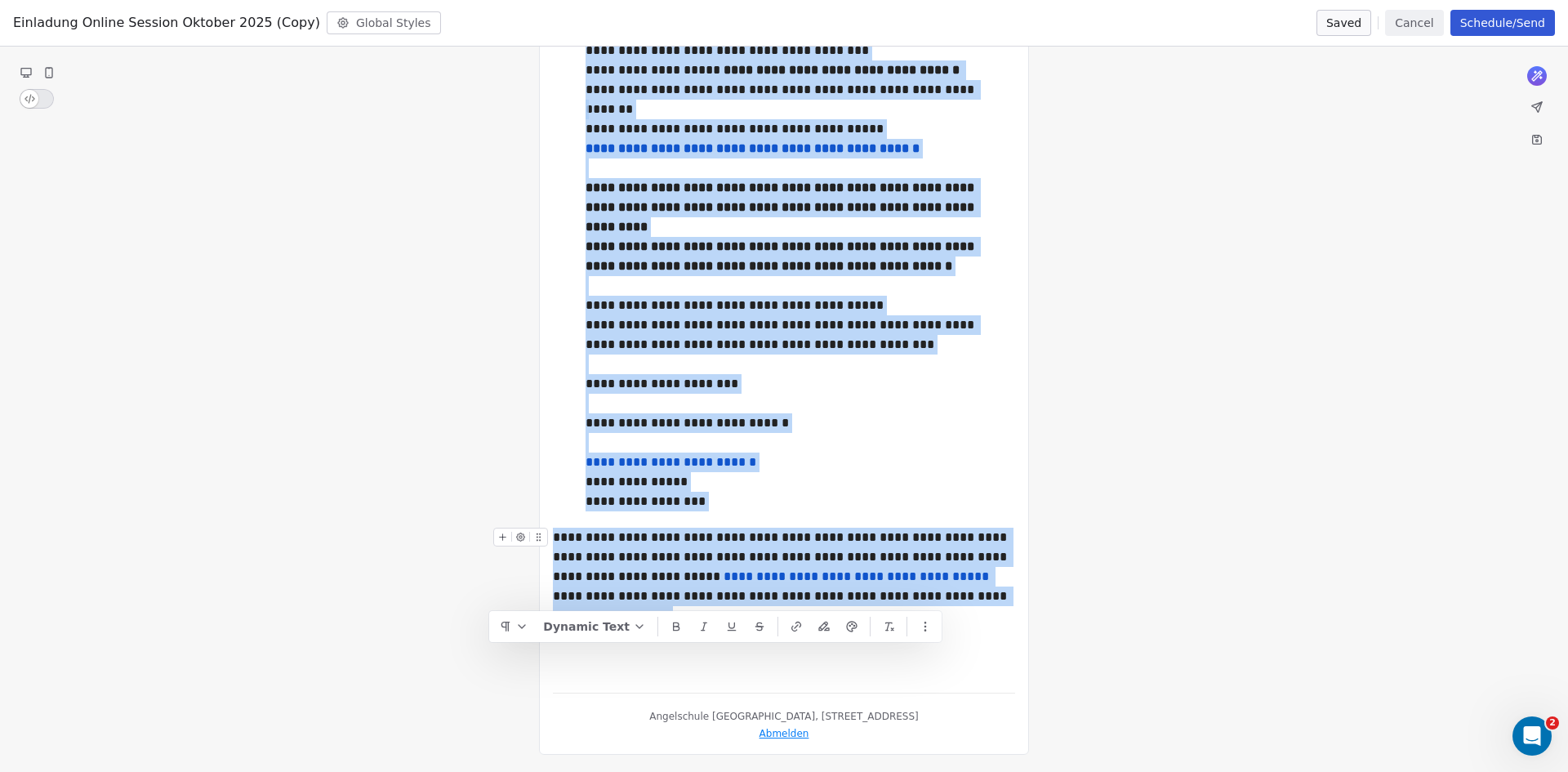
copy div "**********"
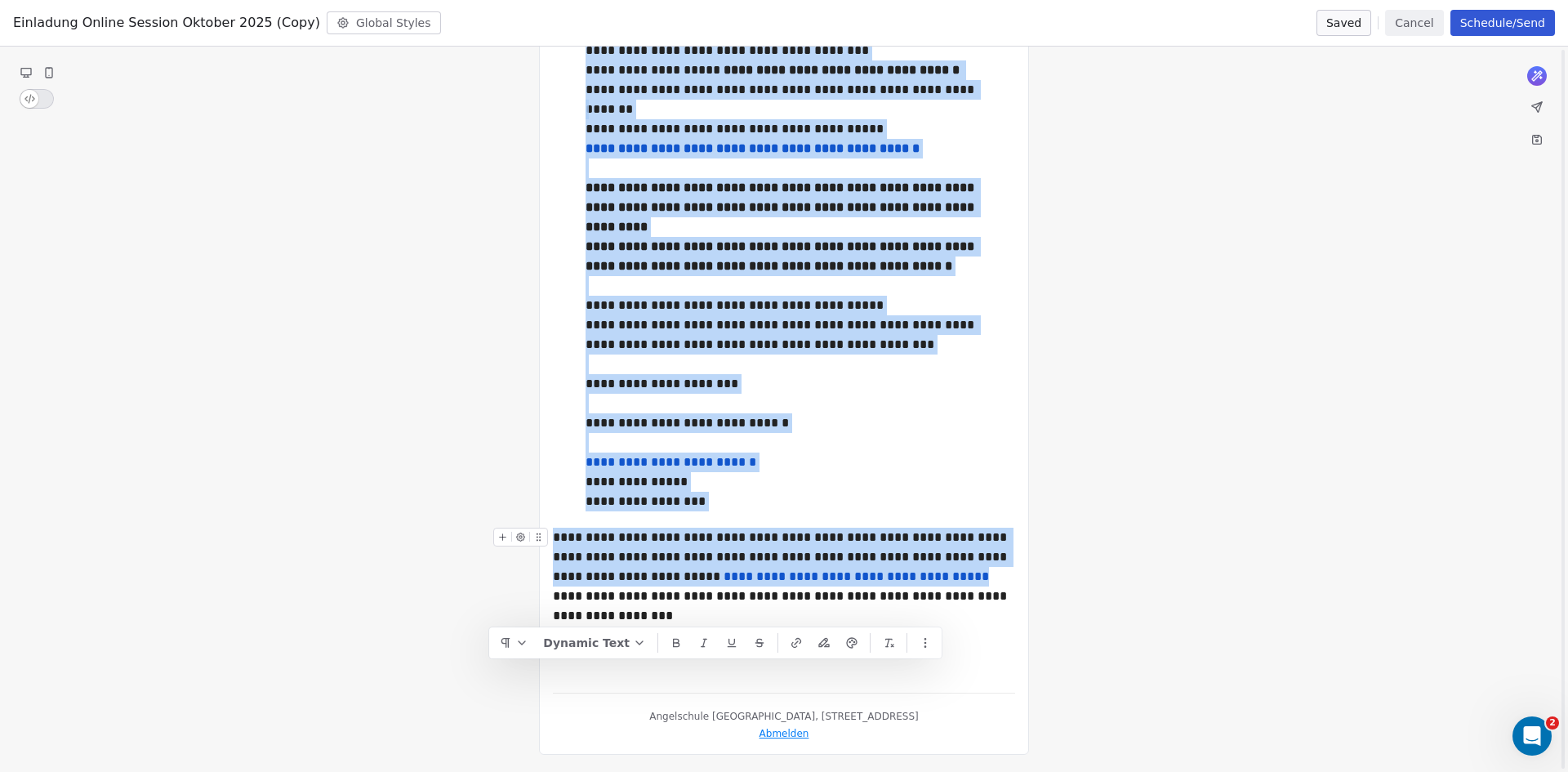
scroll to position [0, 0]
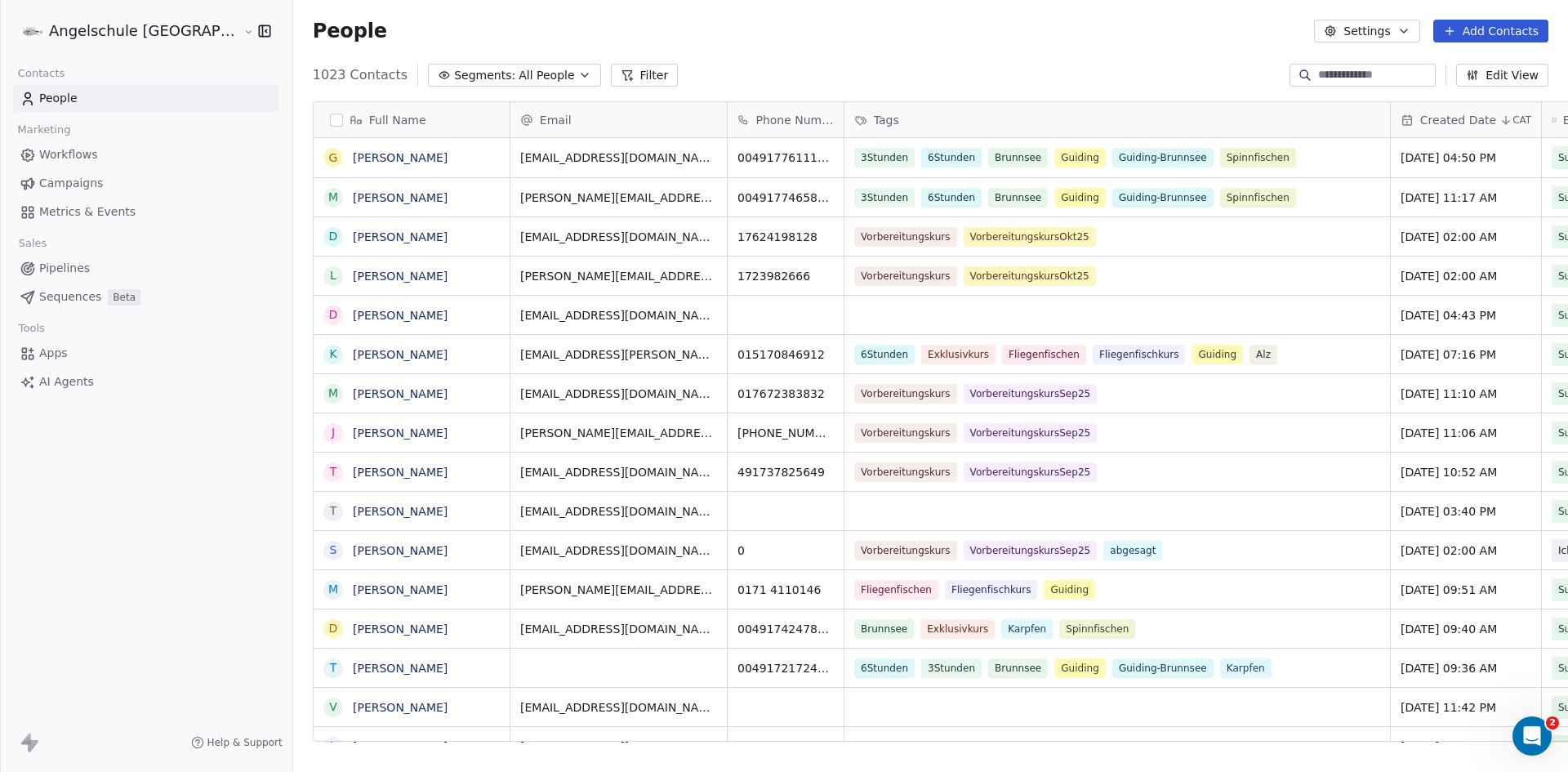
scroll to position [666, 1335]
click at [70, 183] on span "Campaigns" at bounding box center [71, 183] width 64 height 17
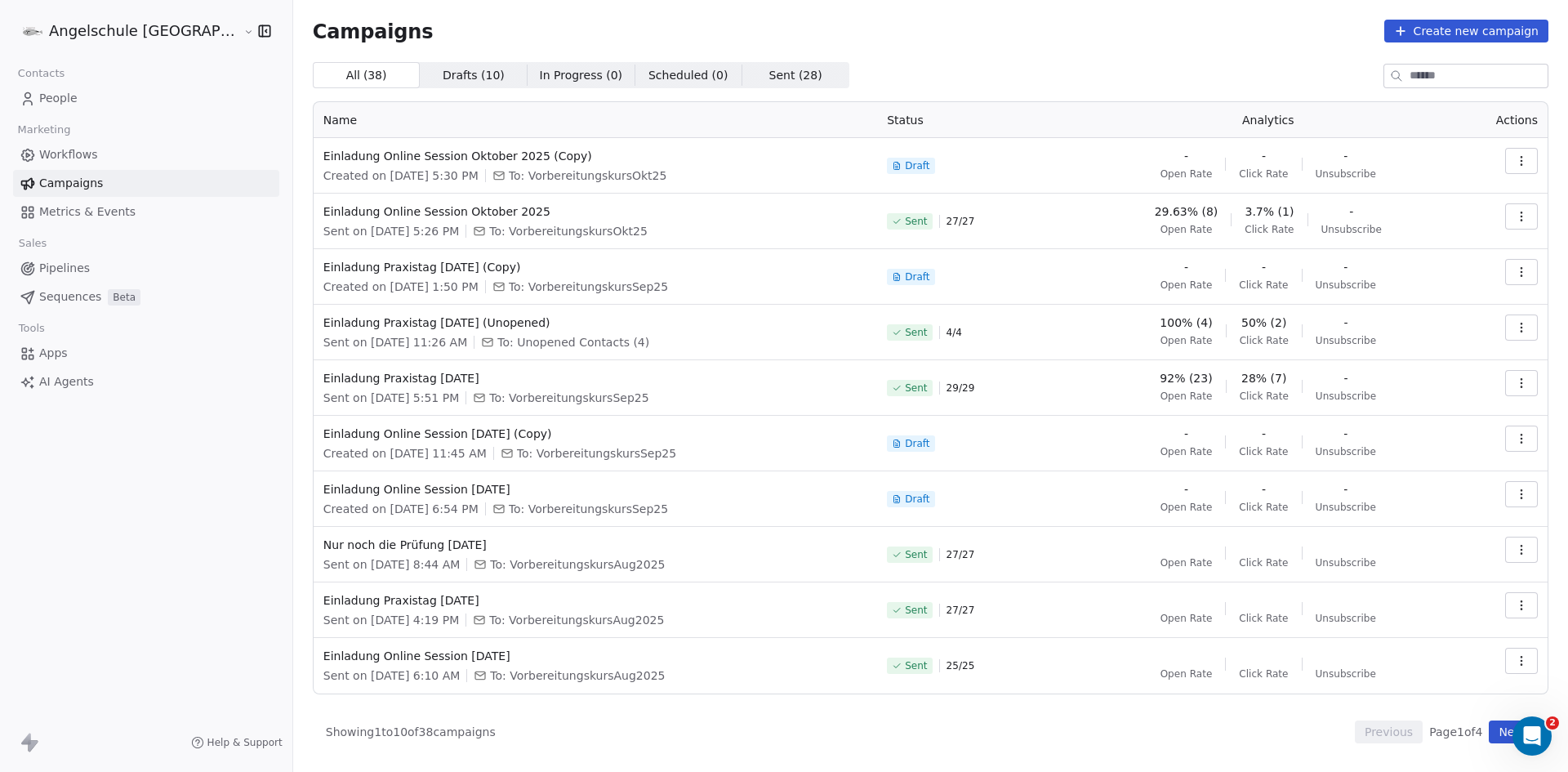
click at [1525, 214] on icon "button" at bounding box center [1521, 216] width 13 height 13
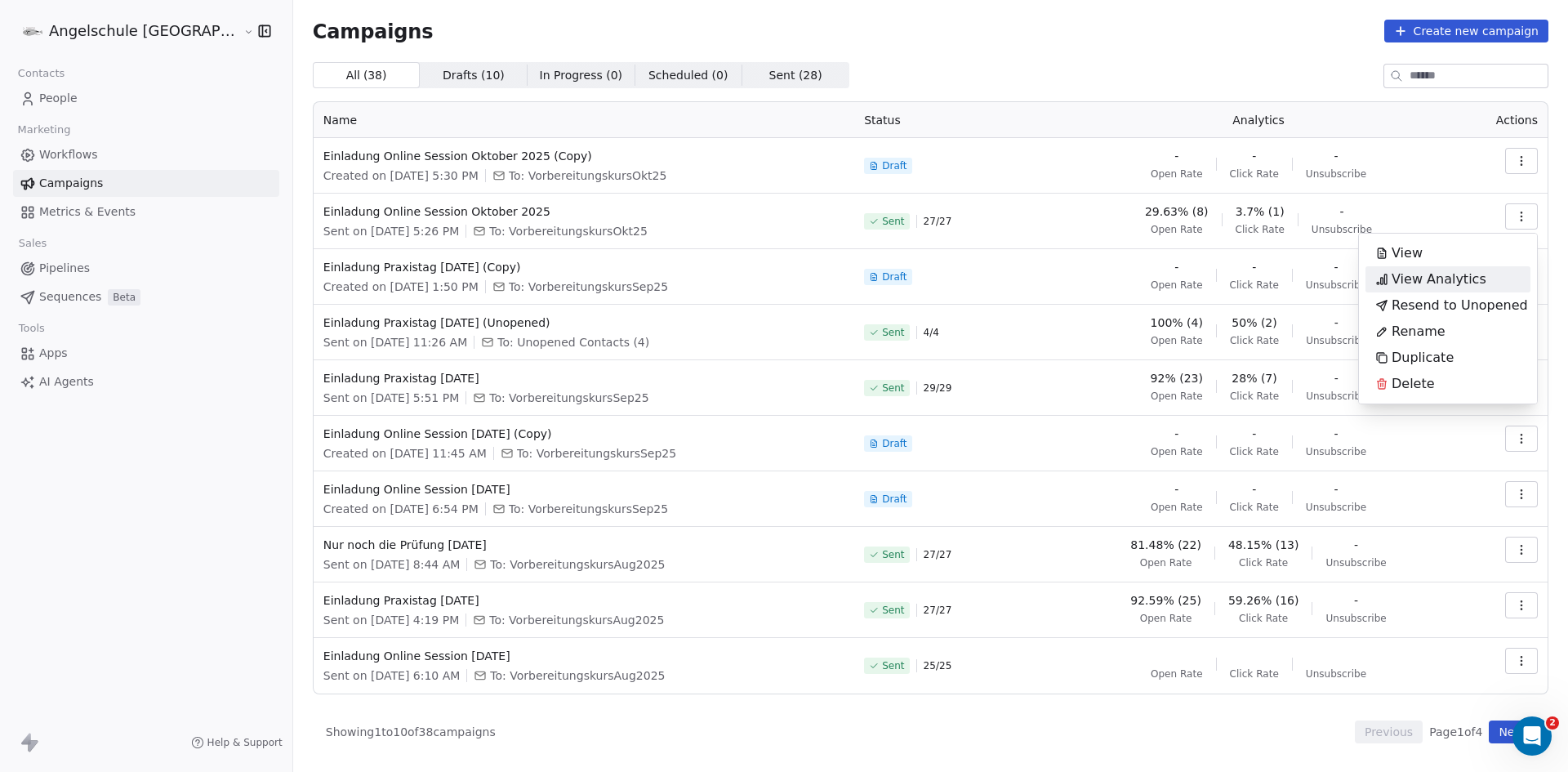
click at [1435, 278] on span "View Analytics" at bounding box center [1439, 279] width 95 height 20
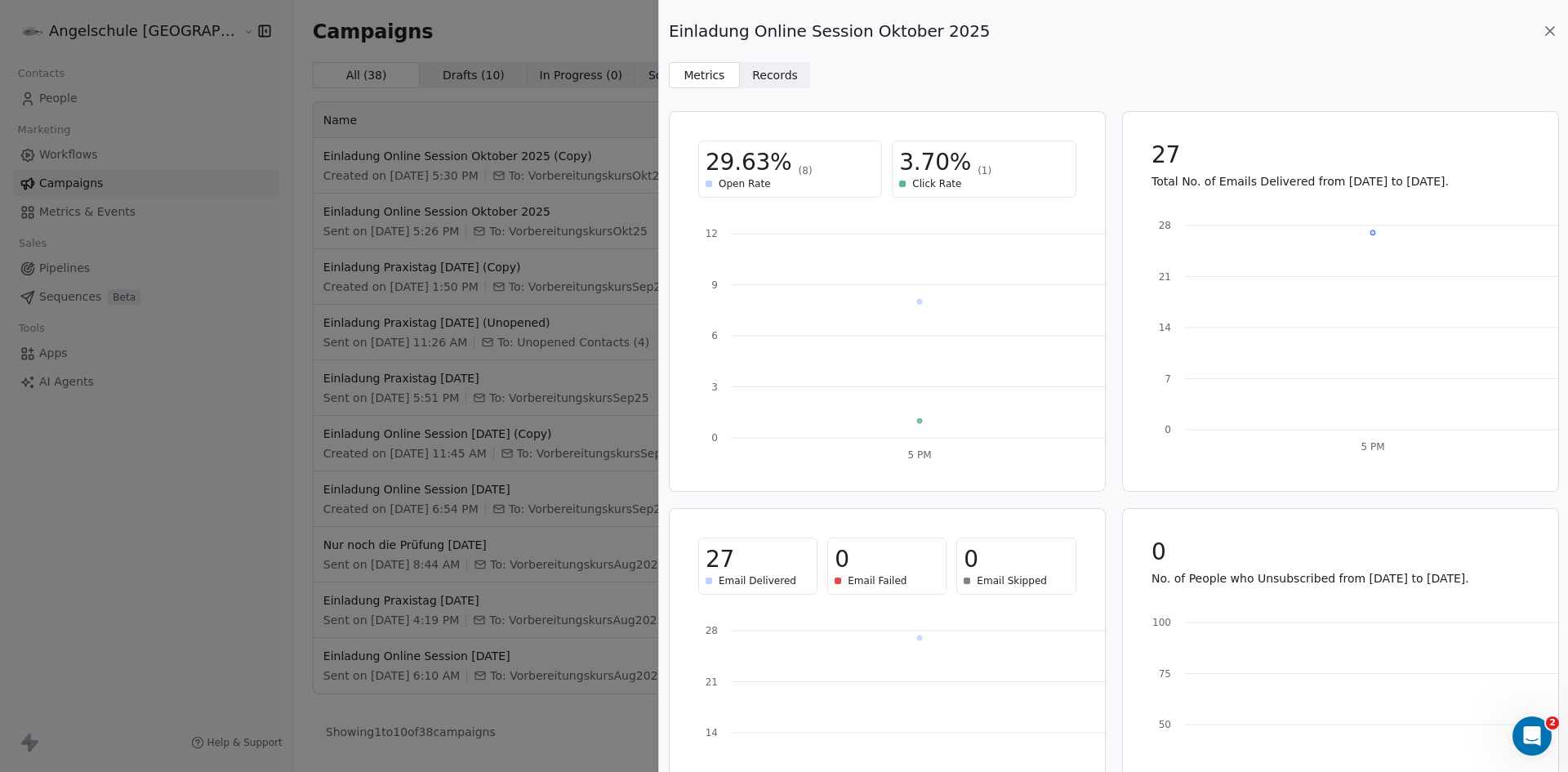
click at [1556, 27] on icon at bounding box center [1550, 31] width 16 height 16
